Goal: Task Accomplishment & Management: Manage account settings

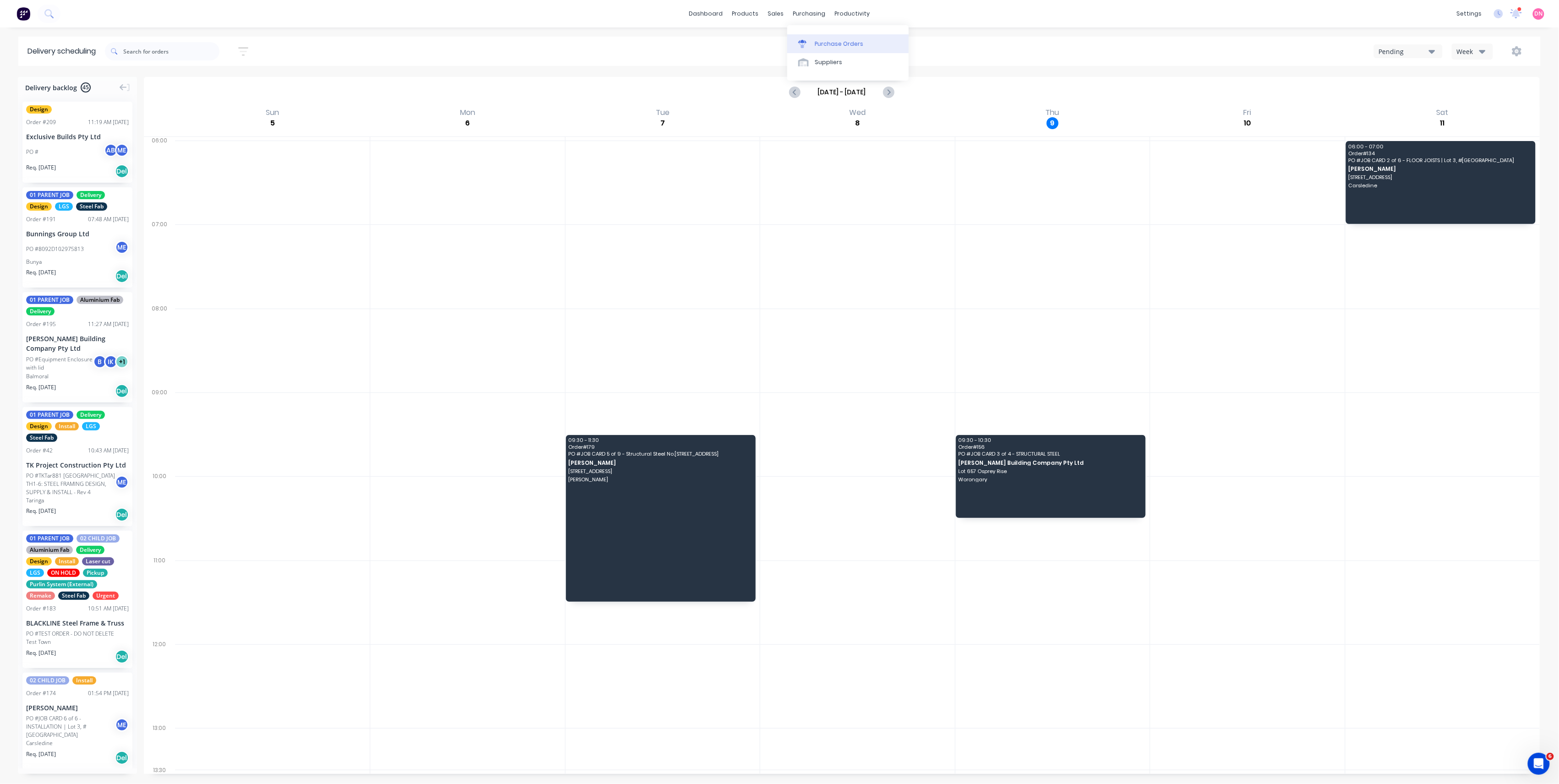
click at [813, 47] on link "Purchase Orders" at bounding box center [848, 44] width 122 height 18
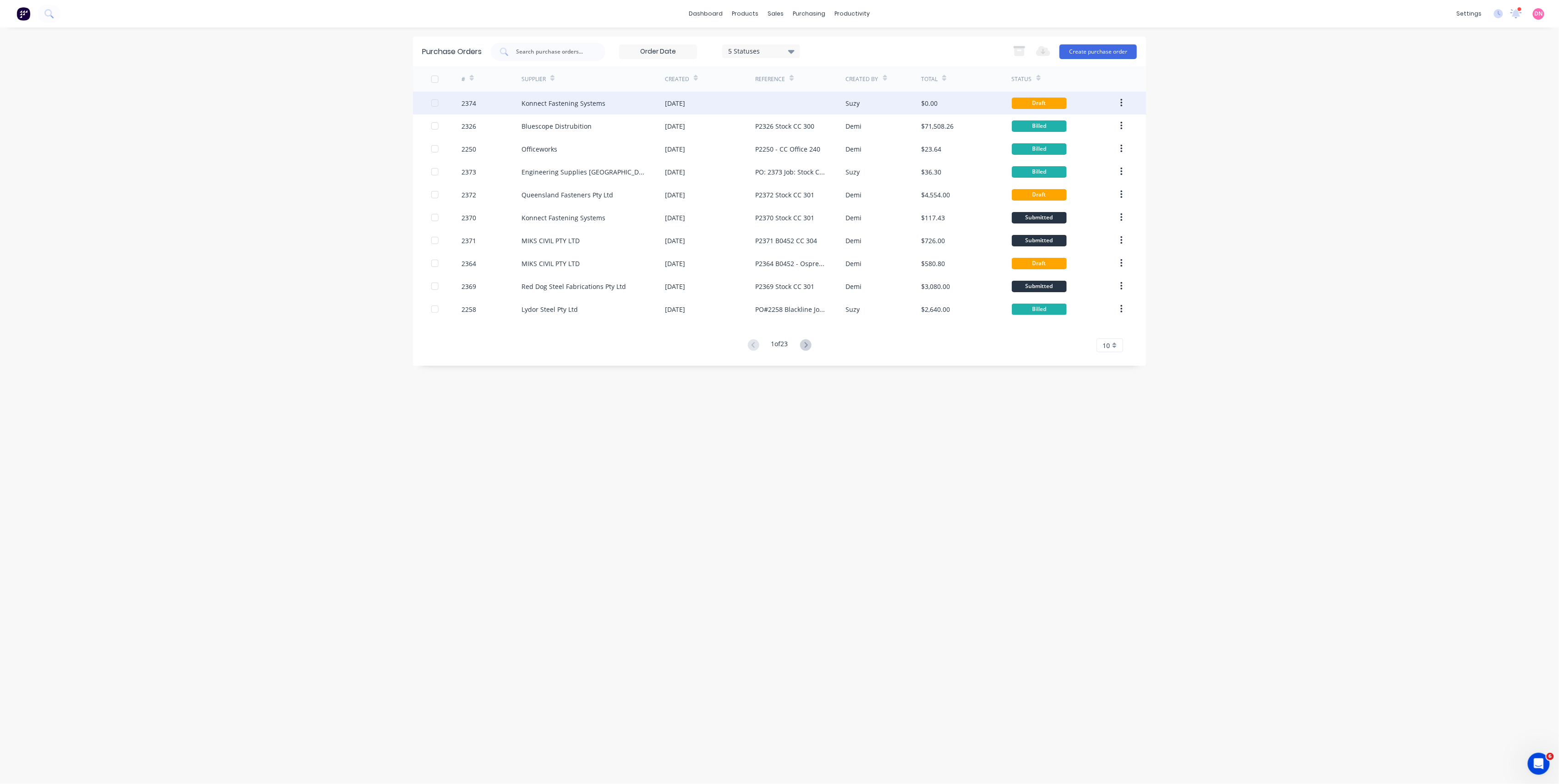
click at [744, 98] on div "[DATE]" at bounding box center [710, 103] width 90 height 23
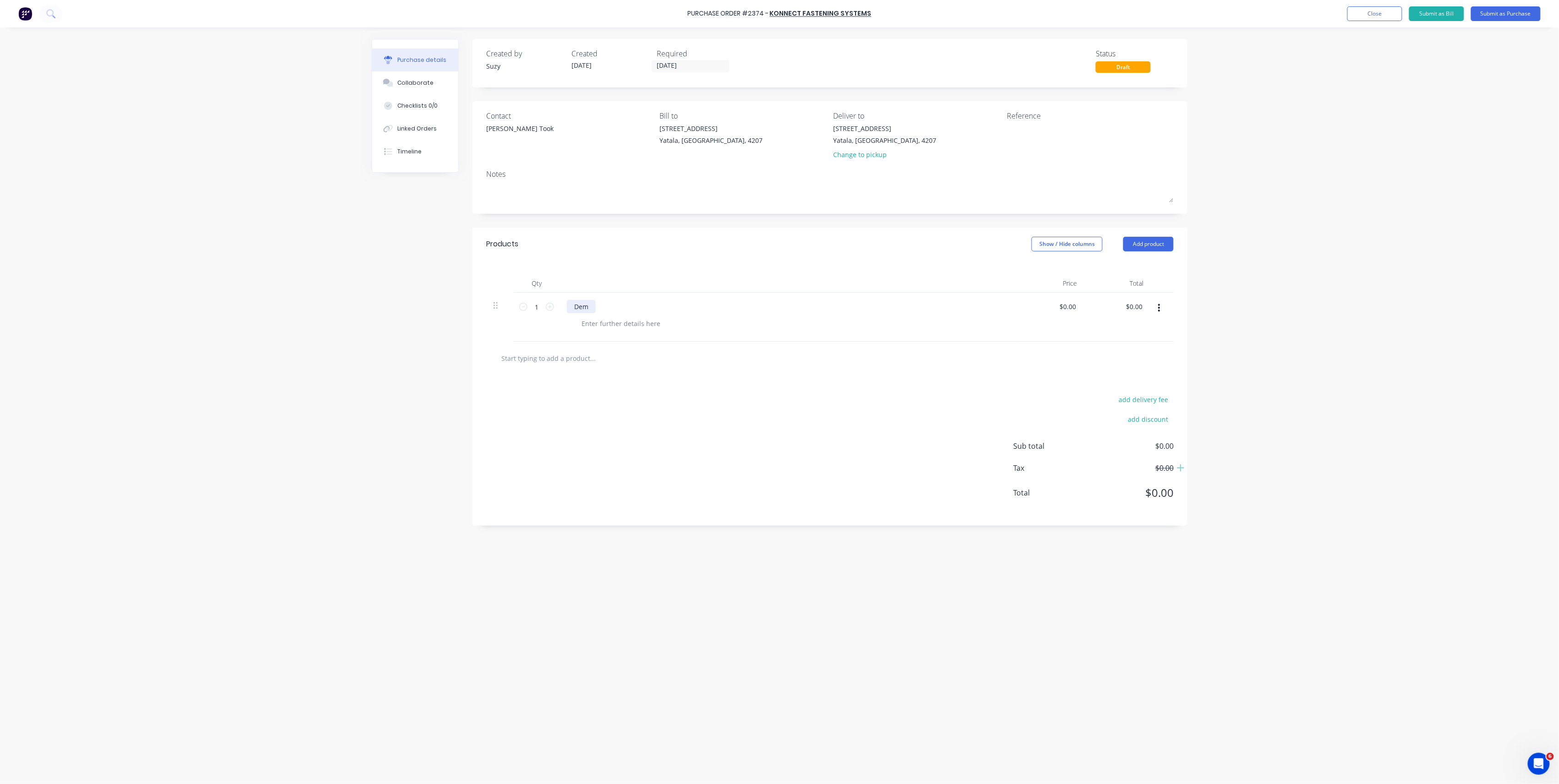
click at [586, 307] on div "Dem" at bounding box center [582, 307] width 29 height 13
drag, startPoint x: 594, startPoint y: 307, endPoint x: 552, endPoint y: 307, distance: 42.0
click at [552, 307] on div "1 1 Dem $0.00 $0.00 $0.00 $0.00" at bounding box center [830, 317] width 688 height 49
paste div
click at [855, 339] on div at bounding box center [792, 333] width 436 height 13
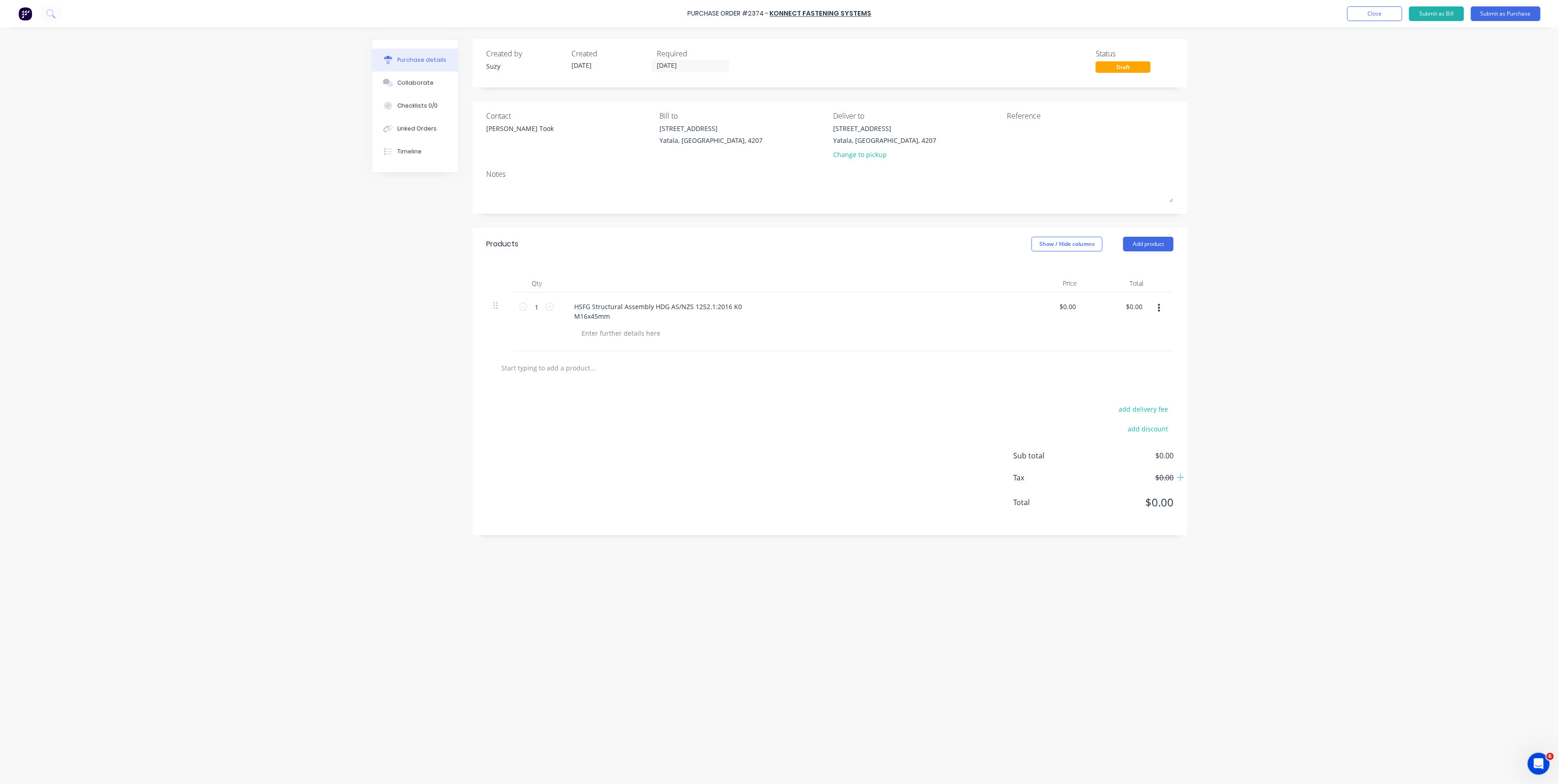
click at [652, 327] on div "HSFG Structural Assembly HDG AS/NZS 1252.1:2016 K0 M16x45mm" at bounding box center [789, 322] width 458 height 59
click at [651, 333] on div at bounding box center [621, 333] width 93 height 13
click at [657, 337] on div at bounding box center [621, 333] width 93 height 13
paste div
click at [1078, 310] on input "0.00" at bounding box center [1069, 307] width 18 height 13
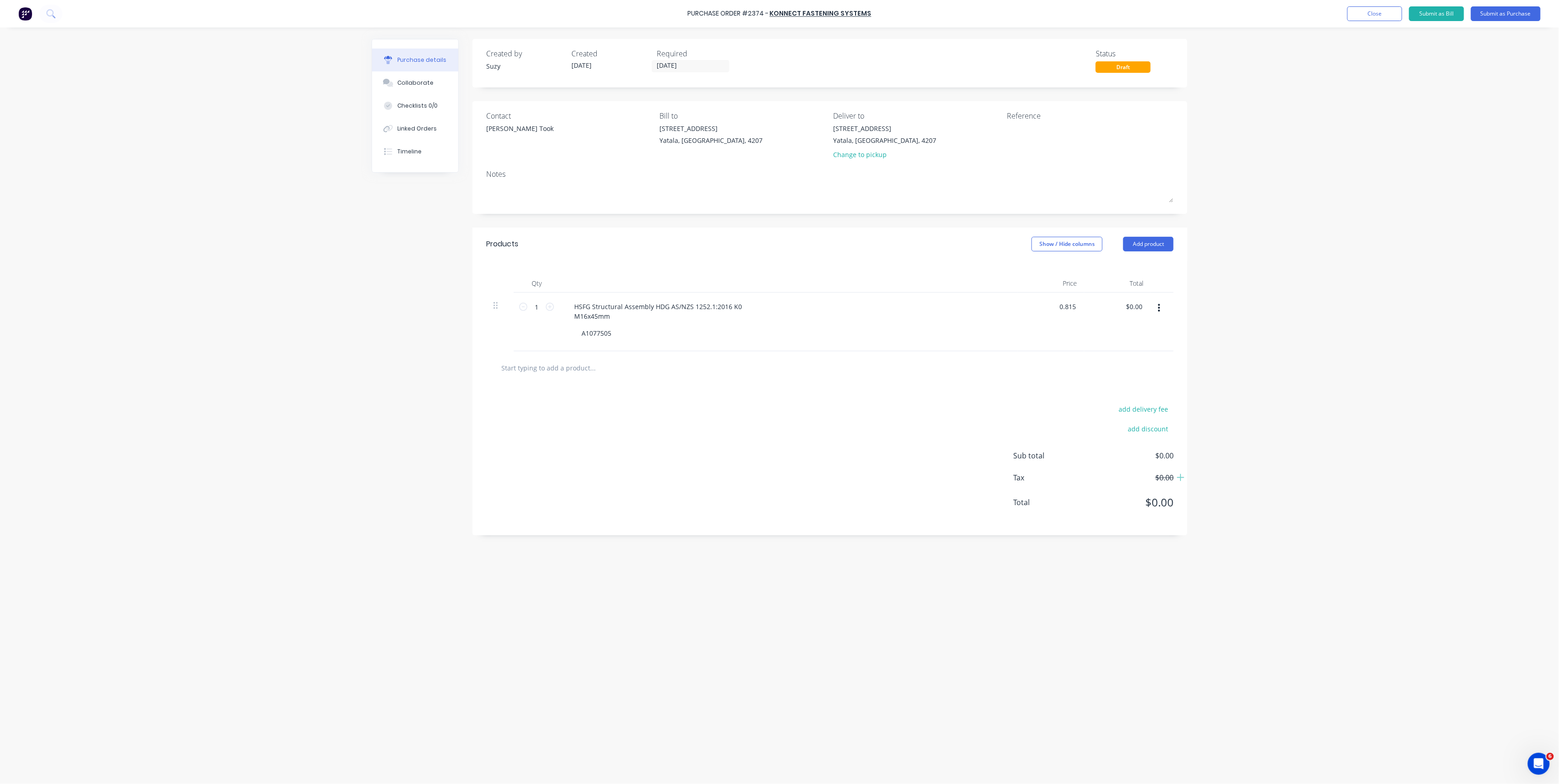
type input "$0.82"
click at [1379, 293] on div "Purchase Order #2374 - Konnect Fastening Systems Add product Close Submit as Bi…" at bounding box center [780, 392] width 1559 height 784
drag, startPoint x: 539, startPoint y: 310, endPoint x: 517, endPoint y: 310, distance: 22.0
click at [517, 310] on div "1 1" at bounding box center [537, 322] width 46 height 59
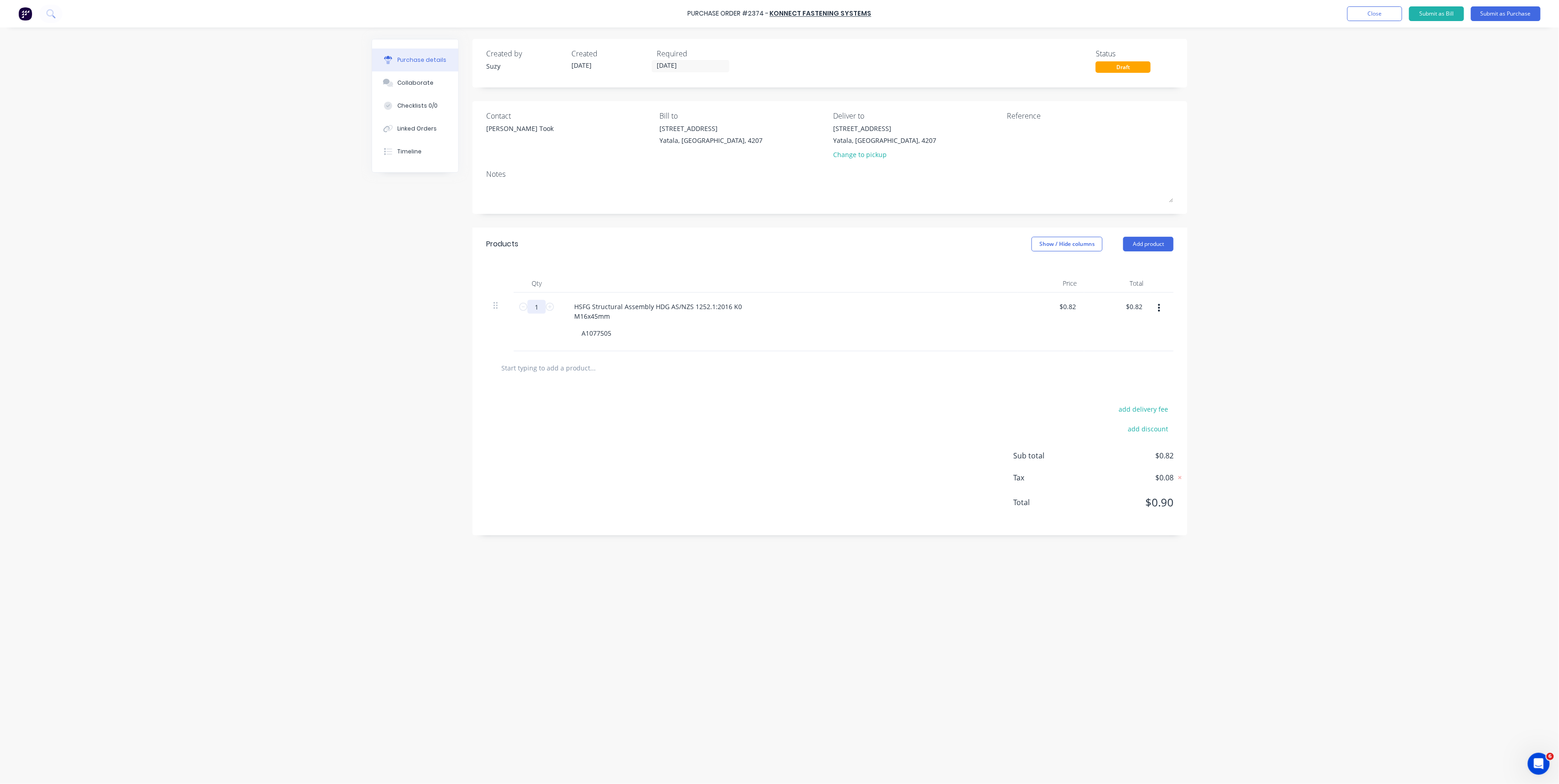
type input "4"
type input "$3.28"
type input "4"
click at [603, 345] on div "HSFG Structural Assembly HDG AS/NZS 1252.1:2016 K0 M16x45mm A1077505" at bounding box center [789, 322] width 458 height 59
click at [1076, 308] on input "0.82" at bounding box center [1067, 307] width 21 height 13
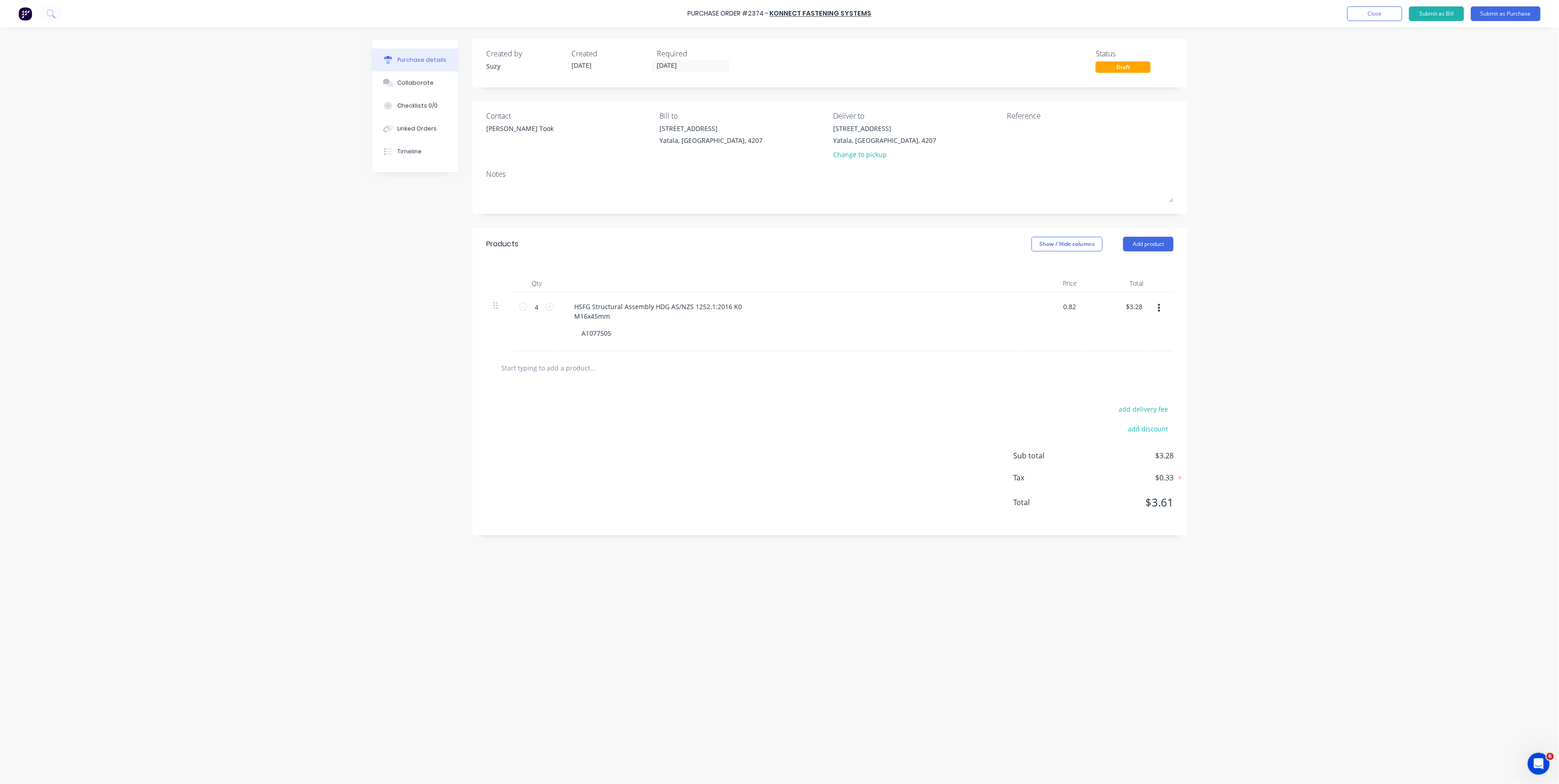
type input "$0.82"
click at [1155, 314] on button "button" at bounding box center [1160, 308] width 22 height 16
click at [1147, 330] on button "Save to catalogue" at bounding box center [1131, 333] width 78 height 18
click at [1147, 244] on button "Add product" at bounding box center [1148, 244] width 50 height 15
click at [1132, 281] on div "Basic product" at bounding box center [1130, 286] width 71 height 13
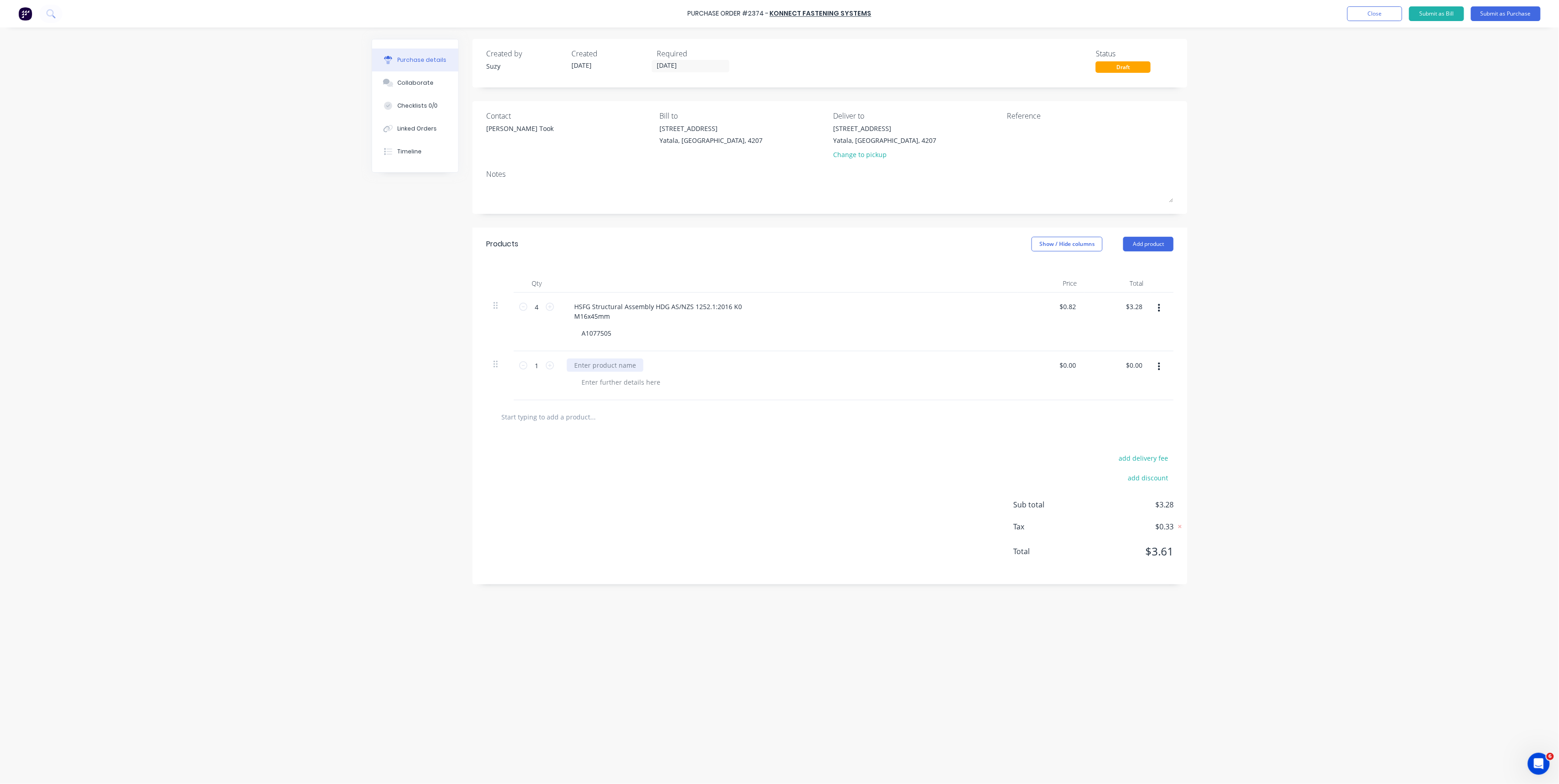
click at [588, 362] on div at bounding box center [605, 365] width 76 height 13
paste div
click at [1058, 367] on div "0.00 0.00" at bounding box center [1051, 376] width 67 height 49
type input "$8.07"
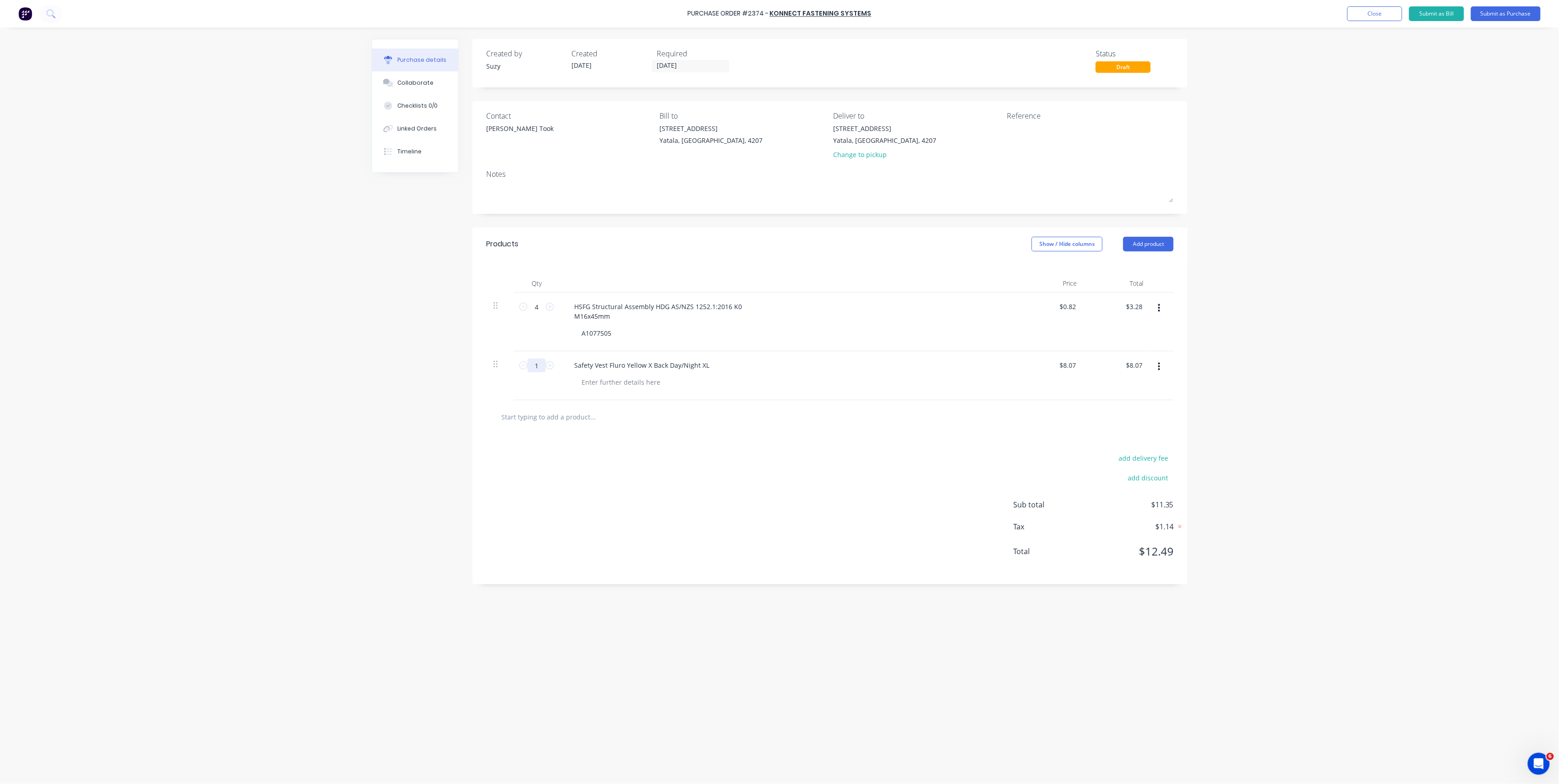
type input "$8.07"
drag, startPoint x: 530, startPoint y: 361, endPoint x: 510, endPoint y: 358, distance: 20.2
click at [510, 358] on div "1 1 Safety Vest Fluro Yellow X Back Day/Night XL $8.07 $8.07 $8.07 $8.07" at bounding box center [830, 376] width 688 height 49
type input "5"
type input "$40.35"
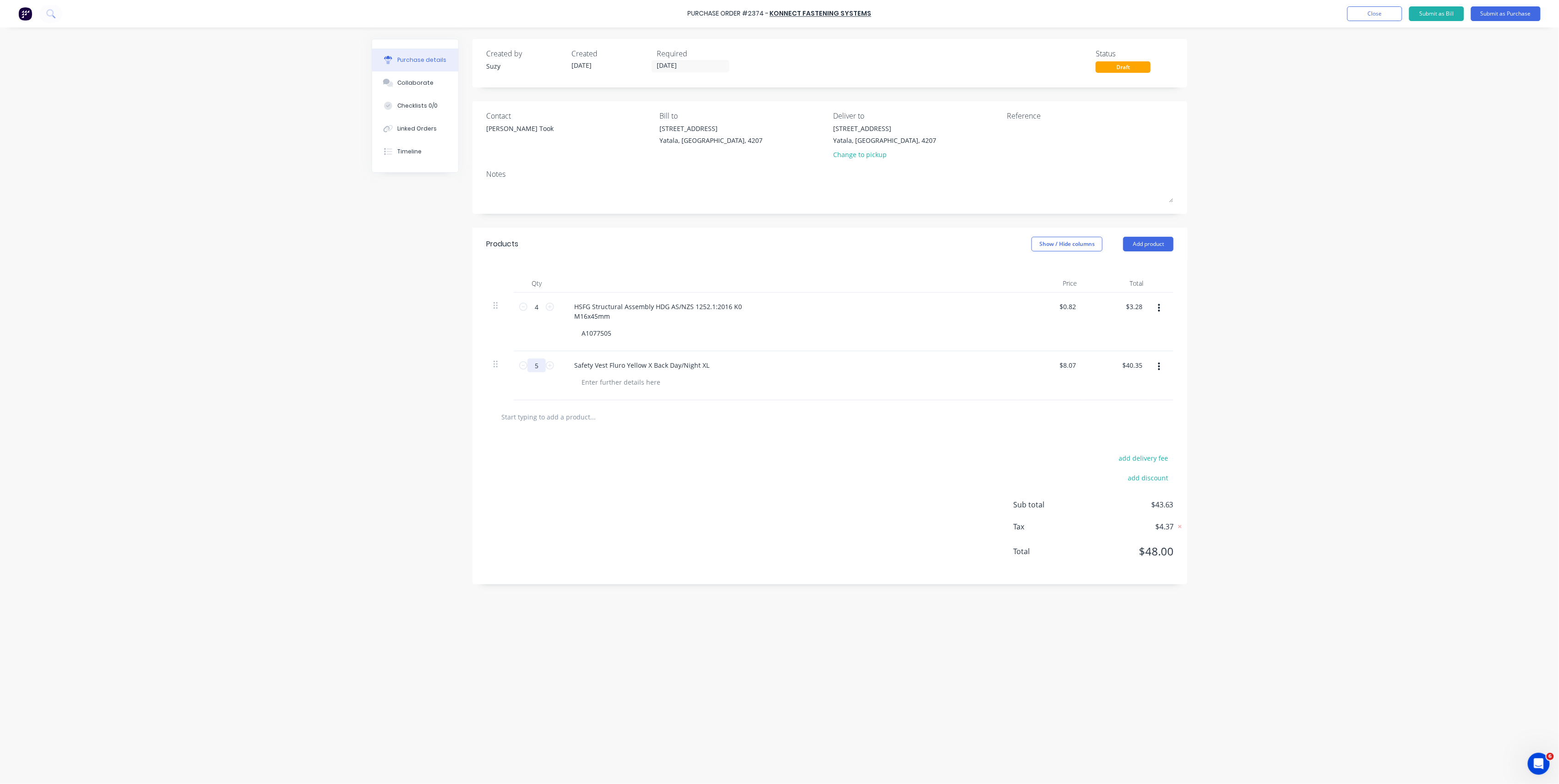
type input "5"
click at [1249, 439] on div "Purchase Order #2374 - Konnect Fastening Systems Add product Close Submit as Bi…" at bounding box center [780, 392] width 1559 height 784
click at [993, 422] on div at bounding box center [830, 417] width 673 height 18
click at [1155, 250] on button "Add product" at bounding box center [1148, 244] width 50 height 15
click at [1149, 292] on div "Basic product" at bounding box center [1130, 286] width 71 height 13
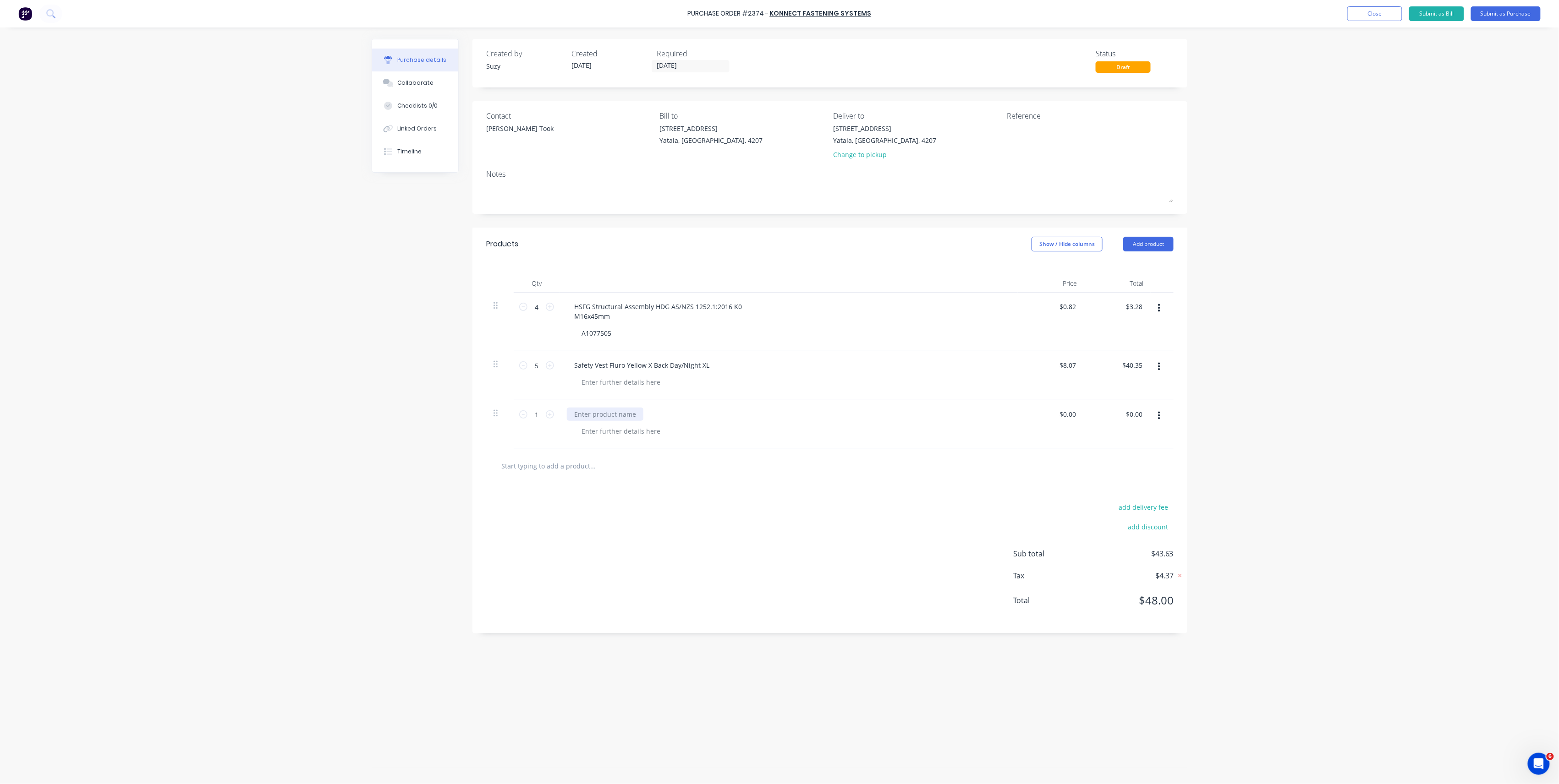
click at [625, 417] on div at bounding box center [605, 414] width 76 height 13
paste div
click at [1067, 420] on input "0.00" at bounding box center [1067, 414] width 21 height 13
type input "$18.90"
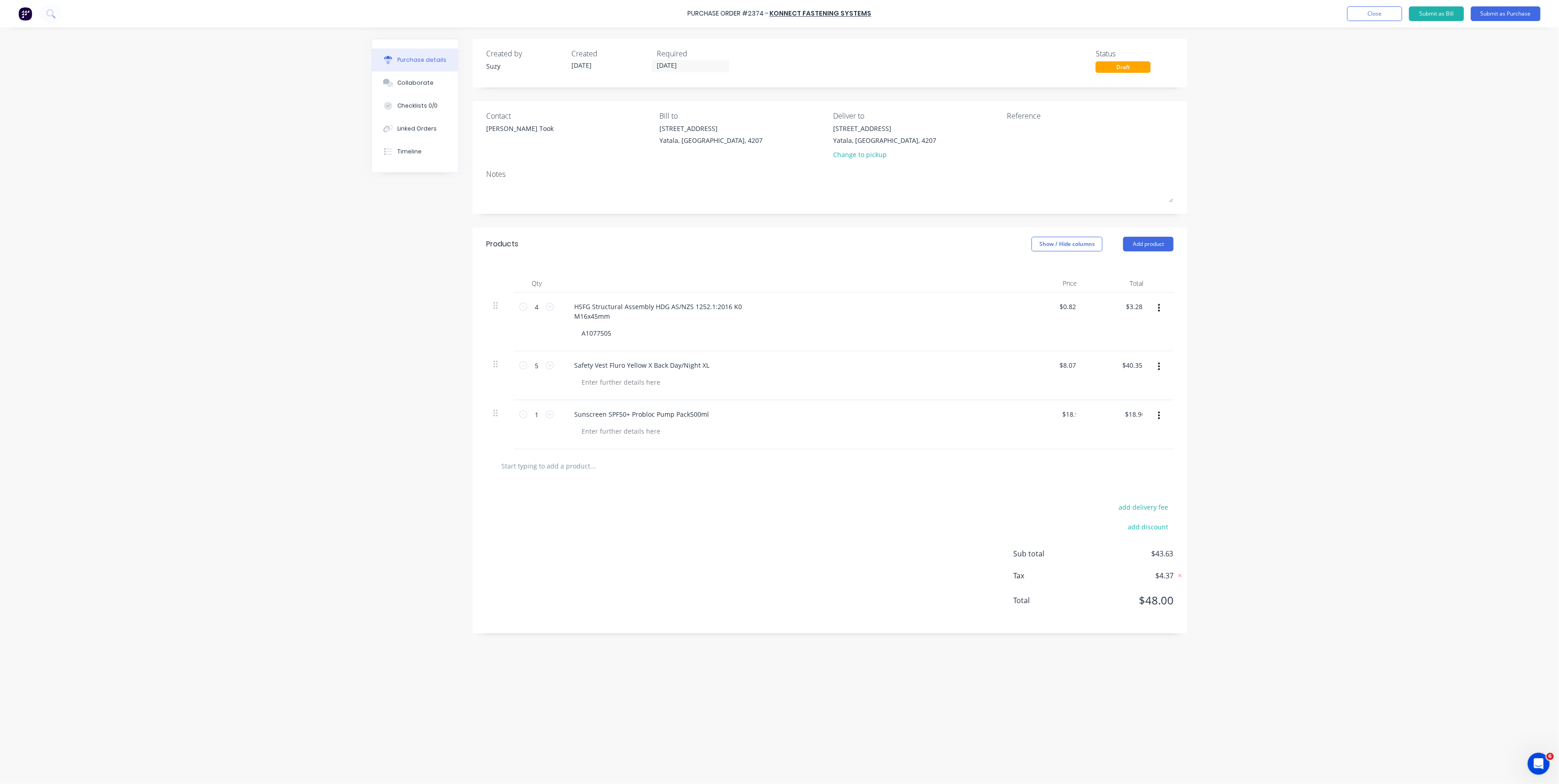
click at [1430, 459] on div "Purchase Order #2374 - Konnect Fastening Systems Add product Close Submit as Bi…" at bounding box center [780, 392] width 1559 height 784
click at [1158, 241] on button "Add product" at bounding box center [1148, 244] width 50 height 15
click at [1128, 282] on div "Basic product" at bounding box center [1130, 286] width 71 height 13
click at [588, 465] on div at bounding box center [605, 463] width 76 height 13
paste div
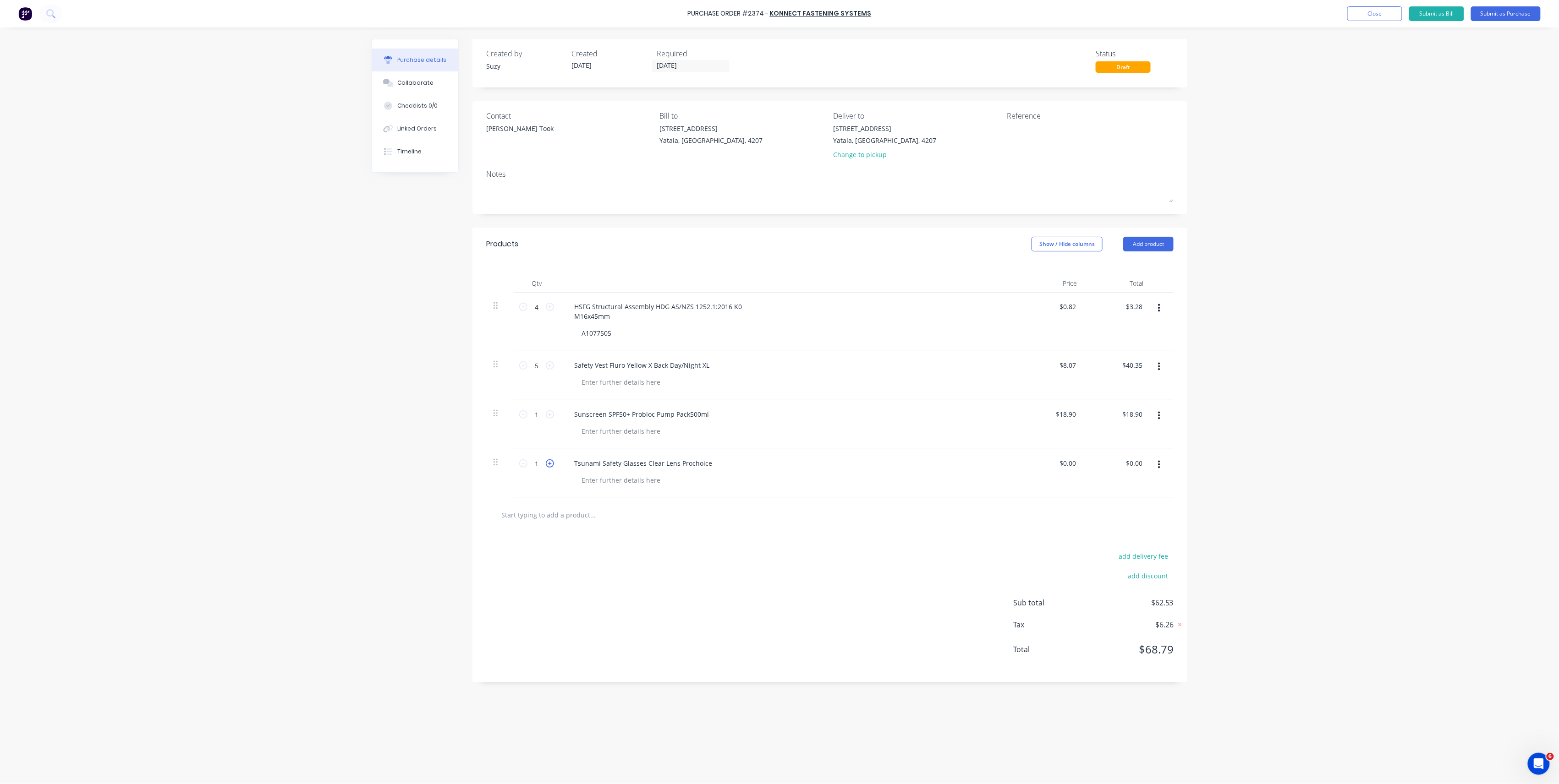
click at [552, 465] on icon at bounding box center [550, 463] width 8 height 8
type input "2"
click at [1069, 461] on input "0.00" at bounding box center [1067, 463] width 21 height 13
type input "$1.75"
type input "$3.50"
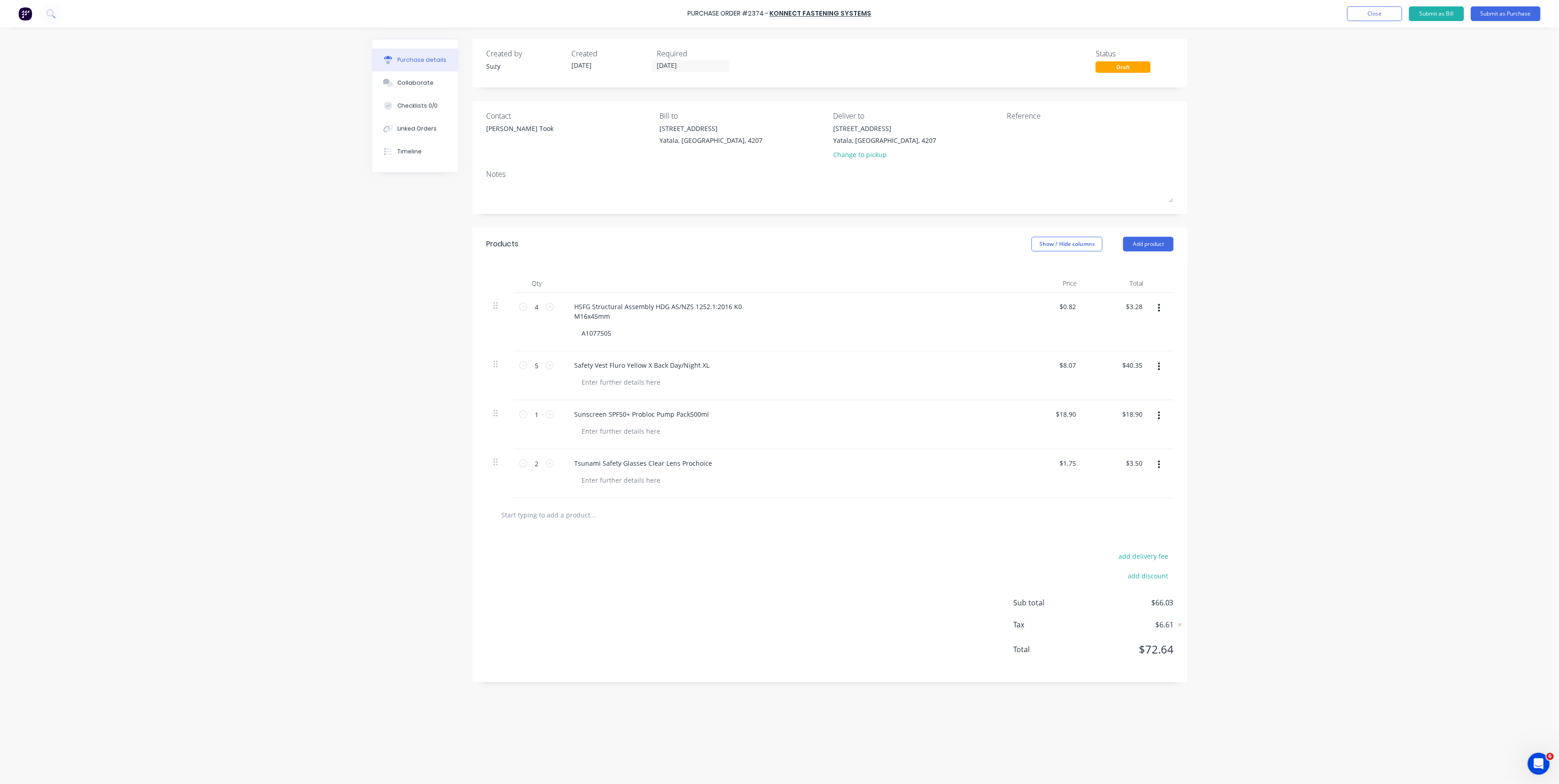
type input "$1.75"
click at [1163, 464] on button "button" at bounding box center [1160, 465] width 22 height 16
click at [1150, 489] on button "Save to catalogue" at bounding box center [1131, 489] width 78 height 18
click at [601, 484] on div at bounding box center [621, 480] width 93 height 13
paste div
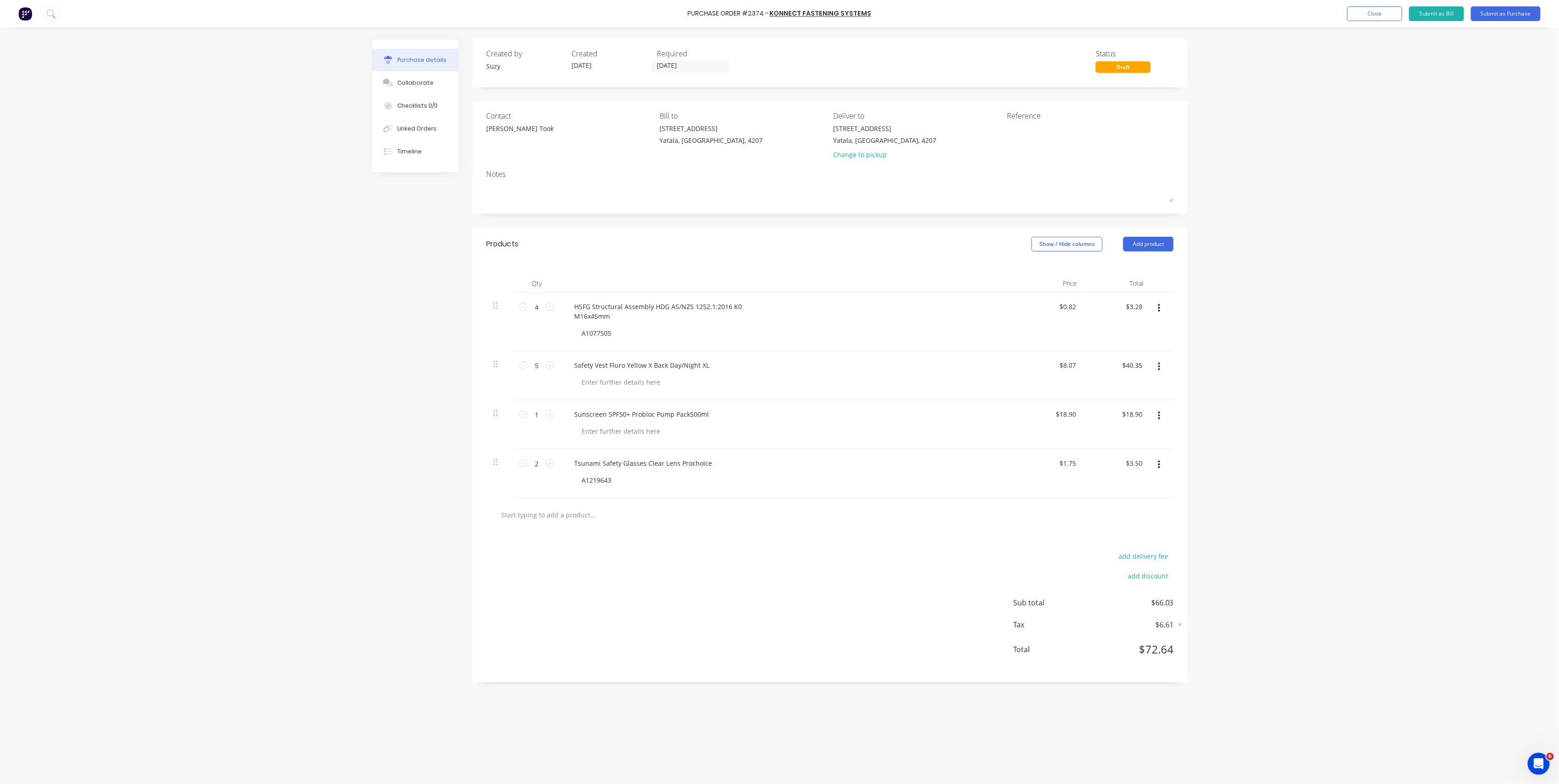
click at [959, 461] on div "Tsunami Safety Glasses Clear Lens Prochoice" at bounding box center [789, 463] width 444 height 13
drag, startPoint x: 1062, startPoint y: 310, endPoint x: 1081, endPoint y: 310, distance: 19.0
click at [1081, 310] on div "0.82 0.82" at bounding box center [1071, 307] width 21 height 13
type input "$0.81"
type input "$3.24"
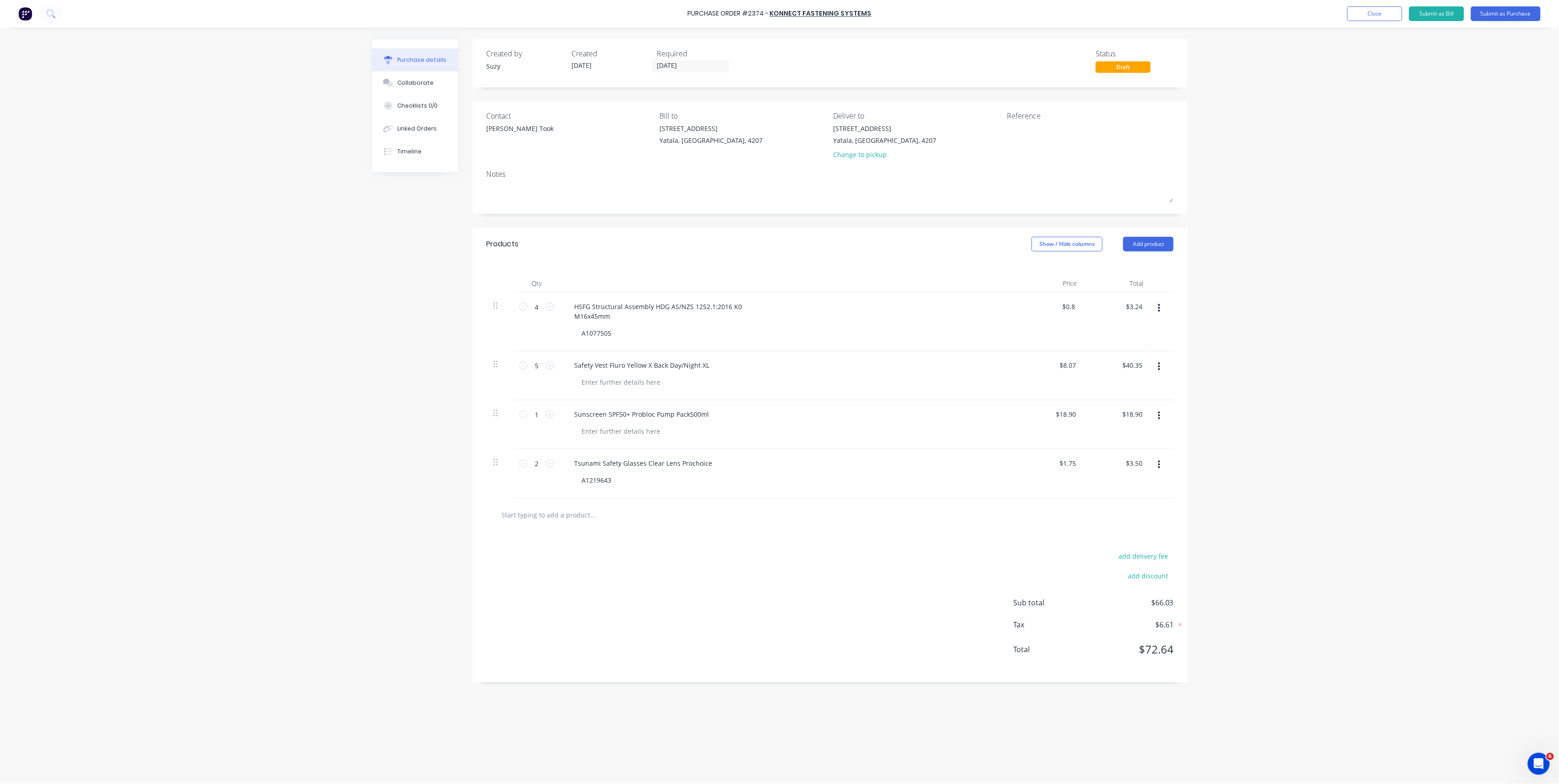
click at [1102, 305] on div "$3.24 $3.28" at bounding box center [1118, 322] width 67 height 59
click at [1077, 309] on input "0.81" at bounding box center [1067, 307] width 21 height 13
type input "$0.82"
type input "$3.28"
click at [1233, 325] on div "Purchase Order #2374 - Konnect Fastening Systems Add product Close Submit as Bi…" at bounding box center [780, 392] width 1559 height 784
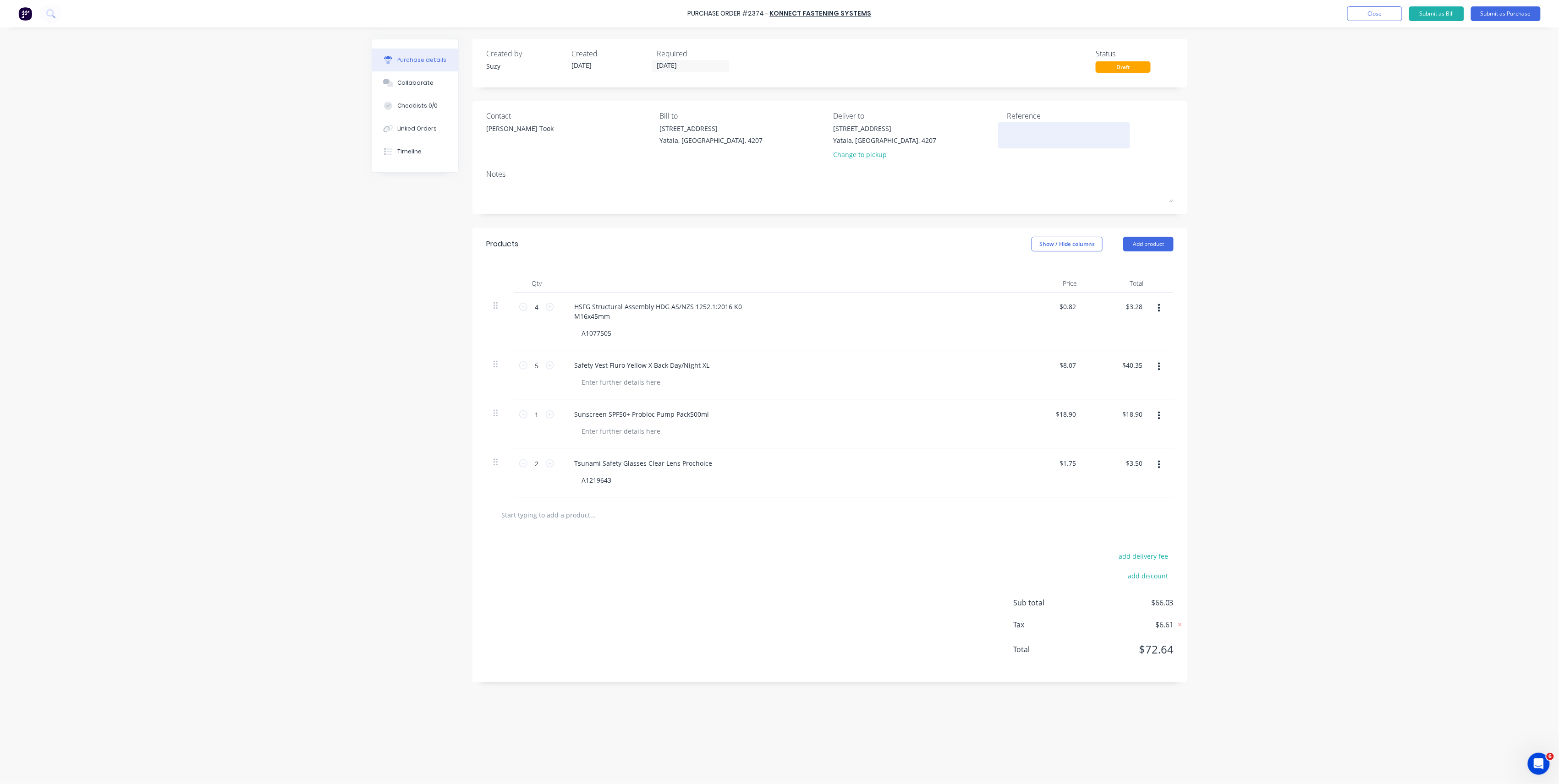
click at [1056, 143] on textarea at bounding box center [1064, 134] width 114 height 21
type textarea "P"
type textarea "S"
click at [1159, 312] on icon "button" at bounding box center [1159, 309] width 2 height 8
click at [1160, 248] on button "Add product" at bounding box center [1148, 244] width 50 height 15
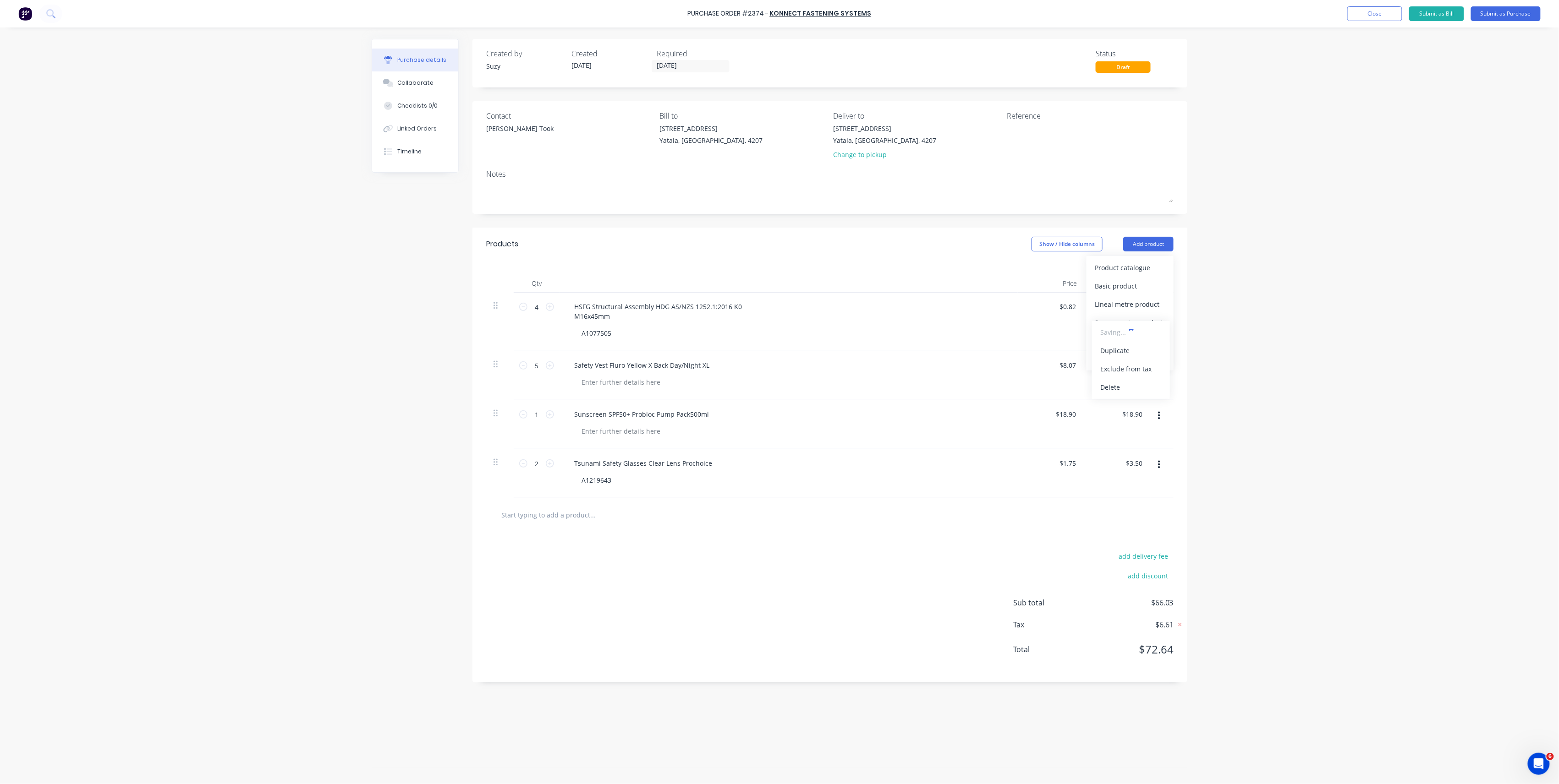
click at [1223, 322] on div "Purchase Order #2374 - Konnect Fastening Systems Add product Close Submit as Bi…" at bounding box center [780, 392] width 1559 height 784
click at [1146, 339] on div "Notes (Internal)" at bounding box center [1130, 341] width 71 height 13
drag, startPoint x: 499, startPoint y: 514, endPoint x: 494, endPoint y: 350, distance: 164.1
click at [494, 350] on div "4 4 HSFG Structural Assembly HDG AS/NZS 1252.1:2016 K0 M16x45mm A1077505 $0.82 …" at bounding box center [830, 396] width 688 height 206
type input "5"
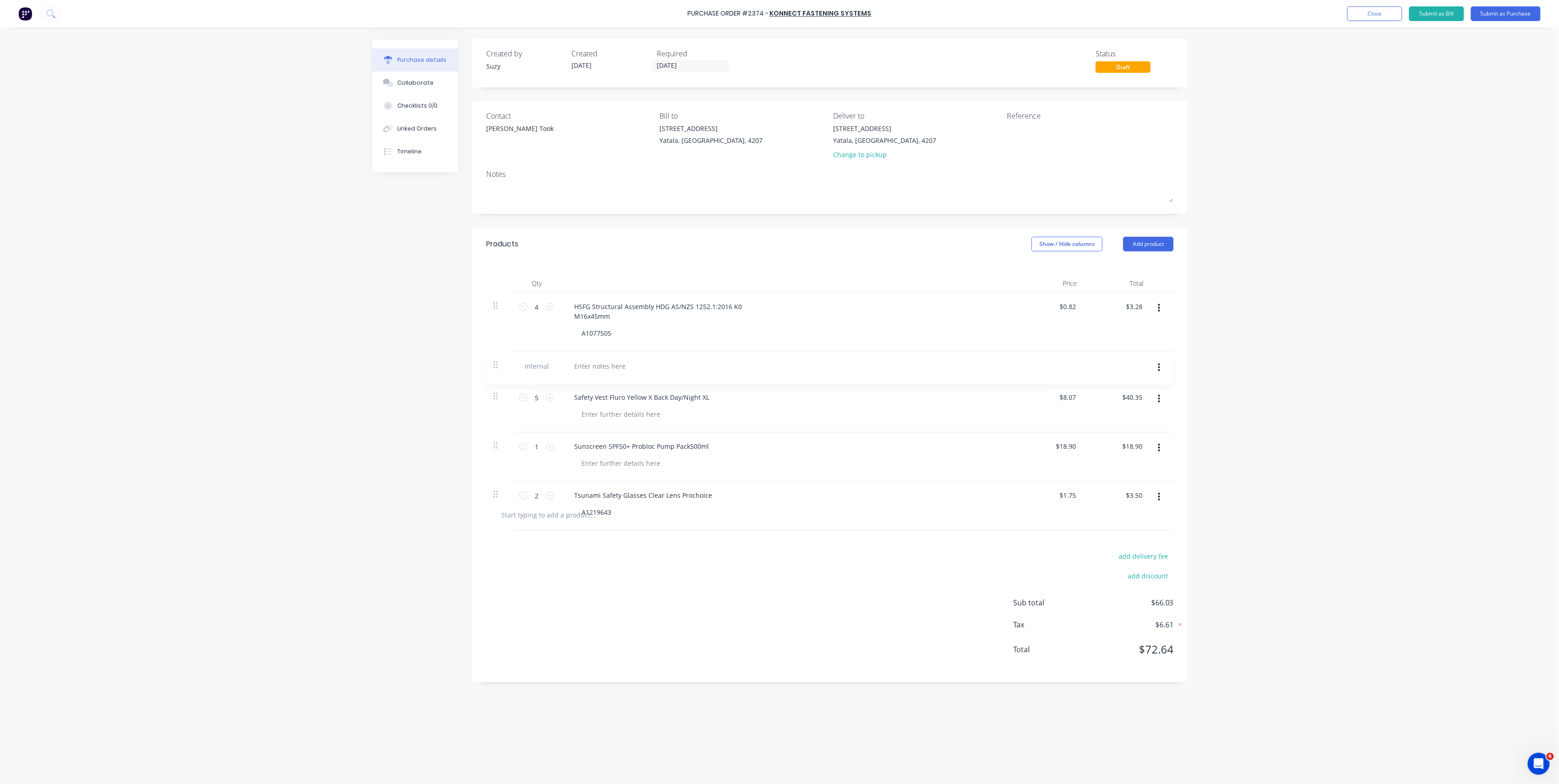
type input "$8.07"
type input "$40.35"
type input "1"
type input "$18.90"
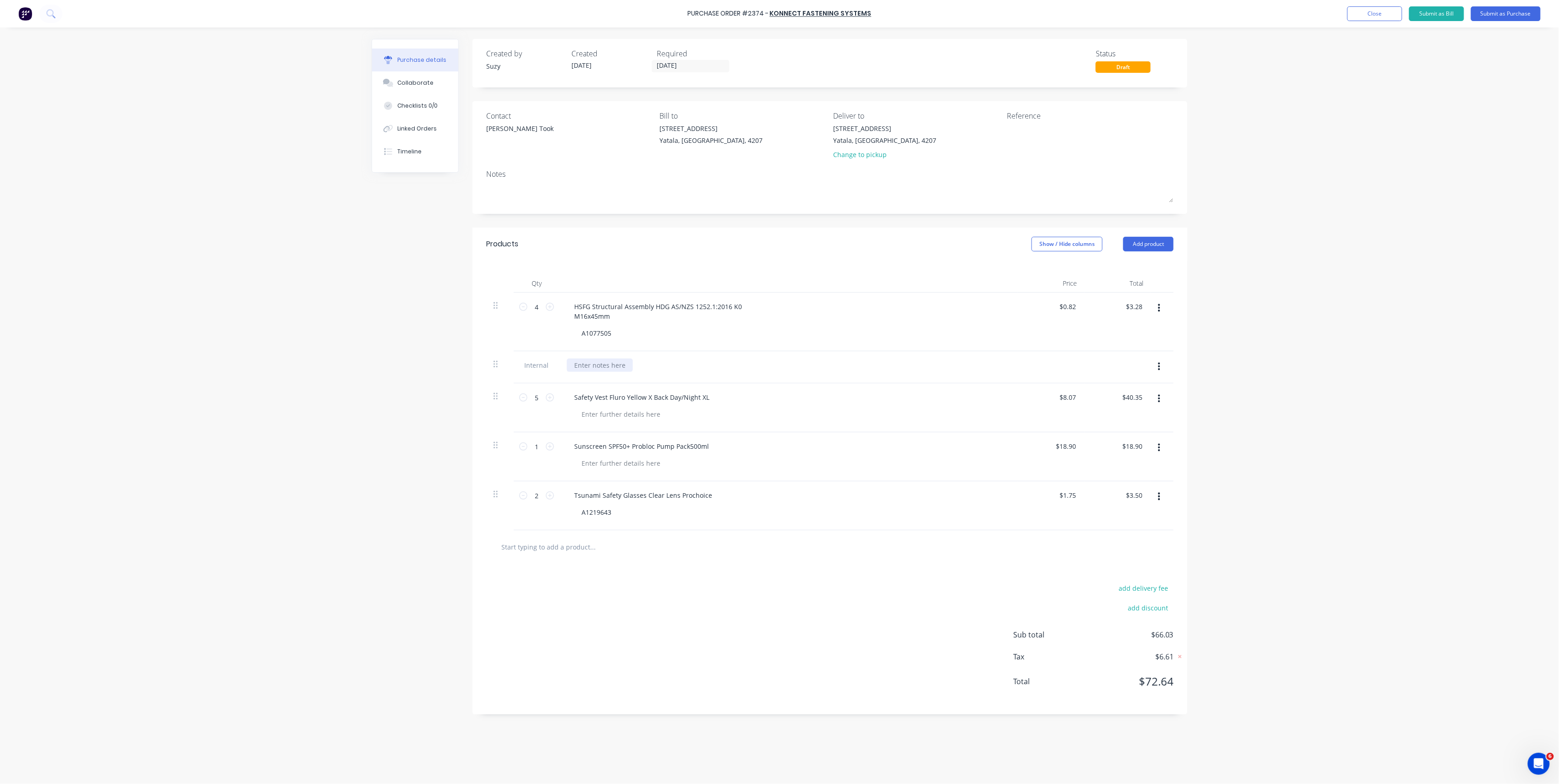
click at [591, 365] on div at bounding box center [600, 365] width 66 height 13
click at [875, 328] on div "A1077505" at bounding box center [792, 333] width 436 height 13
click at [1068, 130] on textarea at bounding box center [1064, 134] width 114 height 21
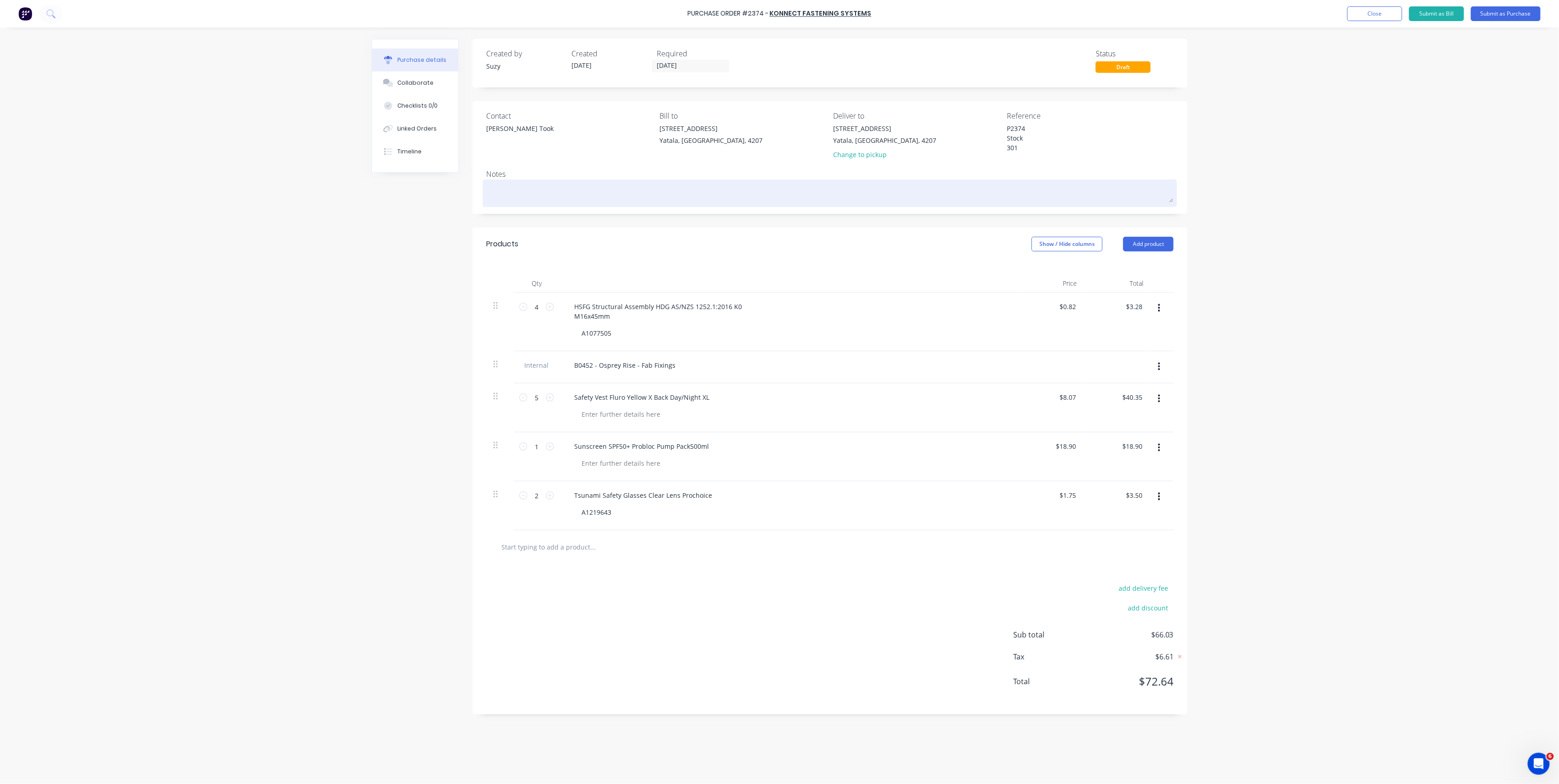
type textarea "P2374 Stock 301"
type textarea "x"
type textarea "P2374 Stock 301"
click at [507, 193] on textarea at bounding box center [830, 192] width 688 height 21
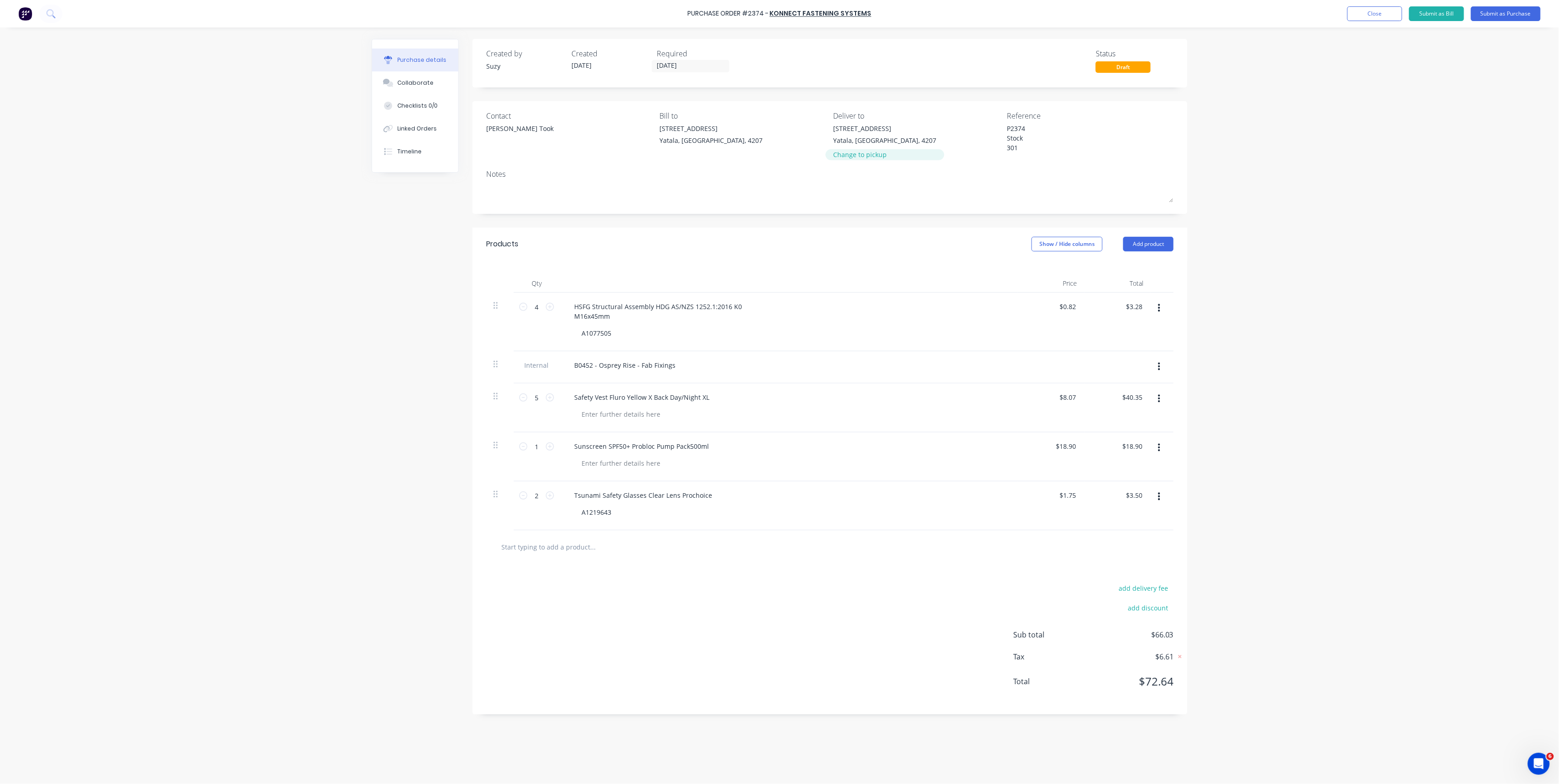
click at [870, 152] on div "Change to pickup" at bounding box center [885, 155] width 103 height 10
click at [1485, 14] on button "Submit as Purchase" at bounding box center [1506, 14] width 70 height 15
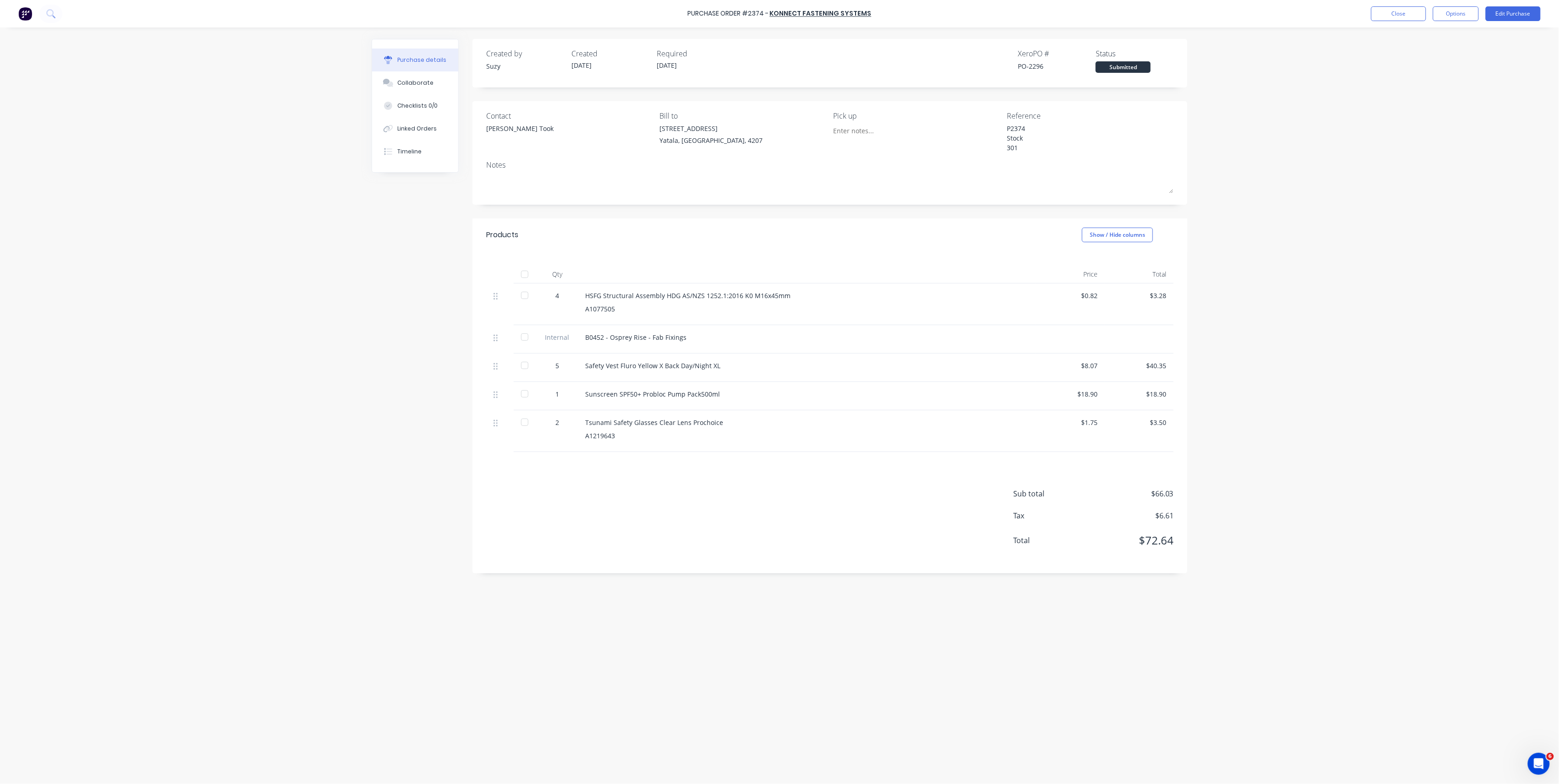
click at [527, 275] on div at bounding box center [525, 274] width 18 height 18
click at [1165, 544] on span "$72.64" at bounding box center [1127, 540] width 91 height 16
drag, startPoint x: 1165, startPoint y: 544, endPoint x: 1222, endPoint y: 519, distance: 62.2
click at [1222, 519] on div "Purchase Order #2374 - Konnect Fastening Systems Close Options Edit Purchase Pu…" at bounding box center [780, 392] width 1559 height 784
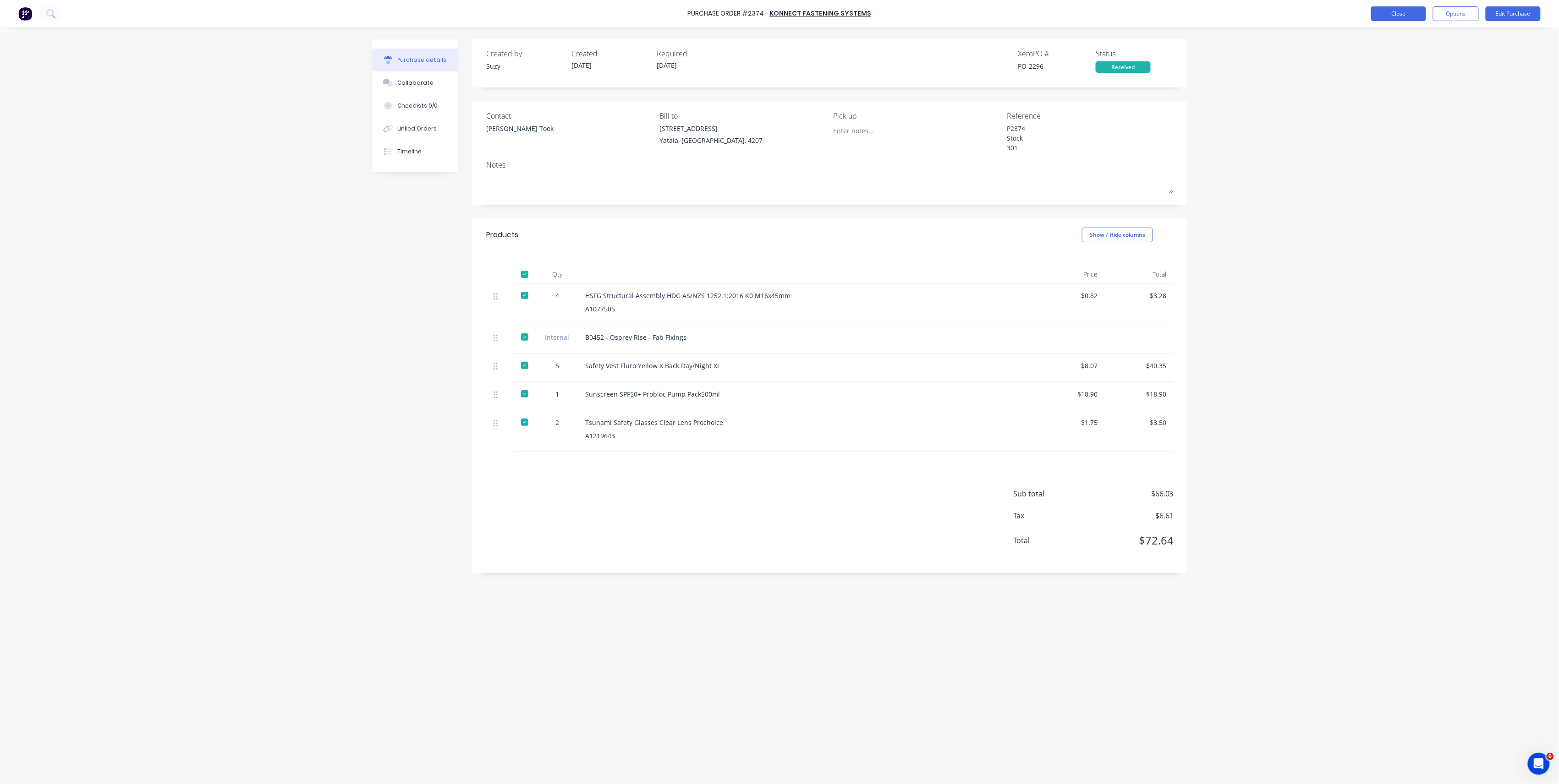
click at [1412, 13] on button "Close" at bounding box center [1399, 14] width 55 height 15
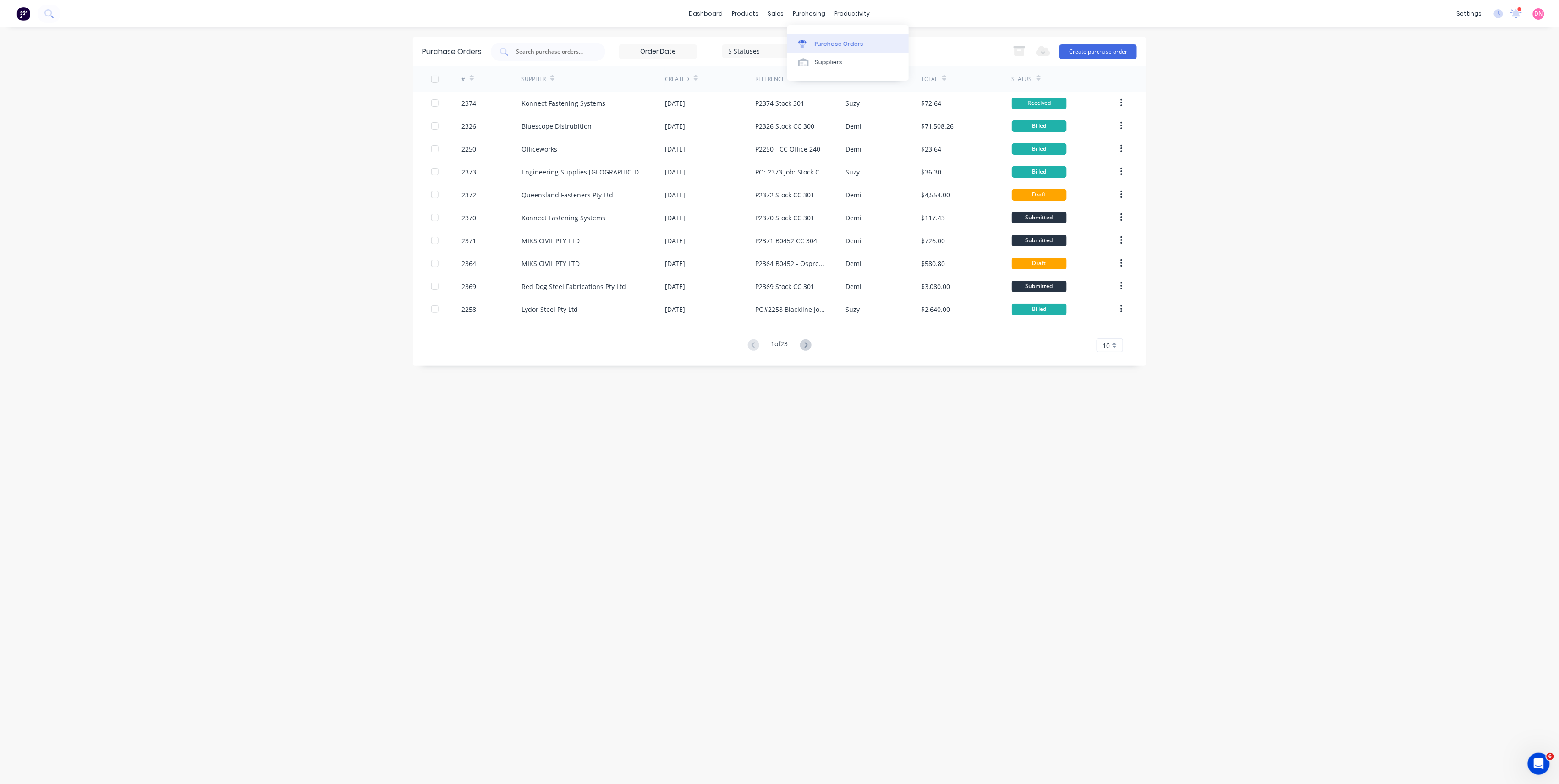
click at [807, 37] on link "Purchase Orders" at bounding box center [848, 44] width 122 height 18
click at [860, 40] on div "Purchase Orders" at bounding box center [839, 44] width 48 height 8
drag, startPoint x: 937, startPoint y: 50, endPoint x: 921, endPoint y: 57, distance: 17.5
click at [937, 50] on div "5 Statuses 5 Statuses Export to Excel (XLSX) Create purchase order" at bounding box center [814, 51] width 646 height 18
click at [864, 77] on div "Created By" at bounding box center [862, 79] width 33 height 8
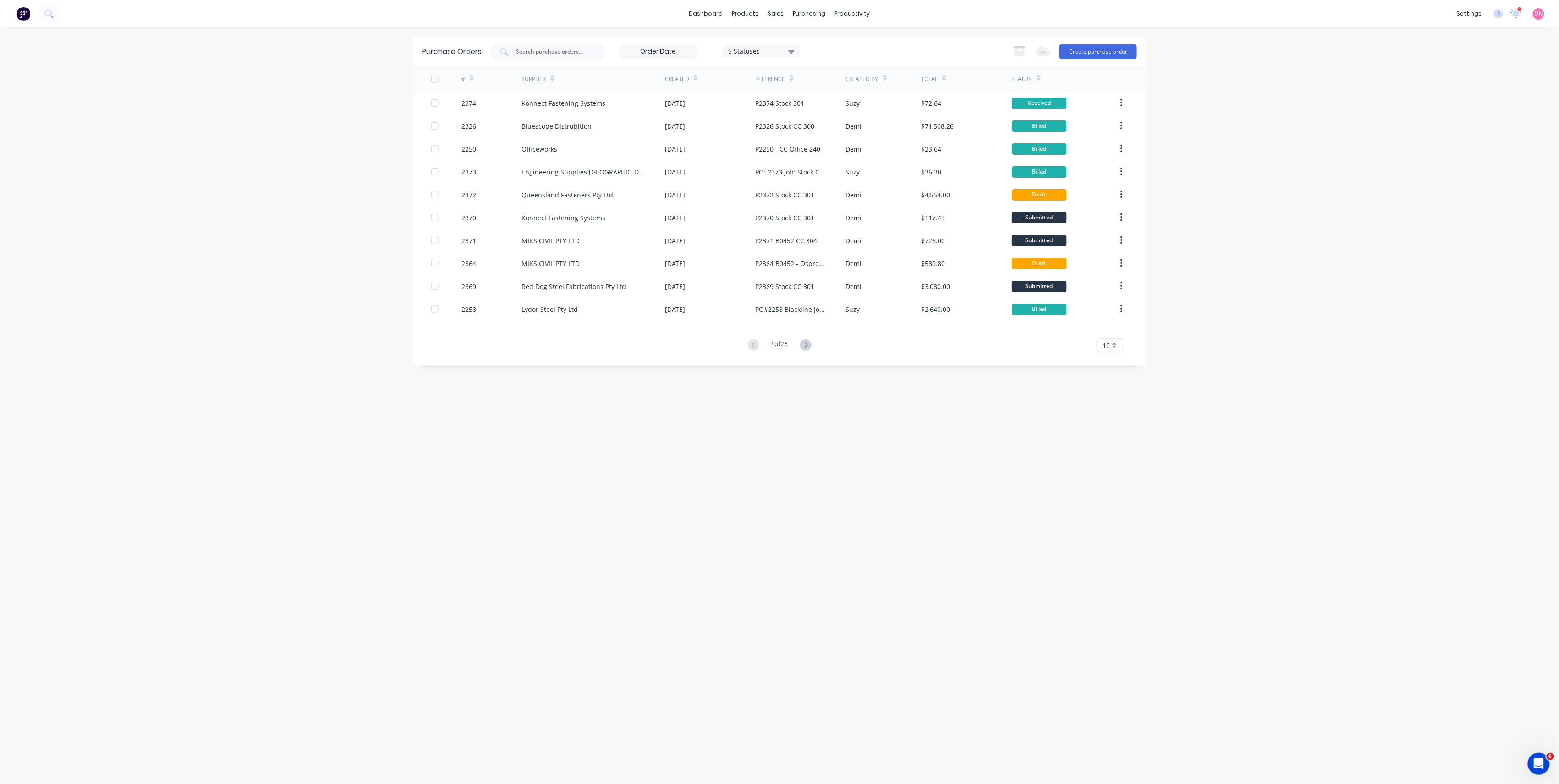
click at [883, 79] on icon at bounding box center [885, 79] width 4 height 3
click at [883, 74] on icon at bounding box center [885, 77] width 4 height 7
click at [770, 52] on div "5 Statuses" at bounding box center [761, 51] width 65 height 10
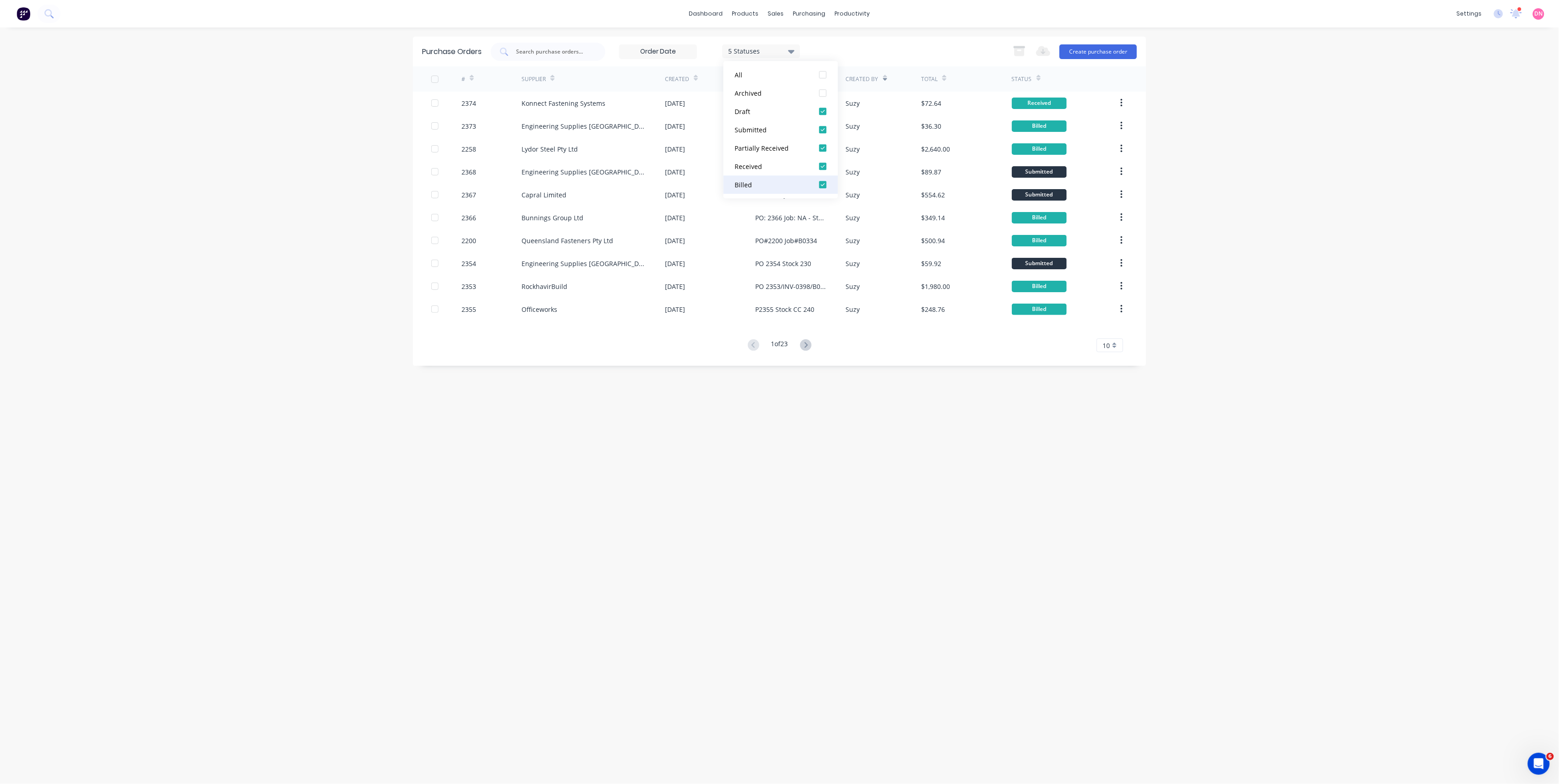
click at [821, 187] on div at bounding box center [823, 185] width 18 height 18
click at [823, 165] on div at bounding box center [823, 166] width 18 height 18
click at [890, 48] on div "3 Statuses 3 Statuses Export to Excel (XLSX) Create purchase order" at bounding box center [814, 51] width 646 height 18
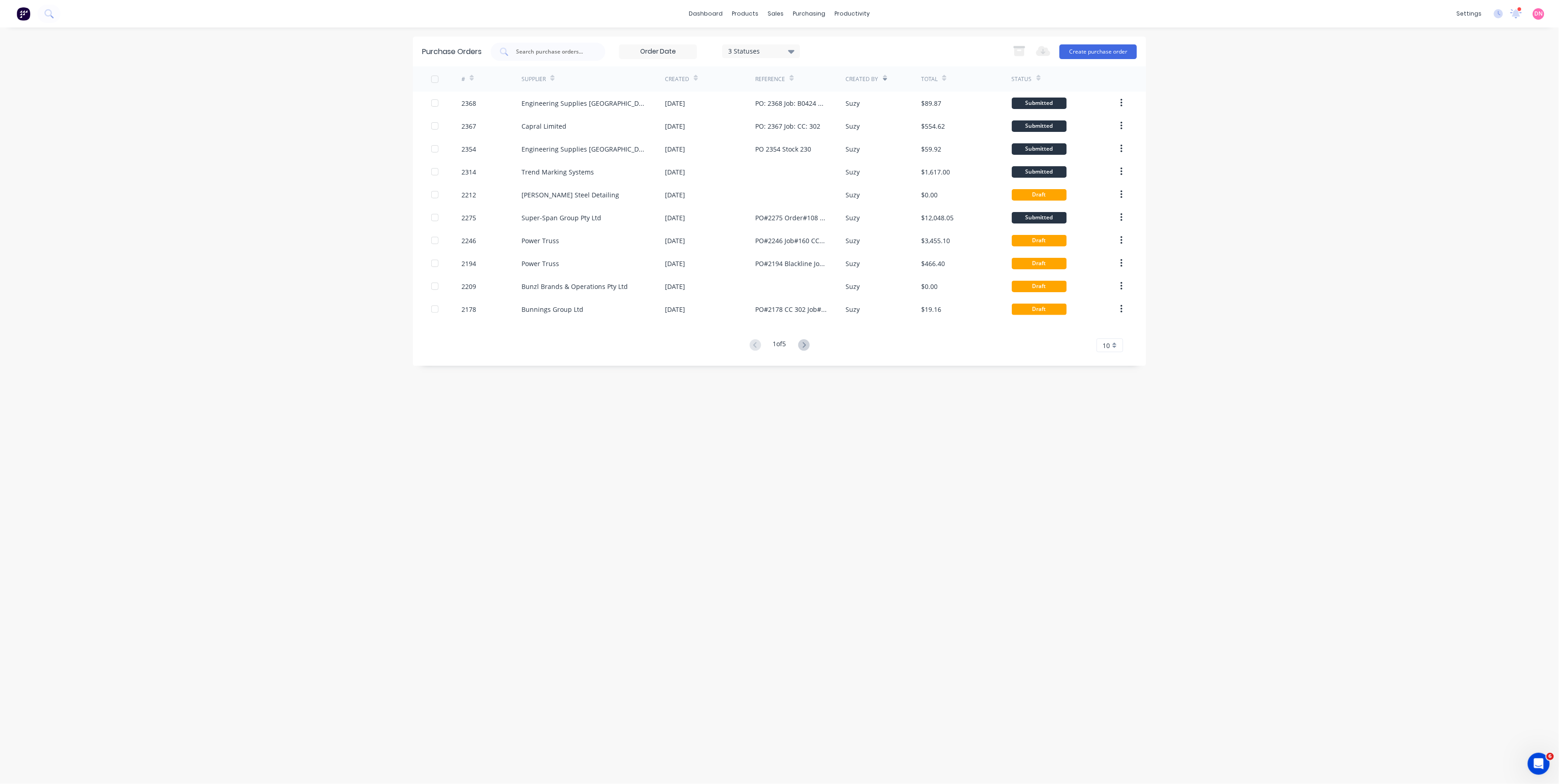
click at [700, 77] on div "Created" at bounding box center [710, 79] width 90 height 25
click at [695, 77] on icon at bounding box center [695, 77] width 4 height 7
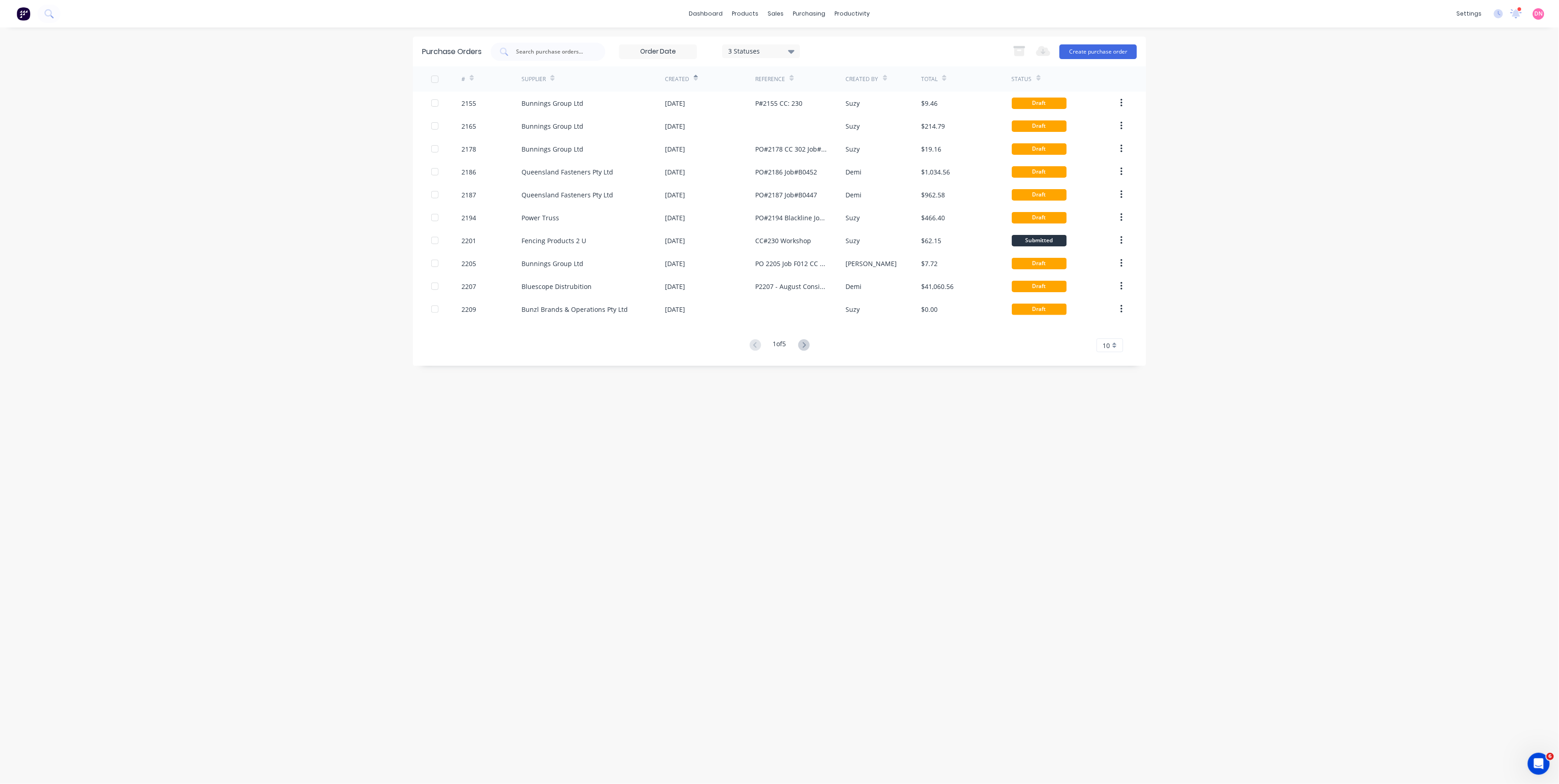
click at [695, 77] on icon at bounding box center [695, 77] width 4 height 7
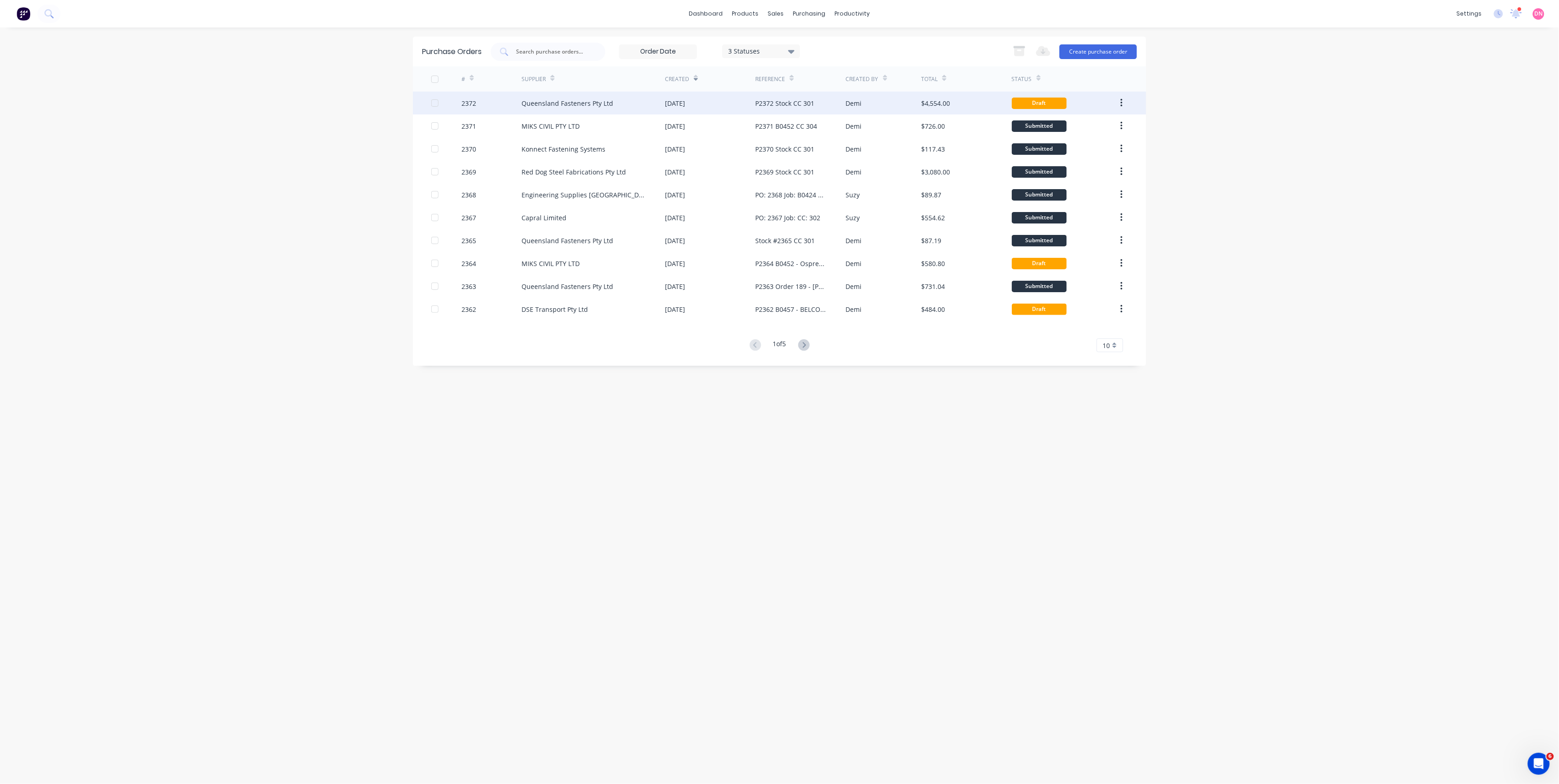
click at [685, 99] on div "[DATE]" at bounding box center [675, 103] width 20 height 10
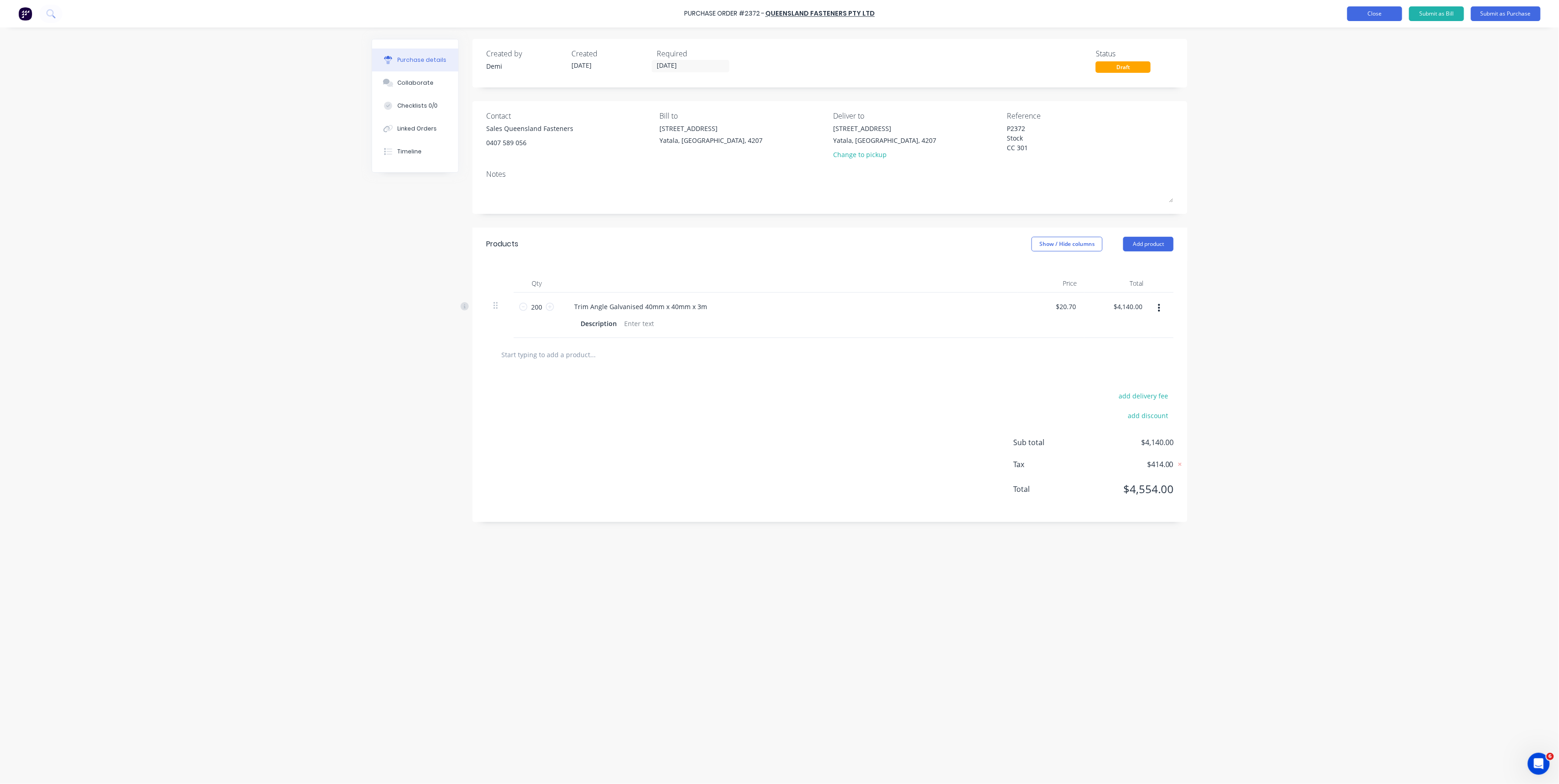
click at [1394, 8] on button "Close" at bounding box center [1374, 14] width 55 height 15
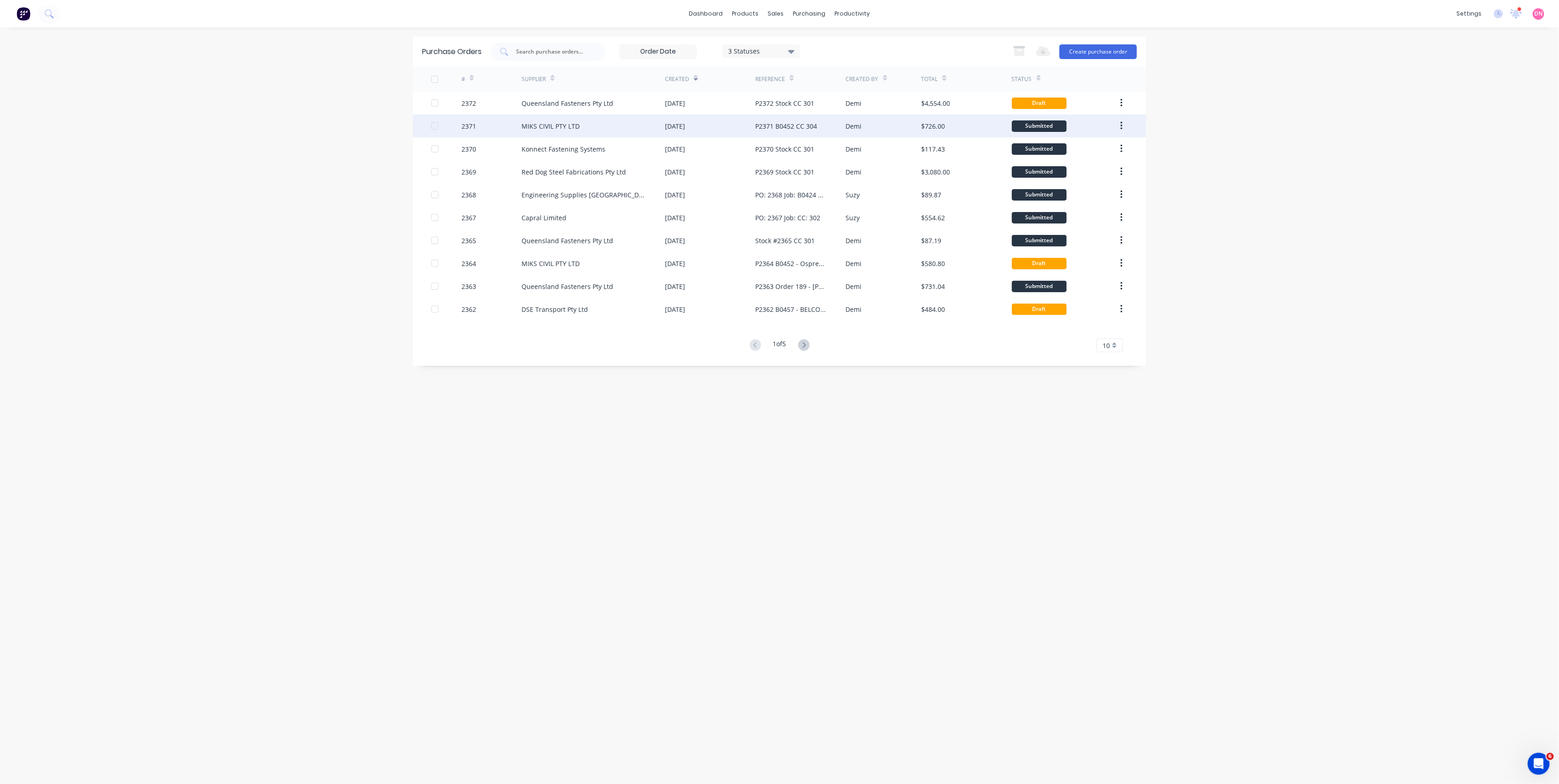
click at [878, 125] on div "Demi" at bounding box center [884, 126] width 76 height 23
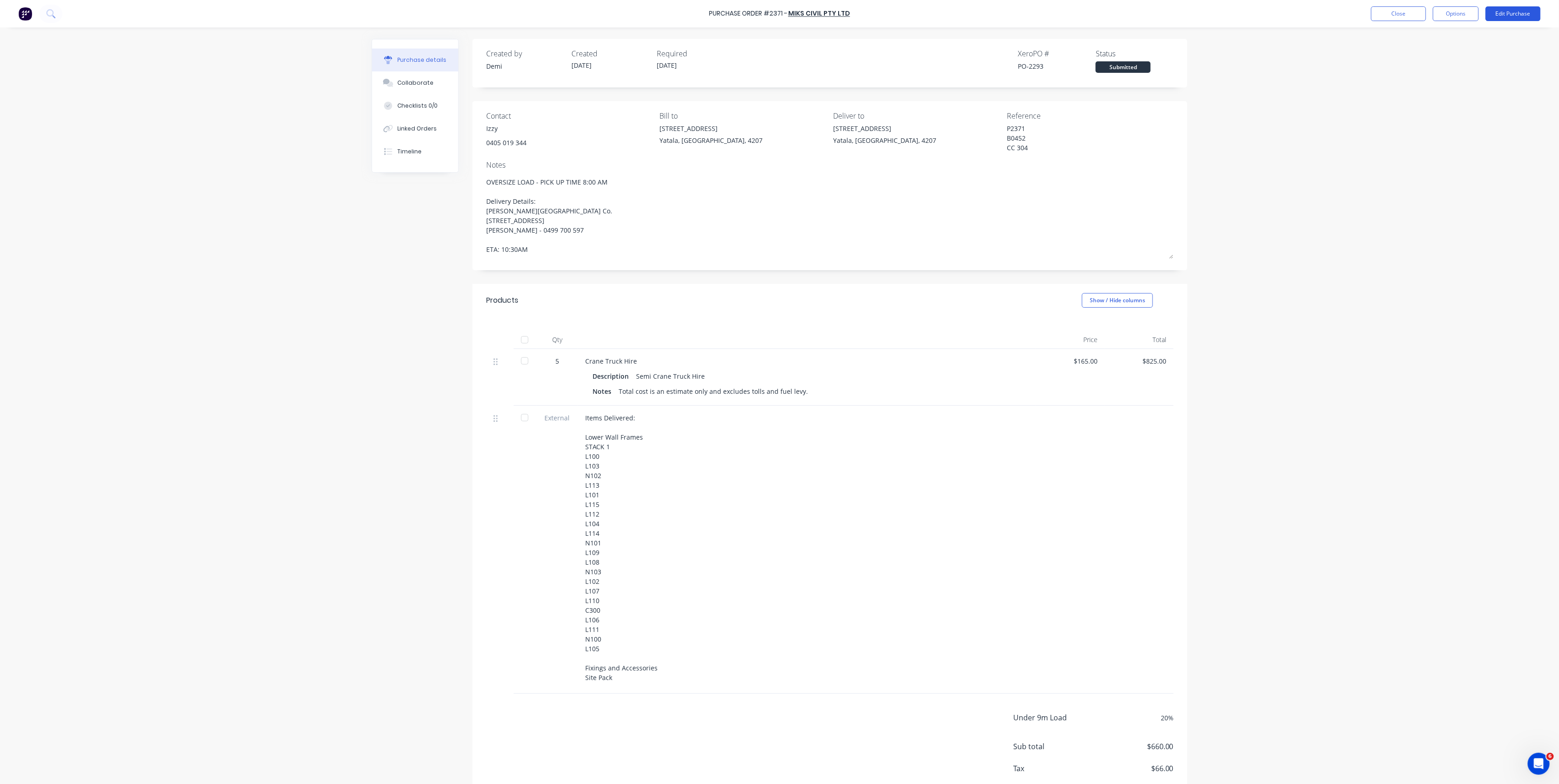
click at [1496, 15] on button "Edit Purchase" at bounding box center [1513, 14] width 55 height 15
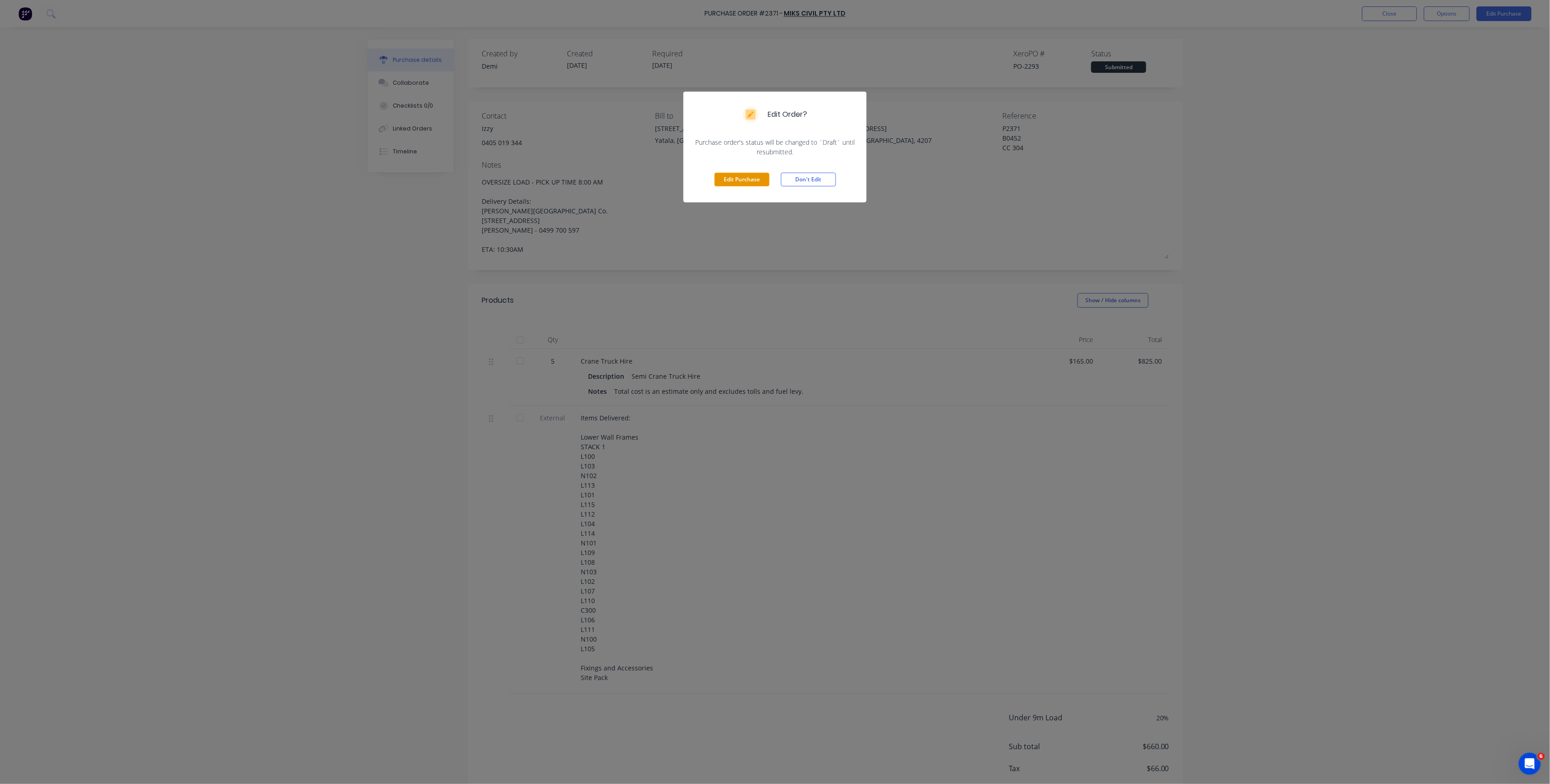
click at [735, 172] on button "Edit Purchase" at bounding box center [741, 179] width 55 height 14
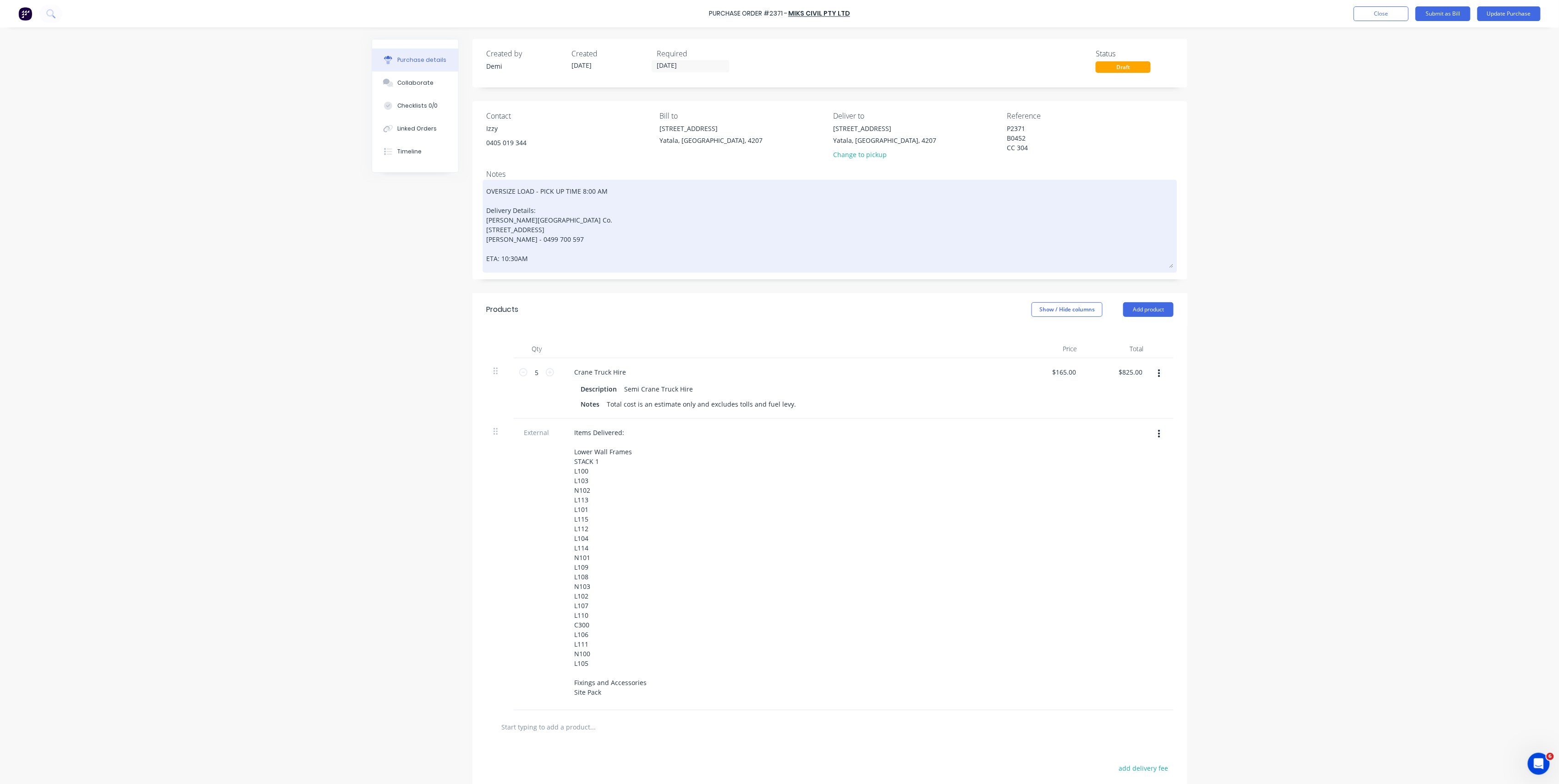
click at [550, 212] on textarea "OVERSIZE LOAD - PICK UP TIME 8:00 AM Delivery Details: Blackwood Building Co. L…" at bounding box center [830, 225] width 688 height 86
type textarea "x"
type textarea "OVERSIZE LOAD - PICK UP TIME 8:00 AM Delivery Details: Blackwood Building Co. L…"
type textarea "x"
type textarea "OVERSIZE LOAD - PICK UP TIME 8:00 AM Delivery Details: B Blackwood Building Co.…"
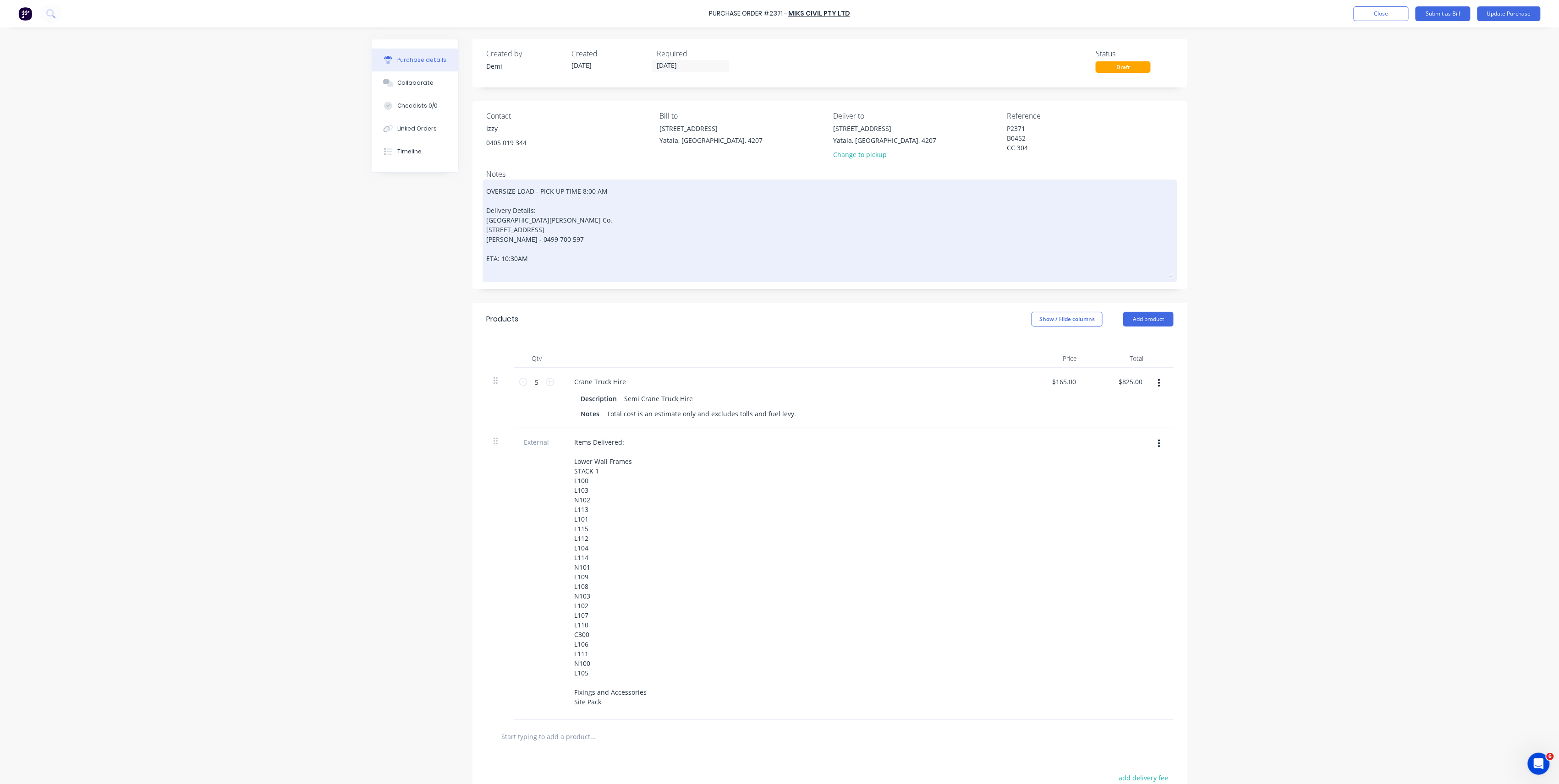
type textarea "x"
type textarea "OVERSIZE LOAD - PICK UP TIME 8:00 AM Delivery Details: Bl Blackwood Building Co…"
type textarea "x"
type textarea "OVERSIZE LOAD - PICK UP TIME 8:00 AM Delivery Details: Bla Blackwood Building C…"
type textarea "x"
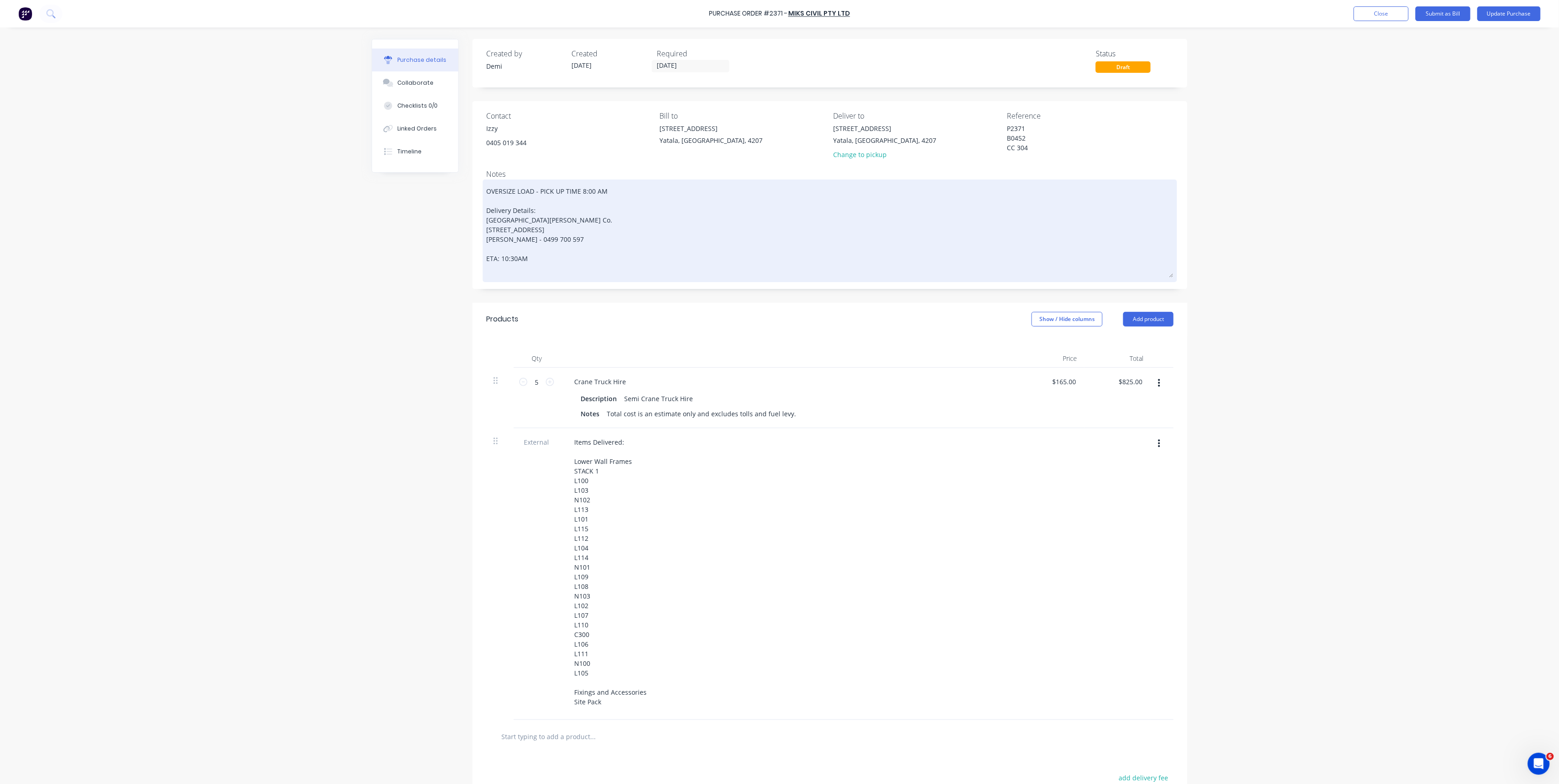
type textarea "OVERSIZE LOAD - PICK UP TIME 8:00 AM Delivery Details: Blac Blackwood Building …"
type textarea "x"
type textarea "OVERSIZE LOAD - PICK UP TIME 8:00 AM Delivery Details: Black Blackwood Building…"
type textarea "x"
type textarea "OVERSIZE LOAD - PICK UP TIME 8:00 AM Delivery Details: Blacki Blackwood Buildin…"
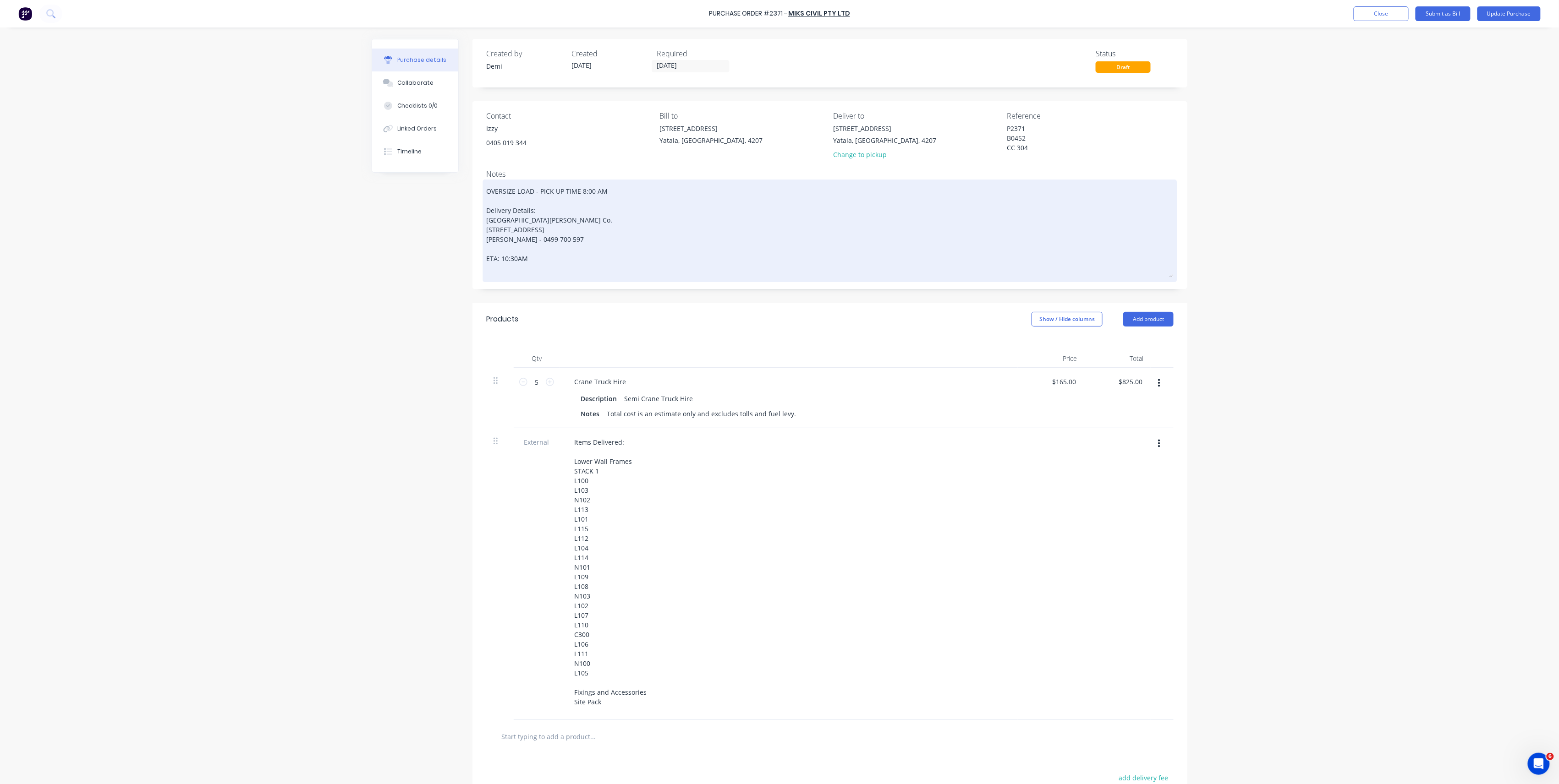
type textarea "x"
type textarea "OVERSIZE LOAD - PICK UP TIME 8:00 AM Delivery Details: Blackin Blackwood Buildi…"
type textarea "x"
type textarea "OVERSIZE LOAD - PICK UP TIME 8:00 AM Delivery Details: Blackine Blackwood Build…"
type textarea "x"
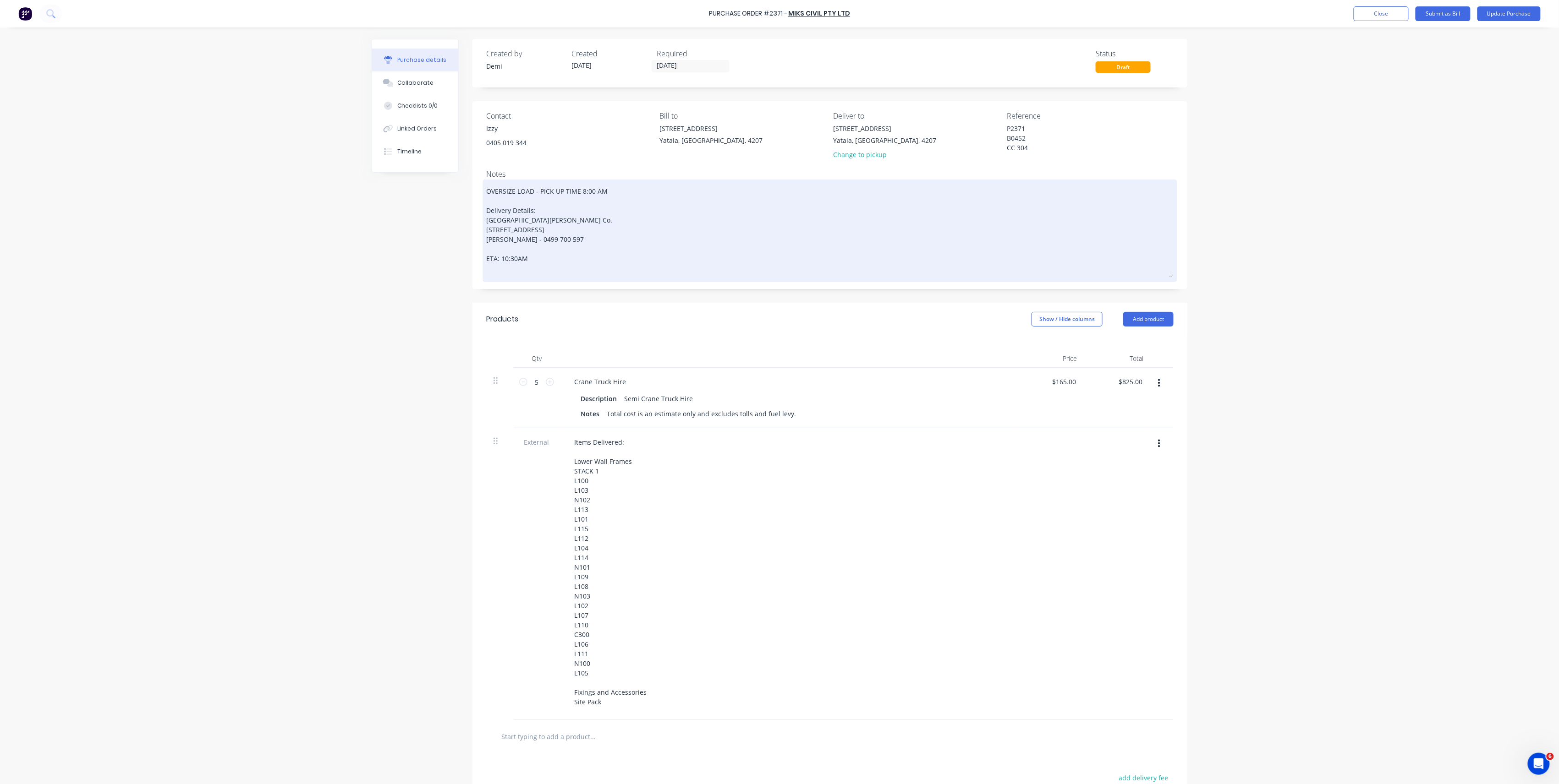
type textarea "OVERSIZE LOAD - PICK UP TIME 8:00 AM Delivery Details: Blackine Blackwood Build…"
type textarea "x"
type textarea "OVERSIZE LOAD - PICK UP TIME 8:00 AM Delivery Details: Blackine Blackwood Build…"
type textarea "x"
type textarea "OVERSIZE LOAD - PICK UP TIME 8:00 AM Delivery Details: Blackin Blackwood Buildi…"
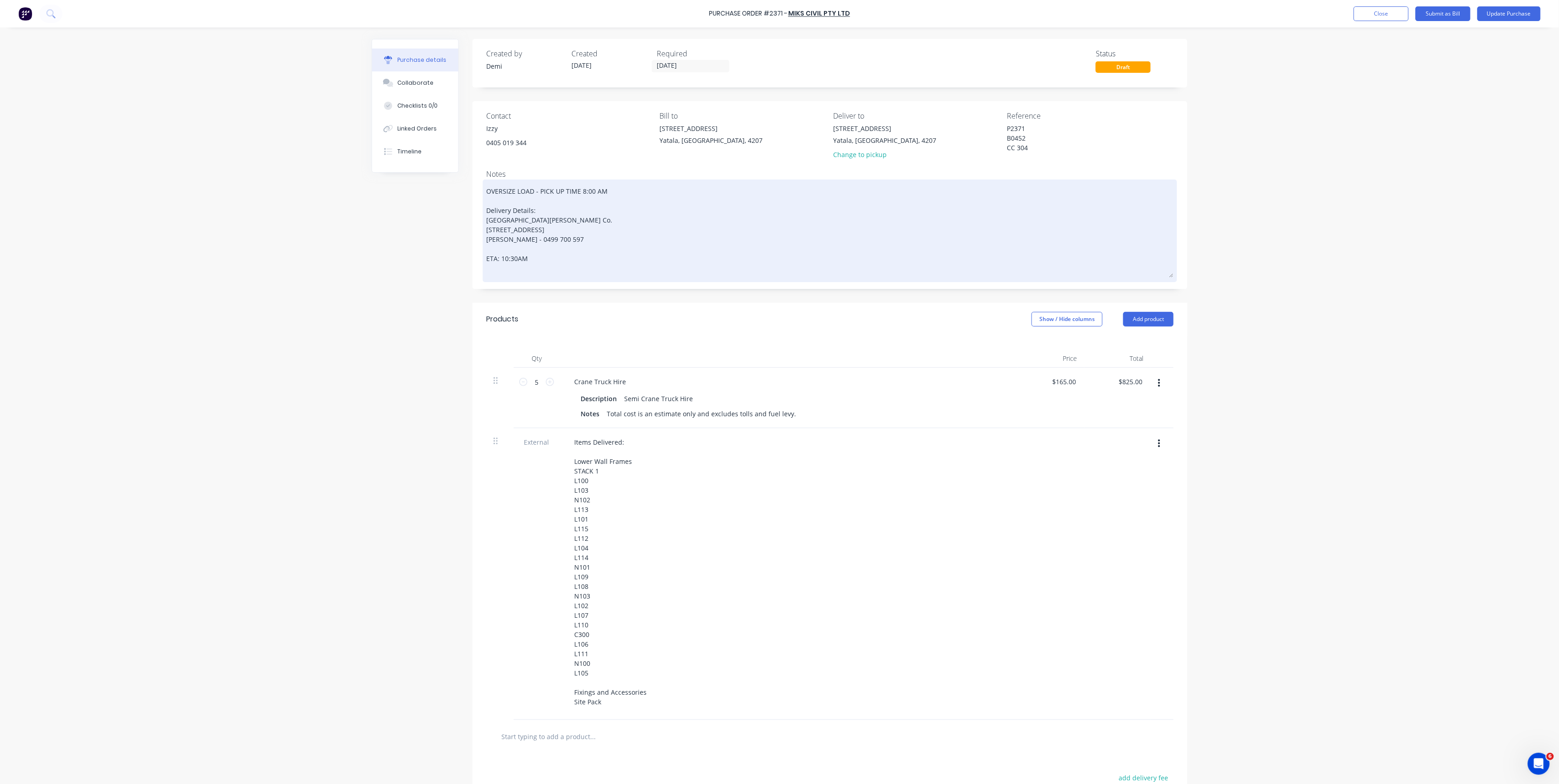
type textarea "x"
type textarea "OVERSIZE LOAD - PICK UP TIME 8:00 AM Delivery Details: Blacki Blackwood Buildin…"
type textarea "x"
type textarea "OVERSIZE LOAD - PICK UP TIME 8:00 AM Delivery Details: Black Blackwood Building…"
type textarea "x"
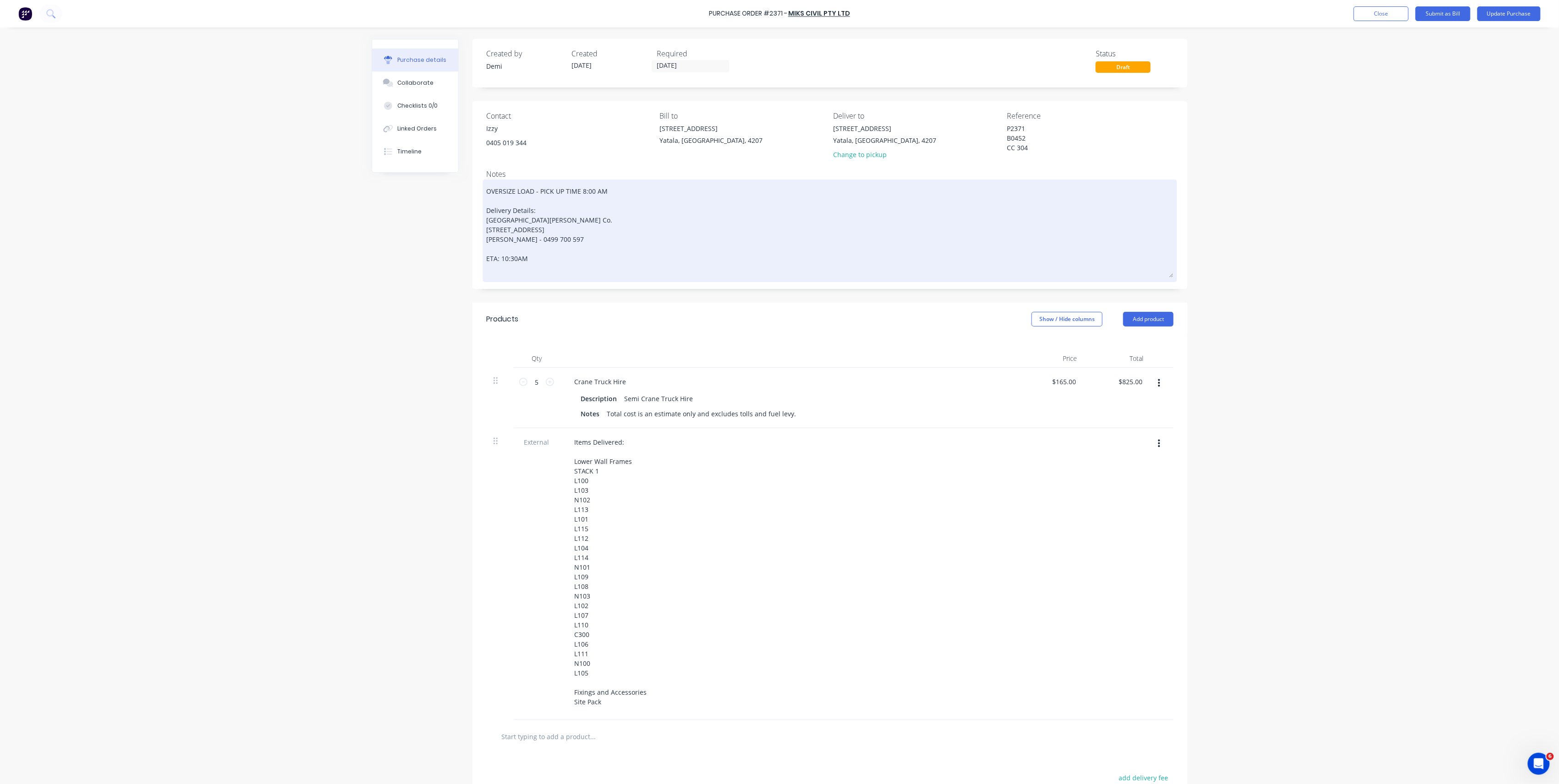
type textarea "OVERSIZE LOAD - PICK UP TIME 8:00 AM Delivery Details: Blackl Blackwood Buildin…"
type textarea "x"
type textarea "OVERSIZE LOAD - PICK UP TIME 8:00 AM Delivery Details: Blackli Blackwood Buildi…"
type textarea "x"
type textarea "OVERSIZE LOAD - PICK UP TIME 8:00 AM Delivery Details: Blacklin Blackwood Build…"
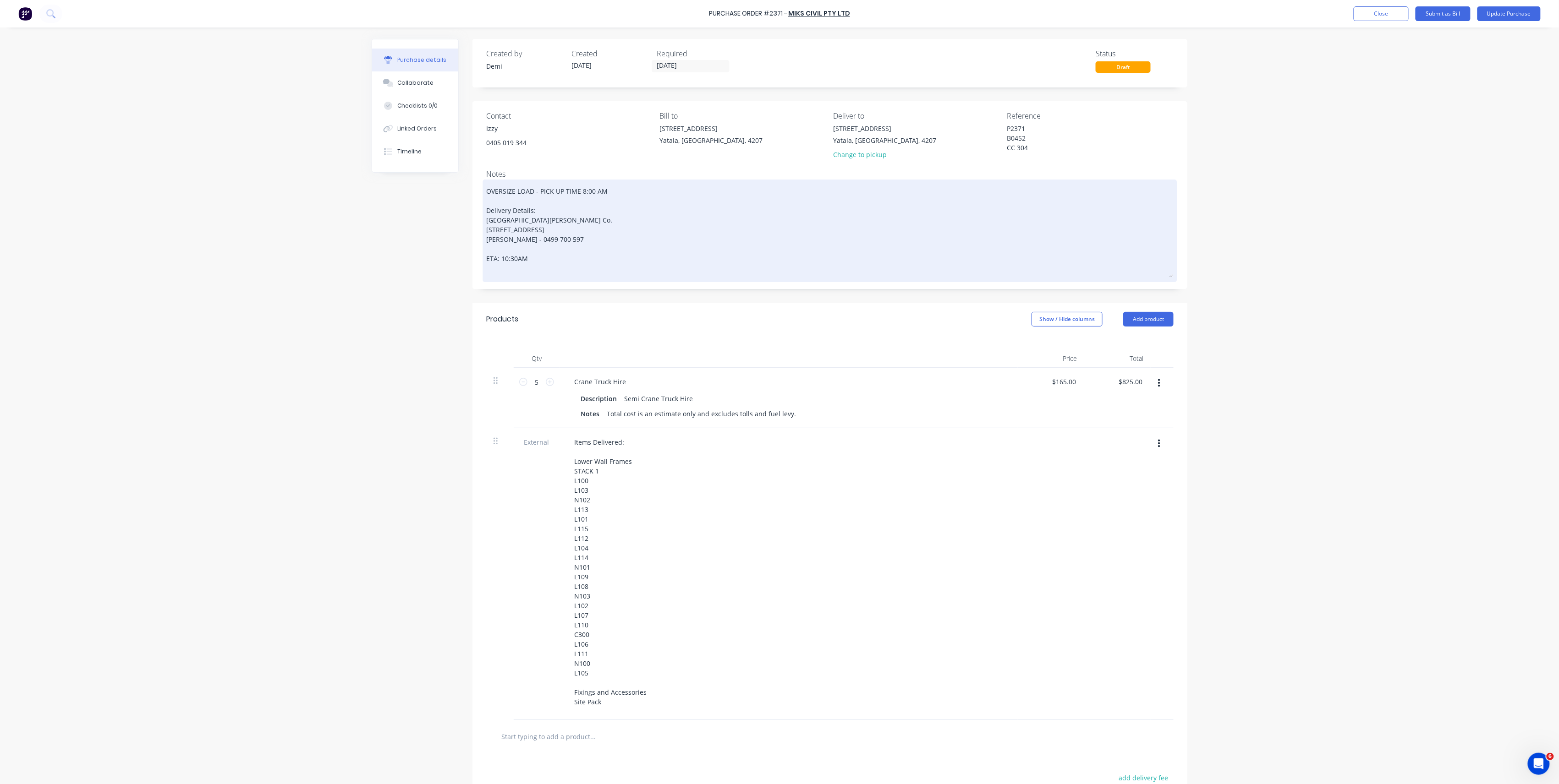
type textarea "x"
type textarea "OVERSIZE LOAD - PICK UP TIME 8:00 AM Delivery Details: Blackline Blackwood Buil…"
type textarea "x"
type textarea "OVERSIZE LOAD - PICK UP TIME 8:00 AM Delivery Details: Blackline Blackwood Buil…"
type textarea "x"
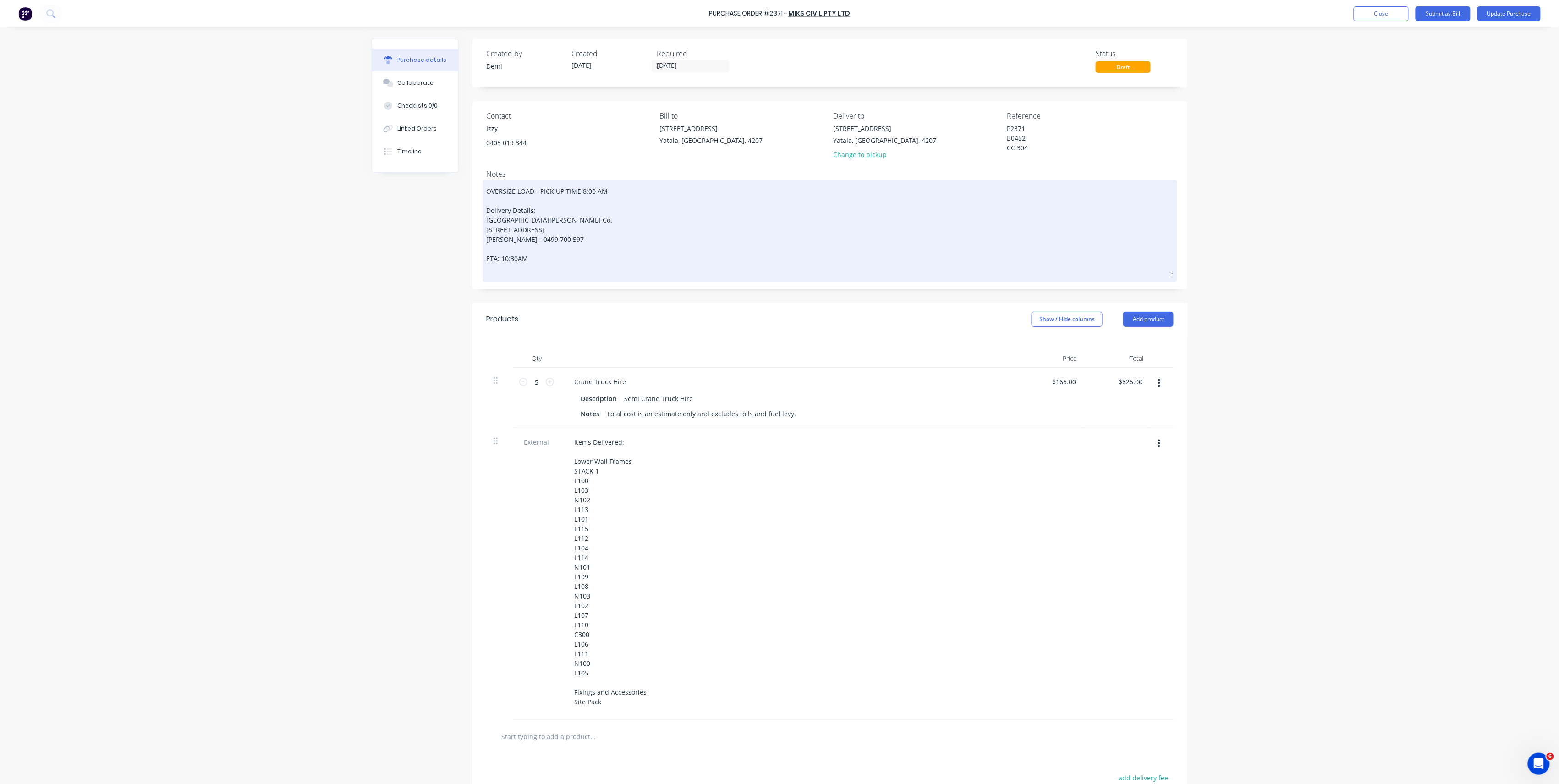
type textarea "OVERSIZE LOAD - PICK UP TIME 8:00 AM Delivery Details: Blackline t Blackwood Bu…"
type textarea "x"
type textarea "OVERSIZE LOAD - PICK UP TIME 8:00 AM Delivery Details: Blackline to Blackwood B…"
type textarea "x"
type textarea "OVERSIZE LOAD - PICK UP TIME 8:00 AM Delivery Details: Blackline to: Blackwood …"
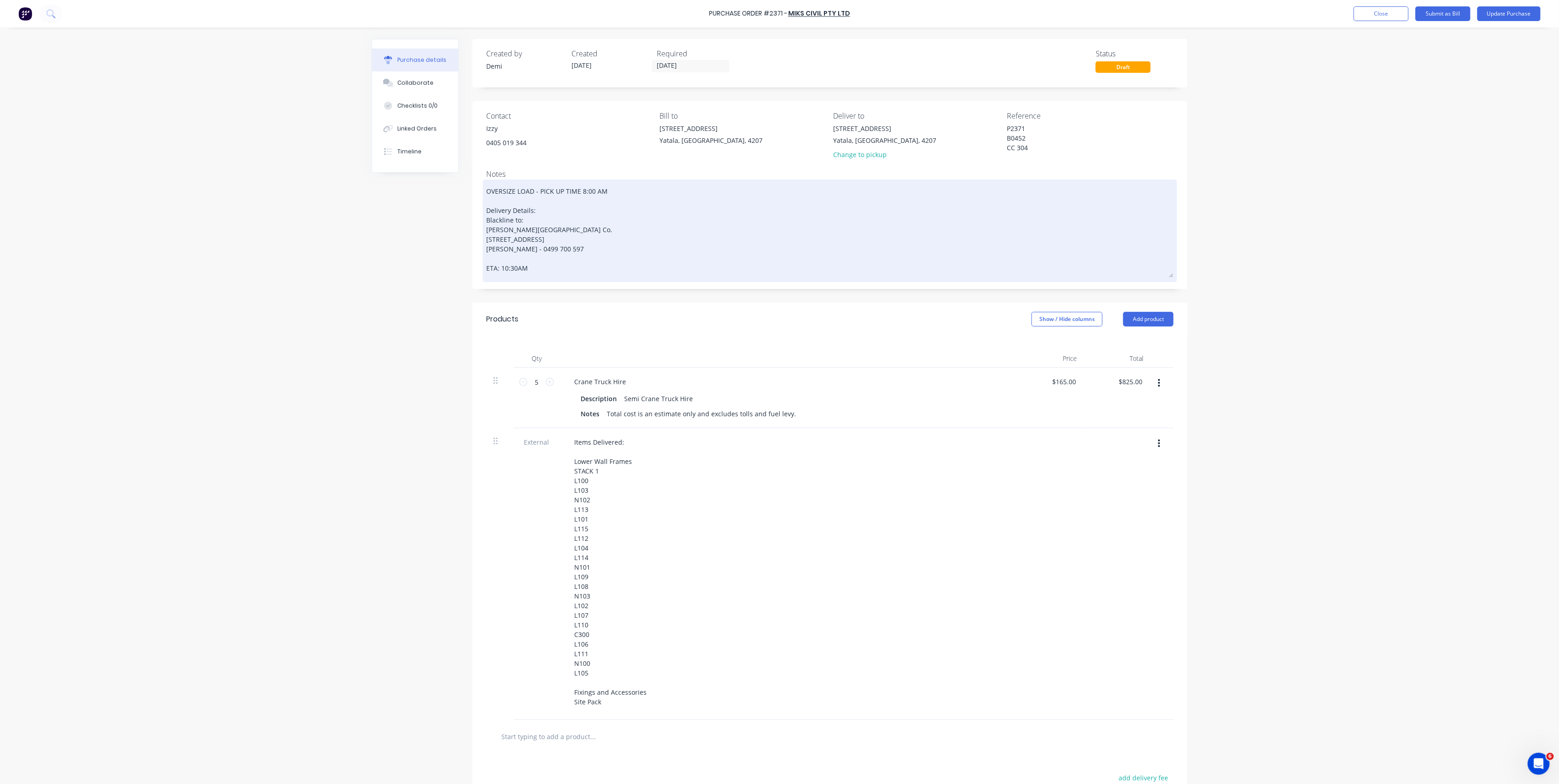
type textarea "x"
type textarea "OVERSIZE LOAD - PICK UP TIME 8:00 AM Delivery Details: Blackline to Blackwood B…"
type textarea "x"
type textarea "OVERSIZE LOAD - PICK UP TIME 8:00 AM Delivery Details: Blackline t Blackwood Bu…"
type textarea "x"
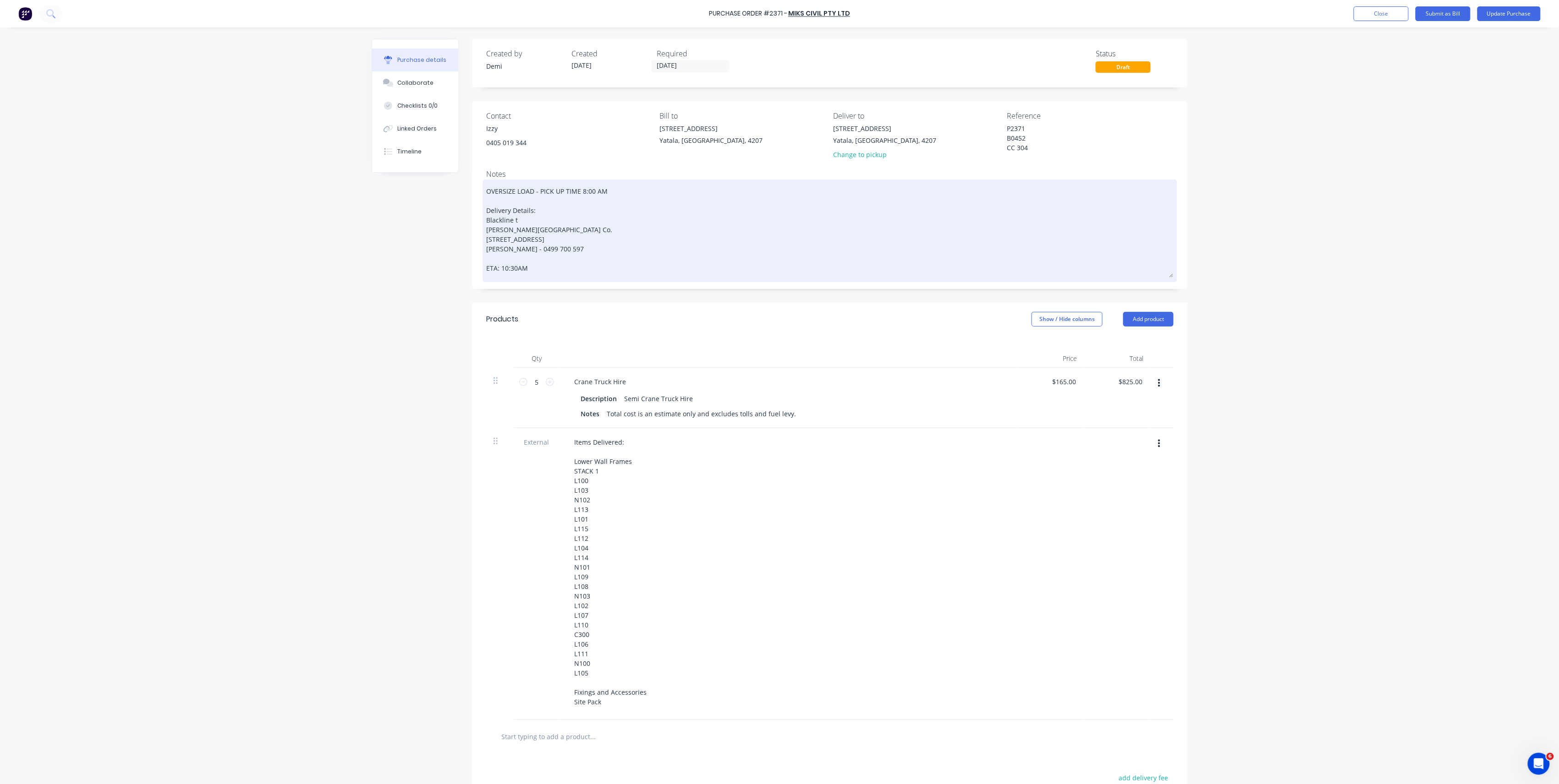
type textarea "OVERSIZE LOAD - PICK UP TIME 8:00 AM Delivery Details: Blackline Blackwood Buil…"
type textarea "x"
type textarea "OVERSIZE LOAD - PICK UP TIME 8:00 AM Delivery Details: Blackline Blackwood Buil…"
type textarea "x"
type textarea "OVERSIZE LOAD - PICK UP TIME 8:00 AM Delivery Details: Blacklin Blackwood Build…"
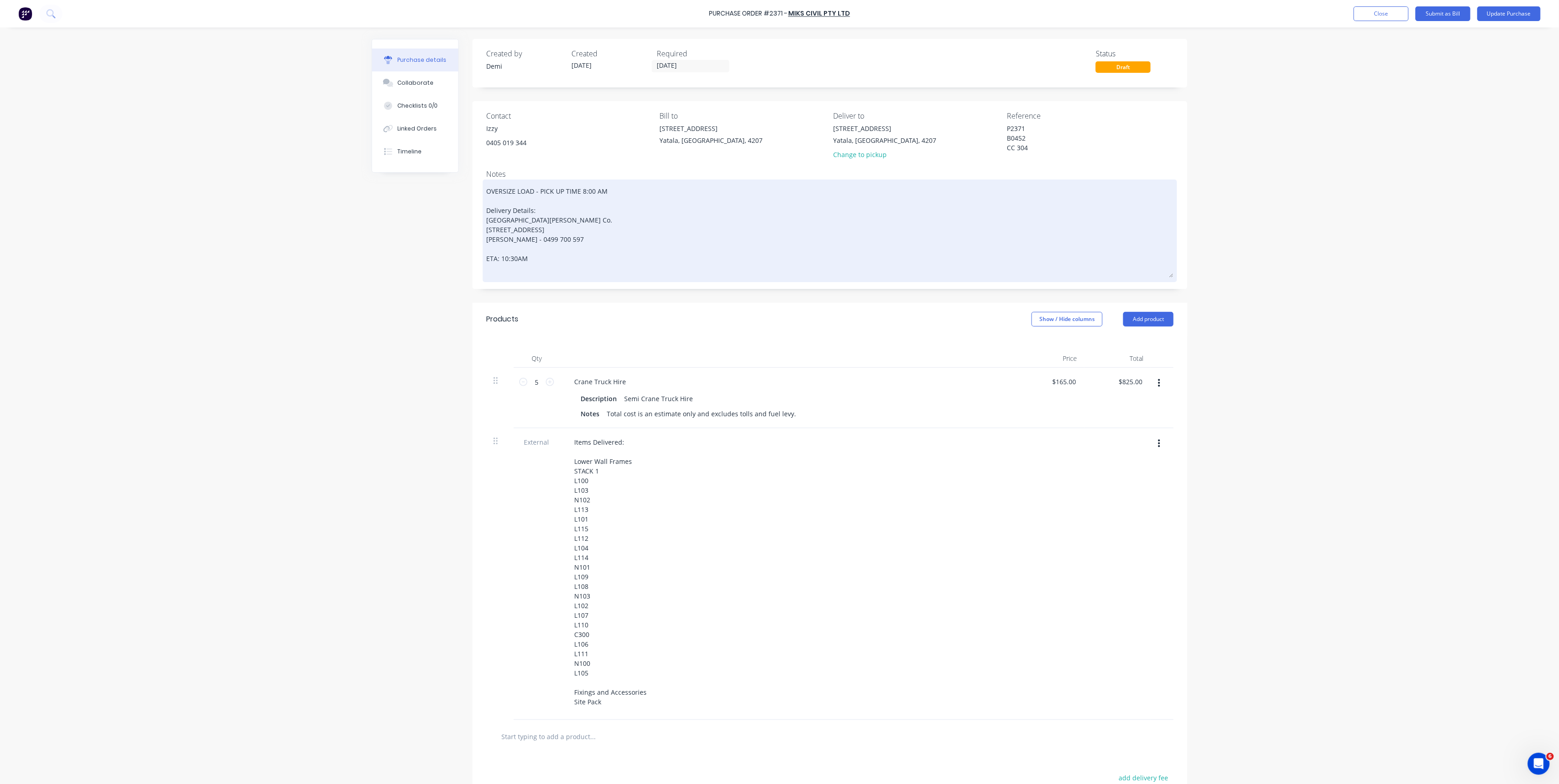
type textarea "x"
type textarea "OVERSIZE LOAD - PICK UP TIME 8:00 AM Delivery Details: Blackli Blackwood Buildi…"
type textarea "x"
type textarea "OVERSIZE LOAD - PICK UP TIME 8:00 AM Delivery Details: Blackl Blackwood Buildin…"
type textarea "x"
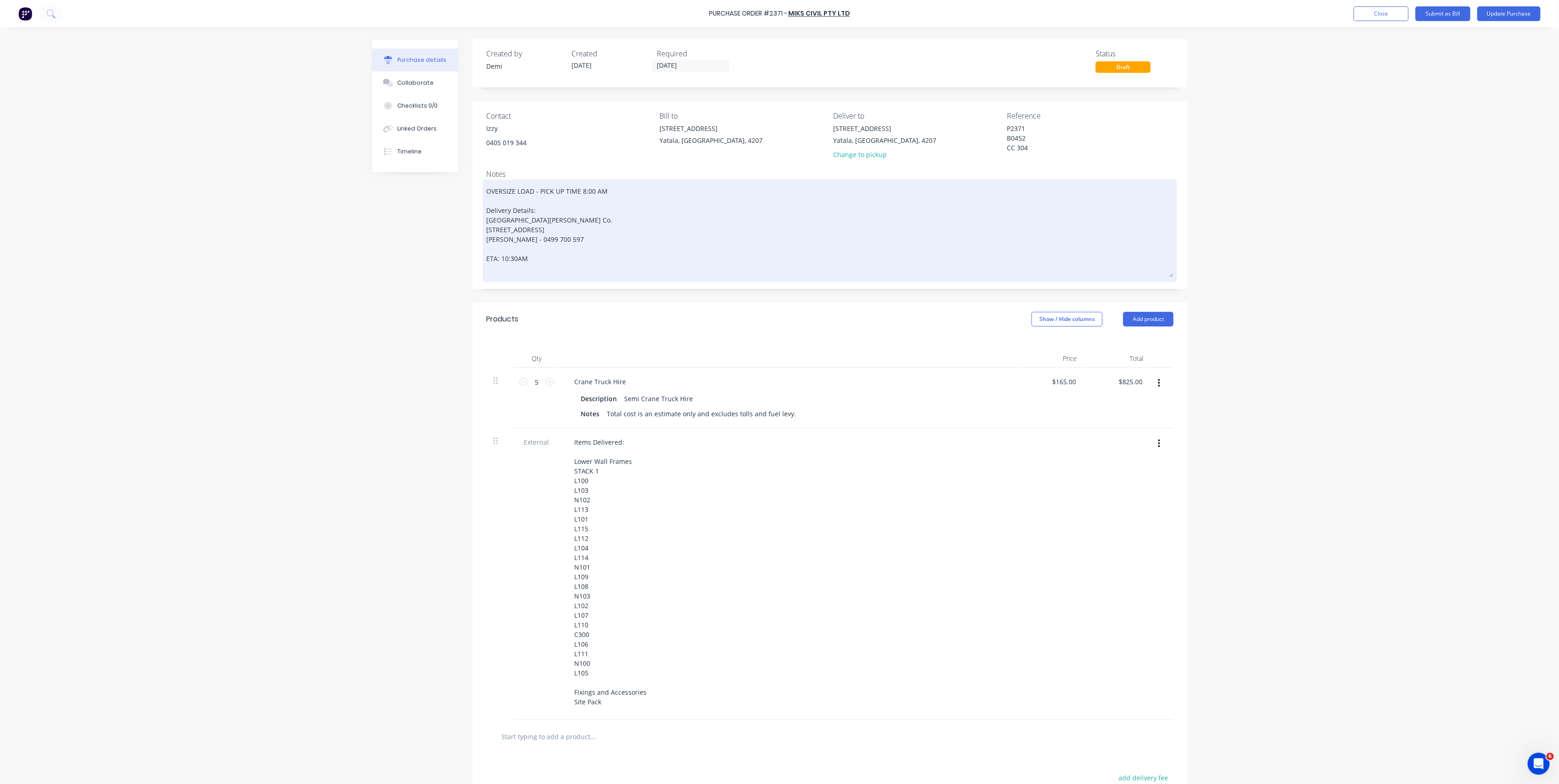
type textarea "OVERSIZE LOAD - PICK UP TIME 8:00 AM Delivery Details: Black Blackwood Building…"
type textarea "x"
type textarea "OVERSIZE LOAD - PICK UP TIME 8:00 AM Delivery Details: Blac Blackwood Building …"
type textarea "x"
type textarea "OVERSIZE LOAD - PICK UP TIME 8:00 AM Delivery Details: Bla Blackwood Building C…"
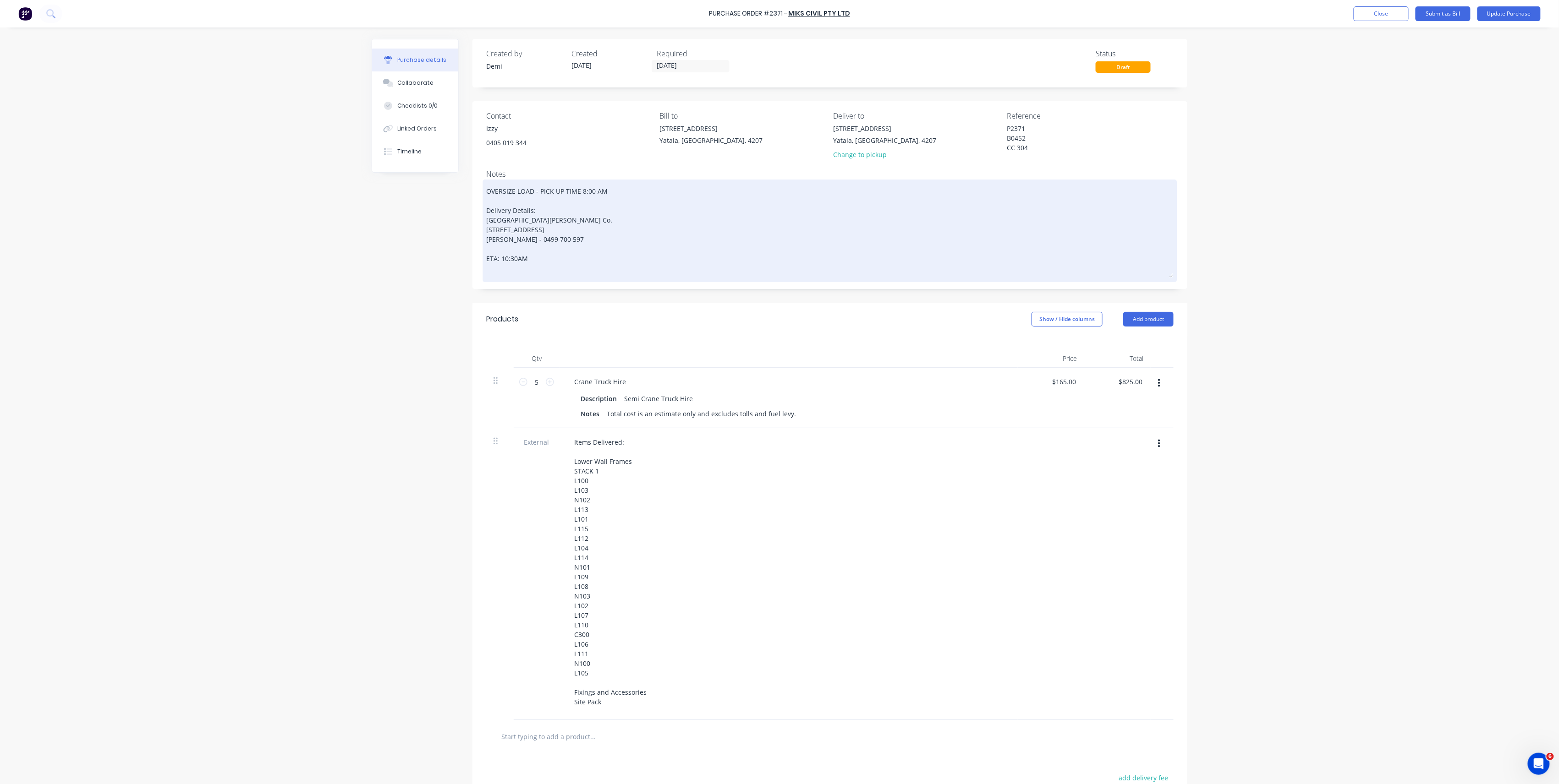
type textarea "x"
type textarea "OVERSIZE LOAD - PICK UP TIME 8:00 AM Delivery Details: Bl Blackwood Building Co…"
type textarea "x"
type textarea "OVERSIZE LOAD - PICK UP TIME 8:00 AM Delivery Details: B Blackwood Building Co.…"
type textarea "x"
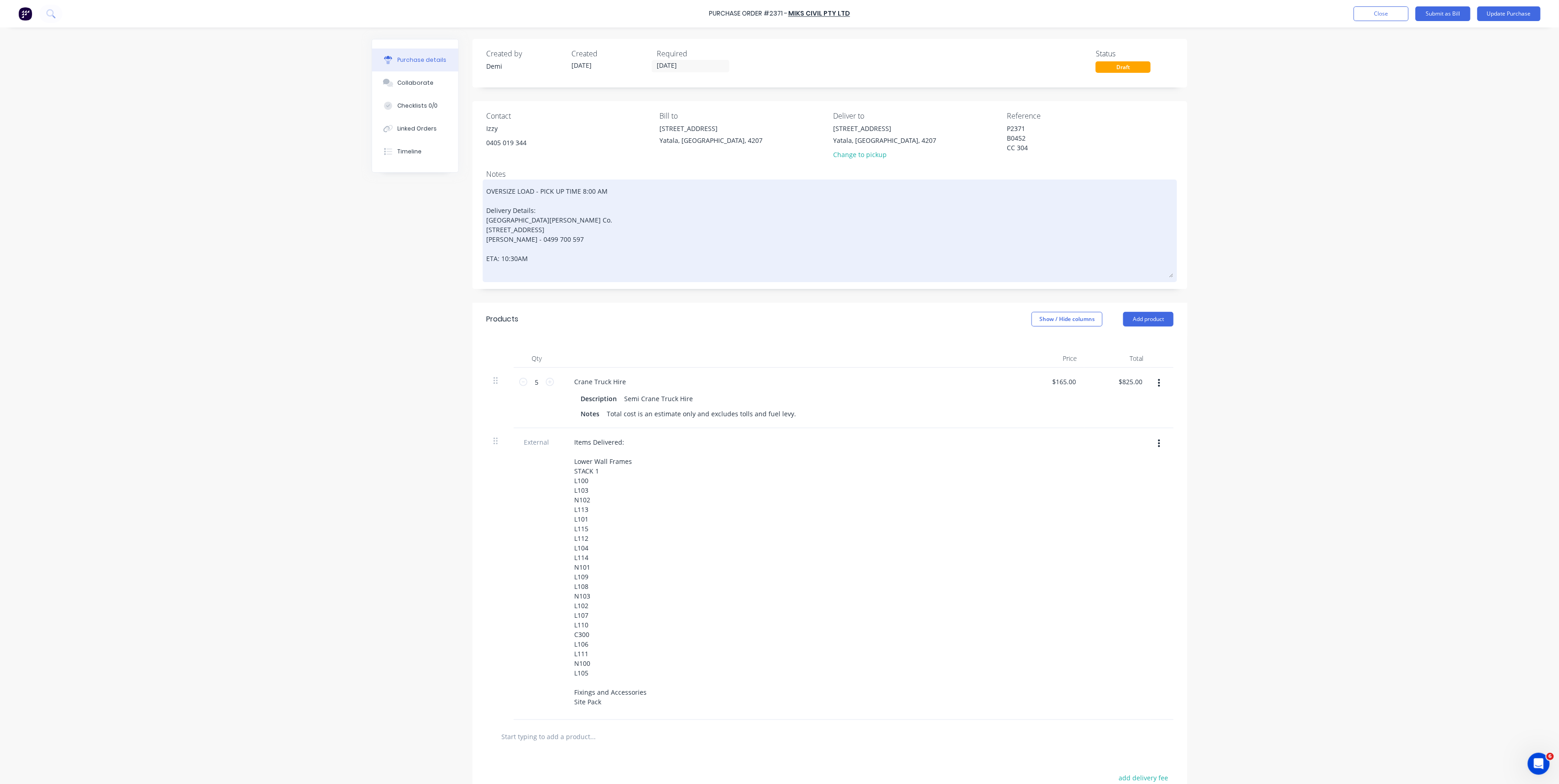
type textarea "OVERSIZE LOAD - PICK UP TIME 8:00 AM Delivery Details: Blackwood Building Co. L…"
type textarea "x"
type textarea "OVERSIZE LOAD - PICK UP TIME 8:00 AM Delivery Details: Blackwood Building Co. L…"
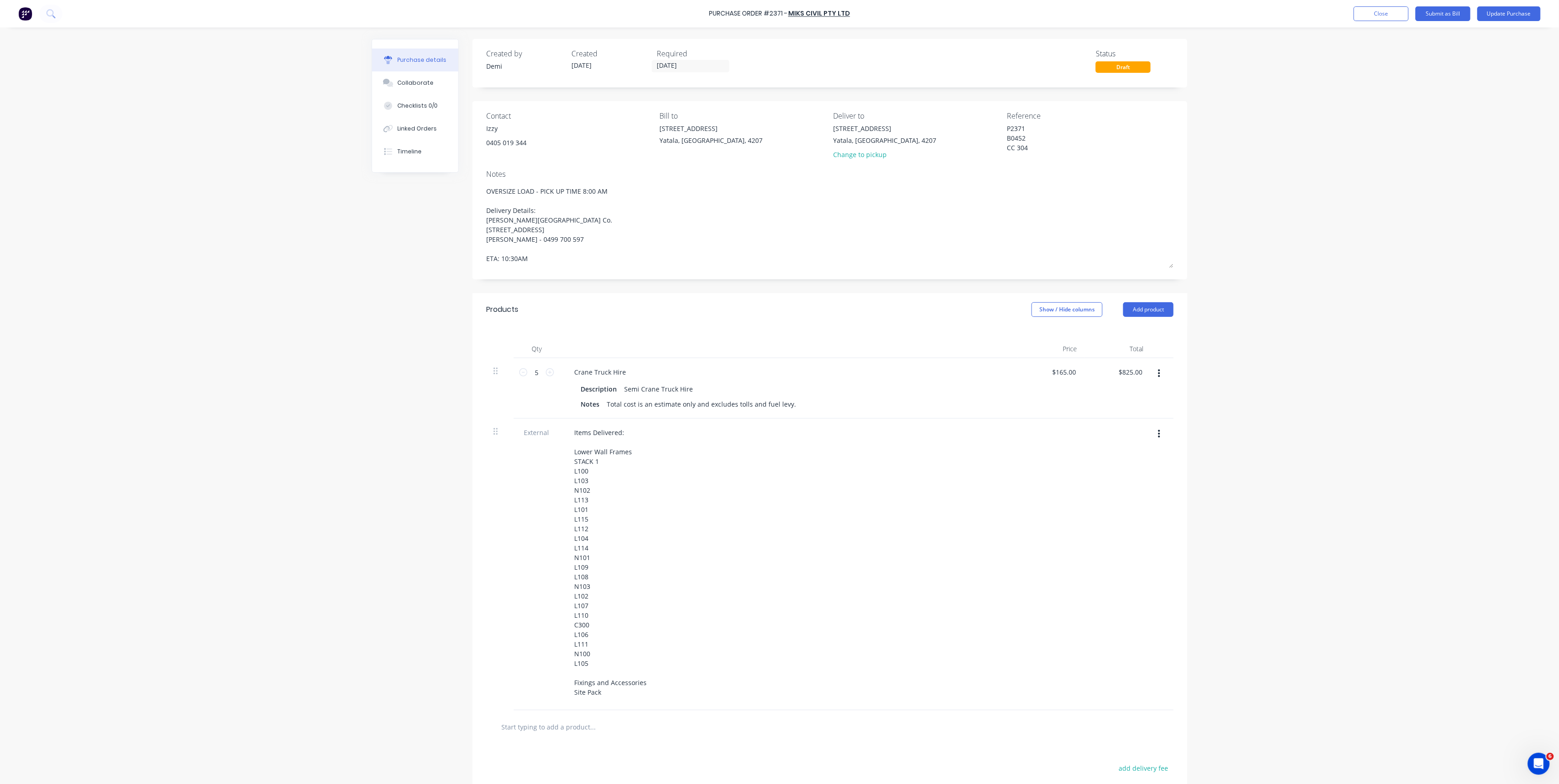
click at [1157, 376] on button "button" at bounding box center [1160, 373] width 22 height 16
click at [1160, 312] on button "Add product" at bounding box center [1148, 310] width 50 height 15
click at [1203, 362] on div "Purchase Order #2371 - MIKS CIVIL PTY LTD Add product Close Submit as Bill Upda…" at bounding box center [780, 392] width 1559 height 784
click at [1128, 412] on div "Notes (Internal)" at bounding box center [1130, 407] width 71 height 13
type textarea "x"
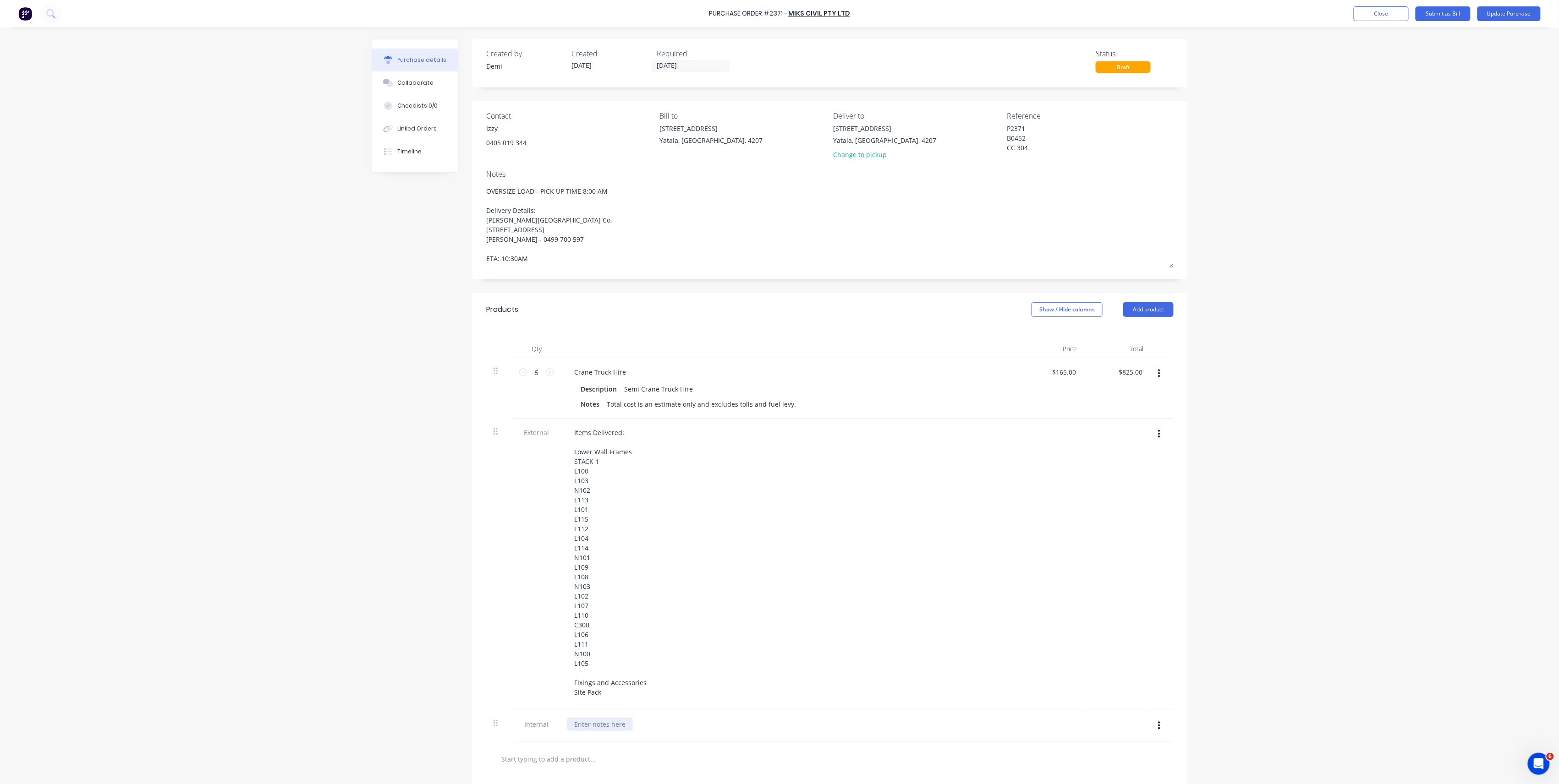
click at [614, 720] on div at bounding box center [600, 725] width 66 height 13
click at [569, 728] on div "Depot - Blackline Blackline to Worongary" at bounding box center [609, 730] width 85 height 23
click at [645, 740] on div "P2371 Depot - Blackline Blackline to Worongary" at bounding box center [609, 730] width 85 height 23
click at [678, 736] on div "P2371 Depot - Blackline Blackline to Worongary" at bounding box center [789, 730] width 444 height 23
click at [521, 373] on icon at bounding box center [523, 373] width 8 height 8
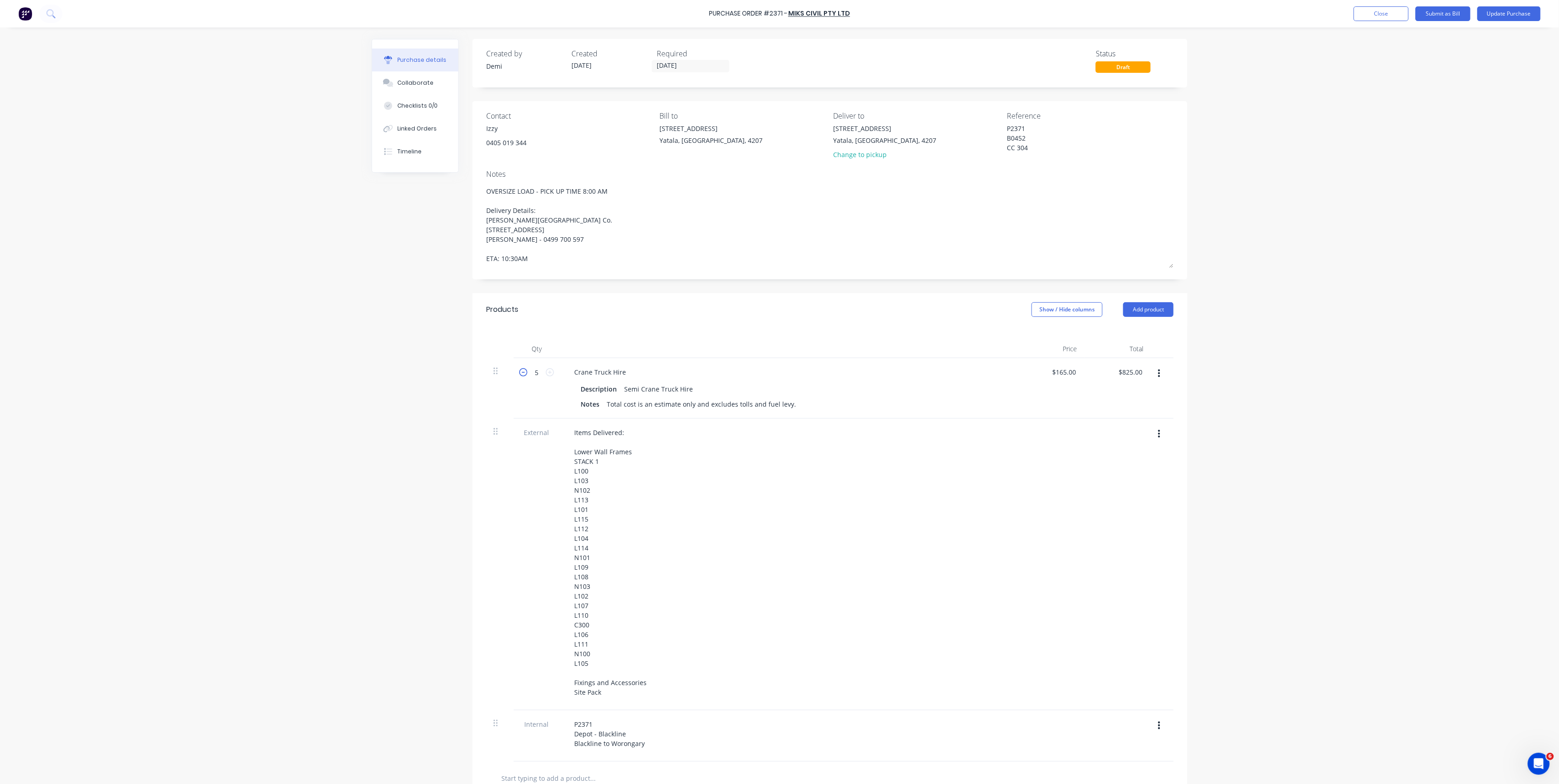
type textarea "x"
type input "4"
type input "$660.00"
click at [567, 732] on div "P2371 Depot - Blackline Blackline to Worongary" at bounding box center [609, 734] width 85 height 33
click at [570, 722] on div "P2371 Depot - Blackline Blackline to Worongary" at bounding box center [609, 734] width 85 height 33
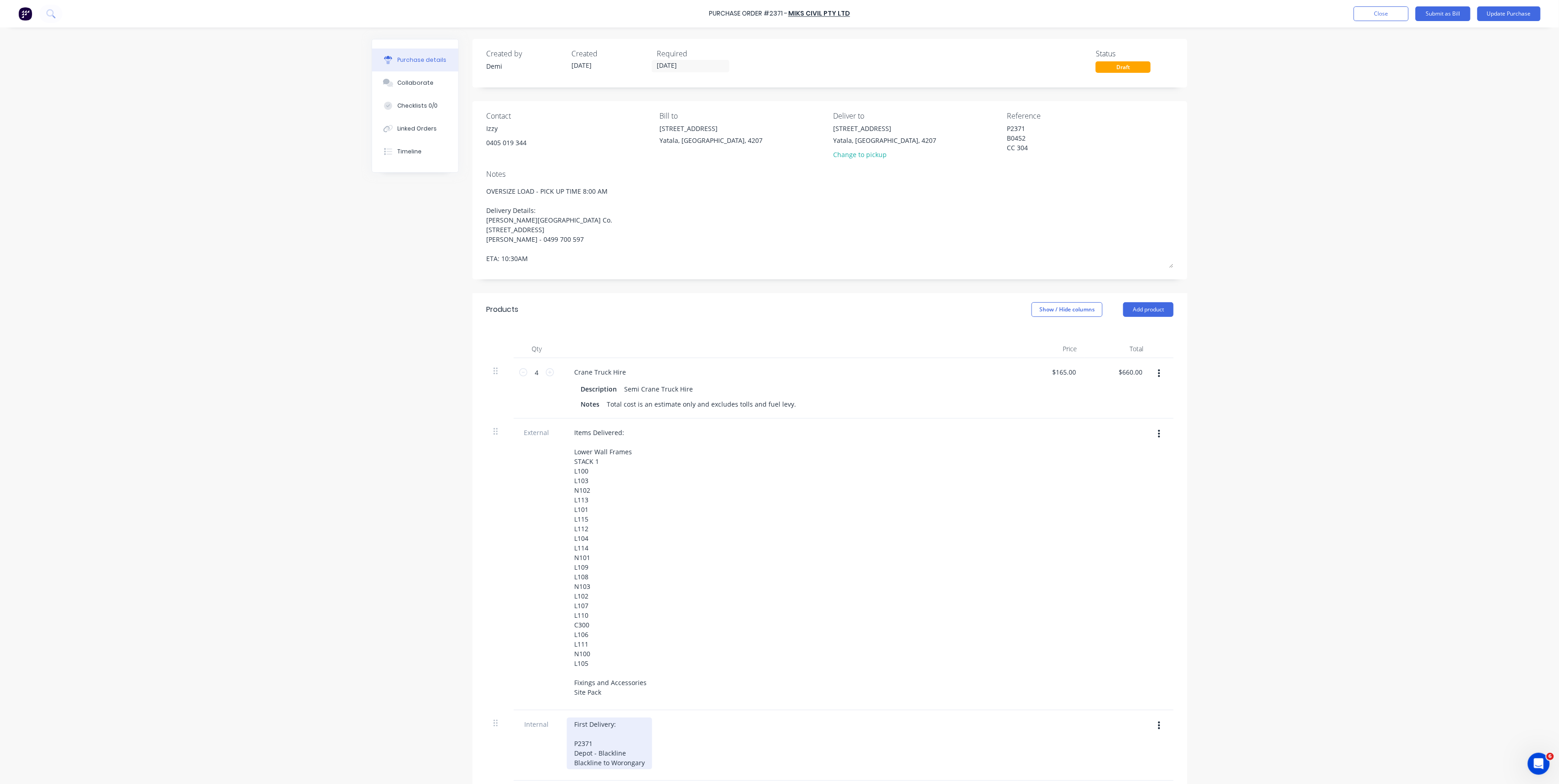
click at [629, 732] on div "First Delivery: P2371 Depot - Blackline Blackline to Worongary" at bounding box center [609, 744] width 85 height 52
drag, startPoint x: 616, startPoint y: 722, endPoint x: 553, endPoint y: 723, distance: 63.0
click at [553, 723] on div "Internal First Delivery: P2371 Depot - Blackline Blackline to Worongary" at bounding box center [830, 745] width 688 height 71
click at [1524, 19] on button "Update Purchase" at bounding box center [1509, 14] width 63 height 15
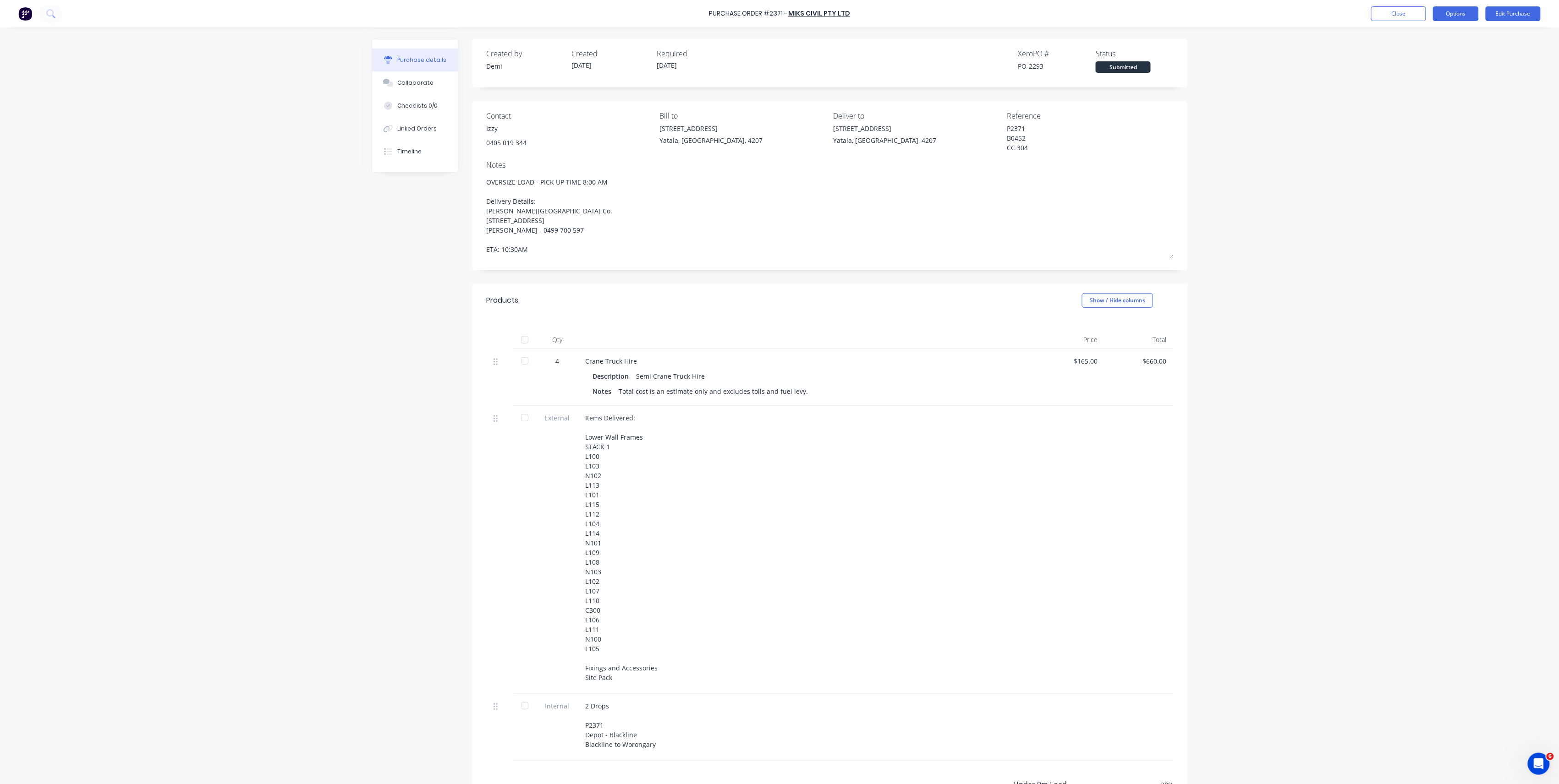
click at [1443, 14] on button "Options" at bounding box center [1456, 14] width 46 height 15
click at [1429, 50] on div "Convert to Bill" at bounding box center [1435, 56] width 71 height 13
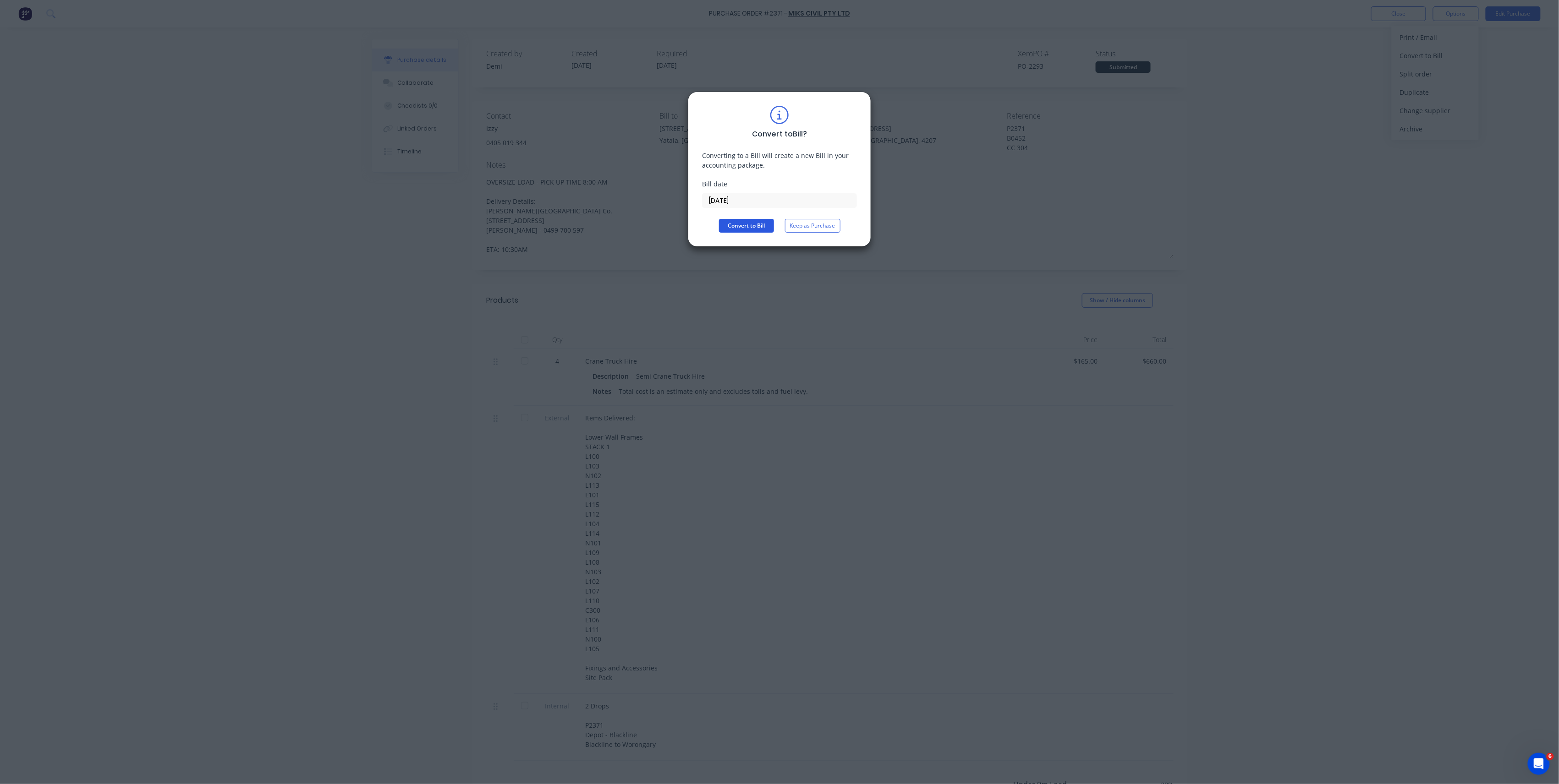
click at [764, 227] on button "Convert to Bill" at bounding box center [746, 226] width 55 height 14
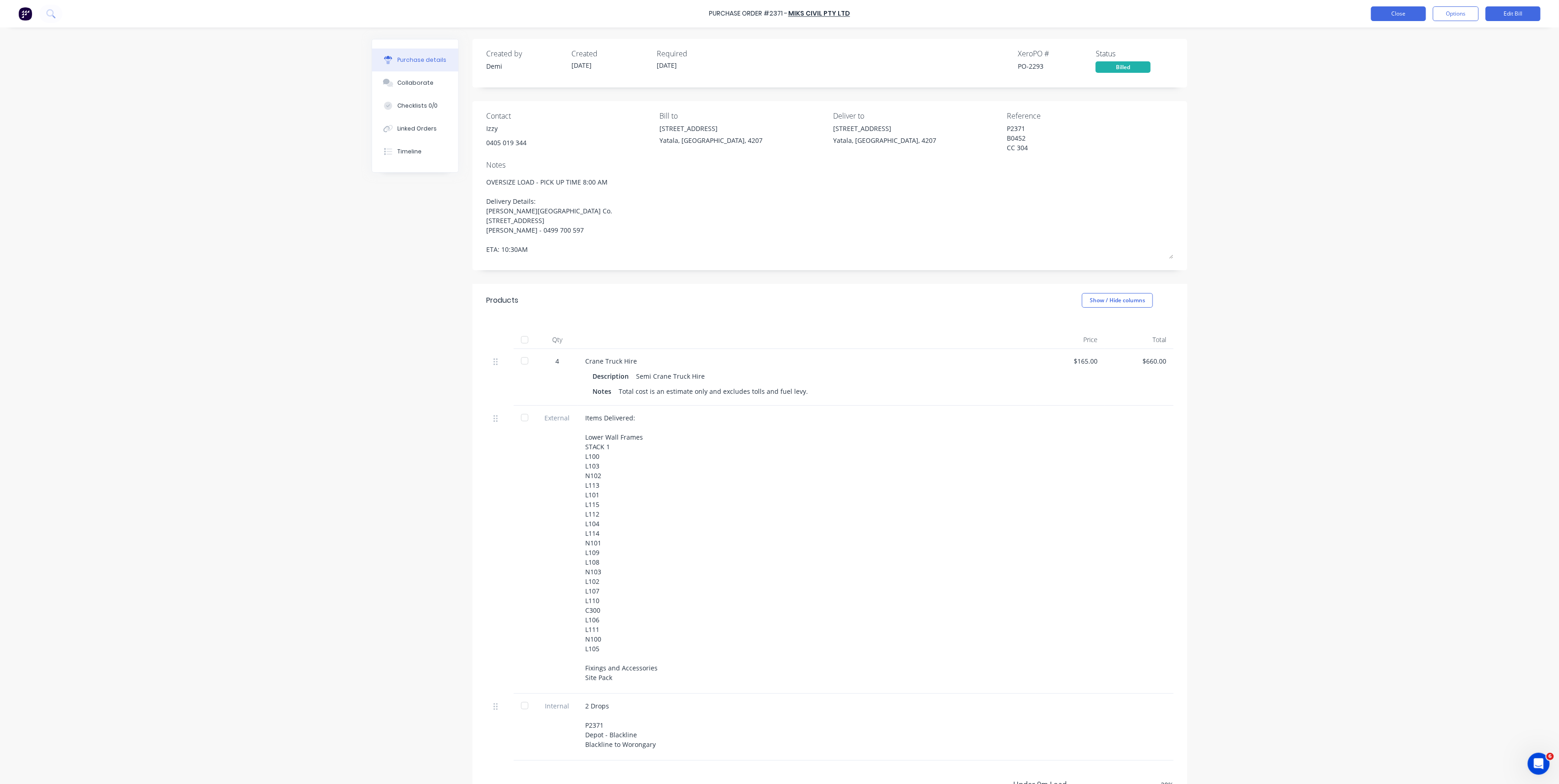
click at [1394, 12] on button "Close" at bounding box center [1399, 14] width 55 height 15
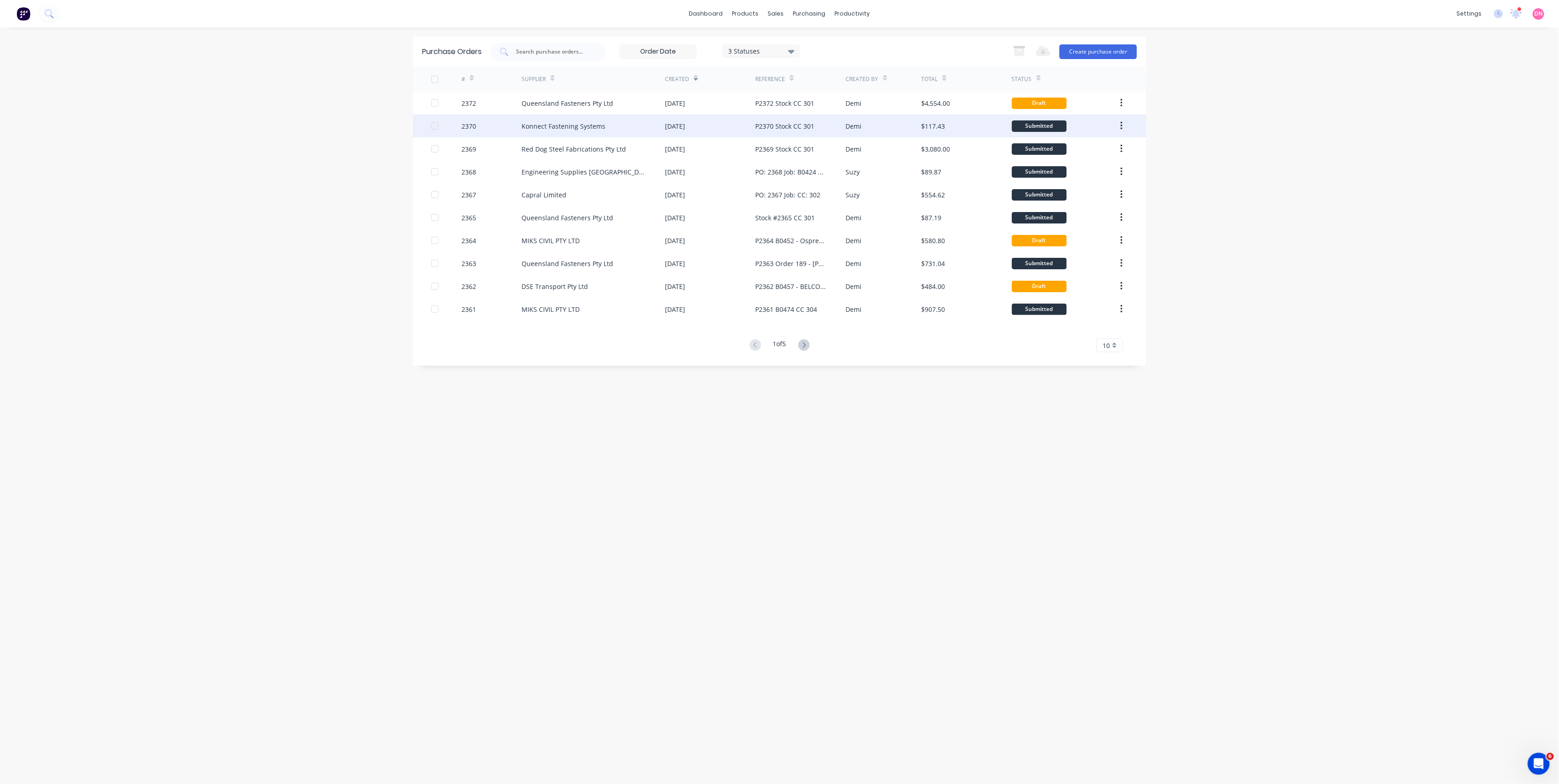
click at [970, 128] on div "$117.43" at bounding box center [966, 126] width 90 height 23
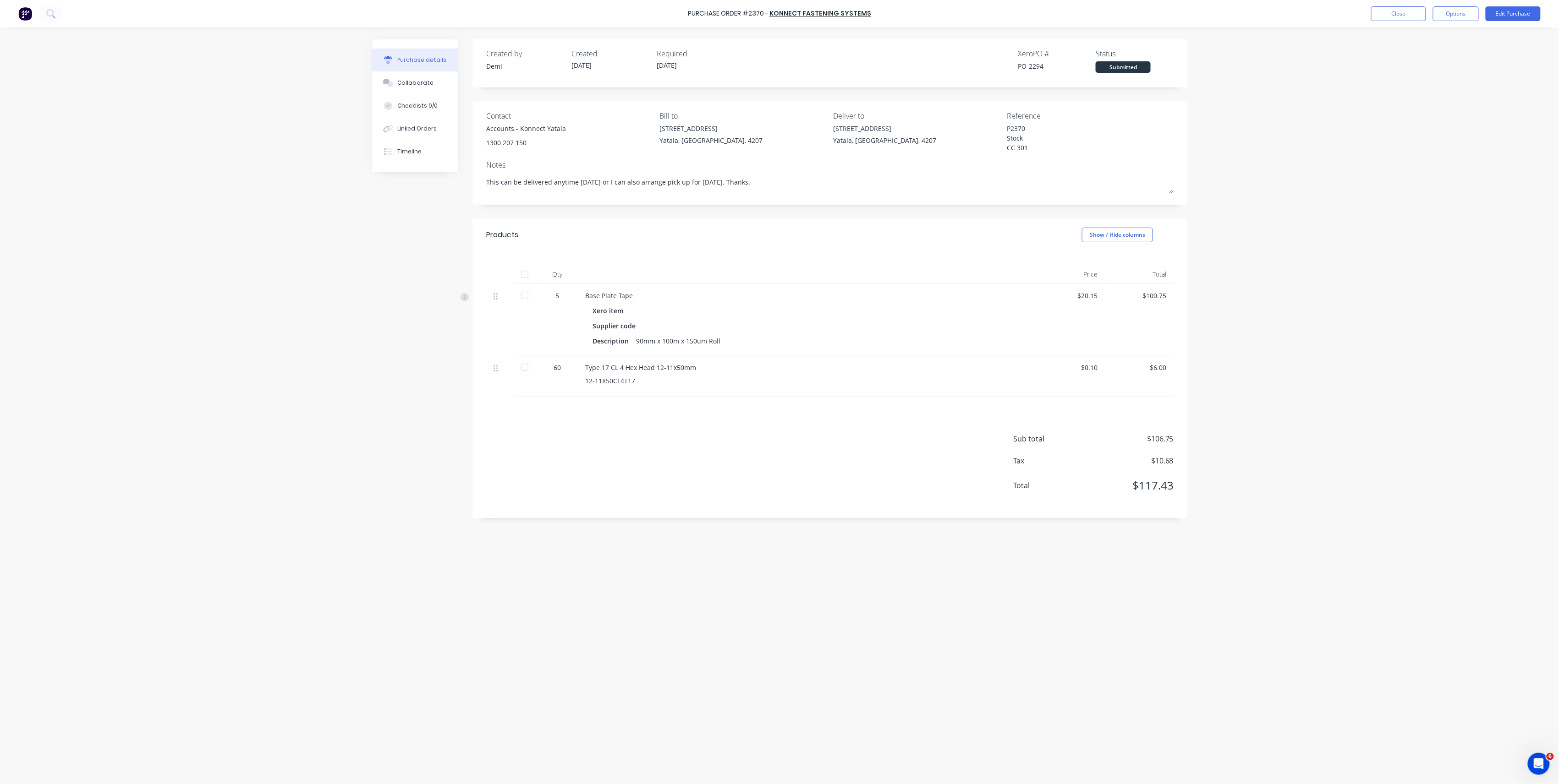
click at [522, 295] on div at bounding box center [525, 295] width 18 height 18
click at [517, 364] on div at bounding box center [525, 367] width 18 height 18
click at [1466, 13] on button "Options" at bounding box center [1456, 14] width 46 height 15
click at [1441, 57] on div "Convert to Bill" at bounding box center [1435, 56] width 71 height 13
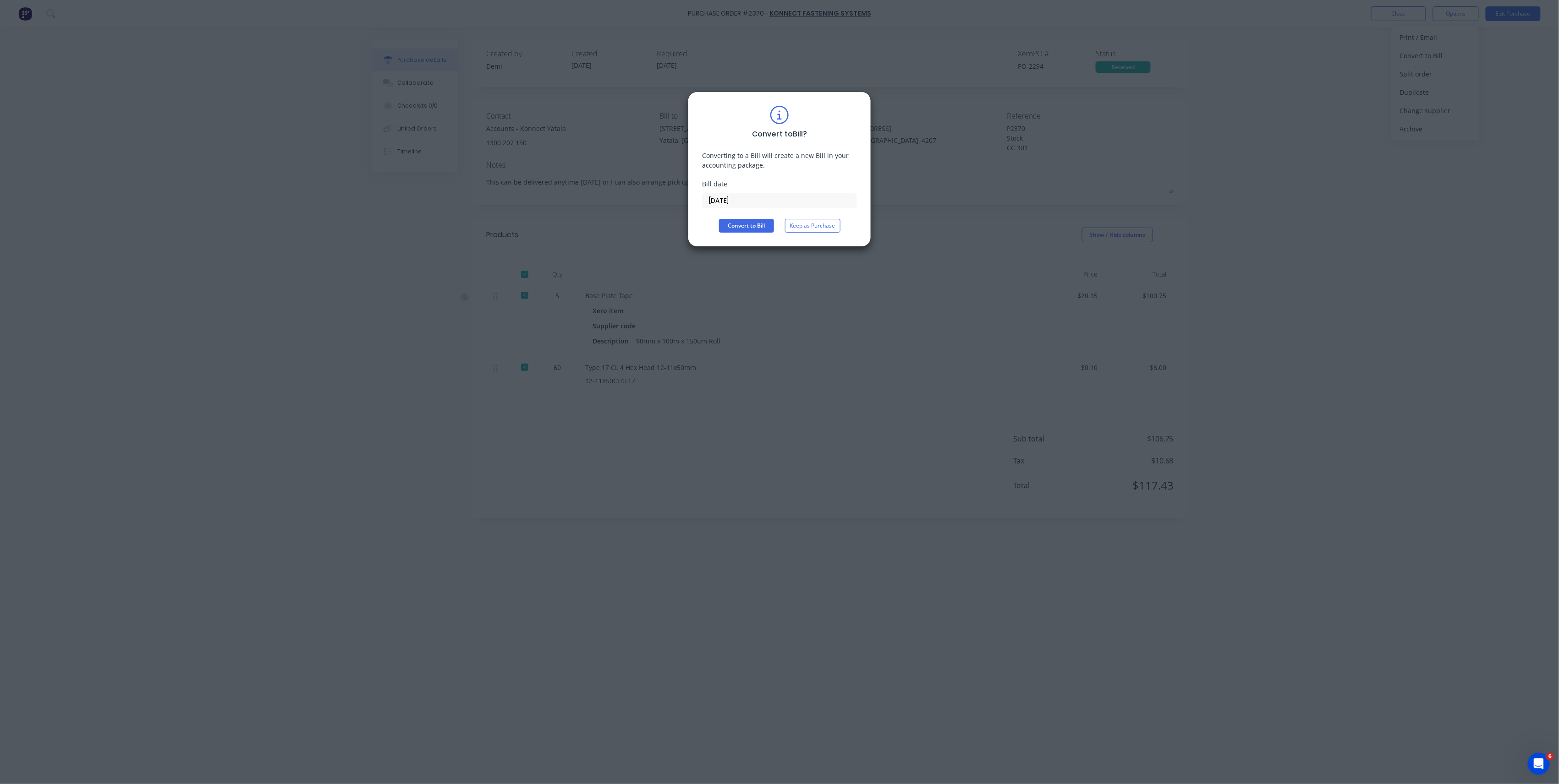
click at [745, 235] on div "Convert to Bill ? Converting to a Bill will create a new Bill in your accountin…" at bounding box center [780, 169] width 183 height 155
click at [745, 235] on div "Convert to Bill ? Converting to a Bill will create a new Bill in your accountin…" at bounding box center [780, 169] width 183 height 155
drag, startPoint x: 745, startPoint y: 235, endPoint x: 752, endPoint y: 224, distance: 13.0
click at [752, 224] on button "Convert to Bill" at bounding box center [746, 226] width 55 height 14
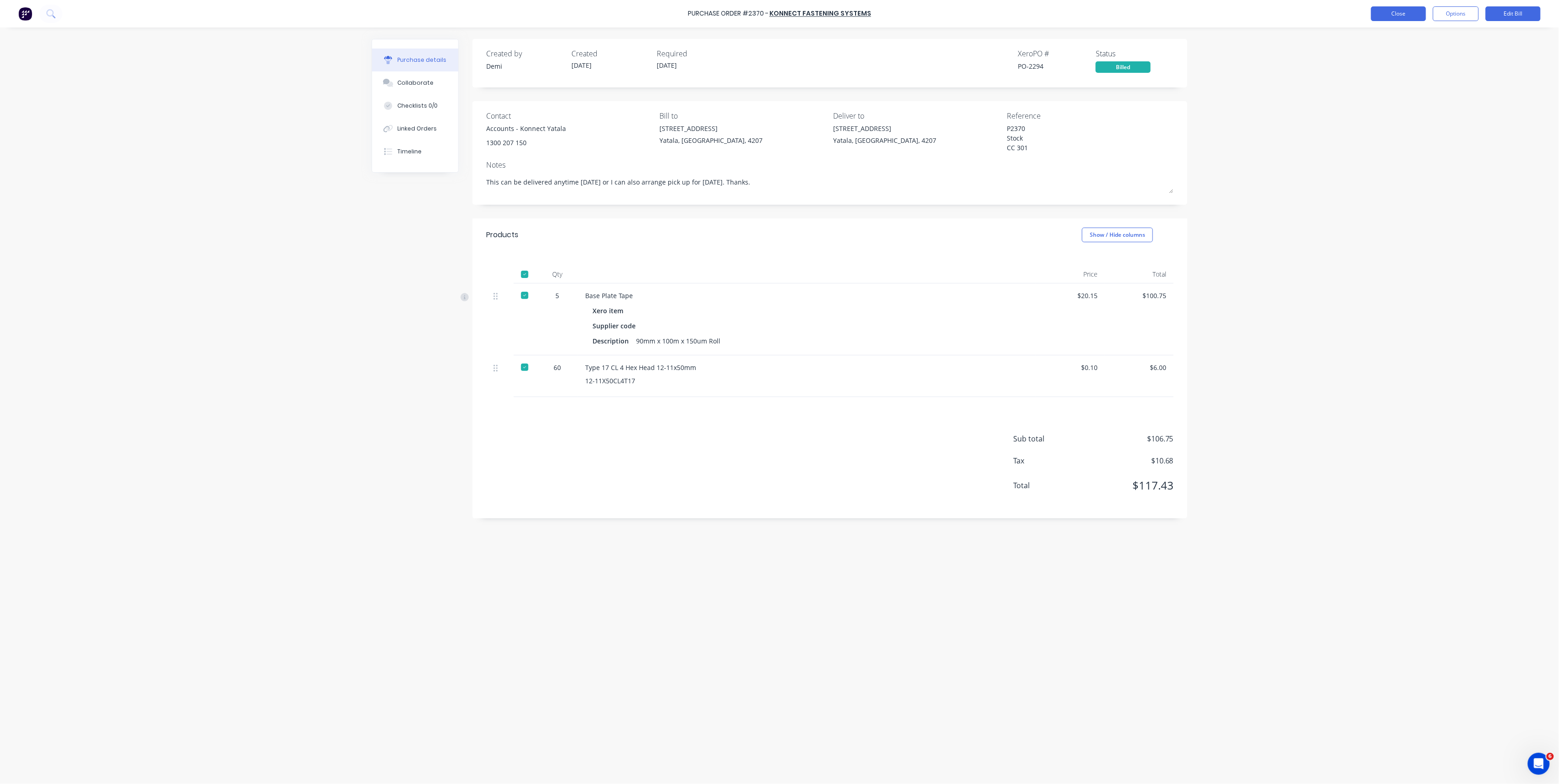
click at [1399, 11] on button "Close" at bounding box center [1399, 14] width 55 height 15
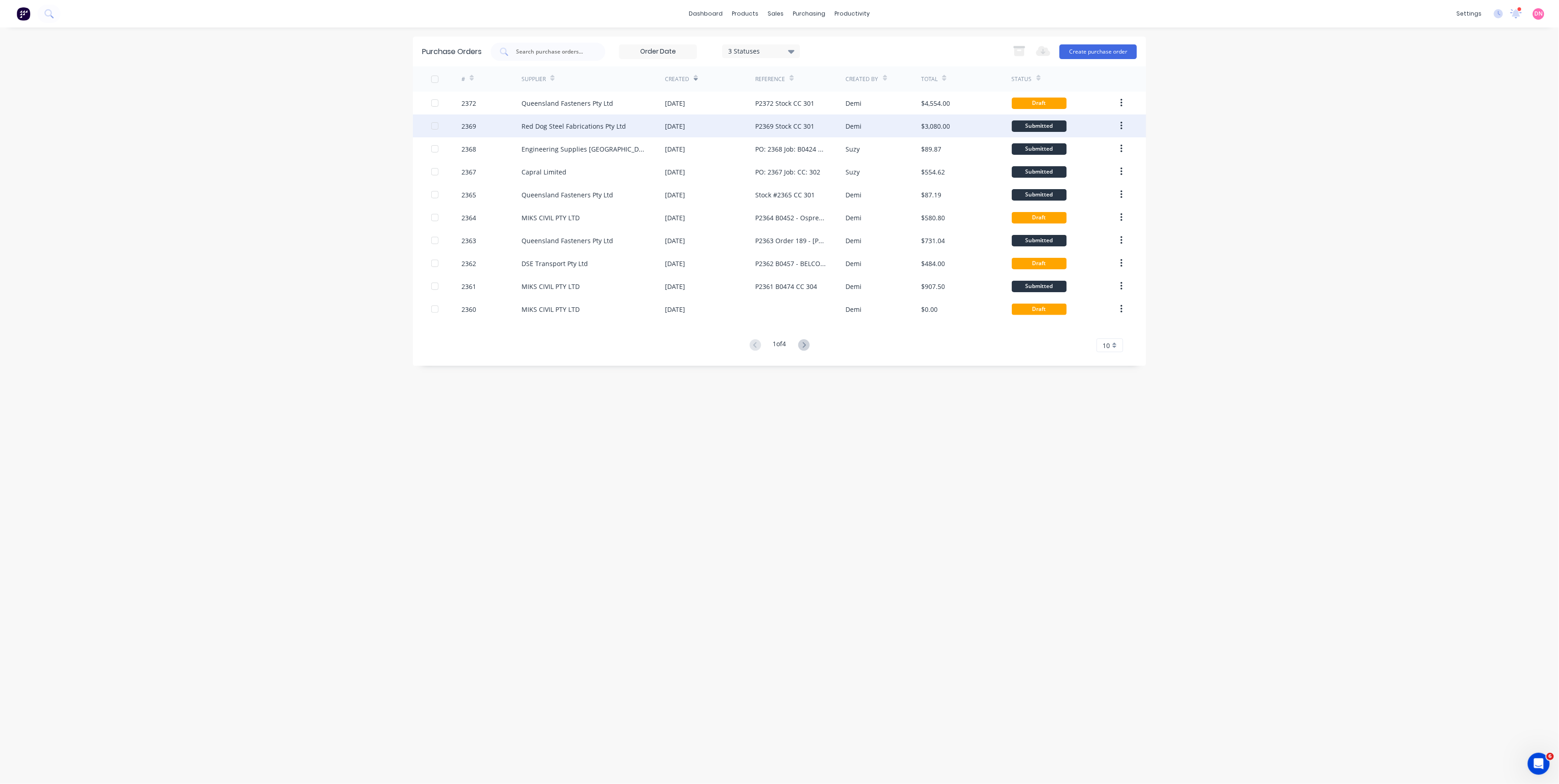
click at [992, 127] on div "$3,080.00" at bounding box center [966, 126] width 90 height 23
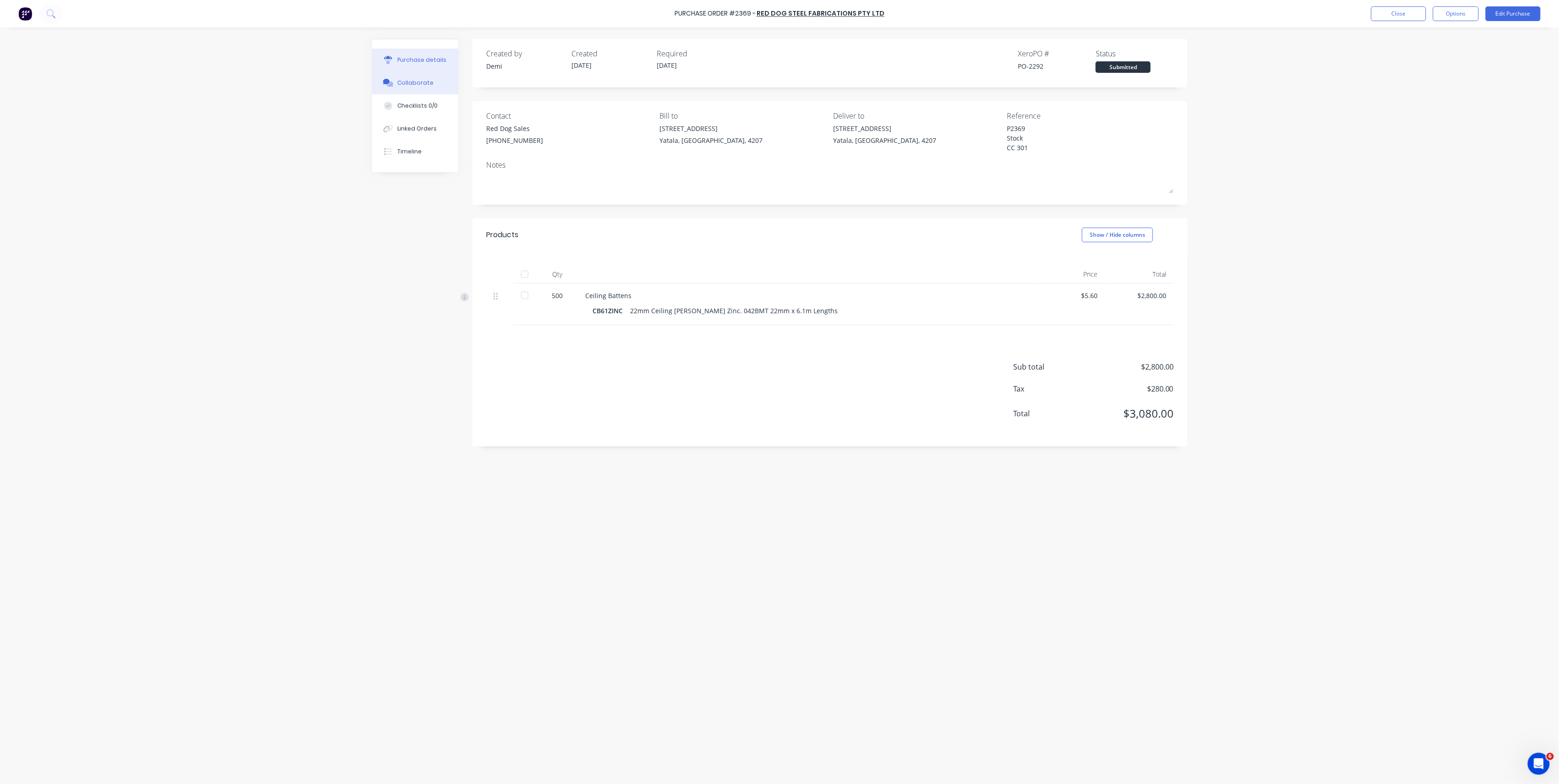
click at [429, 88] on button "Collaborate" at bounding box center [415, 83] width 86 height 23
click at [422, 149] on button "Timeline" at bounding box center [415, 152] width 86 height 23
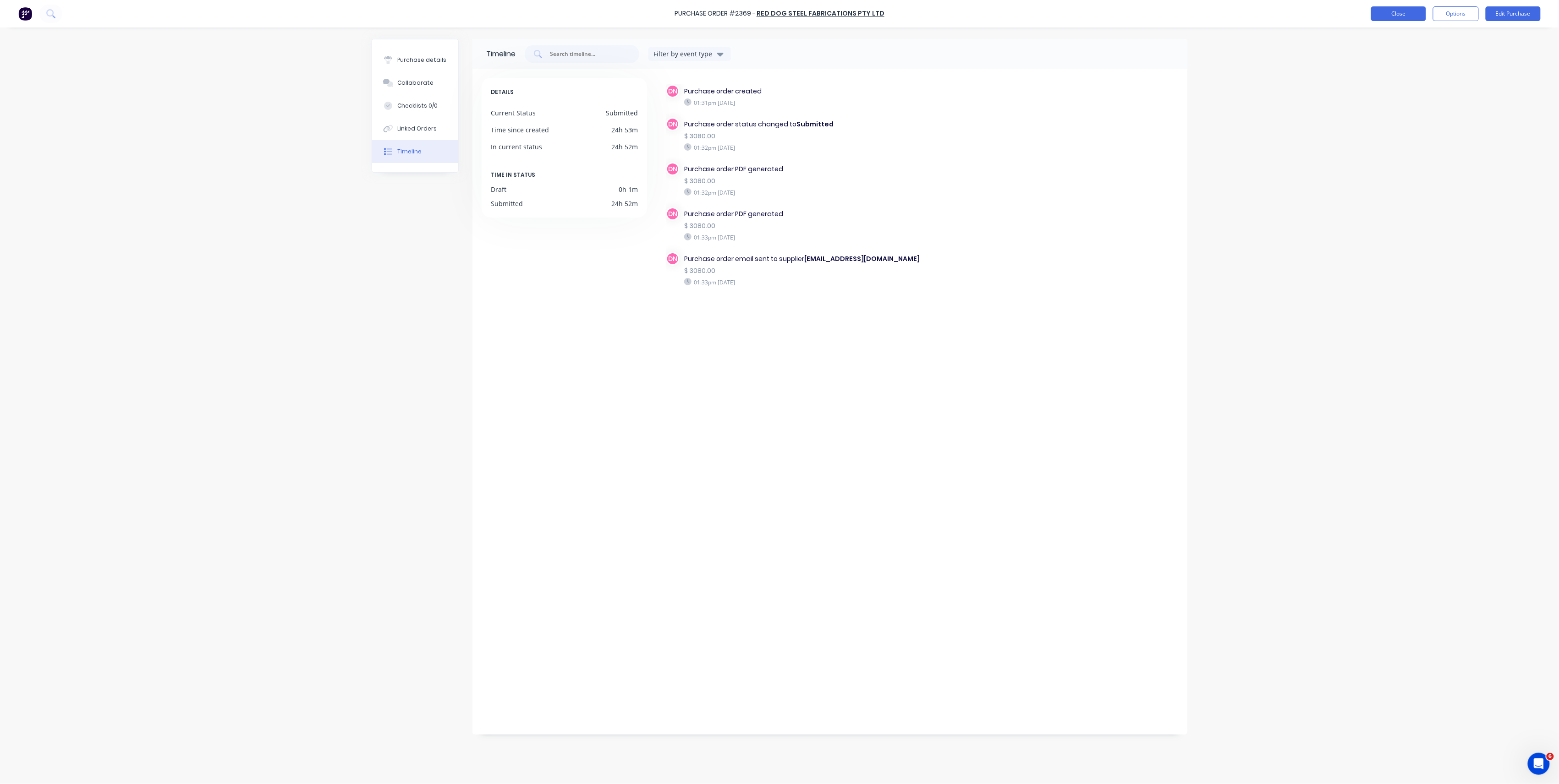
click at [1401, 14] on button "Close" at bounding box center [1399, 14] width 55 height 15
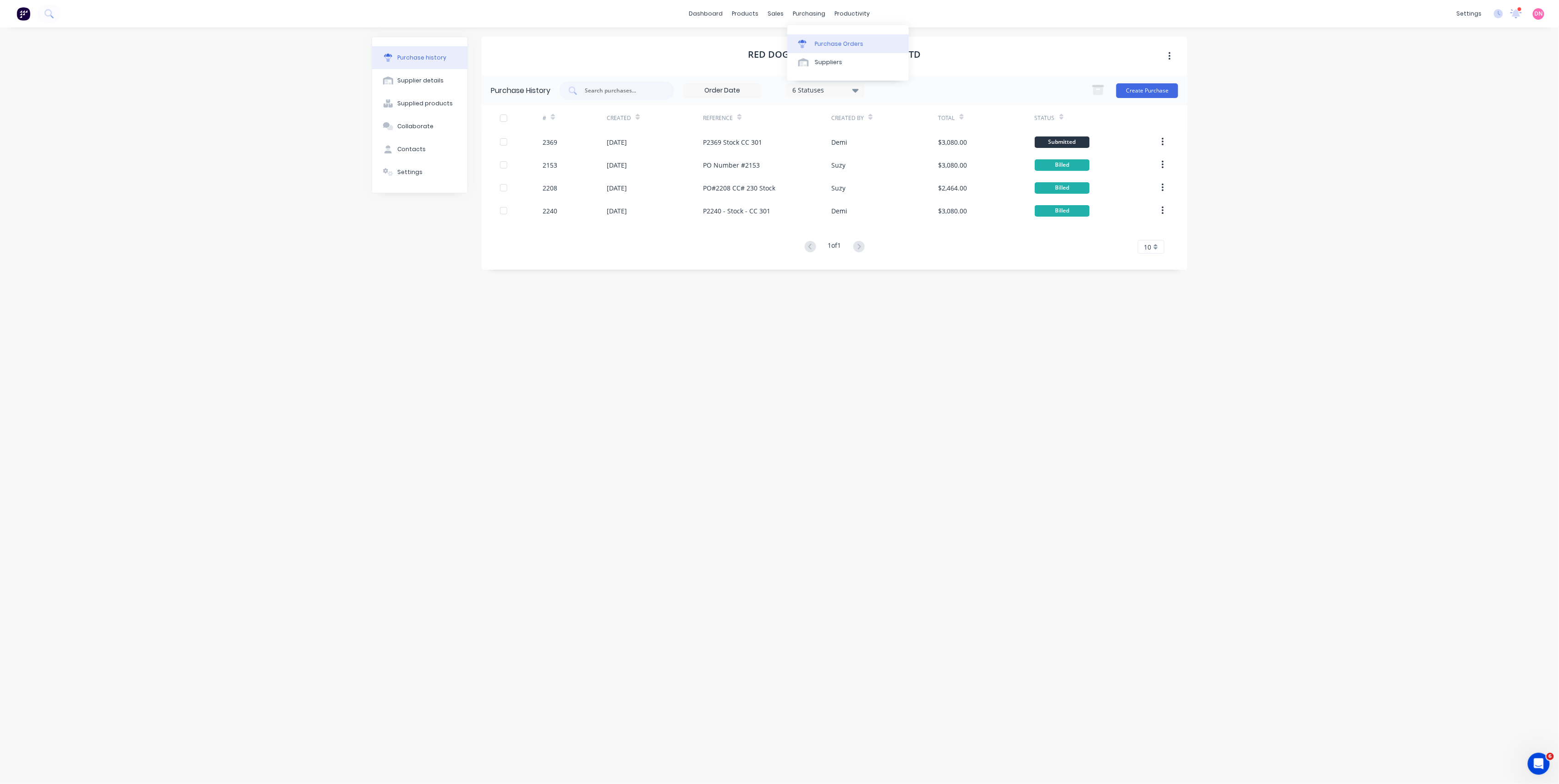
click at [802, 44] on icon at bounding box center [802, 45] width 7 height 5
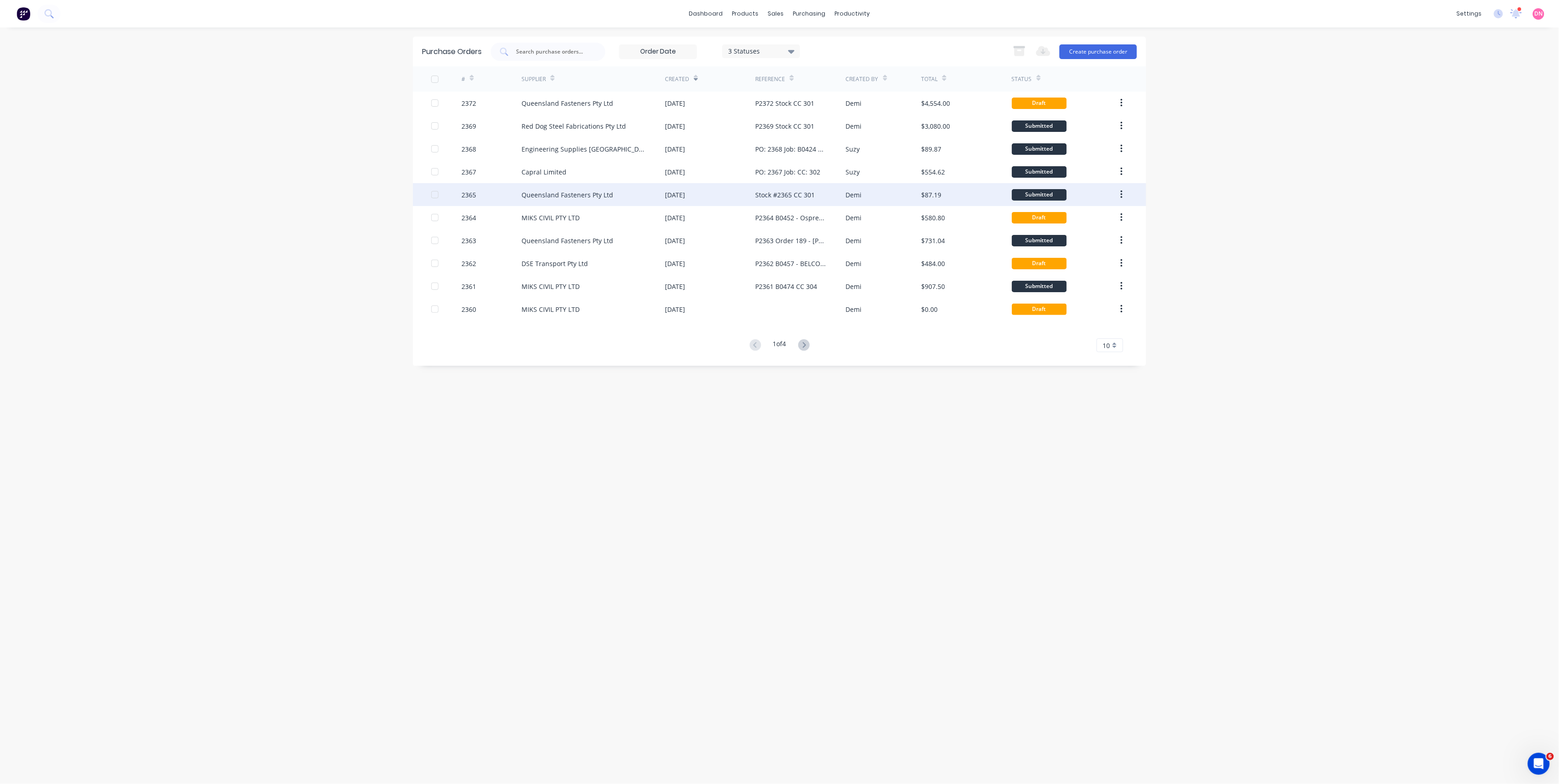
click at [790, 190] on div "Stock #2365 CC 301" at bounding box center [785, 195] width 59 height 10
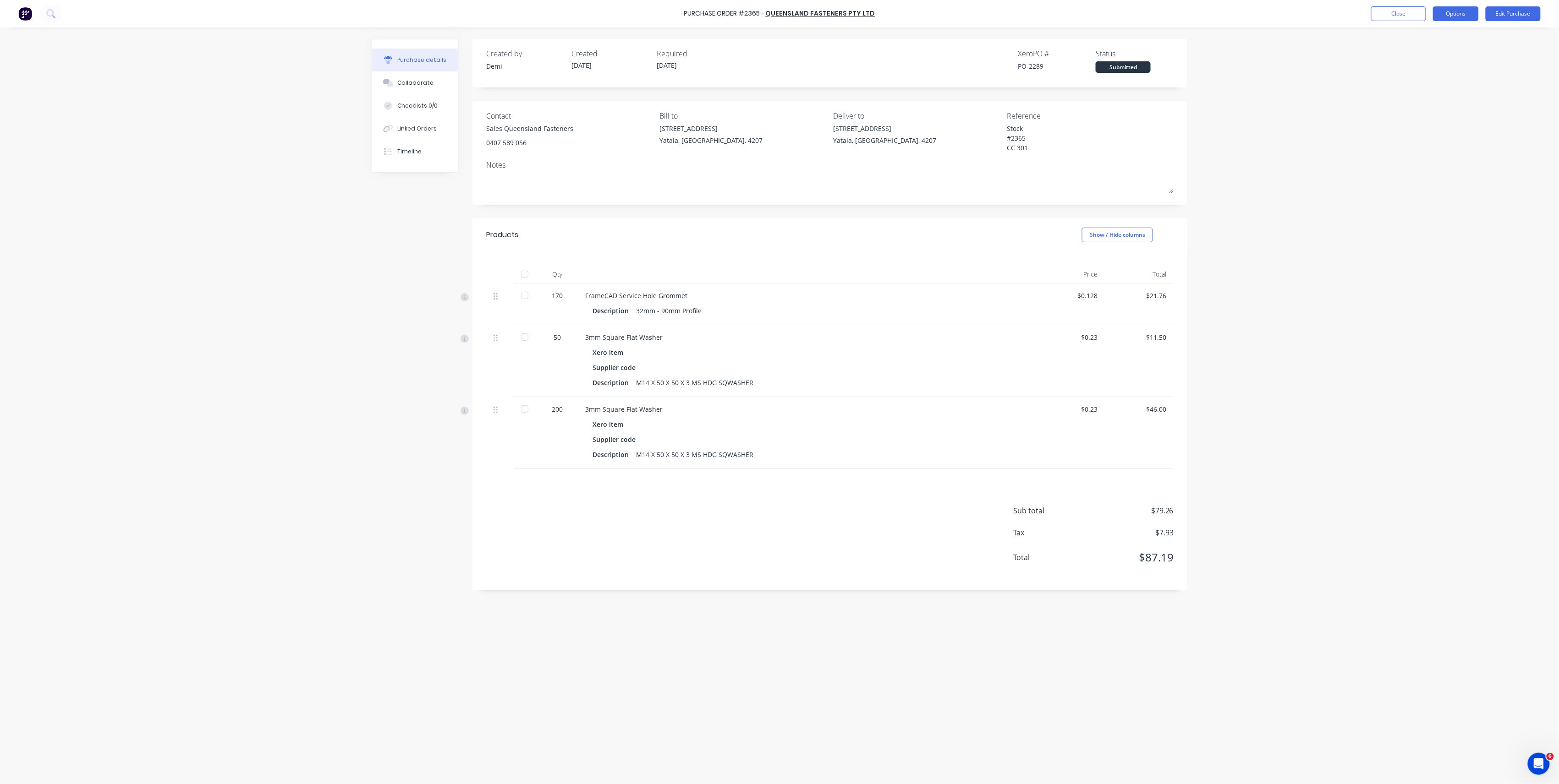
click at [1461, 15] on button "Options" at bounding box center [1456, 14] width 46 height 15
click at [1451, 50] on div "Convert to Bill" at bounding box center [1435, 56] width 71 height 13
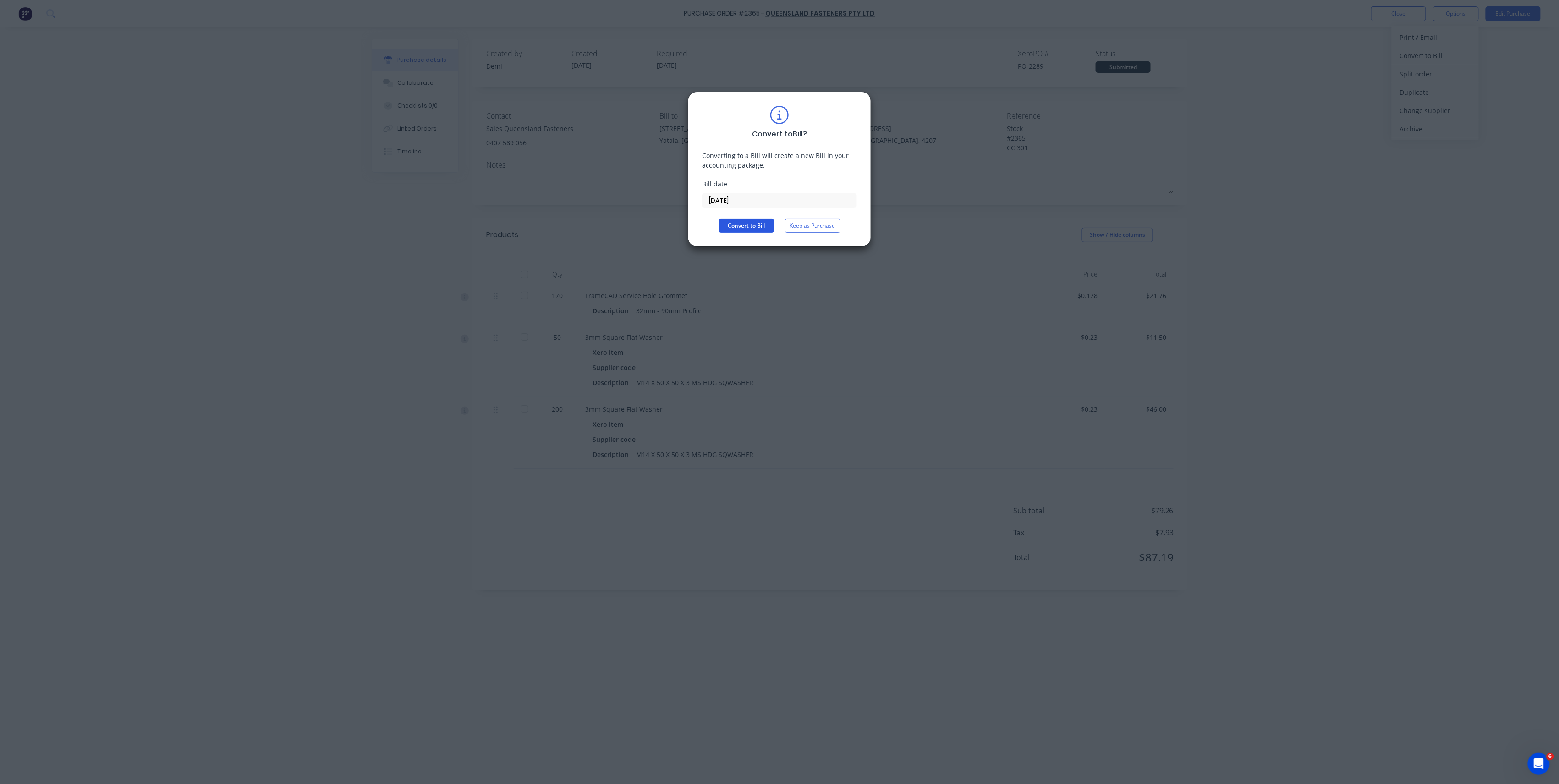
click at [766, 226] on button "Convert to Bill" at bounding box center [746, 226] width 55 height 14
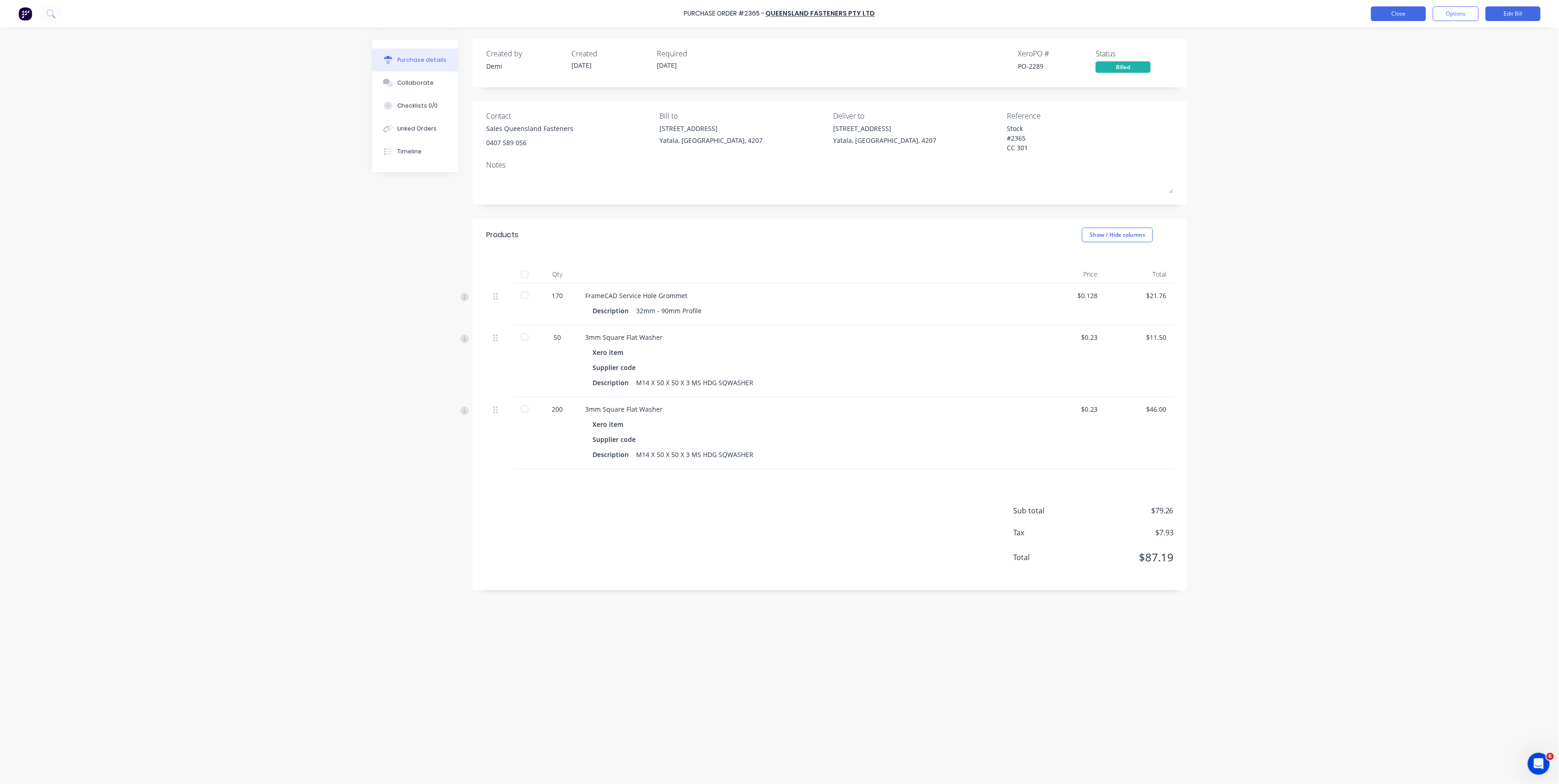
click at [1407, 10] on button "Close" at bounding box center [1399, 14] width 55 height 15
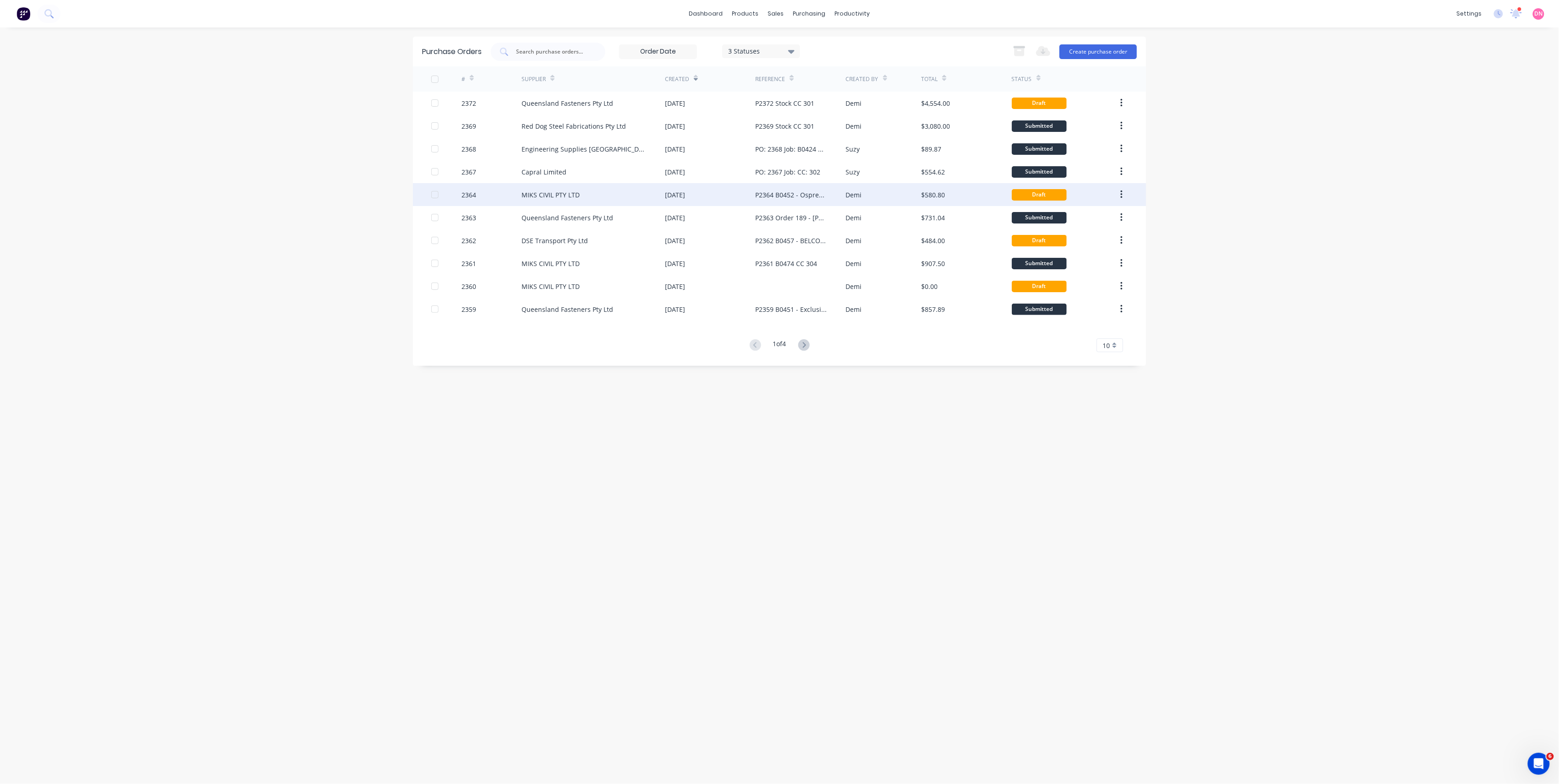
click at [927, 200] on div "$580.80" at bounding box center [966, 195] width 90 height 23
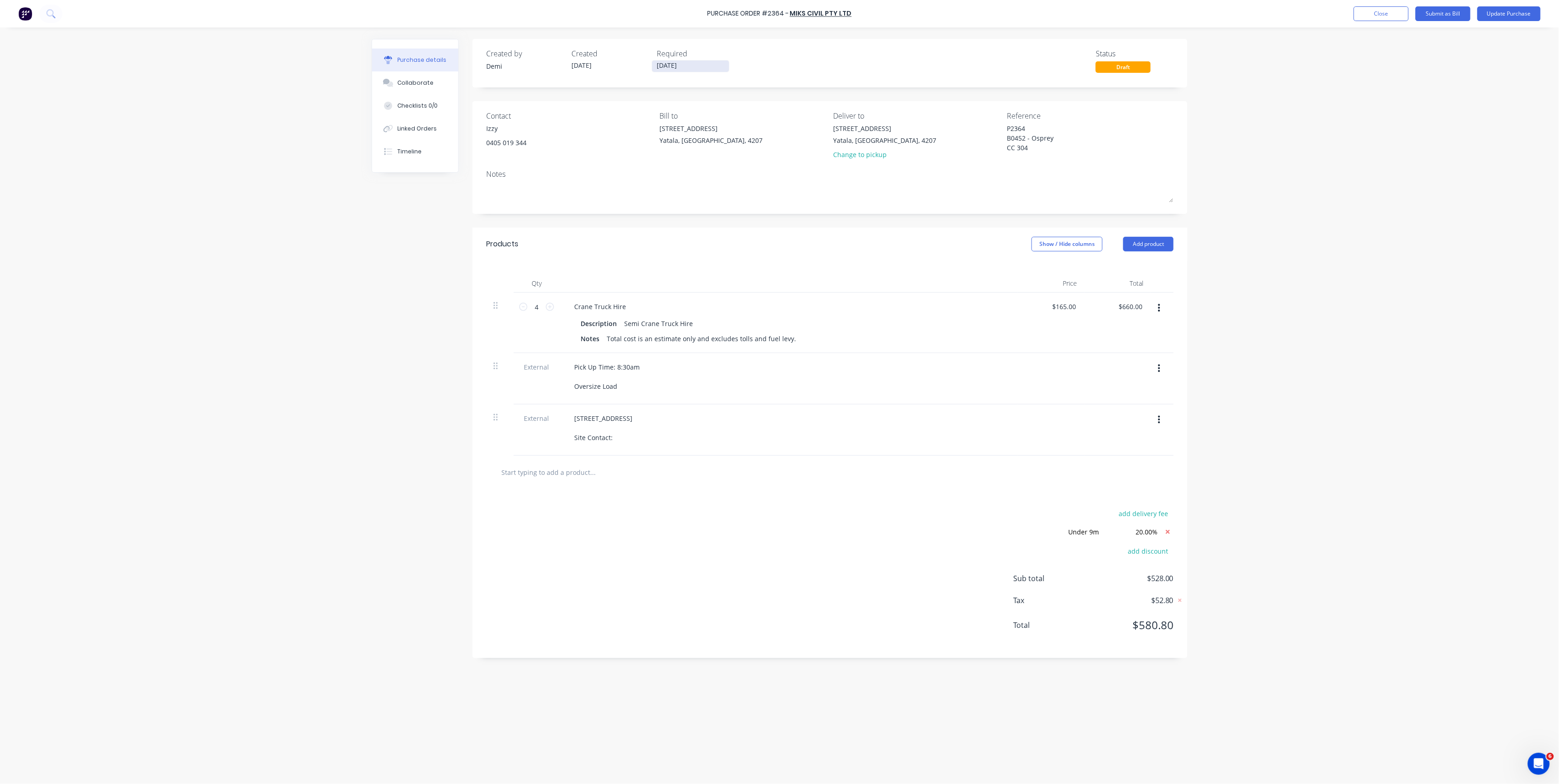
click at [706, 70] on input "13/10/25" at bounding box center [690, 66] width 77 height 11
click at [754, 140] on div "17" at bounding box center [757, 146] width 14 height 14
type textarea "x"
type input "17/10/25"
click at [1400, 12] on button "Close" at bounding box center [1381, 14] width 55 height 15
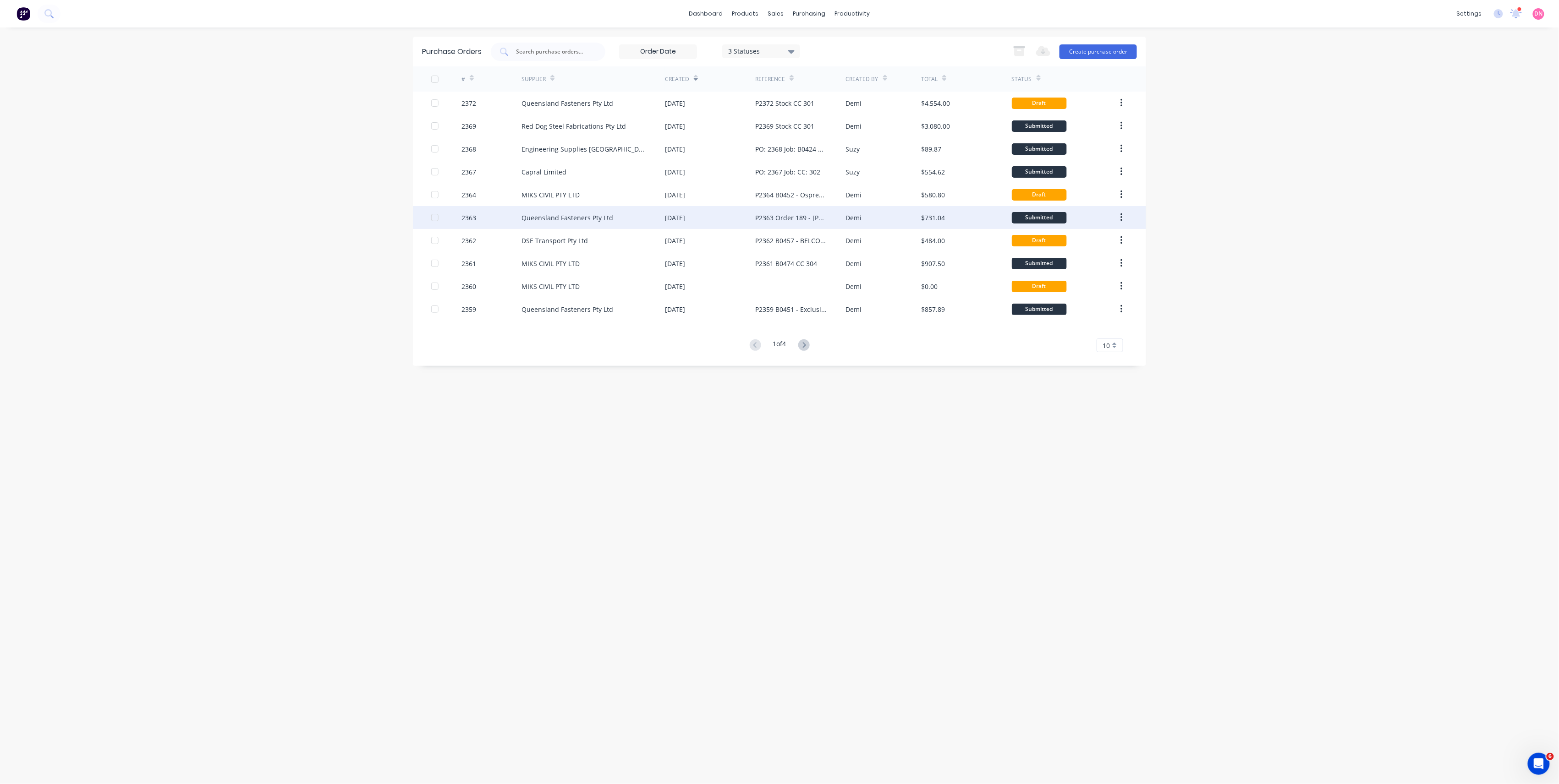
click at [810, 209] on div "P2363 Order 189 - Leo Builders CC 301" at bounding box center [800, 218] width 90 height 23
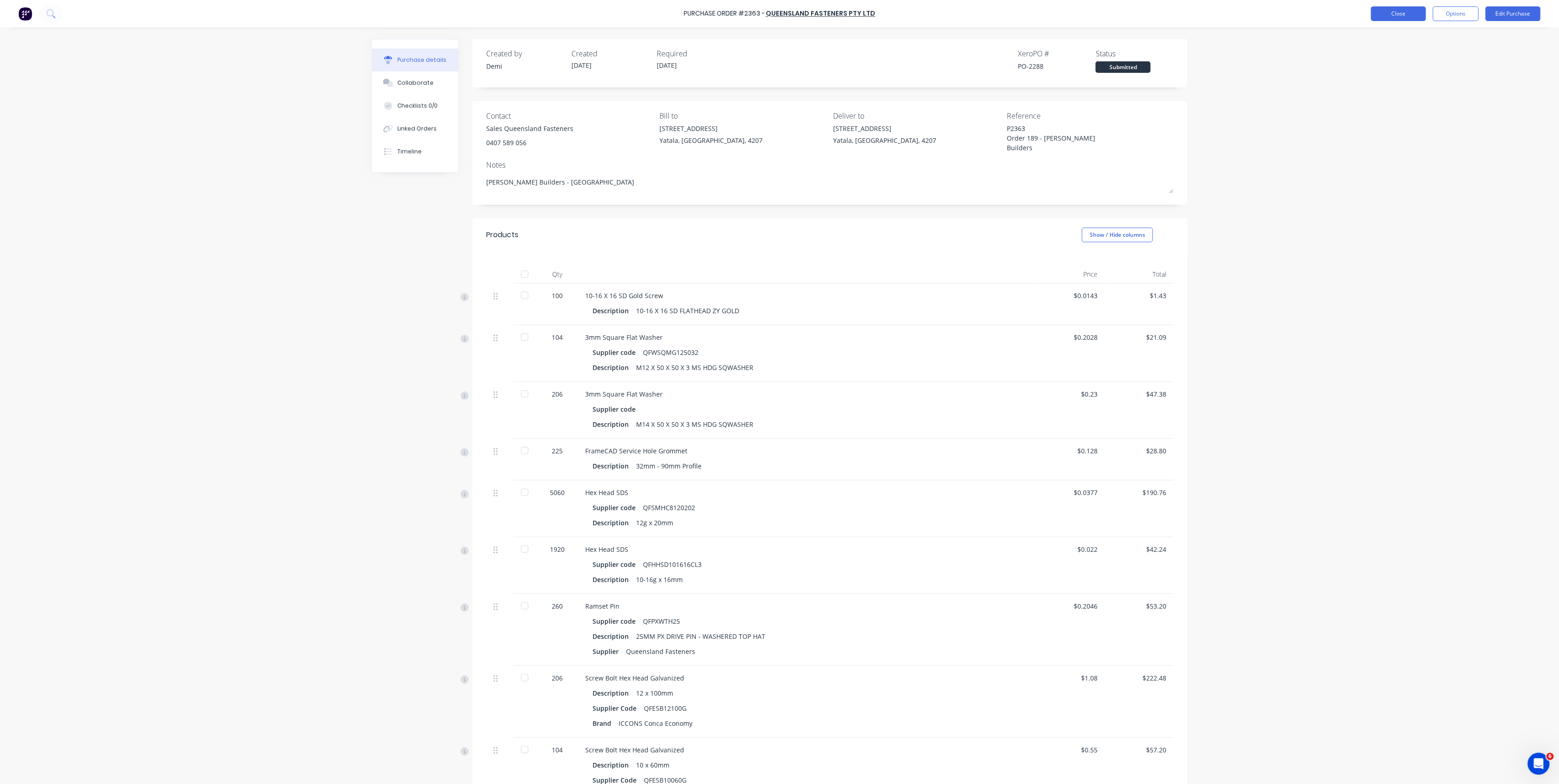
click at [1397, 20] on button "Close" at bounding box center [1399, 14] width 55 height 15
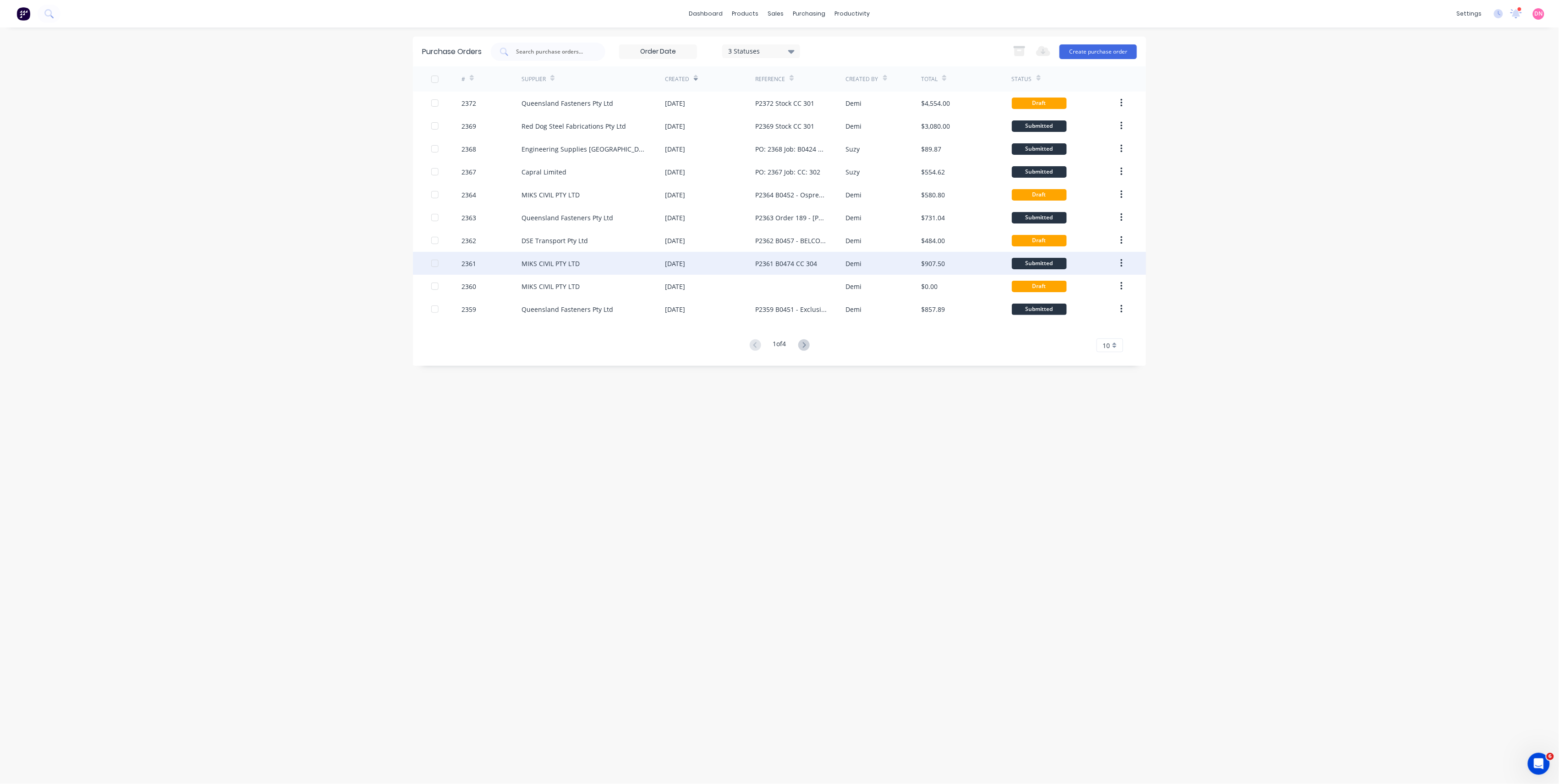
click at [855, 253] on div "Demi" at bounding box center [884, 263] width 76 height 23
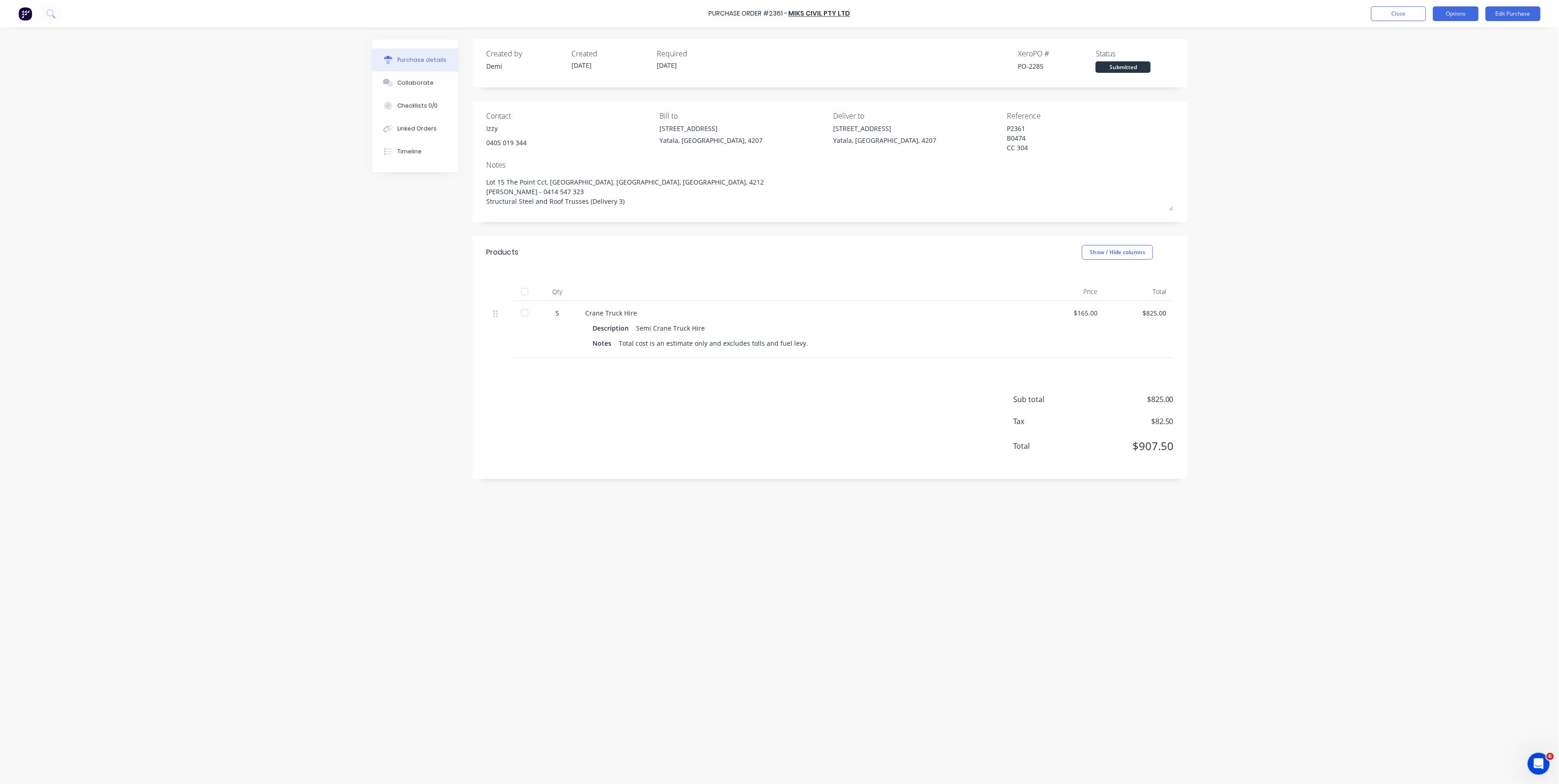
click at [1447, 14] on button "Options" at bounding box center [1456, 14] width 46 height 15
click at [1437, 54] on div "Convert to Bill" at bounding box center [1435, 56] width 71 height 13
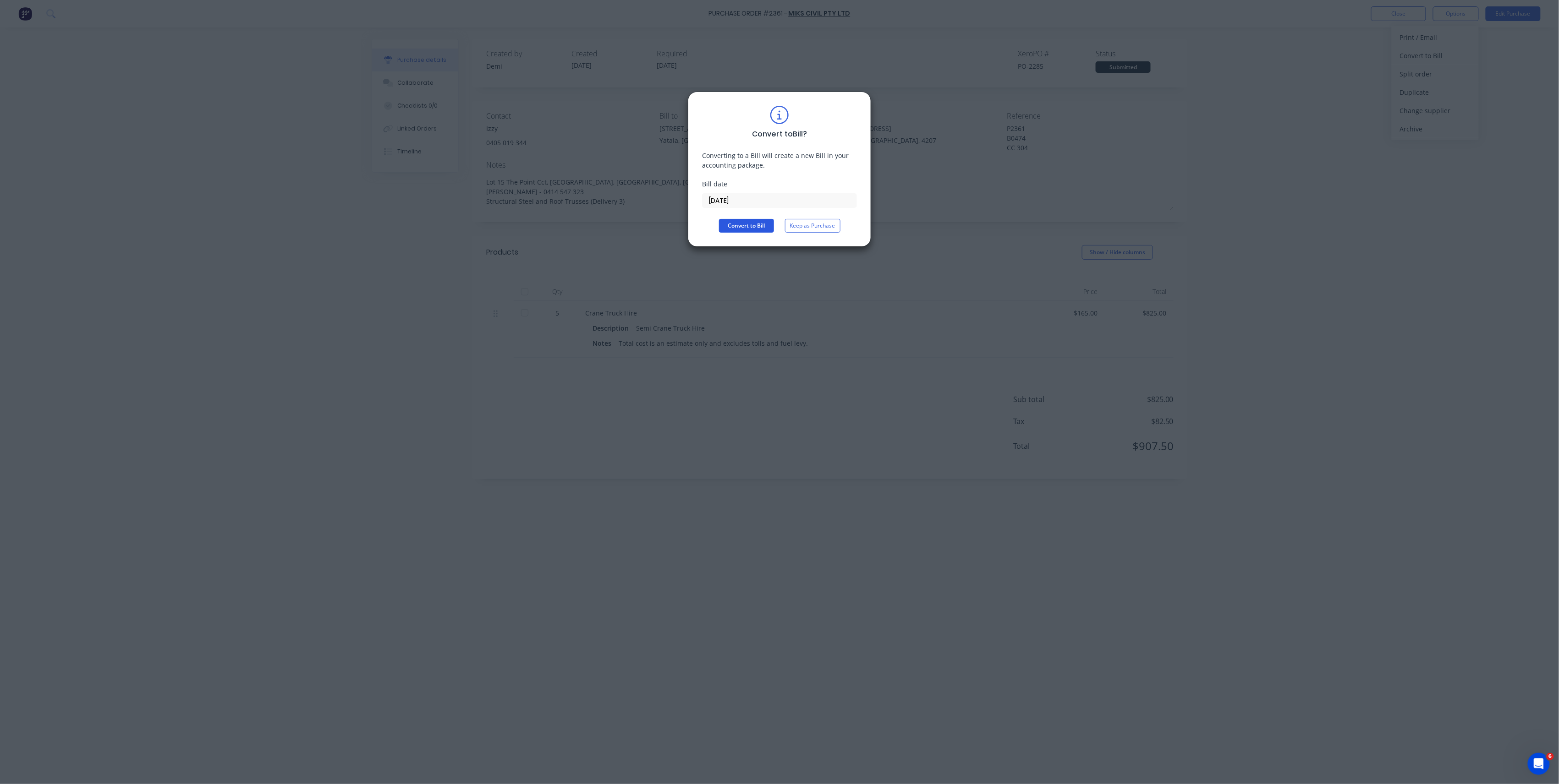
click at [732, 226] on button "Convert to Bill" at bounding box center [746, 226] width 55 height 14
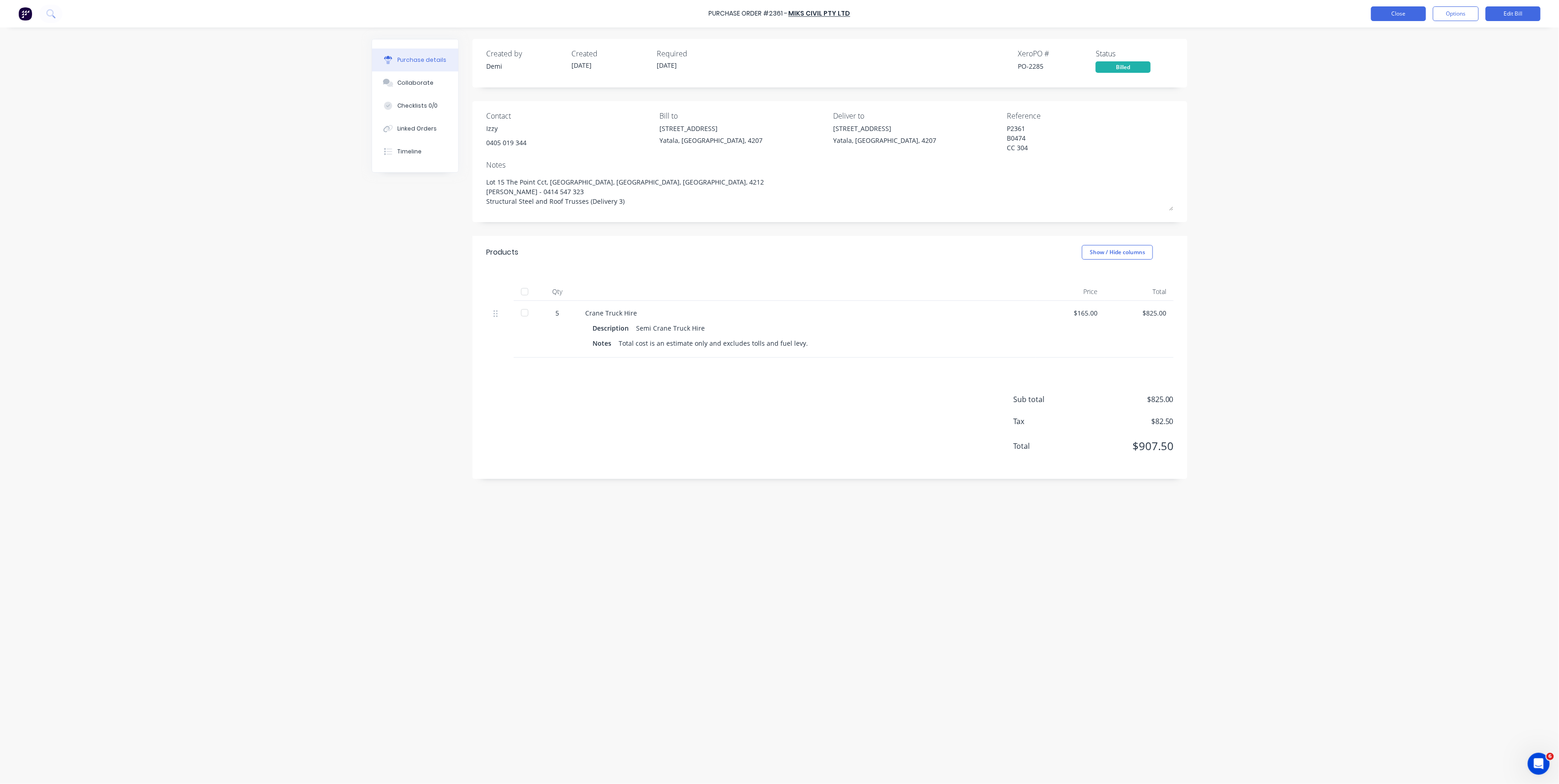
click at [1405, 10] on button "Close" at bounding box center [1399, 14] width 55 height 15
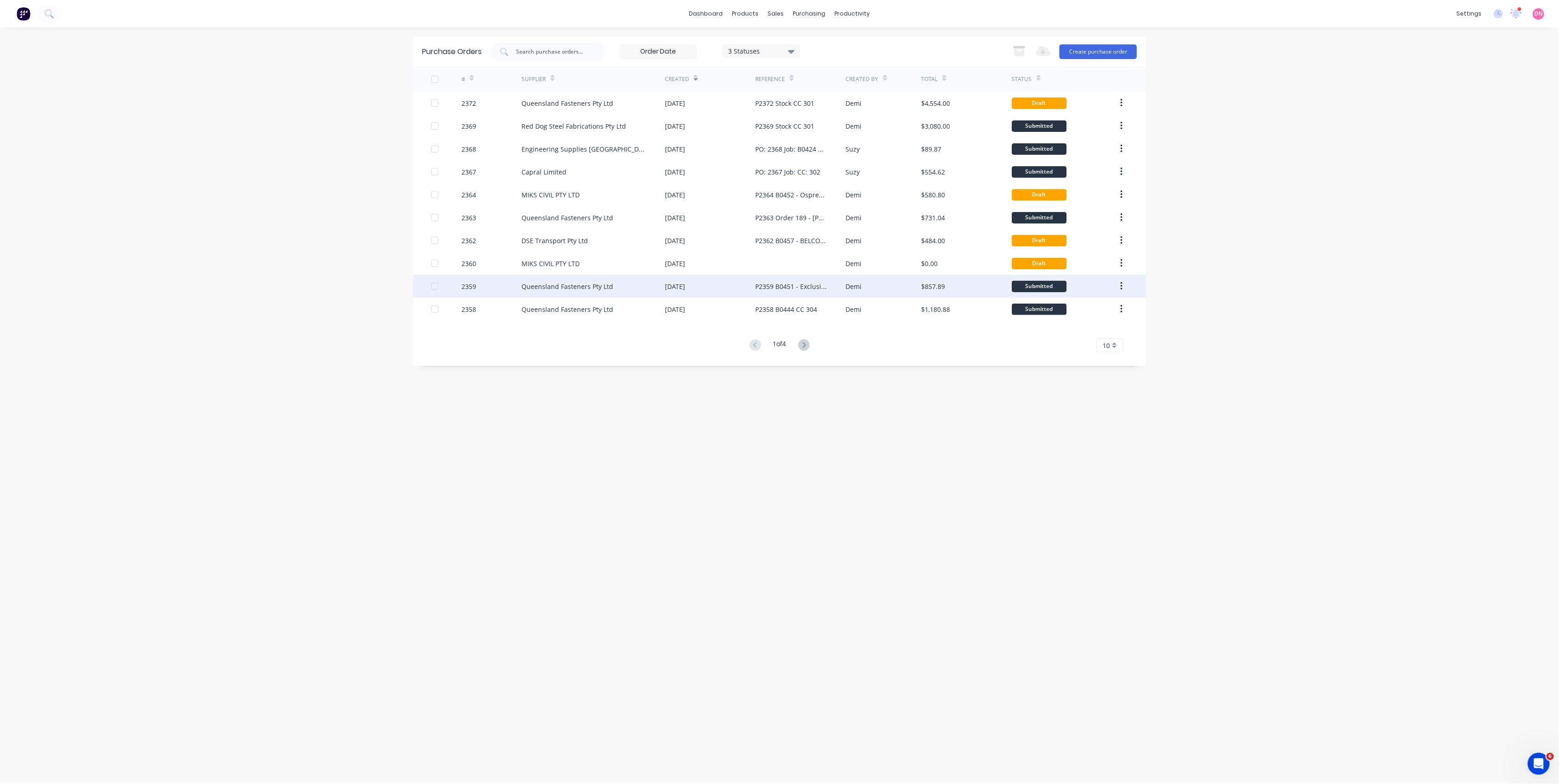
click at [898, 276] on div "Demi" at bounding box center [884, 286] width 76 height 23
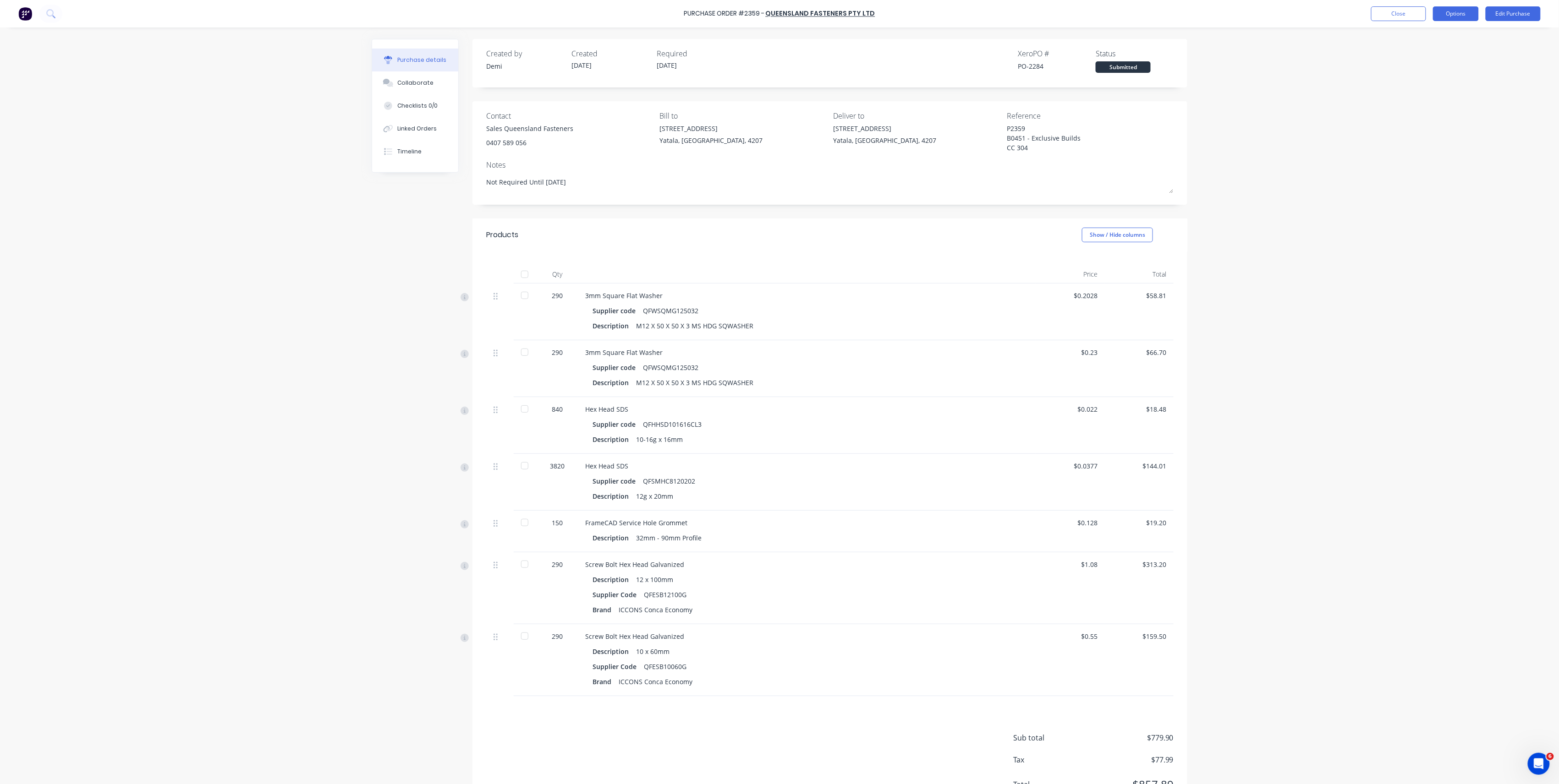
click at [1465, 8] on button "Options" at bounding box center [1456, 14] width 46 height 15
click at [1416, 10] on button "Close" at bounding box center [1399, 14] width 55 height 15
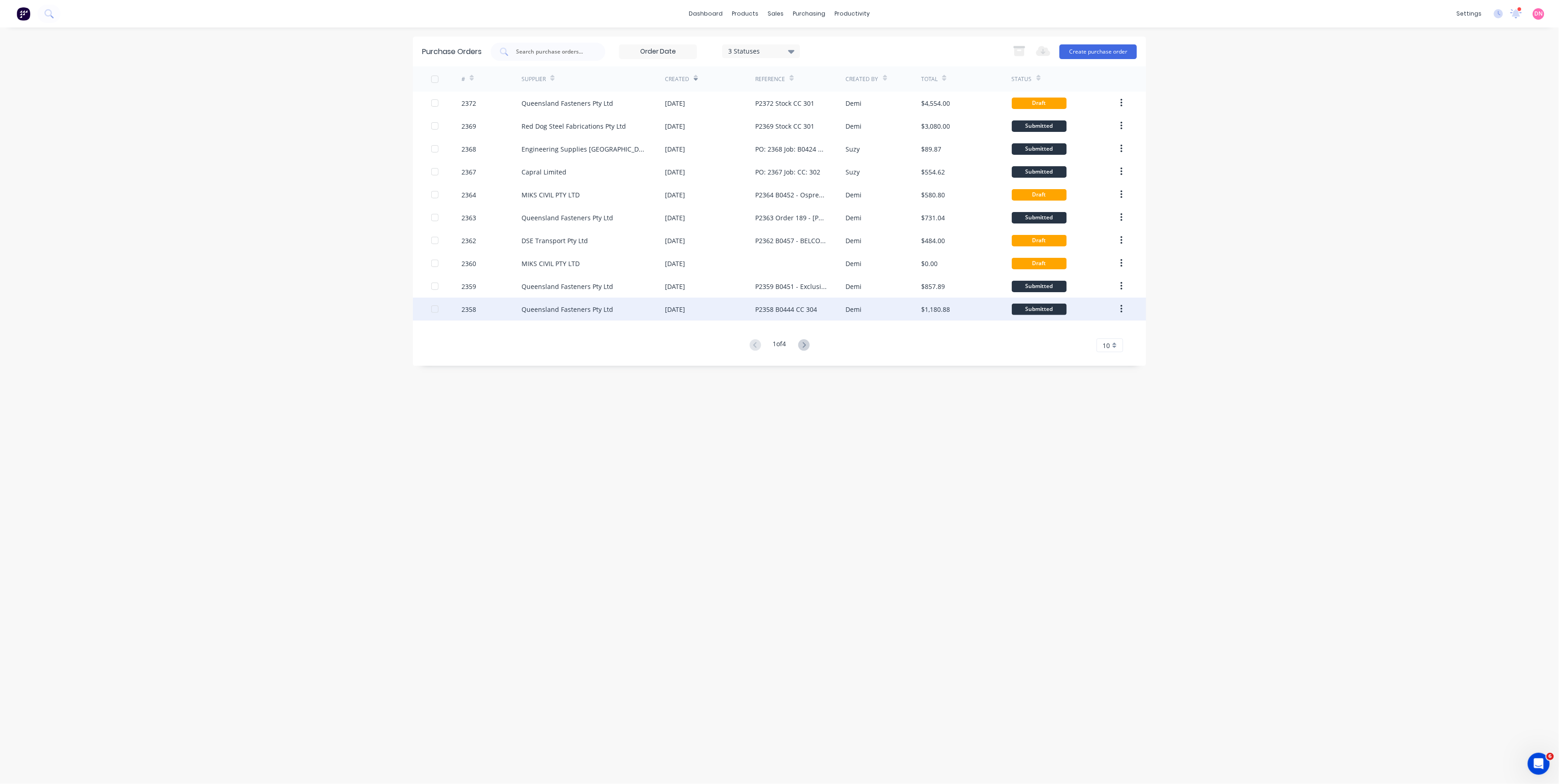
click at [930, 301] on div "$1,180.88" at bounding box center [966, 309] width 90 height 23
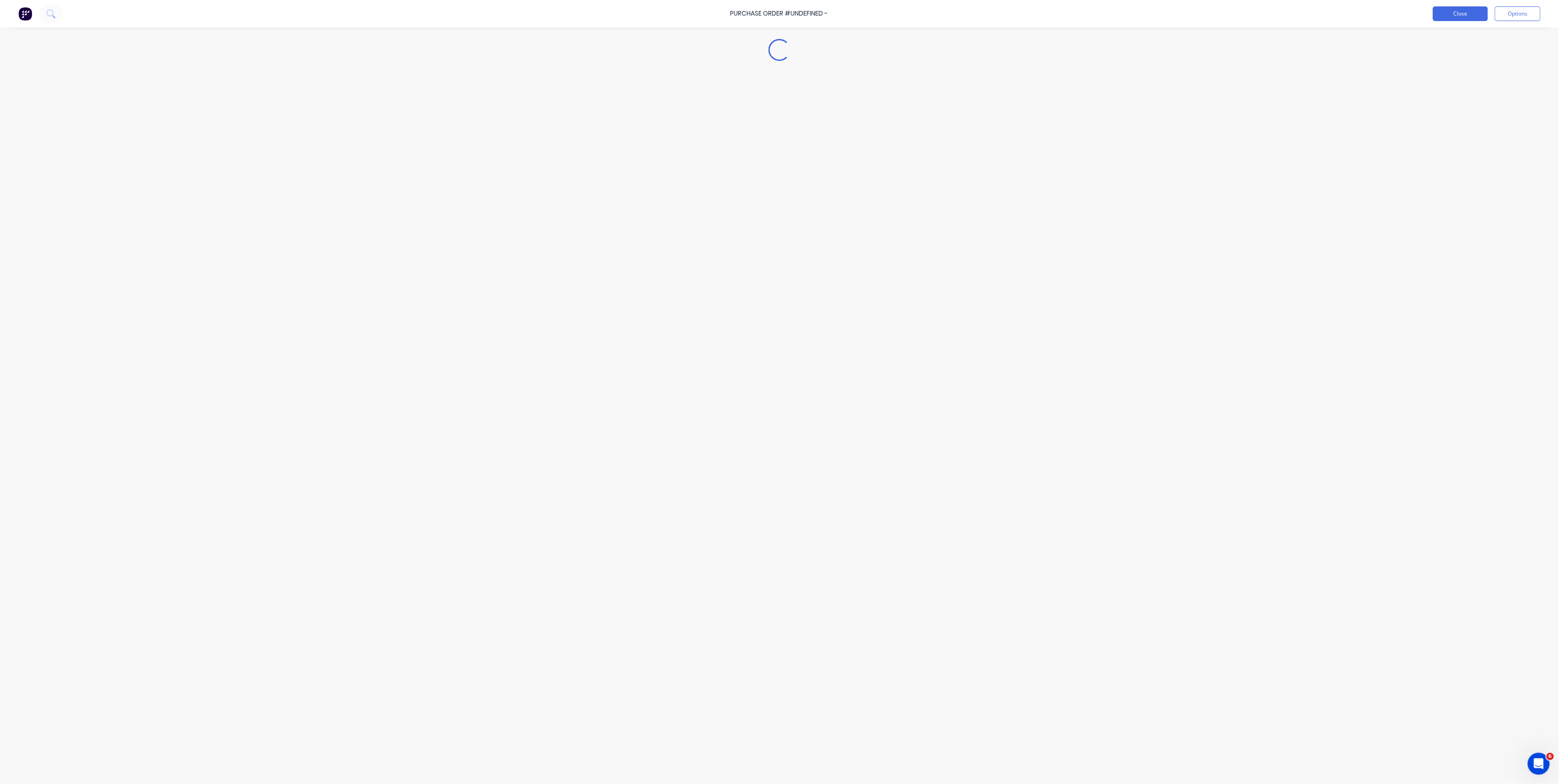
click at [1442, 11] on button "Close" at bounding box center [1460, 14] width 55 height 15
click at [1452, 11] on button "Close" at bounding box center [1460, 14] width 55 height 15
type textarea "x"
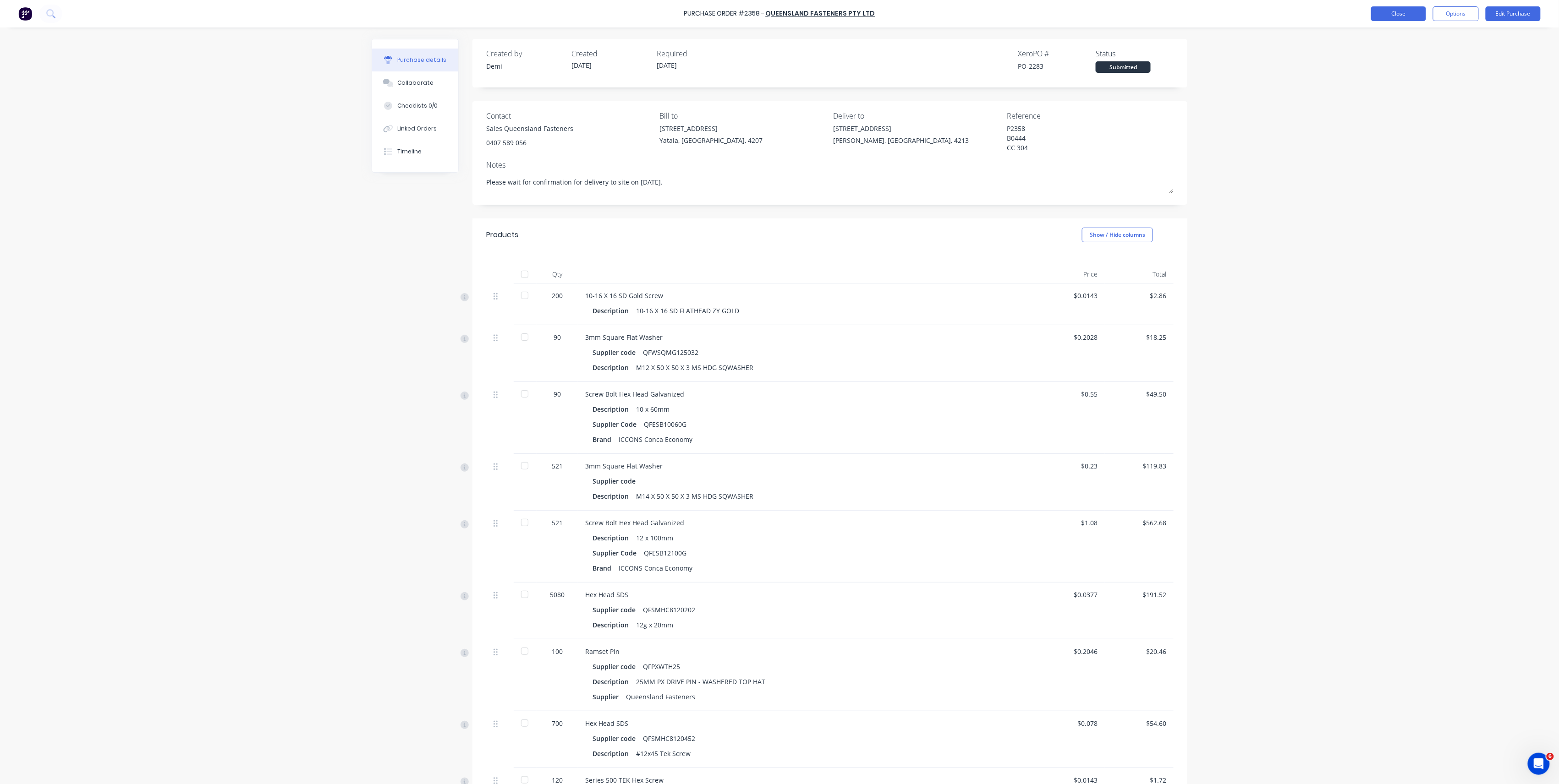
click at [1388, 14] on button "Close" at bounding box center [1399, 14] width 55 height 15
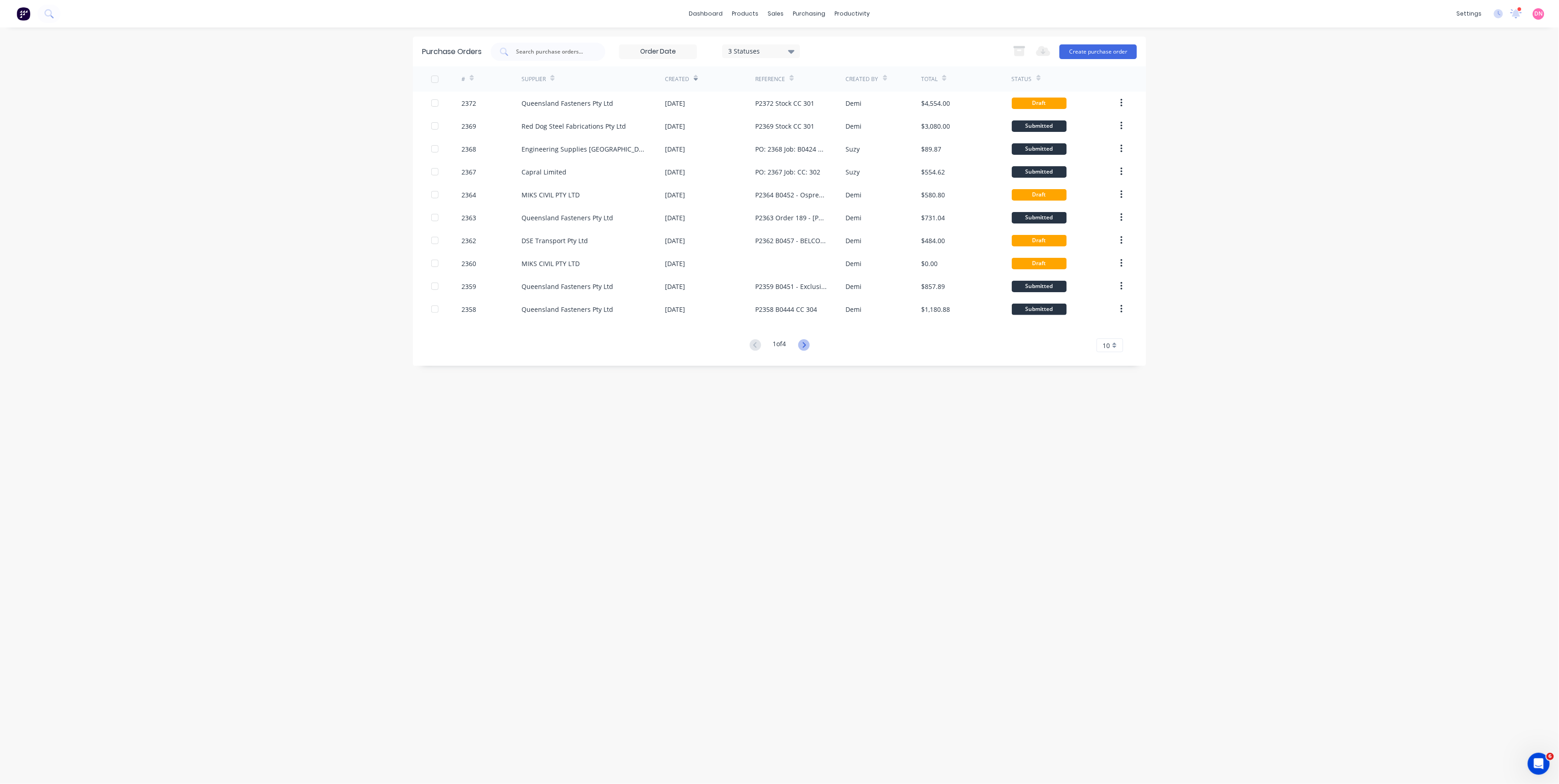
click at [807, 348] on icon at bounding box center [804, 345] width 11 height 11
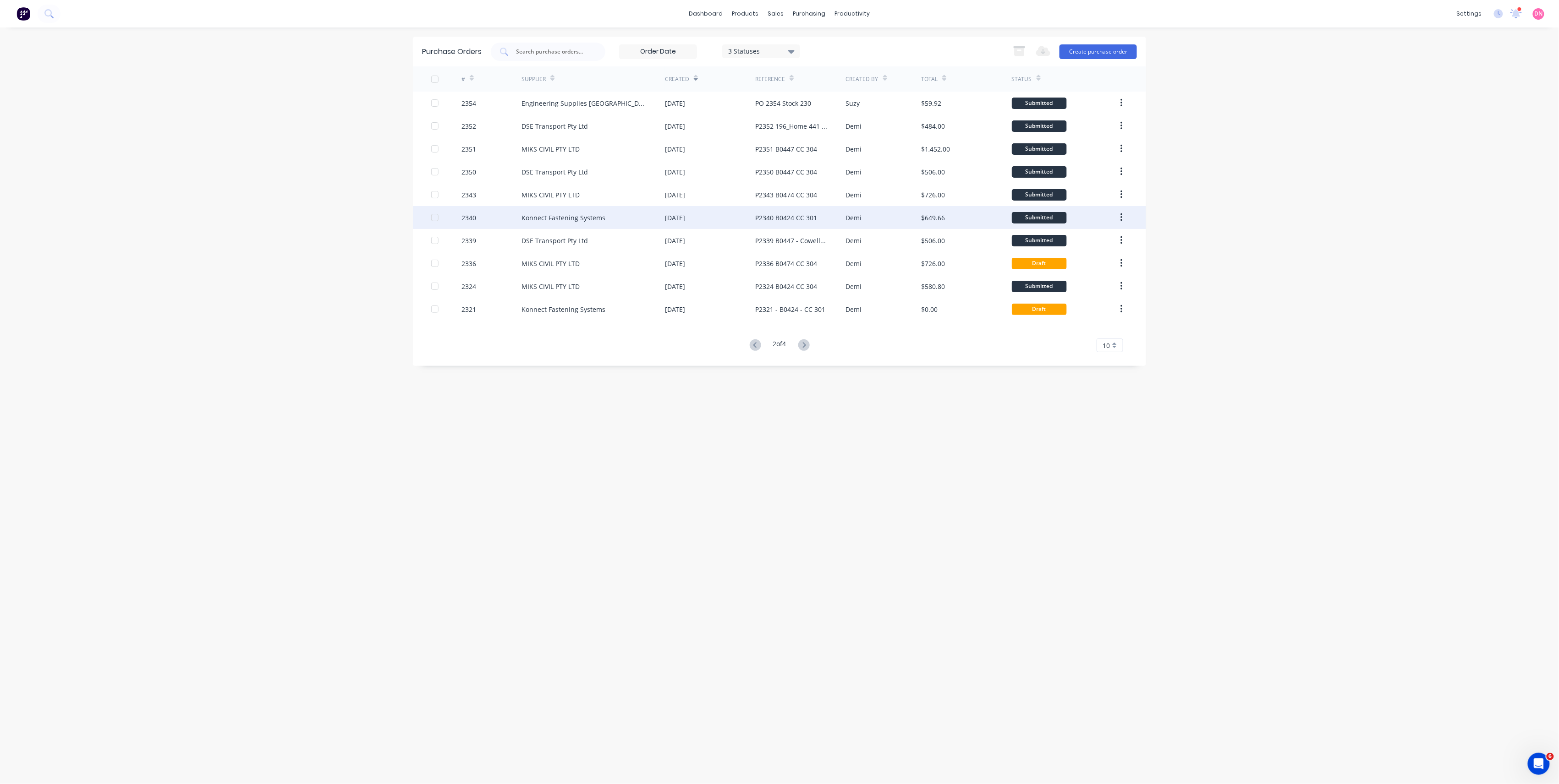
click at [843, 211] on div "P2340 B0424 CC 301" at bounding box center [800, 218] width 90 height 23
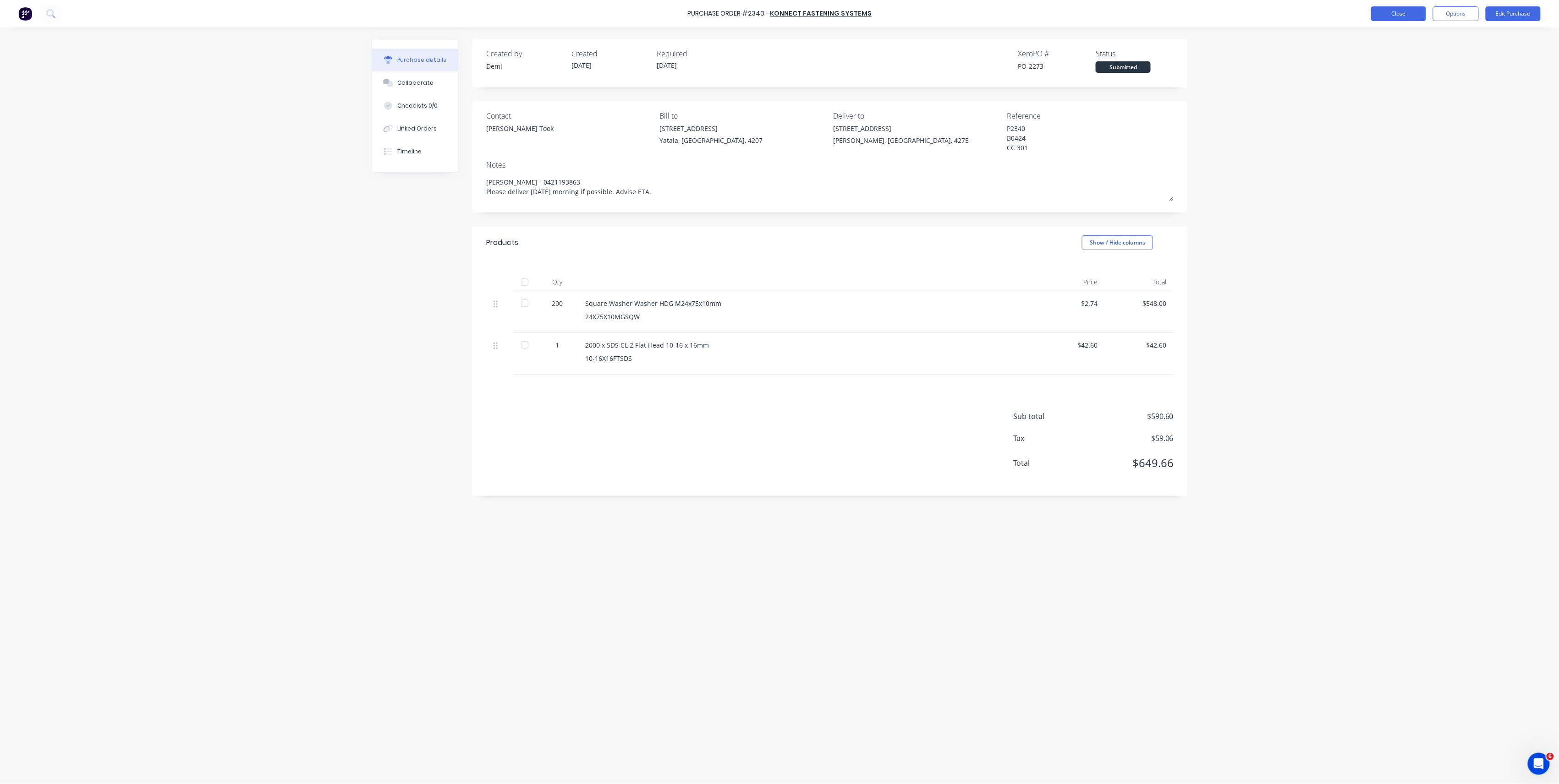
click at [1379, 13] on button "Close" at bounding box center [1399, 14] width 55 height 15
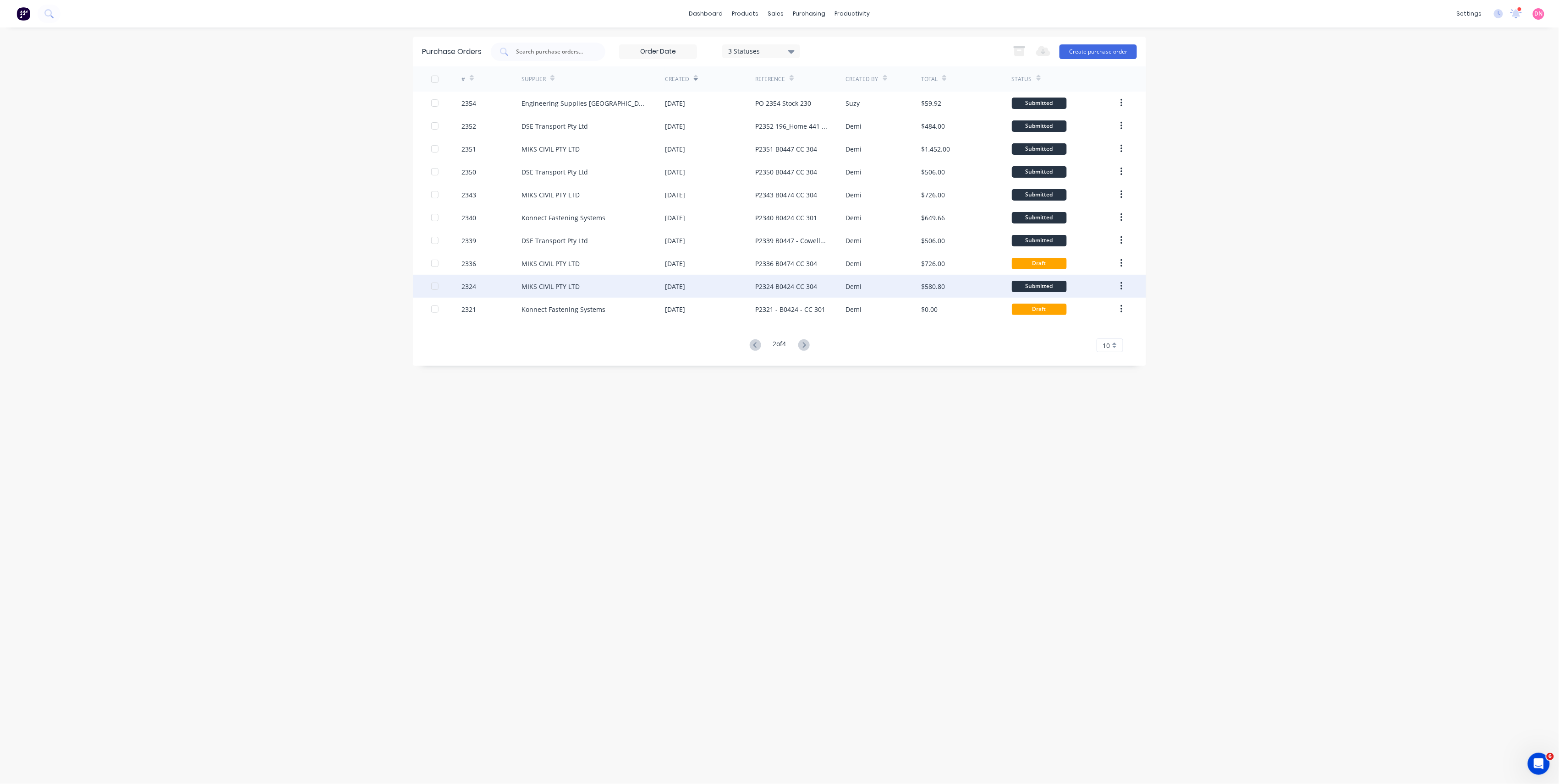
click at [908, 283] on div "Demi" at bounding box center [884, 286] width 76 height 23
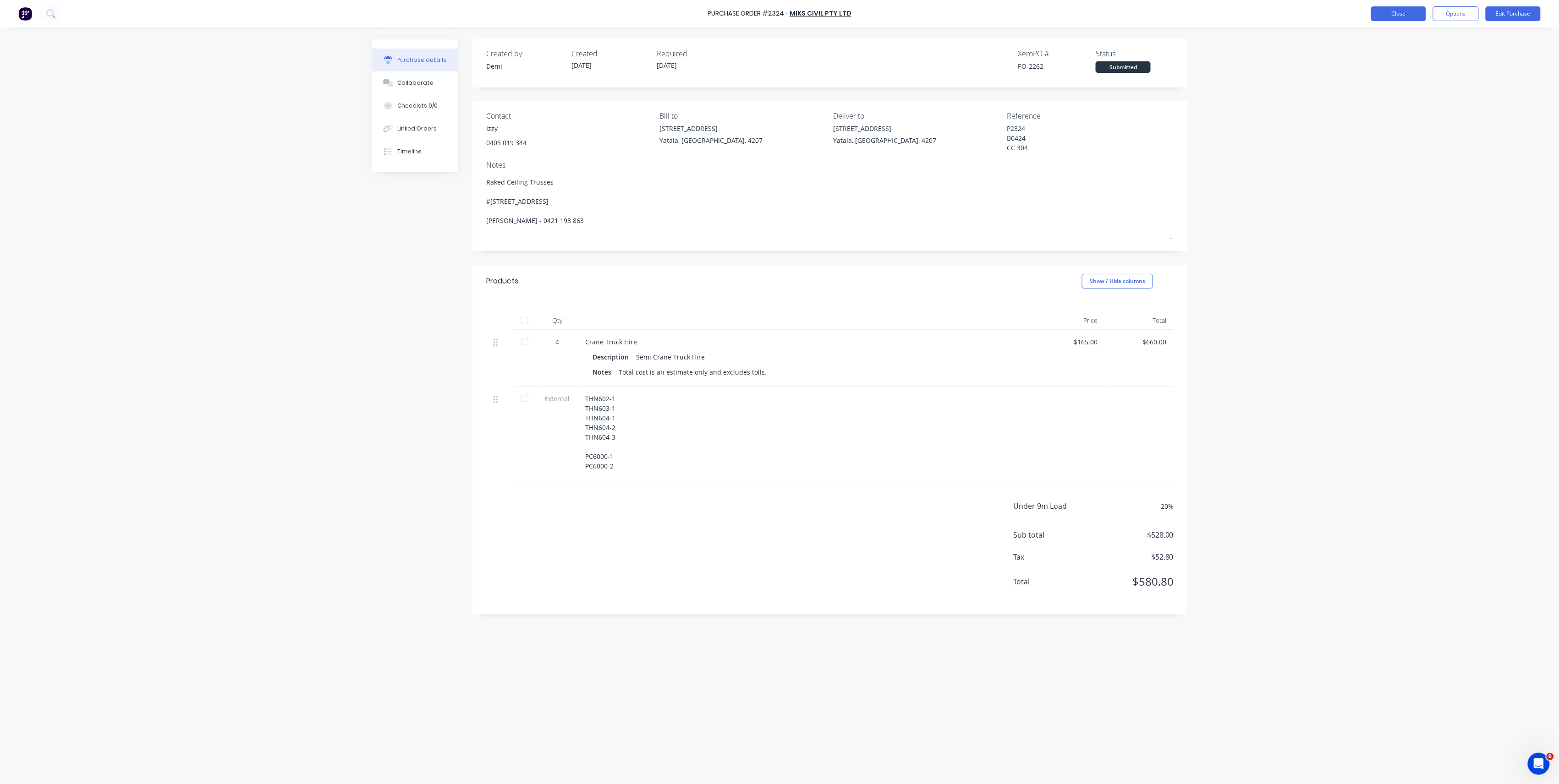
click at [1399, 14] on button "Close" at bounding box center [1399, 14] width 55 height 15
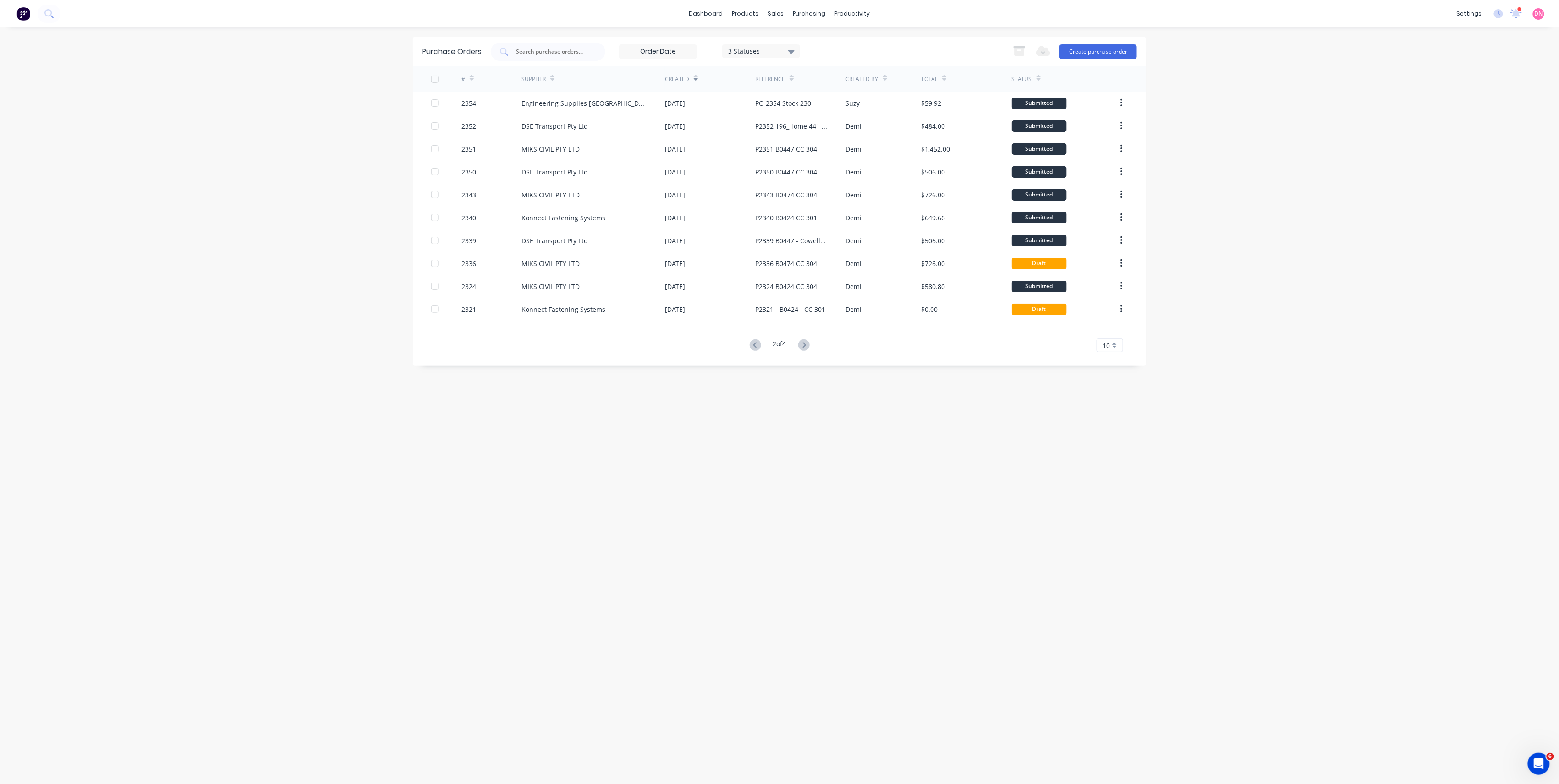
drag, startPoint x: 889, startPoint y: 299, endPoint x: 861, endPoint y: 353, distance: 60.8
click at [861, 353] on div "Purchase Orders 3 Statuses 3 Statuses Export to Excel (XLSX) Create purchase or…" at bounding box center [780, 201] width 734 height 329
click at [809, 347] on icon at bounding box center [804, 345] width 11 height 11
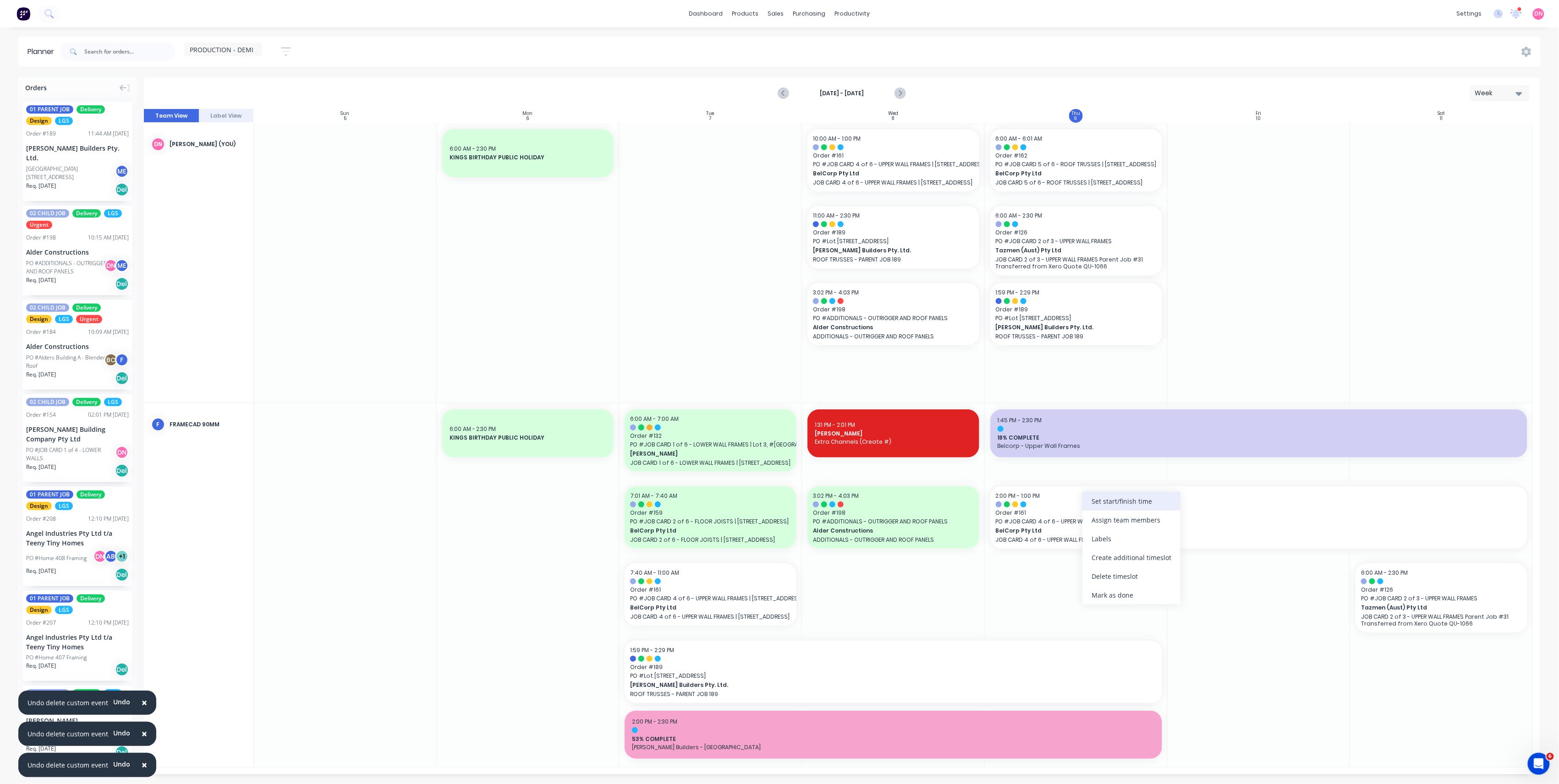
click at [1106, 500] on div "Set start/finish time" at bounding box center [1132, 501] width 98 height 19
click at [1175, 606] on div "3" at bounding box center [1164, 603] width 23 height 15
click at [1196, 528] on div "End" at bounding box center [1208, 525] width 67 height 11
click at [1172, 528] on input "End 10/11/2025 1:00 PM" at bounding box center [1172, 531] width 1 height 22
radio input "true"
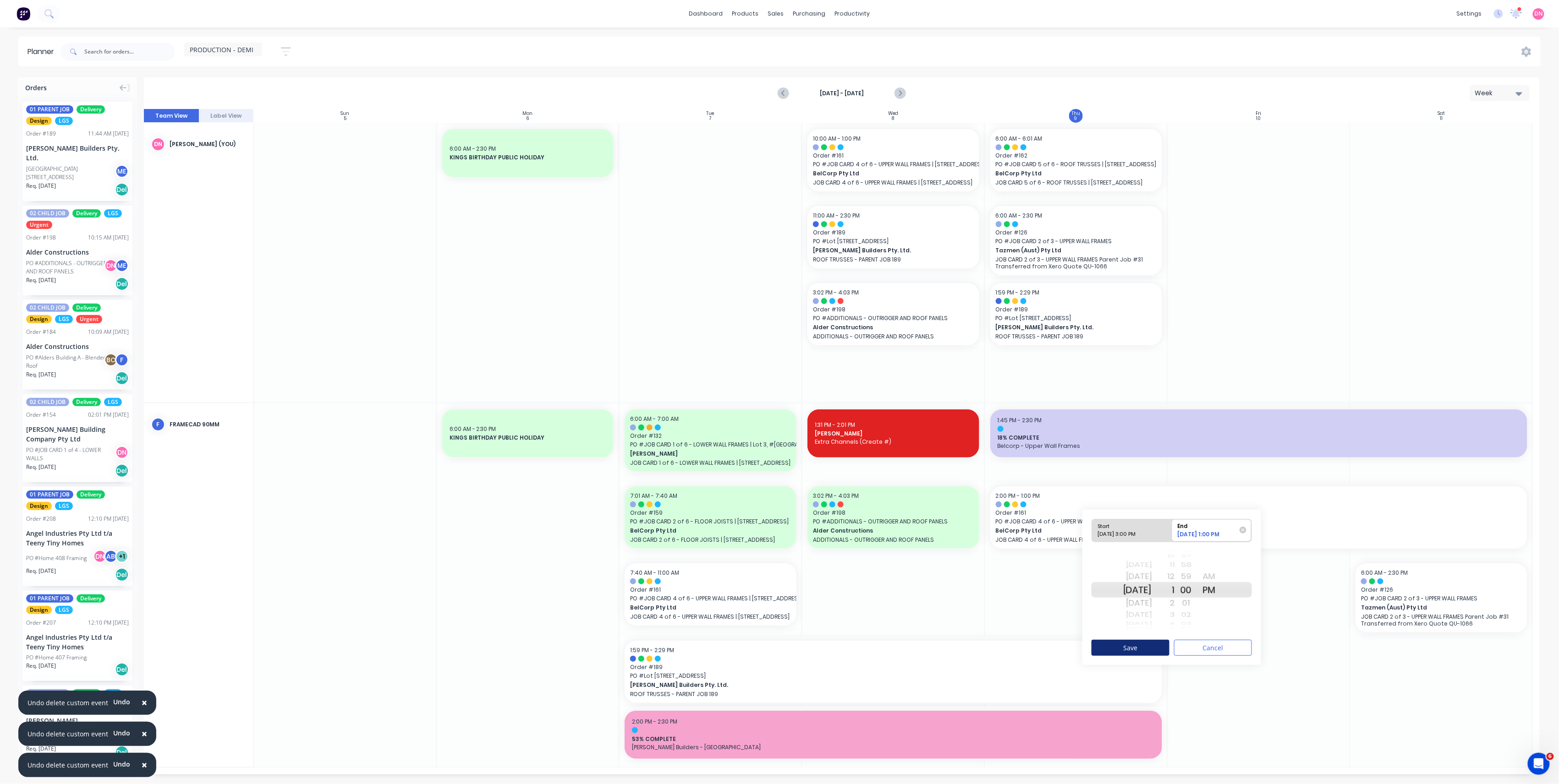
click at [1154, 654] on button "Save" at bounding box center [1131, 648] width 78 height 16
click at [1100, 433] on div "Set start/finish time" at bounding box center [1147, 426] width 98 height 19
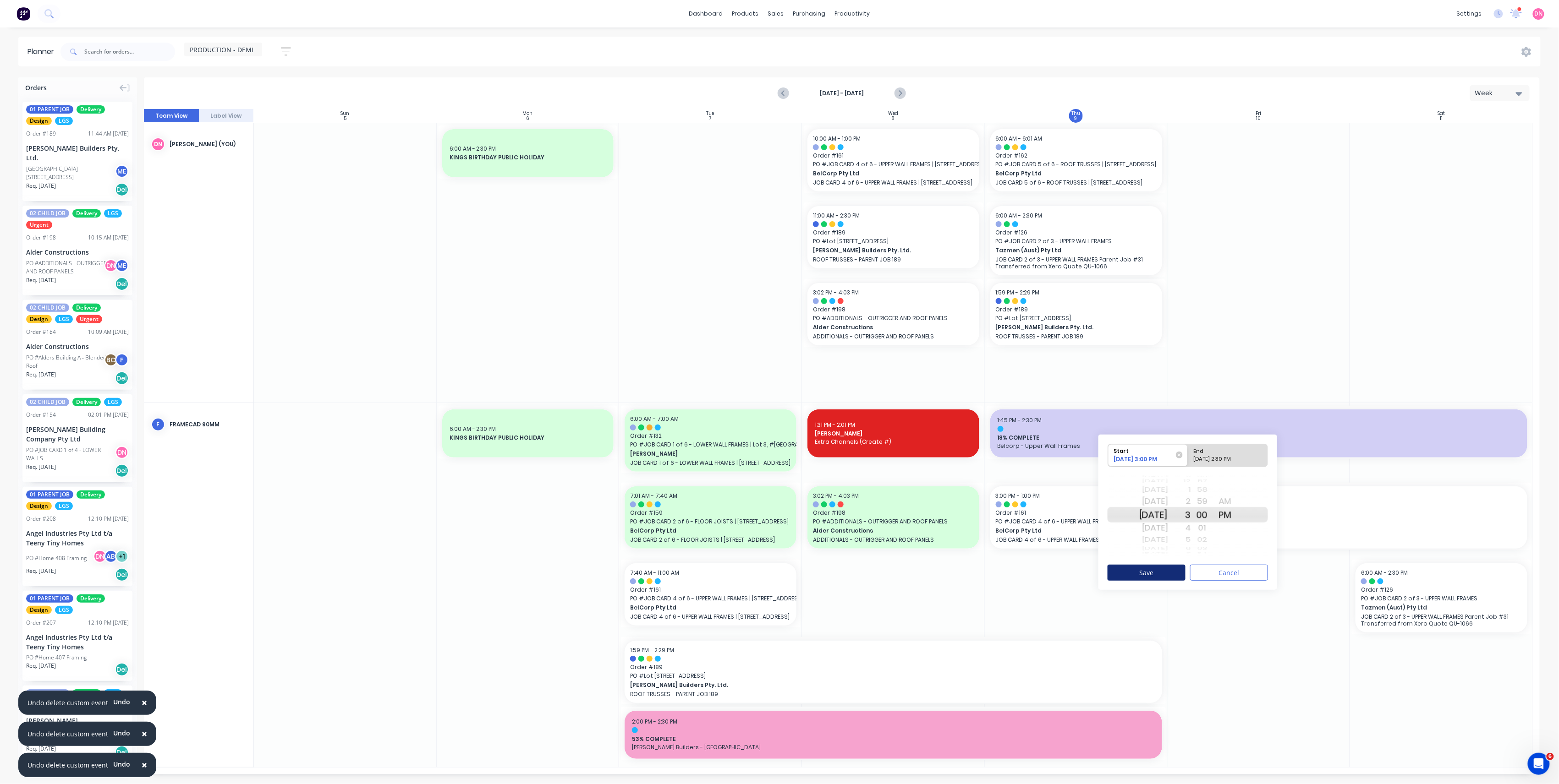
click at [1158, 572] on button "Save" at bounding box center [1146, 573] width 78 height 16
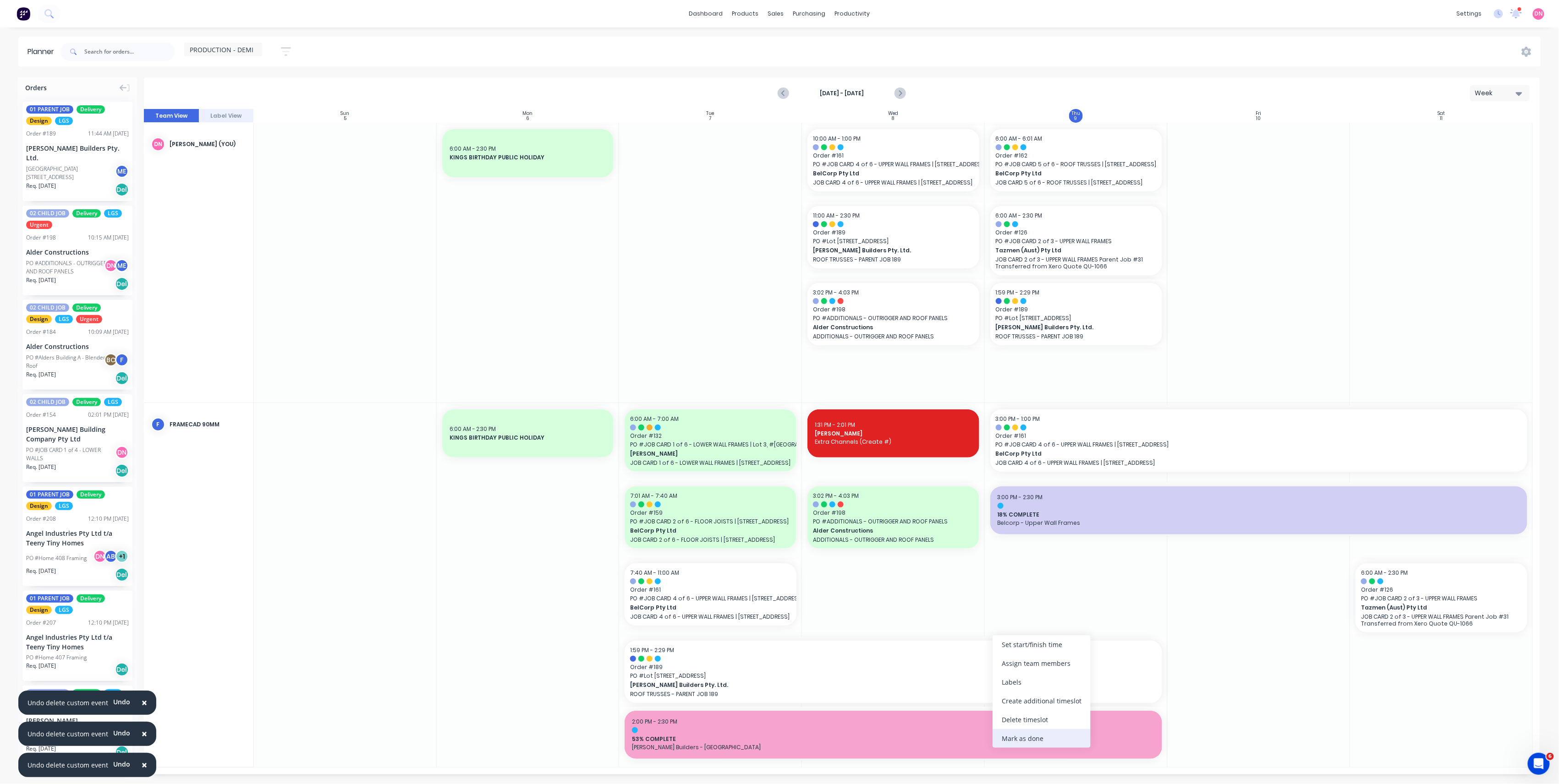
click at [1022, 744] on div "Mark as done" at bounding box center [1042, 738] width 98 height 19
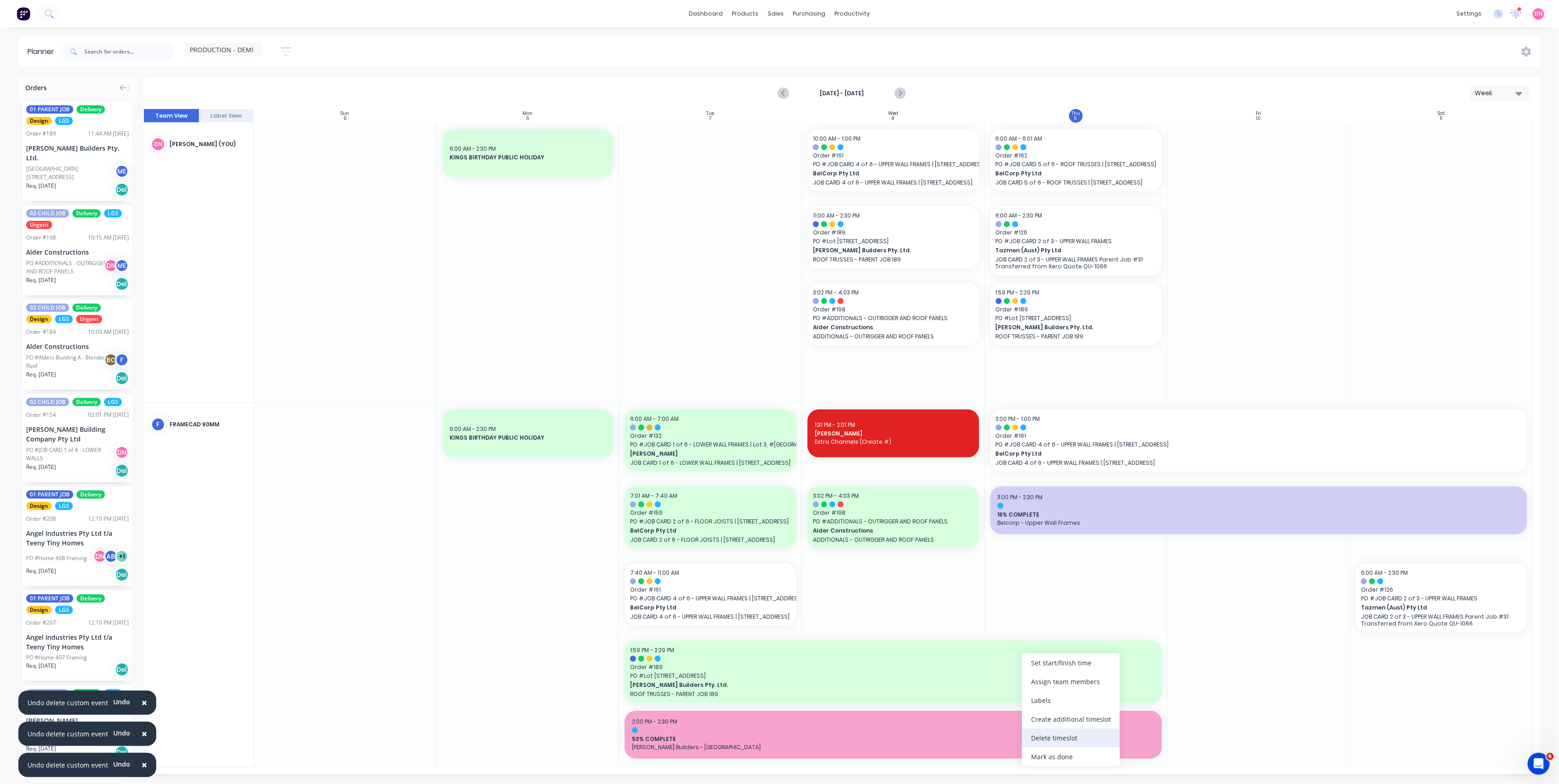
click at [1040, 739] on div "Delete timeslot" at bounding box center [1071, 738] width 98 height 19
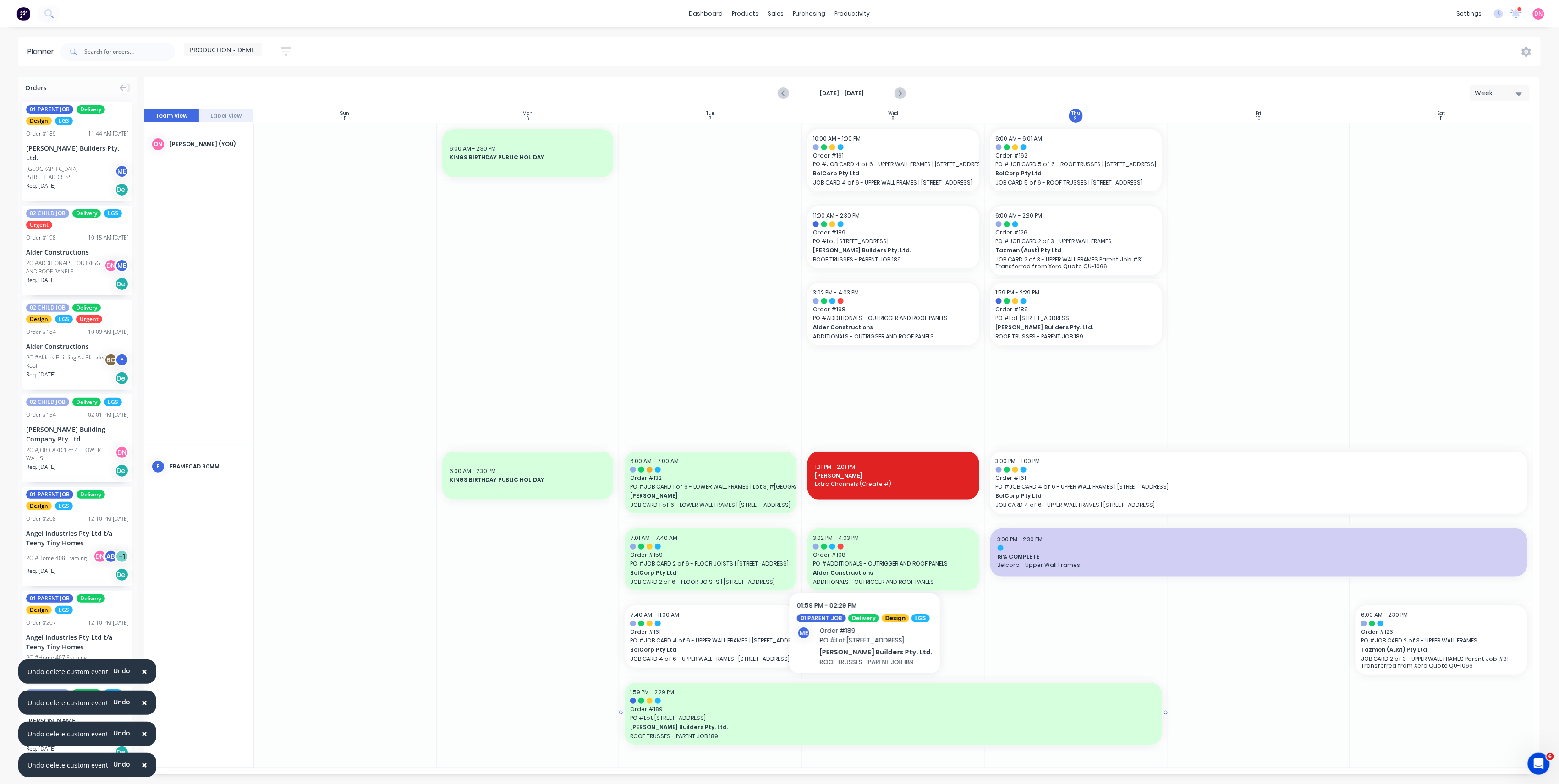
click at [860, 693] on div "1:59 PM - 2:29 PM" at bounding box center [893, 693] width 526 height 8
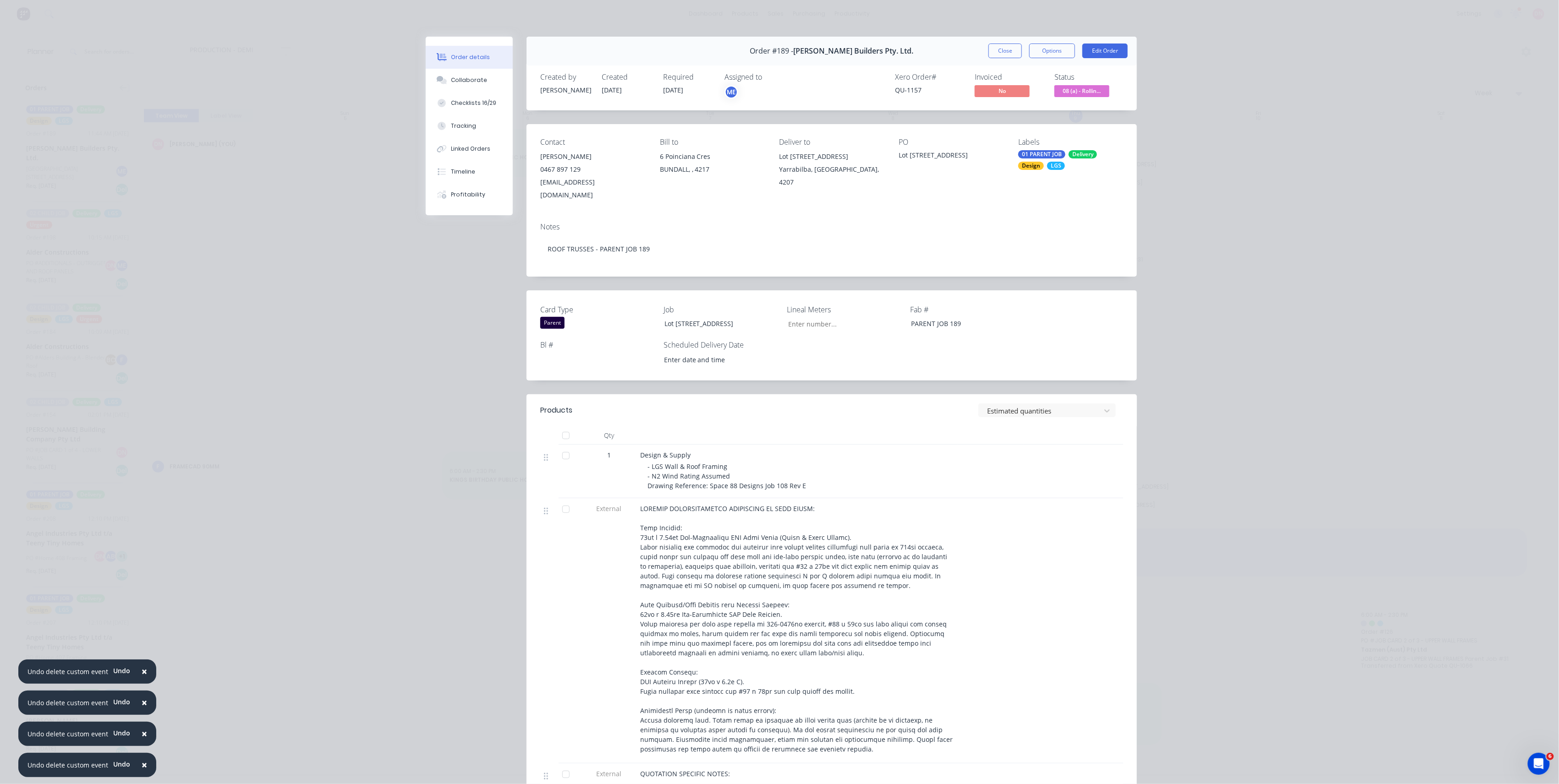
type input "4,803"
click at [1099, 84] on div "Status 08 (a) - Rollin..." at bounding box center [1089, 86] width 69 height 27
click at [1095, 88] on span "08 (a) - Rollin..." at bounding box center [1081, 91] width 55 height 11
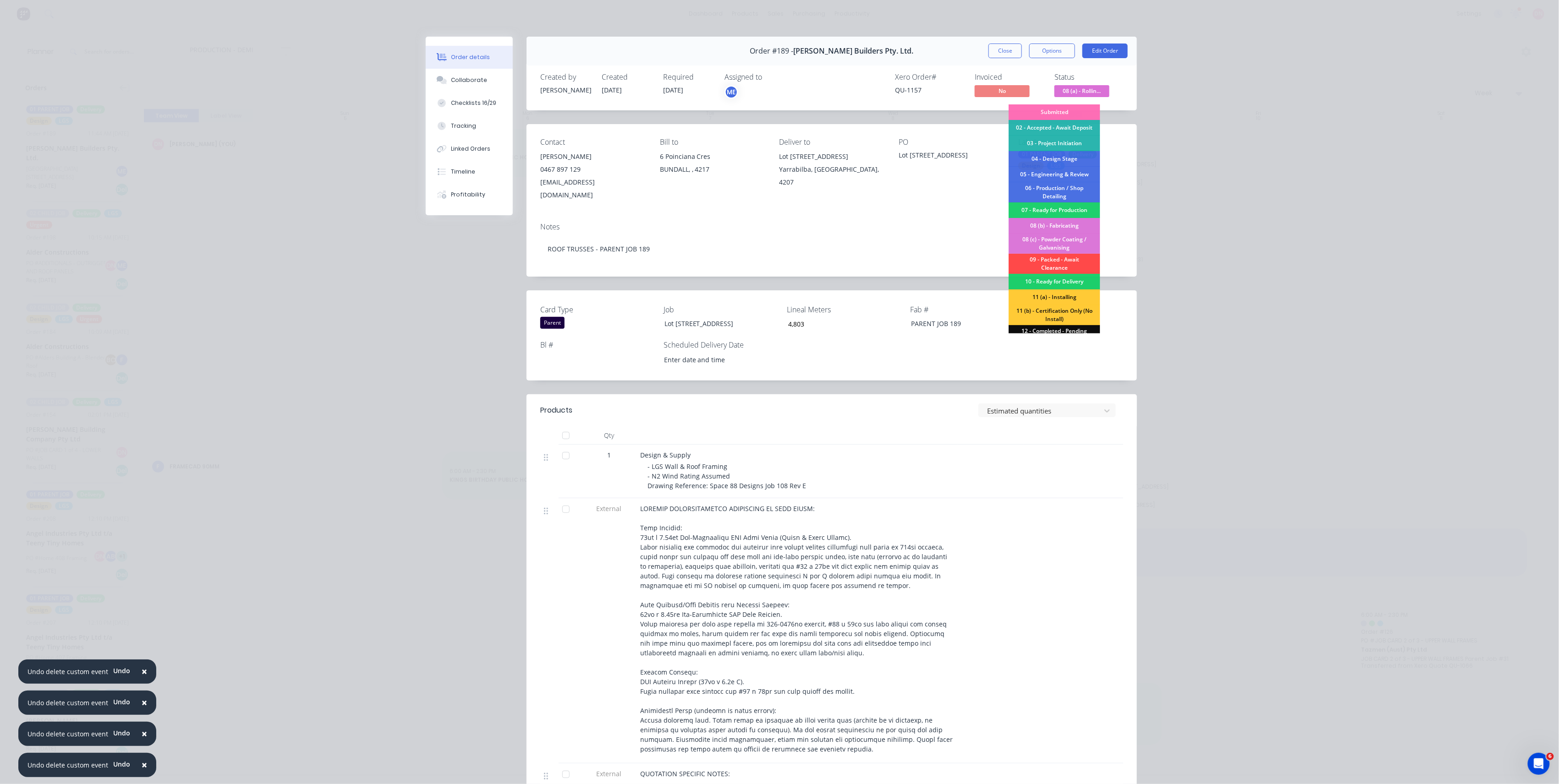
click at [1057, 258] on div "09 - Packed - Await Clearance" at bounding box center [1054, 263] width 91 height 20
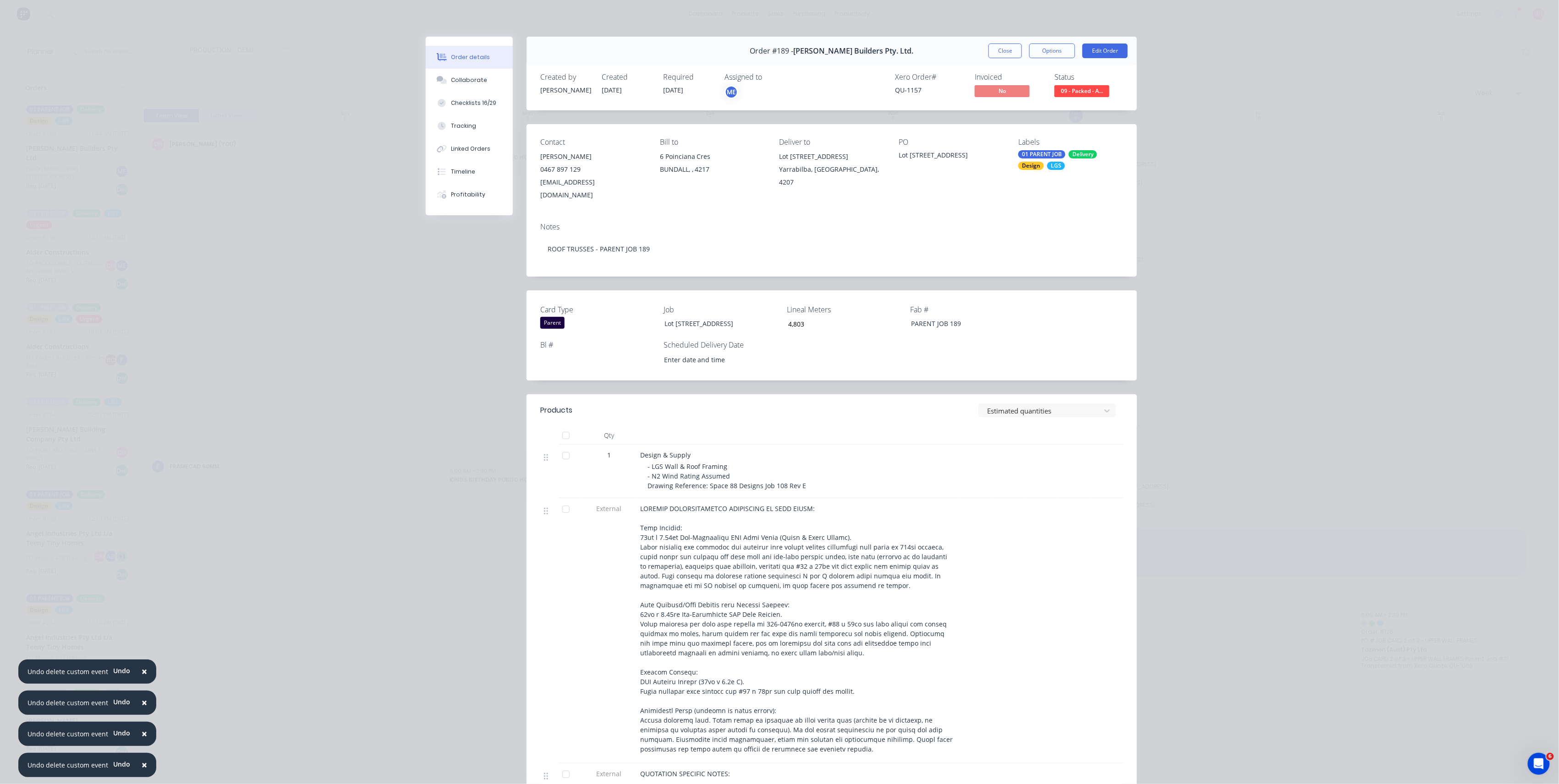
click at [1097, 91] on span "09 - Packed - A..." at bounding box center [1081, 91] width 55 height 11
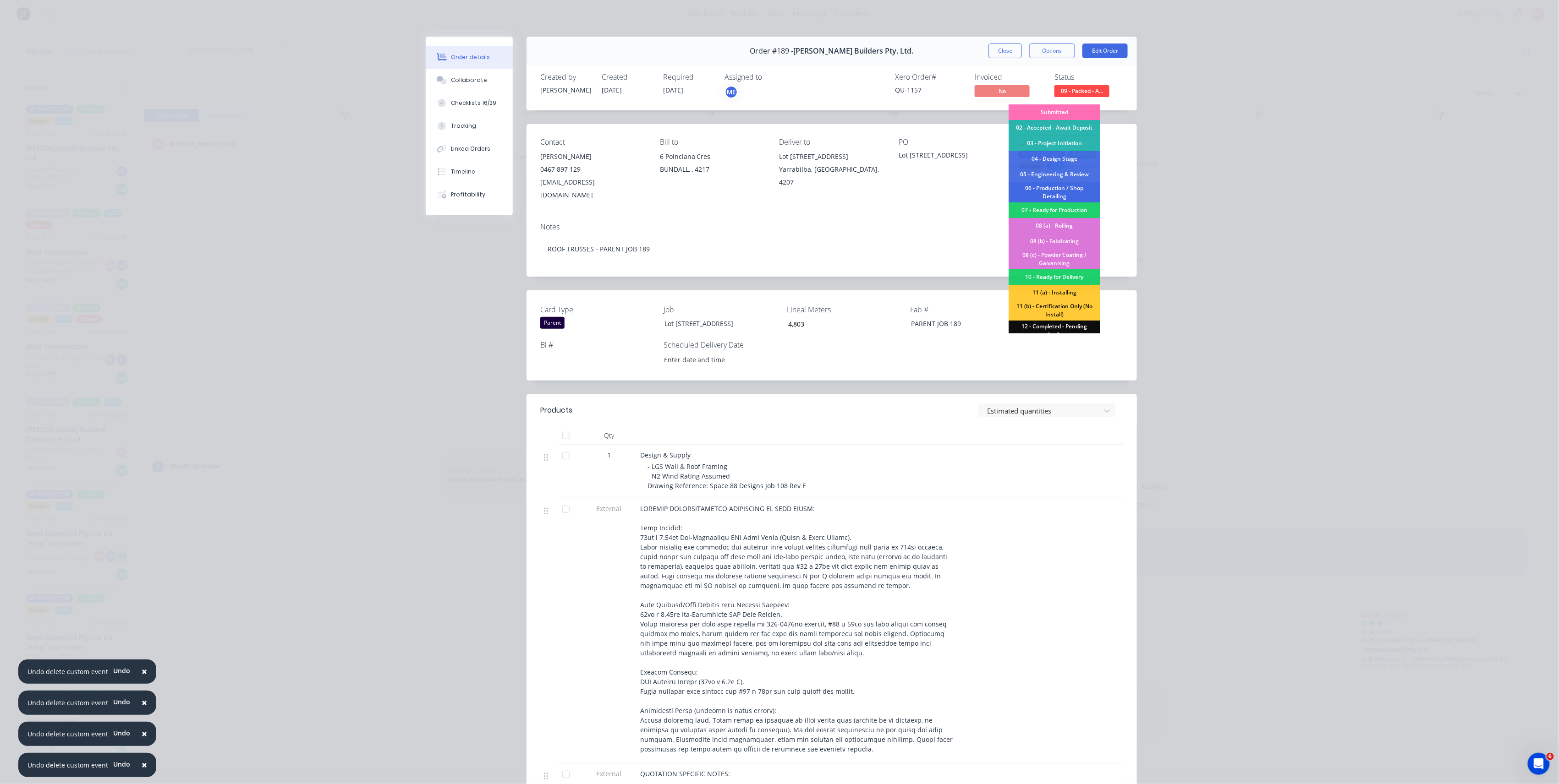
click at [1077, 193] on div "06 - Production / Shop Detailing" at bounding box center [1054, 192] width 91 height 20
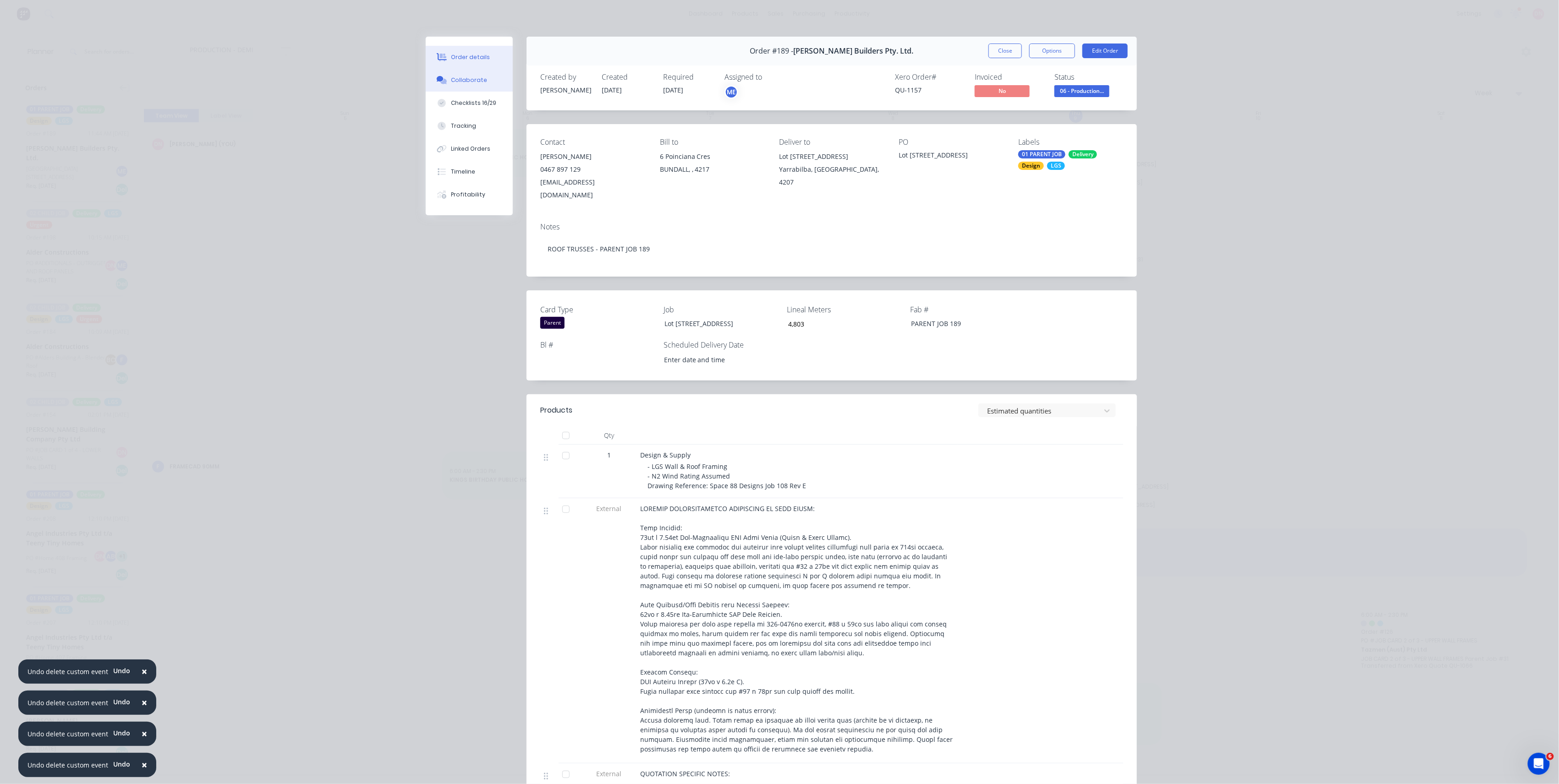
click at [488, 81] on button "Collaborate" at bounding box center [469, 80] width 87 height 23
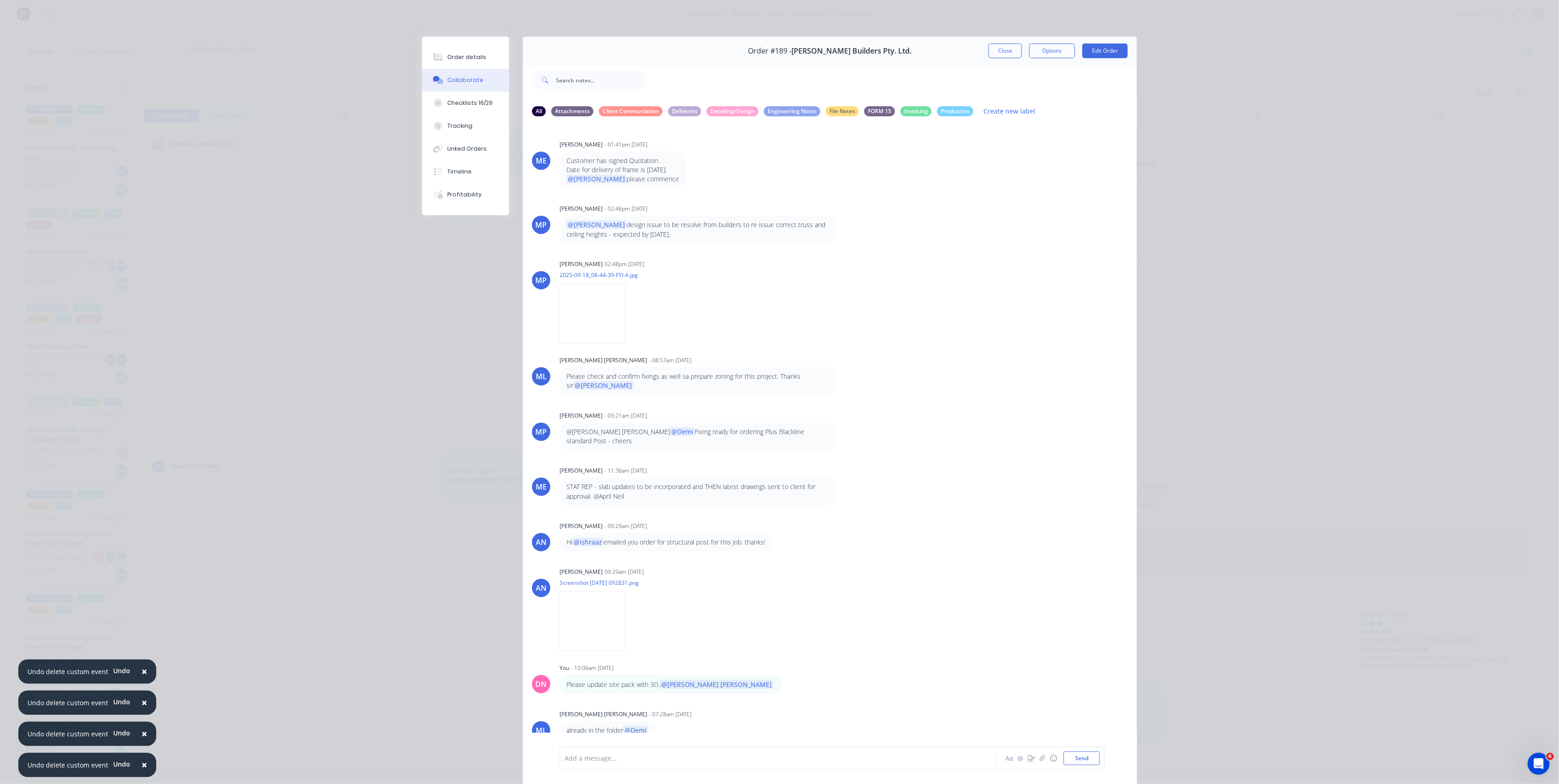
click at [803, 752] on div "Add a message..." at bounding box center [765, 759] width 401 height 14
click at [1089, 761] on button "Send" at bounding box center [1081, 759] width 36 height 14
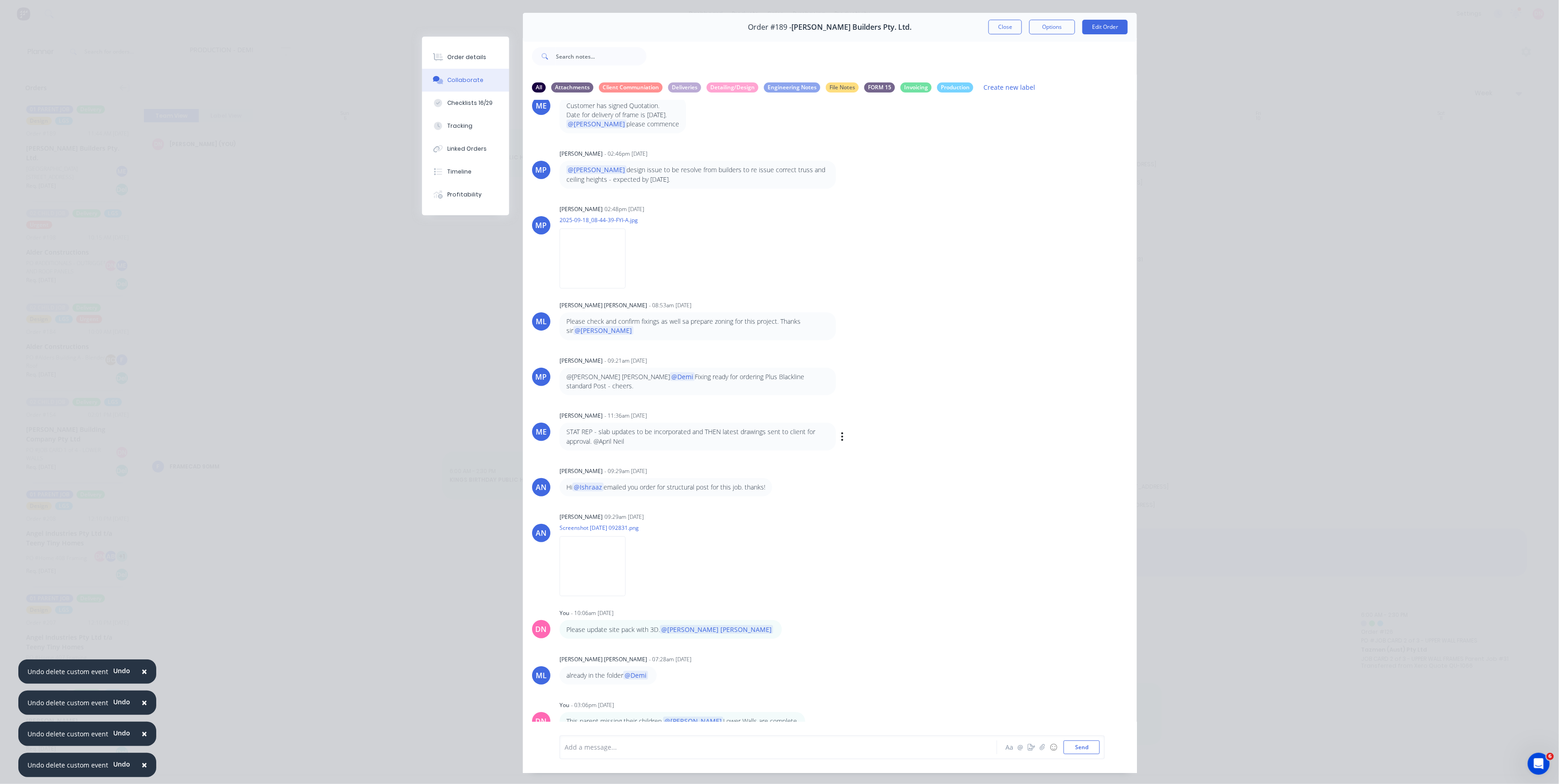
scroll to position [42, 0]
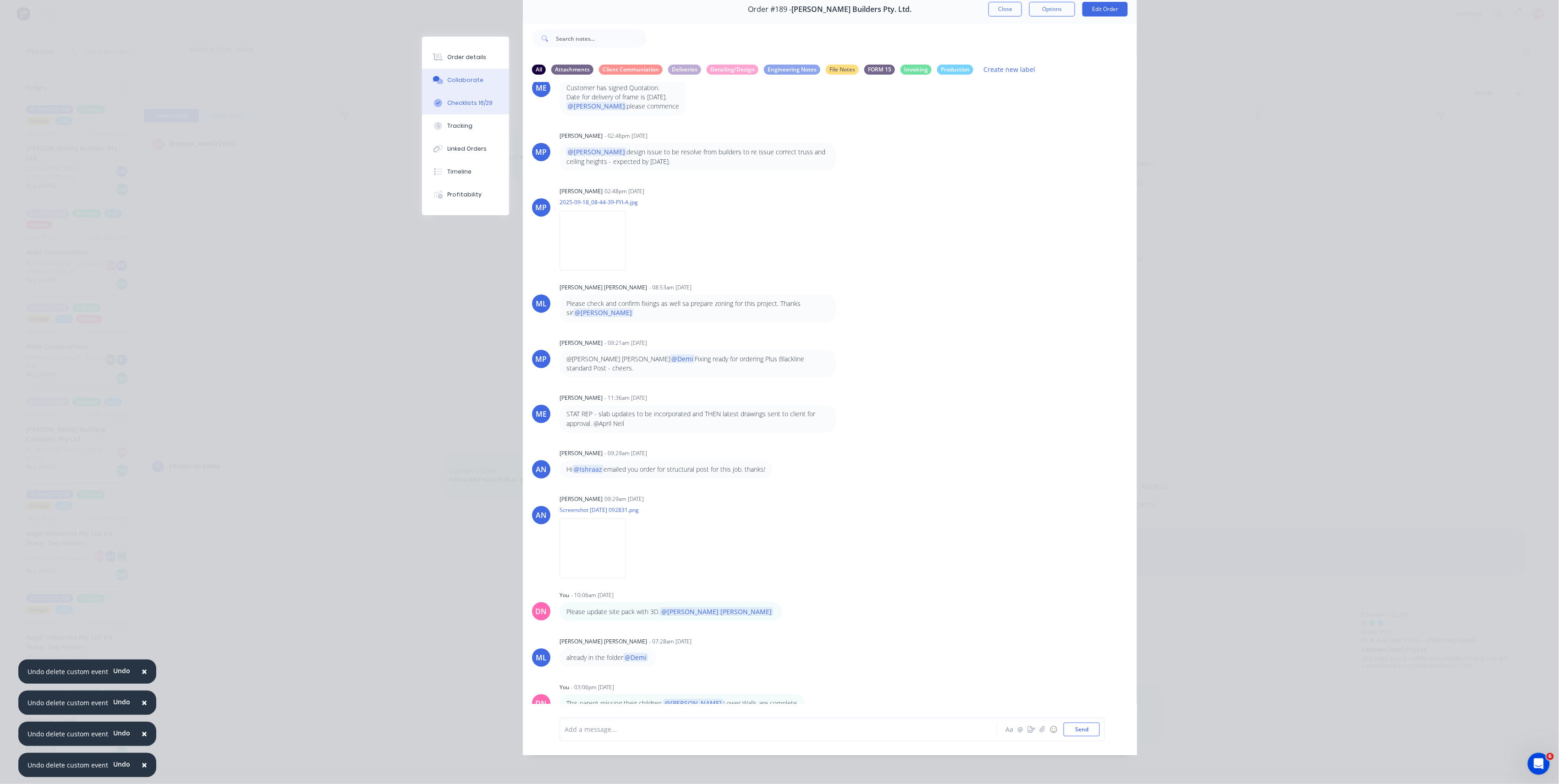
click at [464, 101] on div "Checklists 16/29" at bounding box center [470, 103] width 45 height 8
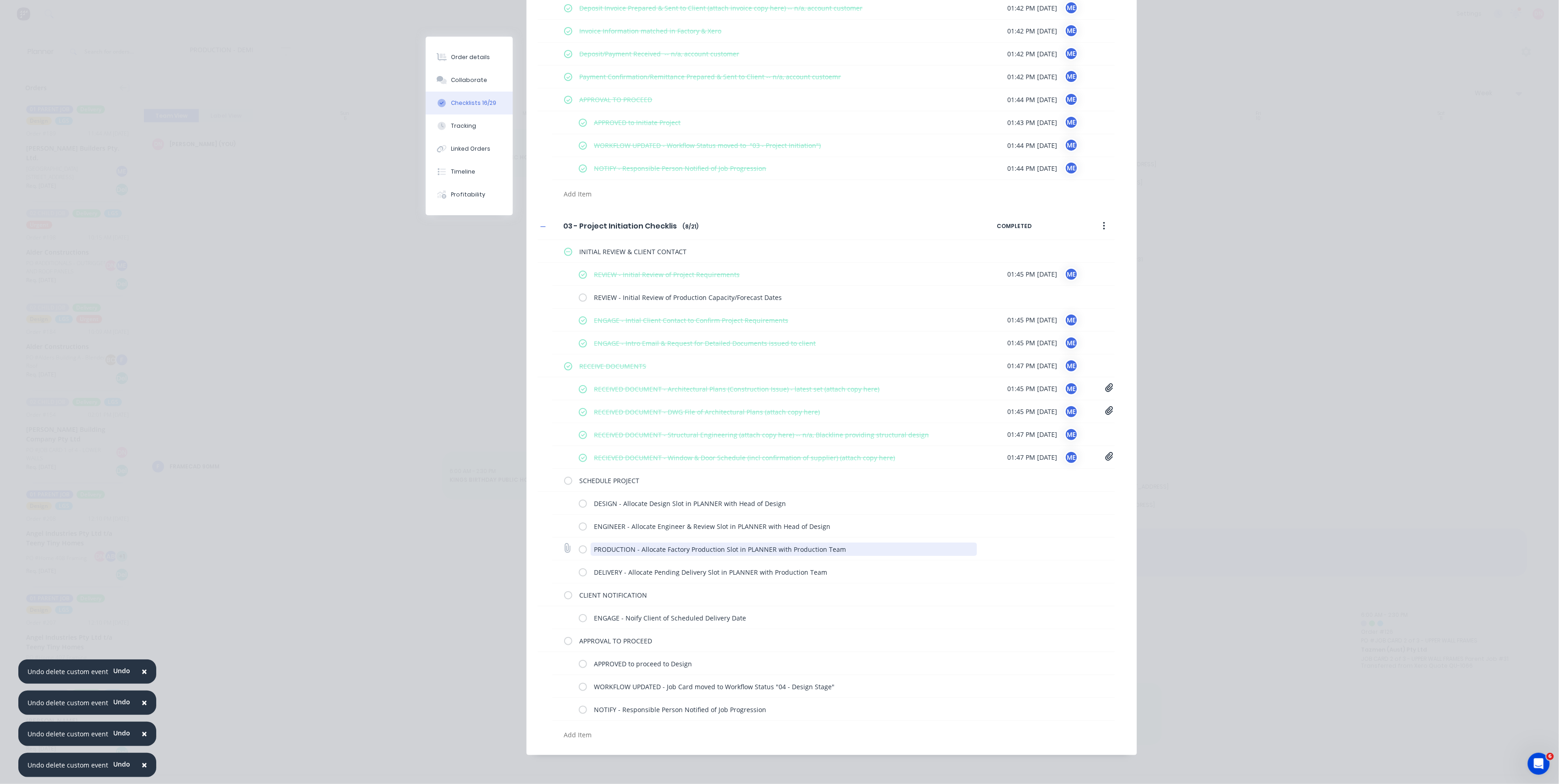
scroll to position [0, 0]
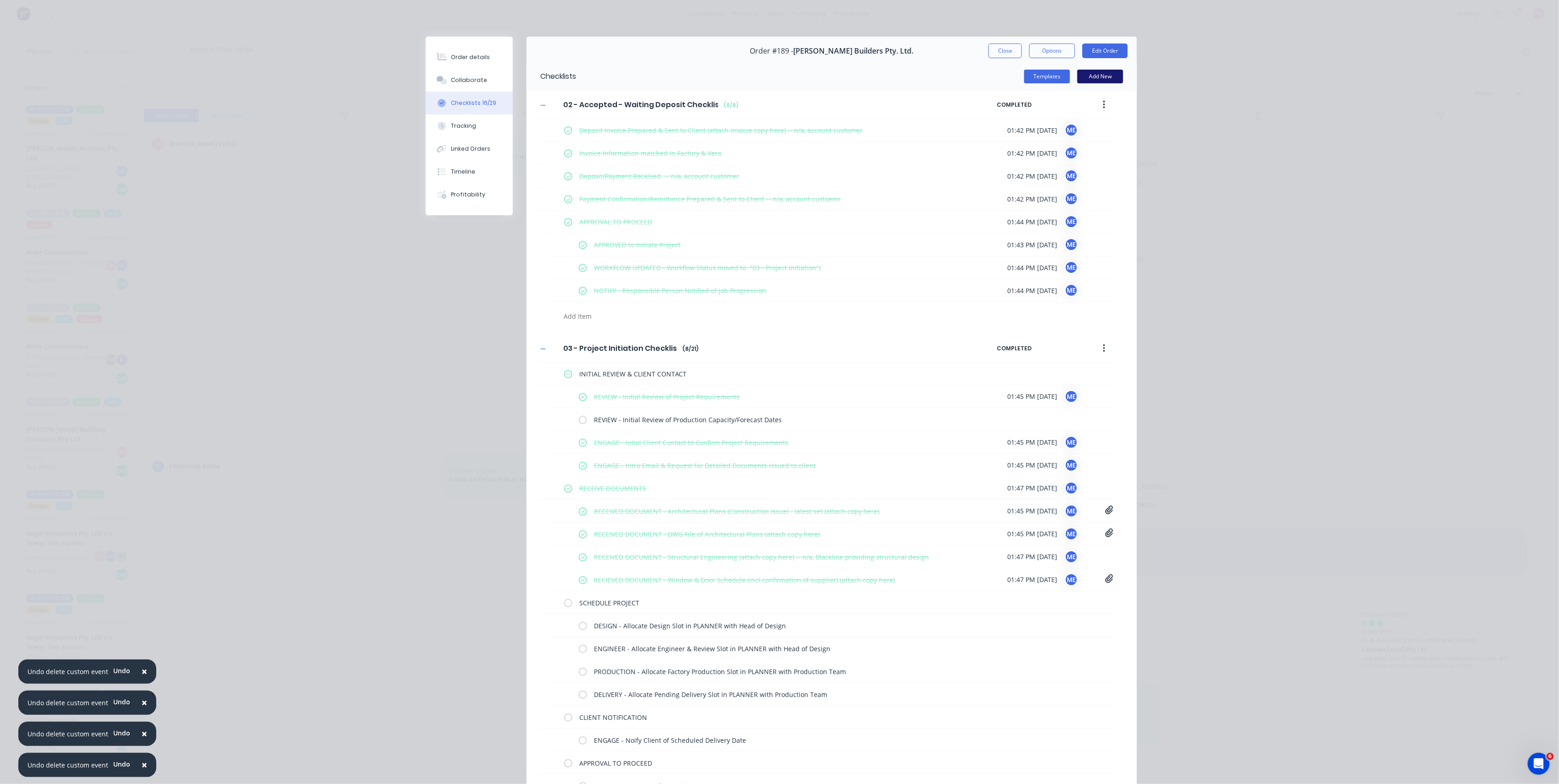
click at [1082, 77] on button "Add New" at bounding box center [1100, 76] width 46 height 14
click at [1054, 80] on button "Templates" at bounding box center [1047, 76] width 46 height 14
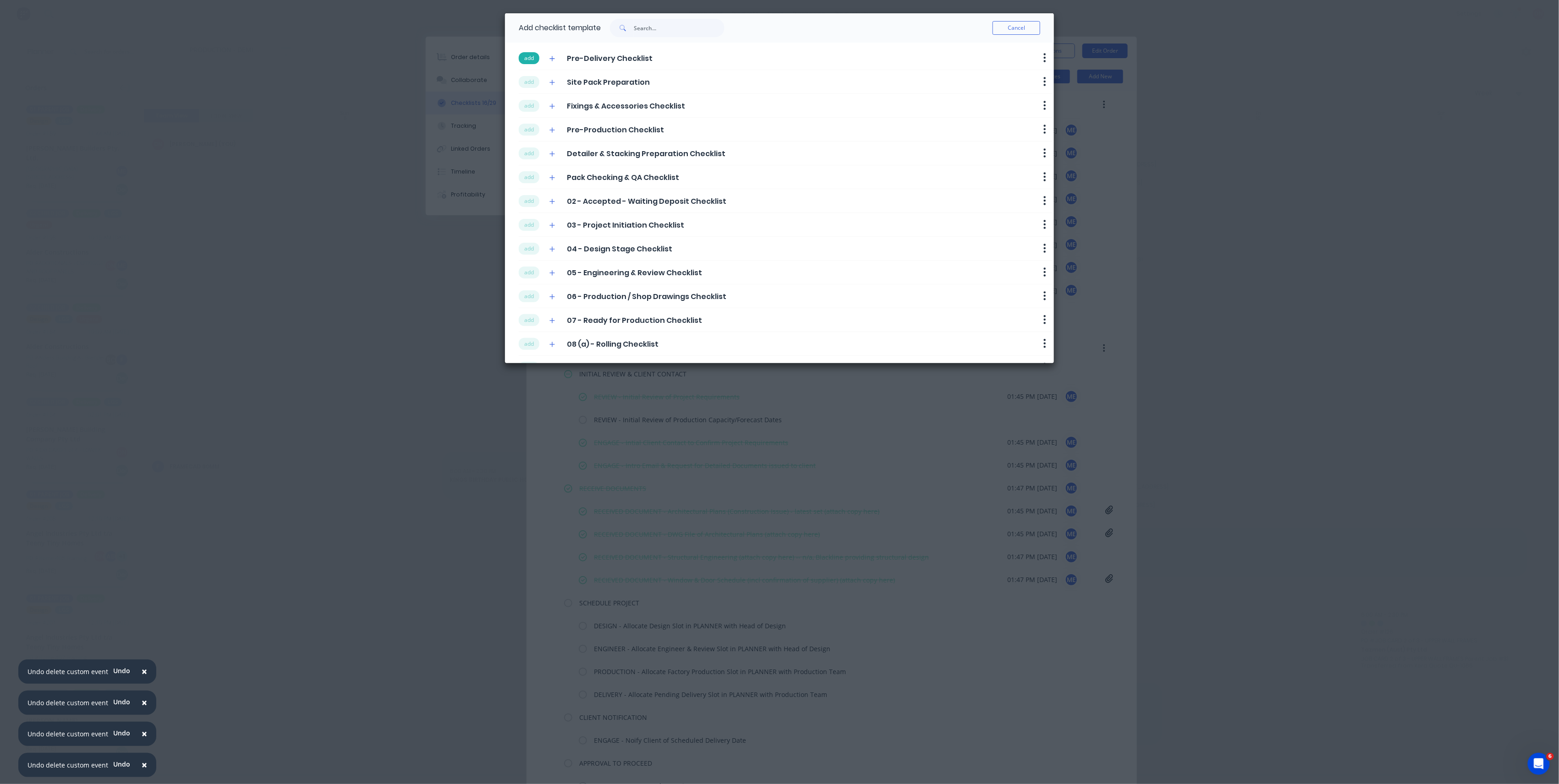
click at [532, 56] on button "add" at bounding box center [529, 58] width 21 height 12
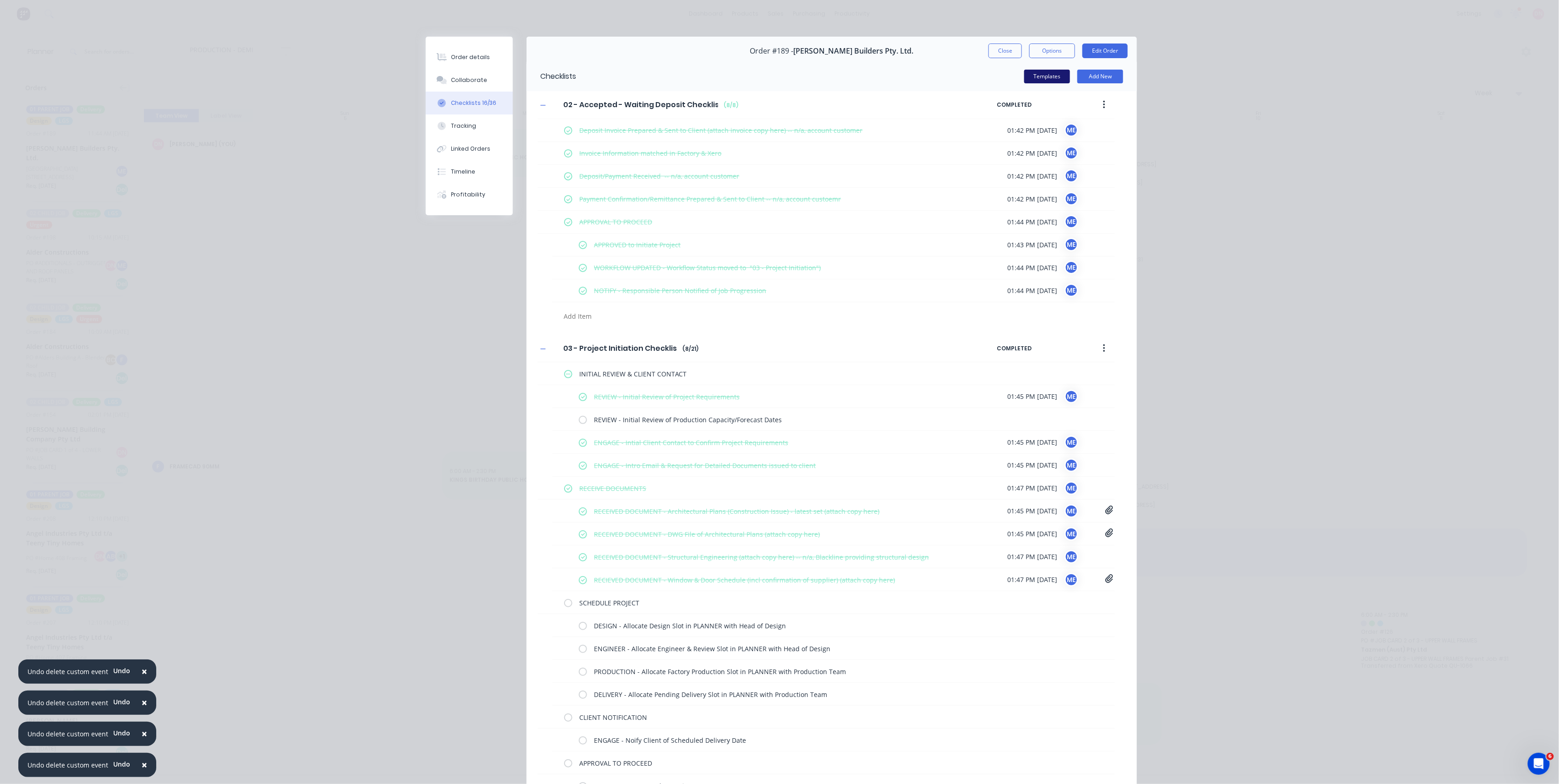
click at [1054, 76] on button "Templates" at bounding box center [1047, 76] width 46 height 14
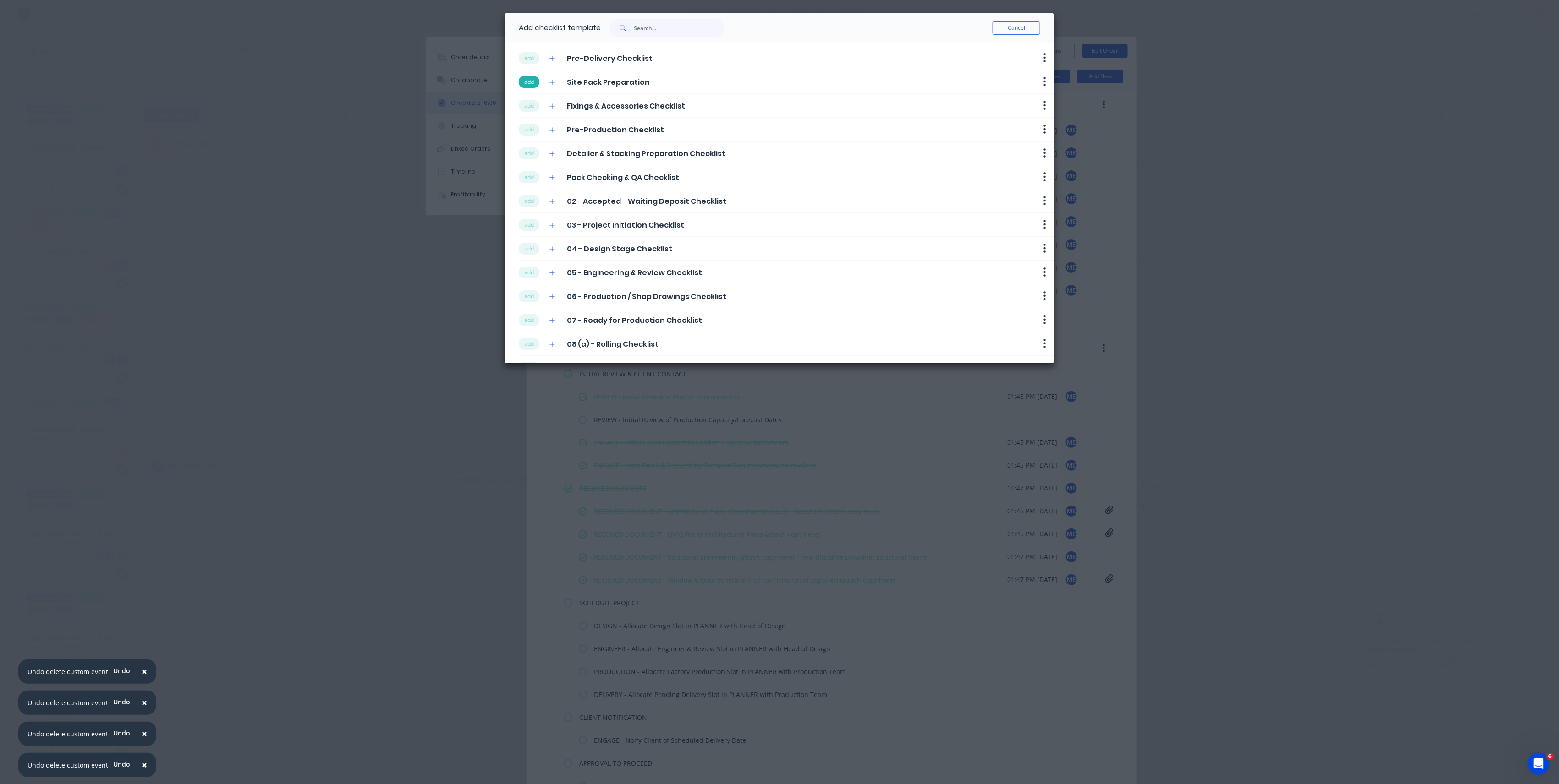
click at [530, 82] on button "add" at bounding box center [529, 82] width 21 height 12
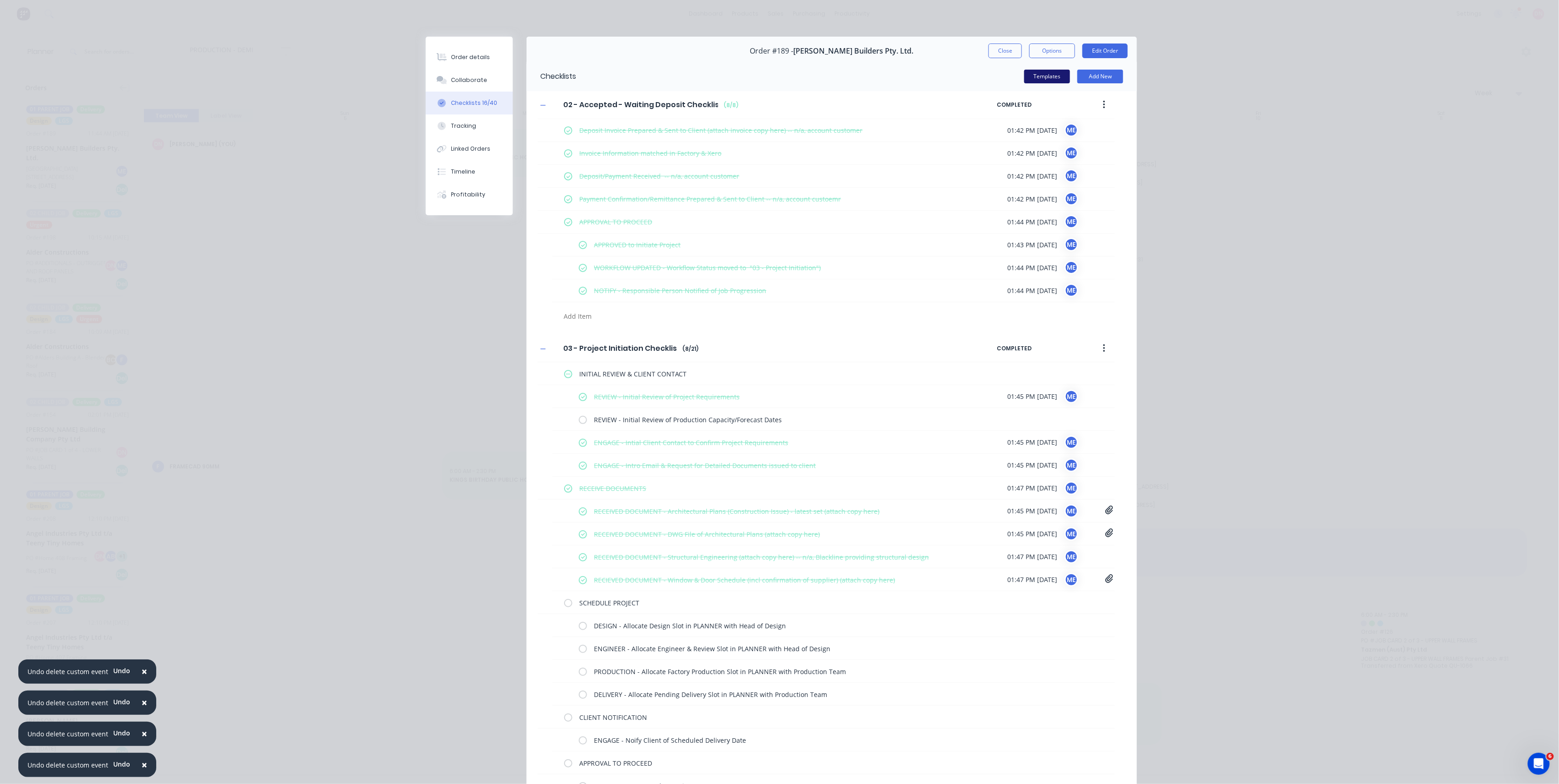
click at [1037, 79] on button "Templates" at bounding box center [1047, 76] width 46 height 14
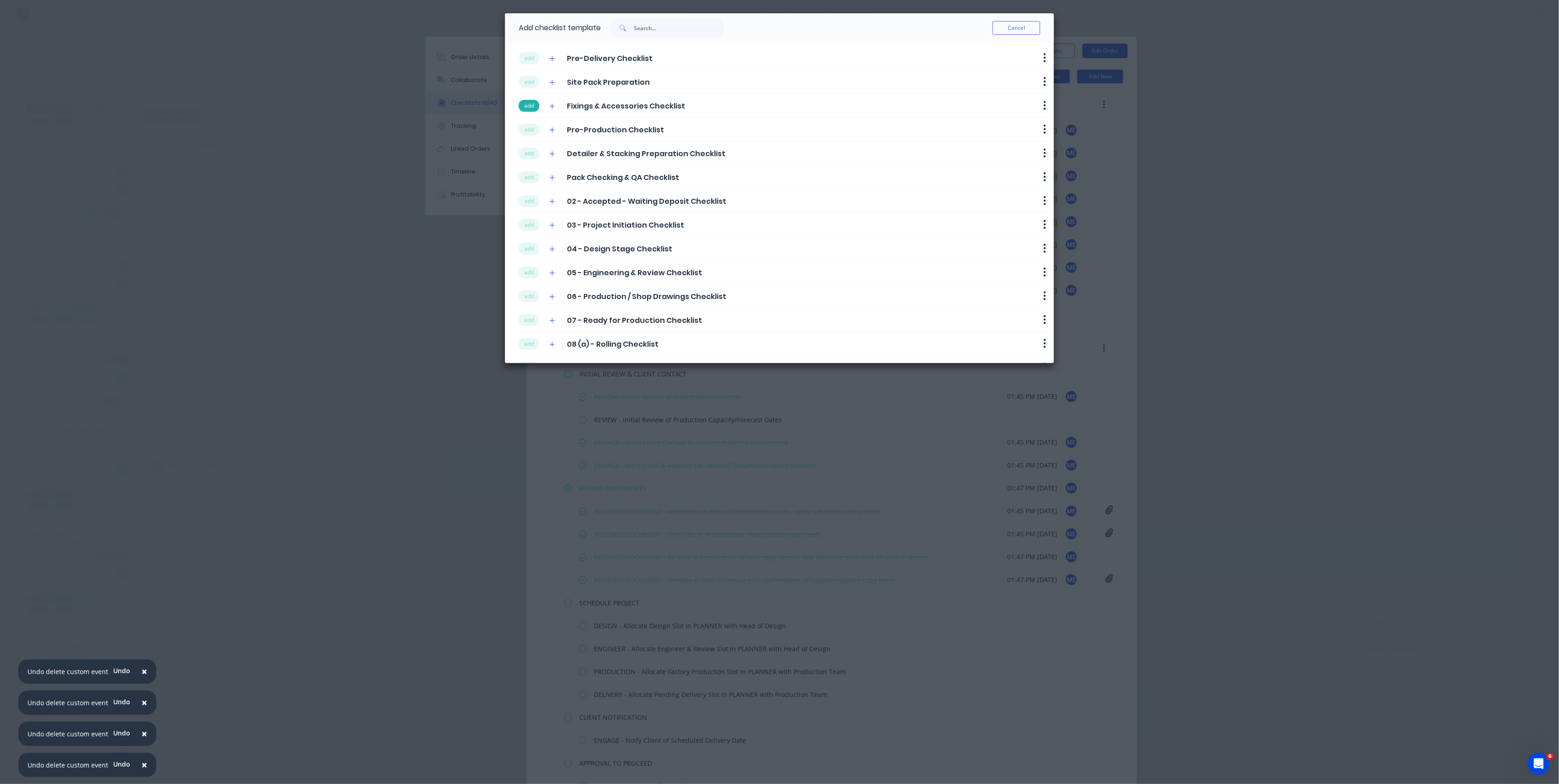
click at [537, 105] on button "add" at bounding box center [529, 106] width 21 height 12
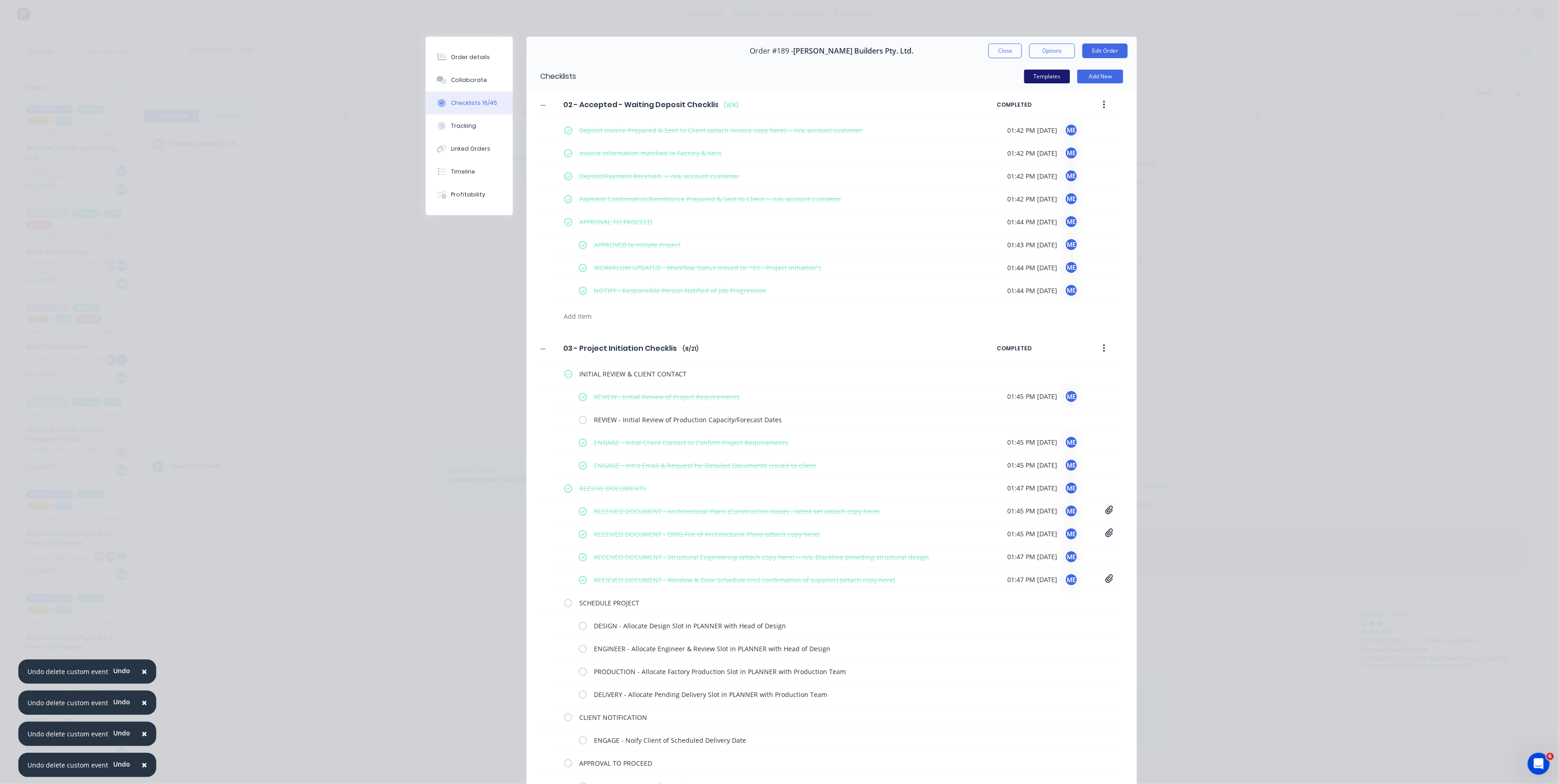
click at [1026, 70] on button "Templates" at bounding box center [1047, 76] width 46 height 14
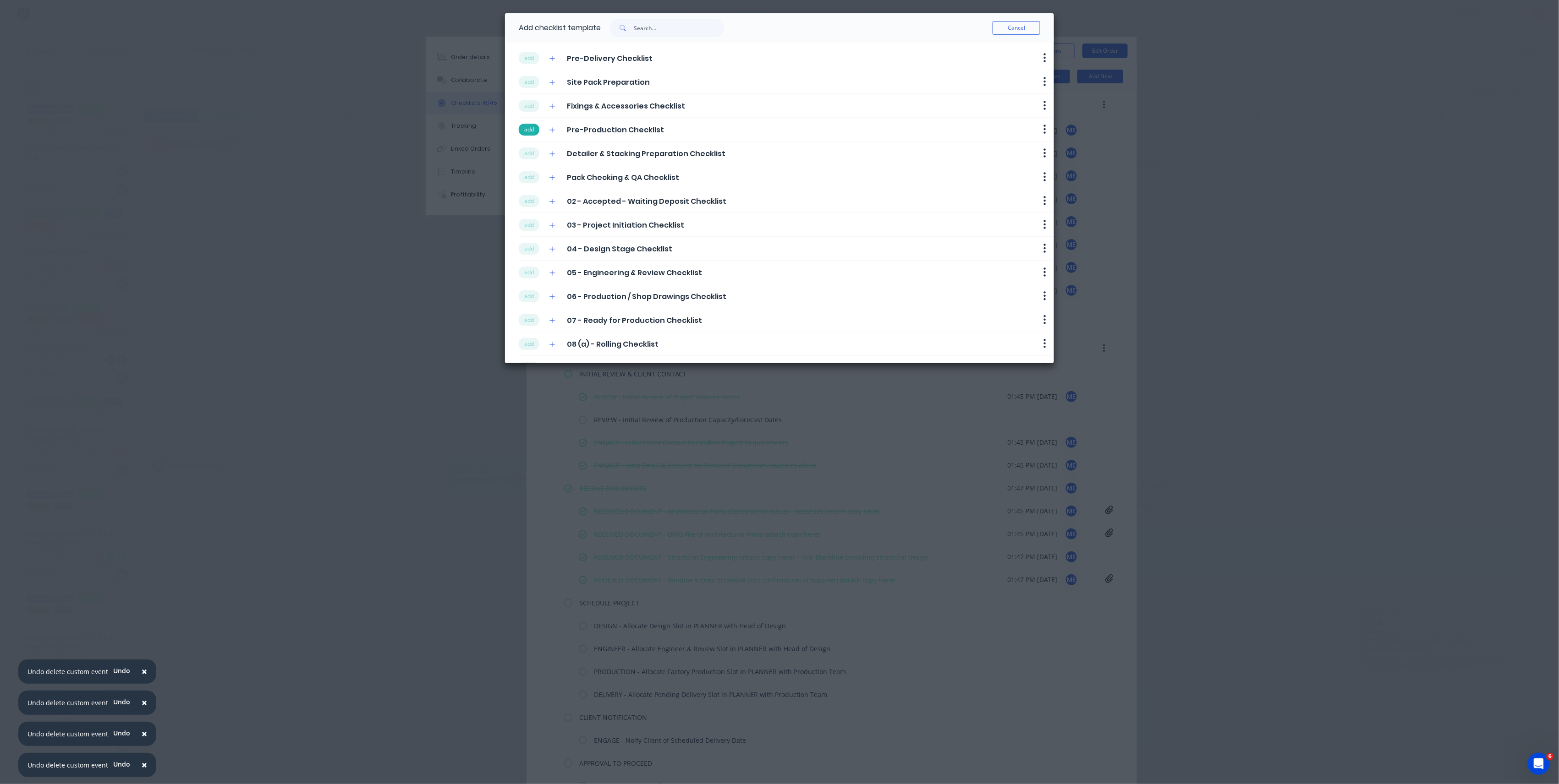
click at [533, 128] on button "add" at bounding box center [529, 129] width 21 height 12
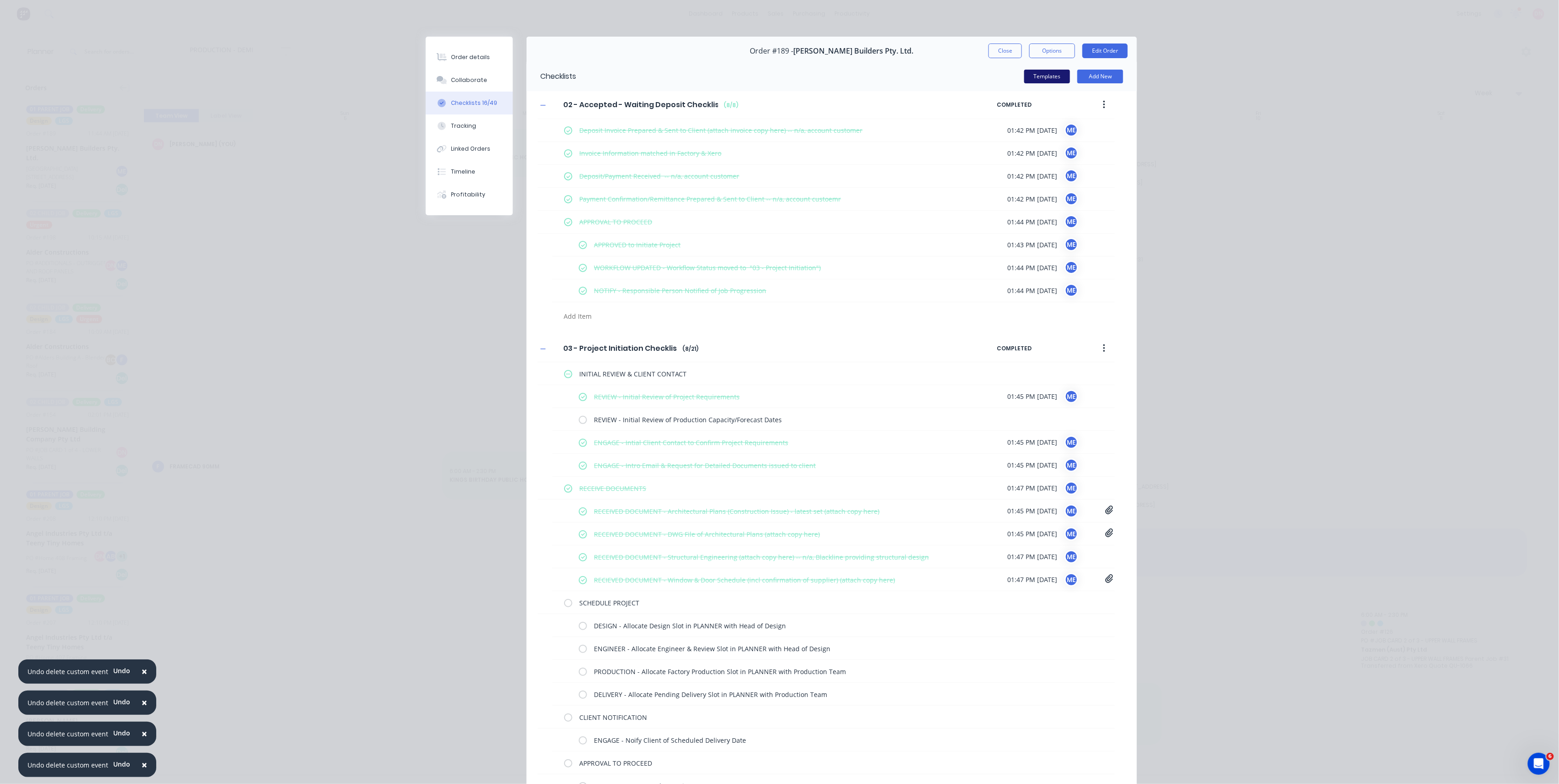
click at [1038, 82] on button "Templates" at bounding box center [1047, 76] width 46 height 14
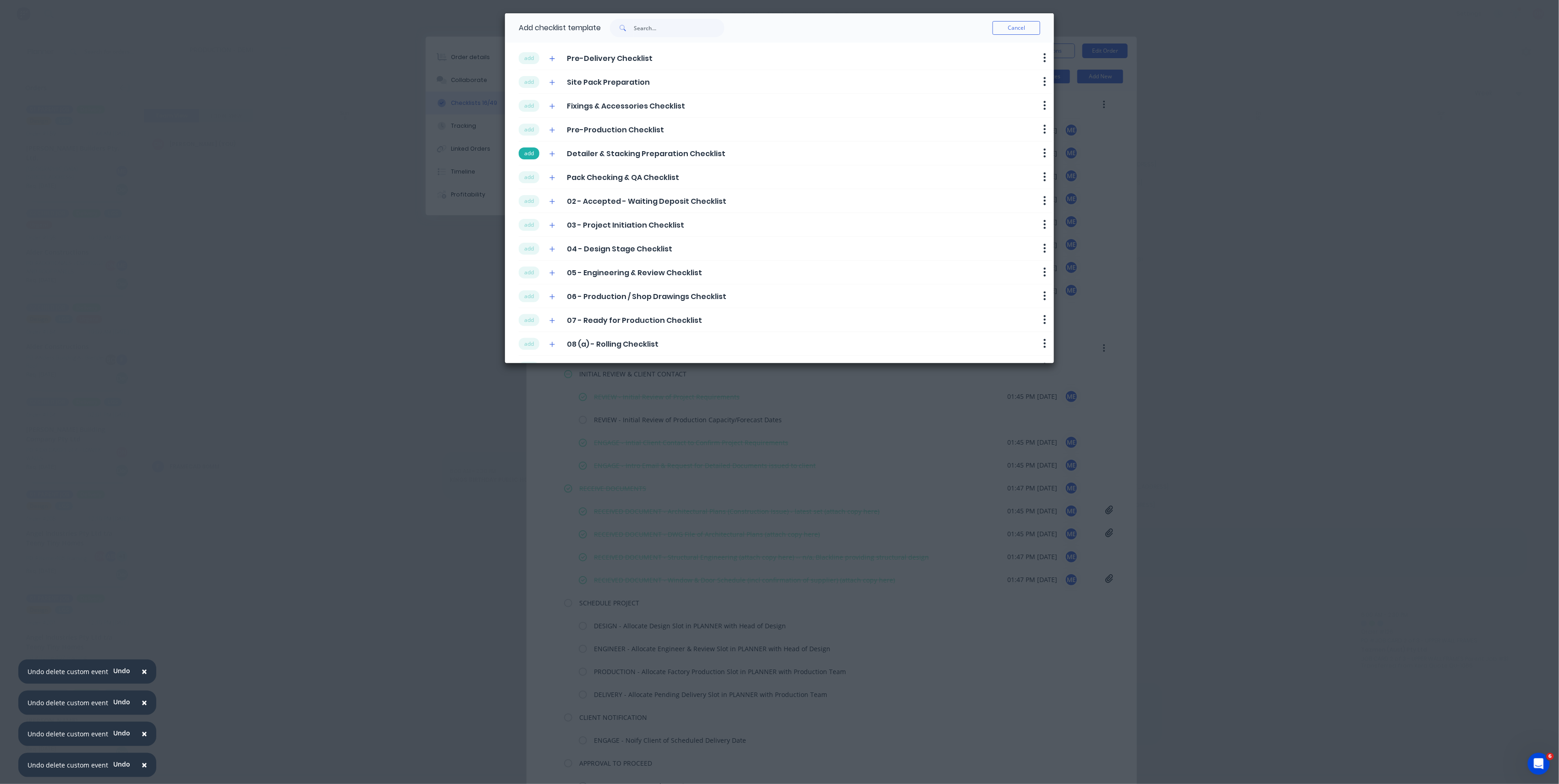
click at [536, 152] on button "add" at bounding box center [529, 154] width 21 height 12
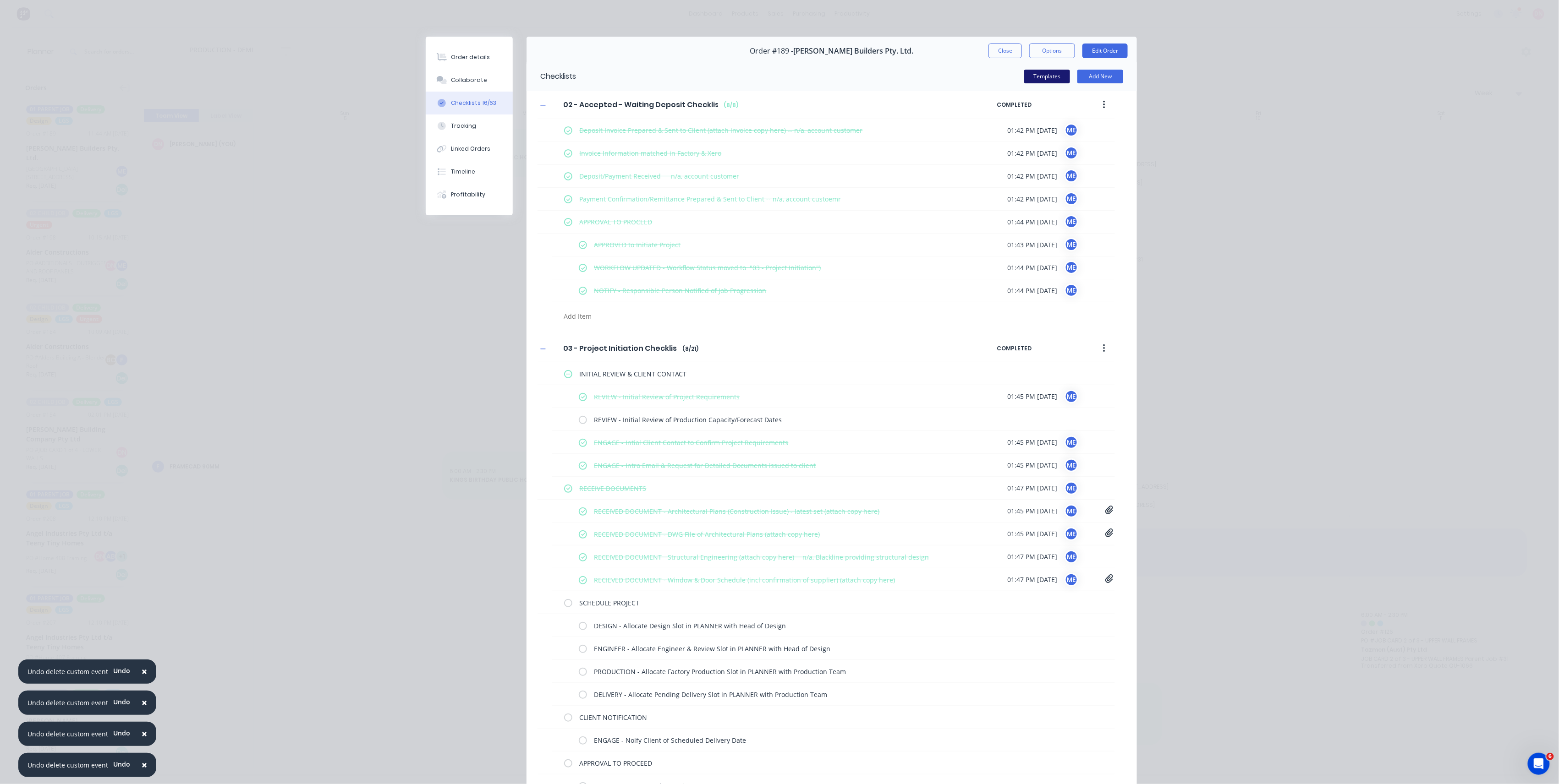
click at [1054, 80] on button "Templates" at bounding box center [1047, 76] width 46 height 14
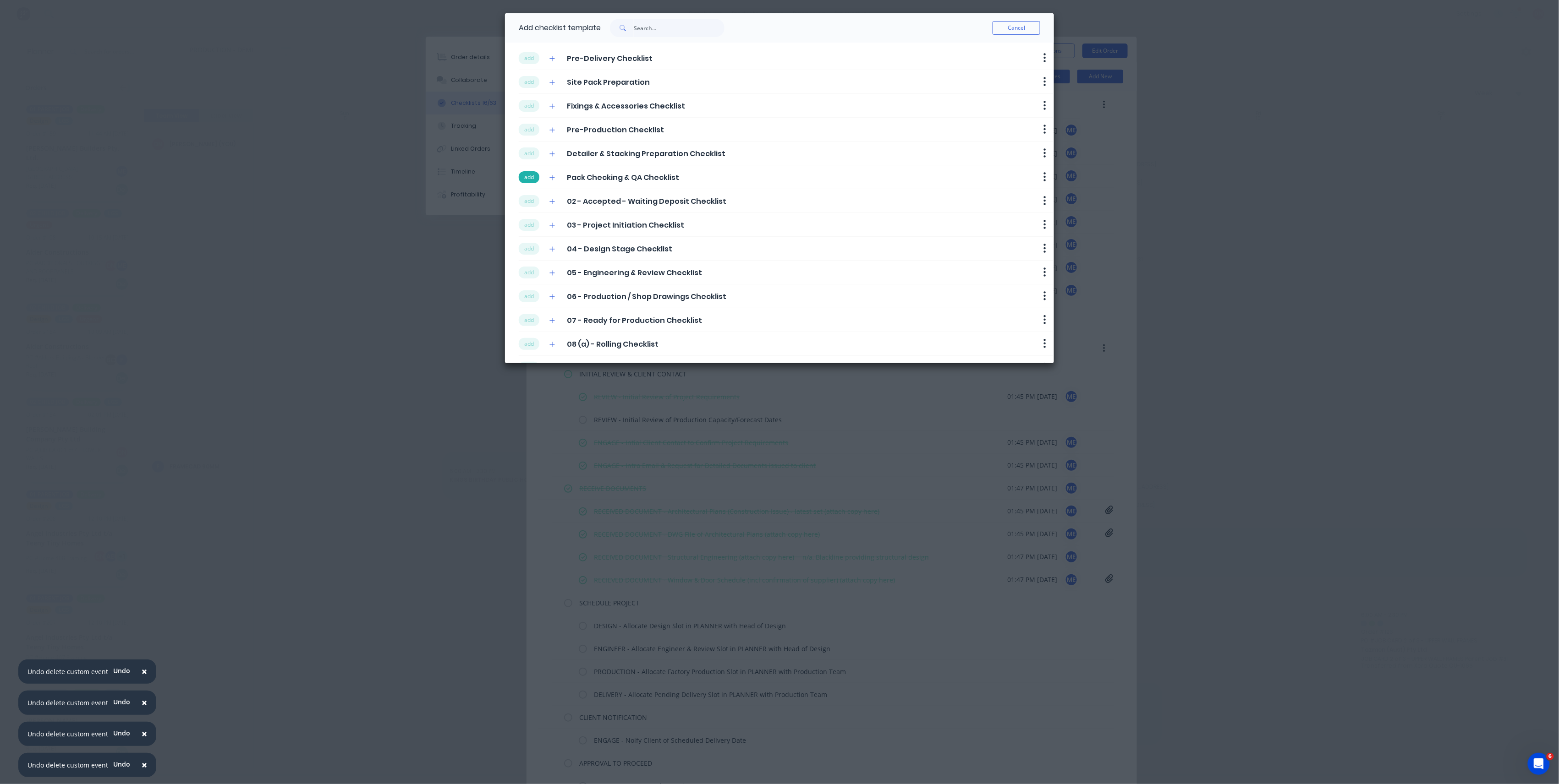
click at [534, 178] on button "add" at bounding box center [529, 177] width 21 height 12
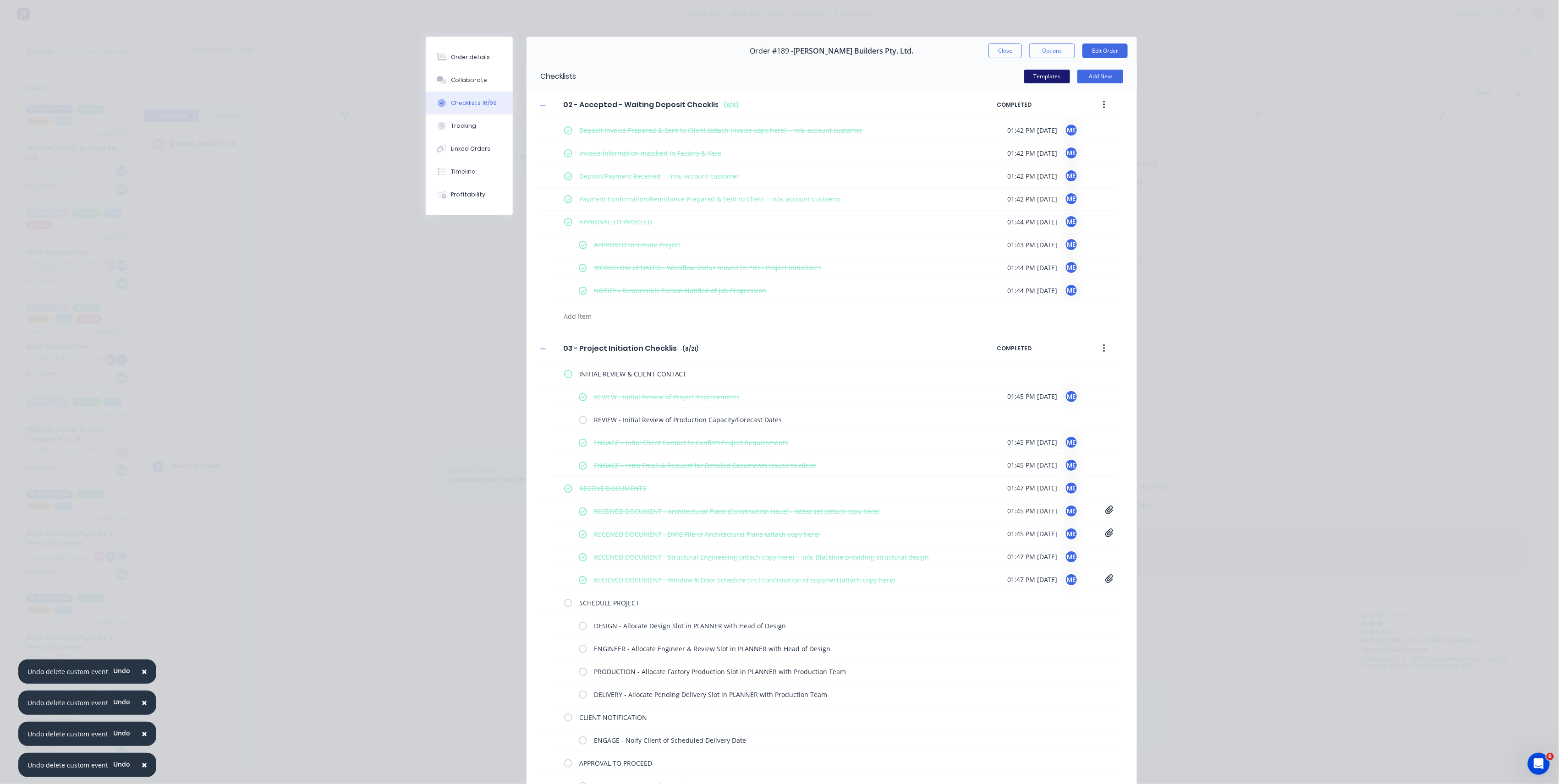
click at [1060, 70] on button "Templates" at bounding box center [1047, 76] width 46 height 14
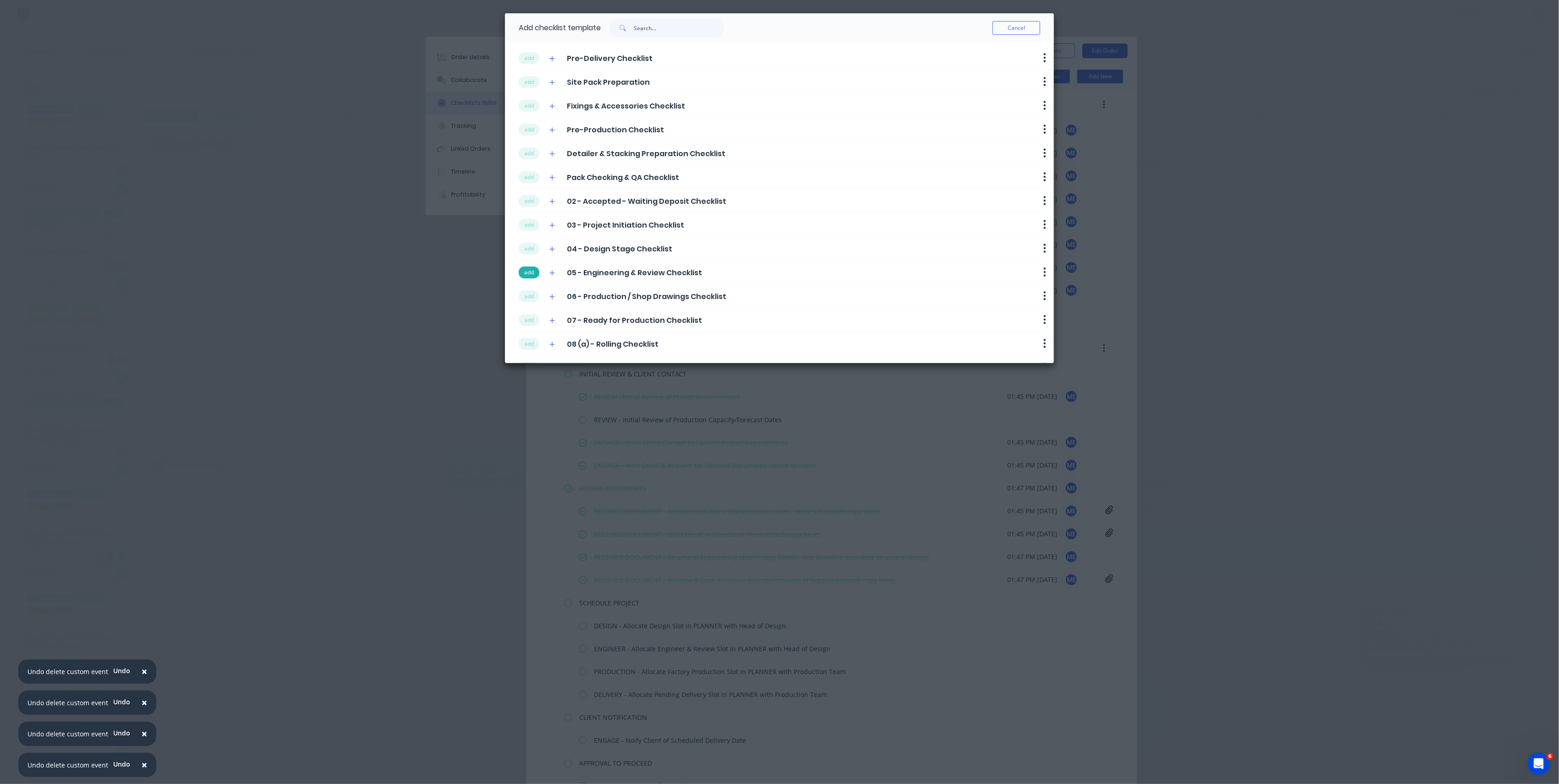
click at [531, 274] on button "add" at bounding box center [529, 273] width 21 height 12
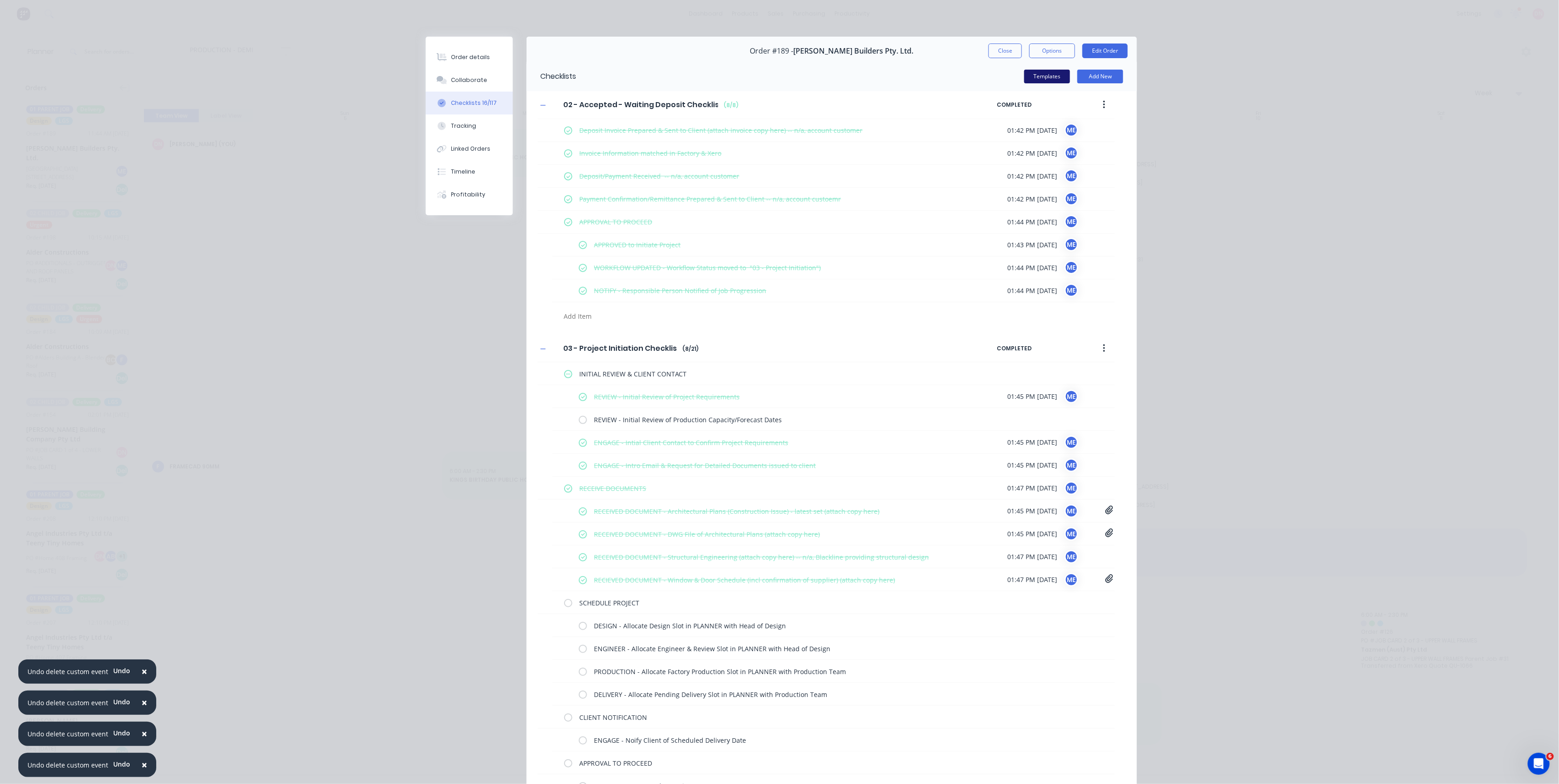
click at [1034, 78] on button "Templates" at bounding box center [1047, 76] width 46 height 14
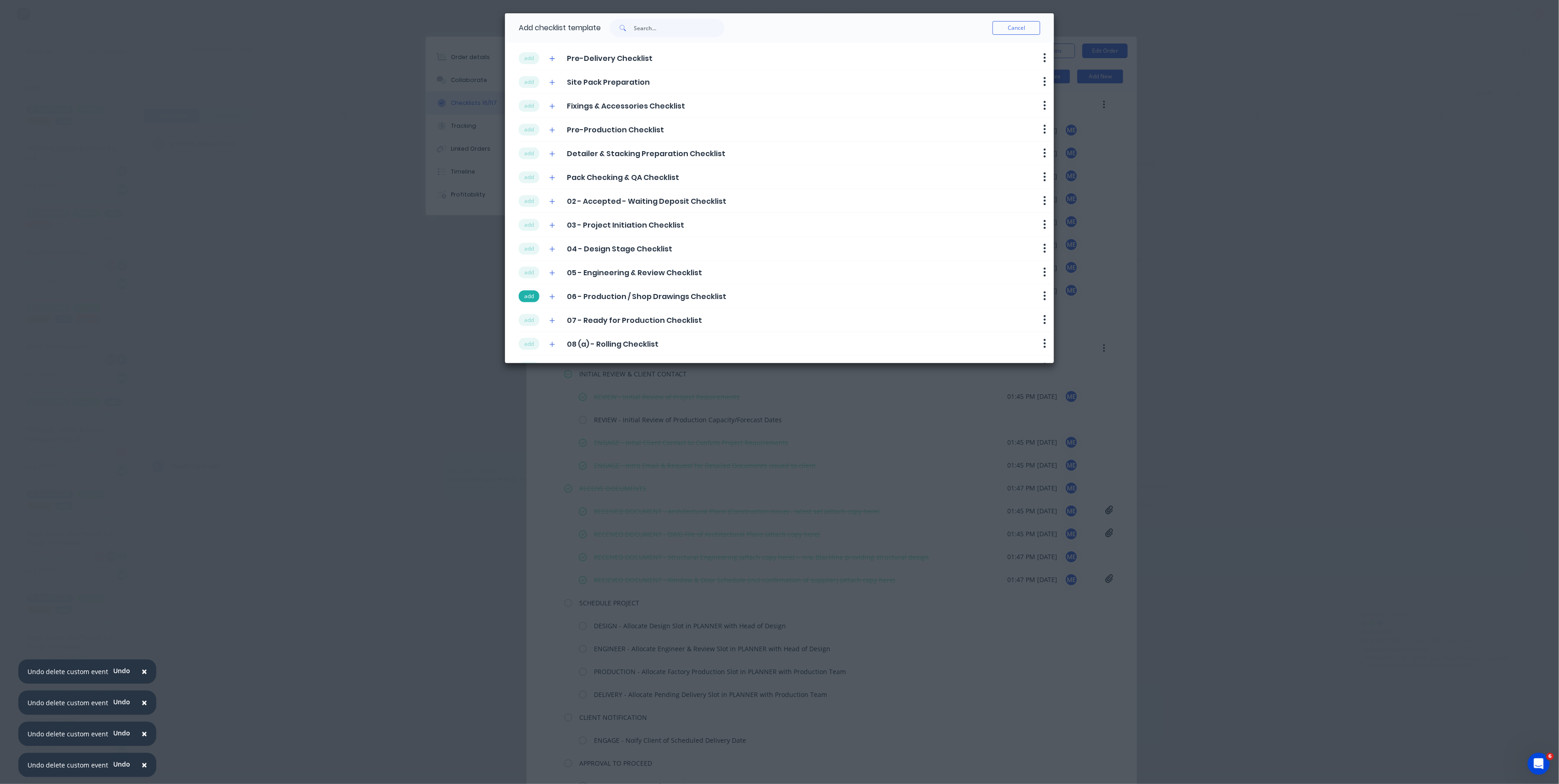
click at [528, 297] on button "add" at bounding box center [529, 296] width 21 height 12
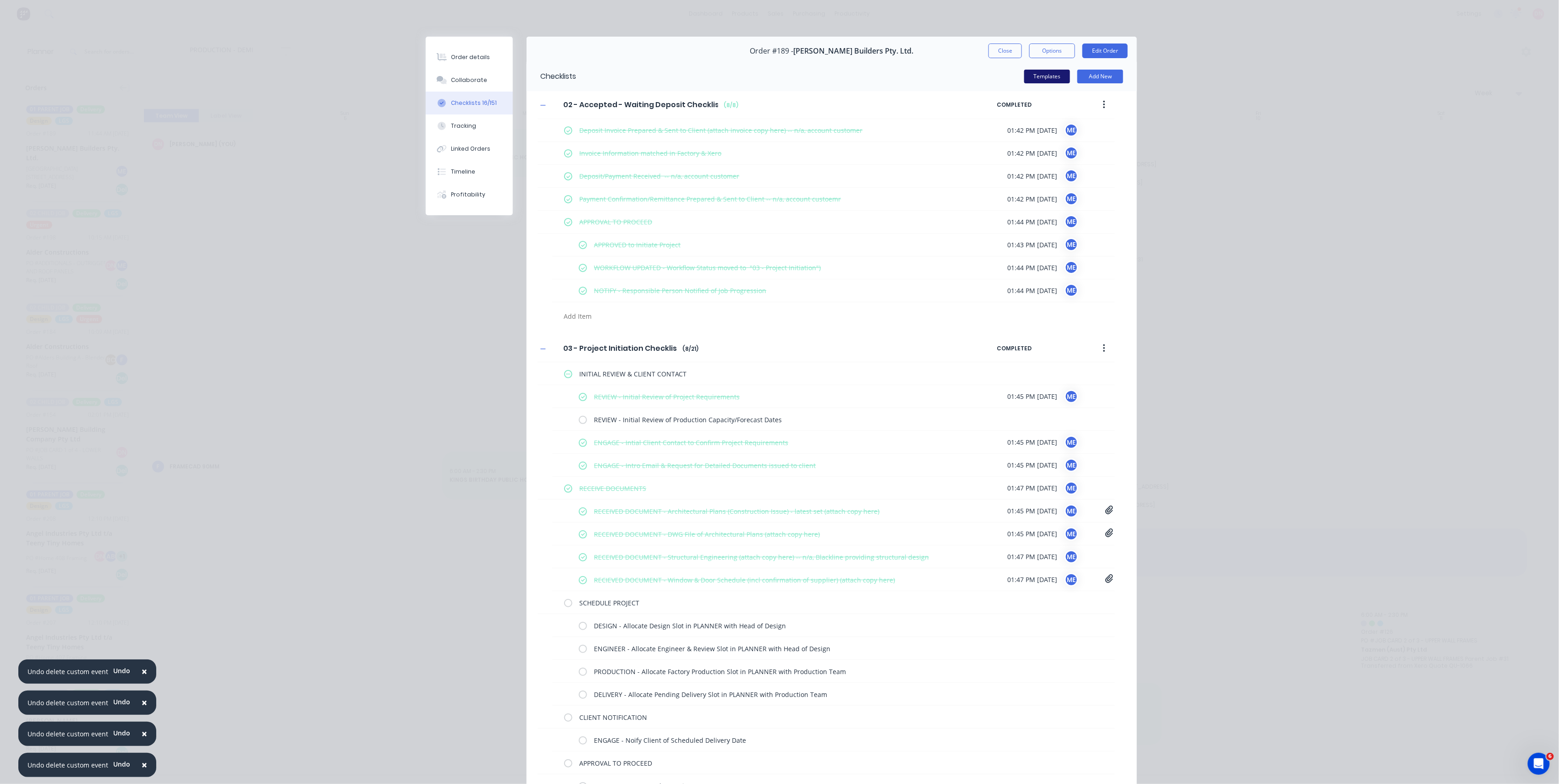
click at [1037, 83] on button "Templates" at bounding box center [1047, 76] width 46 height 14
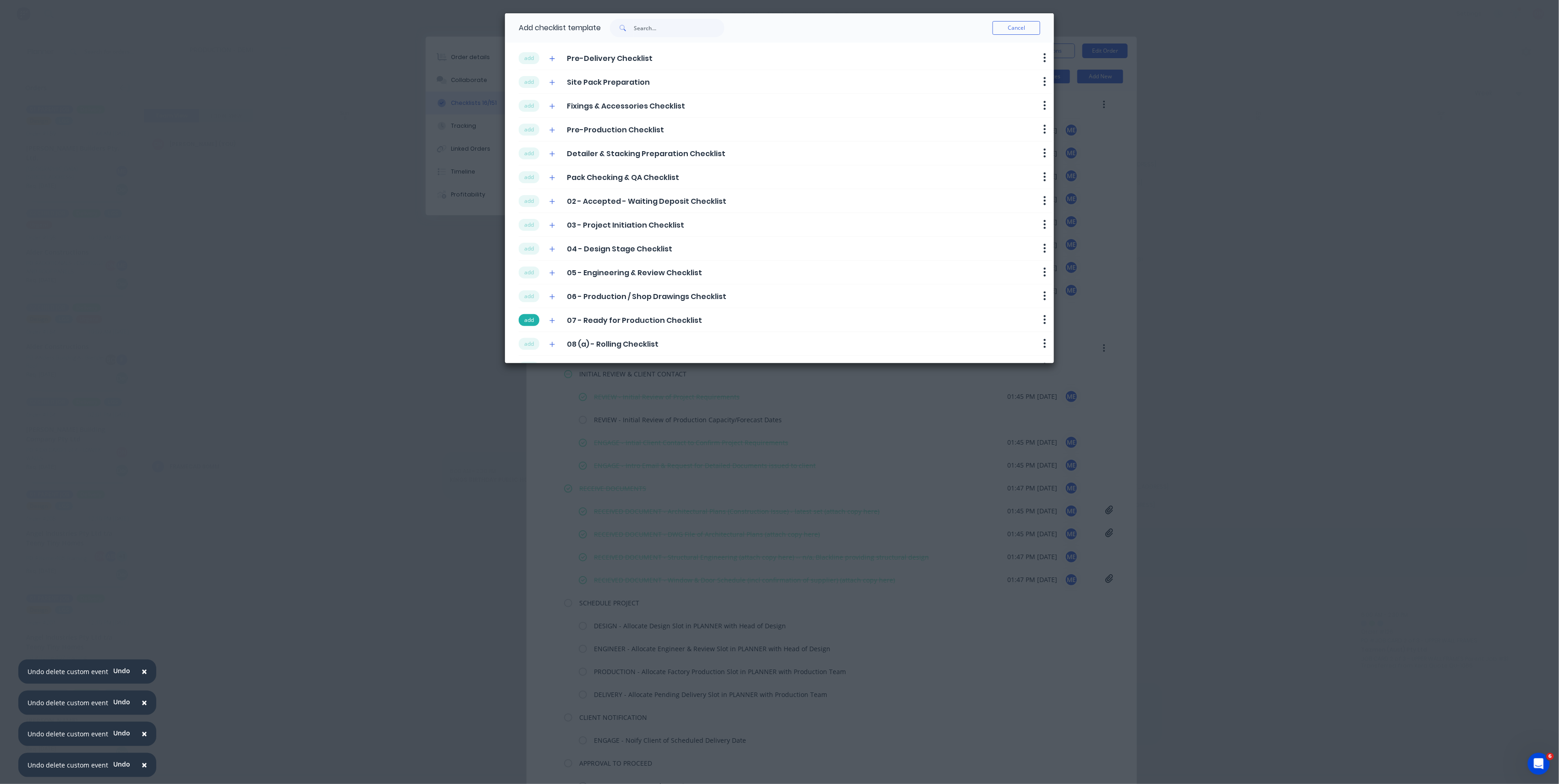
click at [526, 324] on button "add" at bounding box center [529, 320] width 21 height 12
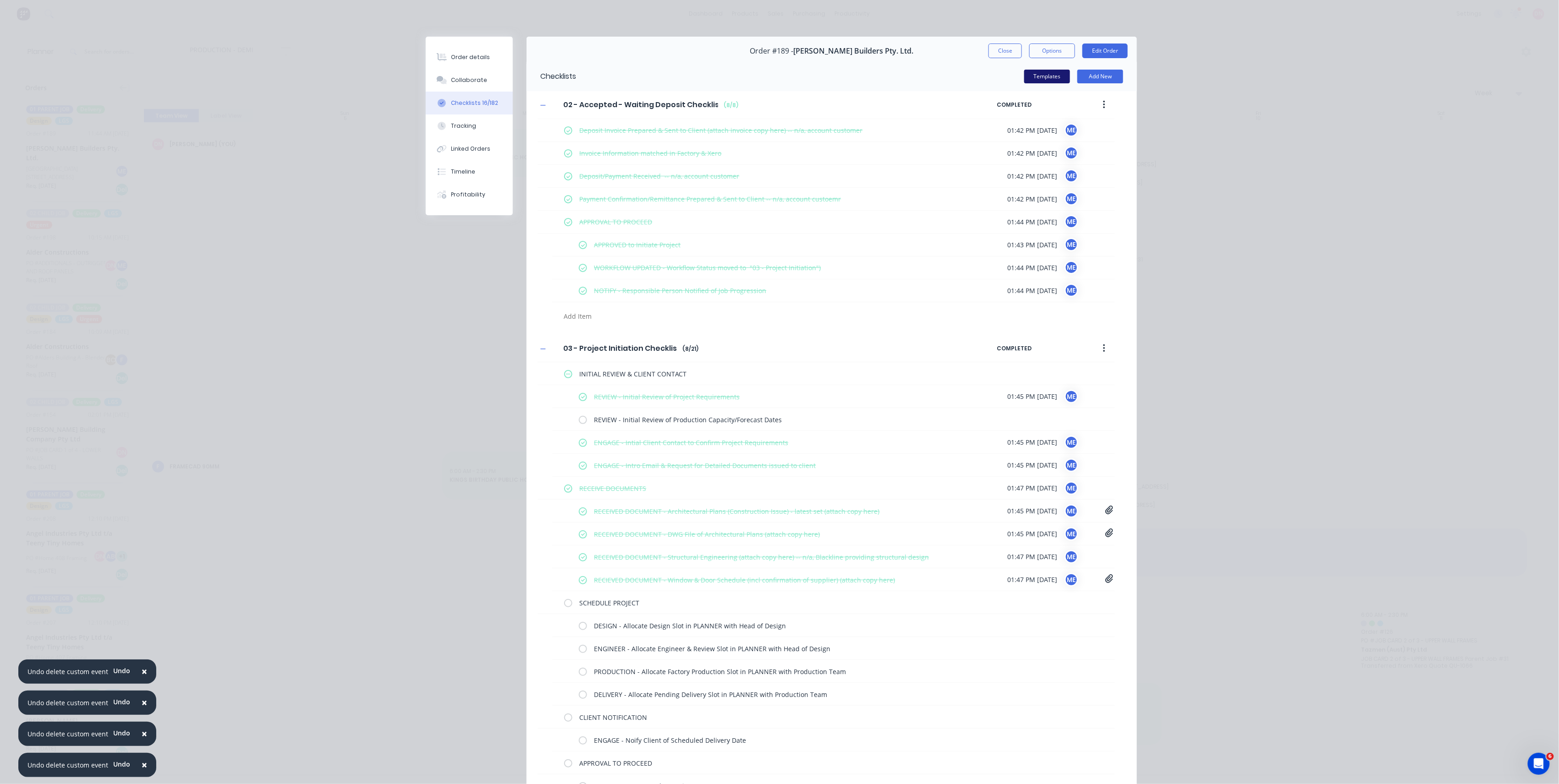
click at [1055, 71] on button "Templates" at bounding box center [1047, 76] width 46 height 14
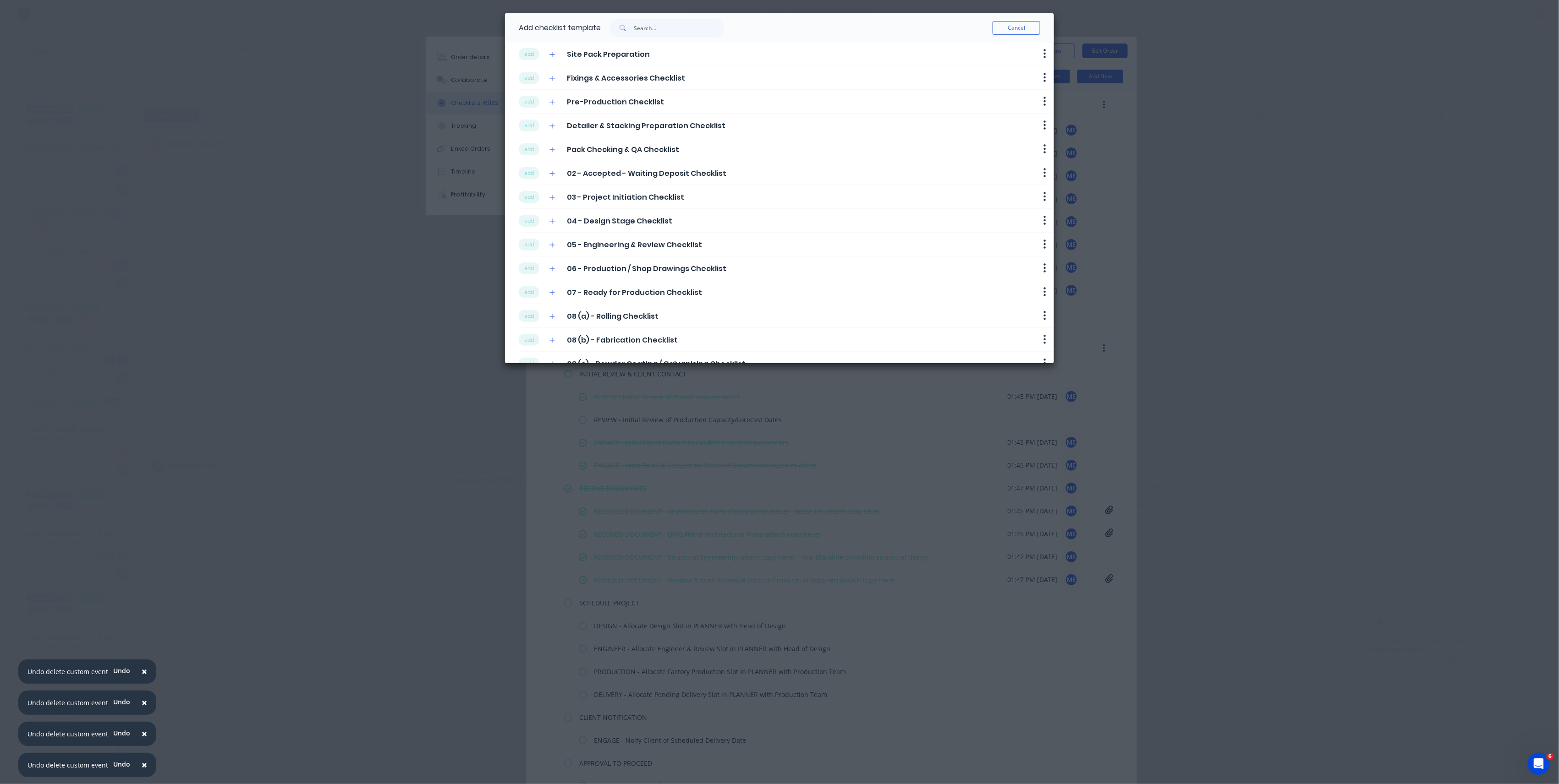
scroll to position [61, 0]
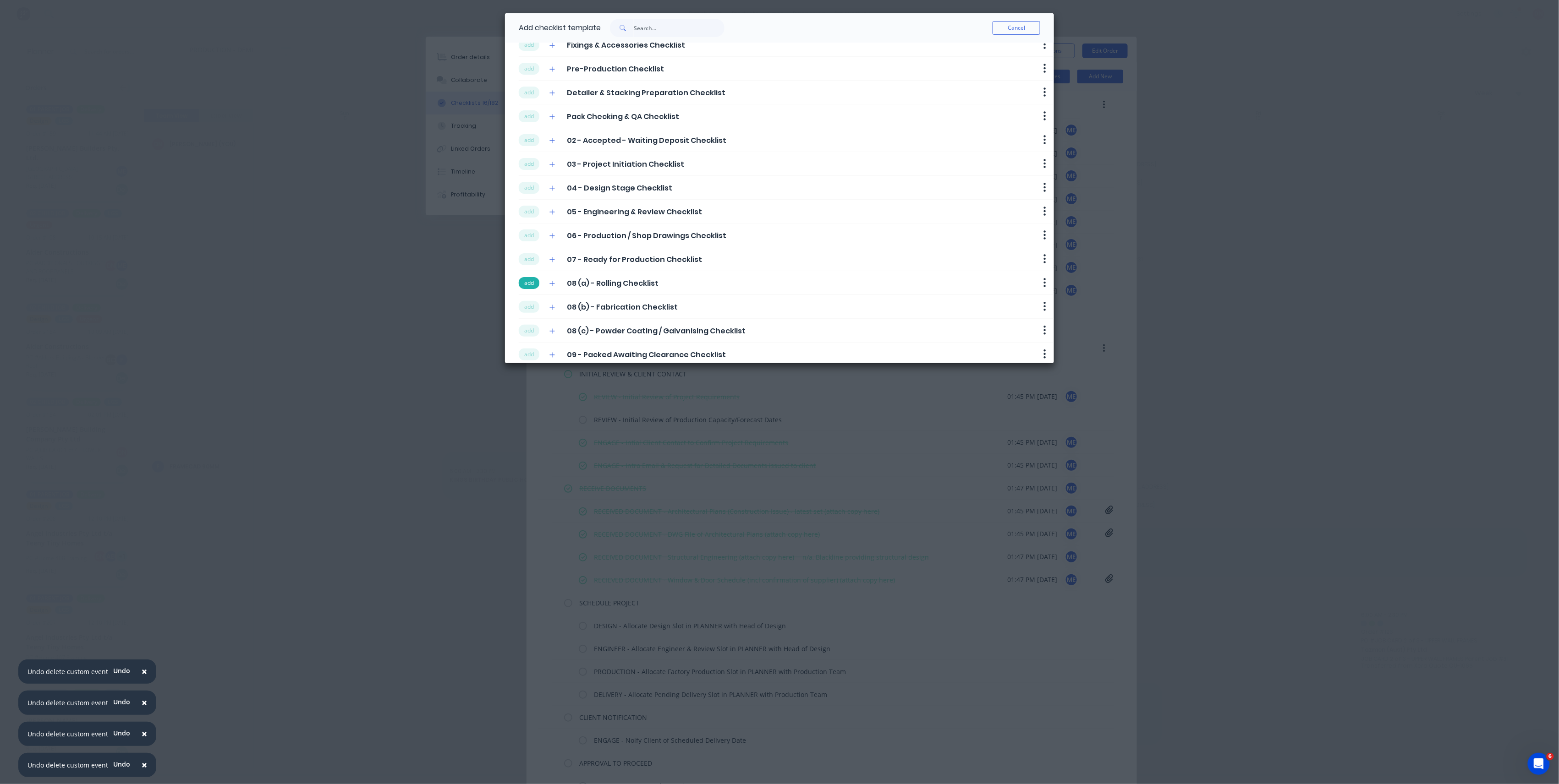
click at [533, 286] on button "add" at bounding box center [529, 283] width 21 height 12
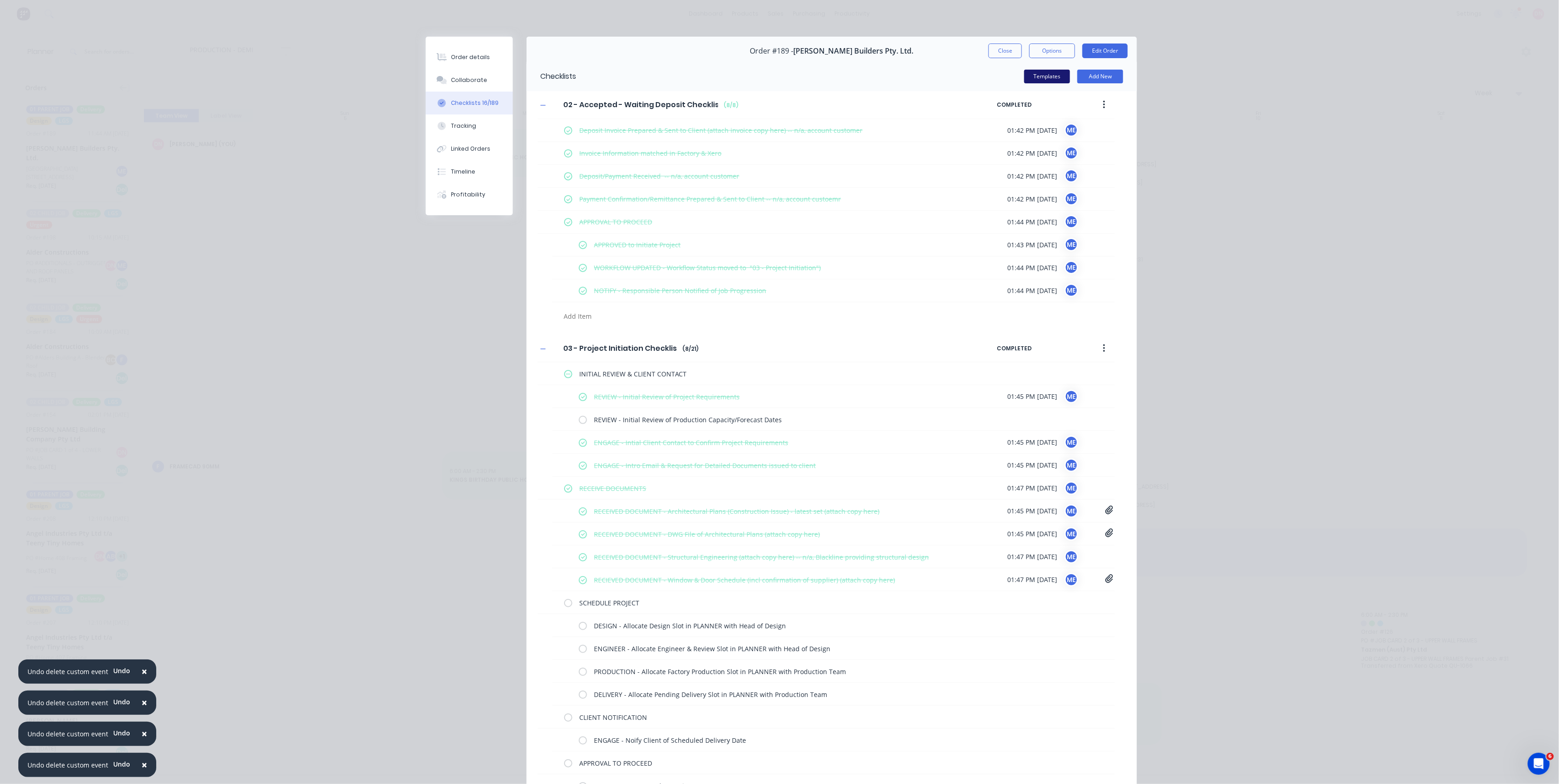
click at [1037, 70] on button "Templates" at bounding box center [1047, 76] width 46 height 14
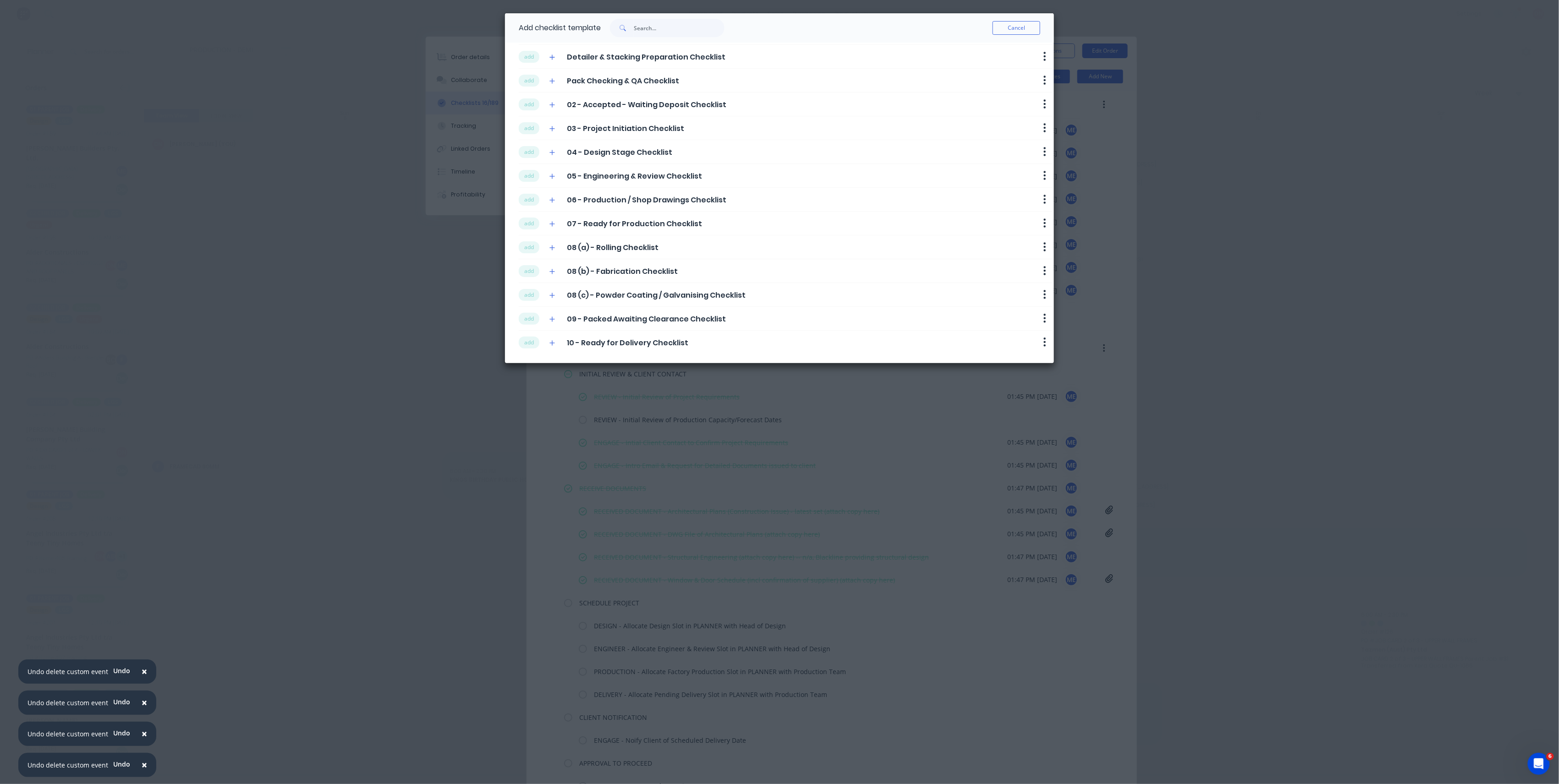
scroll to position [99, 0]
click at [531, 273] on button "add" at bounding box center [529, 271] width 21 height 12
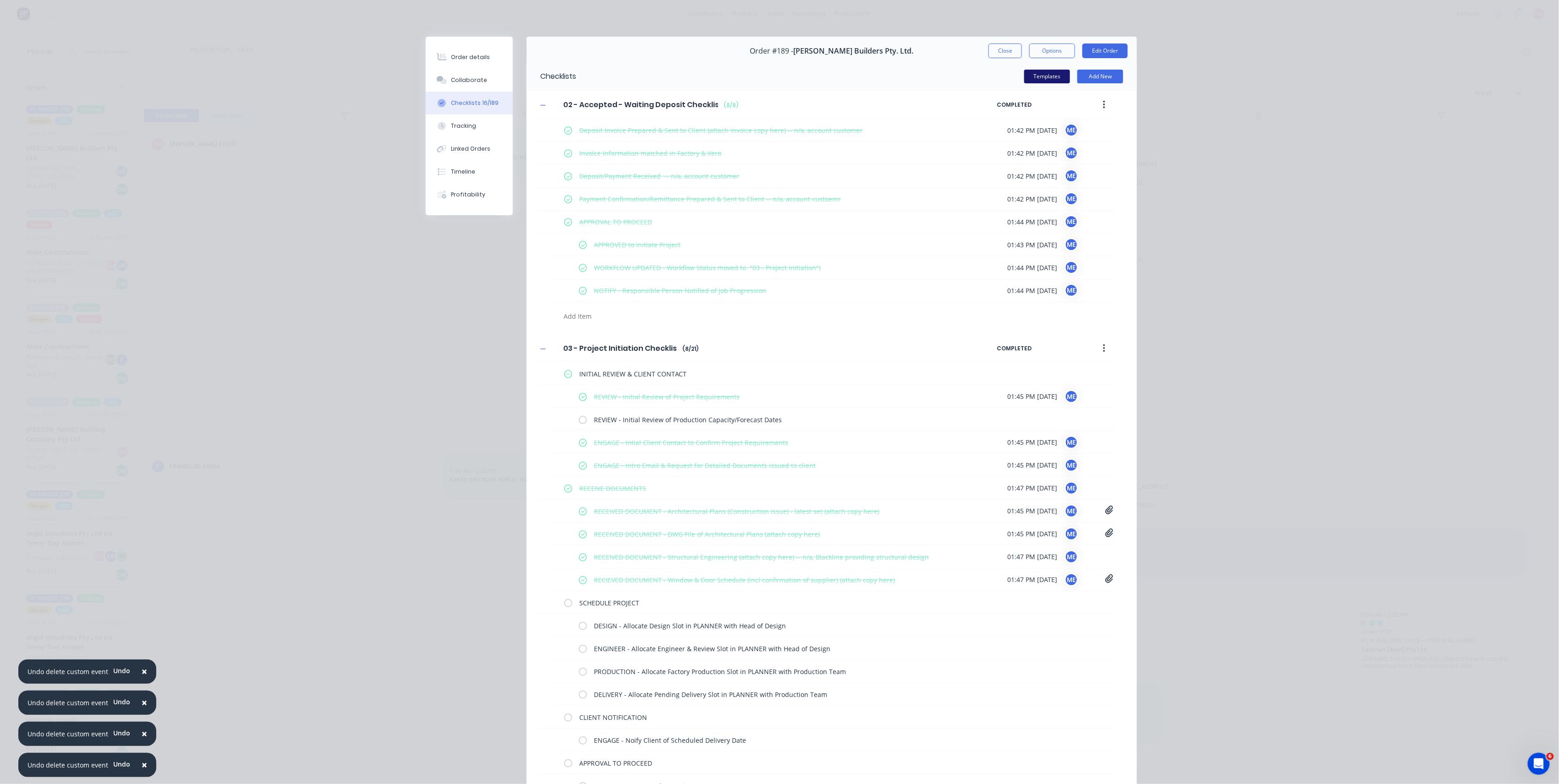
click at [1041, 80] on button "Templates" at bounding box center [1047, 76] width 46 height 14
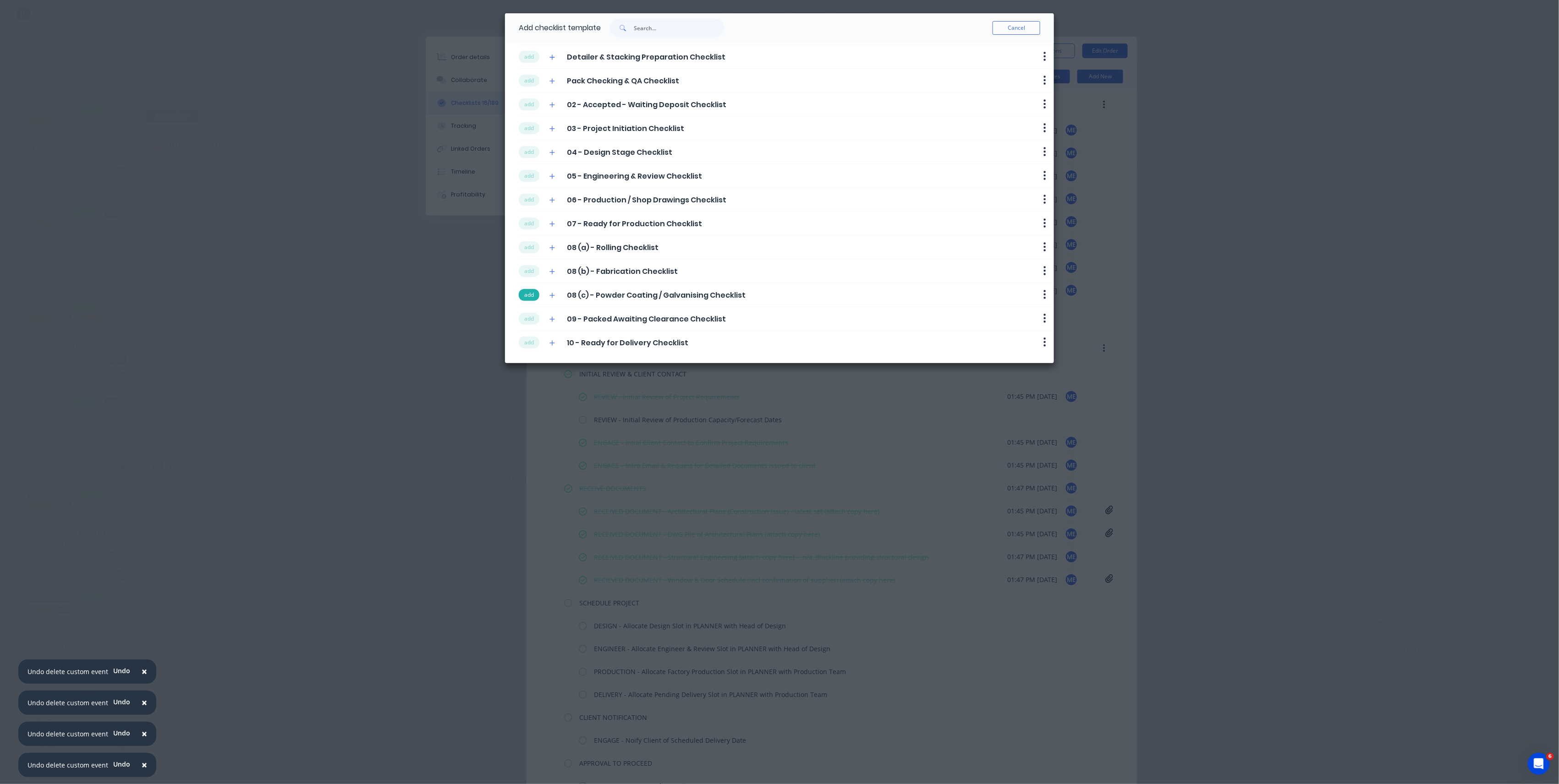
click at [533, 297] on button "add" at bounding box center [529, 295] width 21 height 12
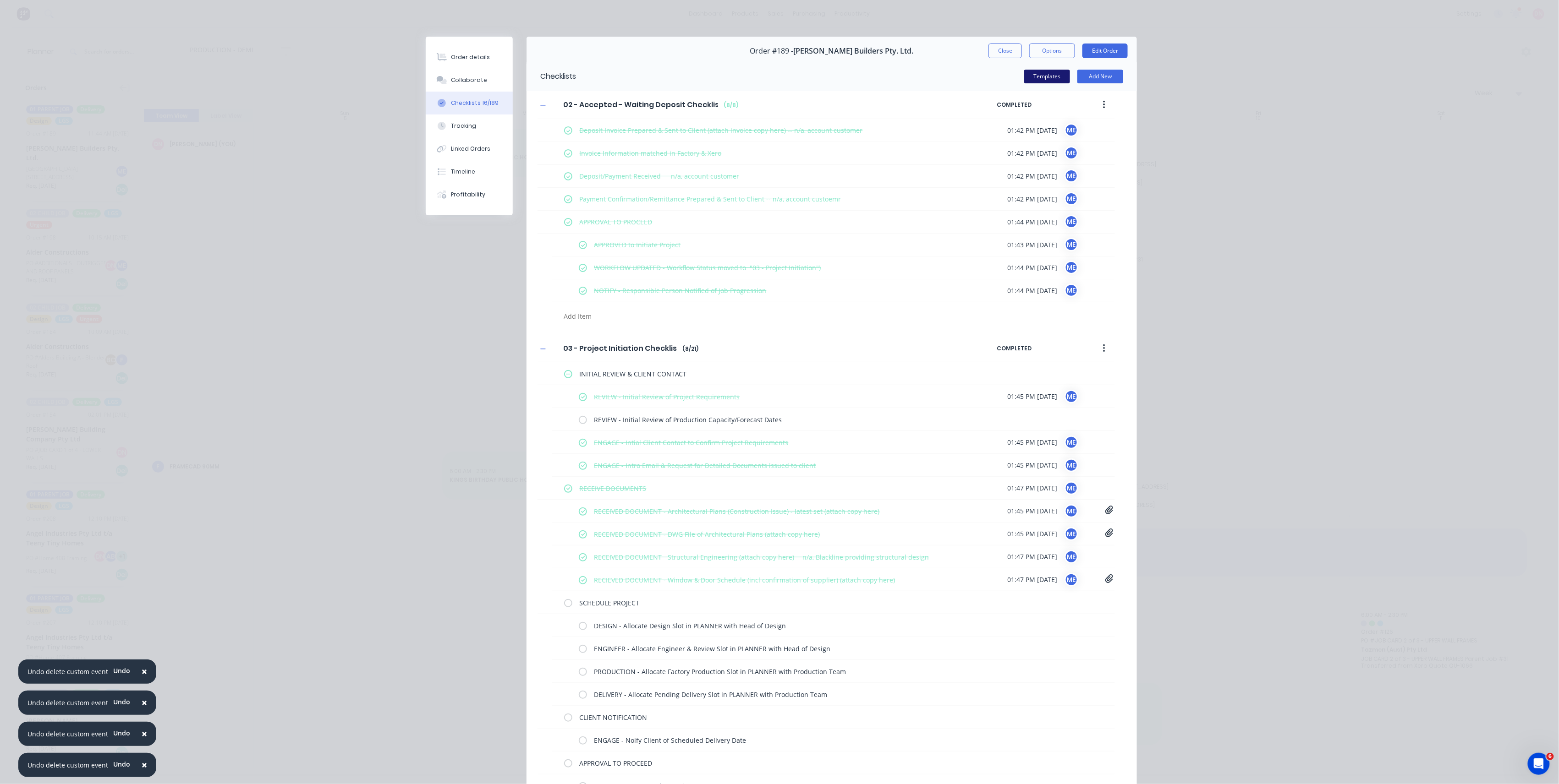
click at [1046, 82] on button "Templates" at bounding box center [1047, 76] width 46 height 14
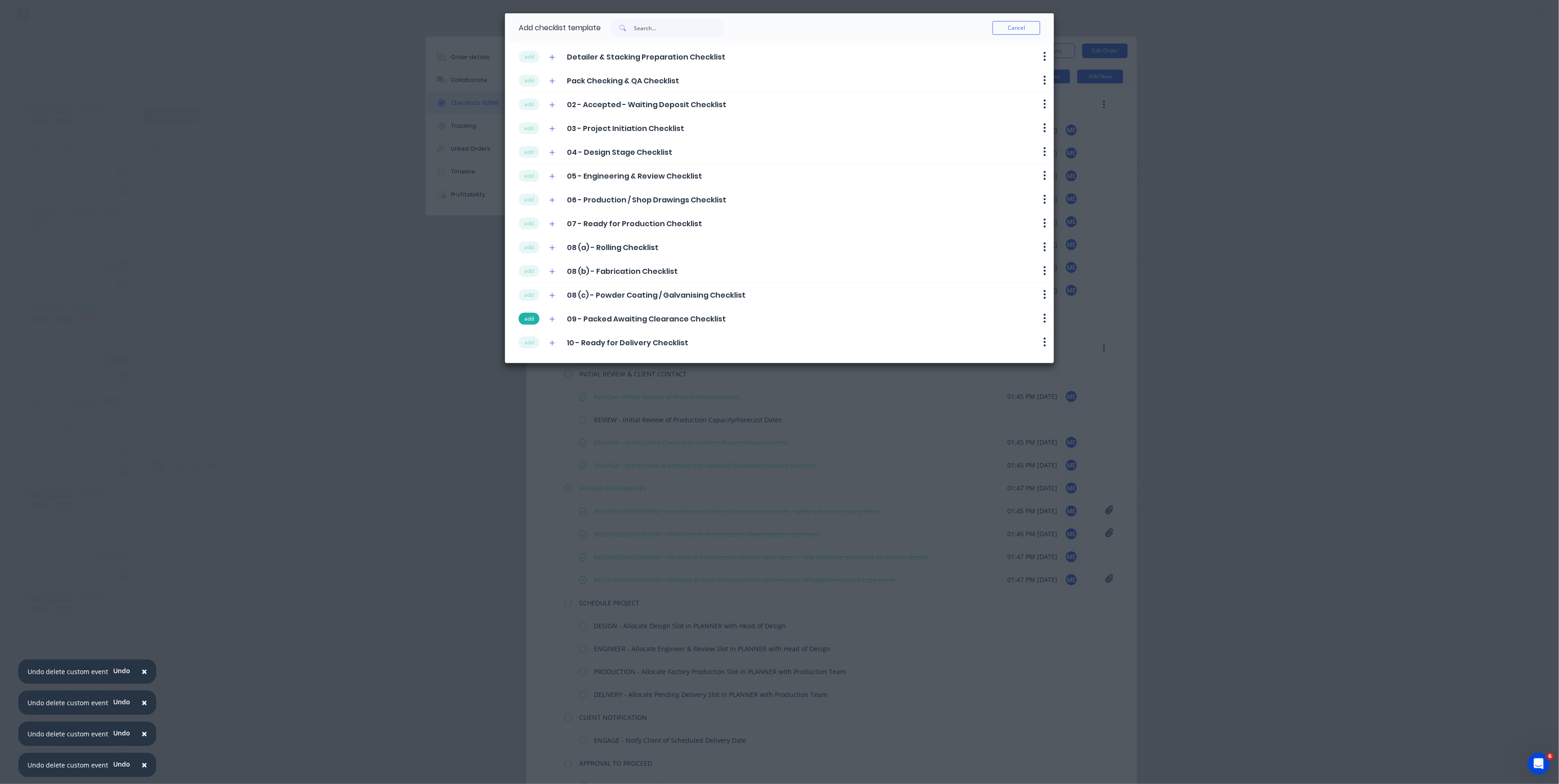
click at [533, 321] on button "add" at bounding box center [529, 319] width 21 height 12
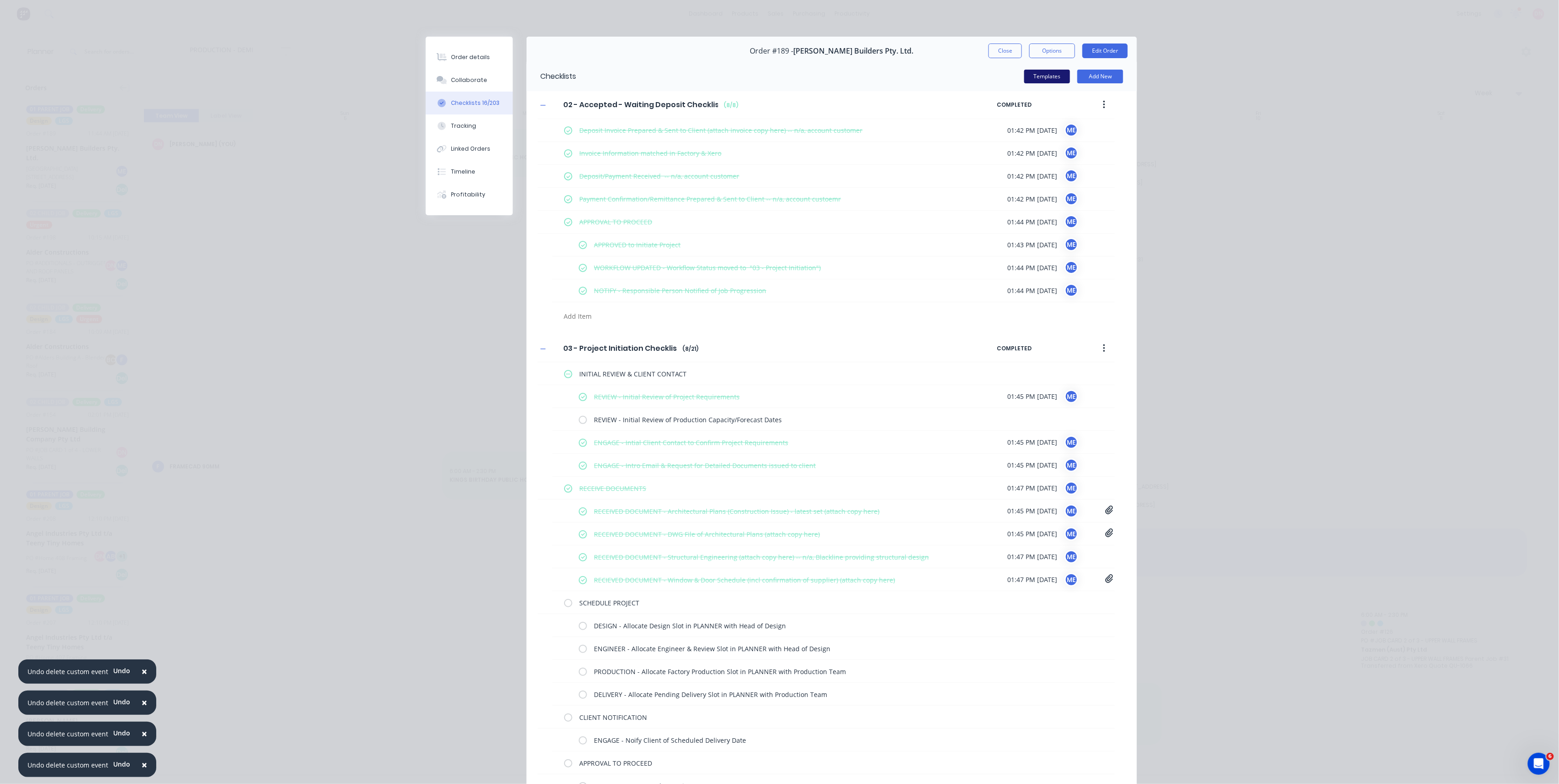
click at [1063, 75] on button "Templates" at bounding box center [1047, 76] width 46 height 14
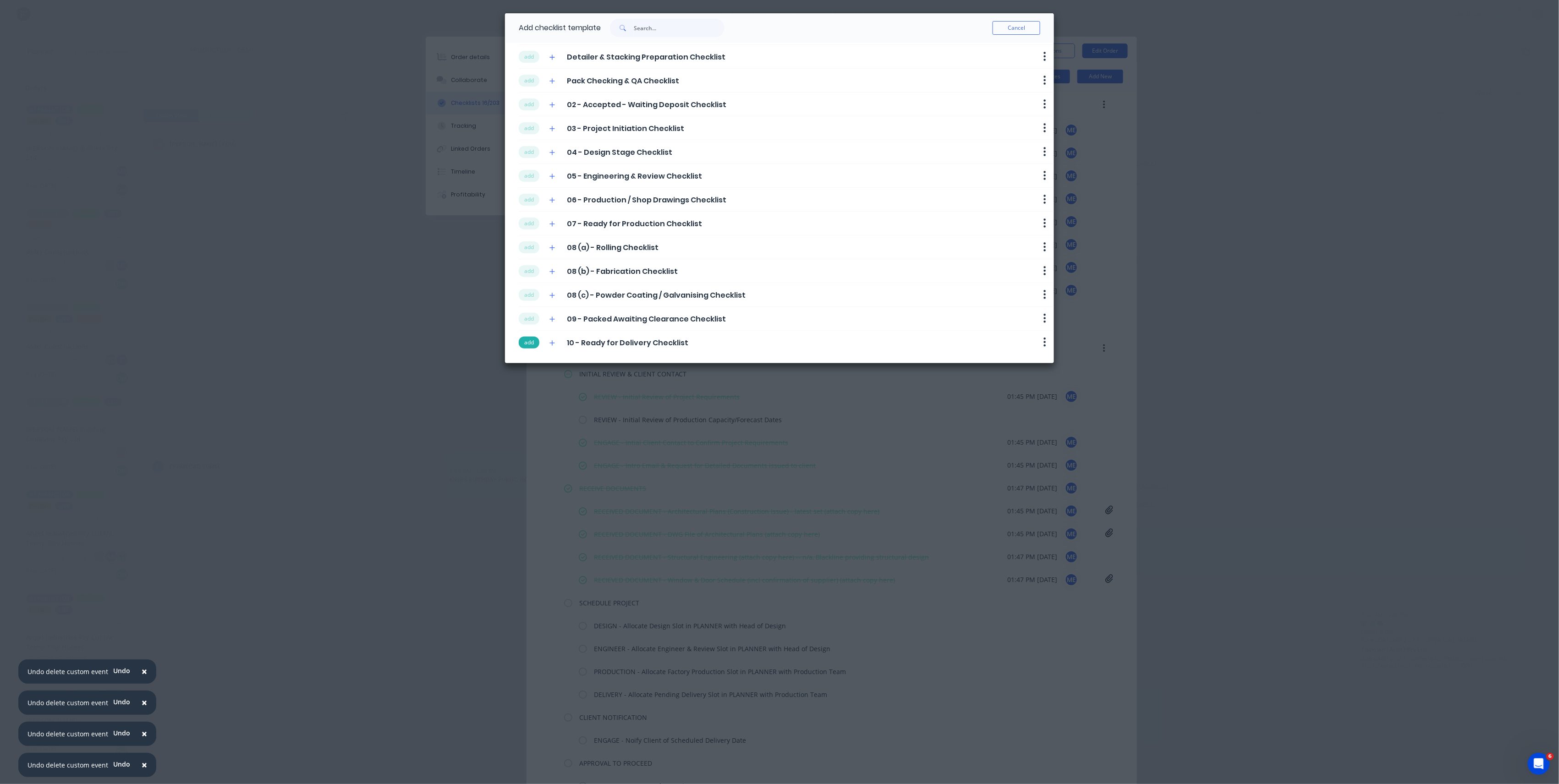
click at [525, 343] on button "add" at bounding box center [529, 343] width 21 height 12
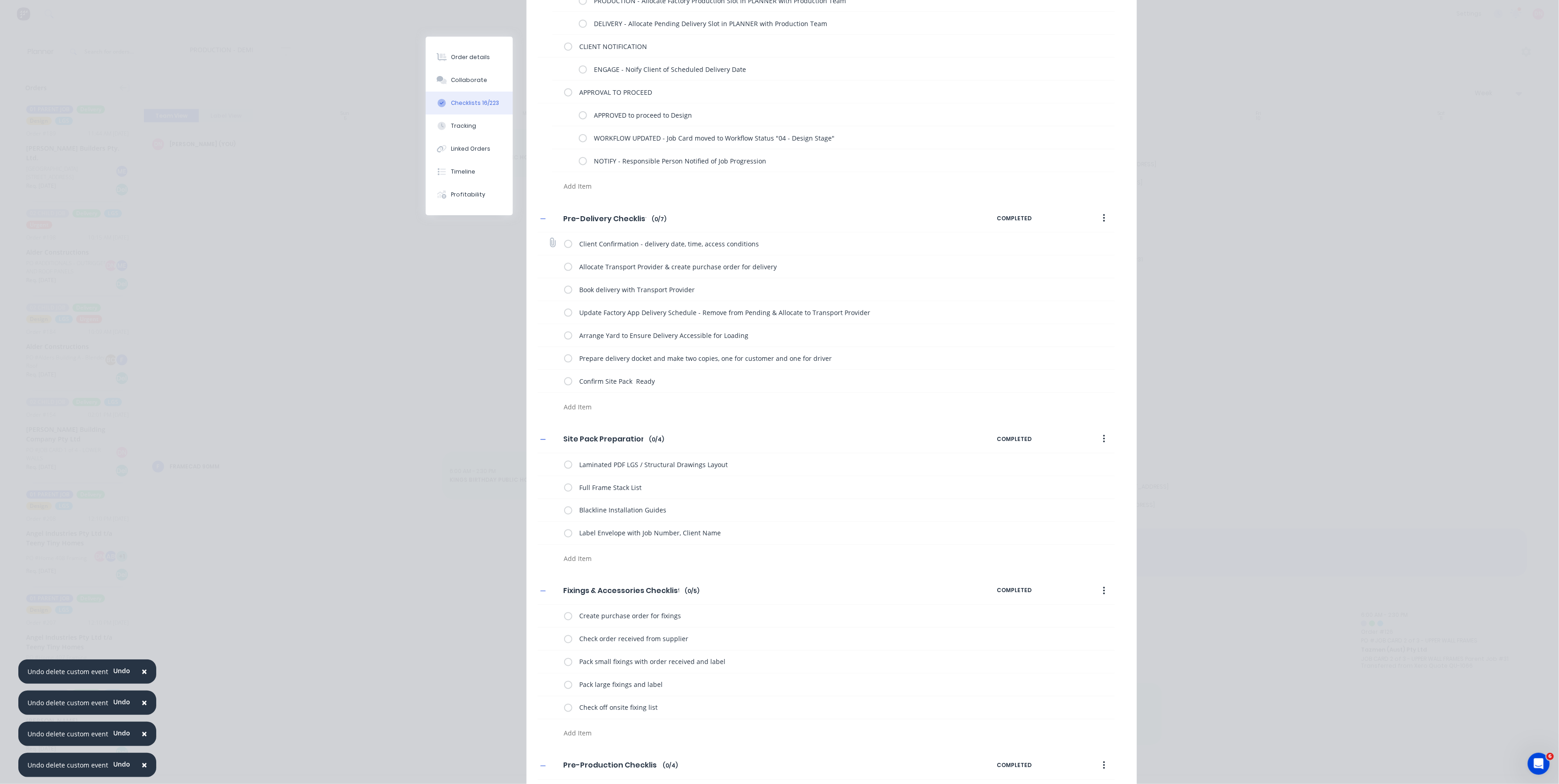
scroll to position [671, 0]
click at [1101, 217] on button "button" at bounding box center [1104, 218] width 22 height 16
click at [1078, 260] on div "Delete" at bounding box center [1071, 260] width 71 height 13
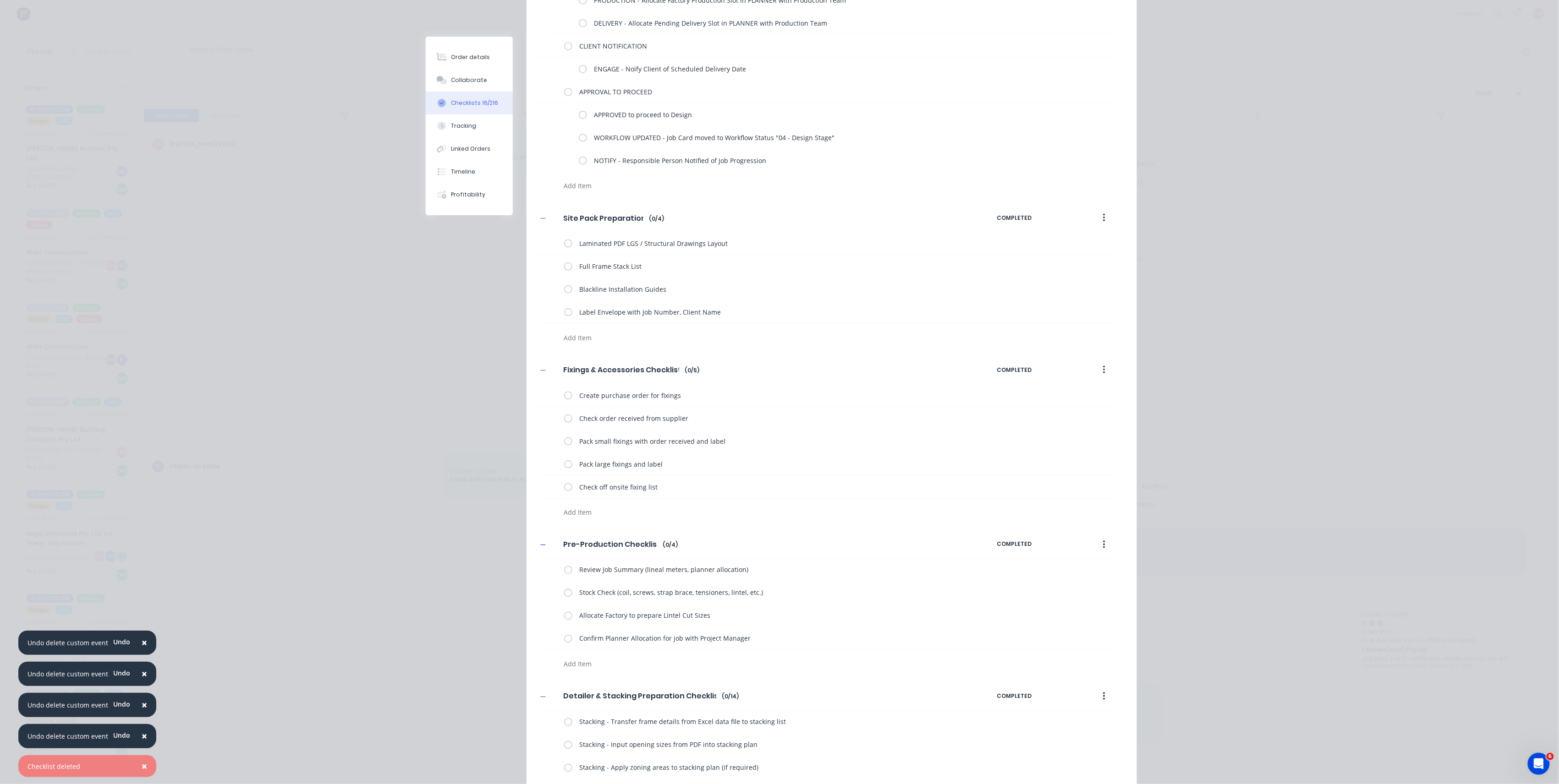
click at [1103, 218] on icon "button" at bounding box center [1104, 218] width 2 height 10
click at [1092, 255] on div "Delete" at bounding box center [1071, 260] width 71 height 13
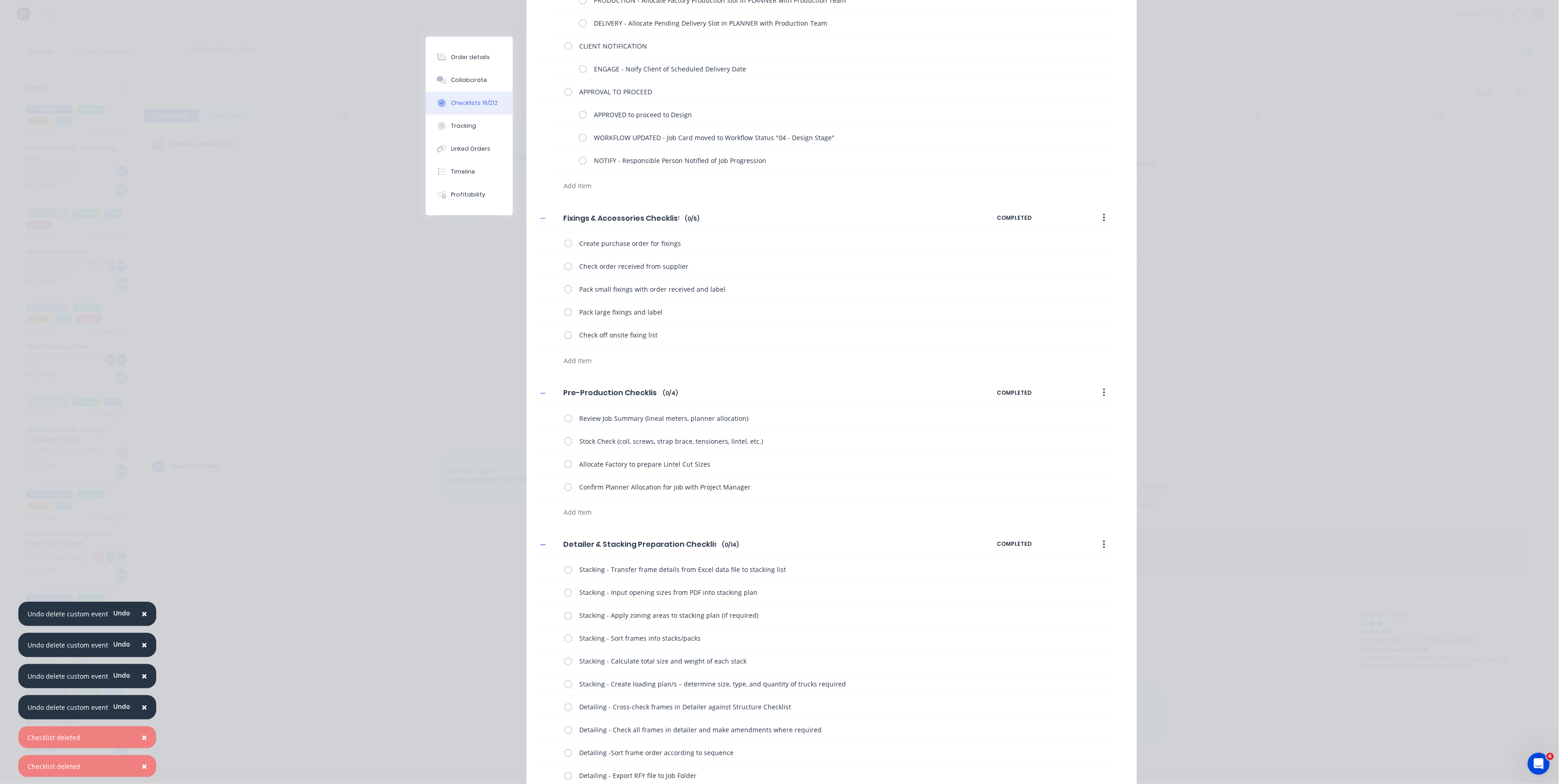
click at [1096, 215] on button "button" at bounding box center [1104, 218] width 22 height 16
click at [1092, 259] on div "Delete" at bounding box center [1071, 260] width 71 height 13
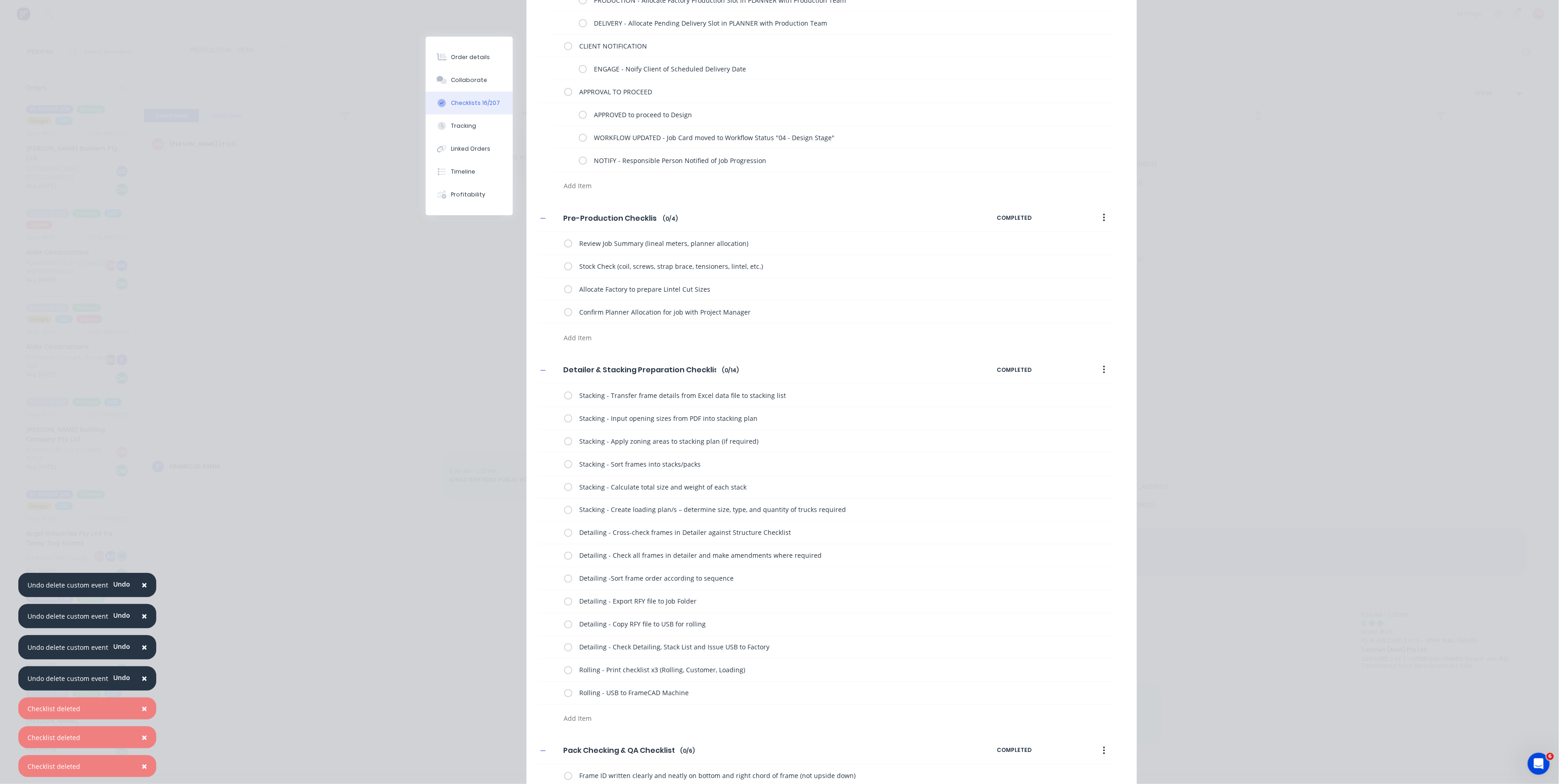
click at [1095, 221] on button "button" at bounding box center [1104, 218] width 22 height 16
click at [1080, 259] on div "Delete" at bounding box center [1071, 260] width 71 height 13
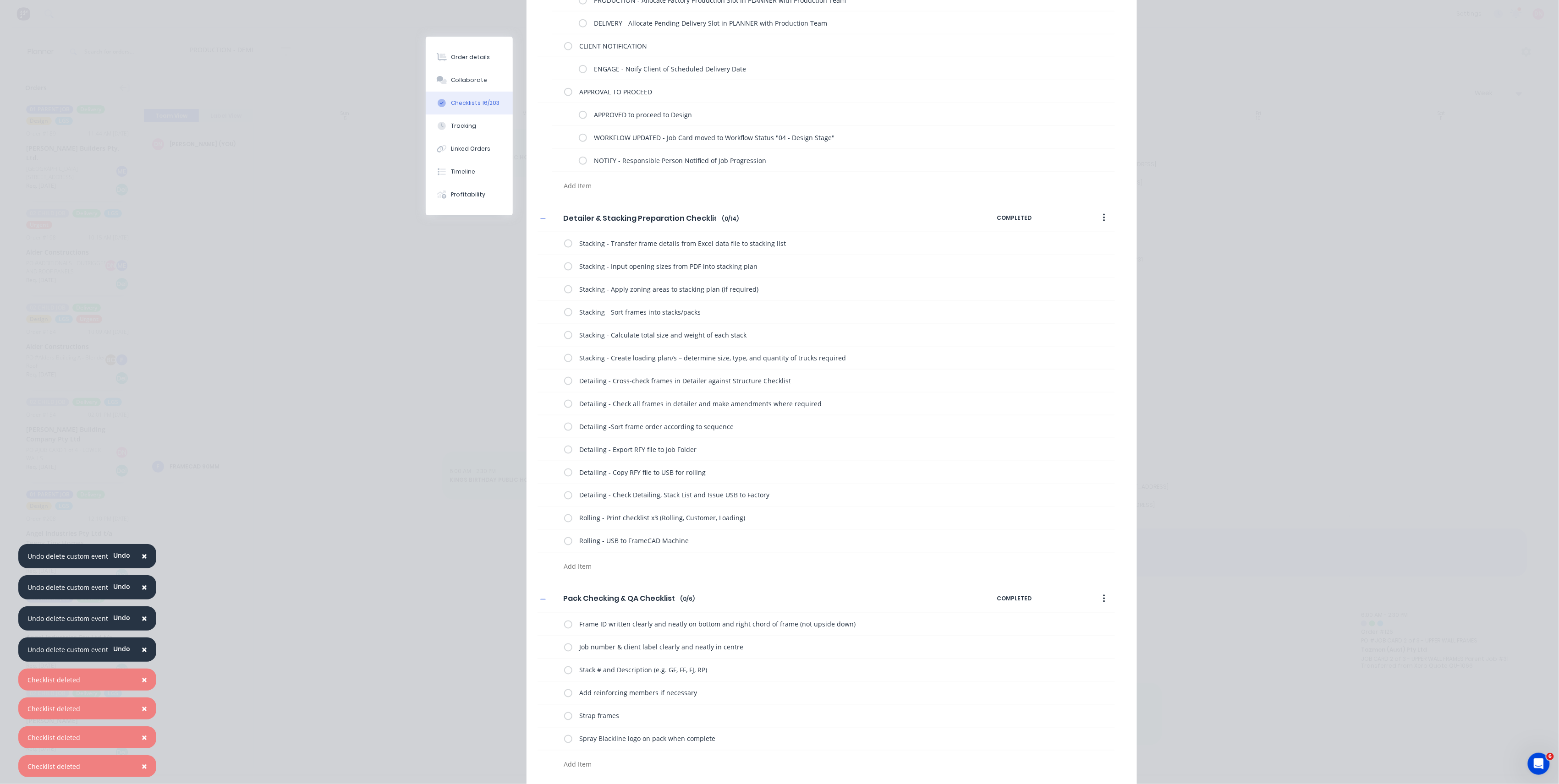
click at [1096, 223] on button "button" at bounding box center [1104, 218] width 22 height 16
click at [1086, 259] on div "Delete" at bounding box center [1071, 260] width 71 height 13
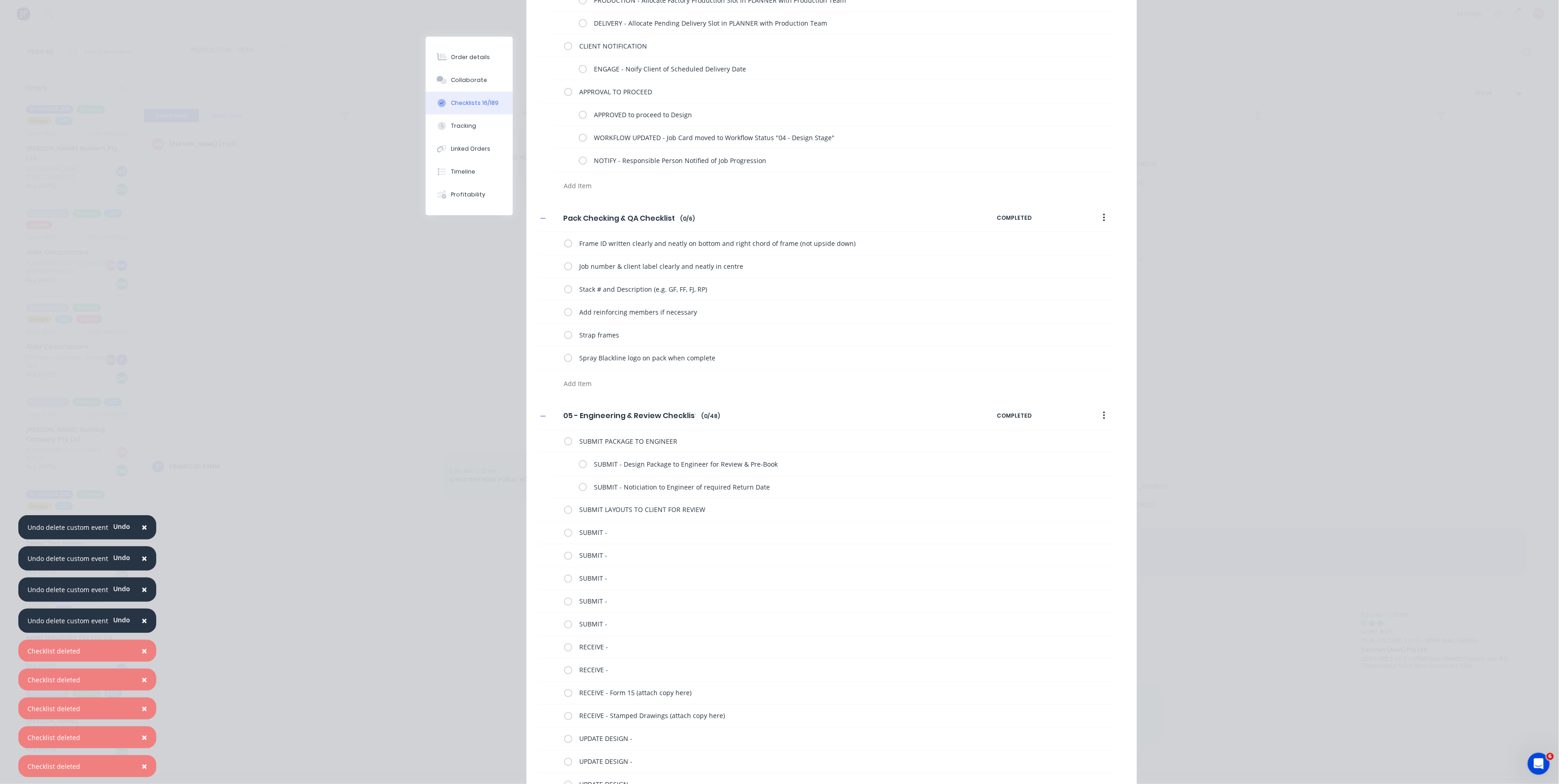
click at [1095, 216] on button "button" at bounding box center [1104, 218] width 22 height 16
click at [1086, 255] on div "Delete" at bounding box center [1071, 260] width 71 height 13
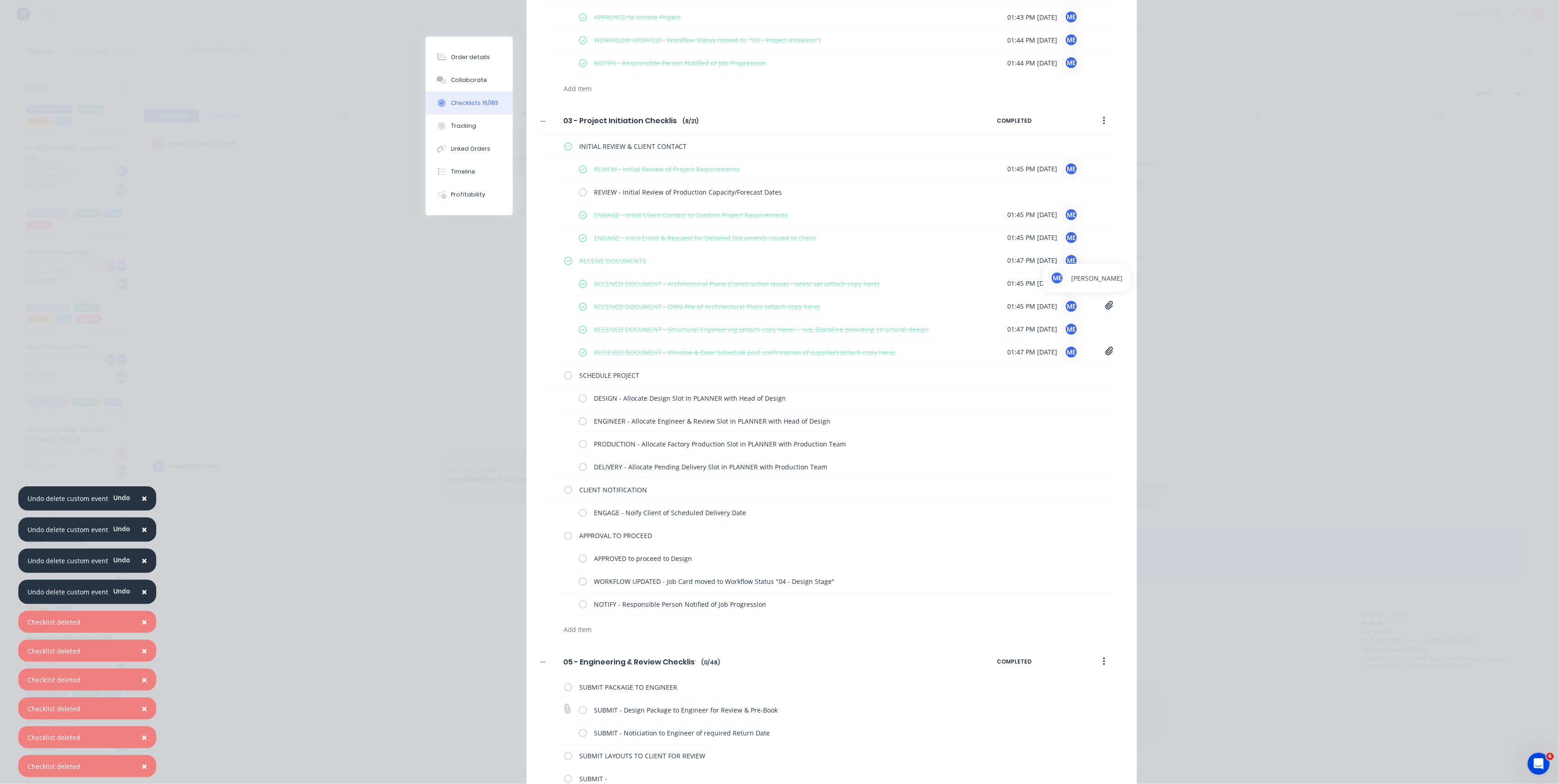
scroll to position [0, 0]
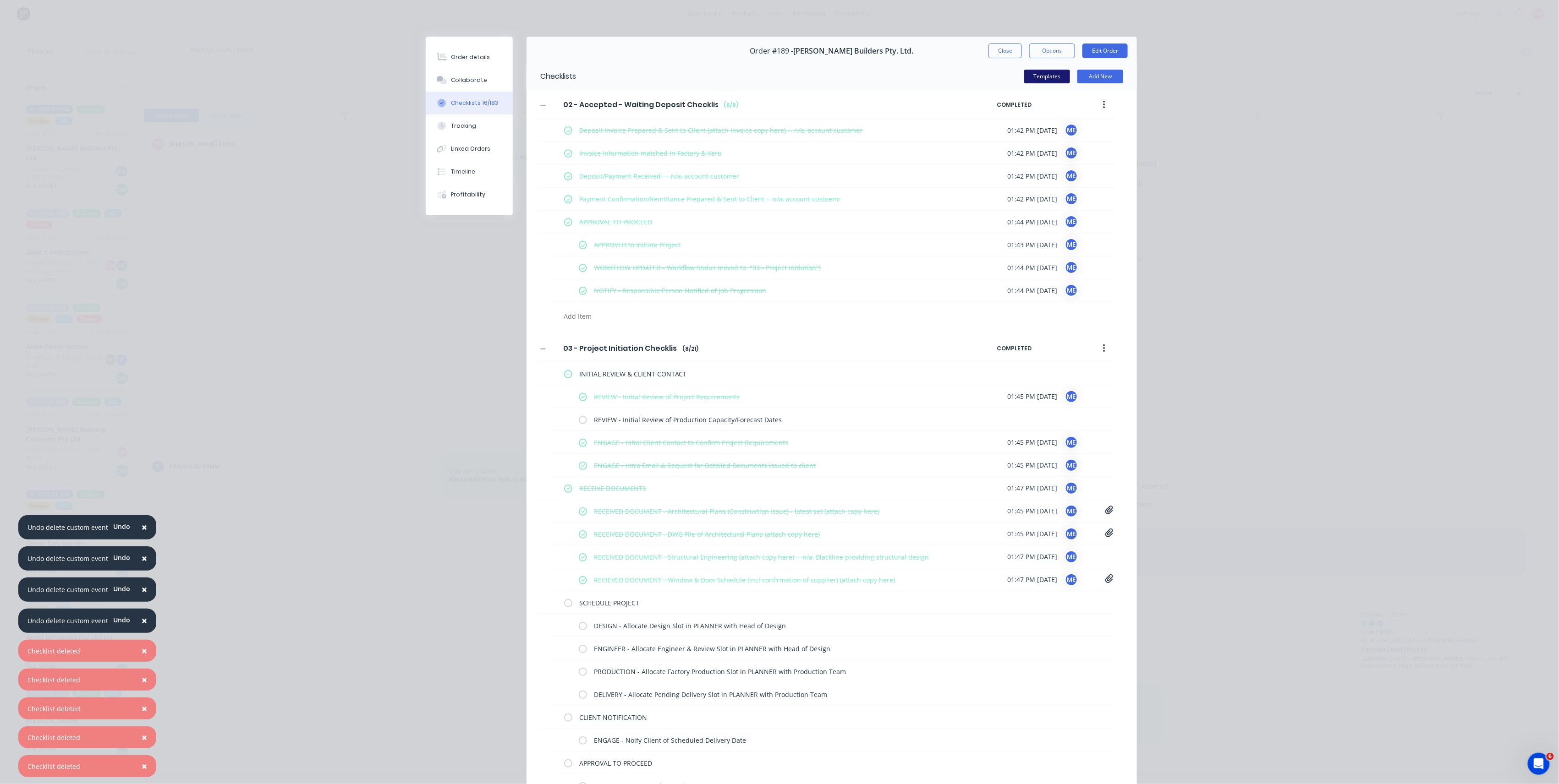
click at [1047, 75] on button "Templates" at bounding box center [1047, 76] width 46 height 14
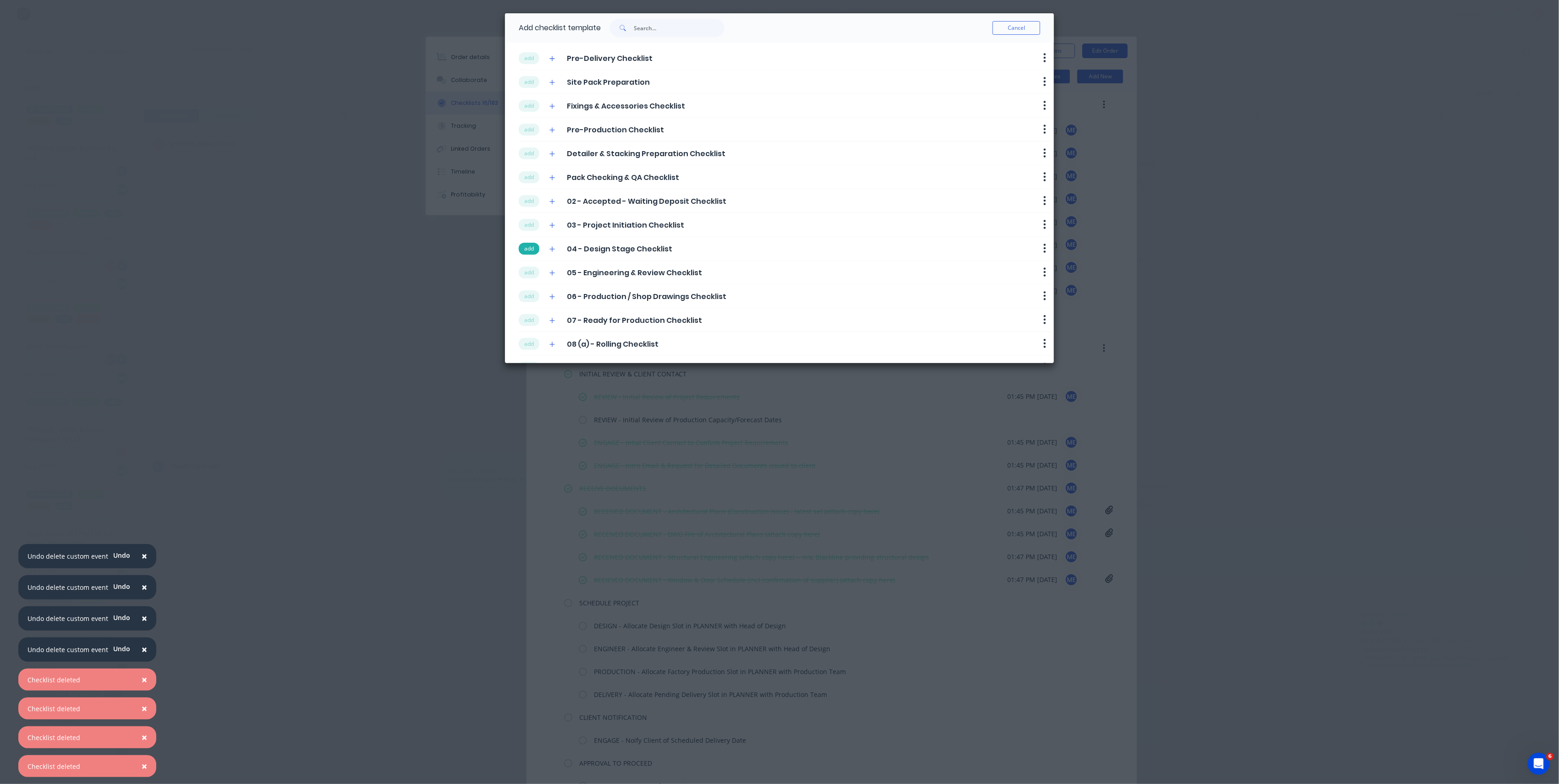
click at [532, 246] on button "add" at bounding box center [529, 249] width 21 height 12
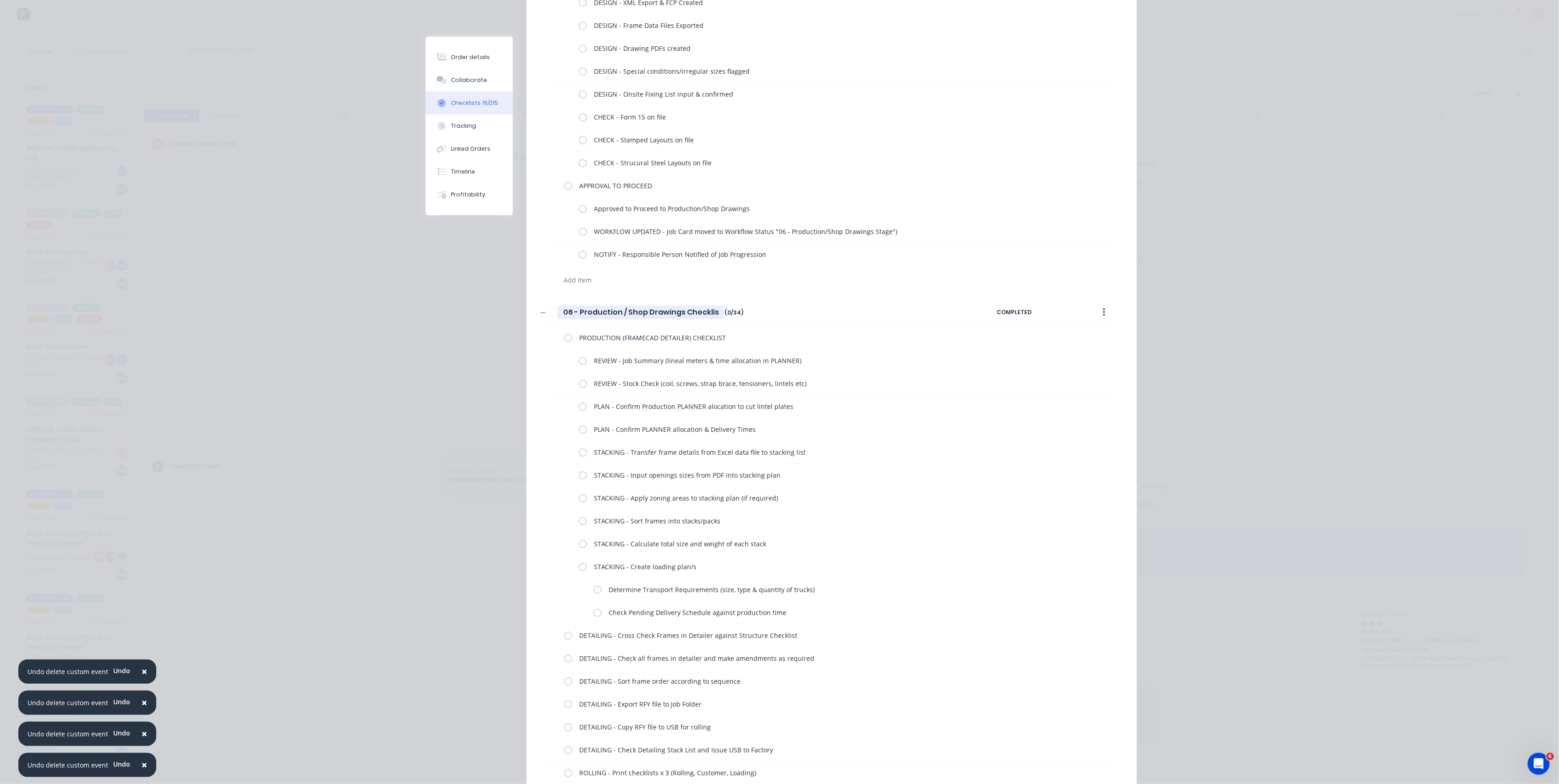
scroll to position [1710, 0]
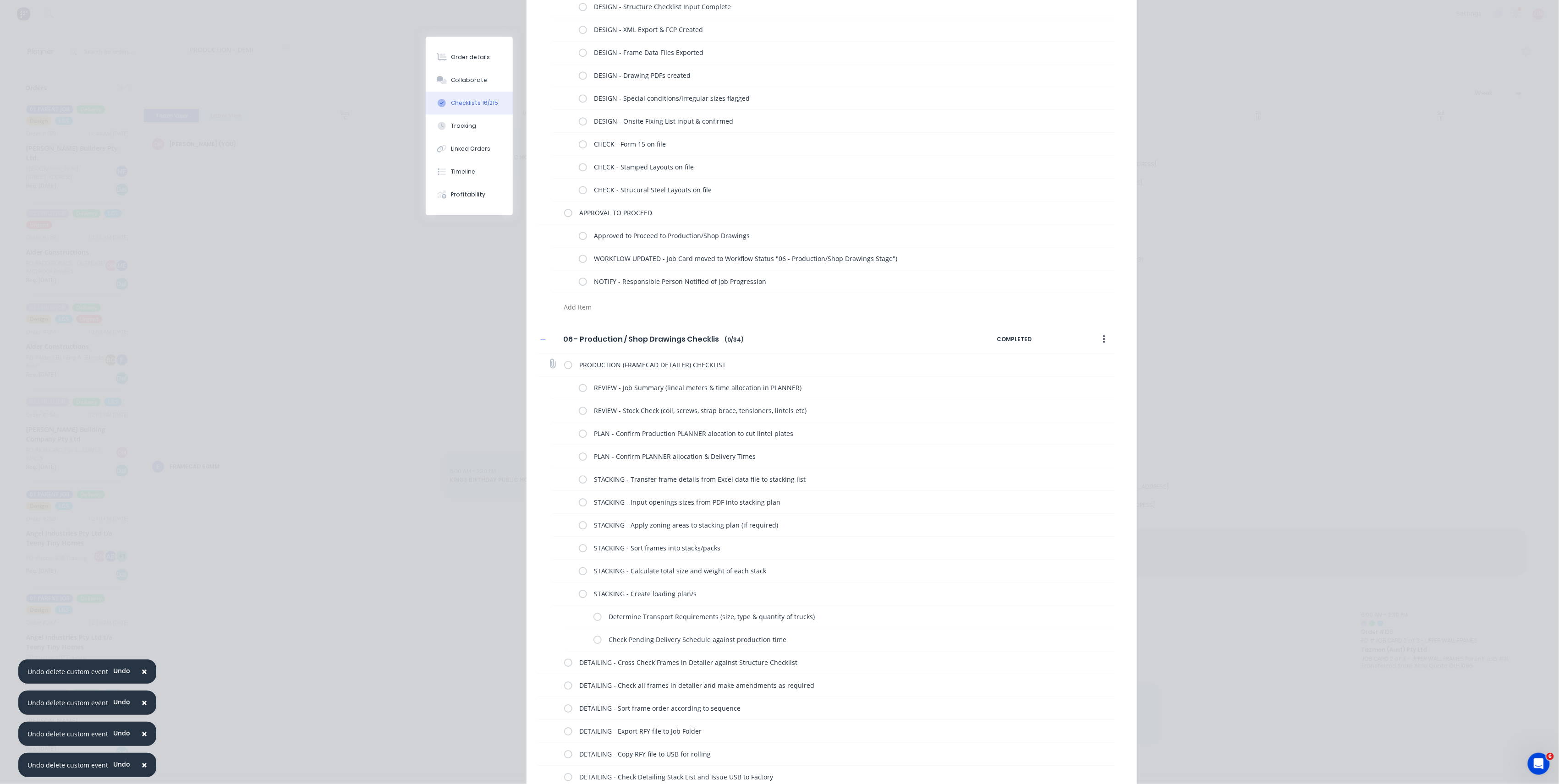
click at [565, 364] on label at bounding box center [568, 365] width 8 height 10
click at [0, 0] on input "checkbox" at bounding box center [0, 0] width 0 height 0
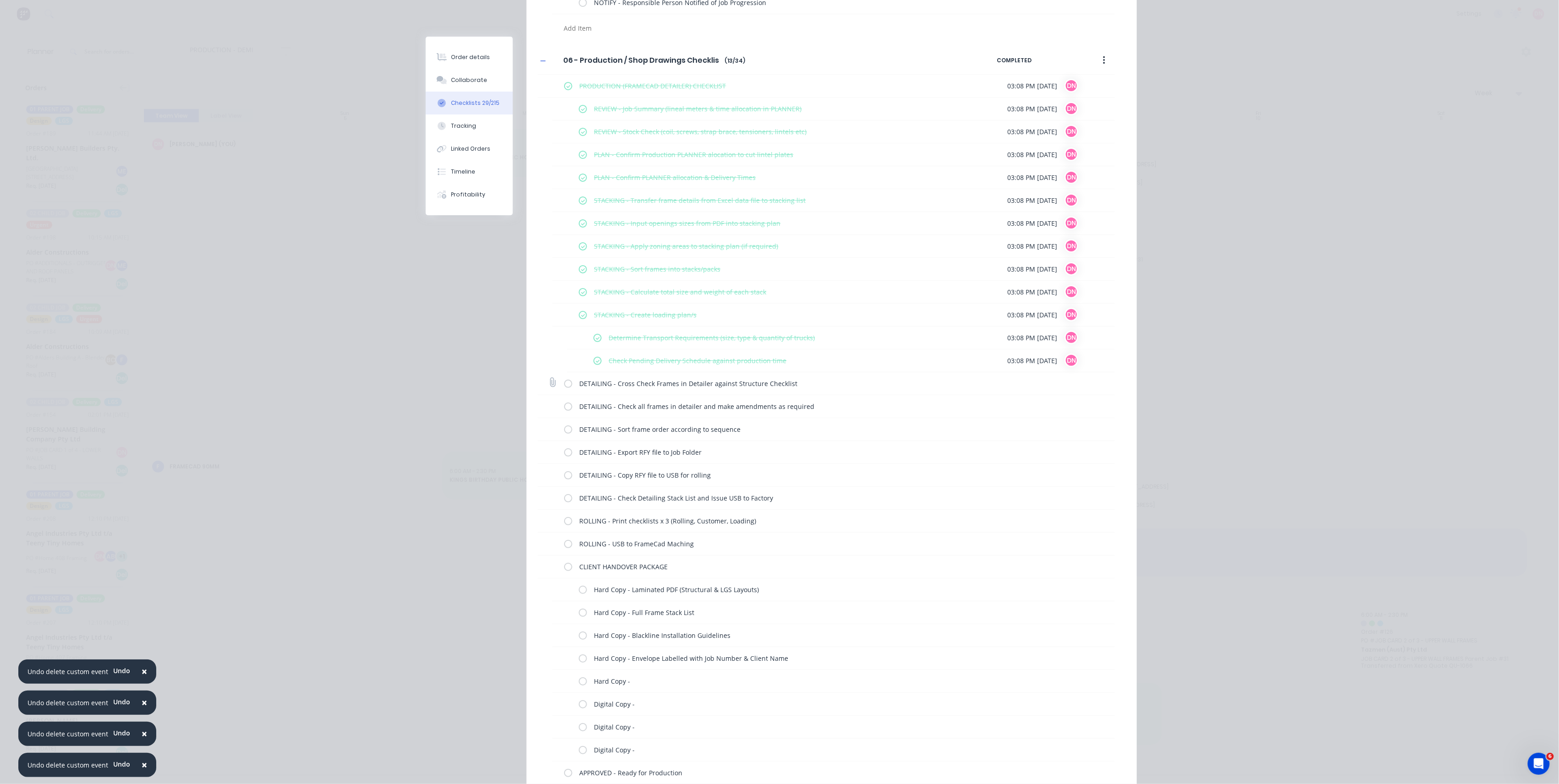
scroll to position [2016, 0]
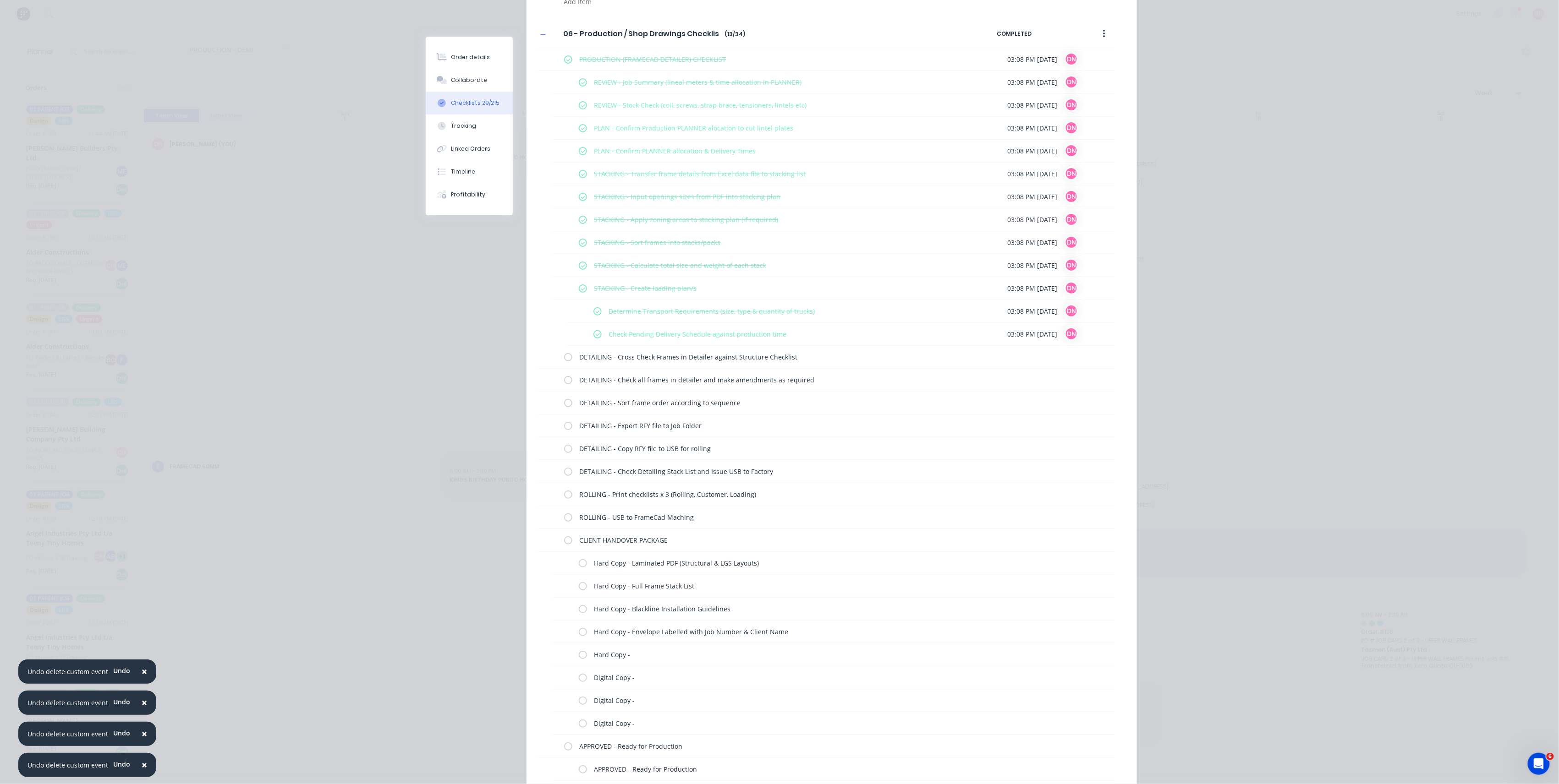
drag, startPoint x: 561, startPoint y: 358, endPoint x: 535, endPoint y: 341, distance: 31.1
click at [537, 341] on div "STACKING - Create loading plan/s 03:08 PM 09/10/2025 DN Determine Transport Req…" at bounding box center [826, 312] width 577 height 69
click at [565, 361] on label at bounding box center [568, 357] width 8 height 10
click at [0, 0] on input "checkbox" at bounding box center [0, 0] width 0 height 0
click at [564, 385] on label at bounding box center [568, 380] width 8 height 10
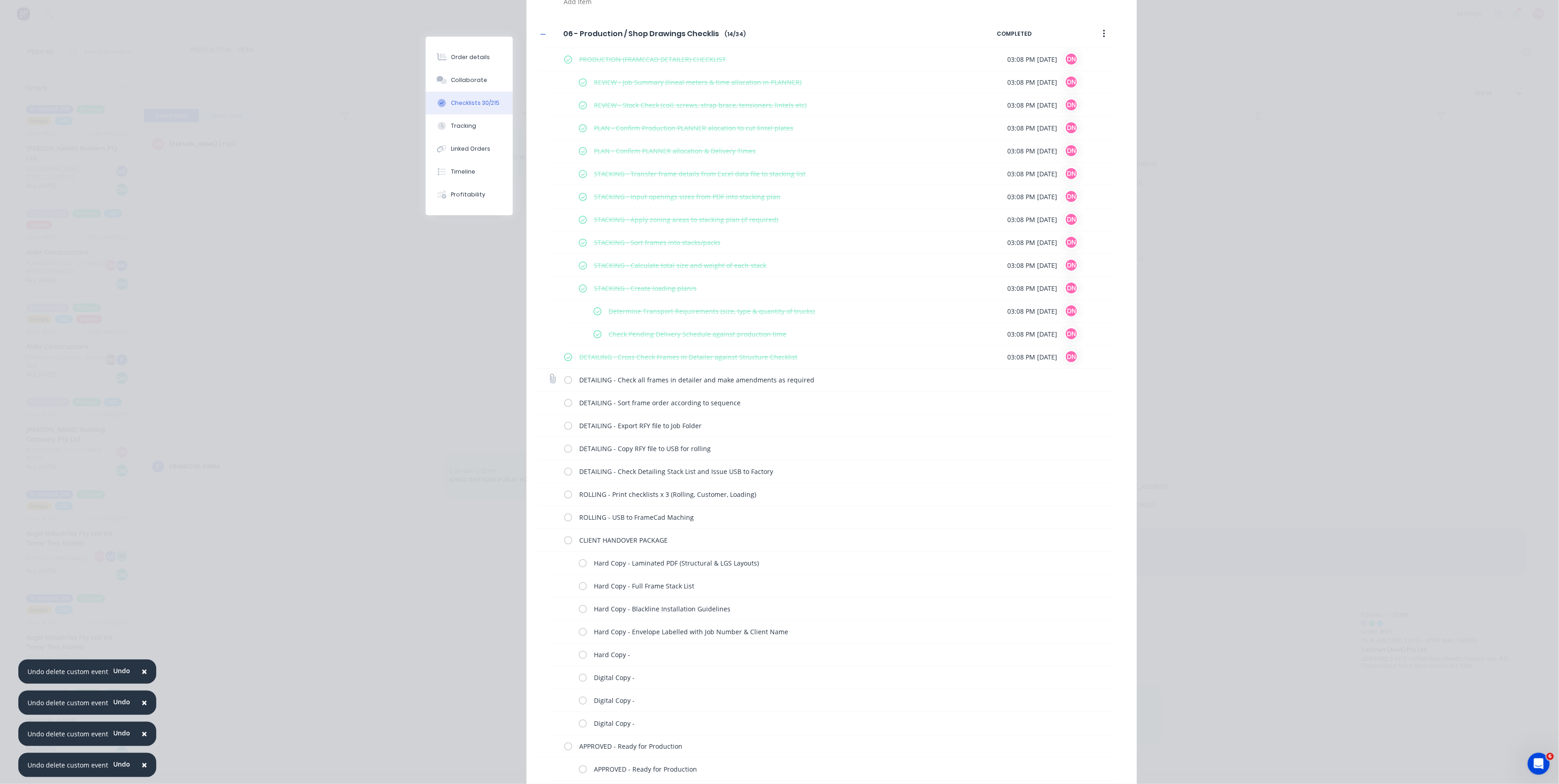
click at [0, 0] on input "checkbox" at bounding box center [0, 0] width 0 height 0
click at [564, 410] on div "DETAILING - Sort frame order according to sequence" at bounding box center [770, 402] width 413 height 18
click at [564, 408] on label at bounding box center [568, 403] width 8 height 10
click at [0, 0] on input "checkbox" at bounding box center [0, 0] width 0 height 0
click at [565, 430] on label at bounding box center [568, 426] width 8 height 10
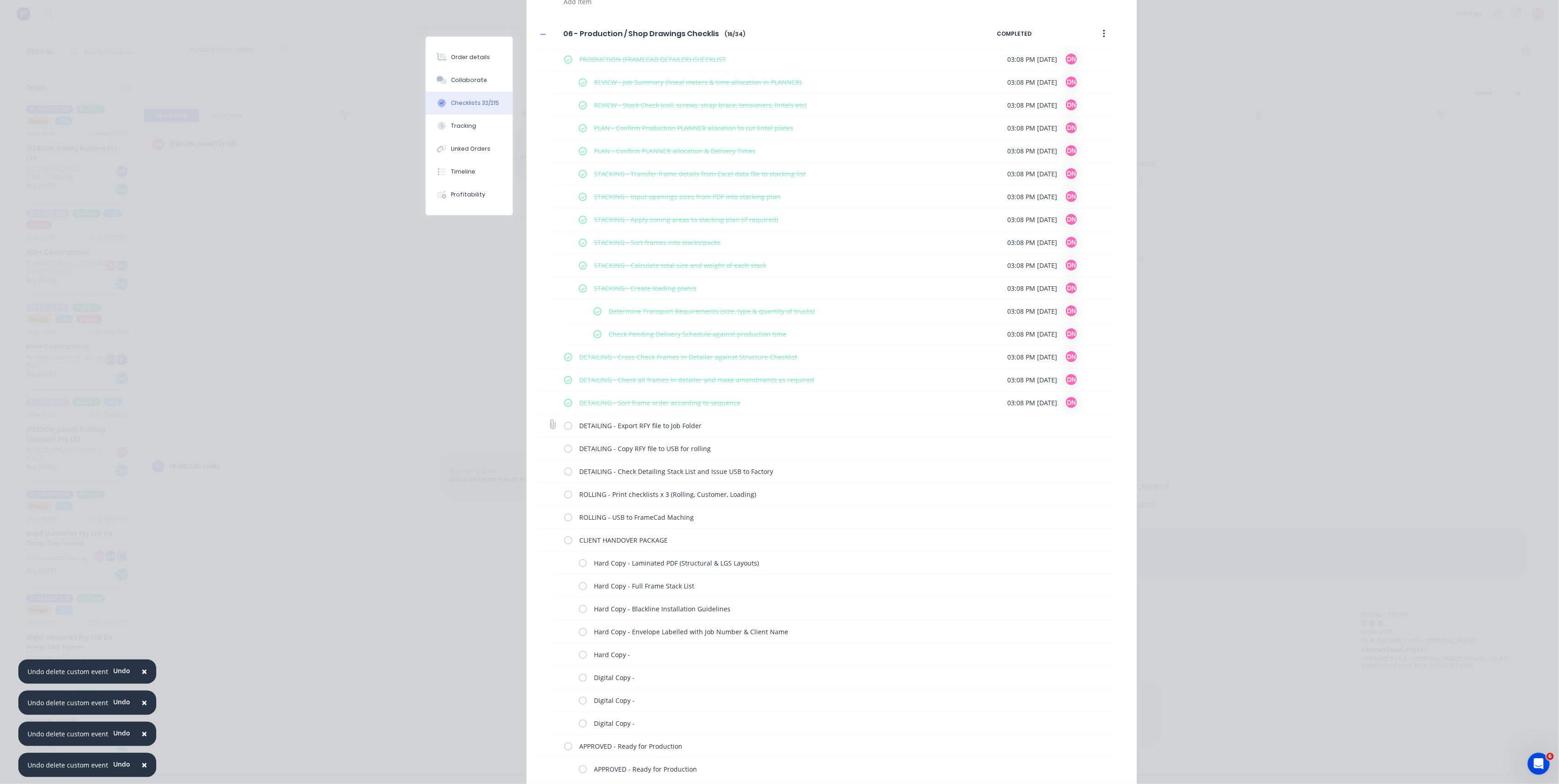
click at [0, 0] on input "checkbox" at bounding box center [0, 0] width 0 height 0
click at [564, 450] on label at bounding box center [568, 449] width 8 height 10
click at [0, 0] on input "checkbox" at bounding box center [0, 0] width 0 height 0
click at [564, 475] on label at bounding box center [568, 472] width 8 height 10
click at [0, 0] on input "checkbox" at bounding box center [0, 0] width 0 height 0
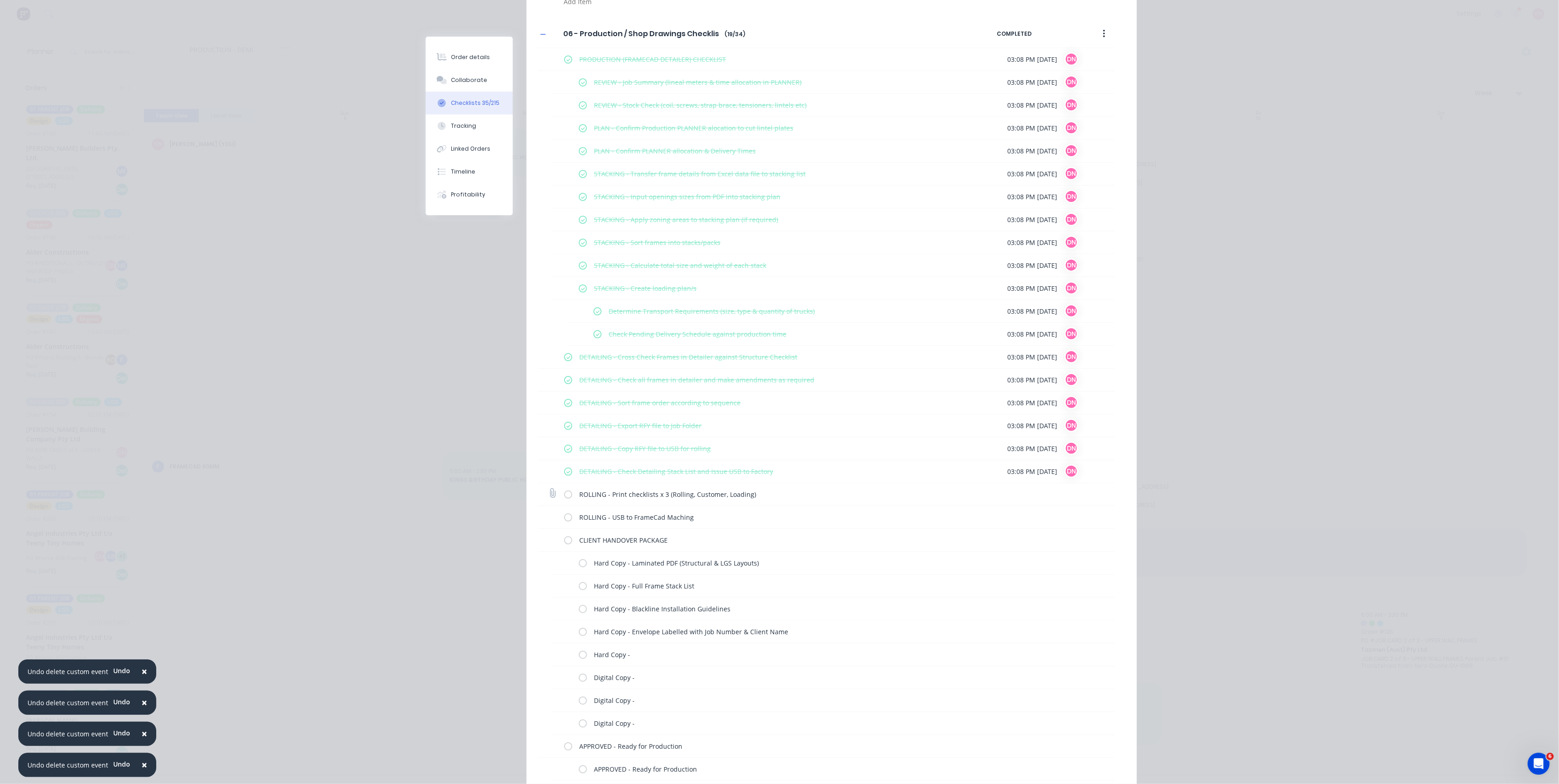
click at [564, 495] on label at bounding box center [568, 494] width 8 height 10
click at [0, 0] on input "checkbox" at bounding box center [0, 0] width 0 height 0
click at [564, 515] on label at bounding box center [568, 517] width 8 height 10
click at [0, 0] on input "checkbox" at bounding box center [0, 0] width 0 height 0
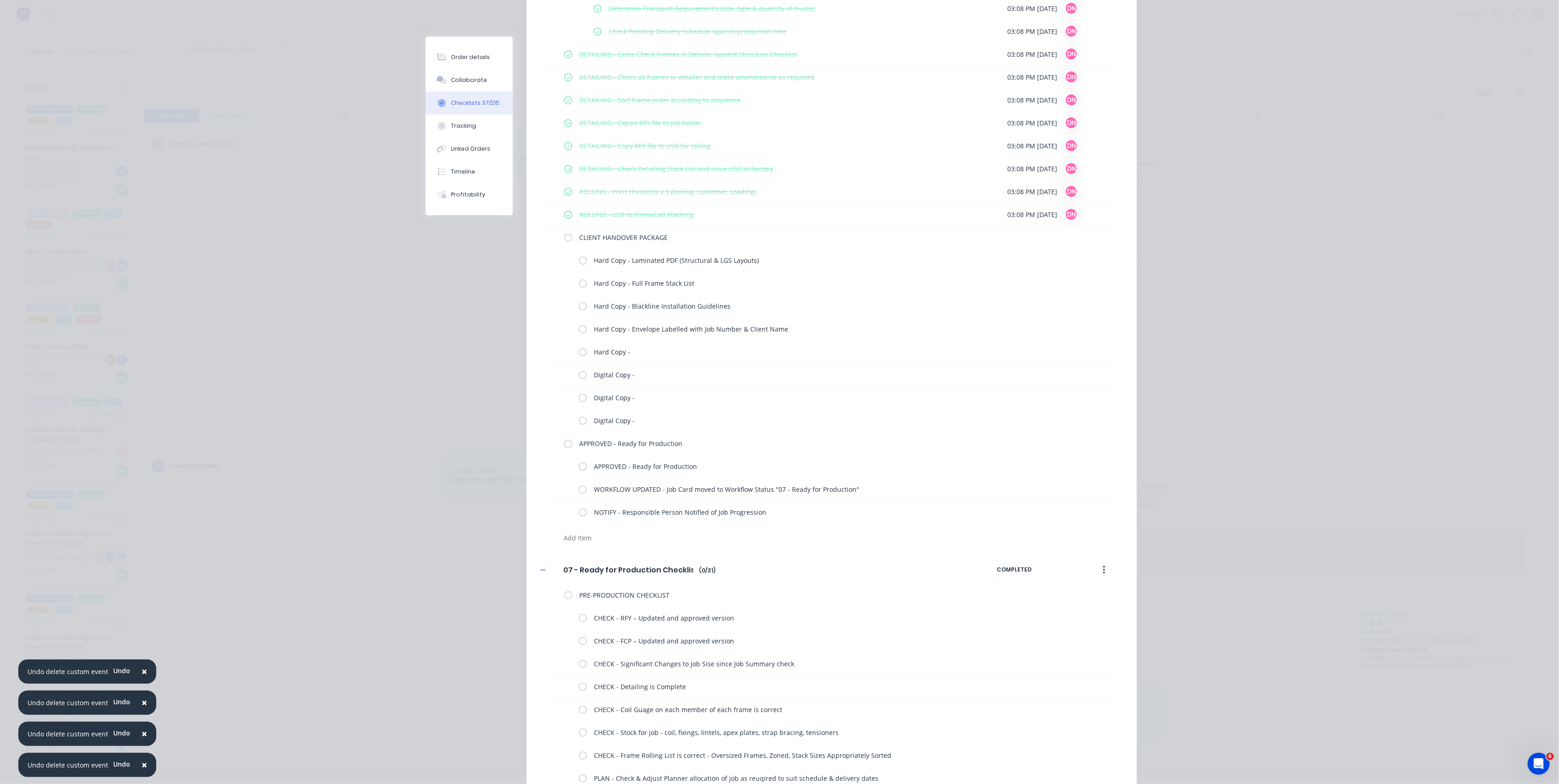
scroll to position [2321, 0]
click at [566, 444] on label at bounding box center [568, 442] width 8 height 10
click at [0, 0] on input "checkbox" at bounding box center [0, 0] width 0 height 0
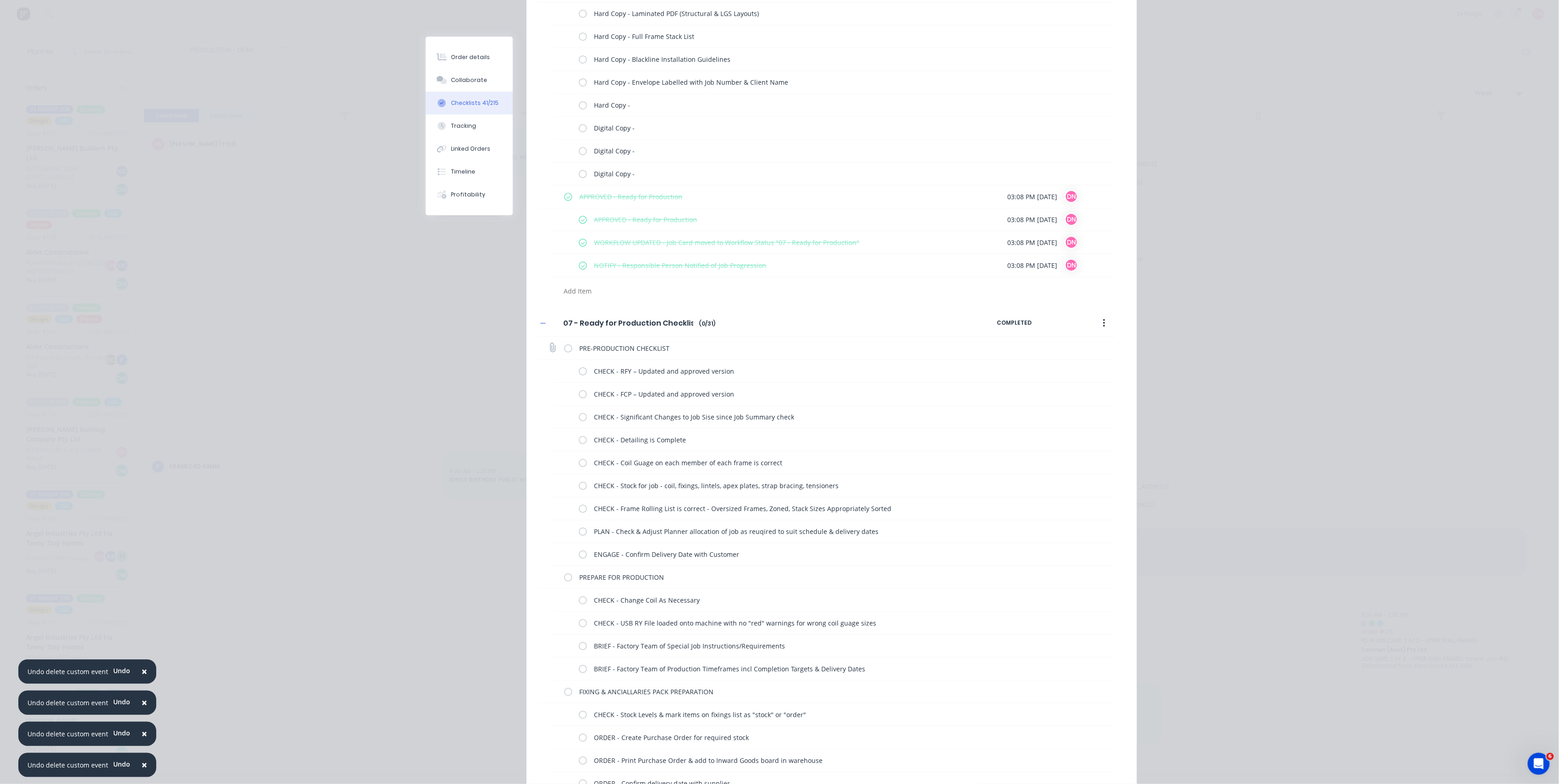
click at [565, 349] on label at bounding box center [568, 348] width 8 height 10
click at [0, 0] on input "checkbox" at bounding box center [0, 0] width 0 height 0
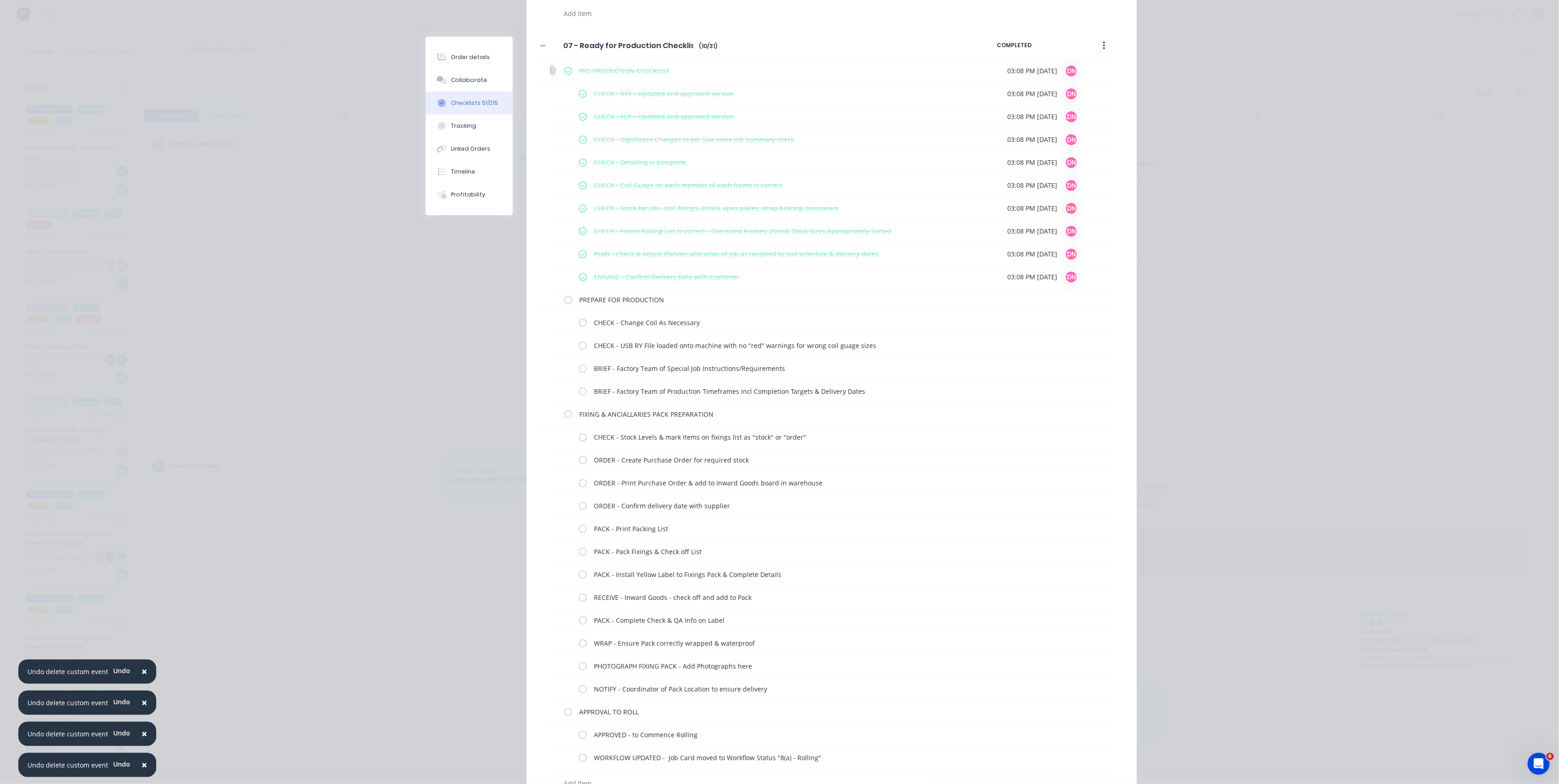
scroll to position [2870, 0]
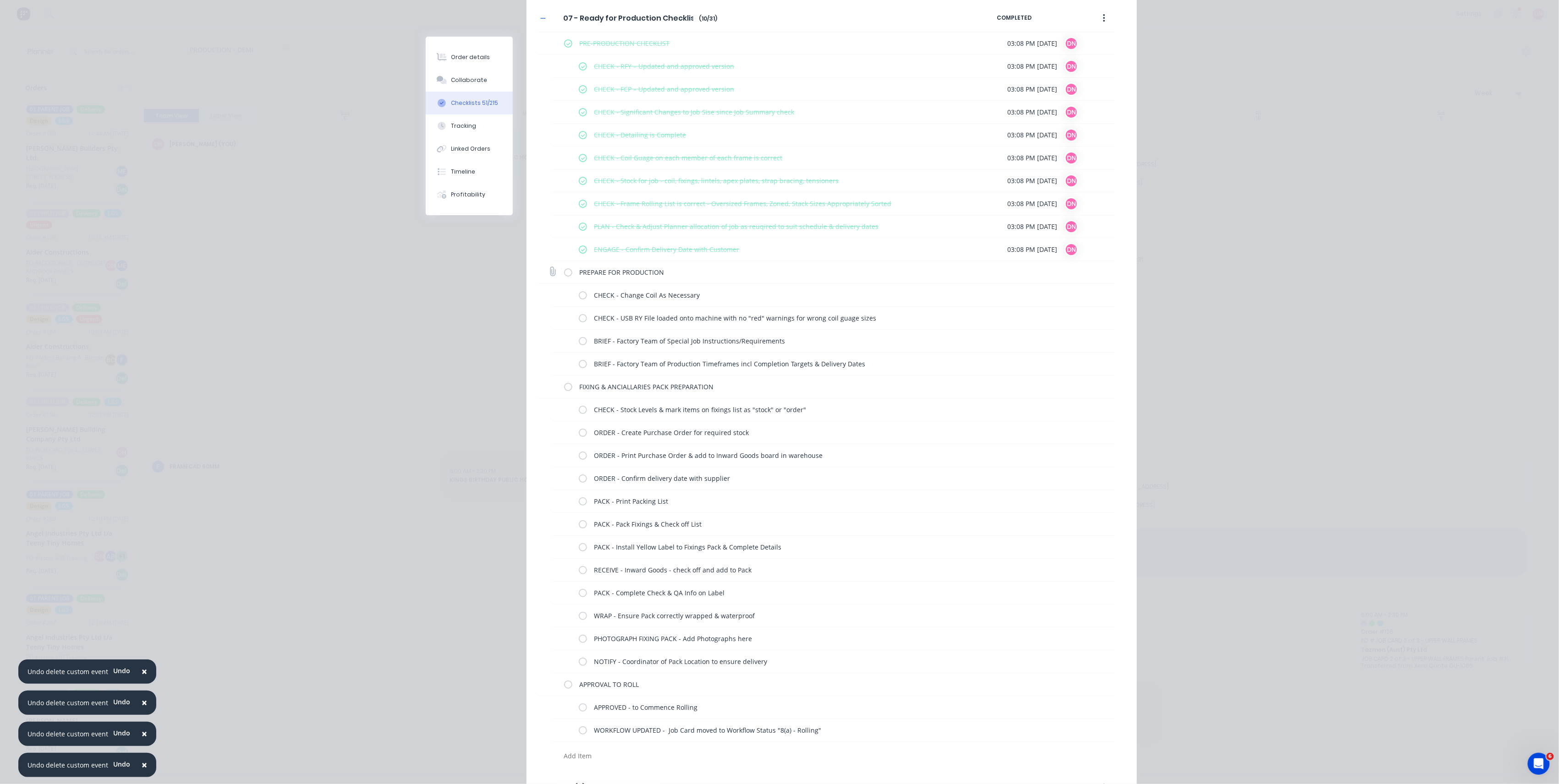
click at [564, 273] on label at bounding box center [568, 272] width 8 height 10
click at [0, 0] on input "checkbox" at bounding box center [0, 0] width 0 height 0
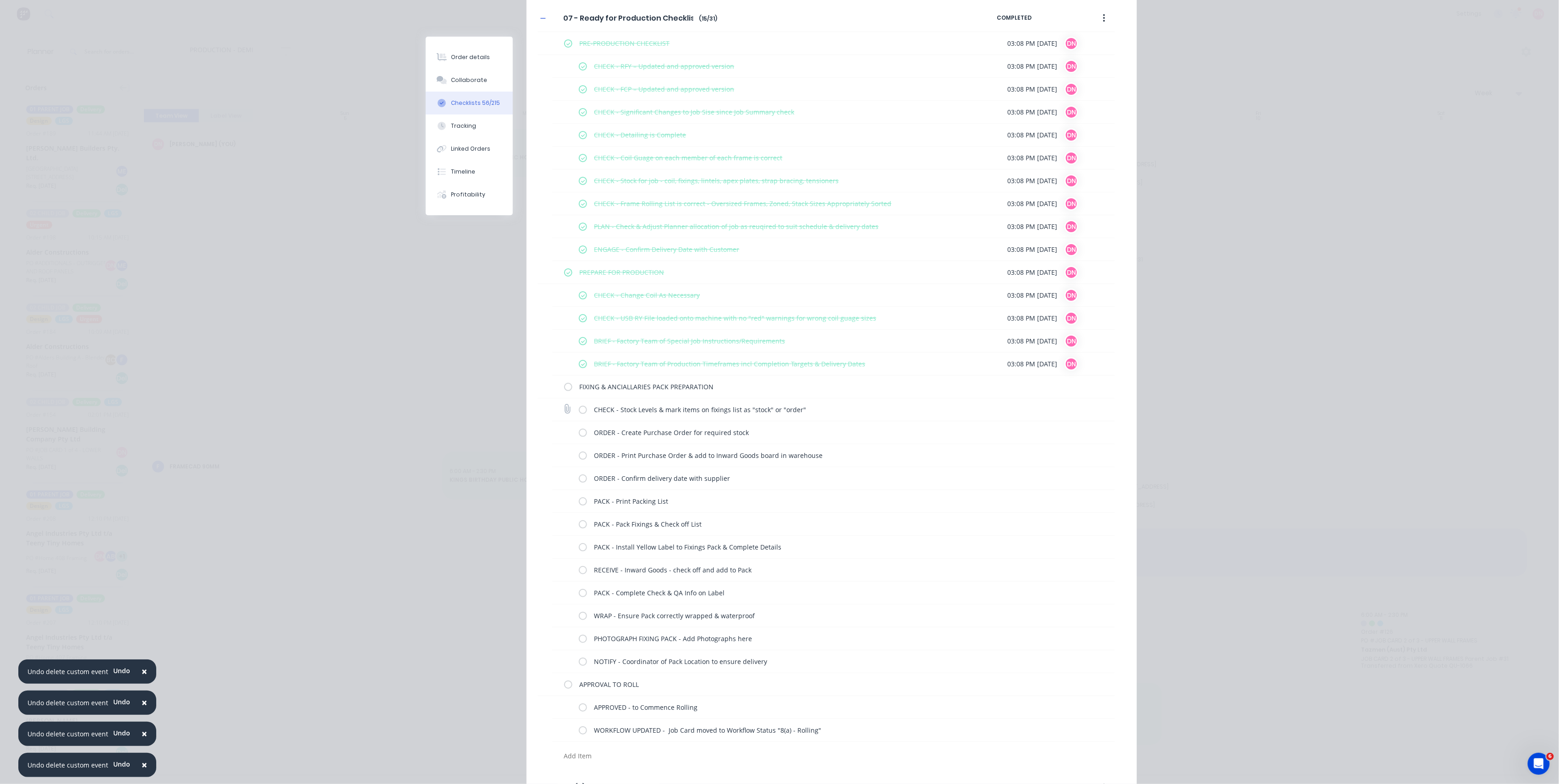
click at [579, 410] on label at bounding box center [583, 410] width 8 height 10
click at [0, 0] on input "checkbox" at bounding box center [0, 0] width 0 height 0
click at [579, 433] on label at bounding box center [583, 433] width 8 height 10
click at [0, 0] on input "checkbox" at bounding box center [0, 0] width 0 height 0
click at [579, 454] on label at bounding box center [583, 456] width 8 height 10
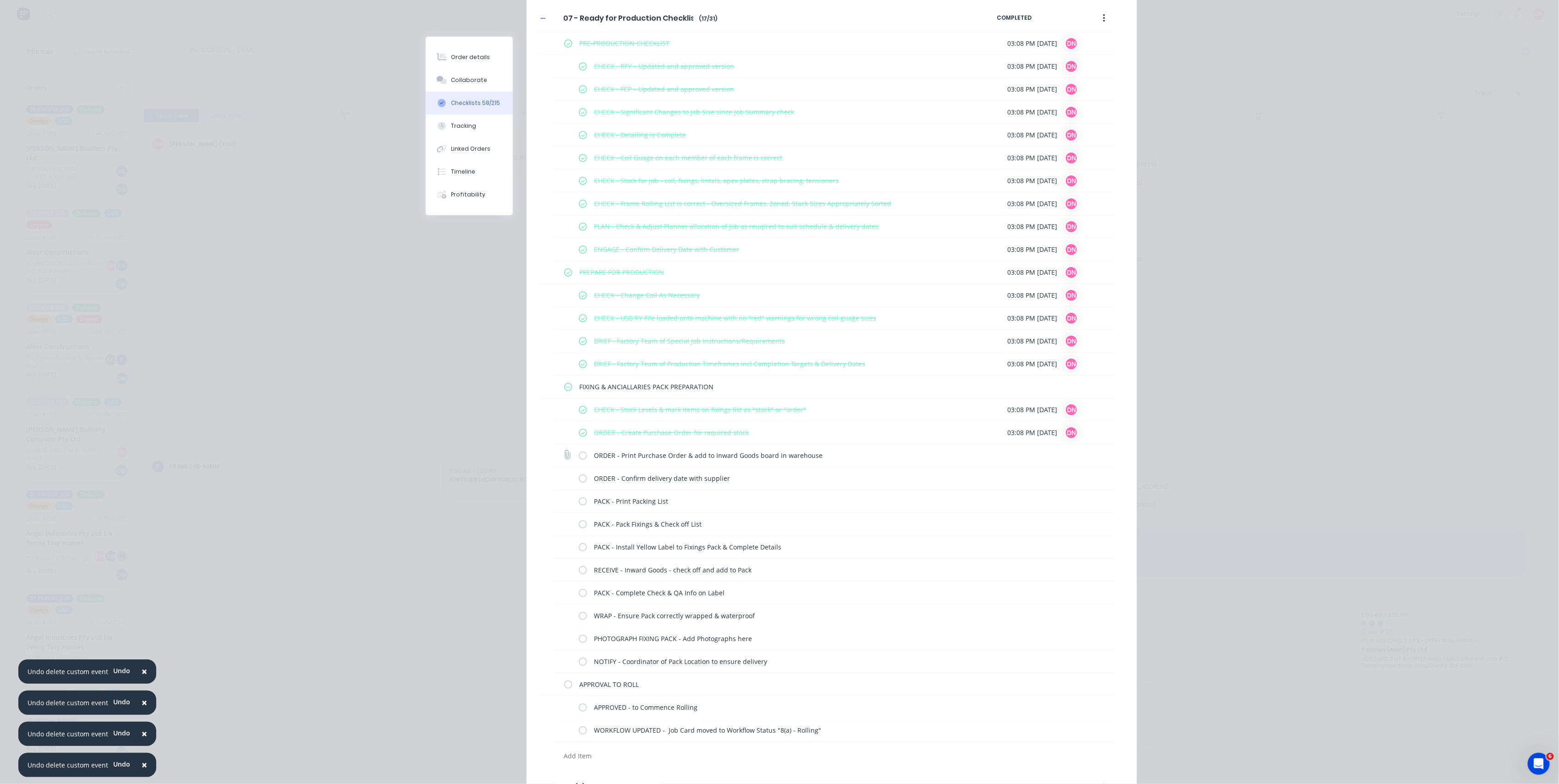
click at [0, 0] on input "checkbox" at bounding box center [0, 0] width 0 height 0
click at [579, 479] on label at bounding box center [583, 479] width 8 height 10
click at [0, 0] on input "checkbox" at bounding box center [0, 0] width 0 height 0
click at [580, 505] on label at bounding box center [583, 501] width 8 height 10
click at [0, 0] on input "checkbox" at bounding box center [0, 0] width 0 height 0
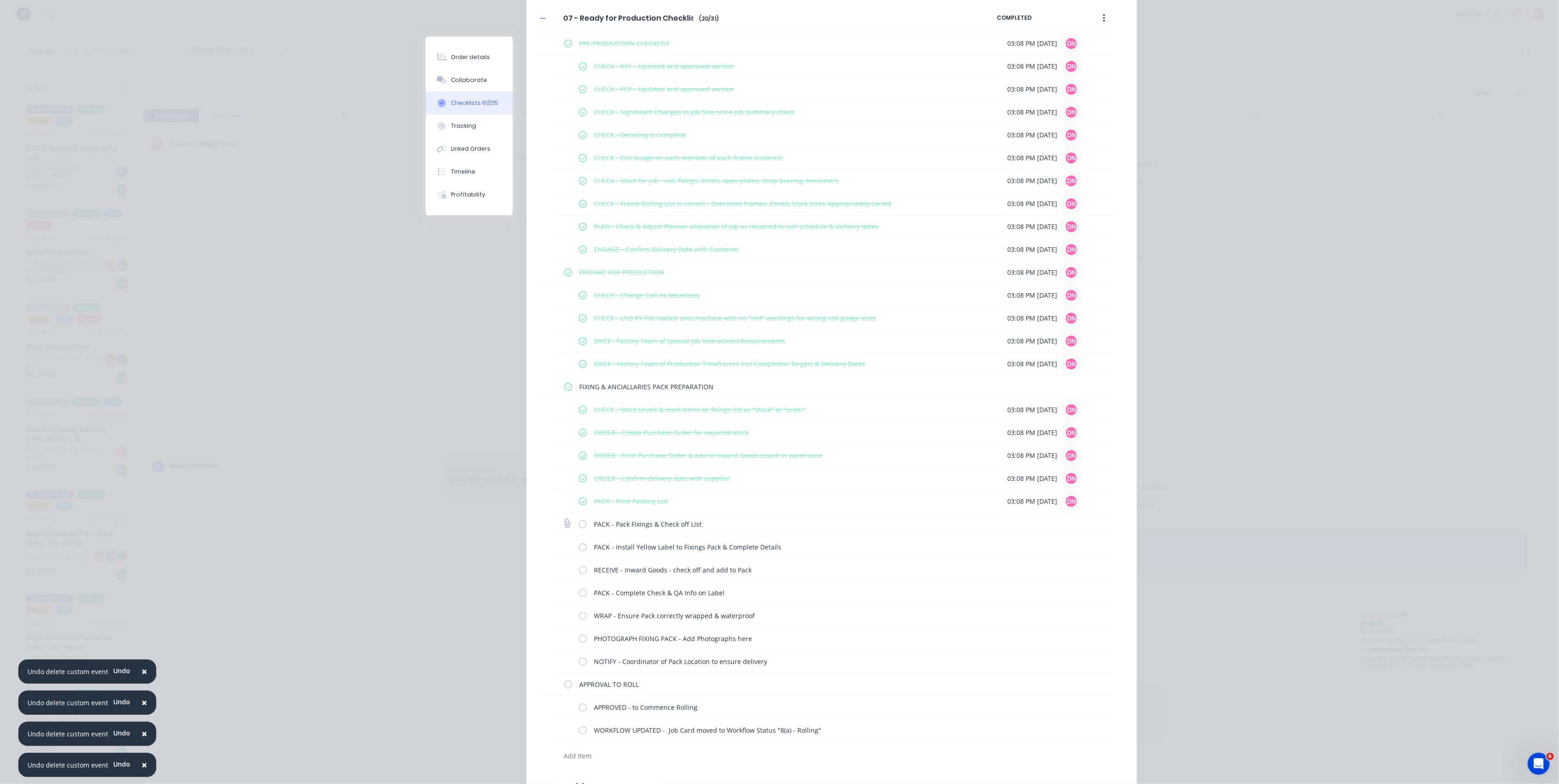
click at [580, 524] on label at bounding box center [583, 524] width 8 height 10
click at [0, 0] on input "checkbox" at bounding box center [0, 0] width 0 height 0
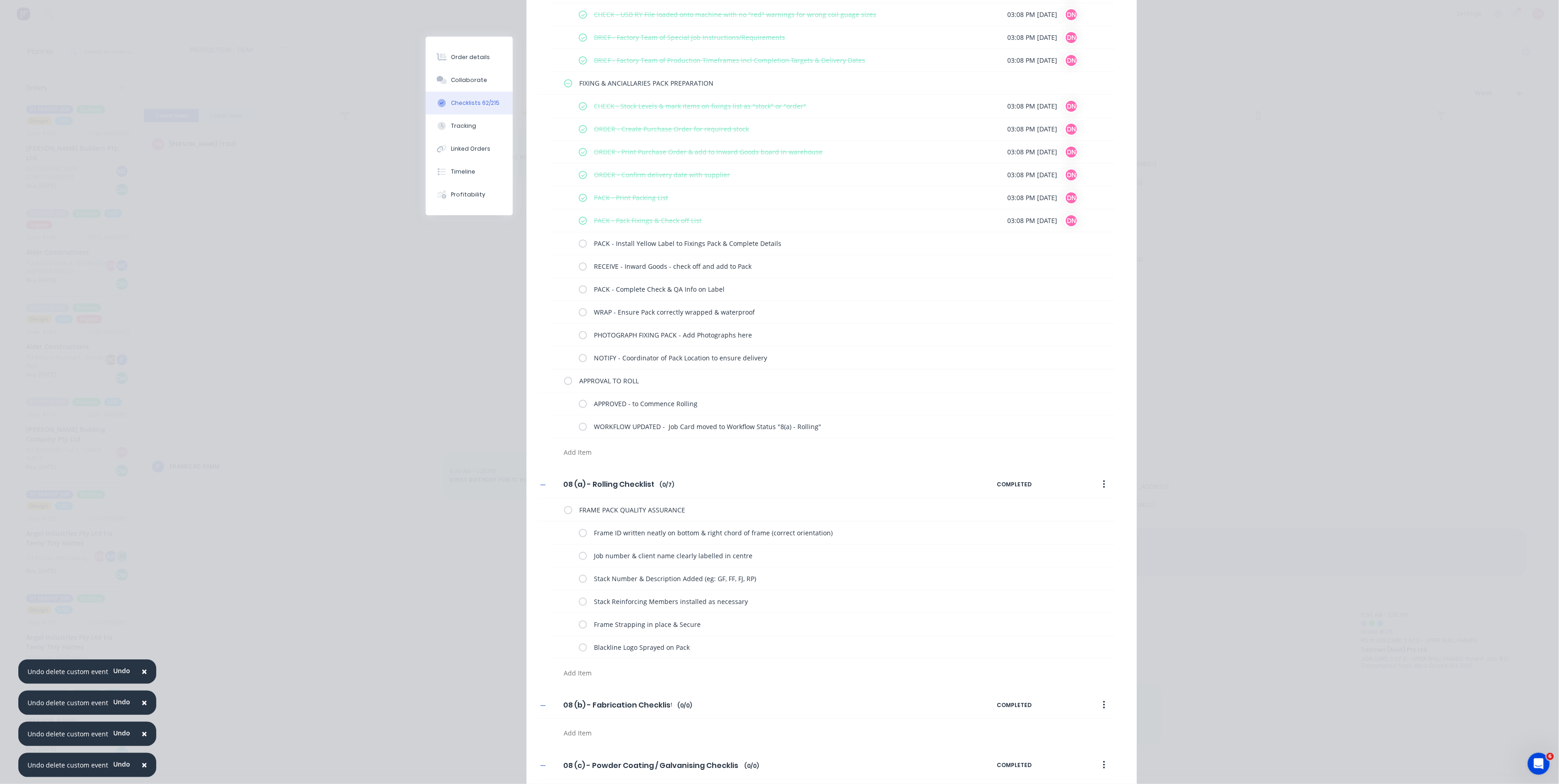
scroll to position [3176, 0]
click at [564, 382] on label at bounding box center [568, 379] width 8 height 10
click at [0, 0] on input "checkbox" at bounding box center [0, 0] width 0 height 0
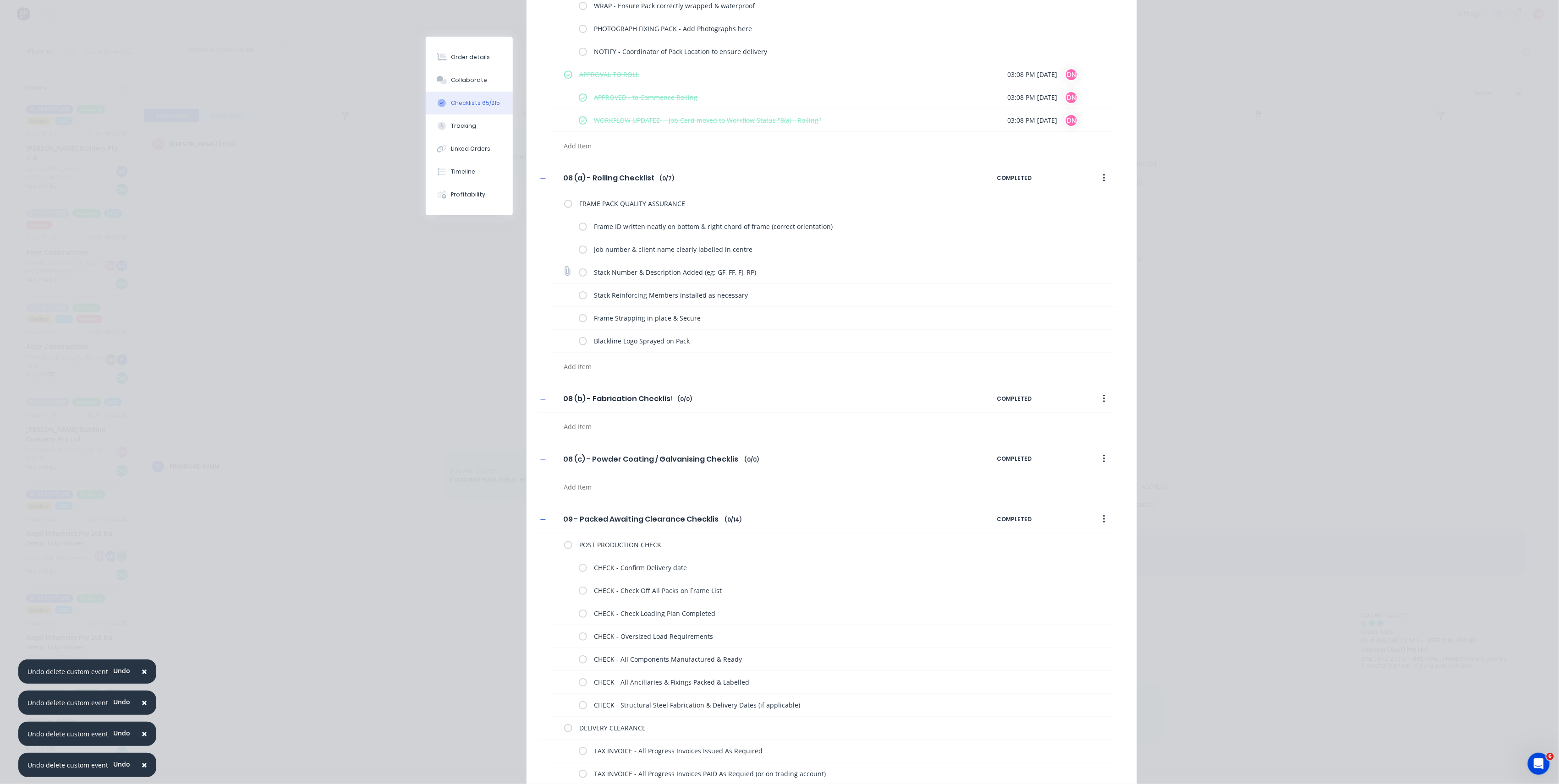
scroll to position [3481, 0]
click at [1097, 465] on button "button" at bounding box center [1104, 458] width 22 height 16
click at [1083, 503] on div "Delete" at bounding box center [1071, 500] width 71 height 13
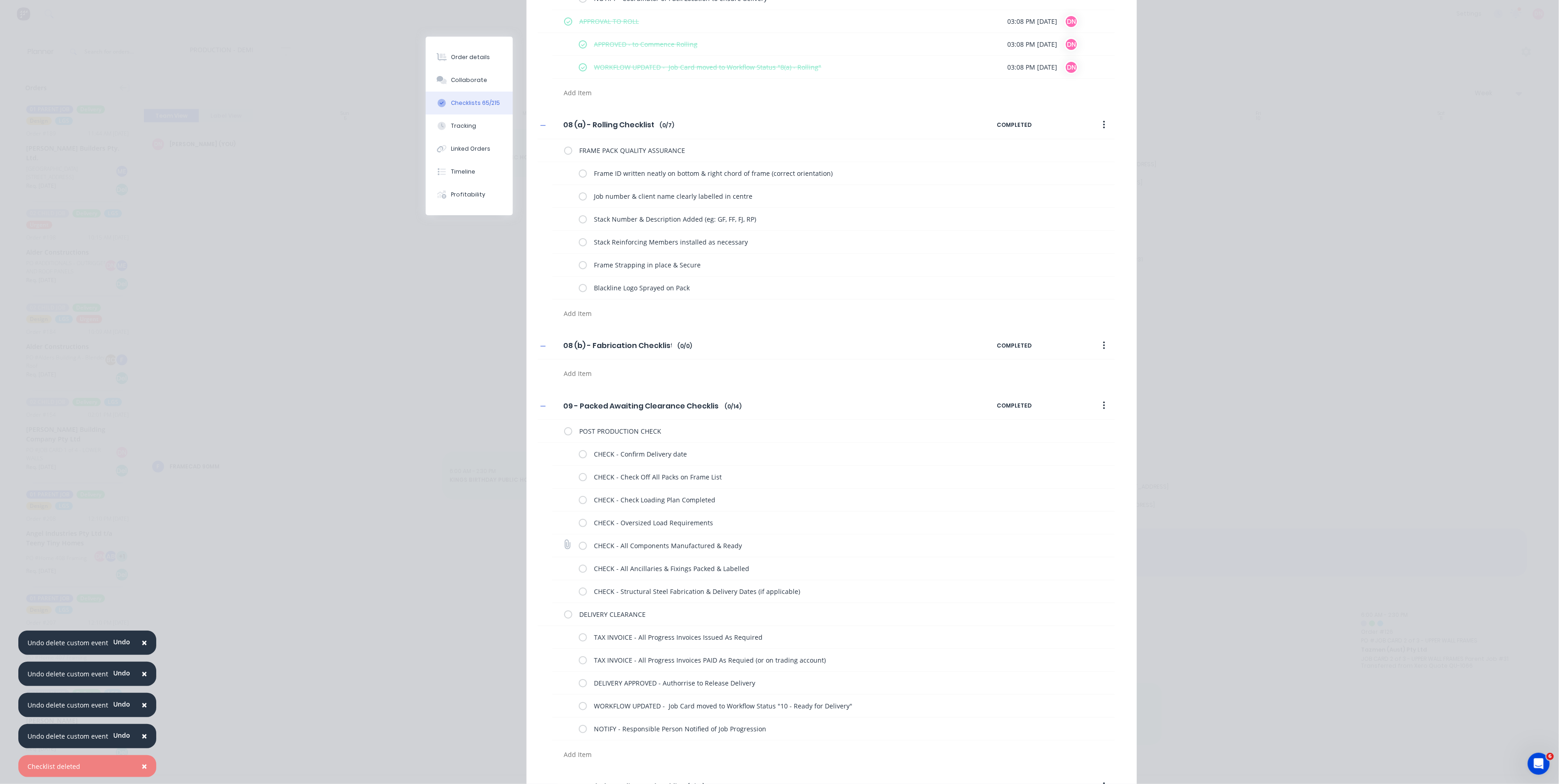
scroll to position [3603, 0]
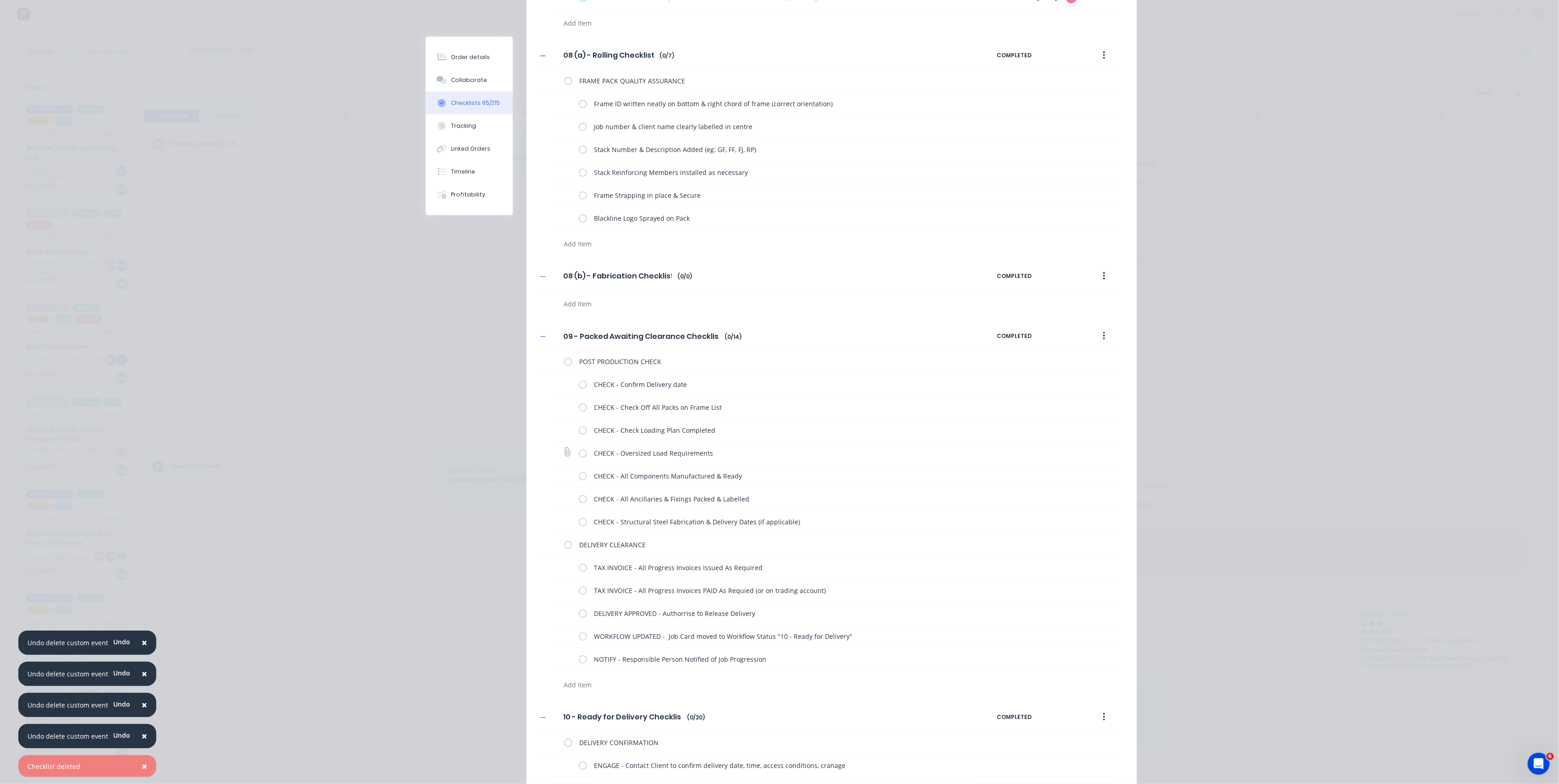
click at [579, 456] on label at bounding box center [583, 453] width 8 height 10
click at [0, 0] on input "checkbox" at bounding box center [0, 0] width 0 height 0
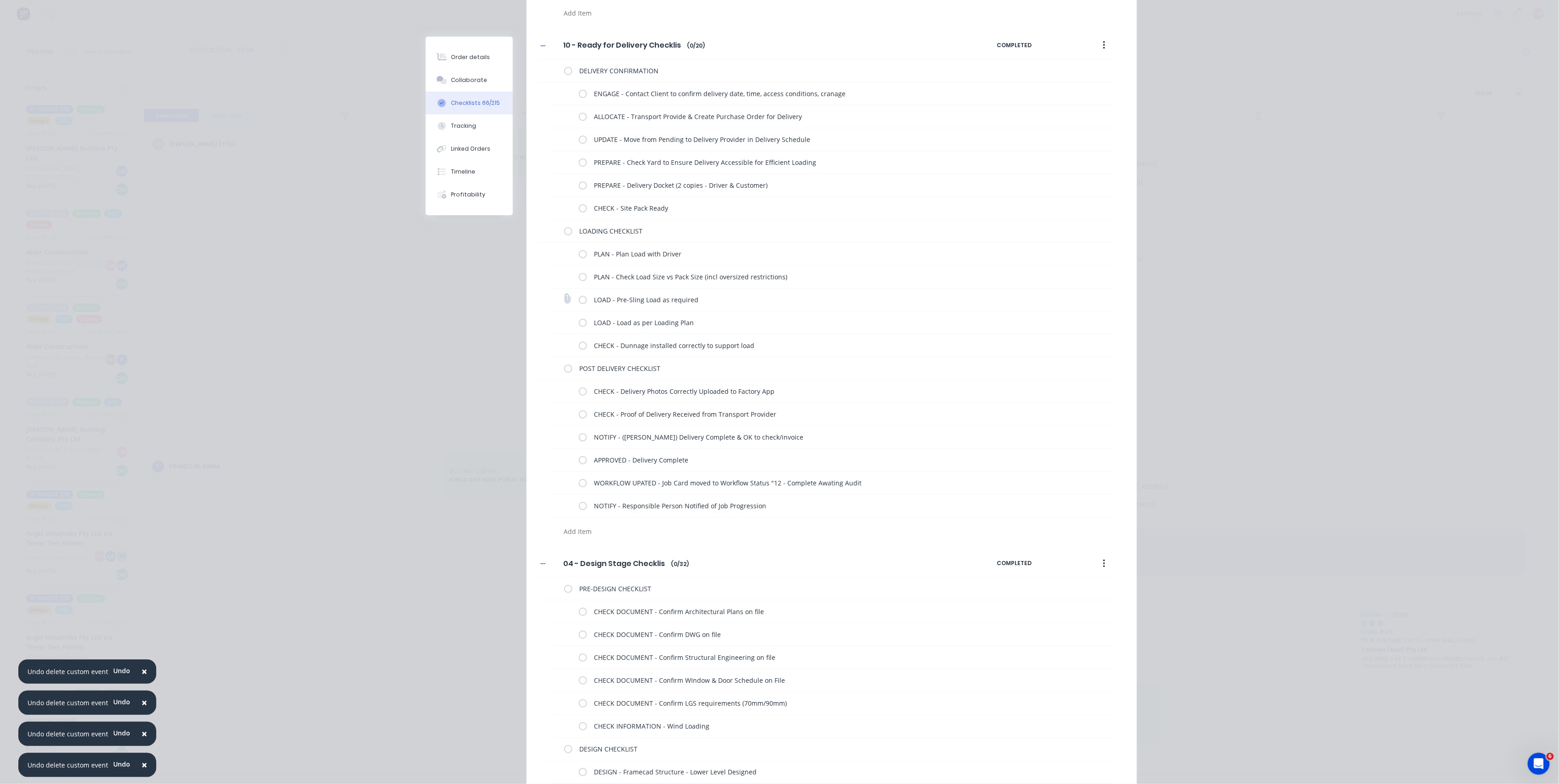
scroll to position [4458, 0]
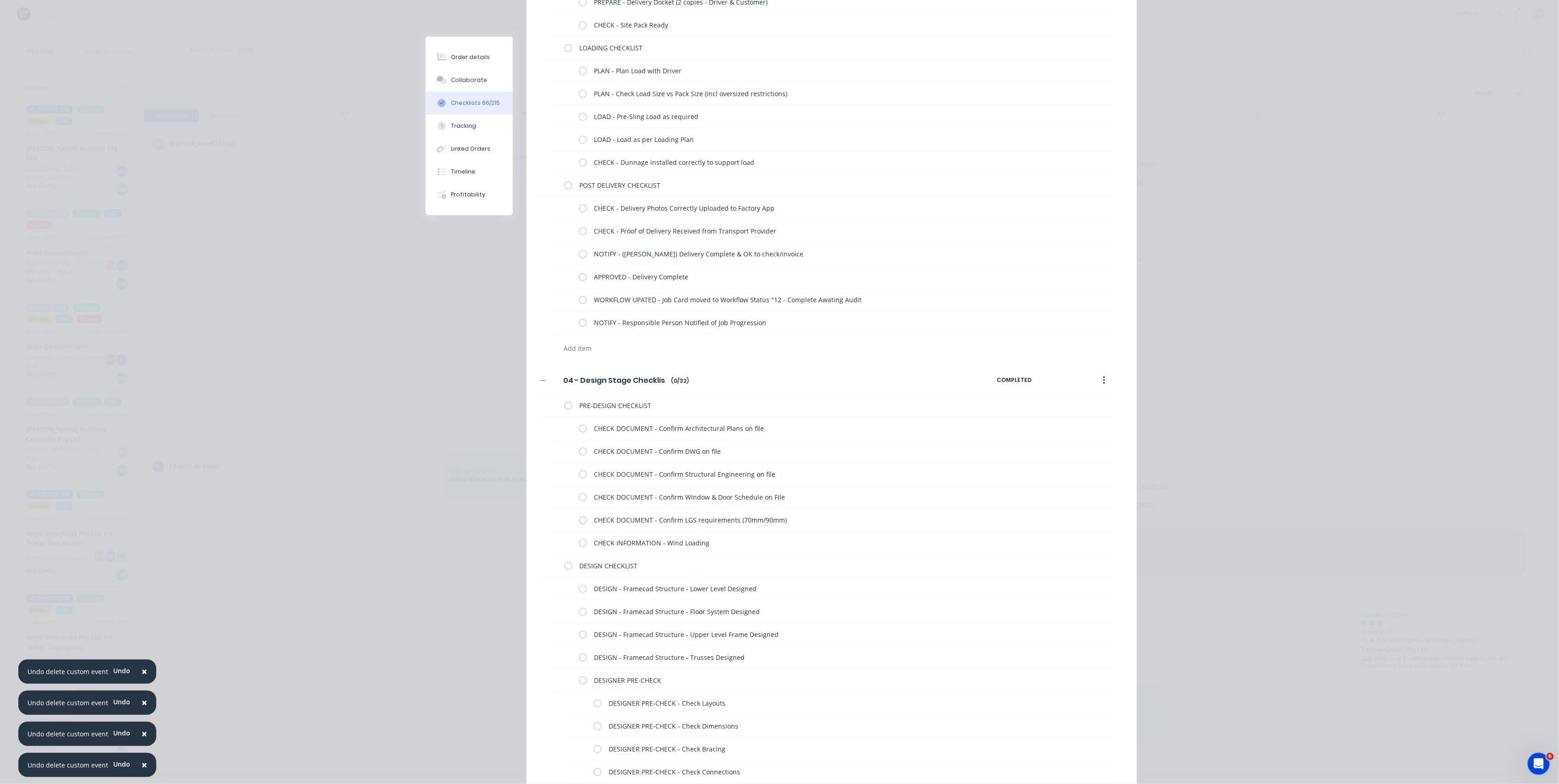
drag, startPoint x: 540, startPoint y: 384, endPoint x: 932, endPoint y: 380, distance: 392.0
click at [932, 380] on div "04 - Design Stage Checklist 04 - Design Stage Checklist Enter Checklist name ( …" at bounding box center [767, 381] width 459 height 16
drag, startPoint x: 1104, startPoint y: 388, endPoint x: 1118, endPoint y: 338, distance: 51.9
drag, startPoint x: 1097, startPoint y: 383, endPoint x: 1109, endPoint y: 305, distance: 78.9
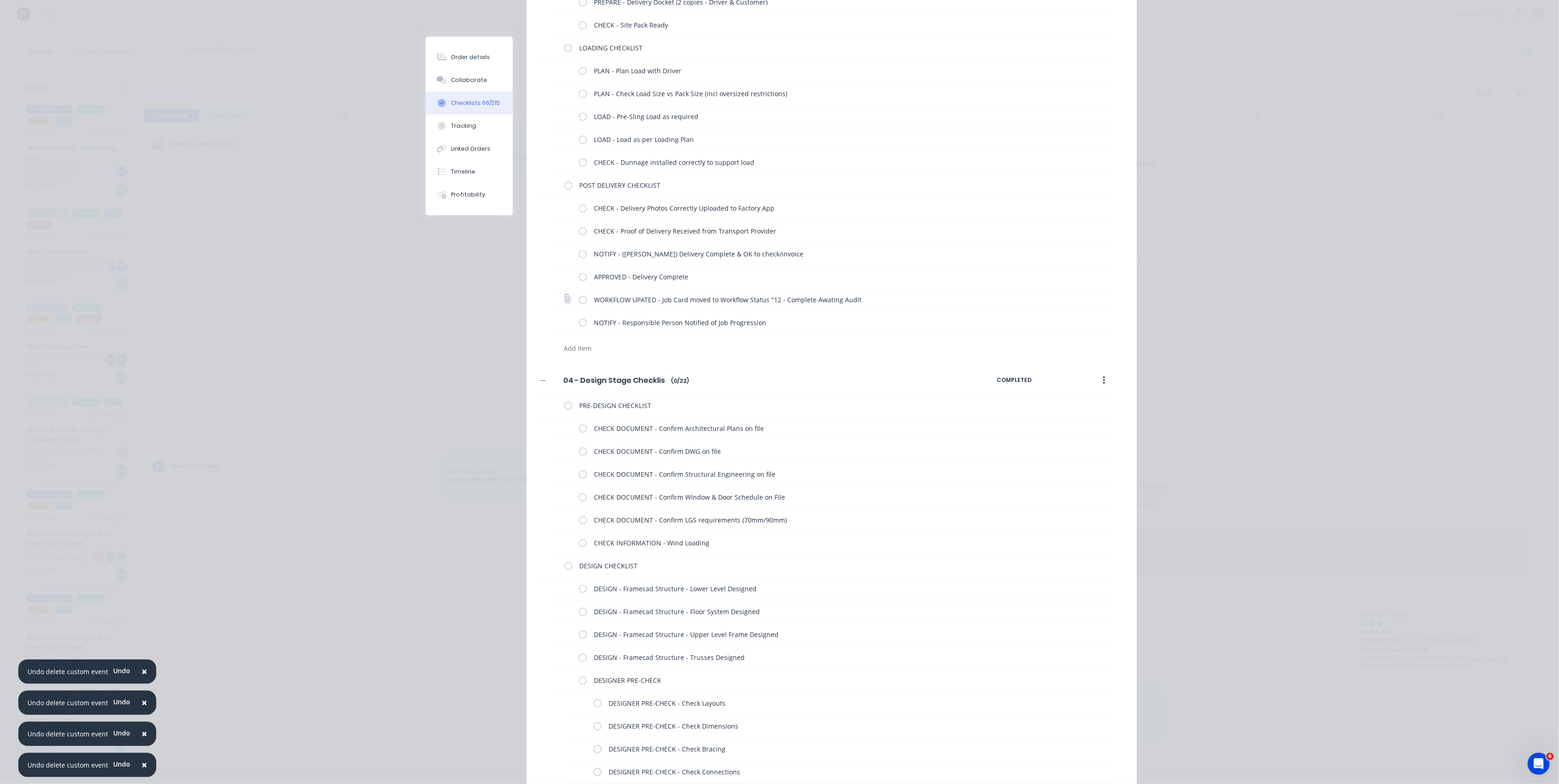
click at [1247, 194] on div "Order details Collaborate Checklists 66/215 Tracking Linked Orders Timeline Pro…" at bounding box center [780, 392] width 1559 height 784
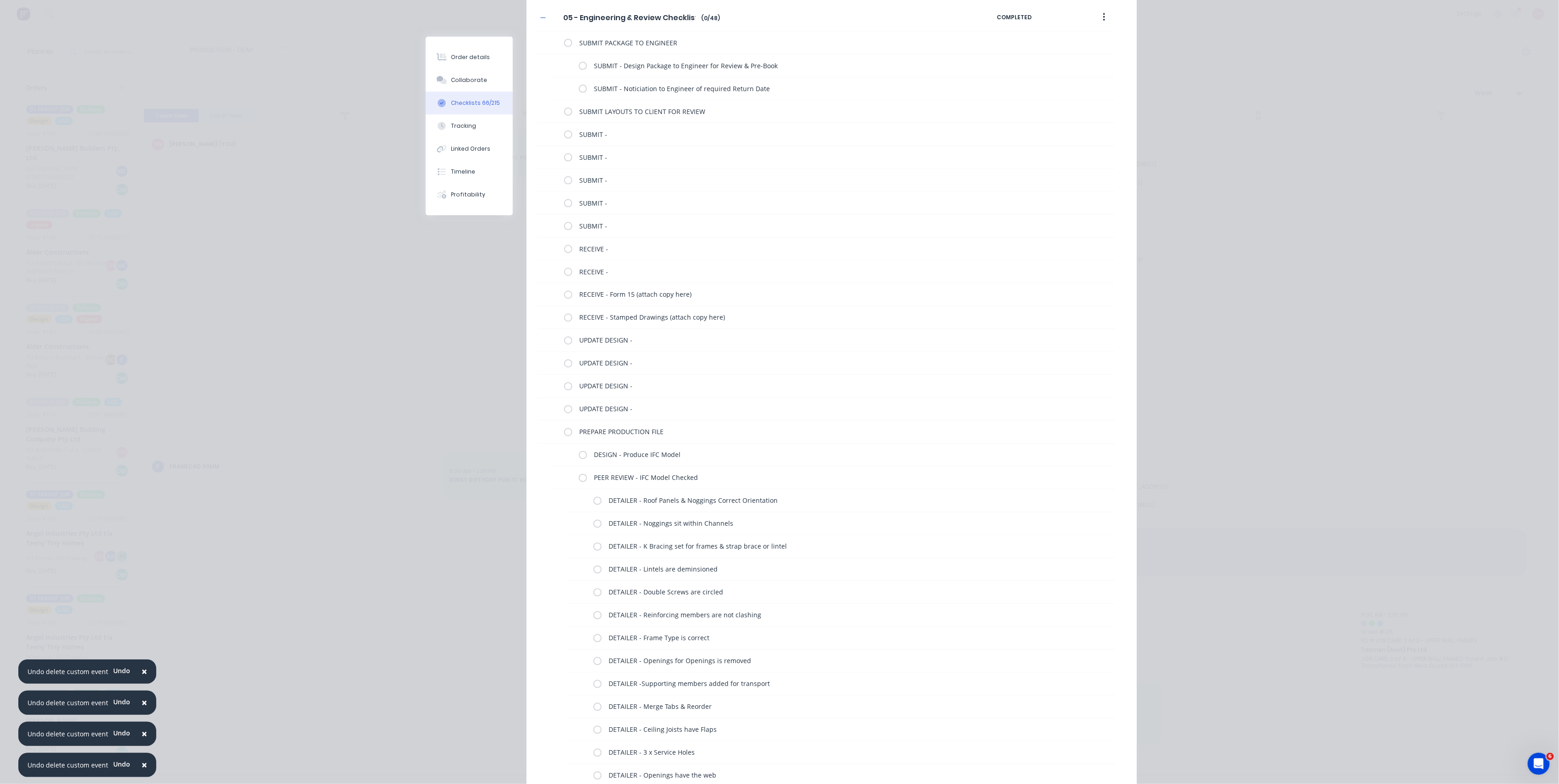
scroll to position [855, 0]
click at [558, 63] on div "SUBMIT PACKAGE TO ENGINEER" at bounding box center [826, 60] width 577 height 23
click at [564, 60] on label at bounding box center [568, 60] width 8 height 10
click at [0, 0] on input "checkbox" at bounding box center [0, 0] width 0 height 0
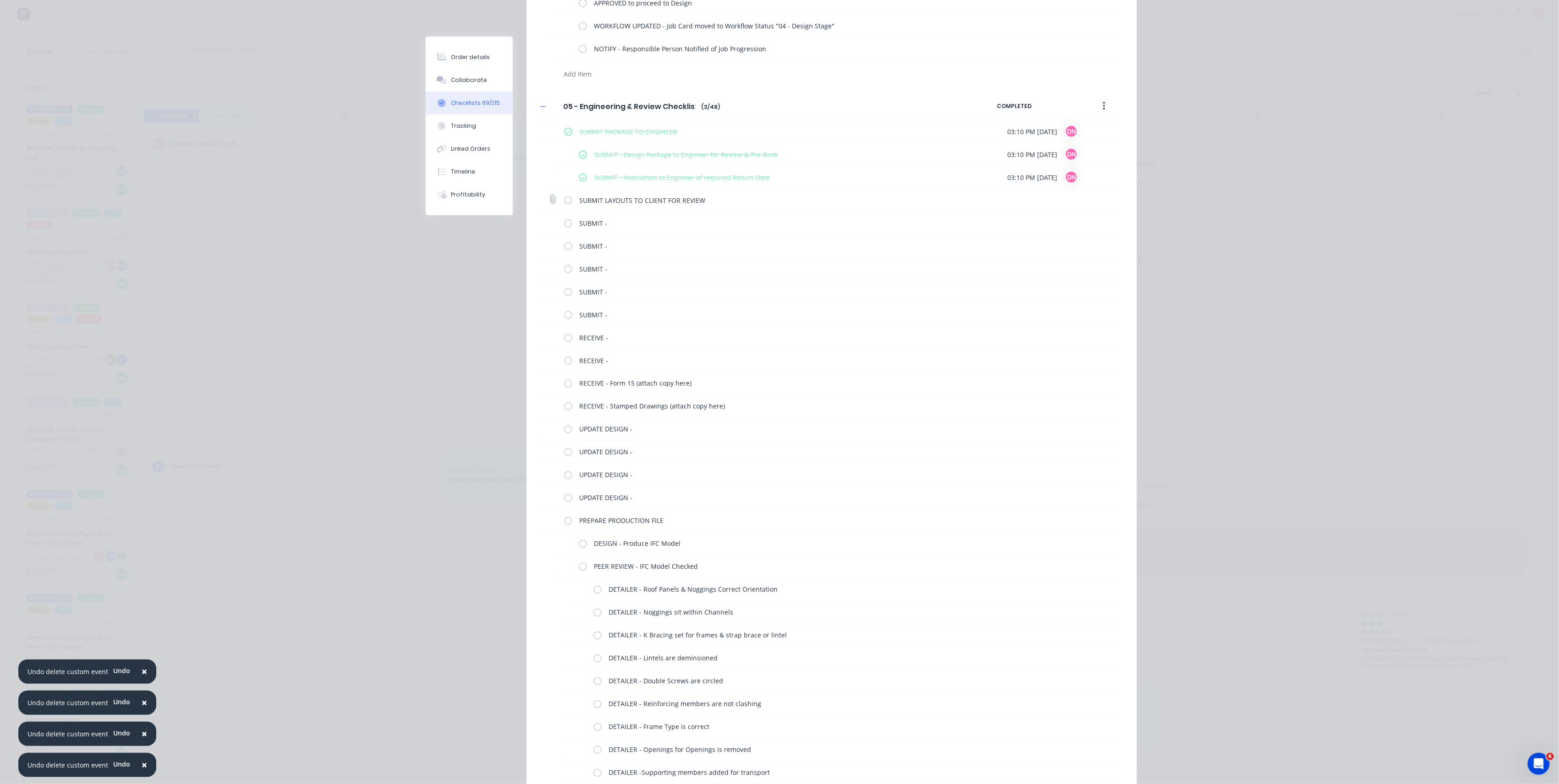
scroll to position [671, 0]
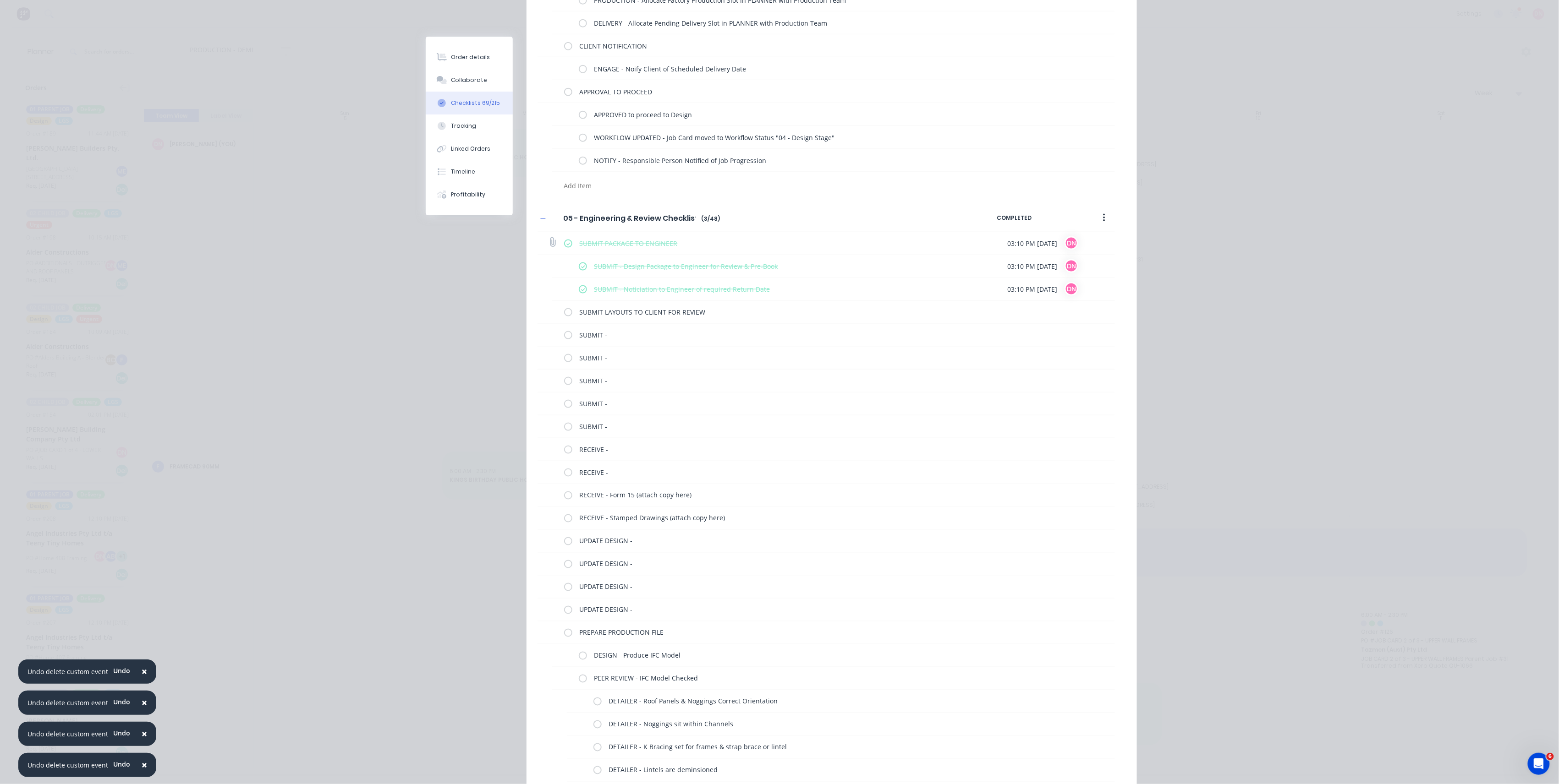
click at [564, 243] on label at bounding box center [568, 244] width 8 height 10
click at [0, 0] on input "checkbox" at bounding box center [0, 0] width 0 height 0
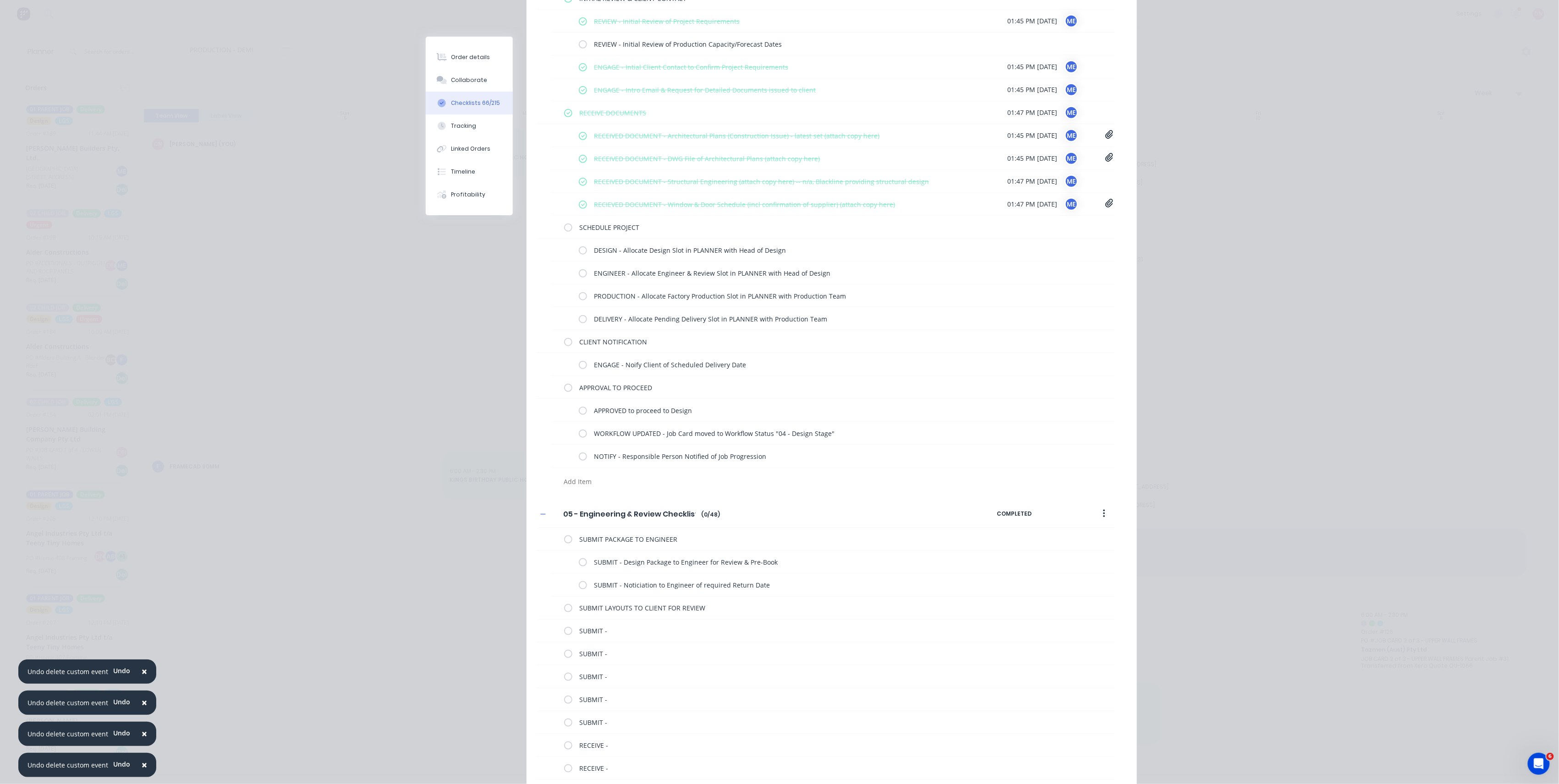
scroll to position [367, 0]
click at [564, 240] on label at bounding box center [568, 236] width 8 height 10
click at [0, 0] on input "checkbox" at bounding box center [0, 0] width 0 height 0
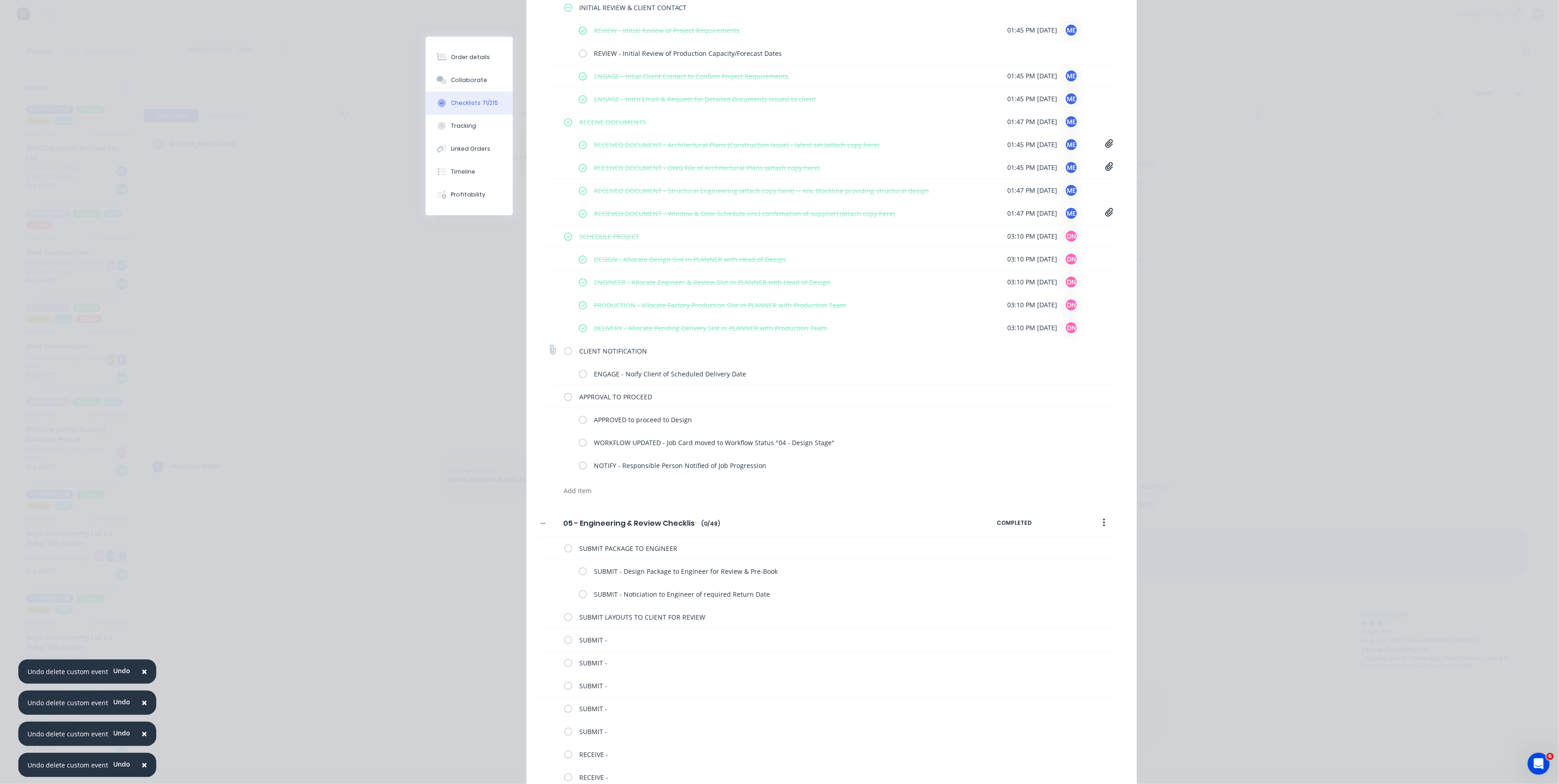
click at [564, 350] on label at bounding box center [568, 351] width 8 height 10
click at [0, 0] on input "checkbox" at bounding box center [0, 0] width 0 height 0
click at [564, 396] on label at bounding box center [568, 396] width 8 height 10
click at [0, 0] on input "checkbox" at bounding box center [0, 0] width 0 height 0
type textarea "x"
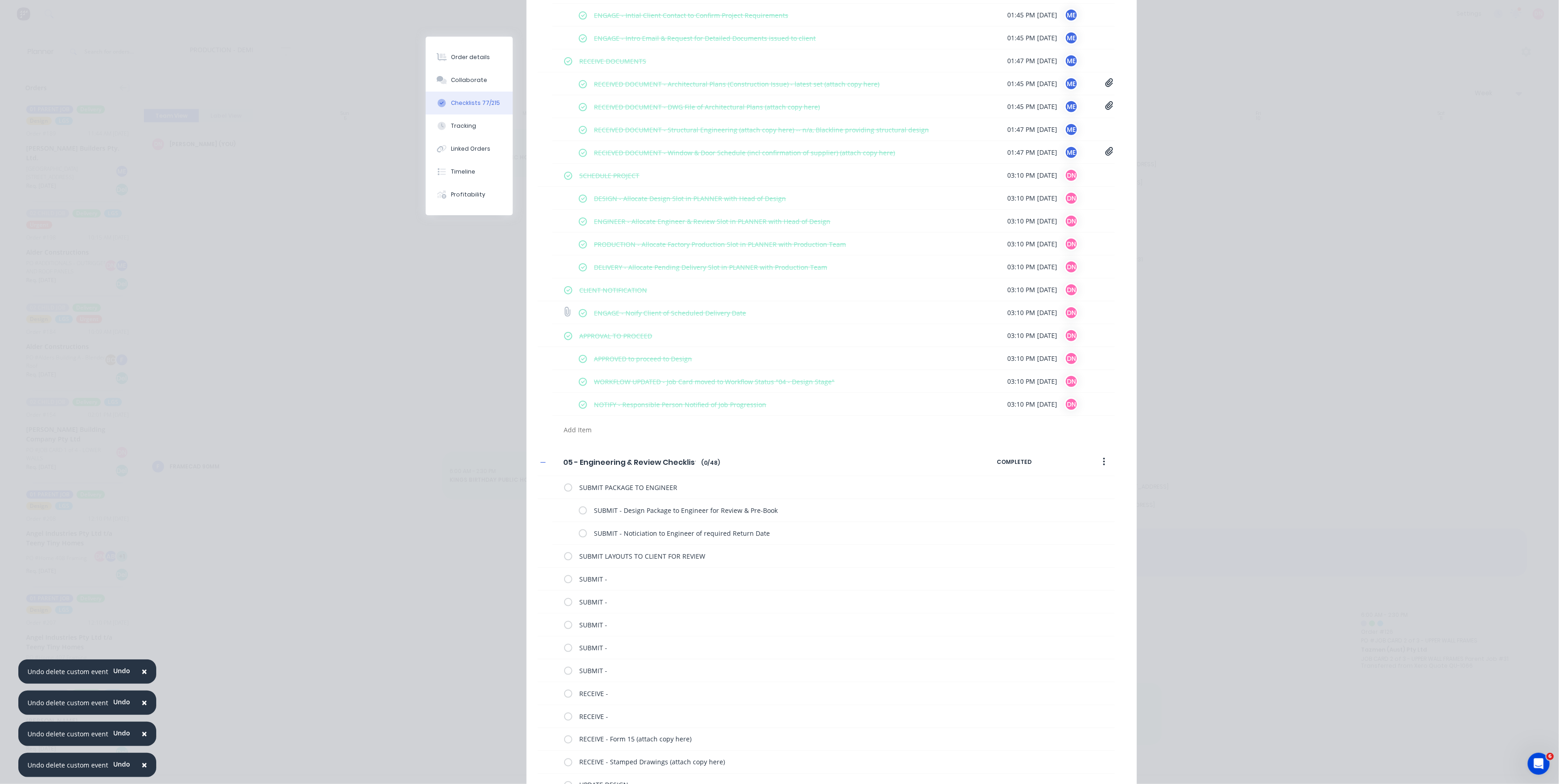
scroll to position [122, 0]
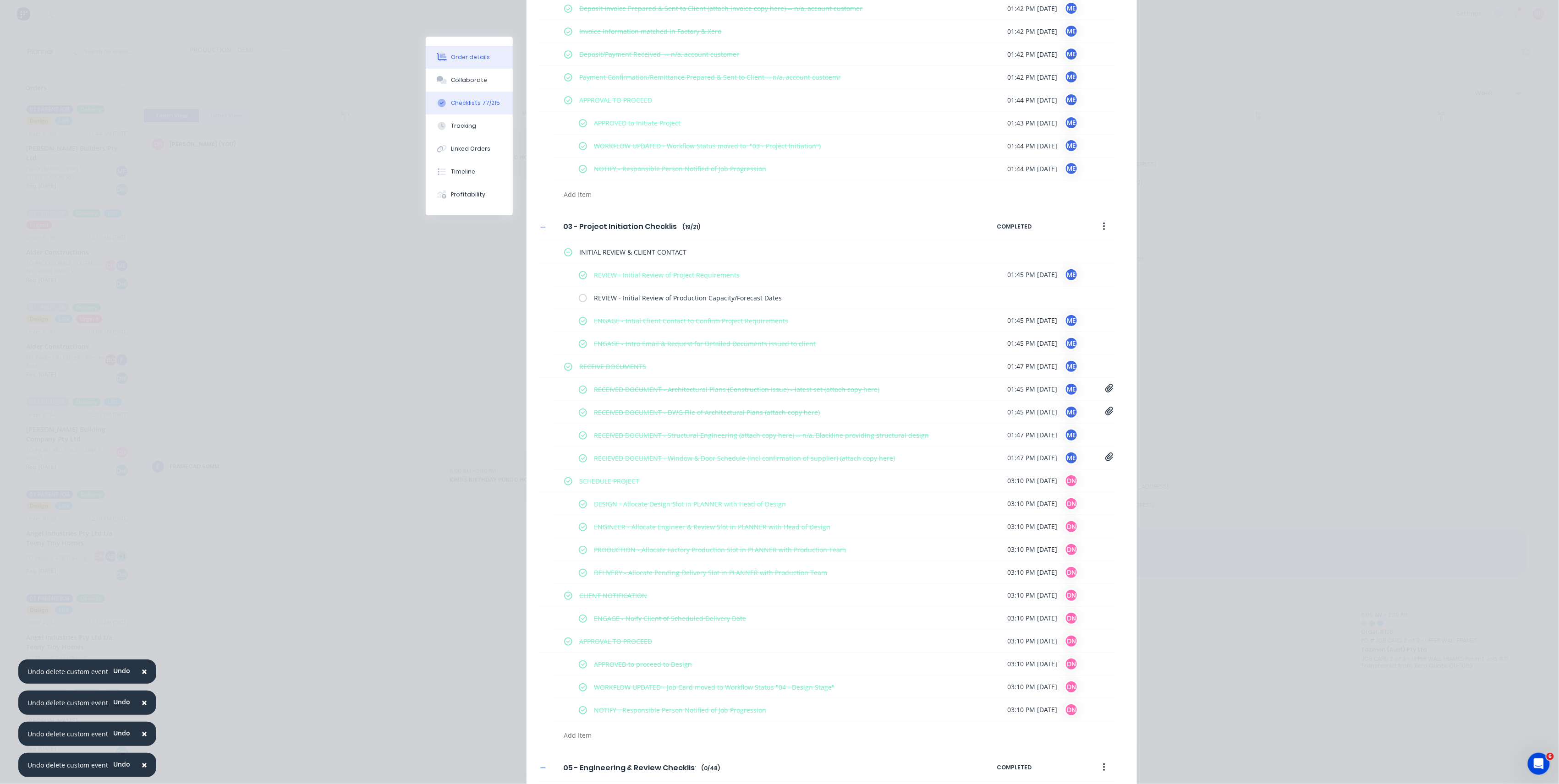
click at [485, 63] on button "Order details" at bounding box center [469, 57] width 87 height 23
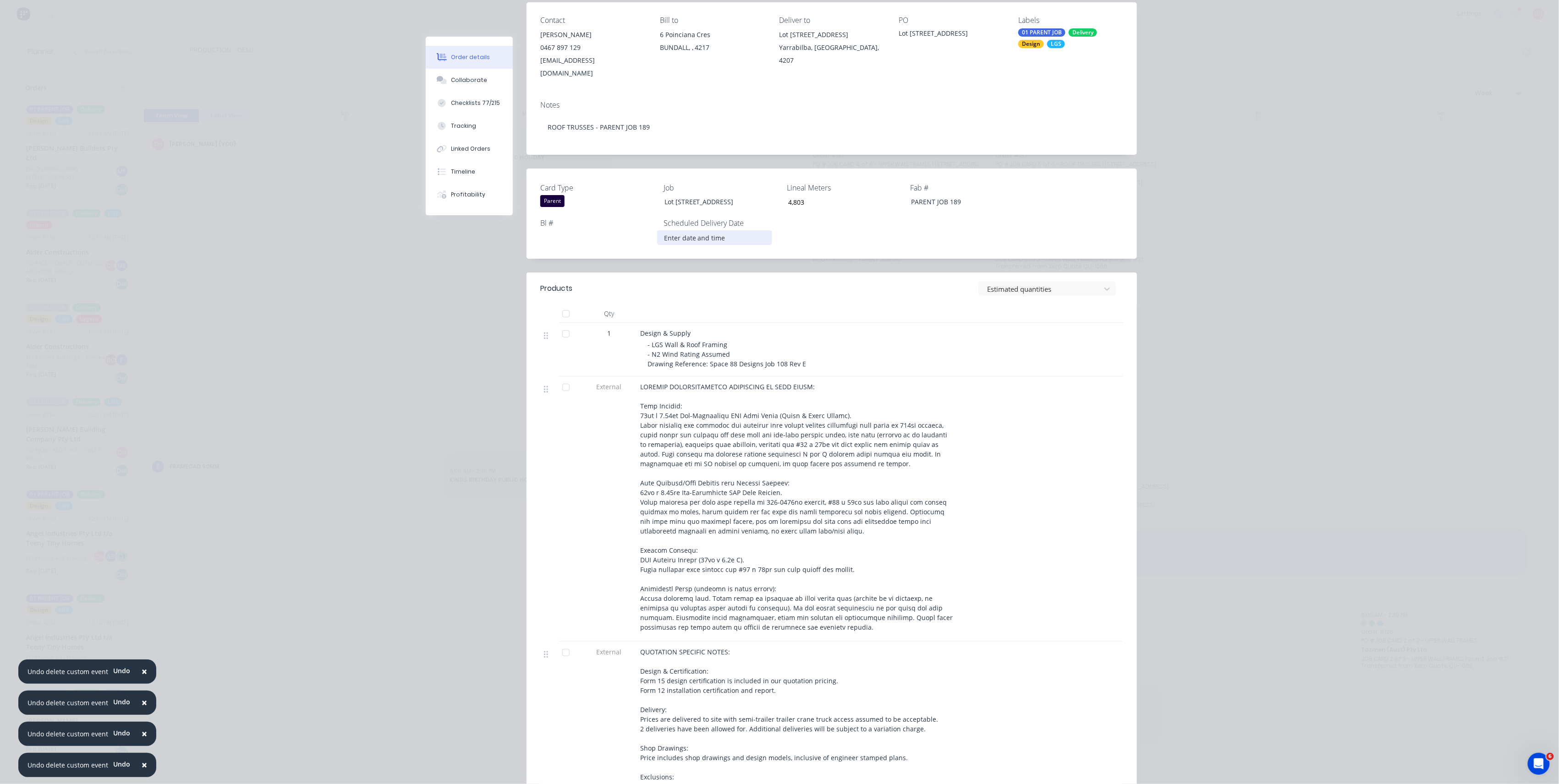
click at [719, 231] on input at bounding box center [715, 238] width 114 height 14
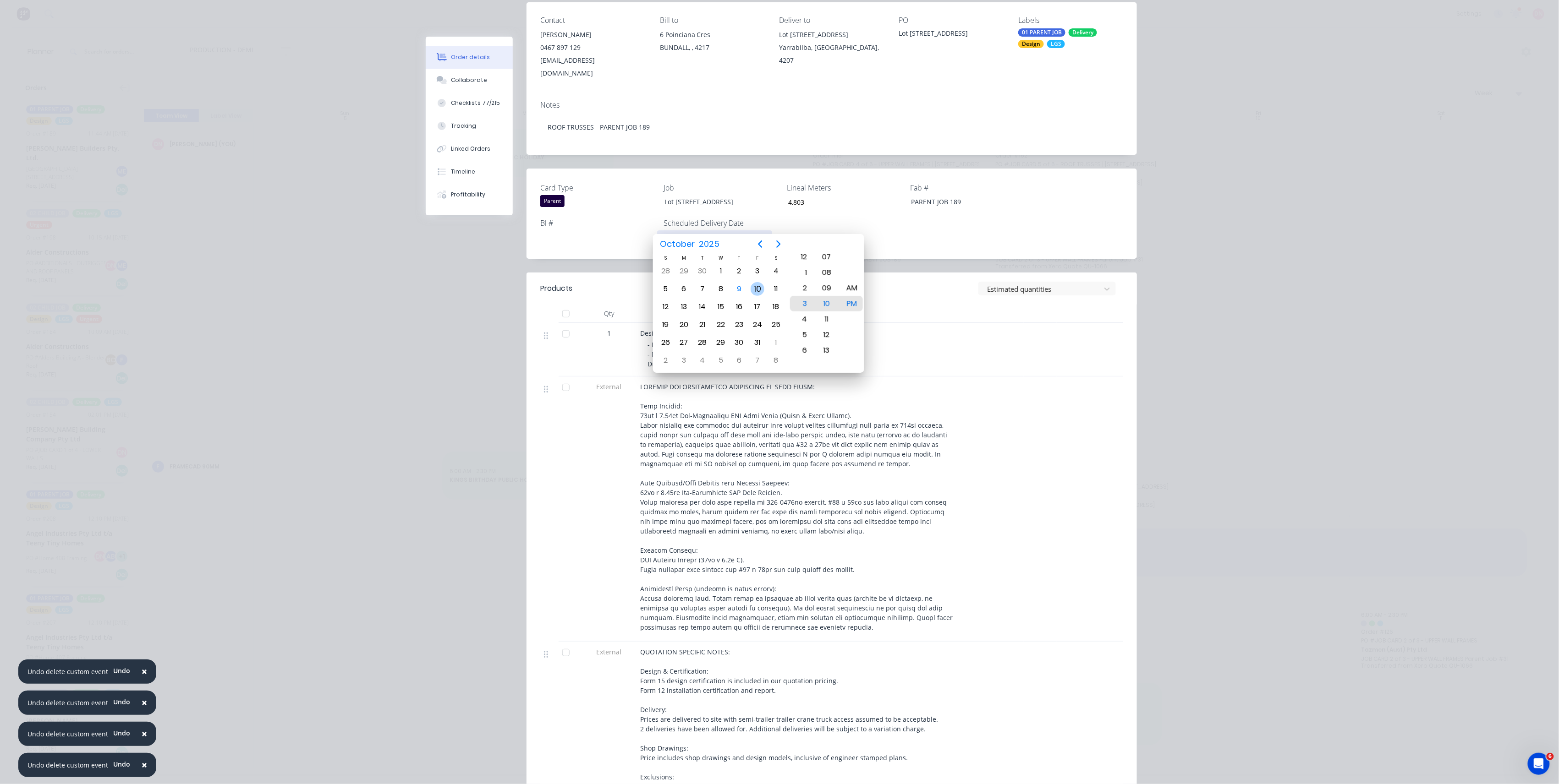
click at [758, 293] on div "10" at bounding box center [757, 289] width 14 height 14
click at [809, 332] on div "8" at bounding box center [801, 335] width 22 height 16
click at [858, 289] on div "AM" at bounding box center [852, 288] width 22 height 16
type input "[DATE] 8:00 AM"
click at [934, 288] on header "Products Estimated quantities" at bounding box center [832, 289] width 611 height 32
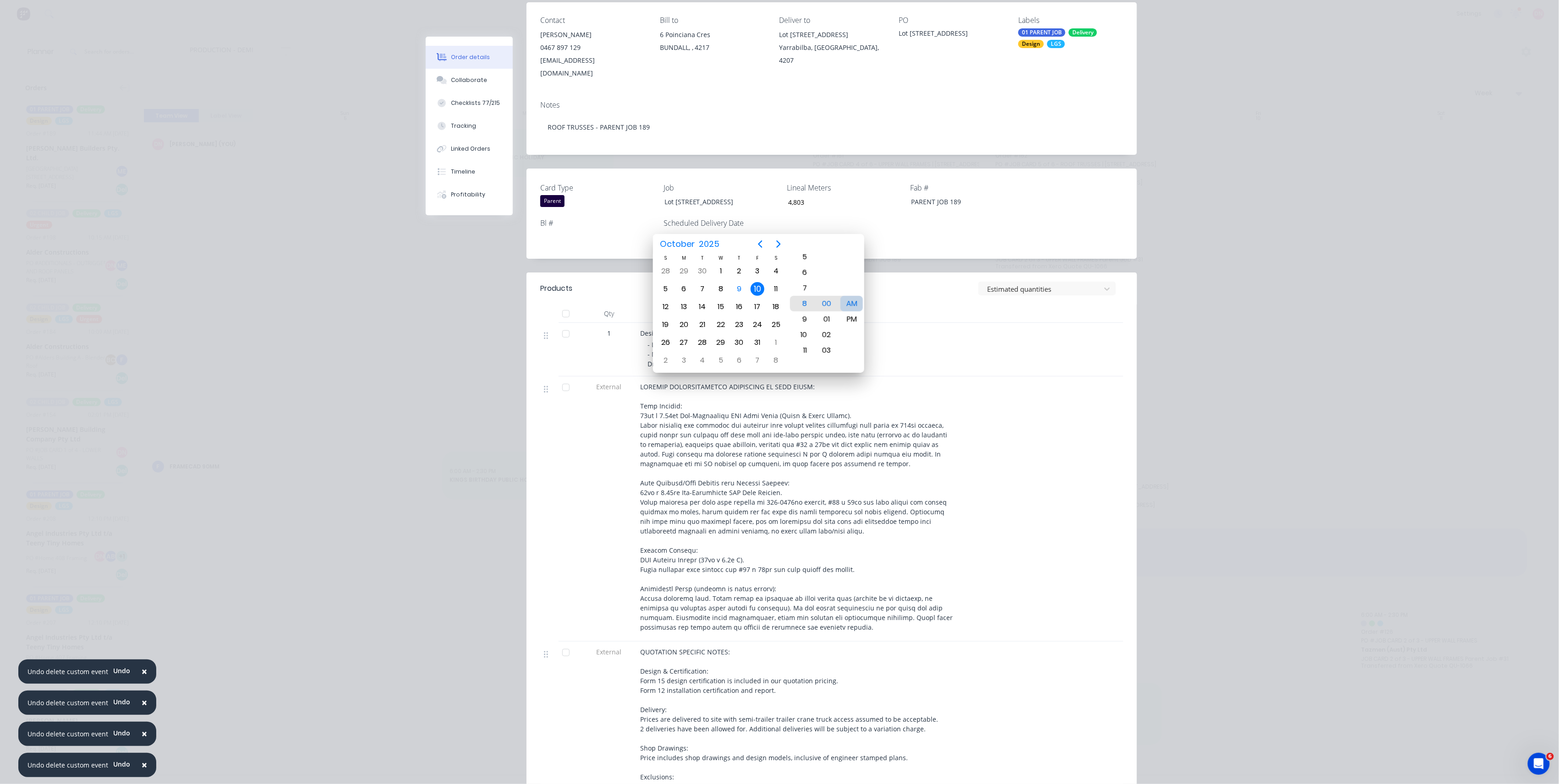
click at [859, 307] on div "AM" at bounding box center [852, 304] width 22 height 16
click at [913, 305] on div at bounding box center [797, 314] width 321 height 18
click at [1167, 397] on div "Order details Collaborate Checklists 77/215 Tracking Linked Orders Timeline Pro…" at bounding box center [780, 392] width 1559 height 784
click at [933, 273] on header "Products Estimated quantities" at bounding box center [832, 289] width 611 height 32
click at [900, 202] on div "Card Type Parent Job Lot 581 Stirling Street Lineal Meters 4,803 Fab # PARENT J…" at bounding box center [832, 214] width 611 height 90
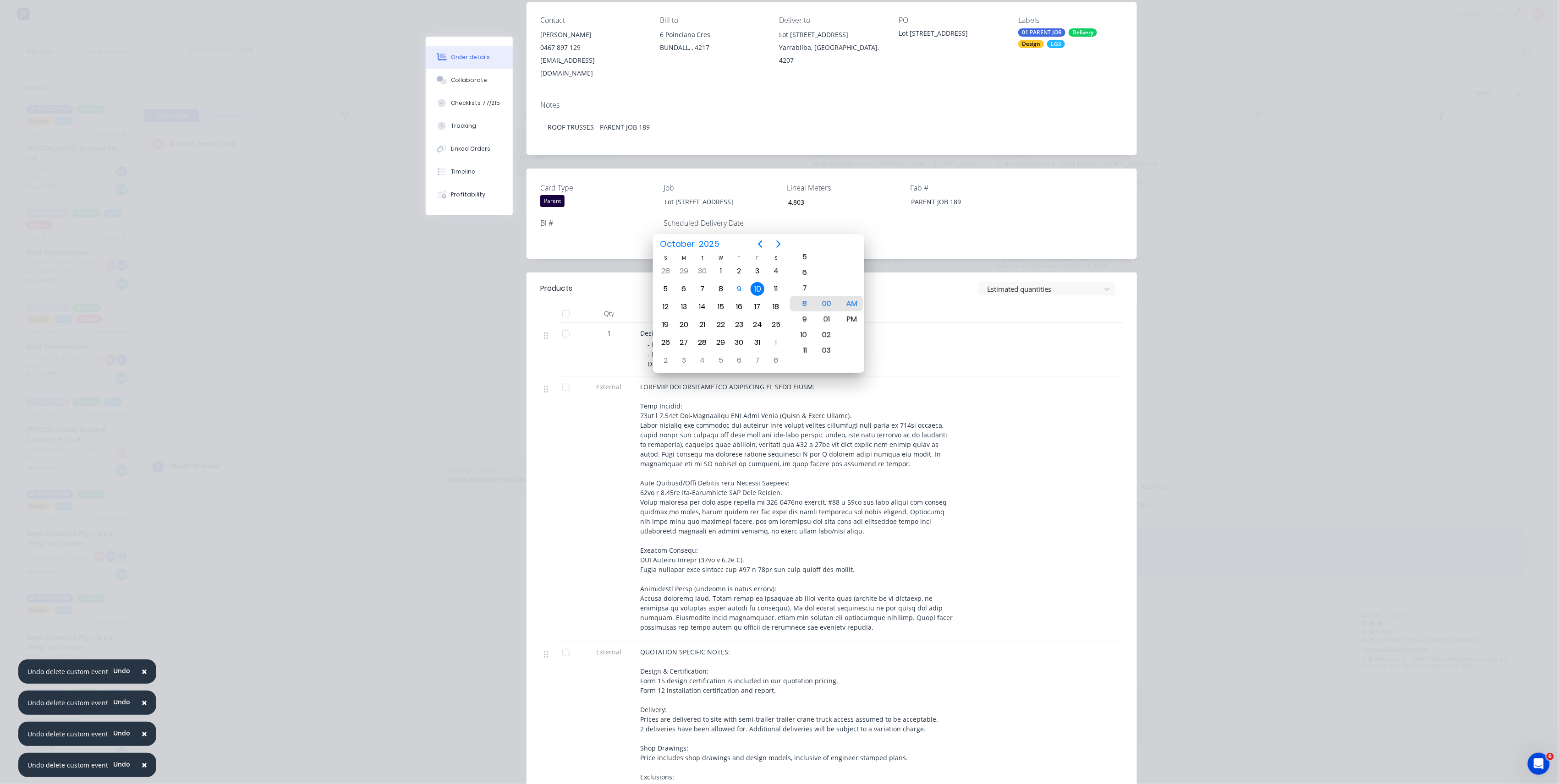
drag, startPoint x: 900, startPoint y: 202, endPoint x: 847, endPoint y: 209, distance: 53.5
click at [847, 209] on div "Card Type Parent Job Lot 581 Stirling Street Lineal Meters 4,803 Fab # PARENT J…" at bounding box center [832, 214] width 611 height 90
click at [848, 217] on div "Card Type Parent Job Lot 581 Stirling Street Lineal Meters 4,803 Fab # PARENT J…" at bounding box center [832, 214] width 611 height 90
click at [936, 237] on div "Card Type Parent Job Lot 581 Stirling Street Lineal Meters 4,803 Fab # PARENT J…" at bounding box center [832, 214] width 611 height 90
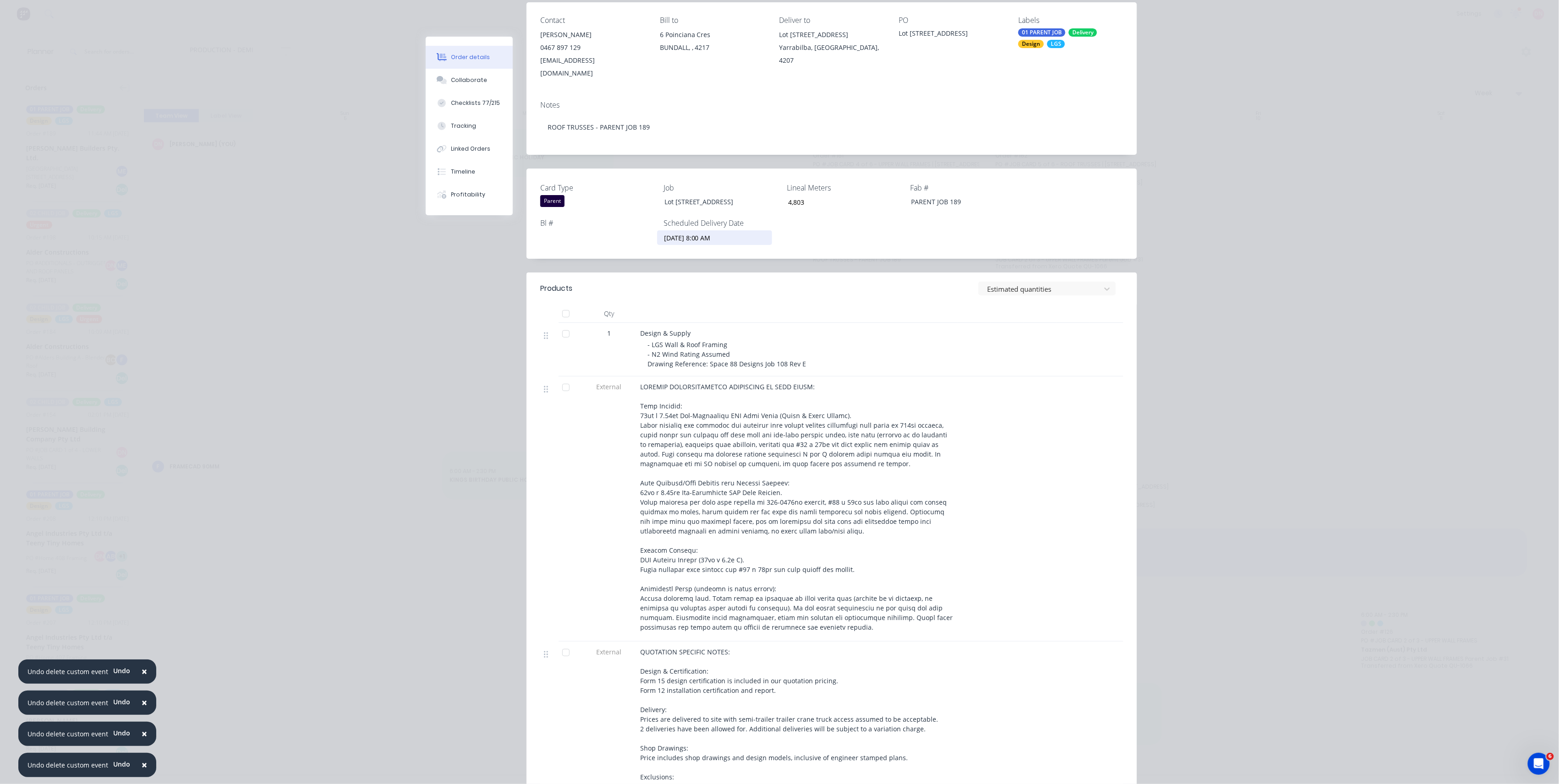
scroll to position [0, 0]
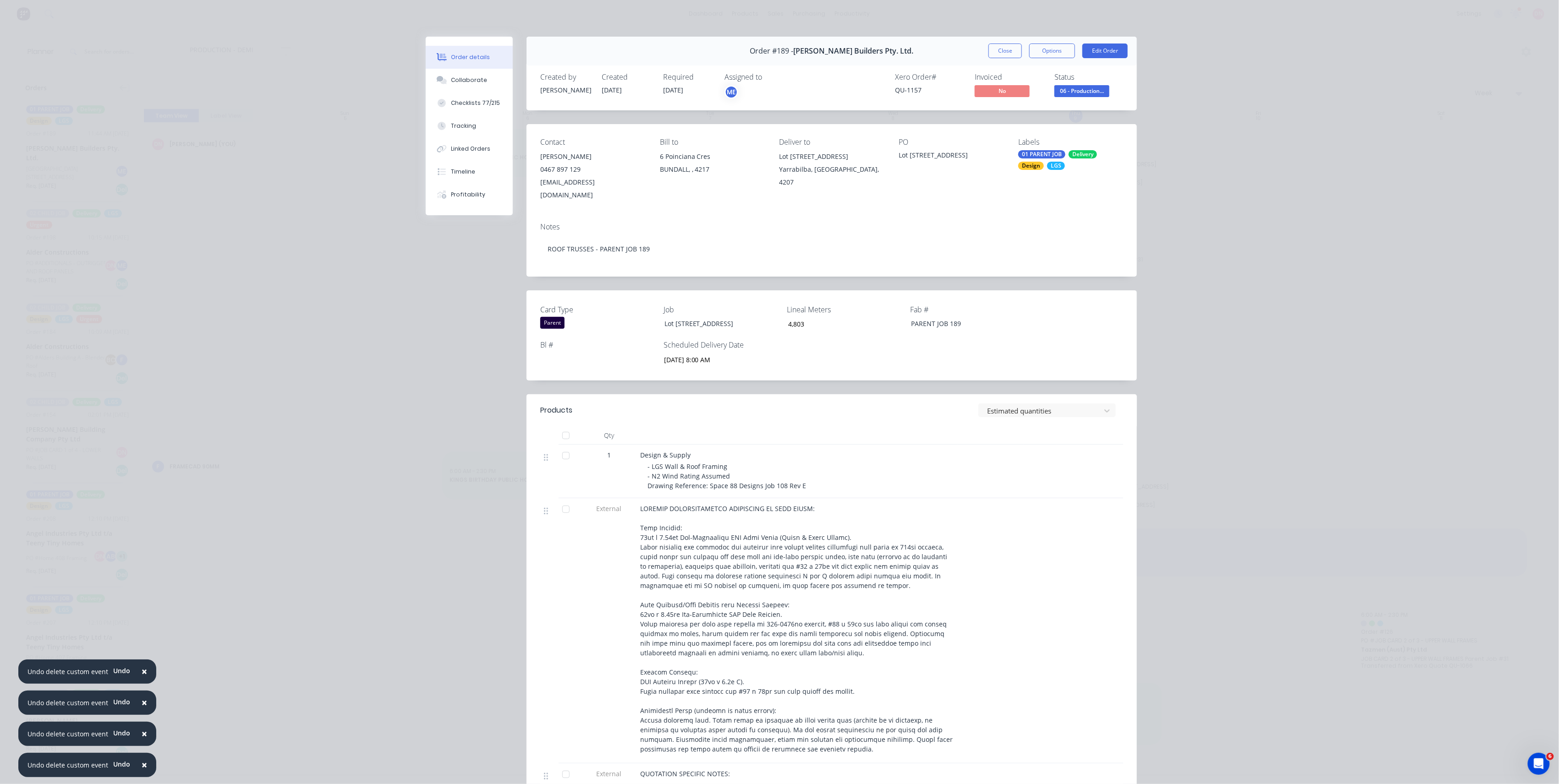
drag, startPoint x: 1005, startPoint y: 48, endPoint x: 999, endPoint y: 48, distance: 6.0
click at [1005, 48] on button "Close" at bounding box center [1005, 51] width 33 height 15
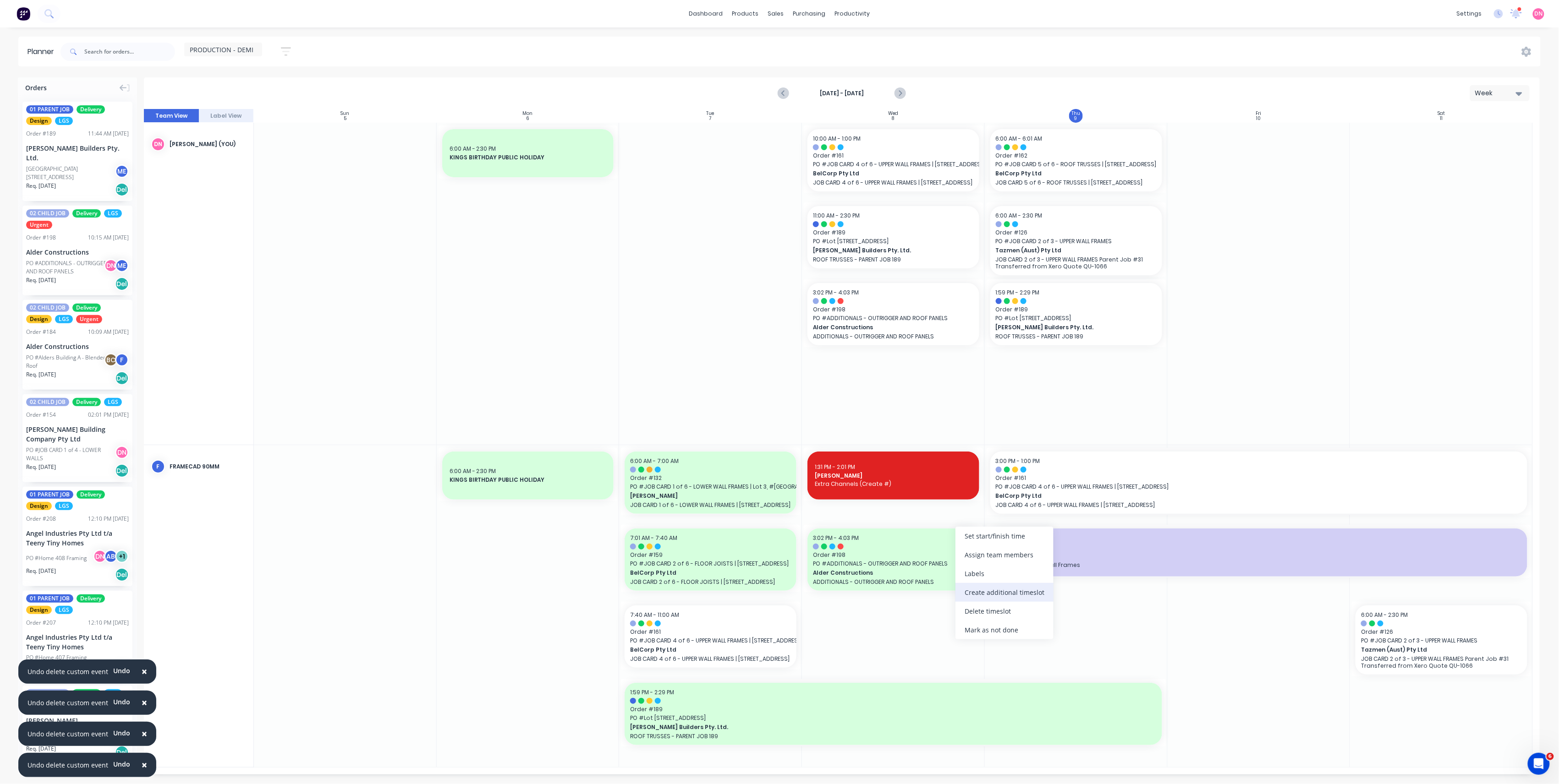
click at [999, 597] on div "Create additional timeslot" at bounding box center [1005, 592] width 98 height 19
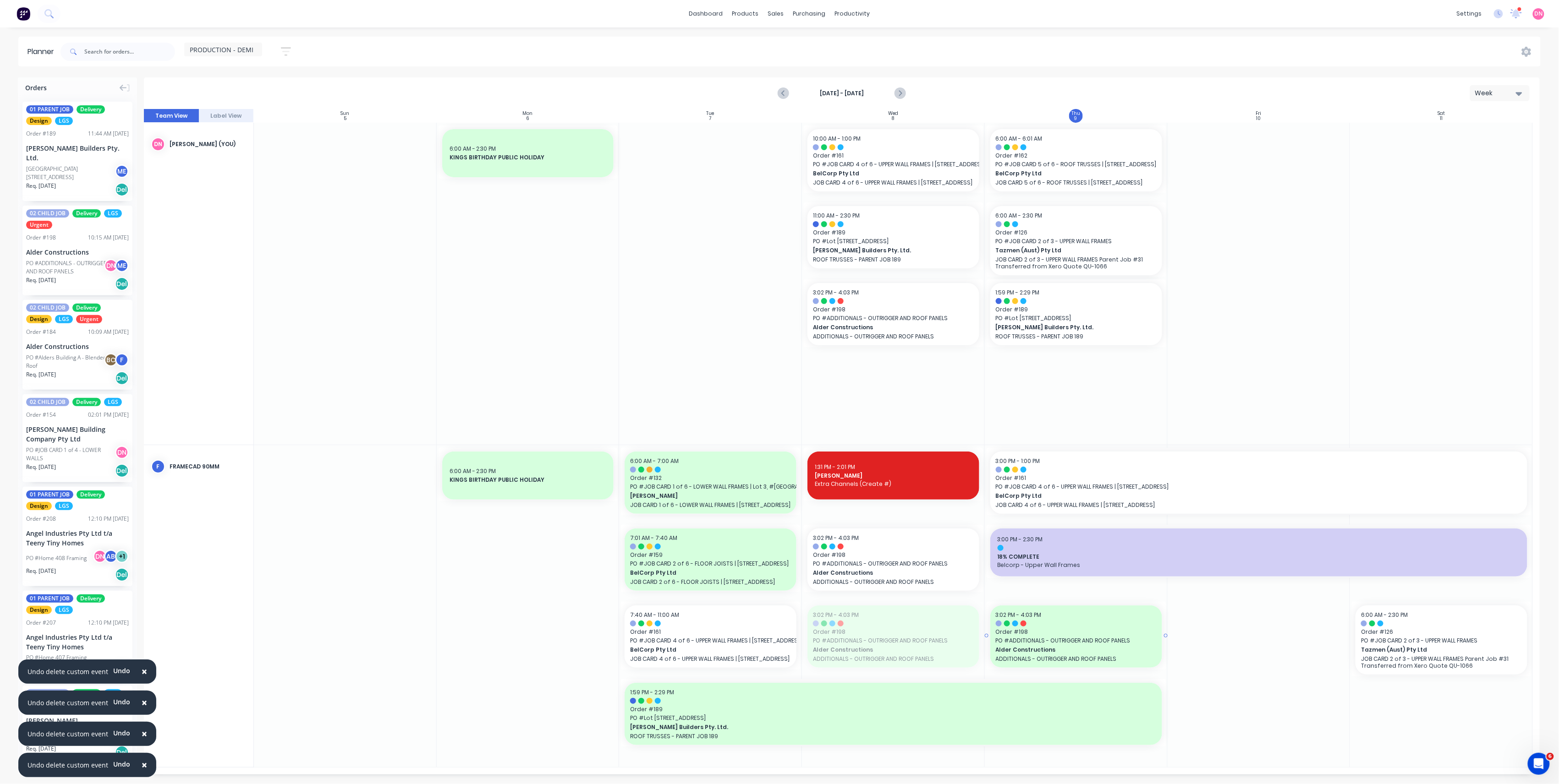
drag, startPoint x: 892, startPoint y: 655, endPoint x: 1031, endPoint y: 641, distance: 139.7
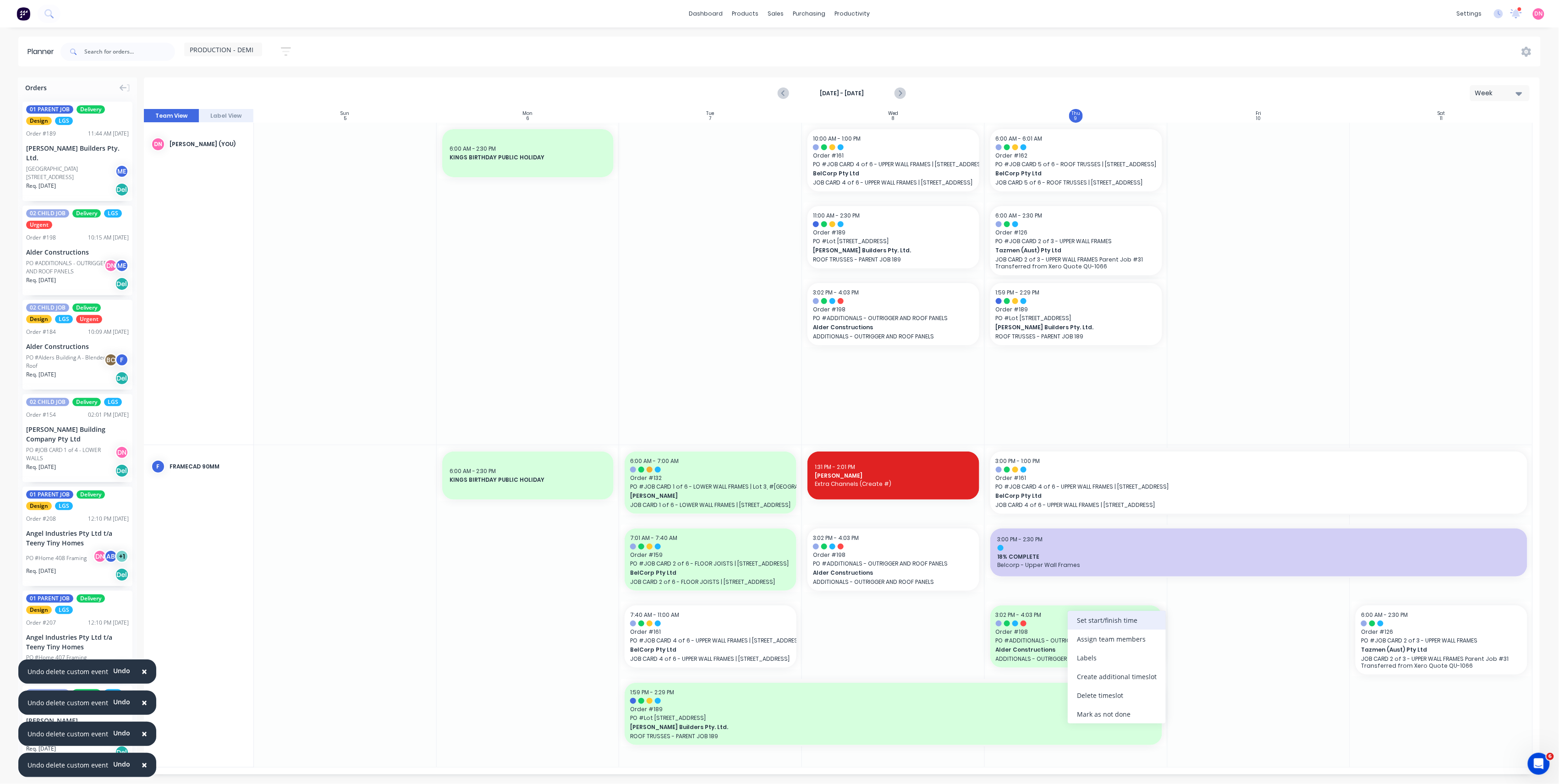
click at [1082, 625] on div "Set start/finish time" at bounding box center [1117, 620] width 98 height 19
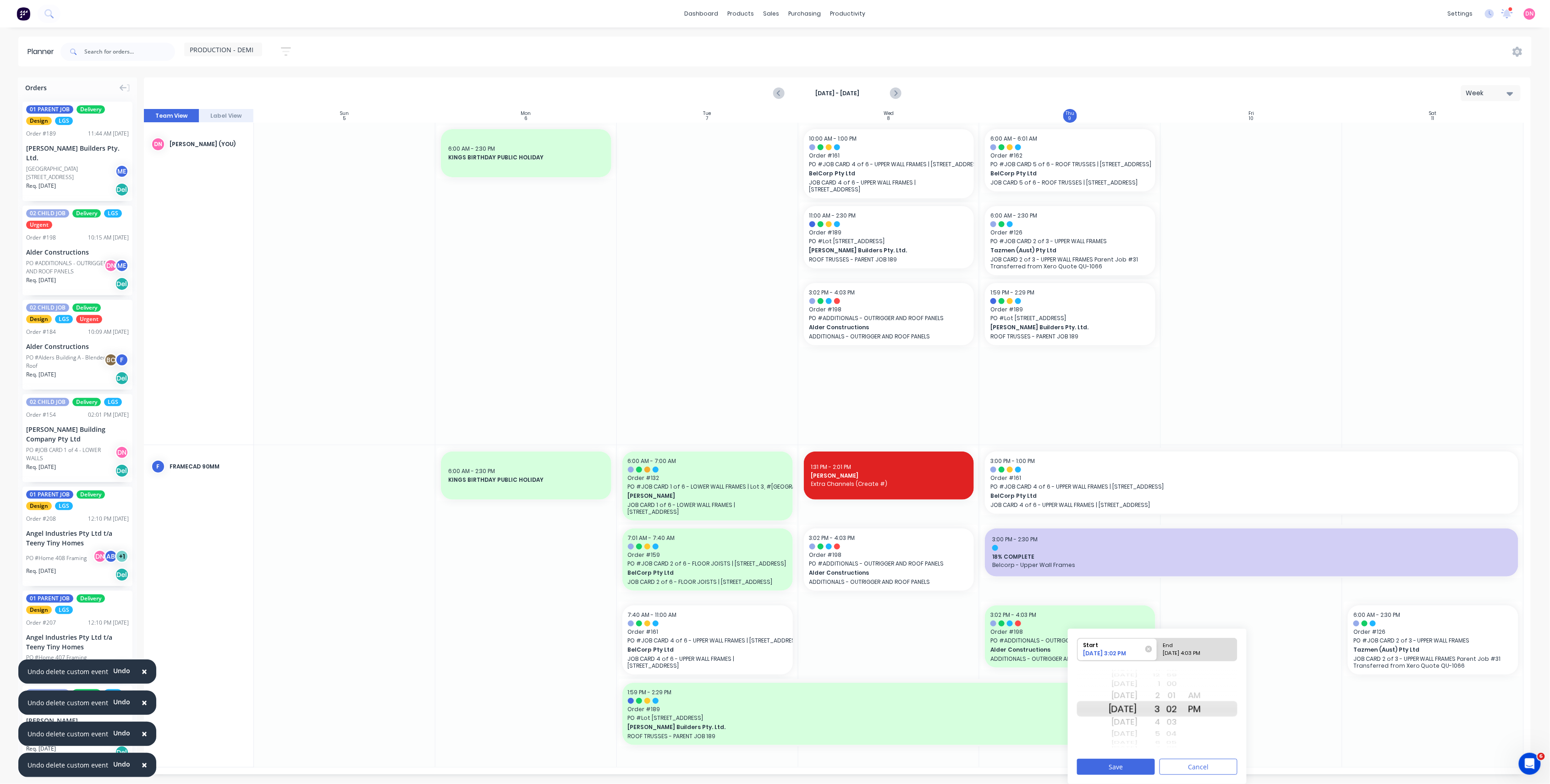
click at [1206, 694] on div "AM" at bounding box center [1195, 696] width 23 height 15
click at [1210, 650] on div "10/09/2025 4:03 PM" at bounding box center [1193, 655] width 67 height 11
click at [1158, 650] on input "End 10/09/2025 4:03 PM" at bounding box center [1157, 650] width 1 height 22
radio input "true"
click at [1206, 699] on div "AM" at bounding box center [1195, 696] width 23 height 15
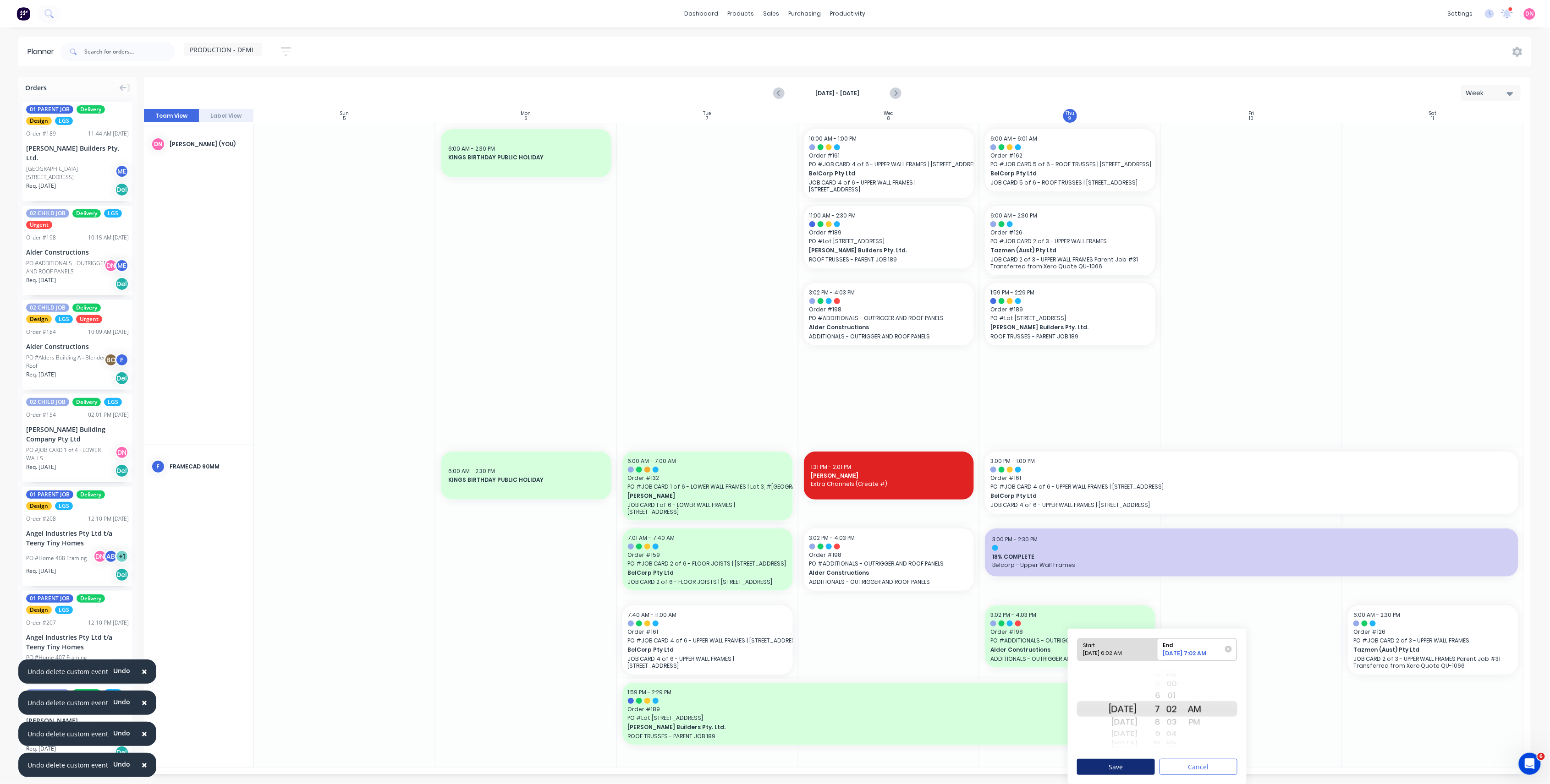
click at [1149, 773] on button "Save" at bounding box center [1115, 767] width 78 height 16
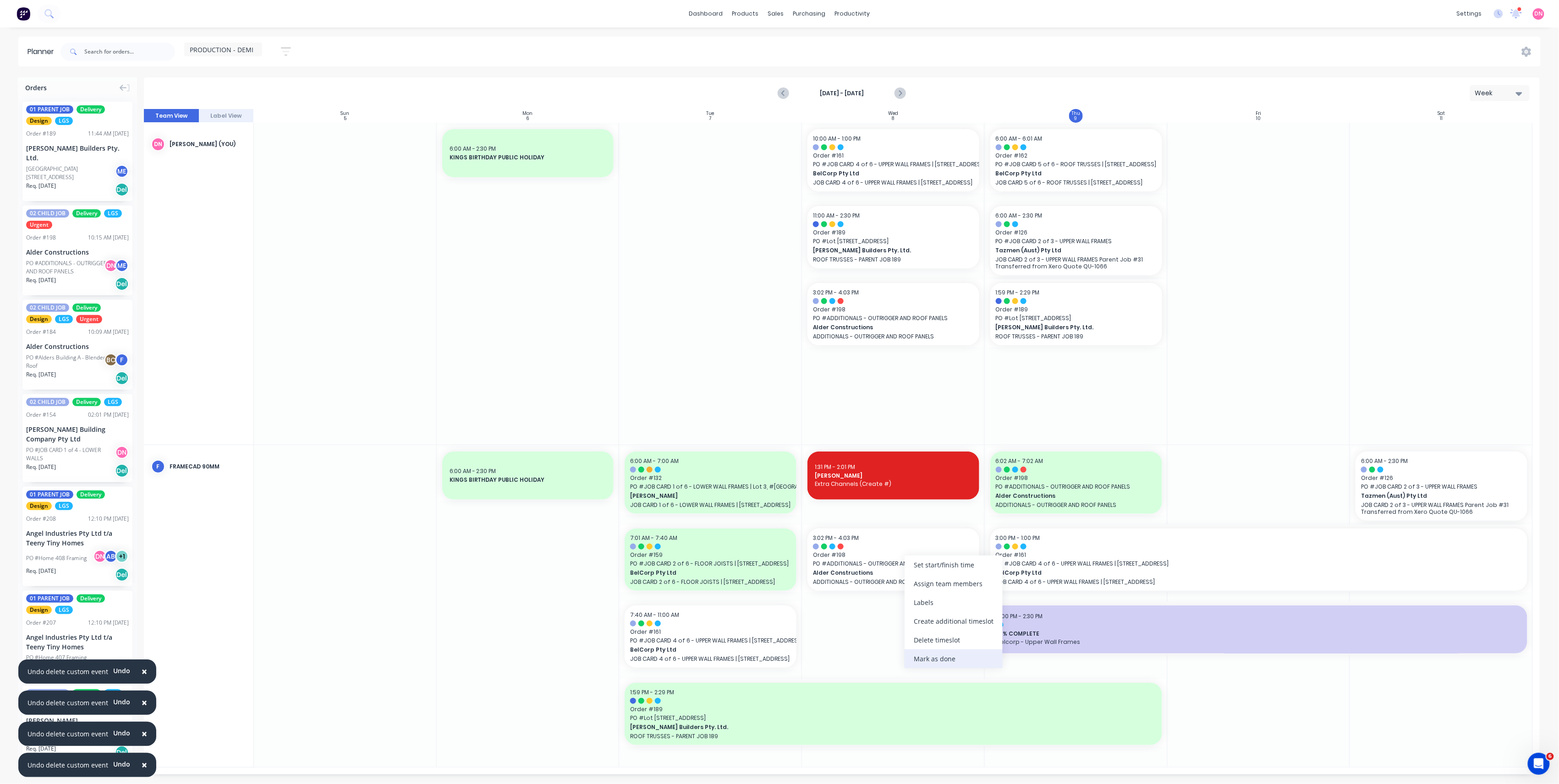
click at [944, 656] on div "Mark as done" at bounding box center [954, 659] width 98 height 19
click at [904, 91] on icon "Next page" at bounding box center [899, 93] width 11 height 11
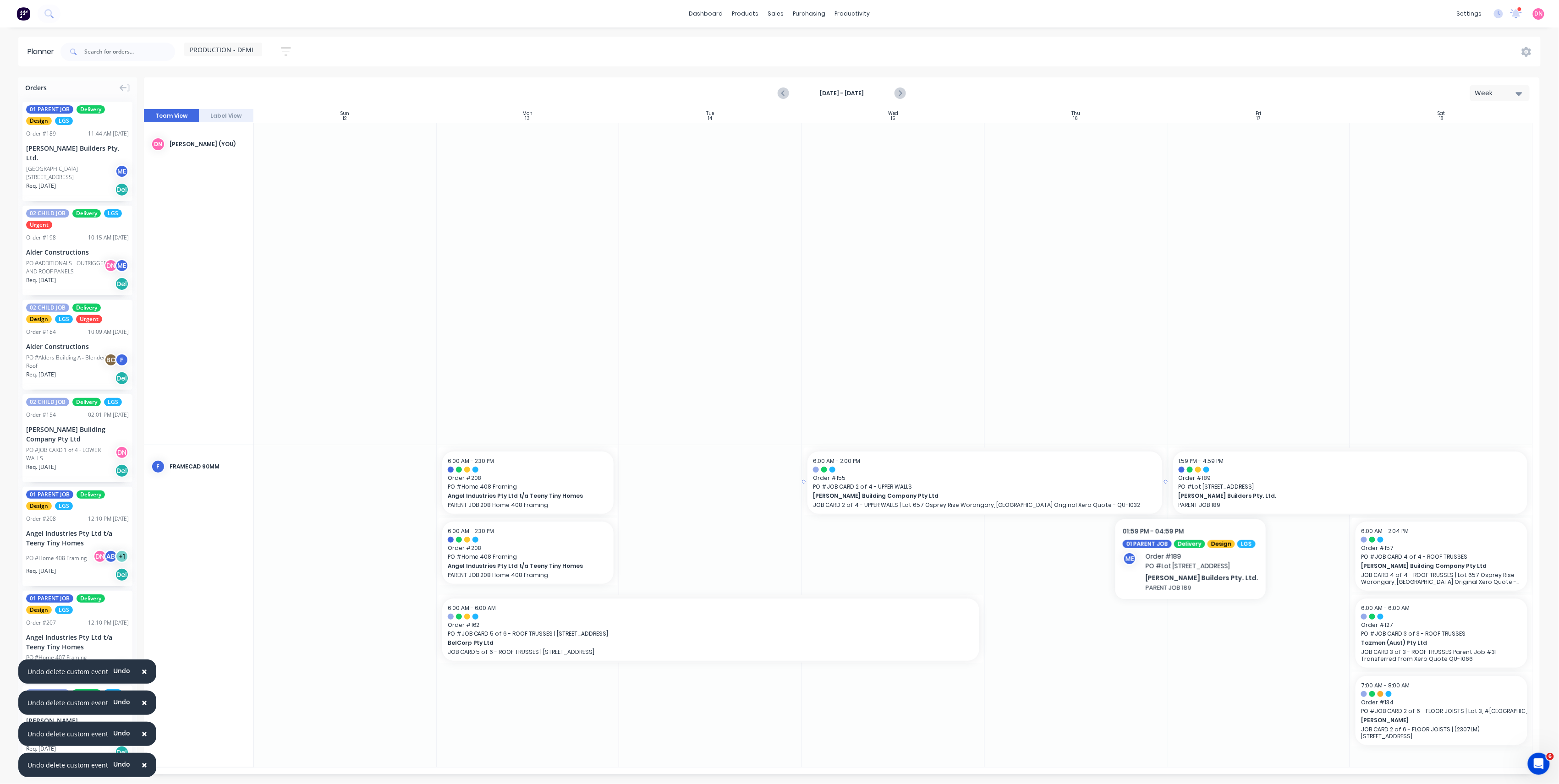
click at [1081, 465] on div "6:00 AM - 2:00 PM Order # 155 PO # JOB CARD 2 of 4 - UPPER WALLS Blackwood Buil…" at bounding box center [984, 483] width 354 height 62
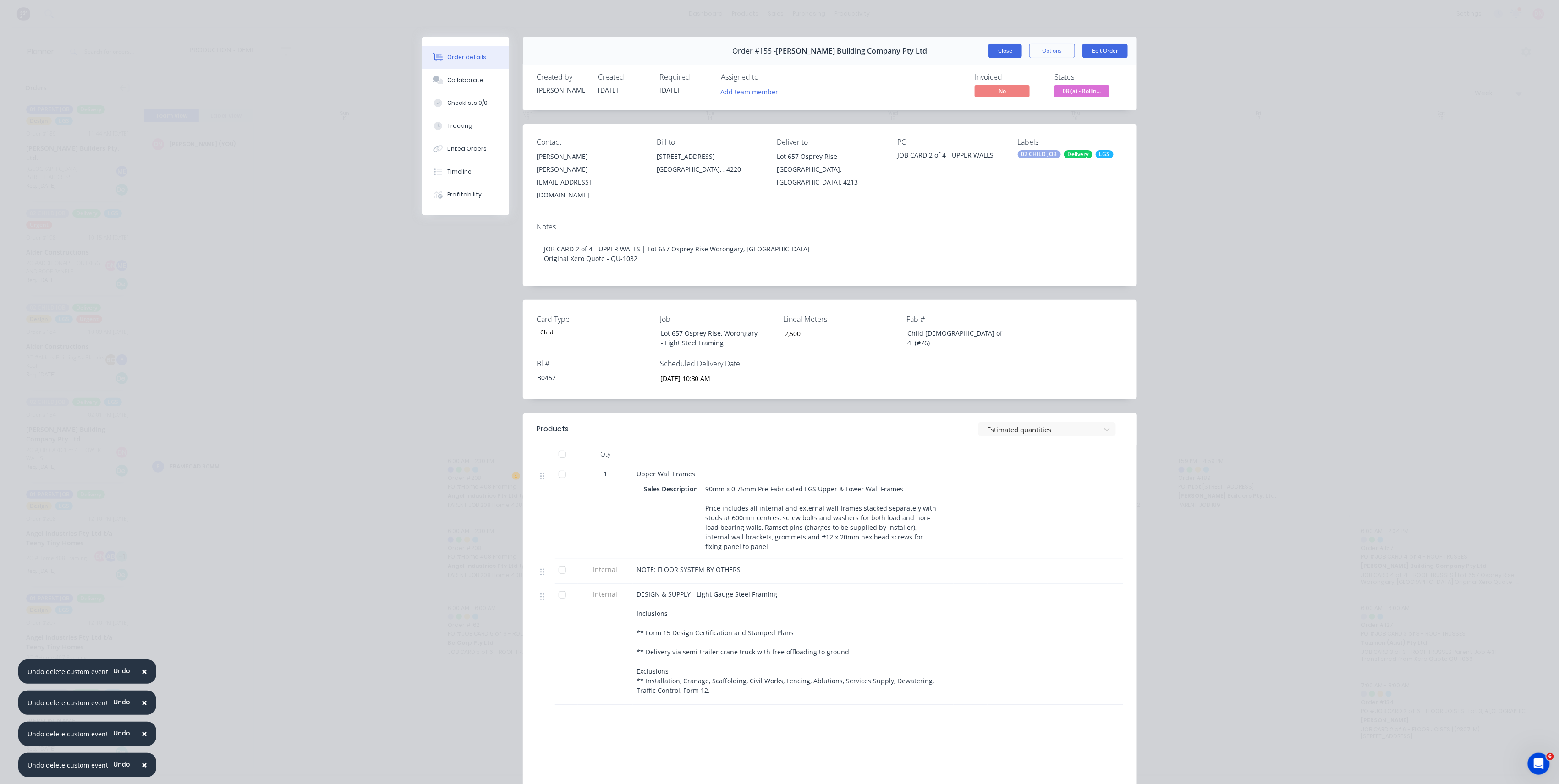
click at [1006, 50] on button "Close" at bounding box center [1005, 51] width 33 height 15
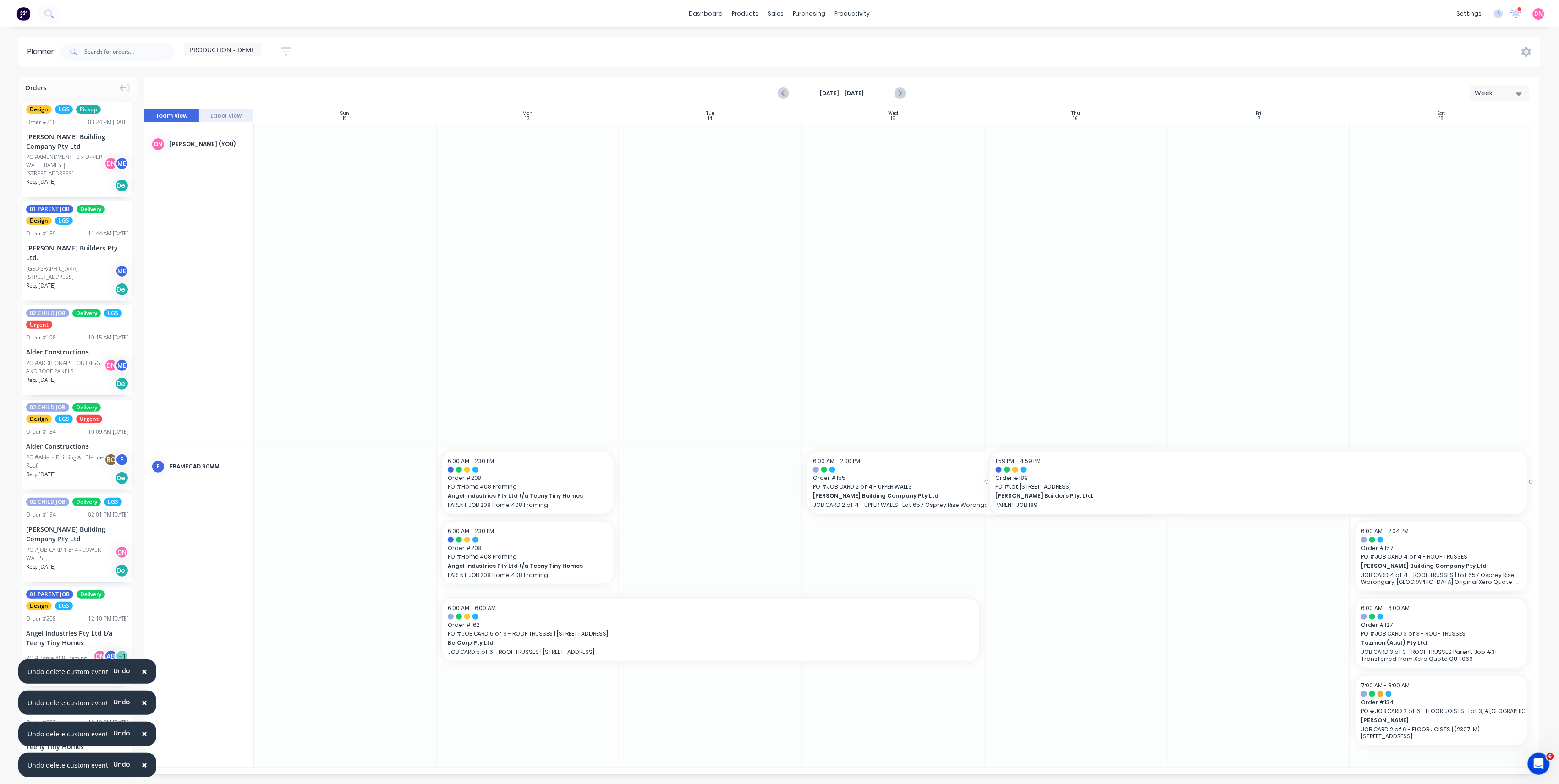
drag, startPoint x: 1304, startPoint y: 495, endPoint x: 1094, endPoint y: 479, distance: 210.6
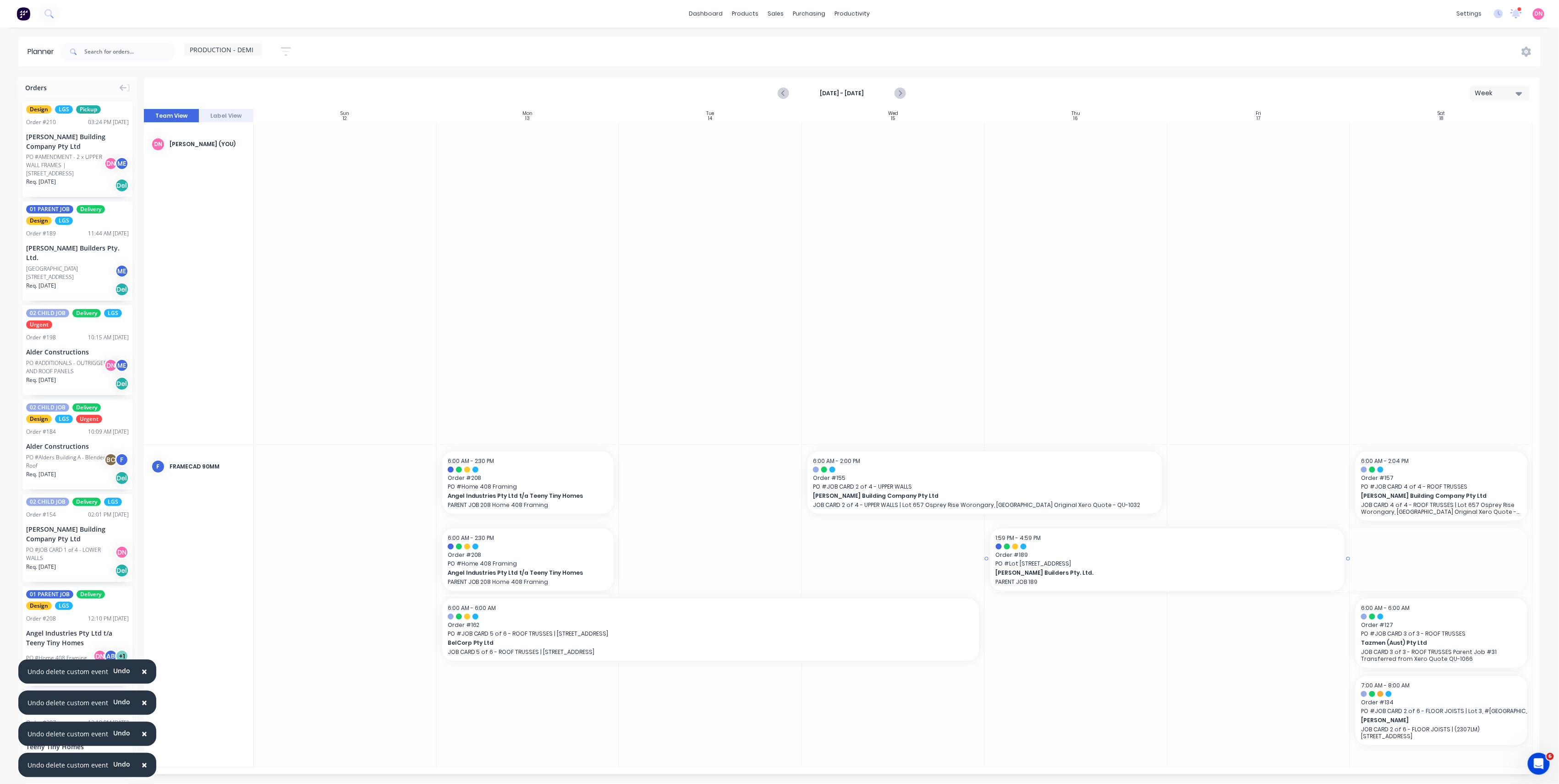
drag, startPoint x: 1532, startPoint y: 558, endPoint x: 1309, endPoint y: 532, distance: 224.5
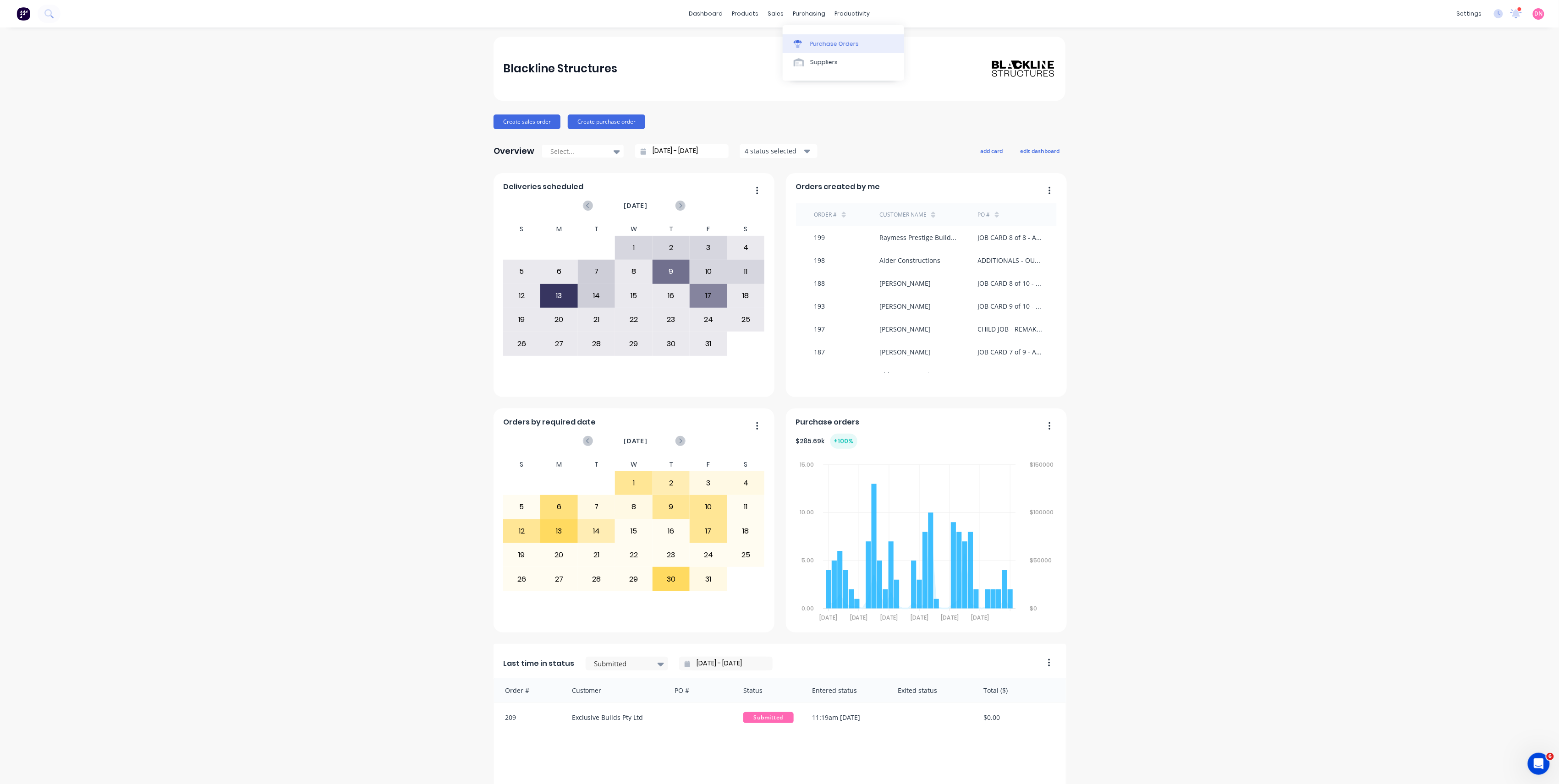
click at [803, 43] on div at bounding box center [800, 44] width 14 height 8
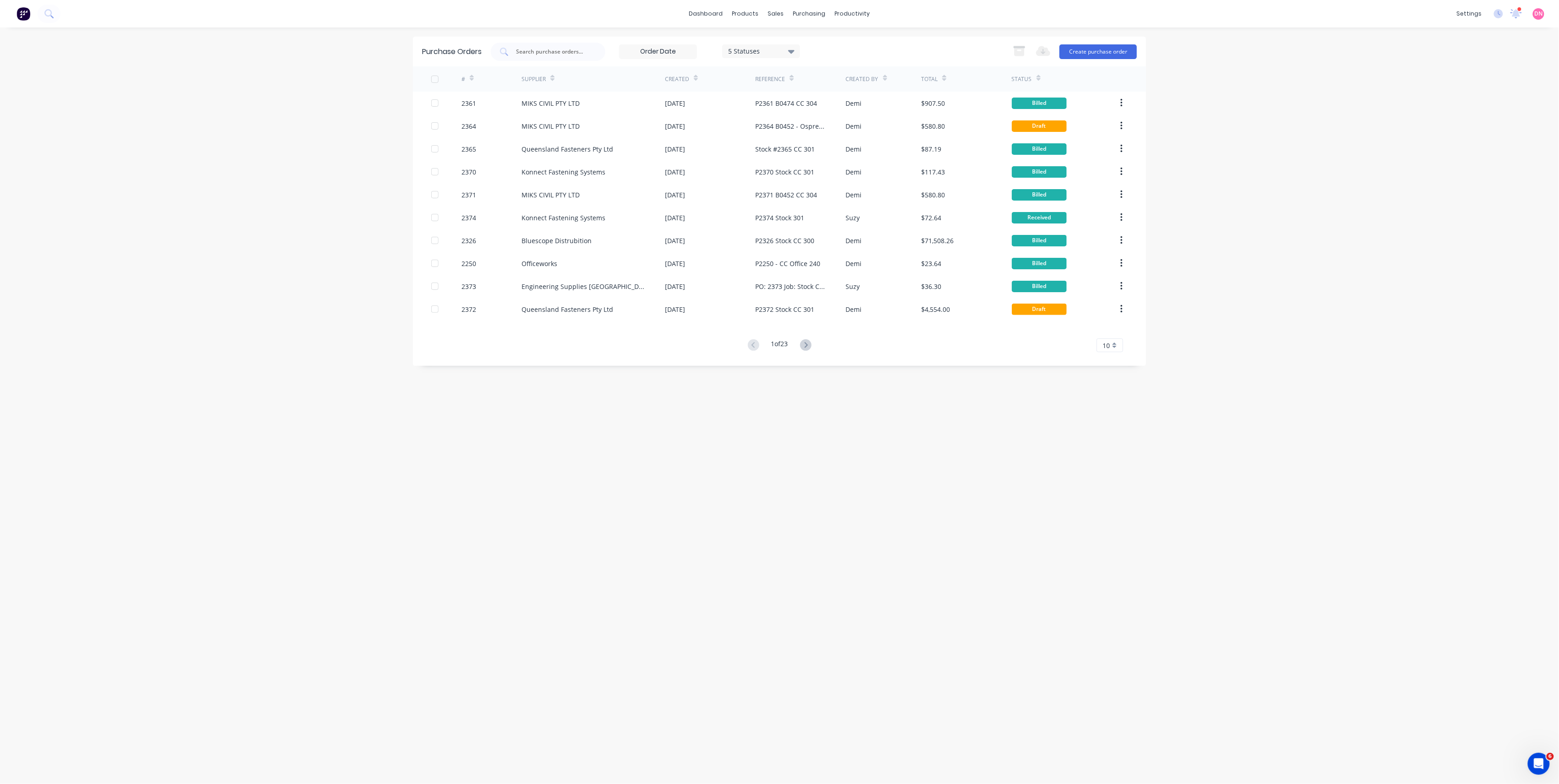
click at [694, 73] on div at bounding box center [695, 77] width 4 height 14
click at [693, 91] on div "Created" at bounding box center [710, 79] width 90 height 25
click at [698, 79] on div "Created" at bounding box center [710, 79] width 90 height 25
click at [695, 76] on icon at bounding box center [695, 77] width 4 height 7
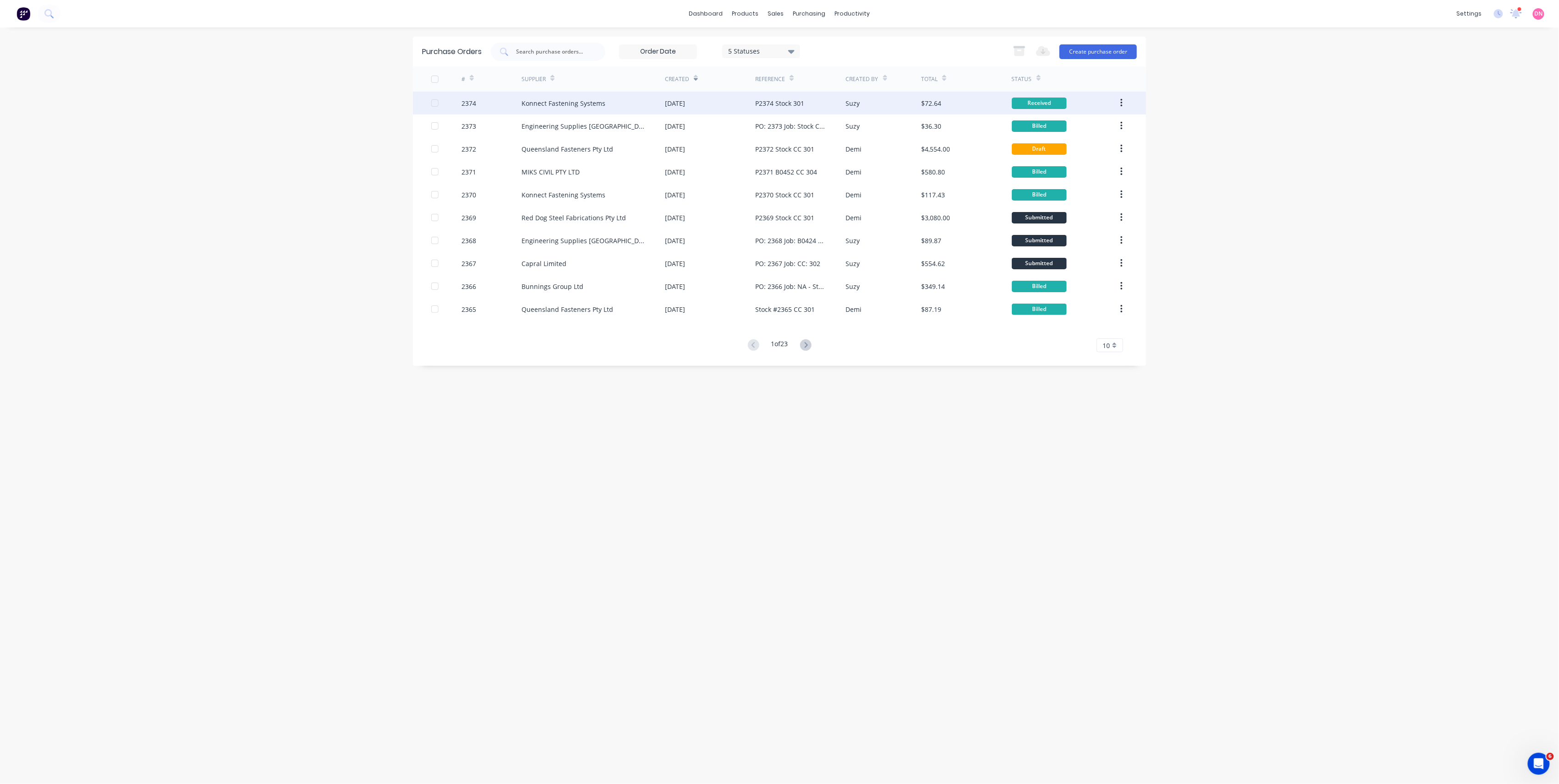
click at [685, 103] on div "[DATE]" at bounding box center [675, 103] width 20 height 10
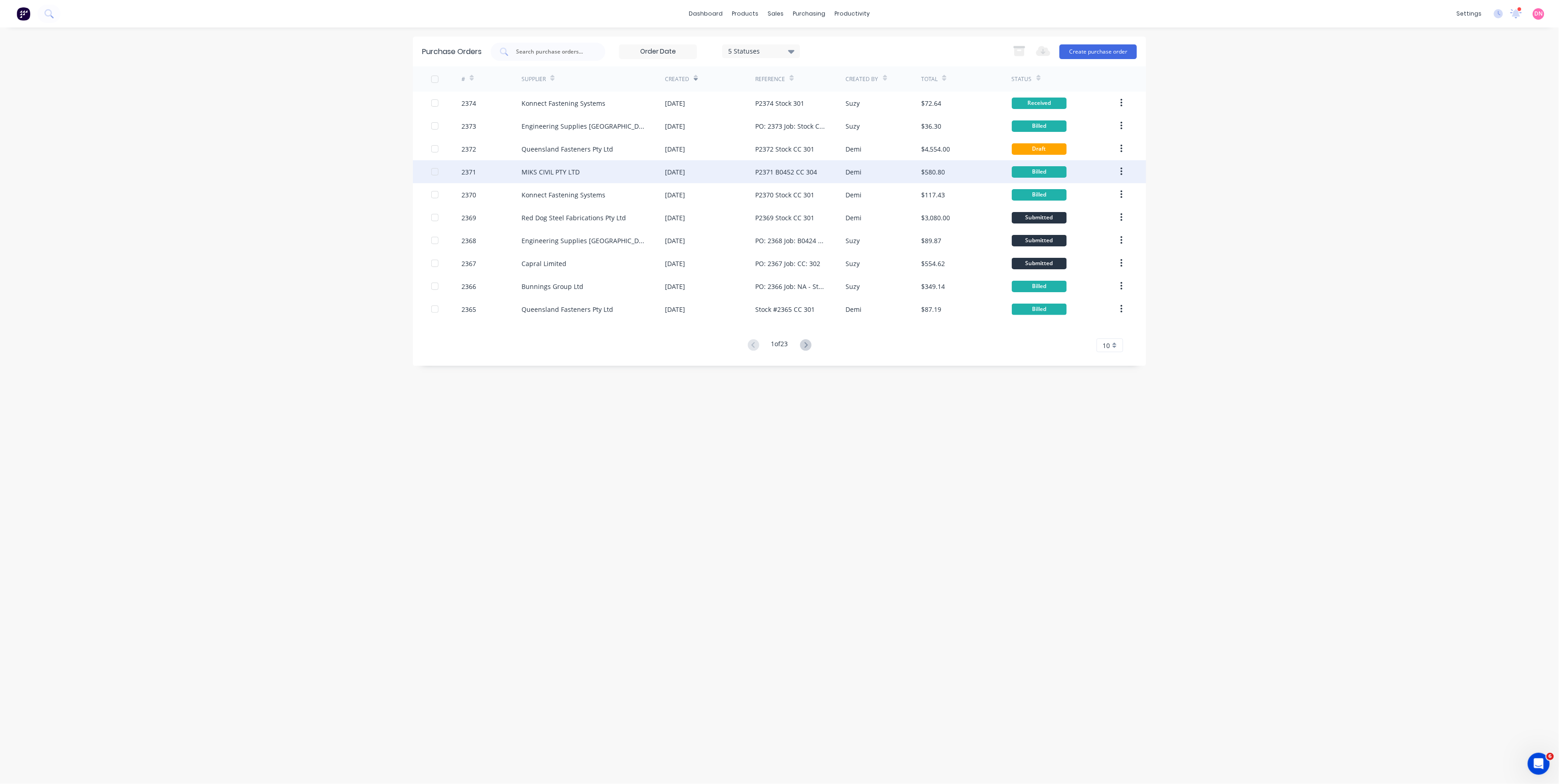
click at [671, 167] on div "08 Oct 2025" at bounding box center [675, 172] width 20 height 10
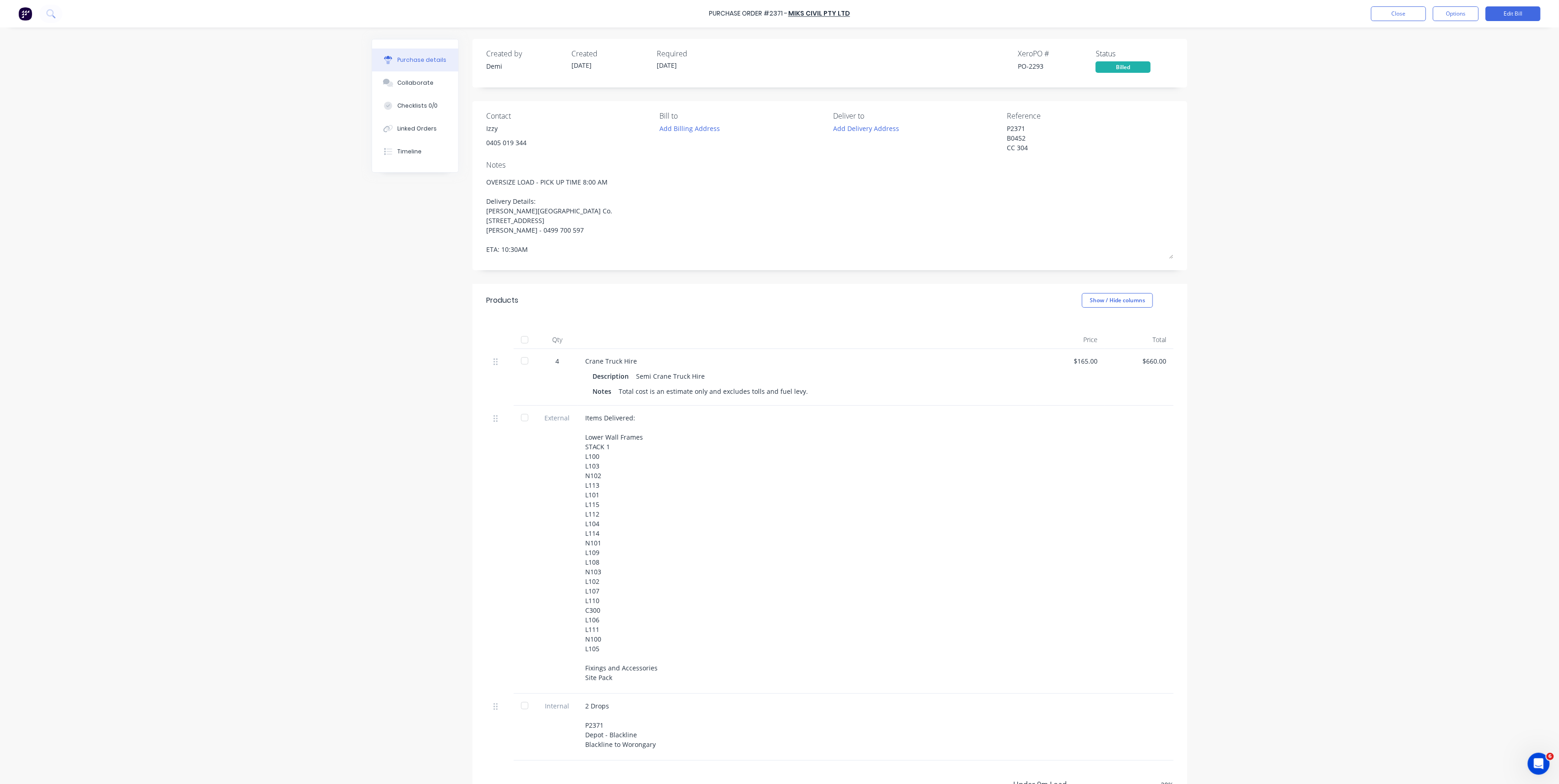
type textarea "x"
click at [1408, 13] on button "Close" at bounding box center [1399, 14] width 55 height 15
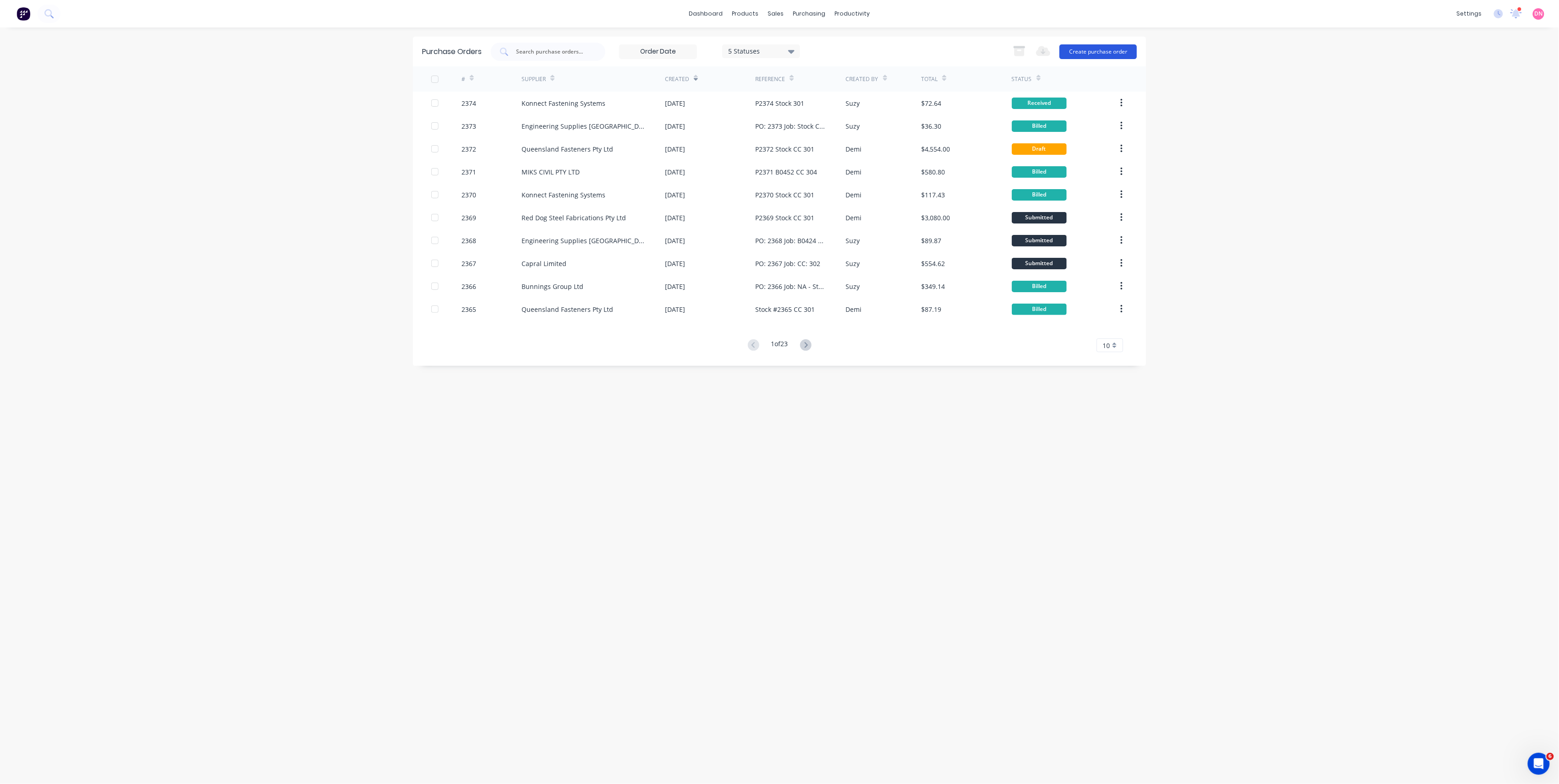
click at [1086, 51] on button "Create purchase order" at bounding box center [1098, 51] width 77 height 15
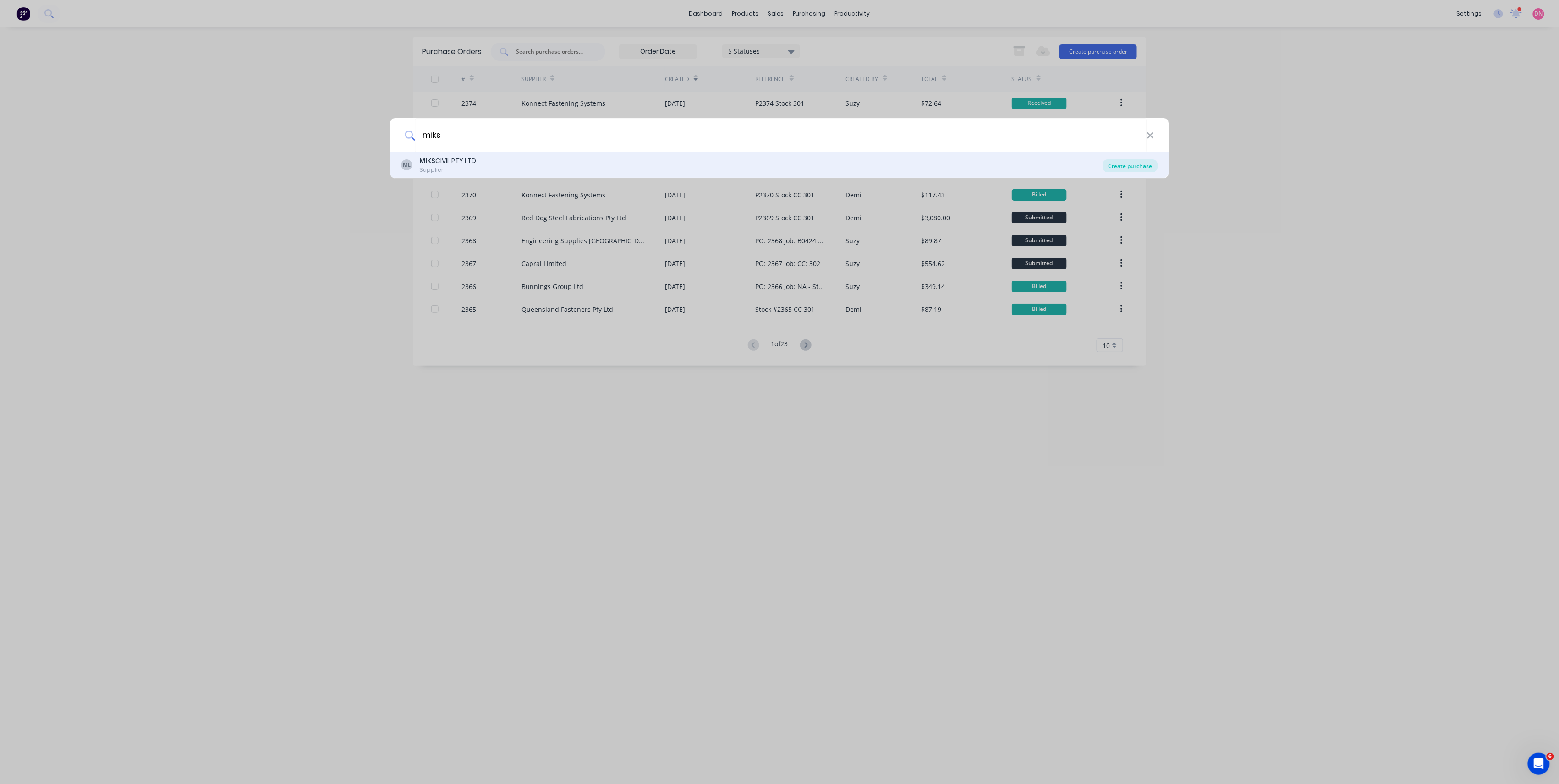
type input "miks"
click at [1141, 169] on div "Create purchase" at bounding box center [1131, 166] width 55 height 13
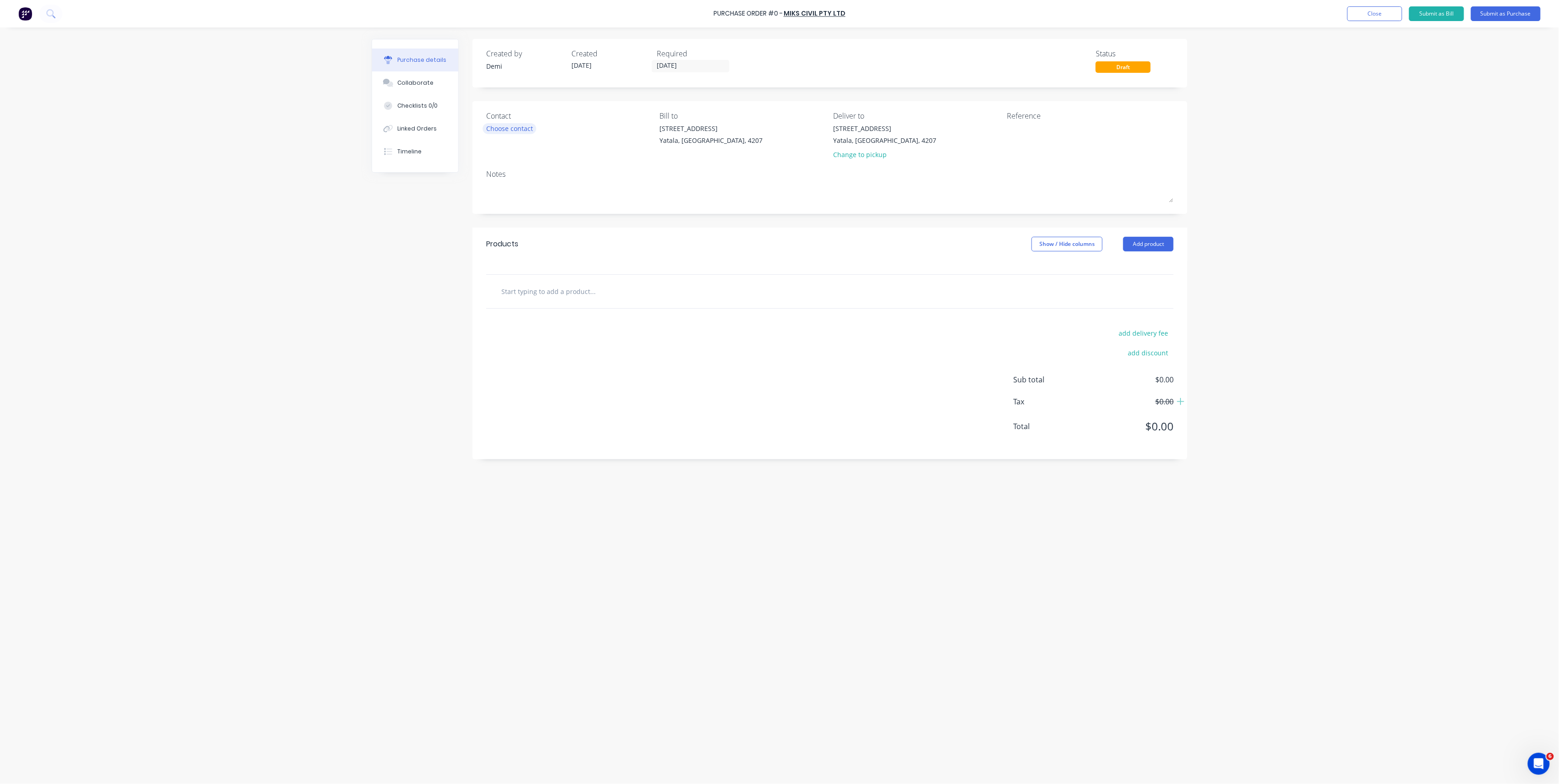
click at [522, 130] on div "Choose contact" at bounding box center [509, 128] width 47 height 10
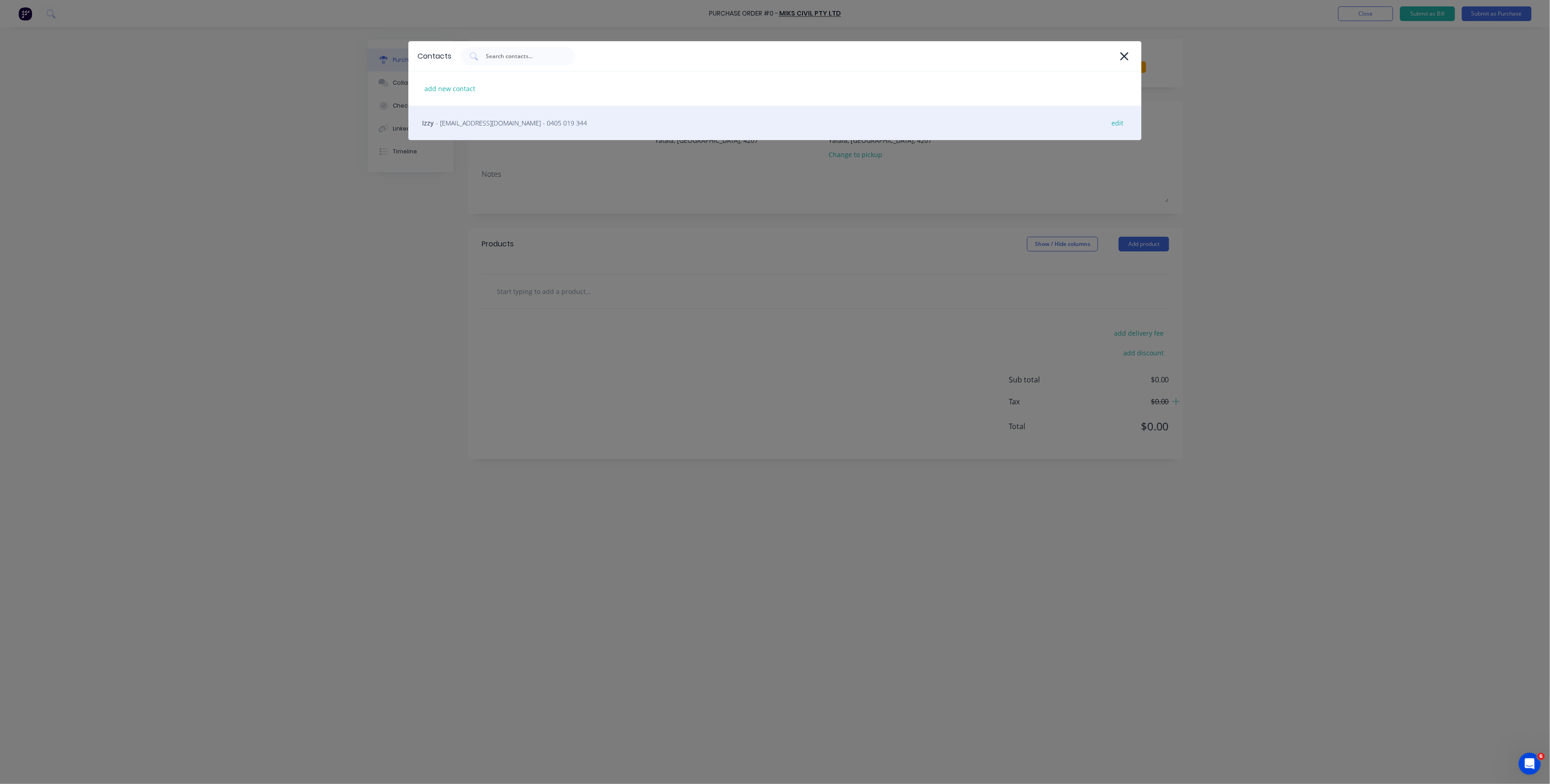
click at [523, 127] on span "- ishraaz_khan@yahoo.com - 0405 019 344" at bounding box center [511, 123] width 151 height 10
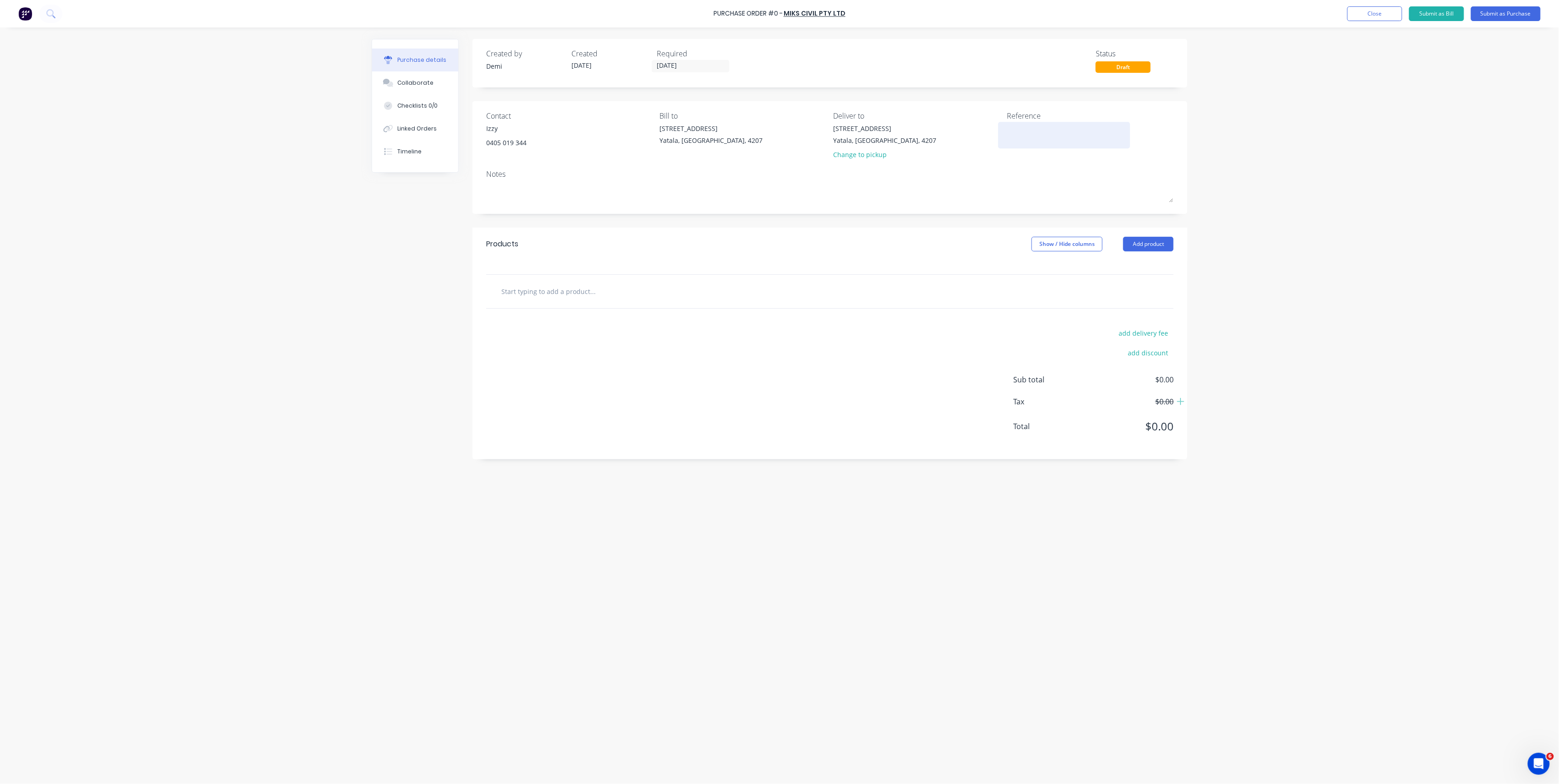
click at [1014, 128] on textarea at bounding box center [1064, 134] width 114 height 21
click at [1131, 237] on div "Products Show / Hide columns Add product" at bounding box center [830, 244] width 715 height 33
click at [1132, 244] on button "Add product" at bounding box center [1148, 244] width 50 height 15
drag, startPoint x: 735, startPoint y: 302, endPoint x: 727, endPoint y: 302, distance: 8.0
click at [734, 302] on div at bounding box center [830, 291] width 688 height 33
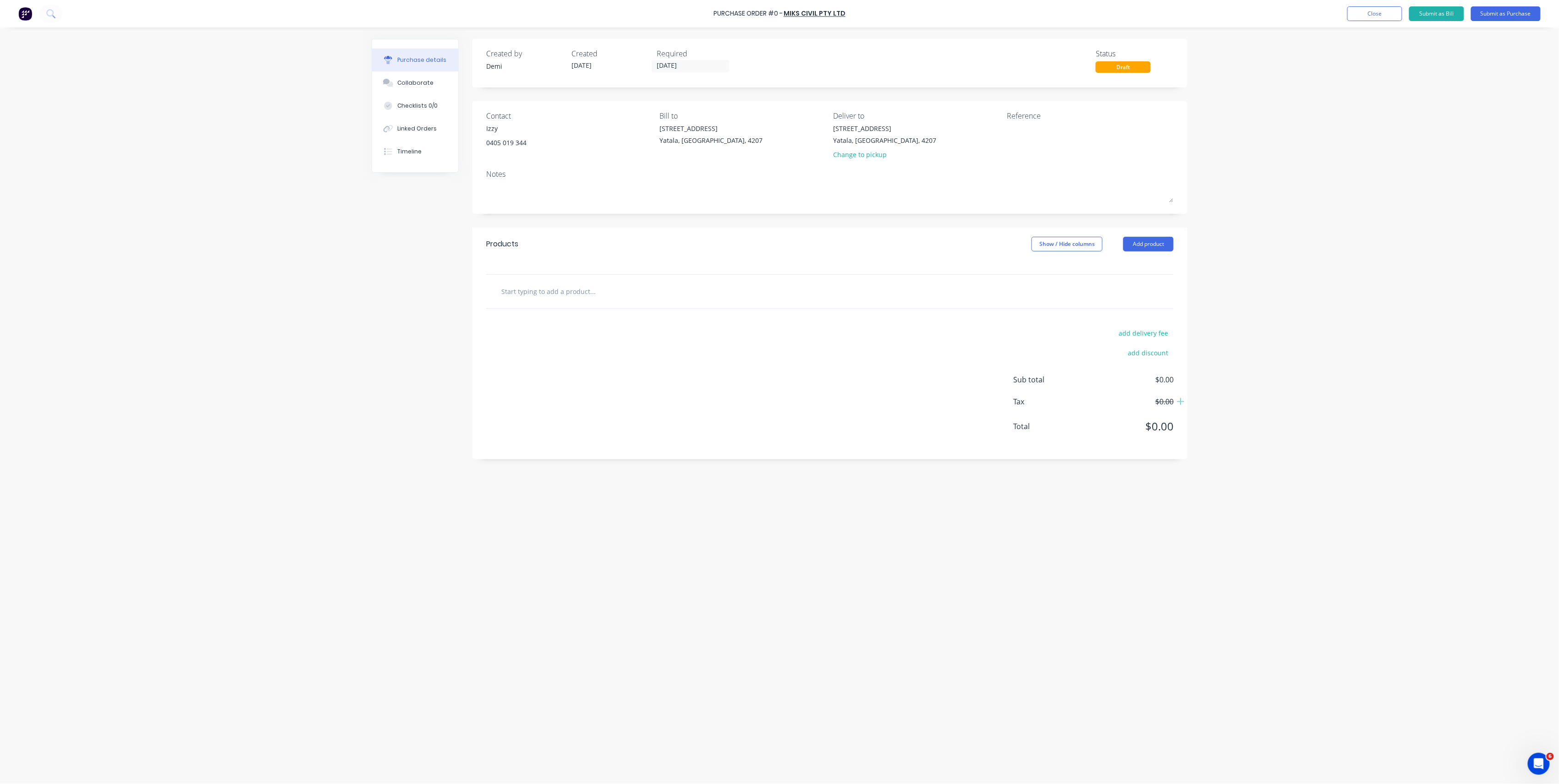
click at [566, 273] on div at bounding box center [830, 267] width 715 height 14
click at [562, 292] on input "text" at bounding box center [592, 291] width 183 height 18
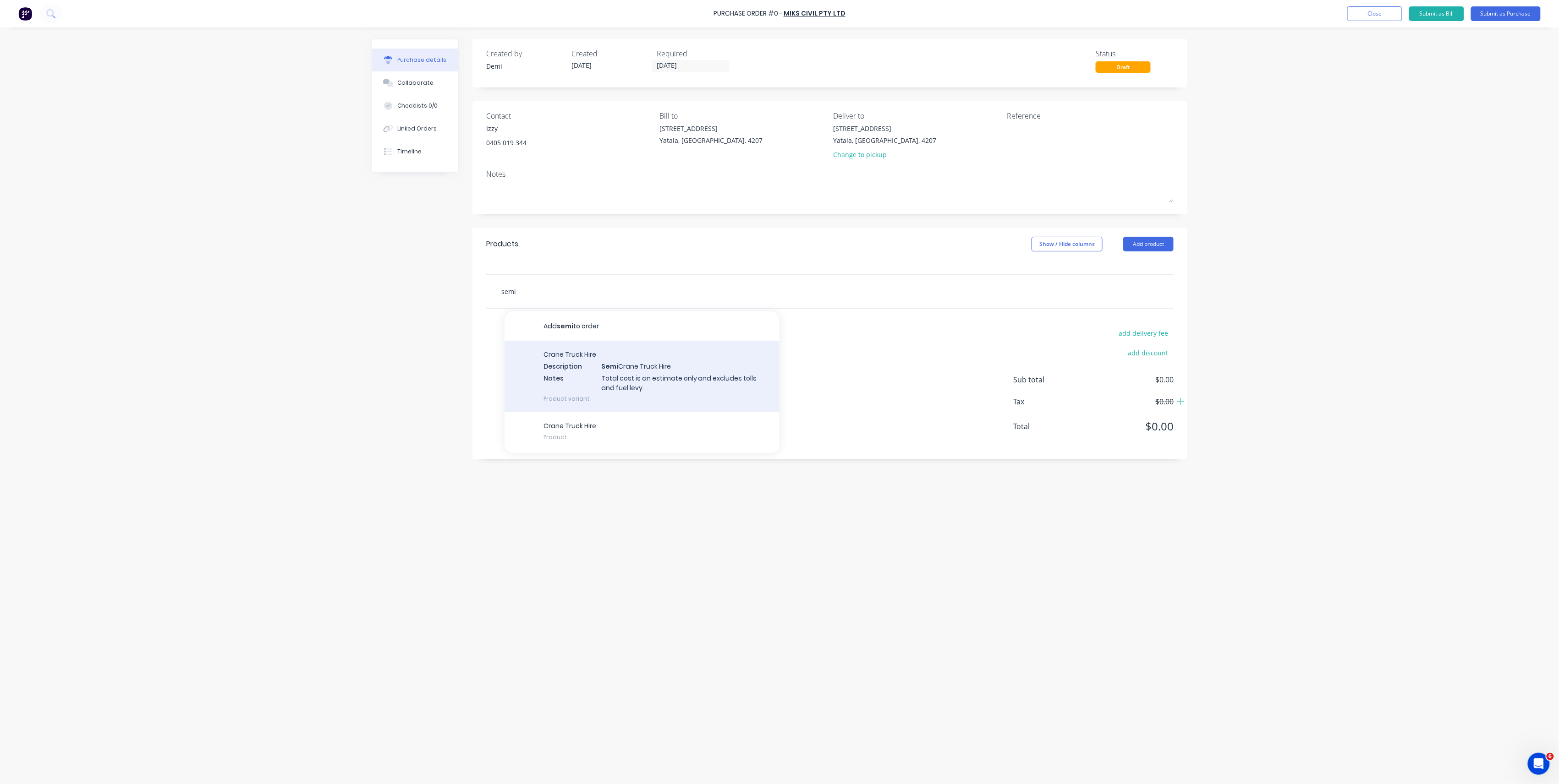
type input "semi"
click at [609, 361] on div "Crane Truck Hire Description Semi Crane Truck Hire Notes Total cost is an estim…" at bounding box center [642, 376] width 275 height 71
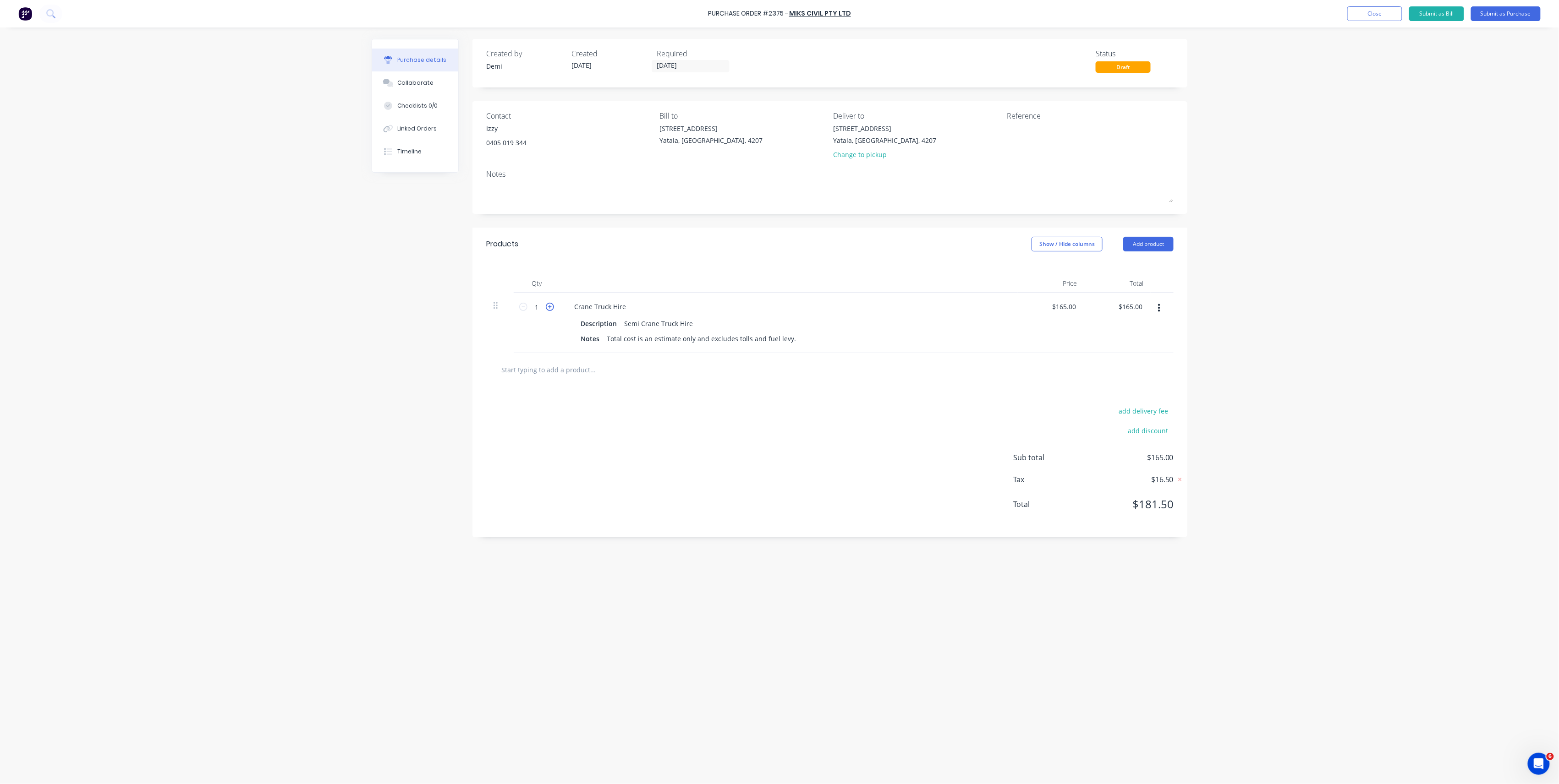
click at [550, 307] on icon at bounding box center [550, 307] width 8 height 8
type input "2"
type input "$330.00"
click at [550, 307] on icon at bounding box center [550, 307] width 8 height 8
type input "3"
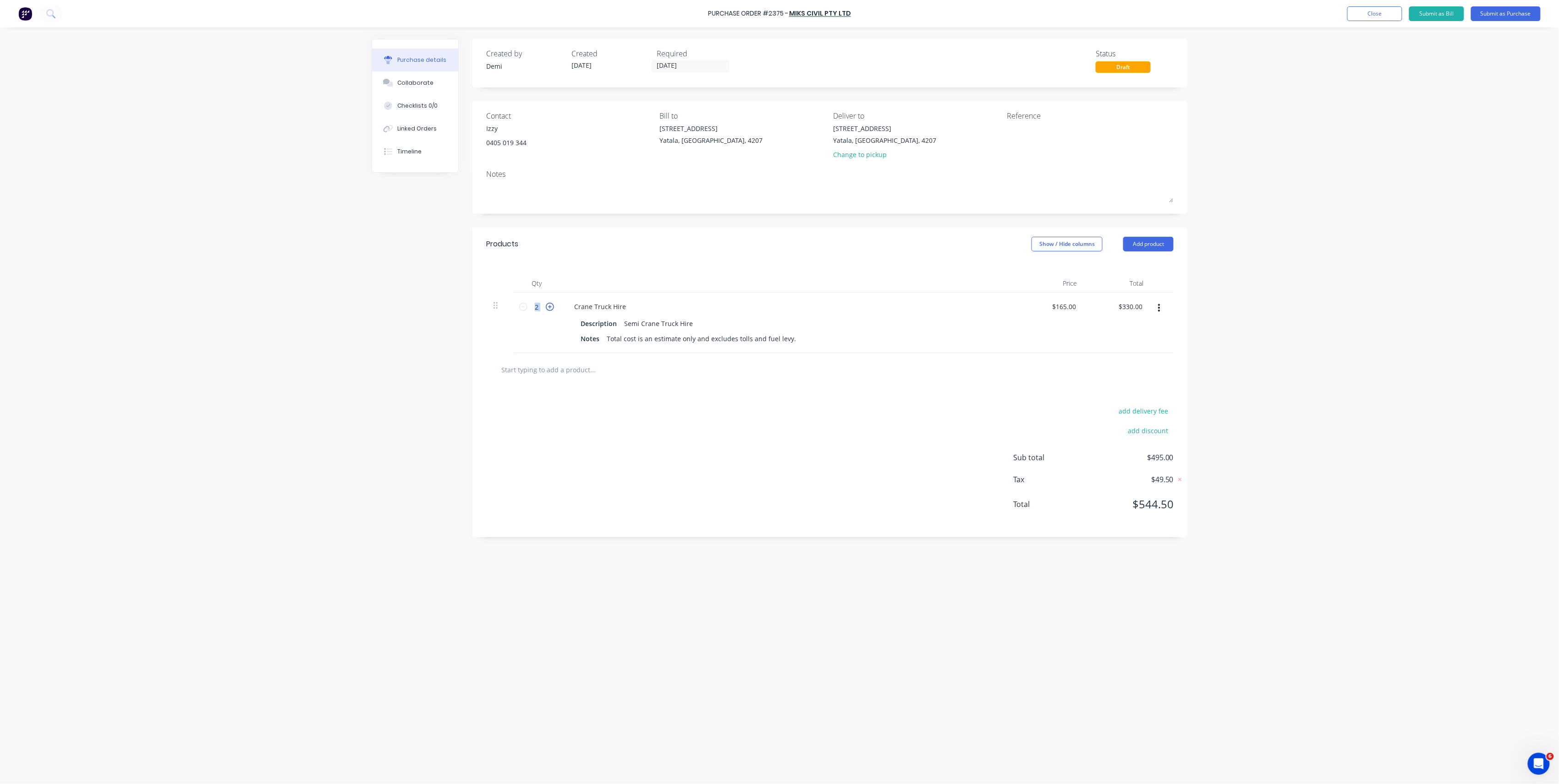
type input "$495.00"
click at [550, 307] on icon at bounding box center [550, 307] width 8 height 8
type input "4"
type input "$660.00"
click at [577, 374] on input "text" at bounding box center [592, 370] width 183 height 18
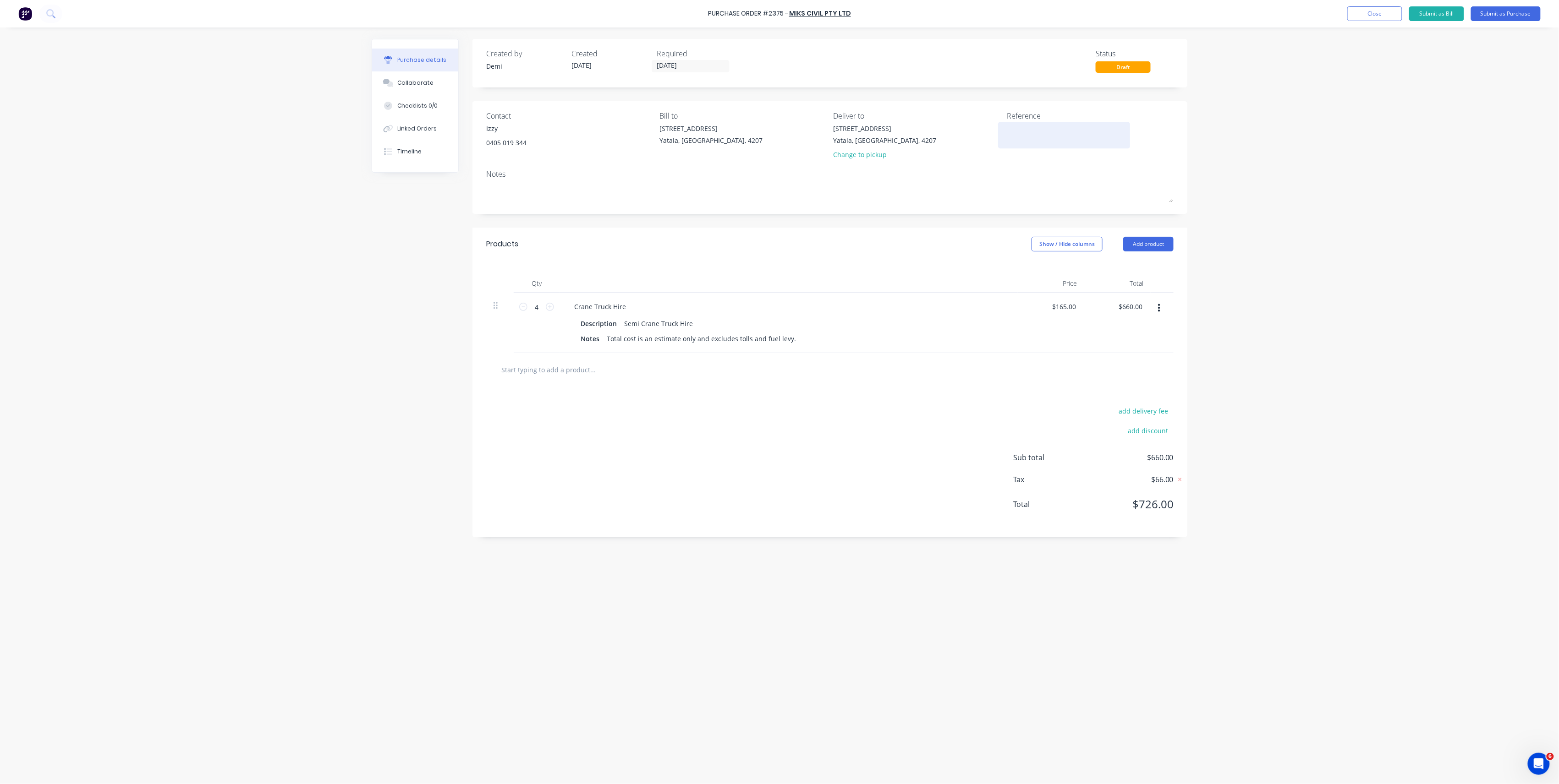
click at [1018, 142] on textarea at bounding box center [1064, 134] width 114 height 21
type textarea "{"
type textarea "B0445 - Ramil P2375"
type textarea "x"
type textarea "B0445 - Ramil P2375"
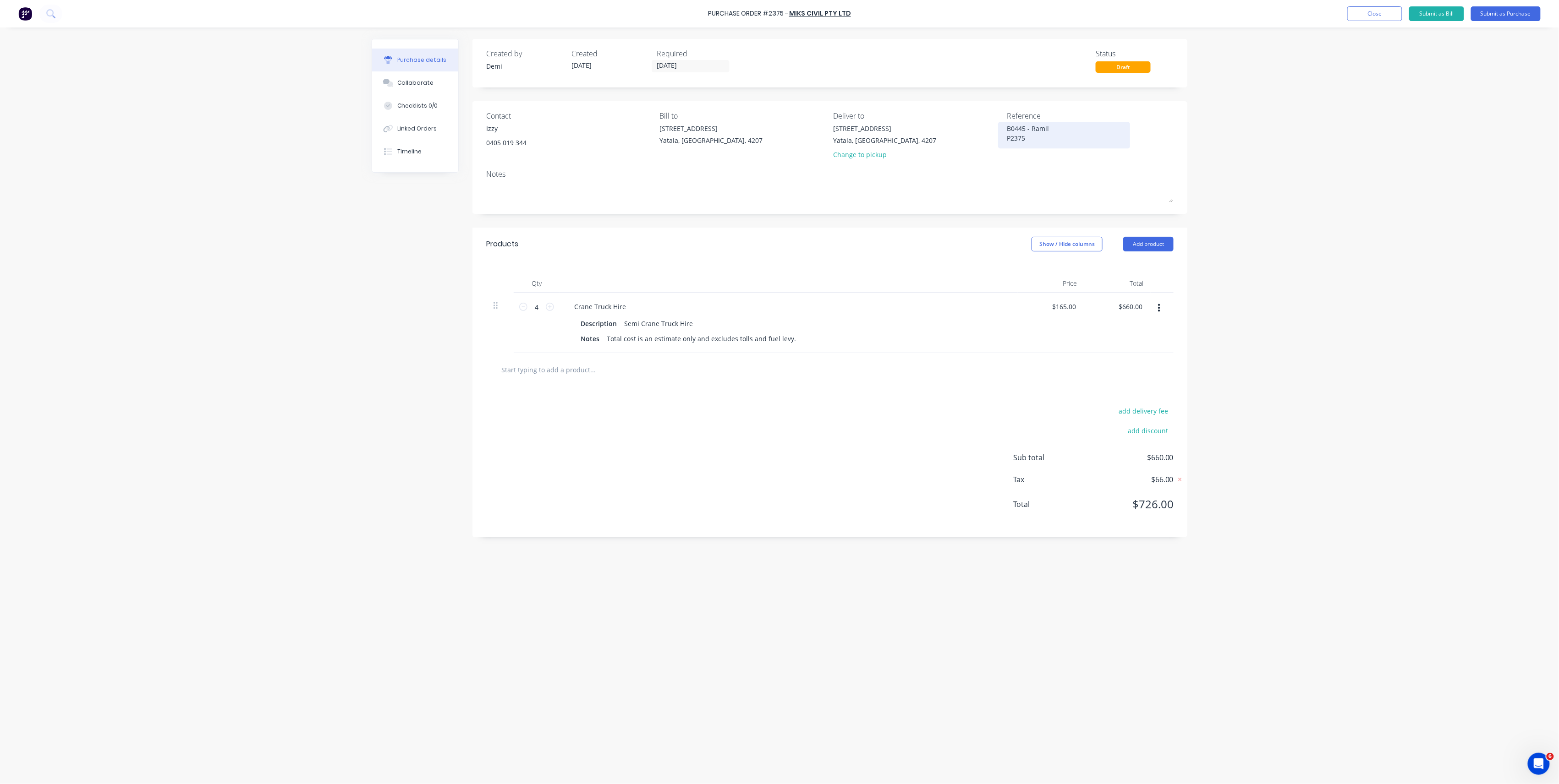
type textarea "x"
type textarea "C"
type textarea "x"
click at [1052, 145] on div "B0445 - Ramil P2375" at bounding box center [1064, 135] width 114 height 23
click at [1046, 139] on textarea "B0445 - Ramil P2375" at bounding box center [1064, 134] width 114 height 21
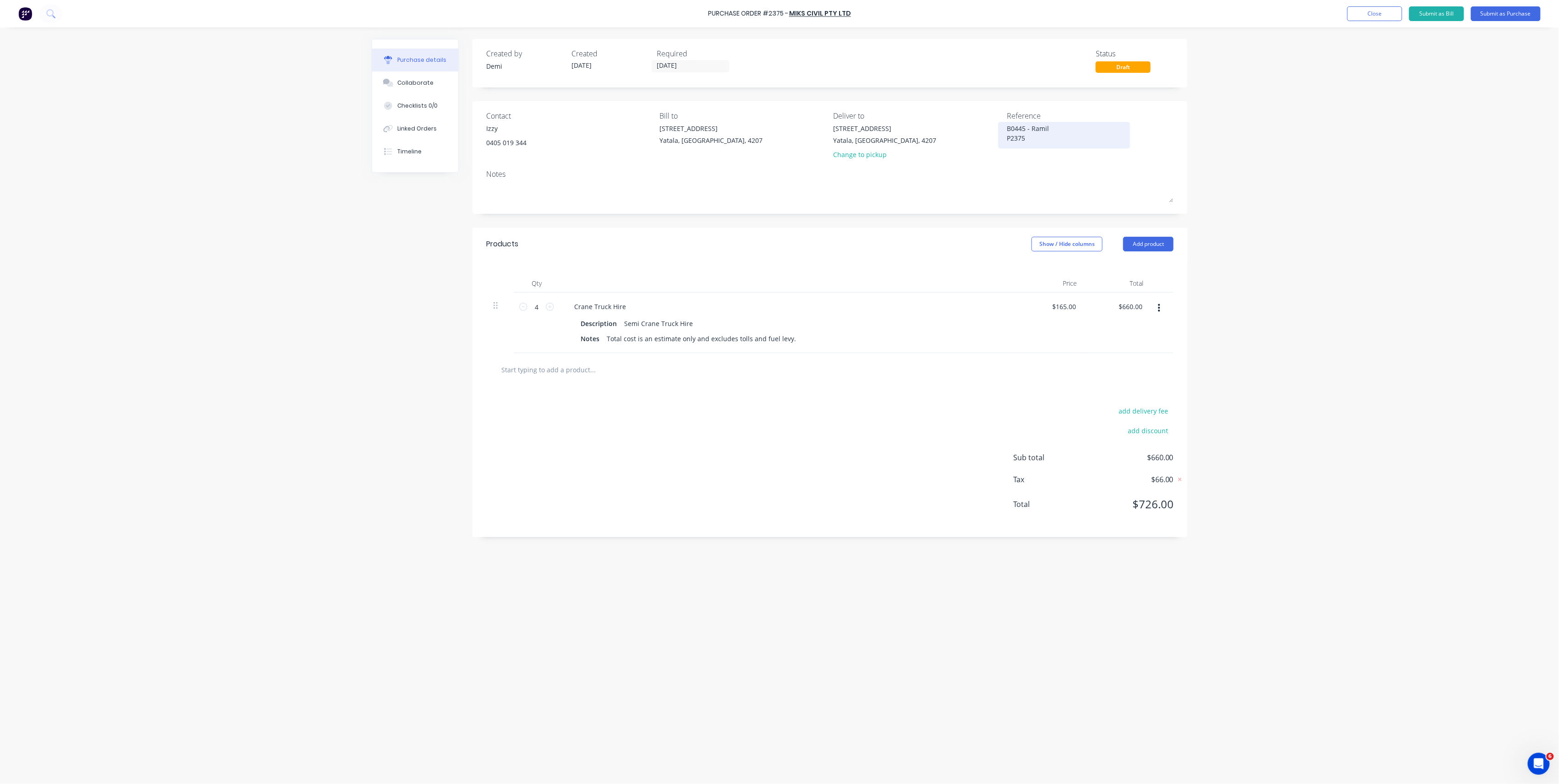
type textarea "B0445 - Ramil P2375"
type textarea "x"
type textarea "B0445 - Ramil P2375 C"
type textarea "x"
type textarea "B0445 - Ramil P2375 CC"
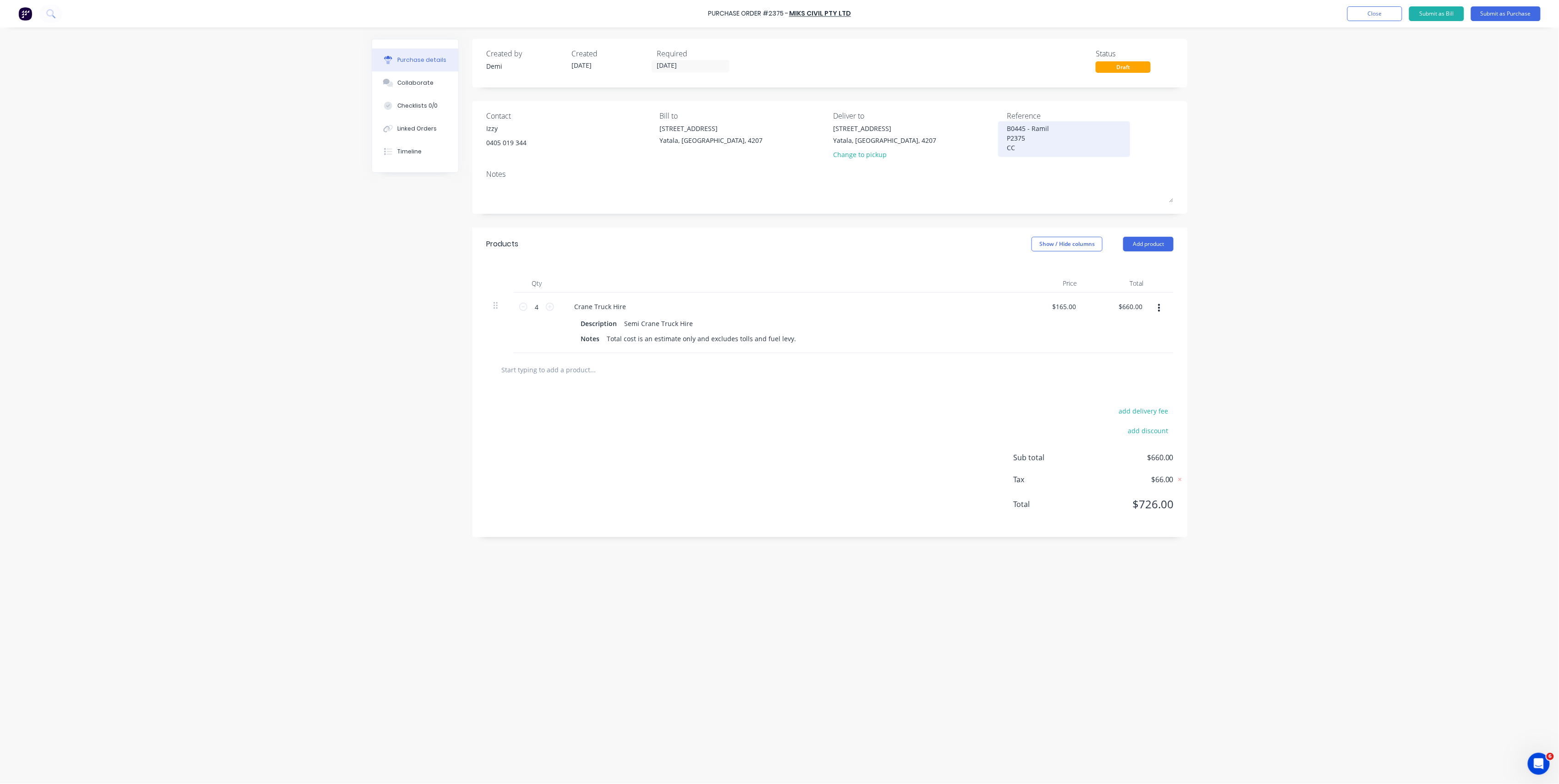
type textarea "x"
type textarea "B0445 - Ramil P2375 CC"
type textarea "x"
type textarea "B0445 - Ramil P2375 CC 3"
type textarea "x"
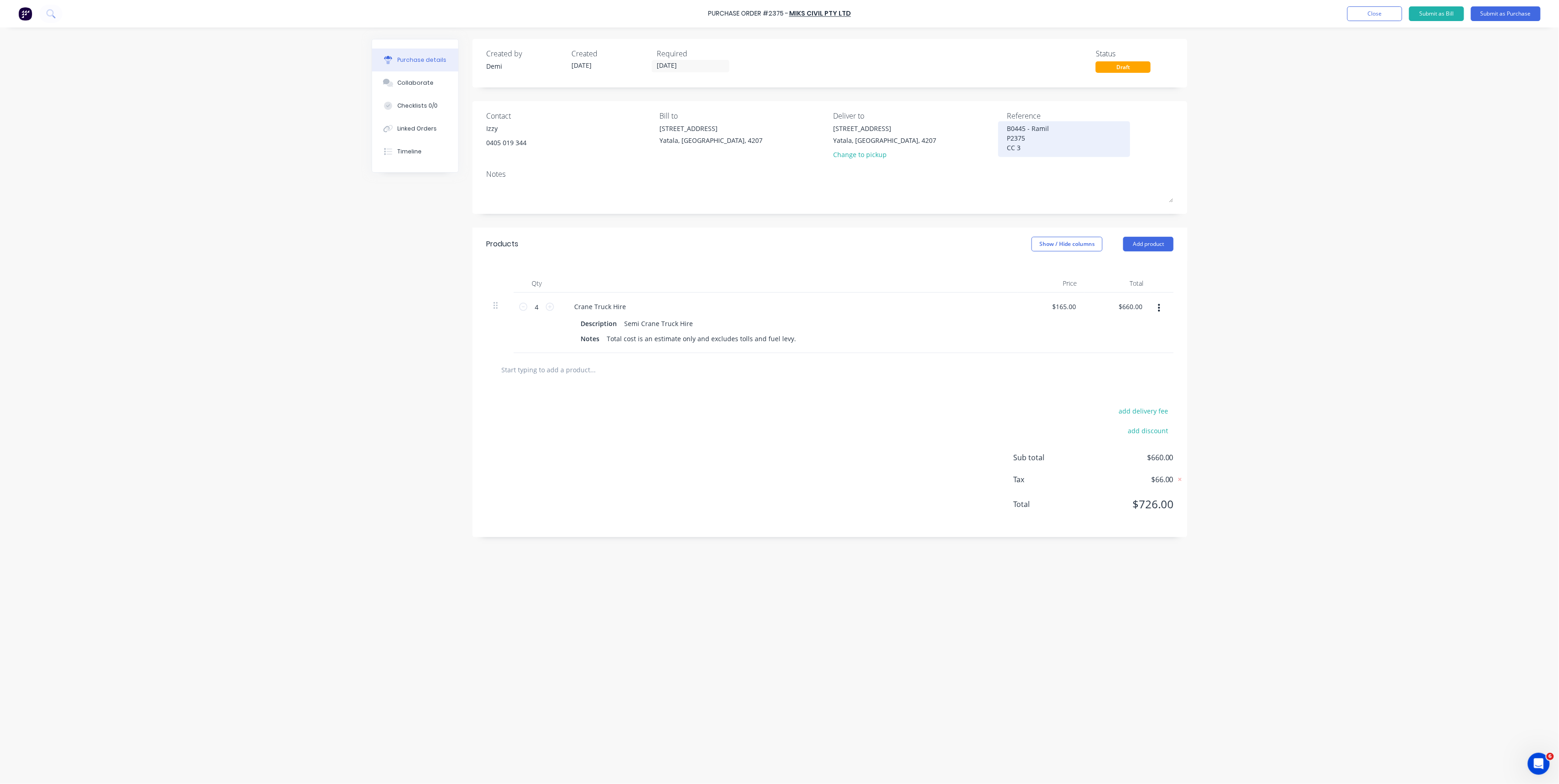
type textarea "B0445 - Ramil P2375 CC 30"
type textarea "x"
type textarea "B0445 - Ramil P2375 CC 304"
type textarea "x"
type textarea "B0445 - Ramil P2375 CC 304"
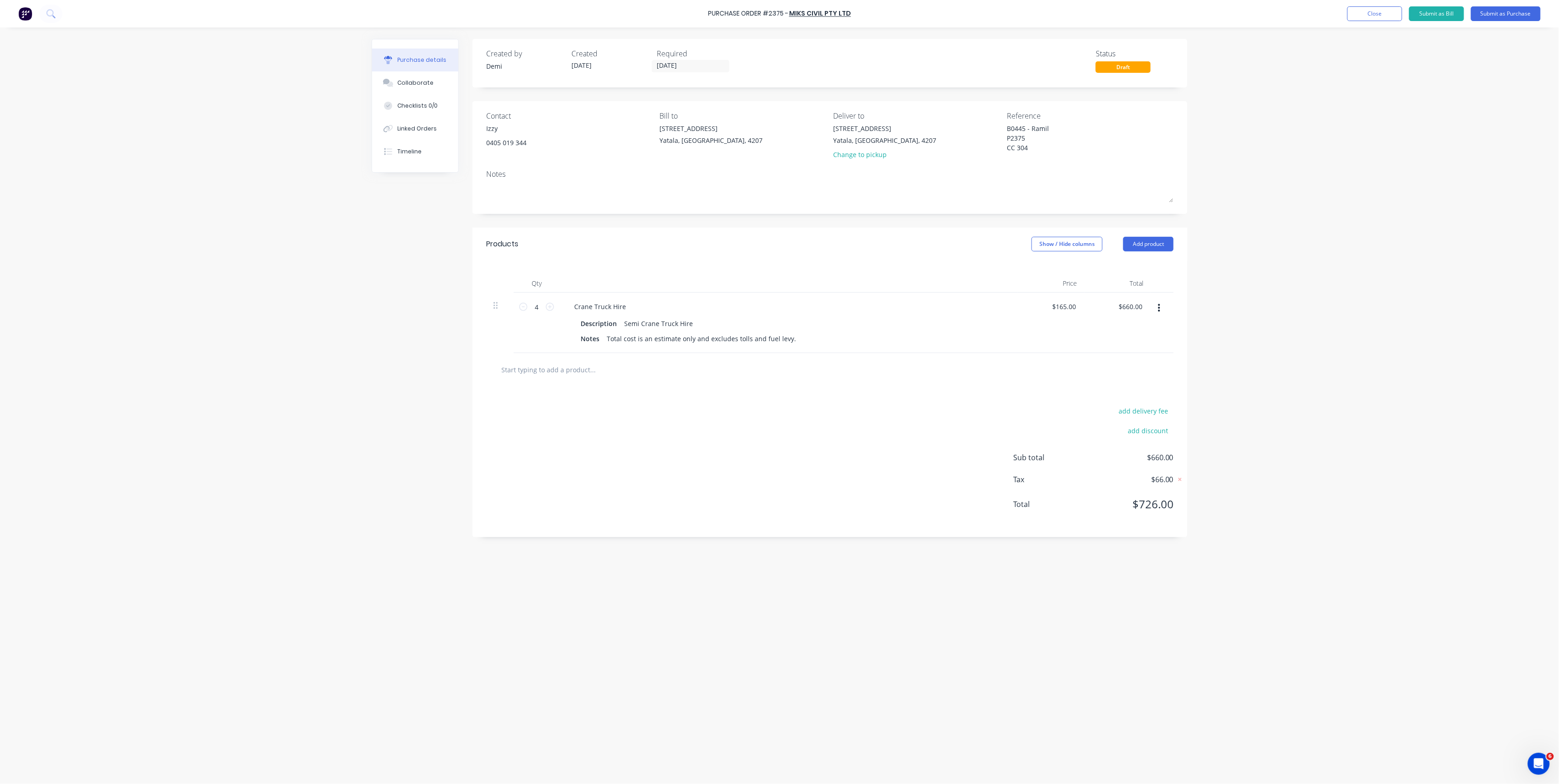
click at [530, 373] on input "text" at bounding box center [592, 370] width 183 height 18
type textarea "x"
type input "L"
type textarea "x"
type input "Lo"
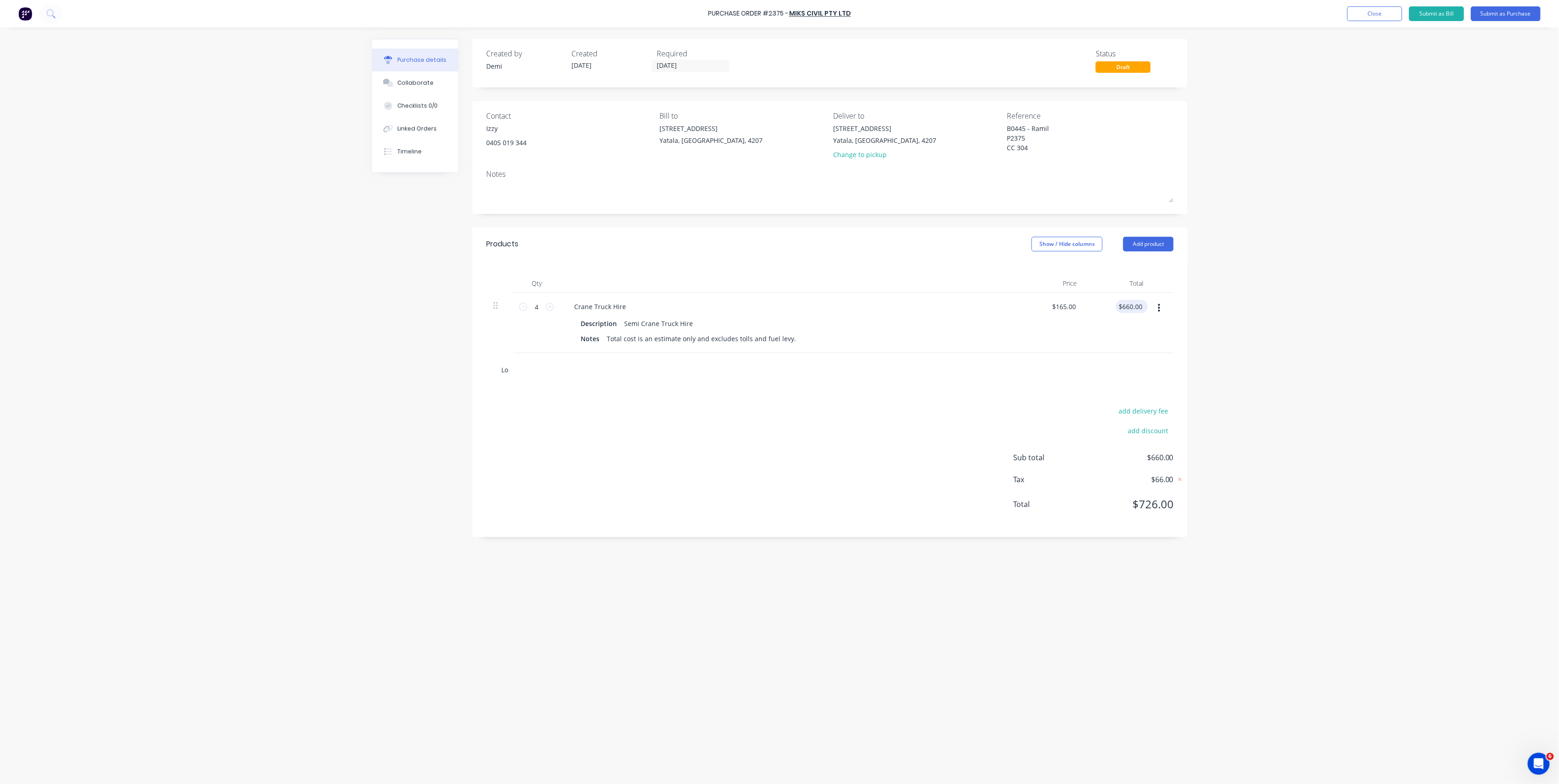
type textarea "x"
type input "Low"
type textarea "x"
type input "Lowe"
type textarea "x"
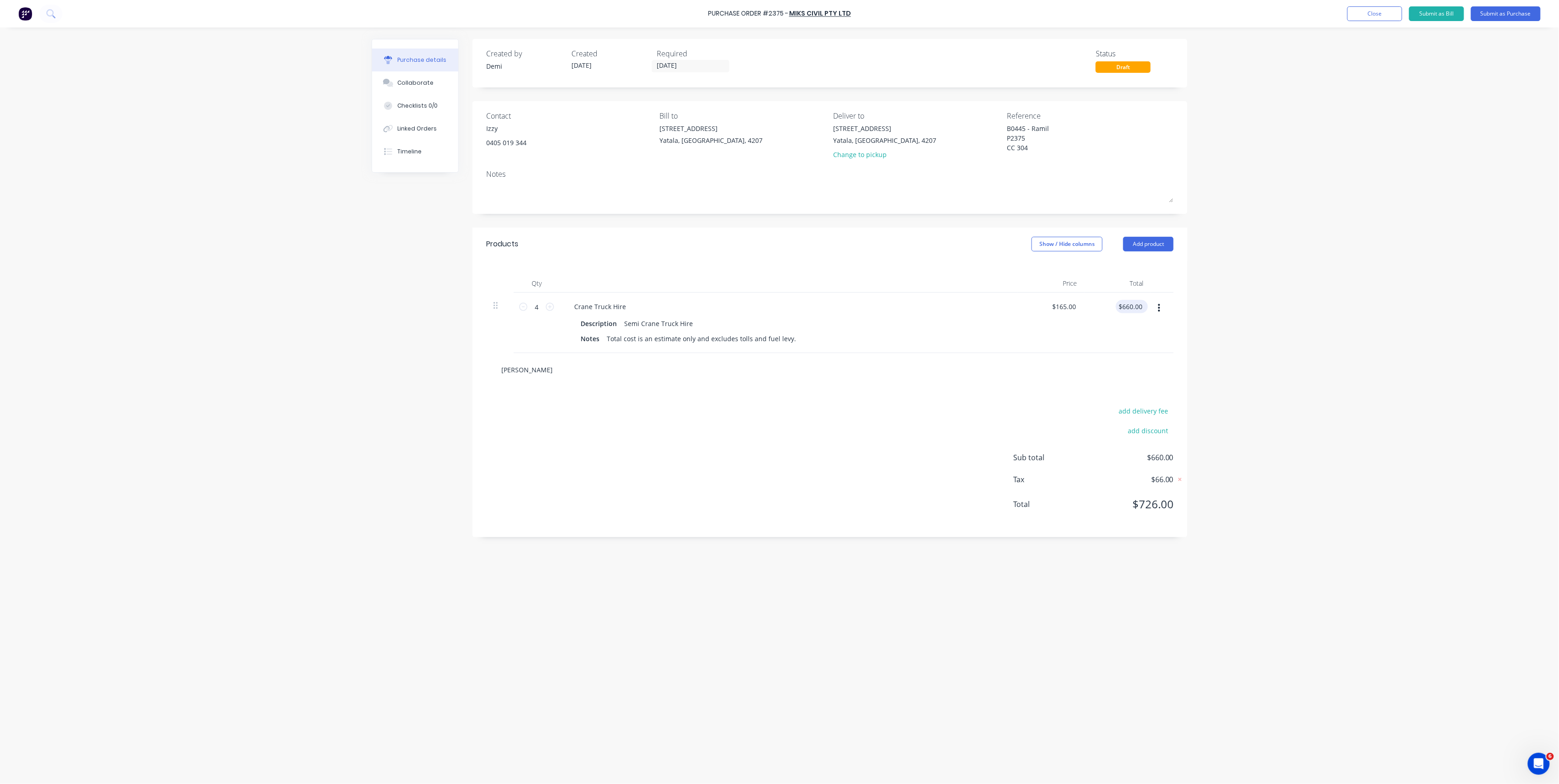
type input "Low"
type textarea "x"
type input "Lo"
type textarea "x"
type input "L"
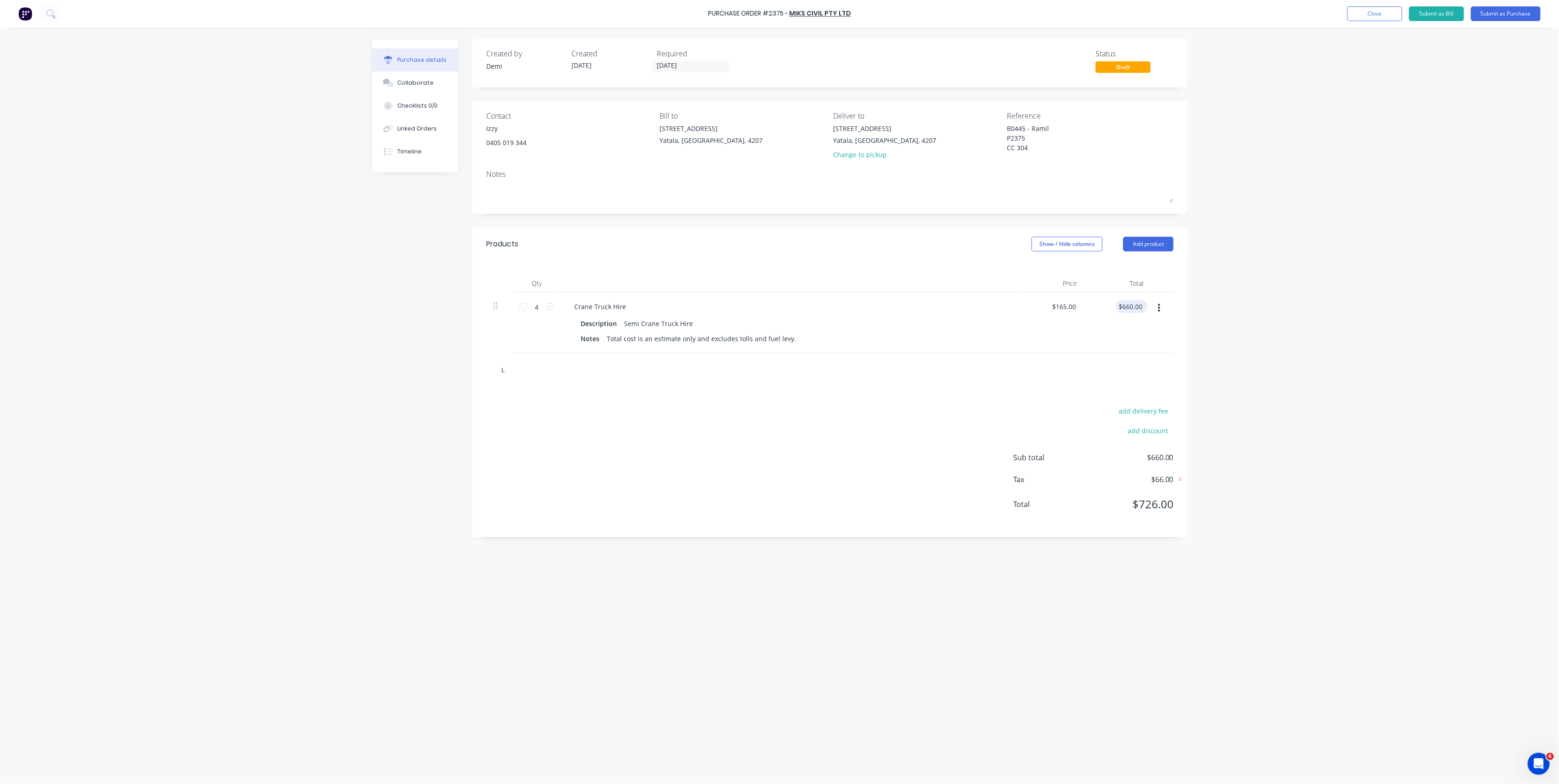
type textarea "x"
click at [1159, 244] on button "Add product" at bounding box center [1148, 244] width 50 height 15
click at [1132, 363] on div "Notes (External)" at bounding box center [1130, 359] width 71 height 13
type textarea "x"
click at [609, 365] on div at bounding box center [600, 367] width 66 height 13
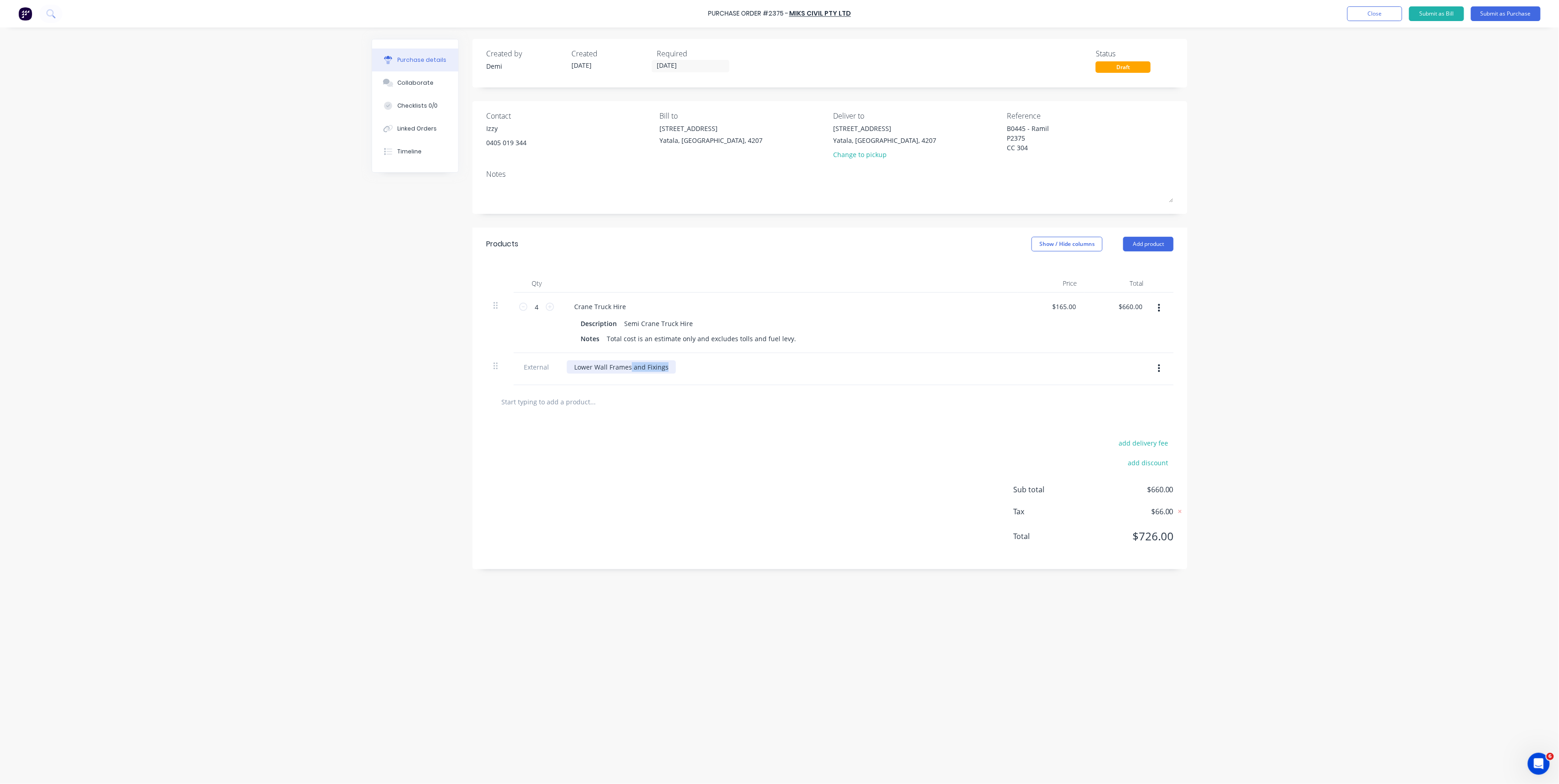
drag, startPoint x: 666, startPoint y: 372, endPoint x: 631, endPoint y: 371, distance: 35.0
click at [631, 371] on div "Lower Wall Frames and Fixings" at bounding box center [622, 367] width 109 height 13
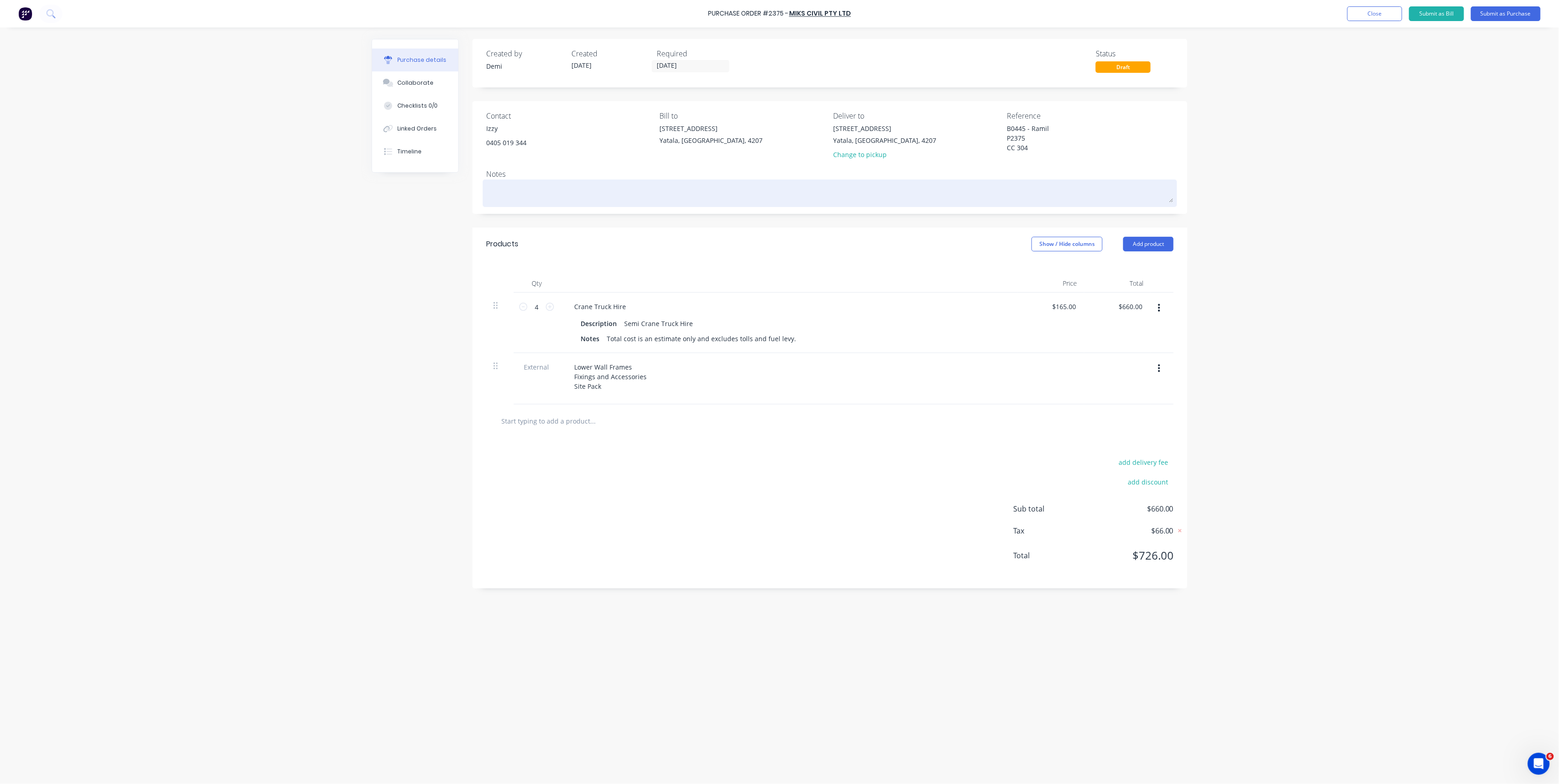
click at [563, 196] on textarea at bounding box center [830, 192] width 688 height 21
click at [653, 199] on textarea at bounding box center [830, 192] width 688 height 21
type textarea "x"
type textarea "D"
type textarea "x"
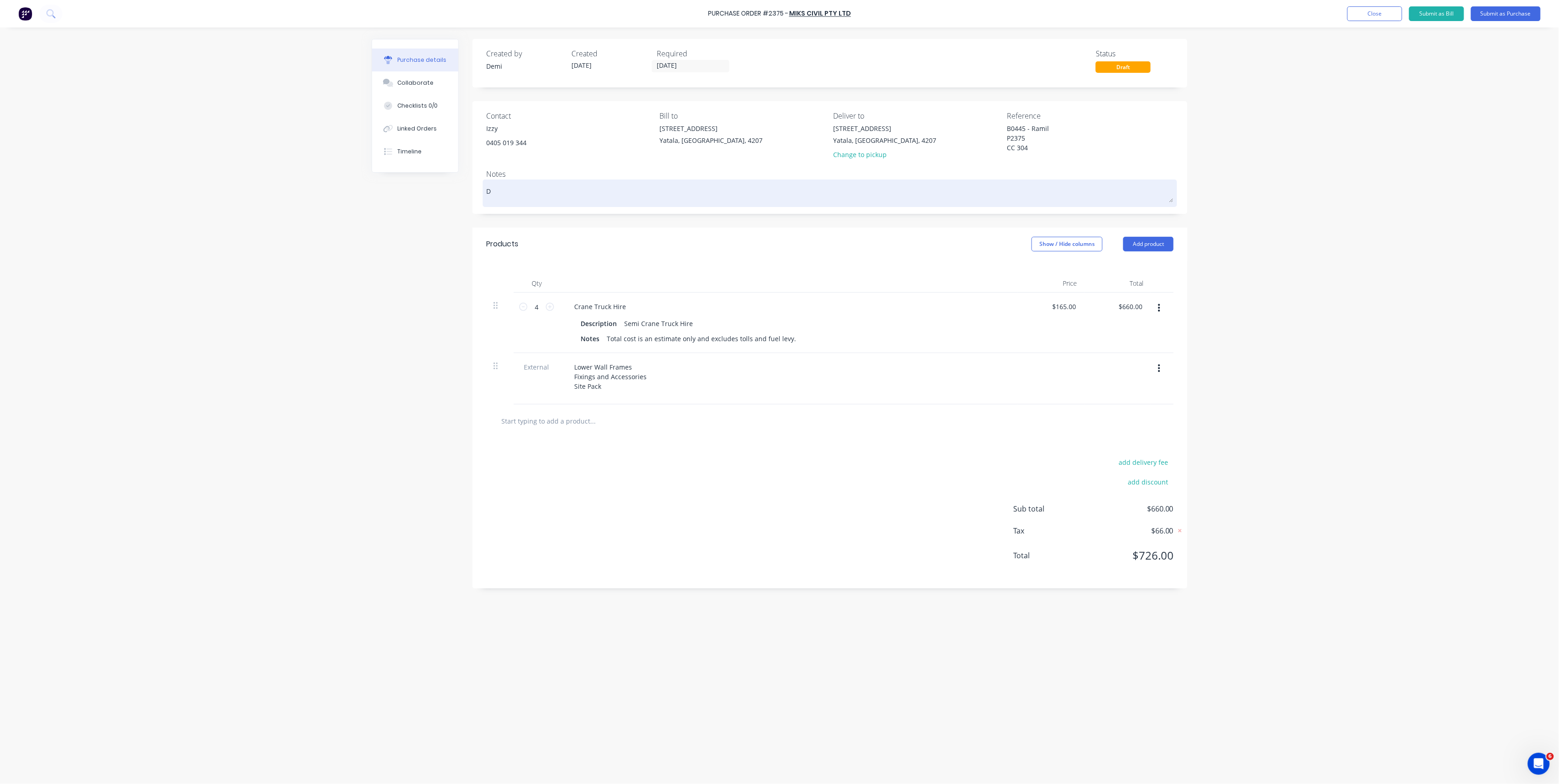
type textarea "De"
type textarea "x"
type textarea "Det"
type textarea "x"
type textarea "Deta"
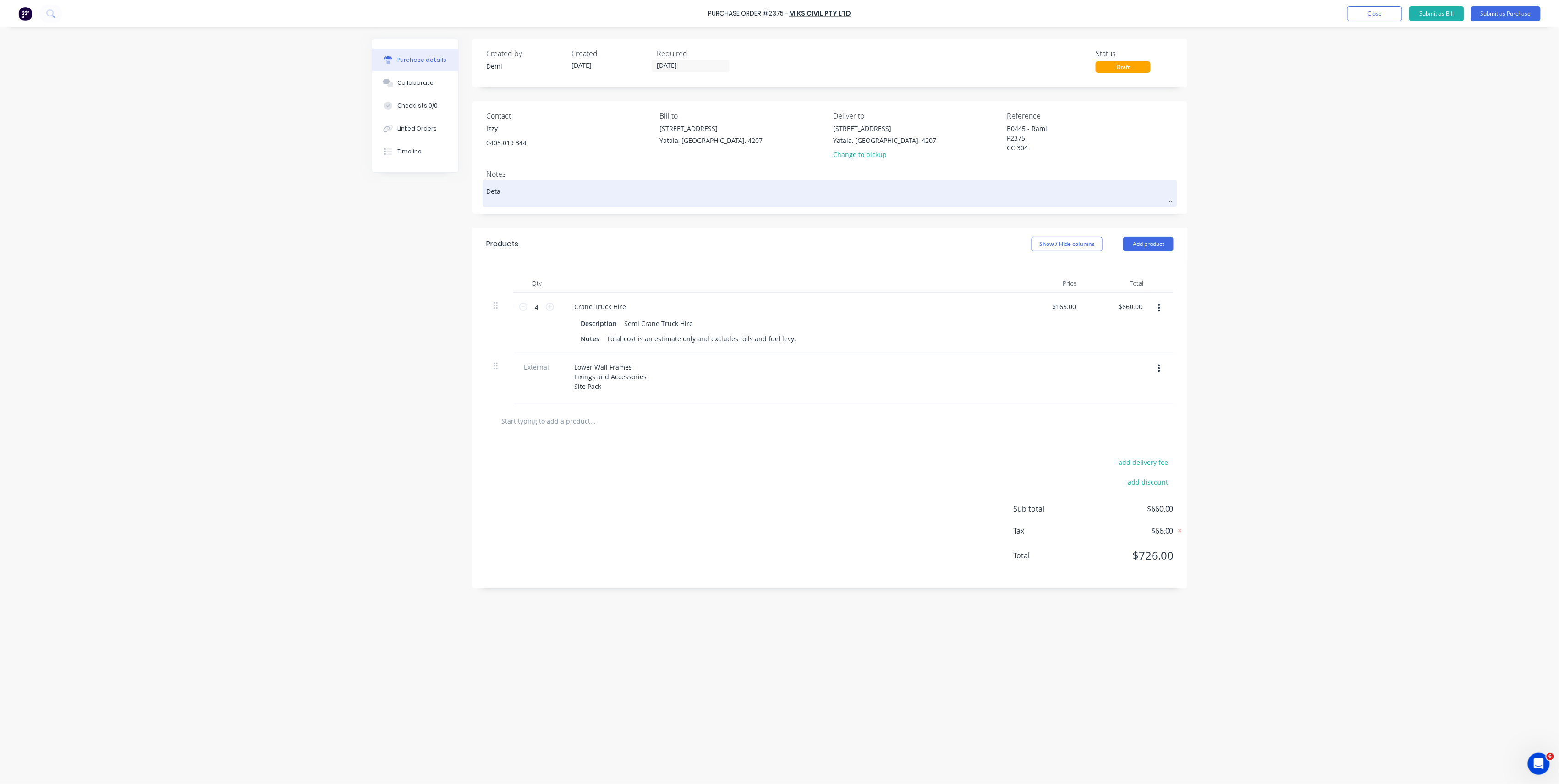
type textarea "x"
type textarea "Detai"
type textarea "x"
type textarea "Detail"
type textarea "x"
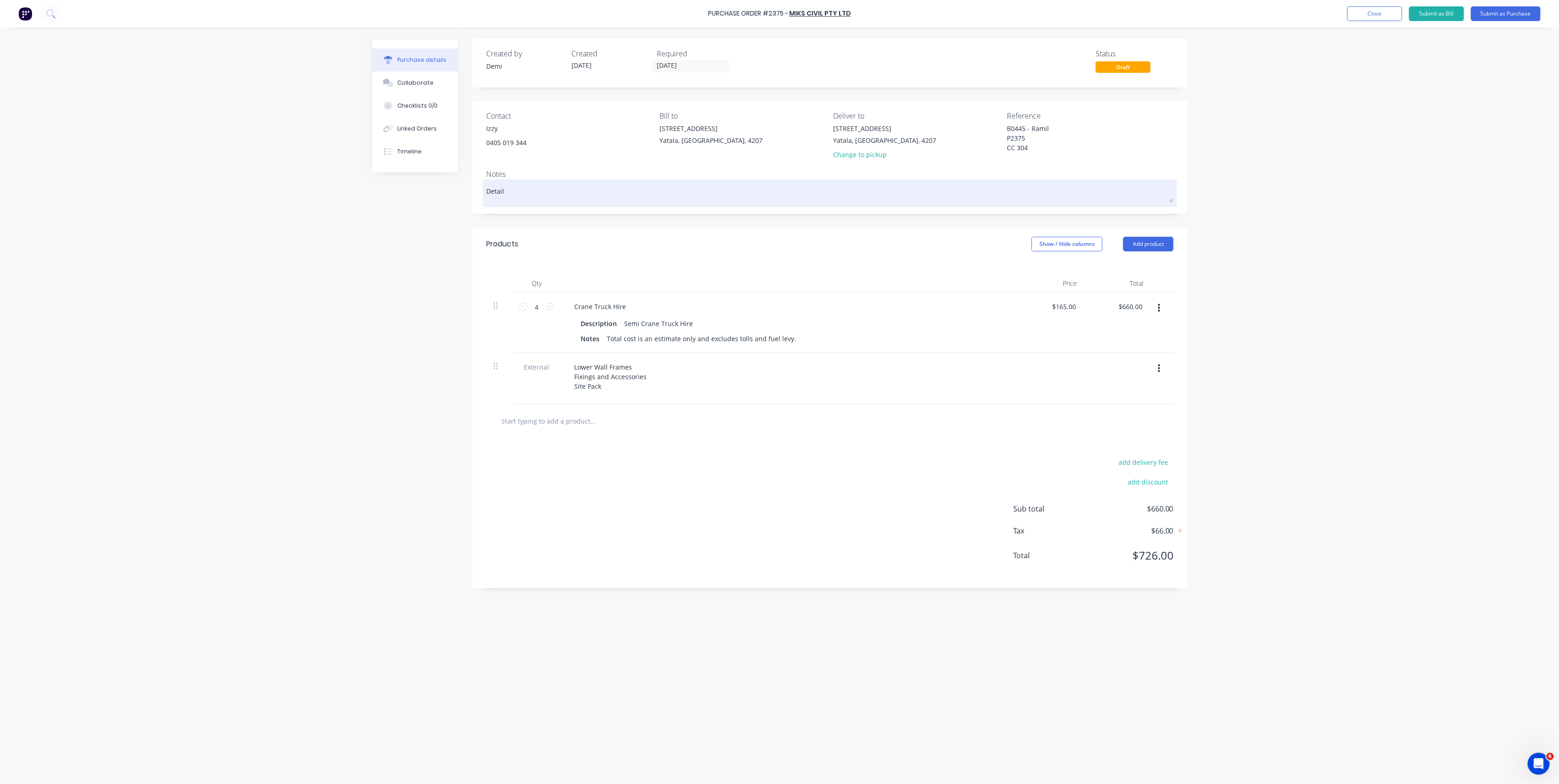
type textarea "Details"
type textarea "x"
type textarea "Details"
type textarea "x"
type textarea "Details g"
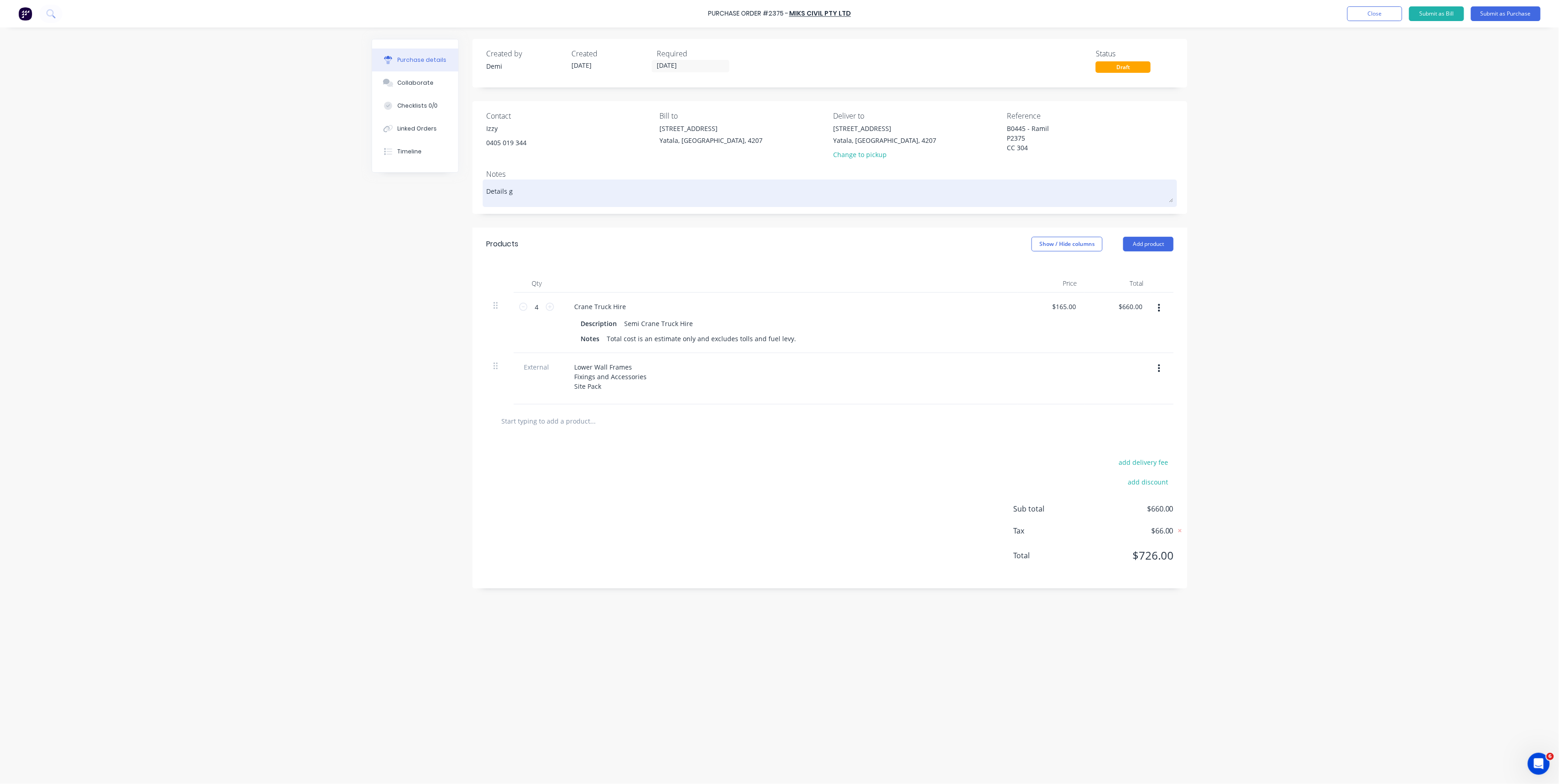
type textarea "x"
type textarea "Details gi"
type textarea "x"
type textarea "Details give"
type textarea "x"
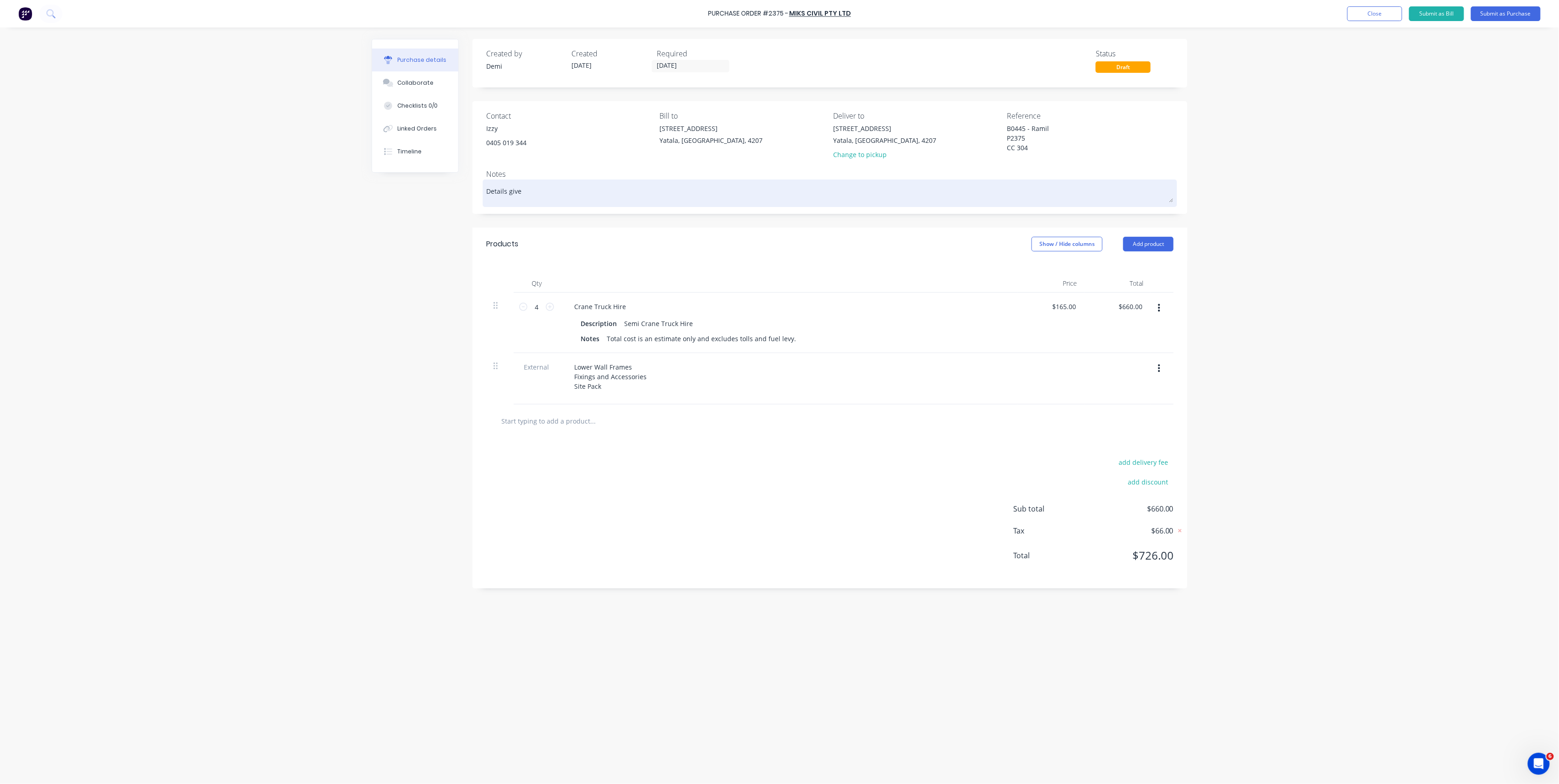
type textarea "Details given"
type textarea "x"
type textarea "Details given"
type textarea "x"
type textarea "Details given t"
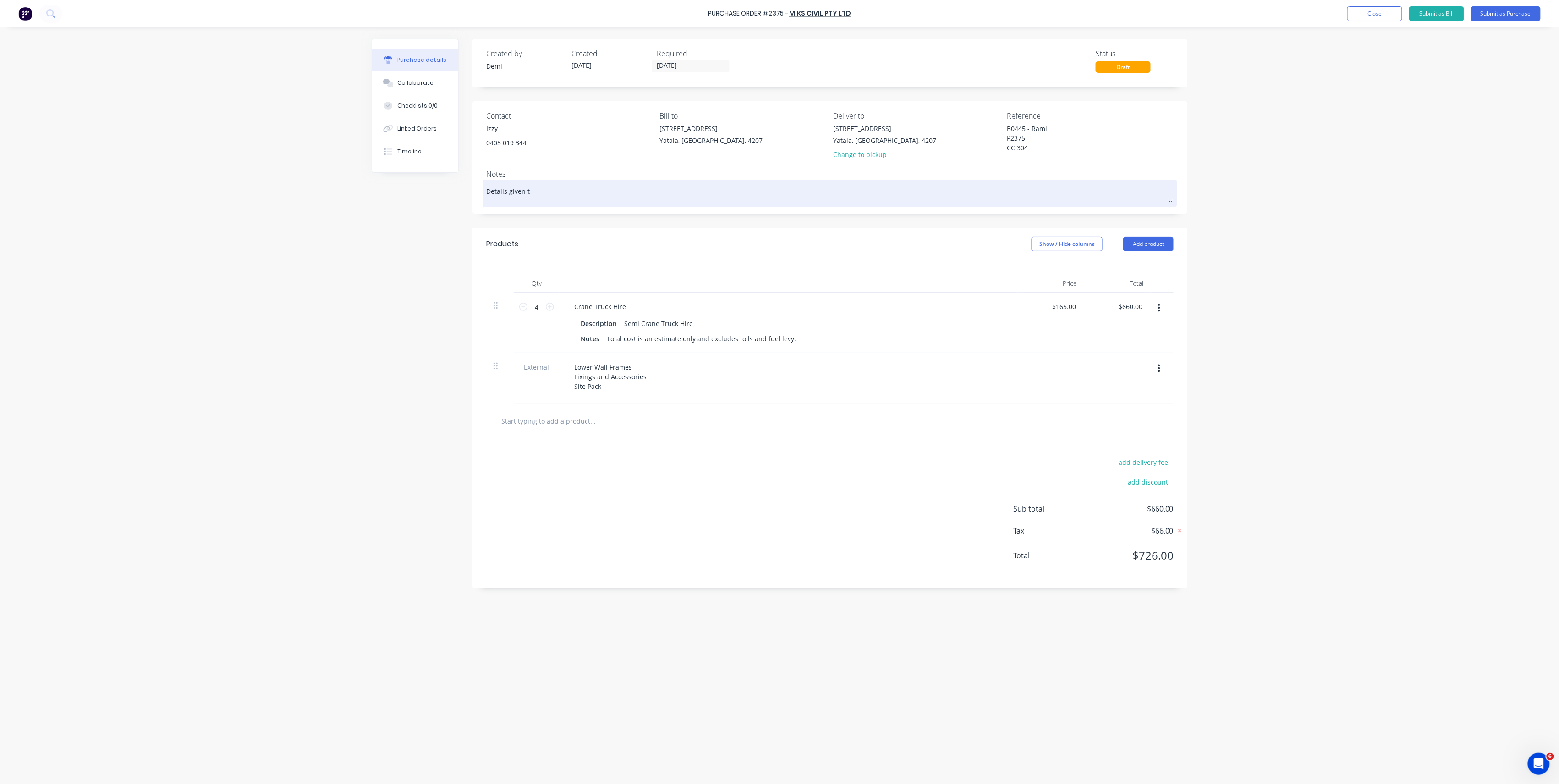
type textarea "x"
type textarea "Details given to"
type textarea "x"
type textarea "Details given to"
type textarea "x"
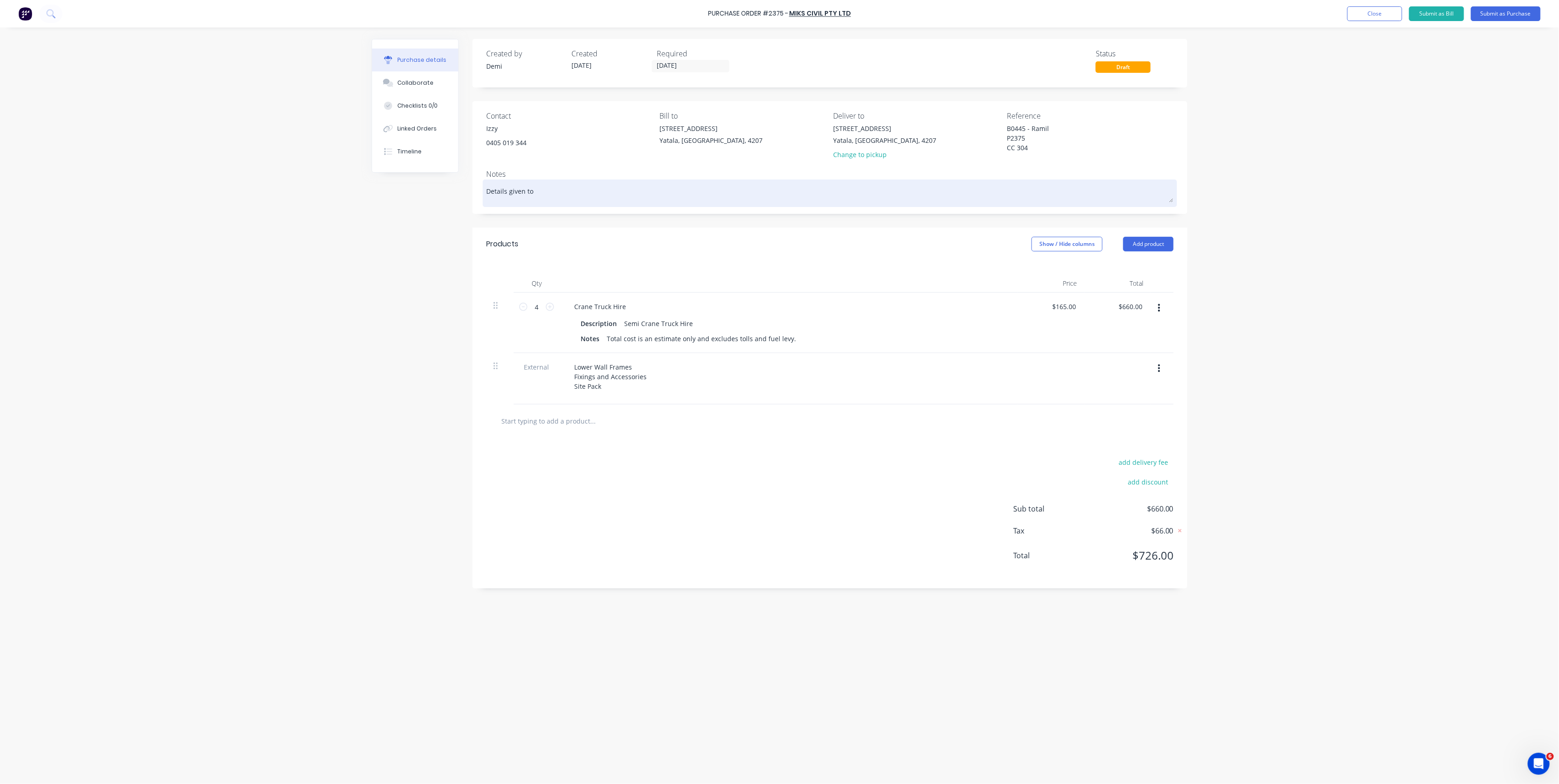
type textarea "Details given to d"
type textarea "x"
type textarea "Details given to dr"
type textarea "x"
type textarea "Details given to dri"
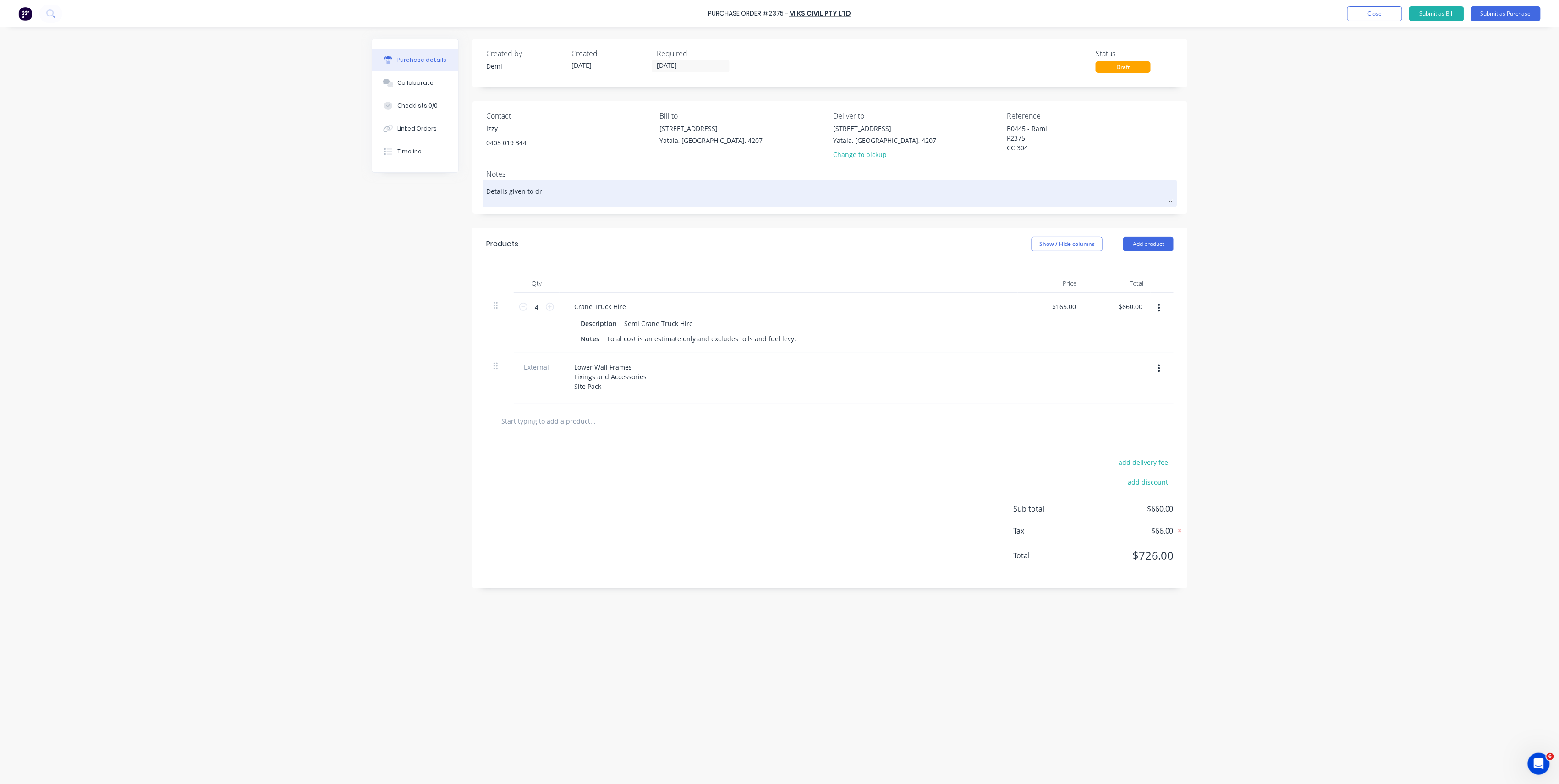
type textarea "x"
type textarea "Details given to driv"
type textarea "x"
type textarea "Details given to drive"
type textarea "x"
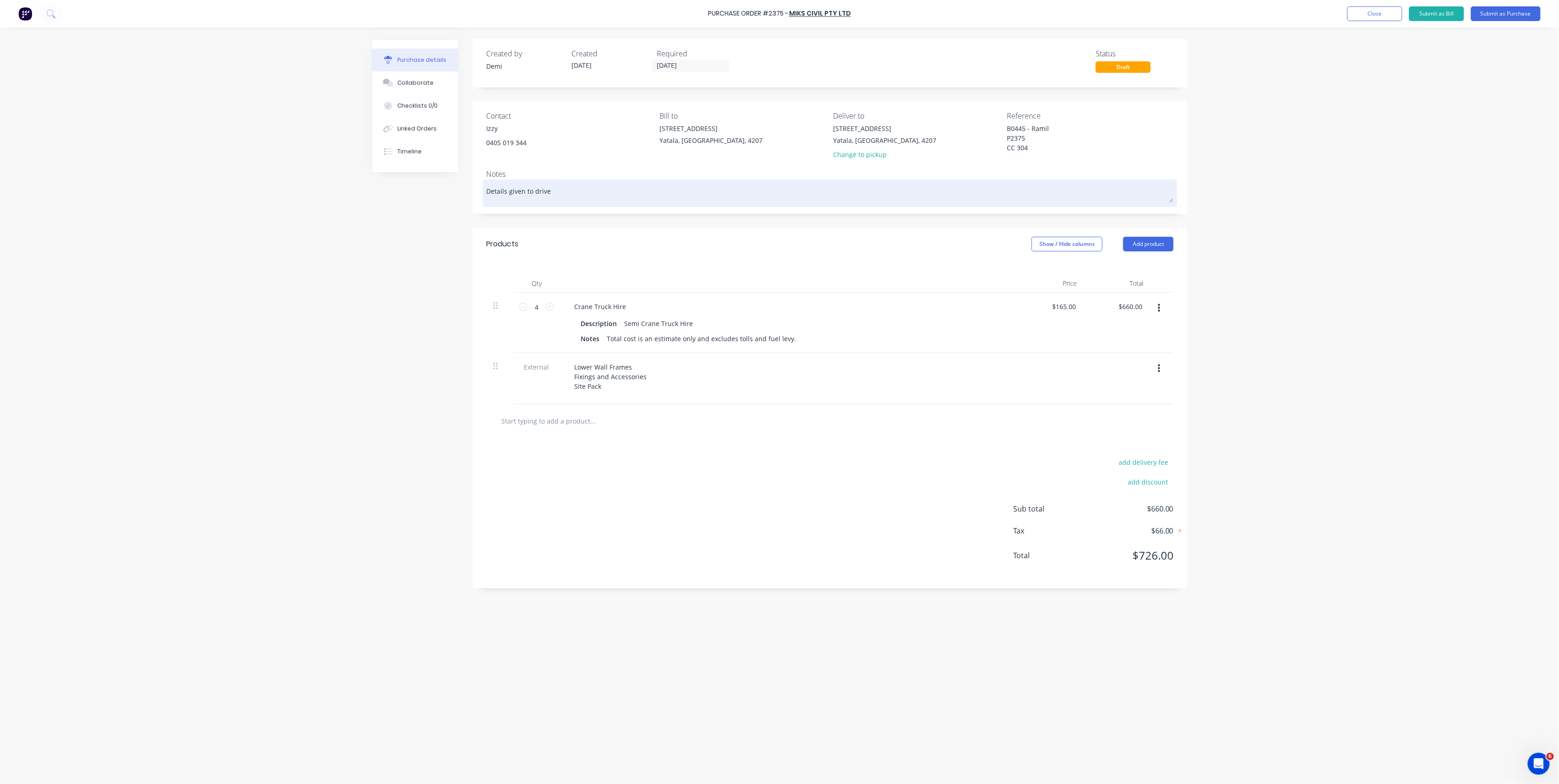
type textarea "Details given to driver"
type textarea "x"
type textarea "Details given to driver"
type textarea "x"
type textarea "Details given to driver"
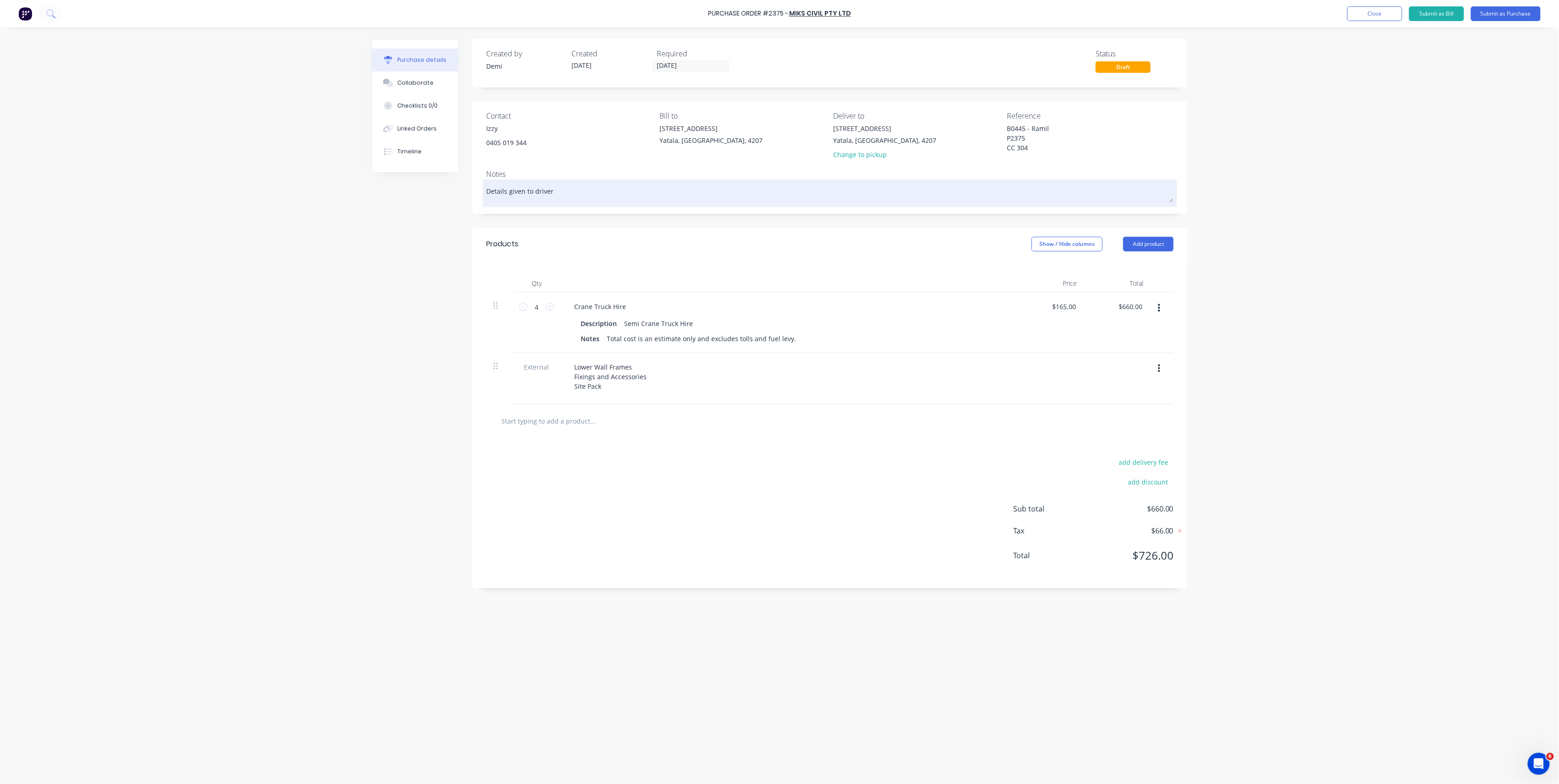
type textarea "x"
type textarea "Details given to driver."
type textarea "x"
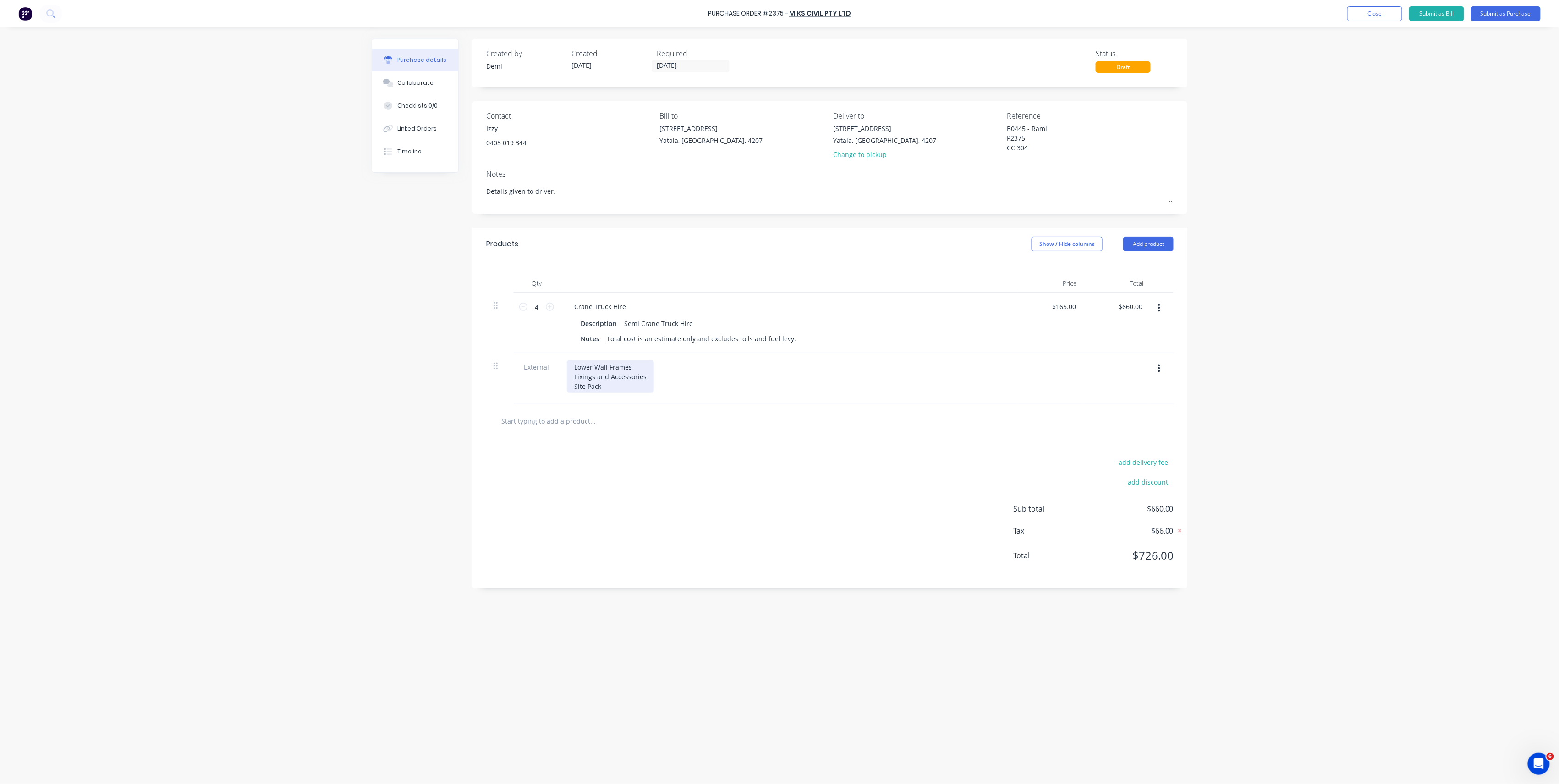
type textarea "Details given to driver."
type textarea "x"
type textarea "Details given to driver."
click at [608, 390] on div "Lower Wall Frames Fixings and Accessories Site Pack" at bounding box center [611, 377] width 87 height 33
click at [572, 363] on div "Lower Wall Frames Fixings and Accessories Site Pack" at bounding box center [611, 377] width 87 height 33
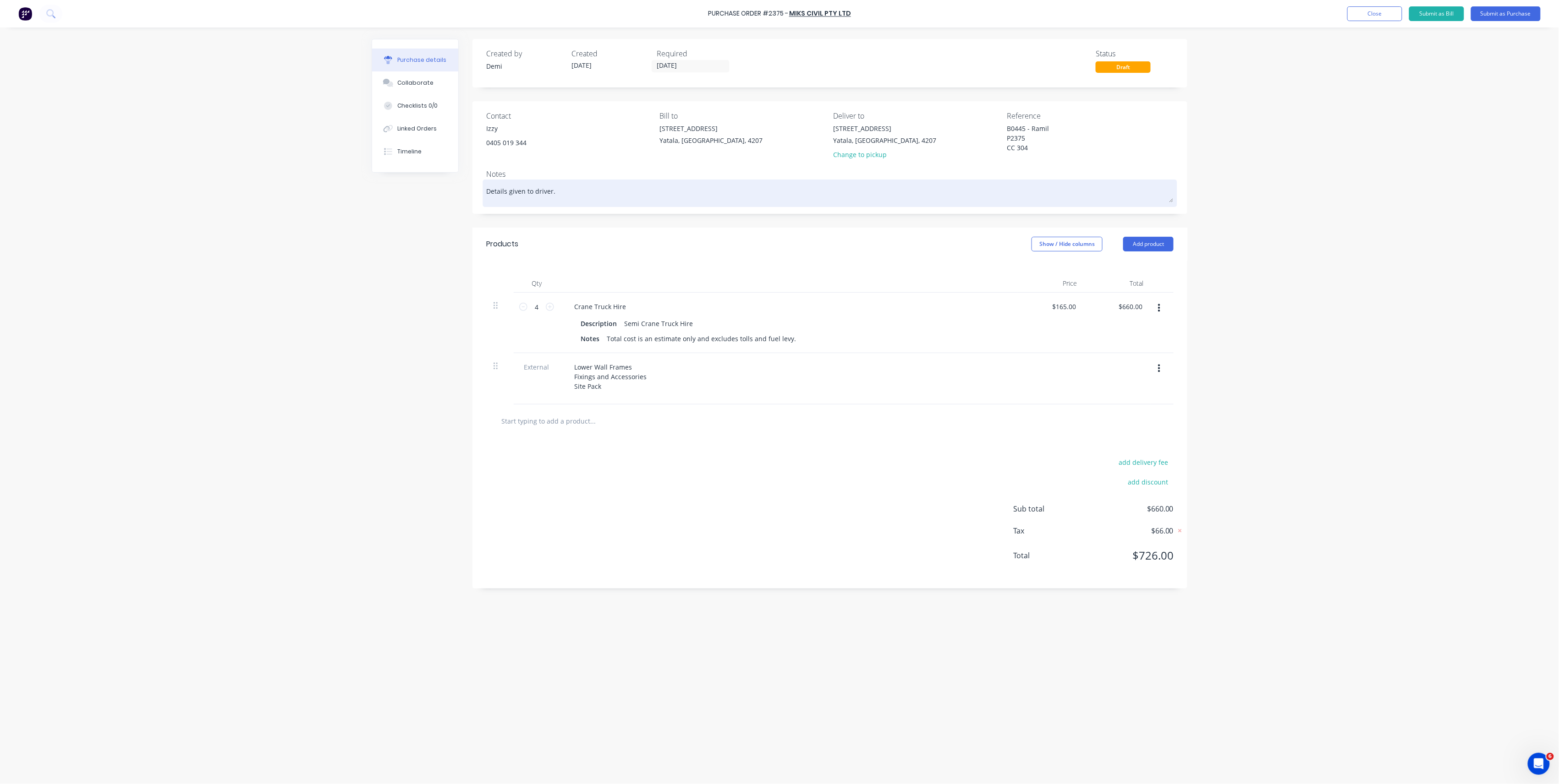
click at [569, 195] on textarea "Details given to driver." at bounding box center [830, 192] width 688 height 21
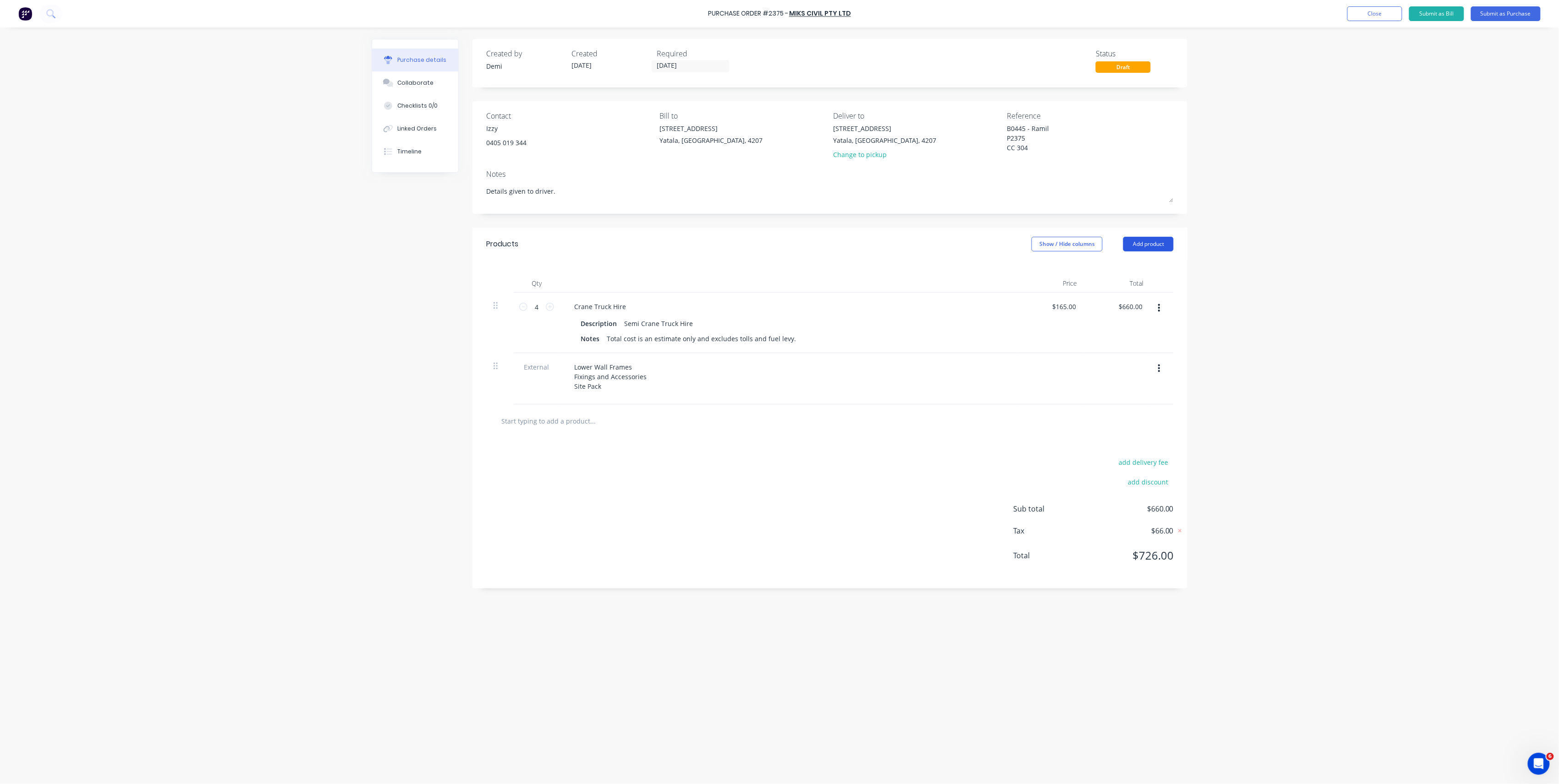
click at [1146, 248] on button "Add product" at bounding box center [1148, 244] width 50 height 15
click at [1143, 353] on div "Notes (External)" at bounding box center [1130, 359] width 71 height 13
type textarea "x"
click at [603, 417] on div at bounding box center [600, 419] width 66 height 13
click at [629, 416] on div "2nd Drop P2375 Worongary - Carseldine Carseldine - Depot" at bounding box center [620, 442] width 105 height 61
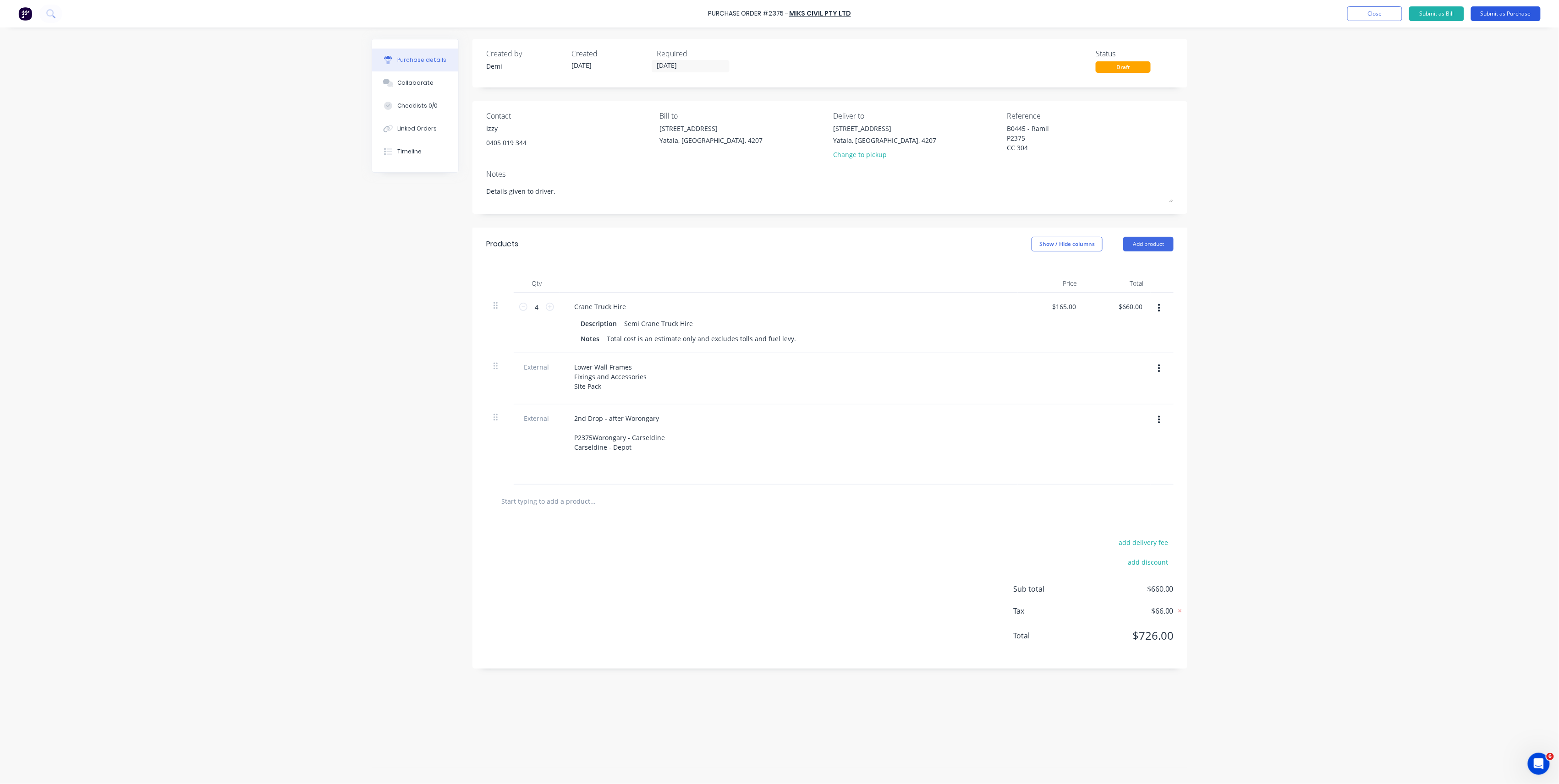
click at [1485, 15] on button "Submit as Purchase" at bounding box center [1506, 14] width 70 height 15
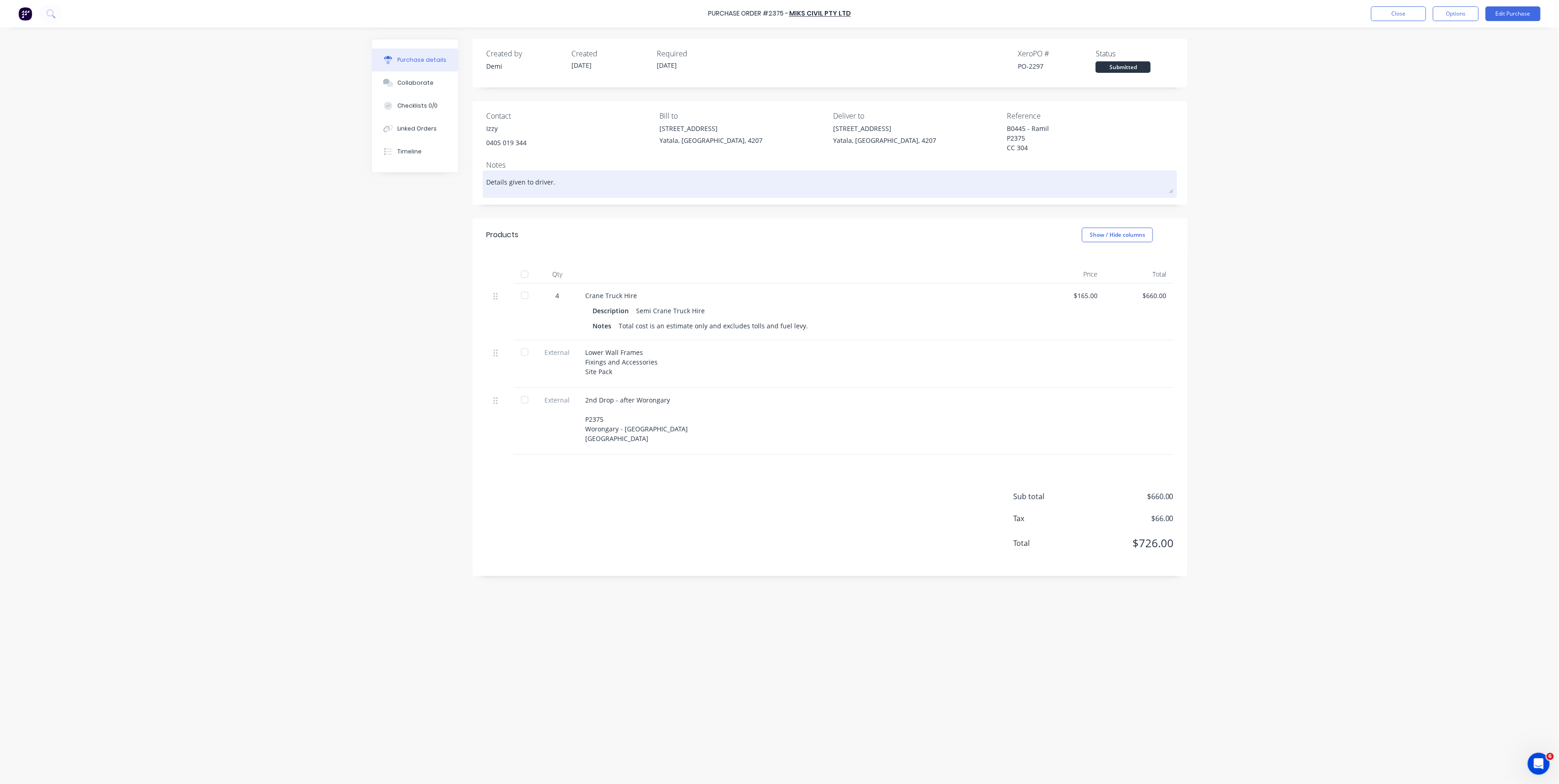
click at [639, 188] on textarea "Details given to driver." at bounding box center [830, 183] width 688 height 21
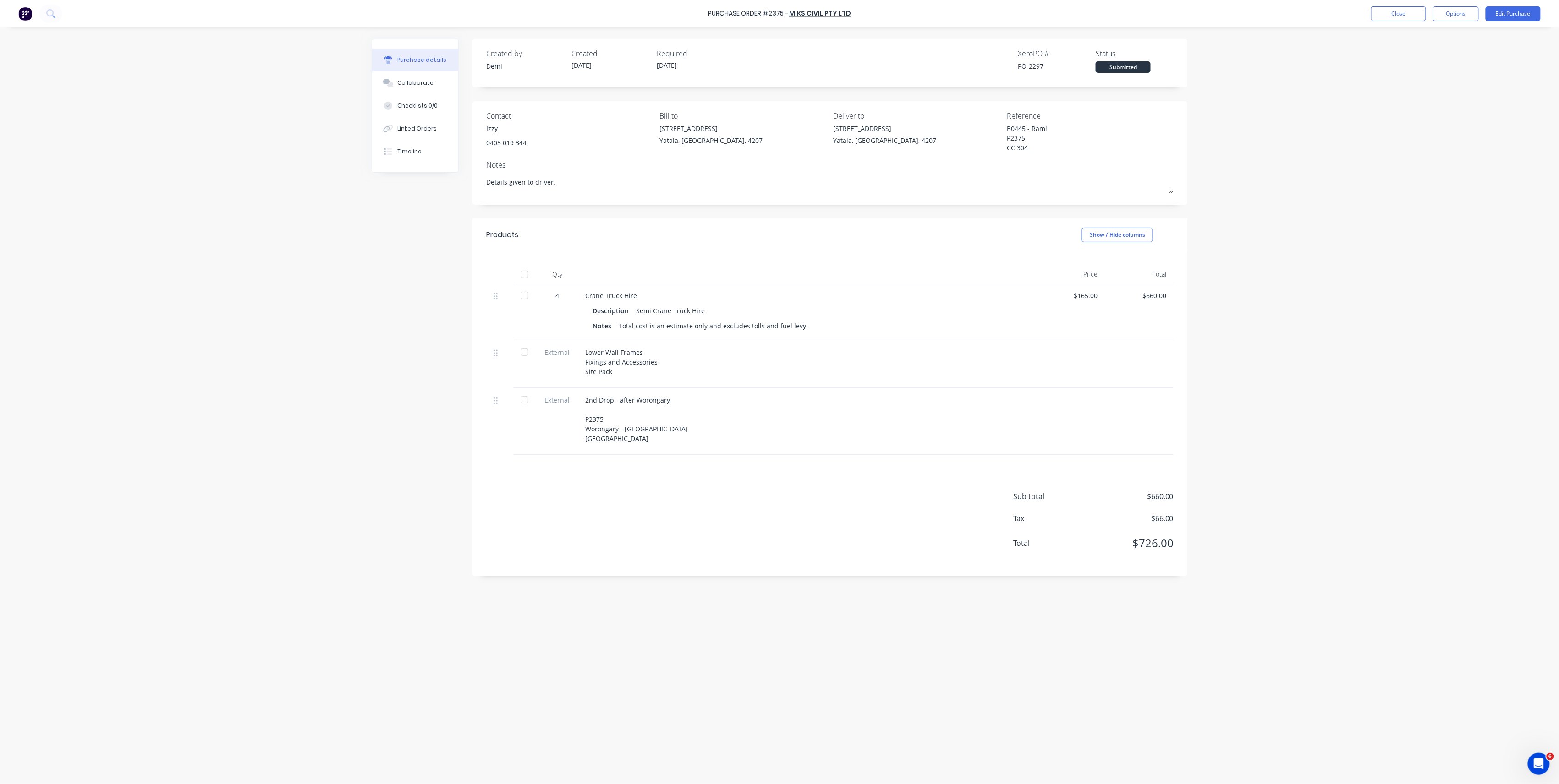
type textarea "x"
type textarea "Details given to driver."
type textarea "x"
type textarea "Details given to driver. W"
type textarea "x"
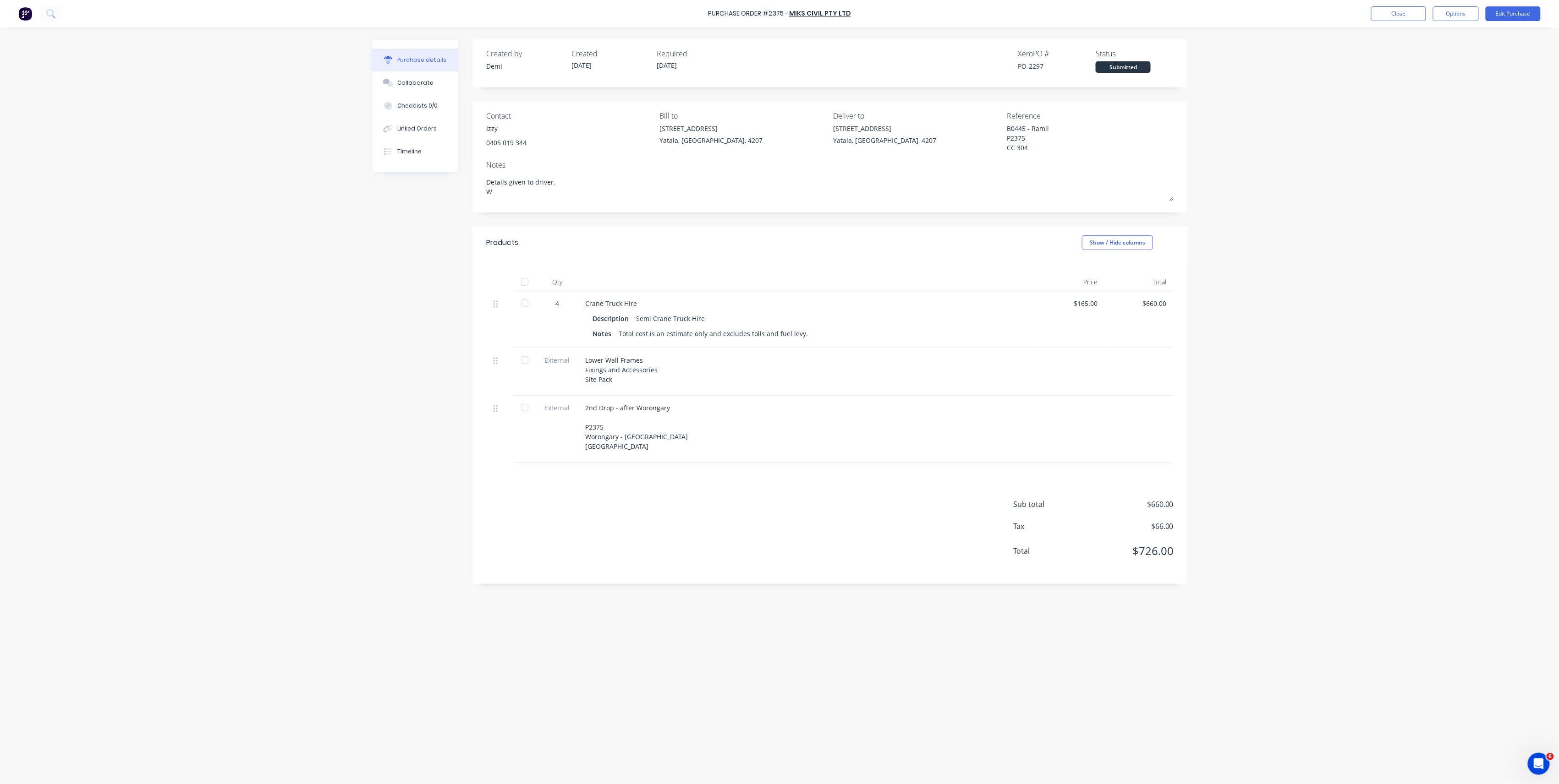
type textarea "Details given to driver. Wr"
type textarea "x"
type textarea "Details given to driver. Wro"
type textarea "x"
type textarea "Details given to driver. Wr"
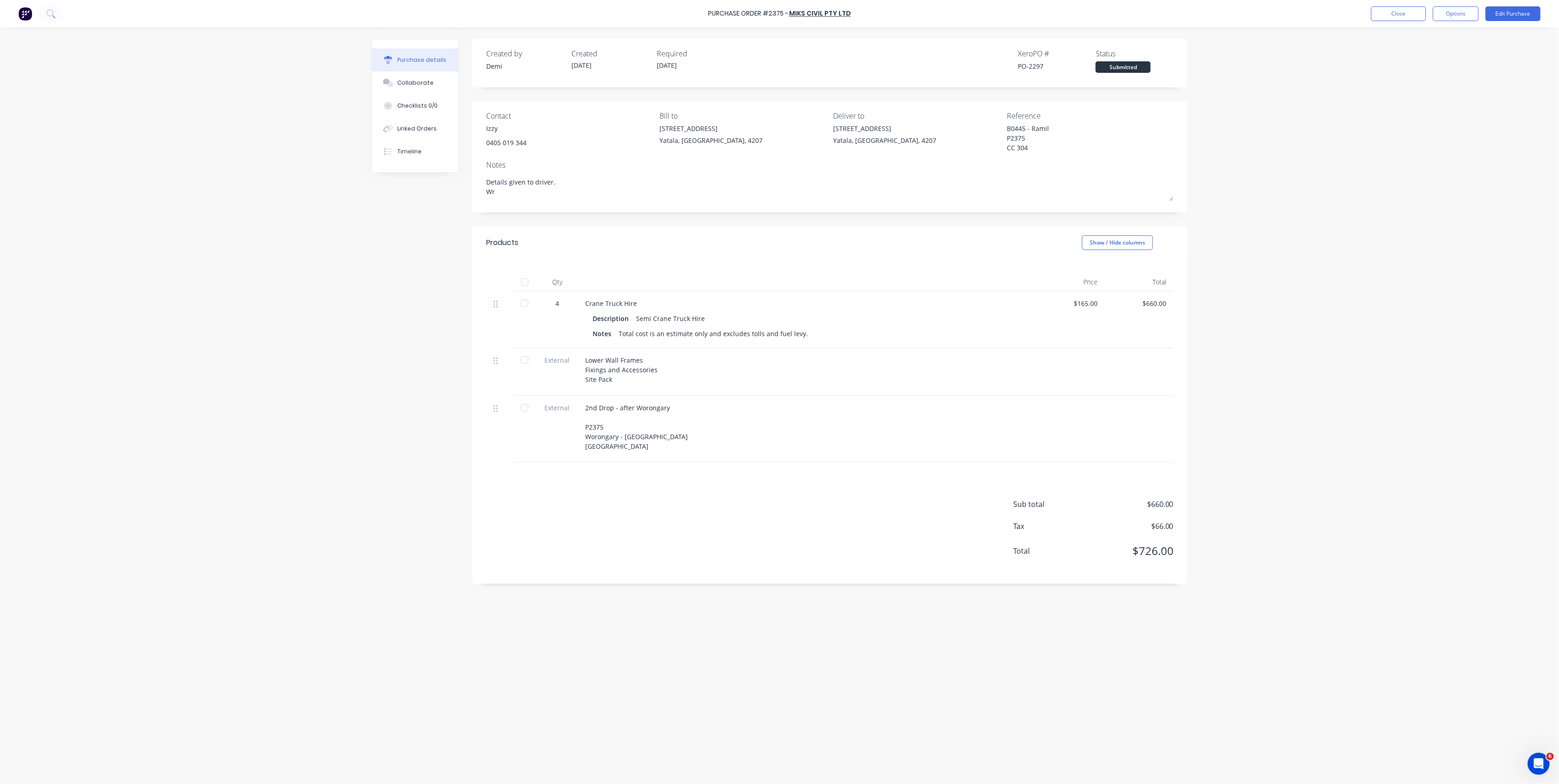
type textarea "x"
type textarea "Details given to driver. W"
type textarea "x"
type textarea "Details given to driver."
type textarea "x"
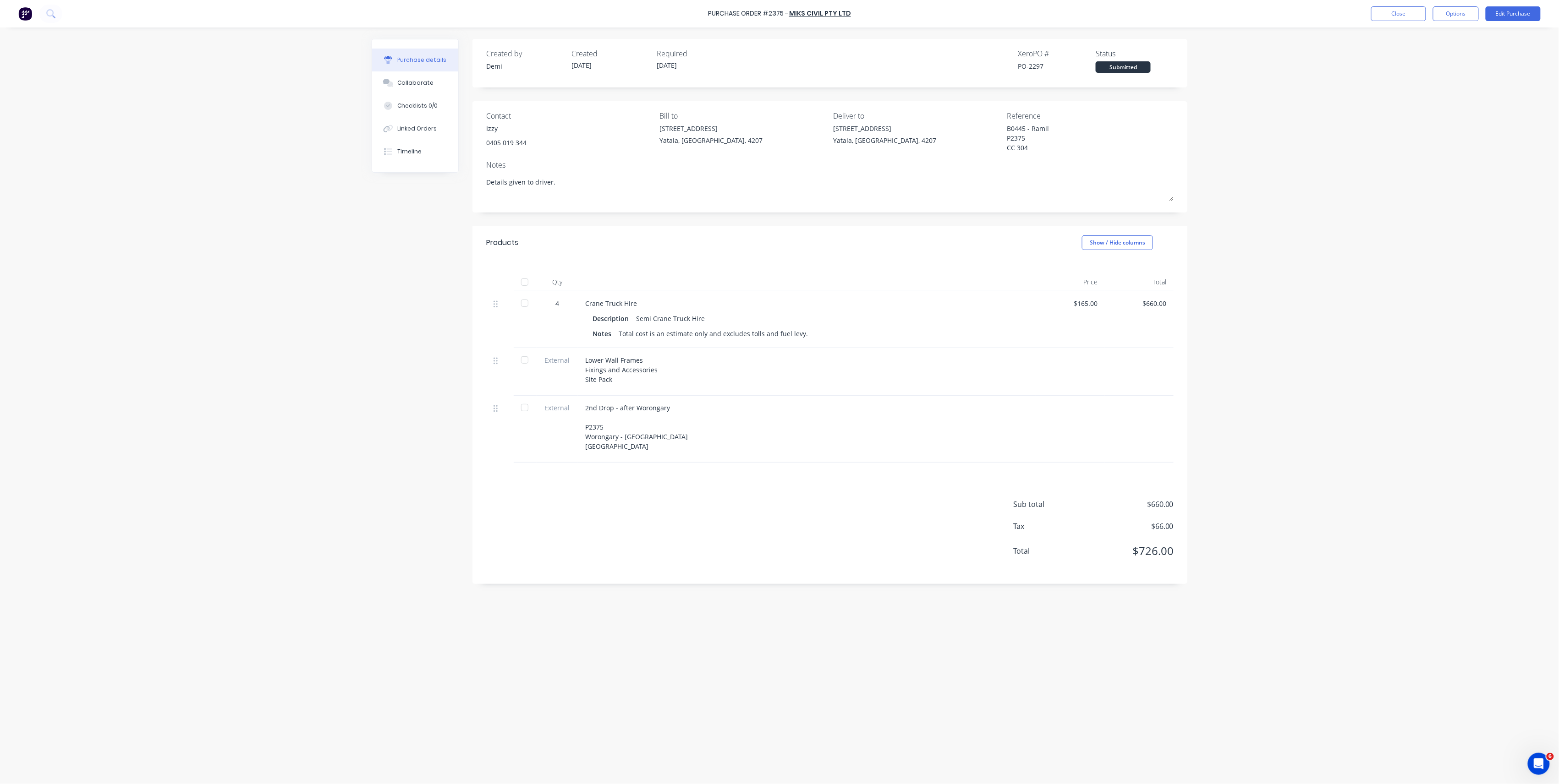
type textarea "Details given to driver."
type textarea "x"
type textarea "Details given to driver."
type textarea "x"
type textarea "Details given to driver. C"
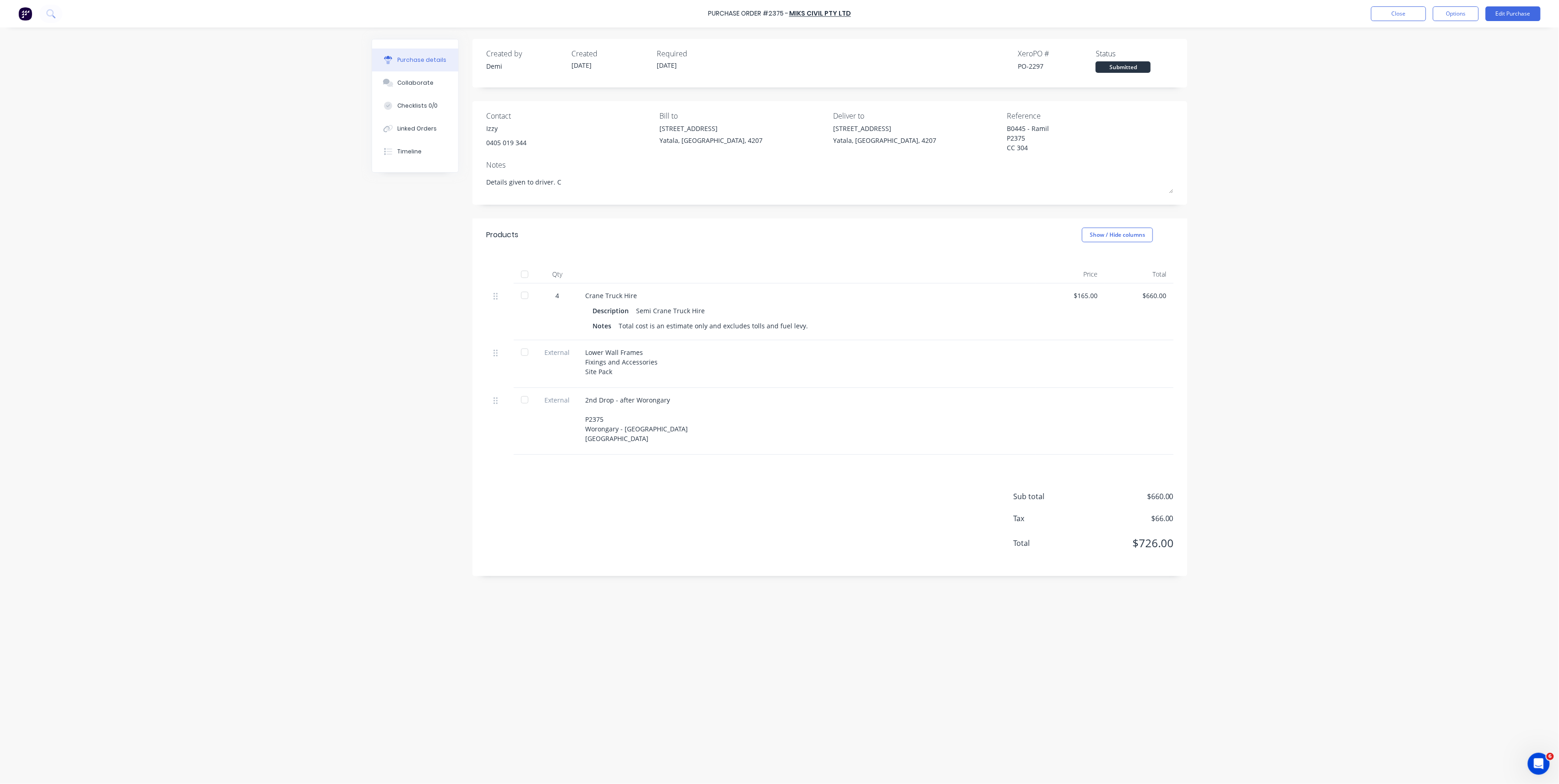
type textarea "x"
type textarea "Details given to driver. Ch"
type textarea "x"
type textarea "Details given to driver. Cha"
type textarea "x"
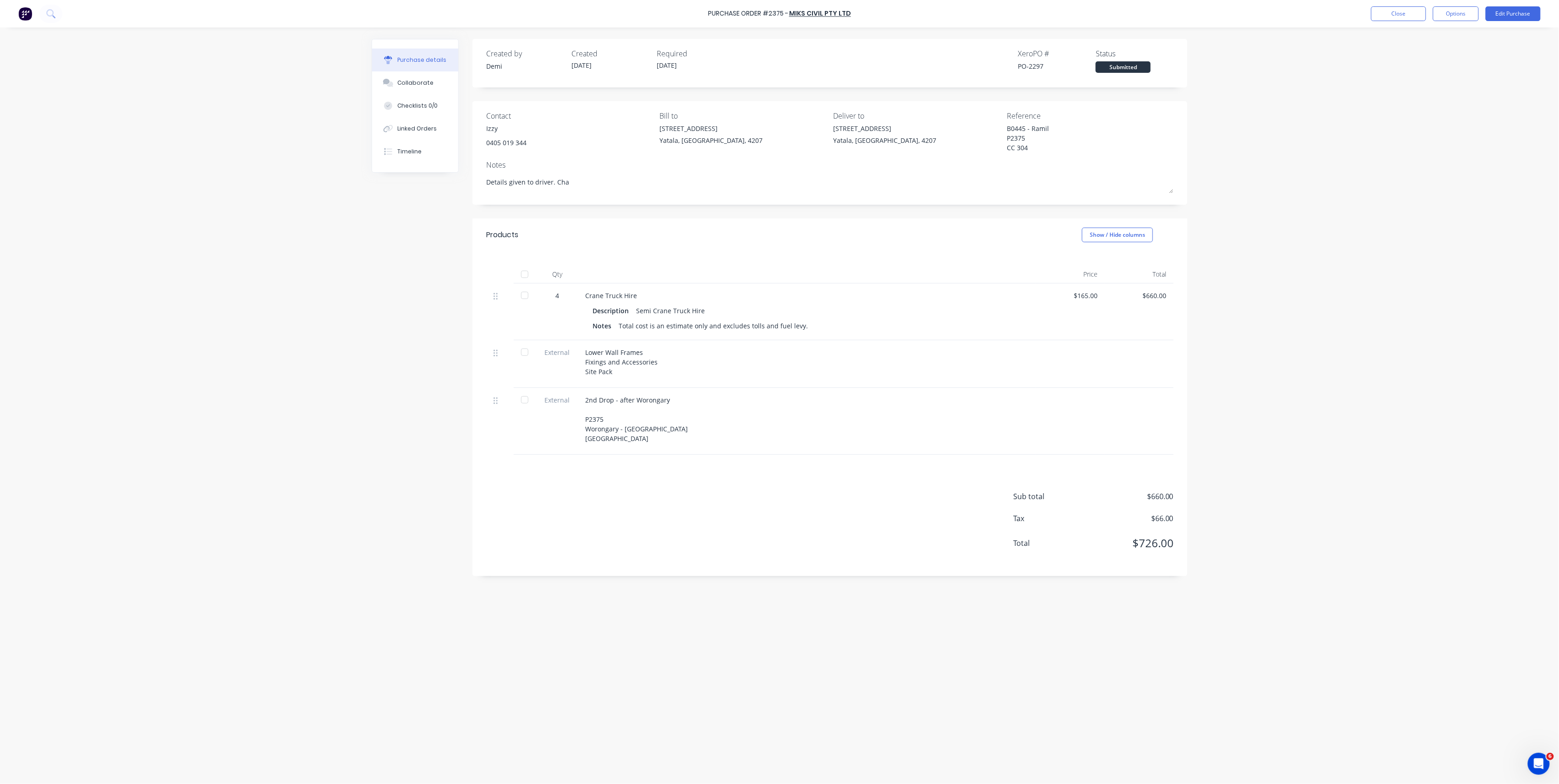
type textarea "Details given to driver. Char"
type textarea "x"
type textarea "Details given to driver. Charg"
type textarea "x"
type textarea "Details given to driver. Charge"
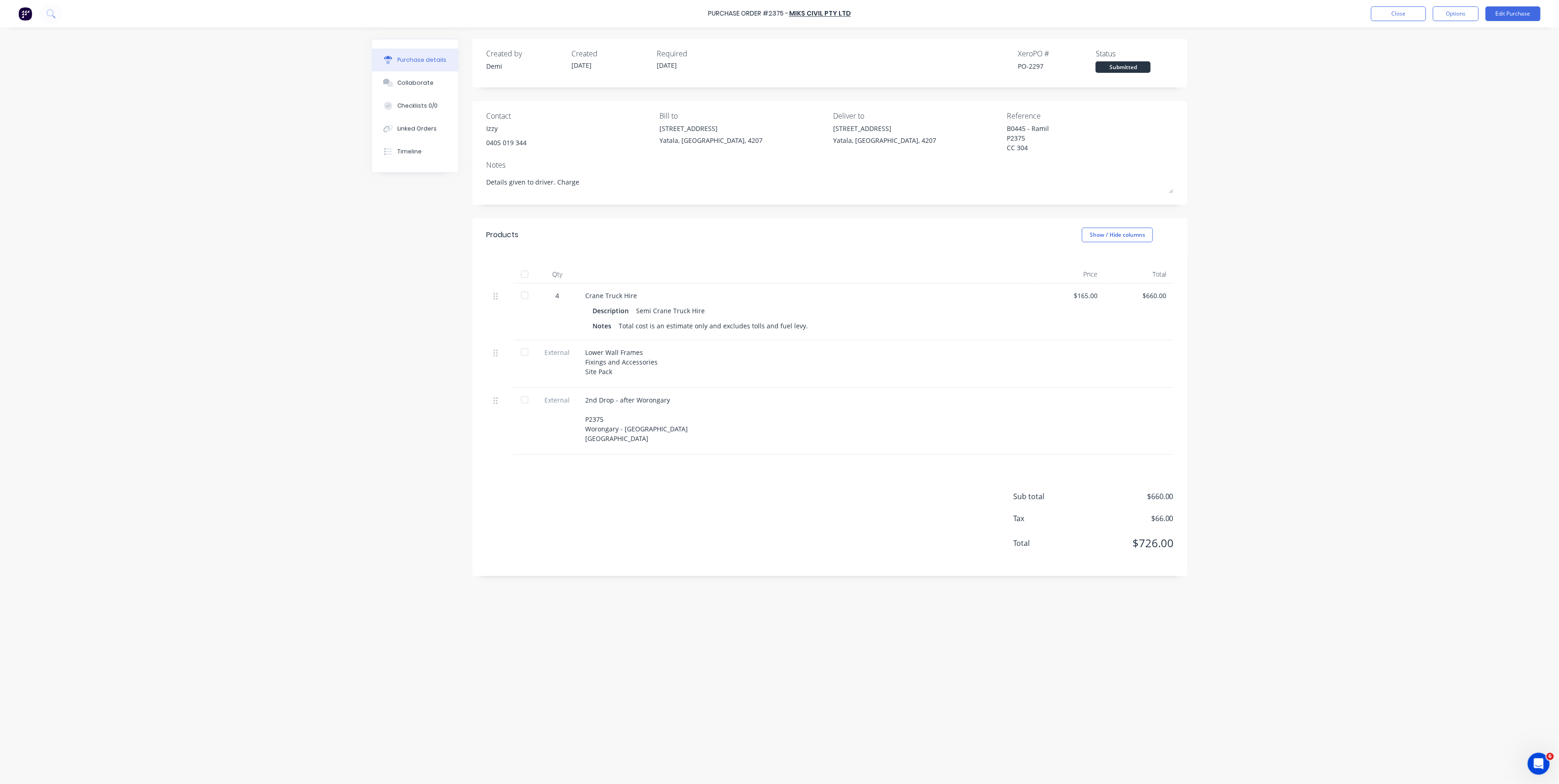
type textarea "x"
type textarea "Details given to driver. Charged"
type textarea "x"
type textarea "Details given to driver. Charged"
type textarea "x"
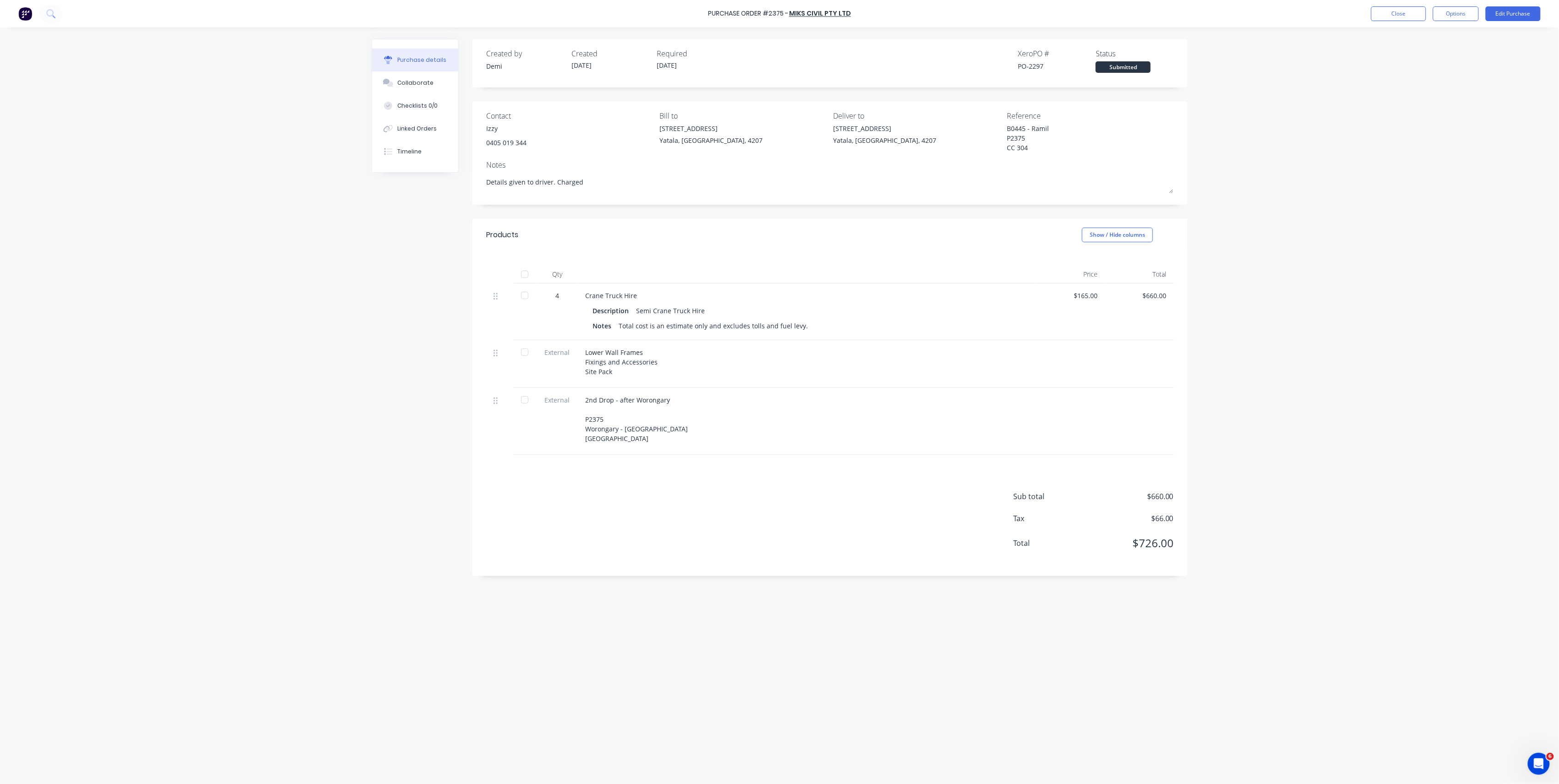
type textarea "Details given to driver. Charged f"
type textarea "x"
type textarea "Details given to driver. Charged fr"
type textarea "x"
type textarea "Details given to driver. Charged fro"
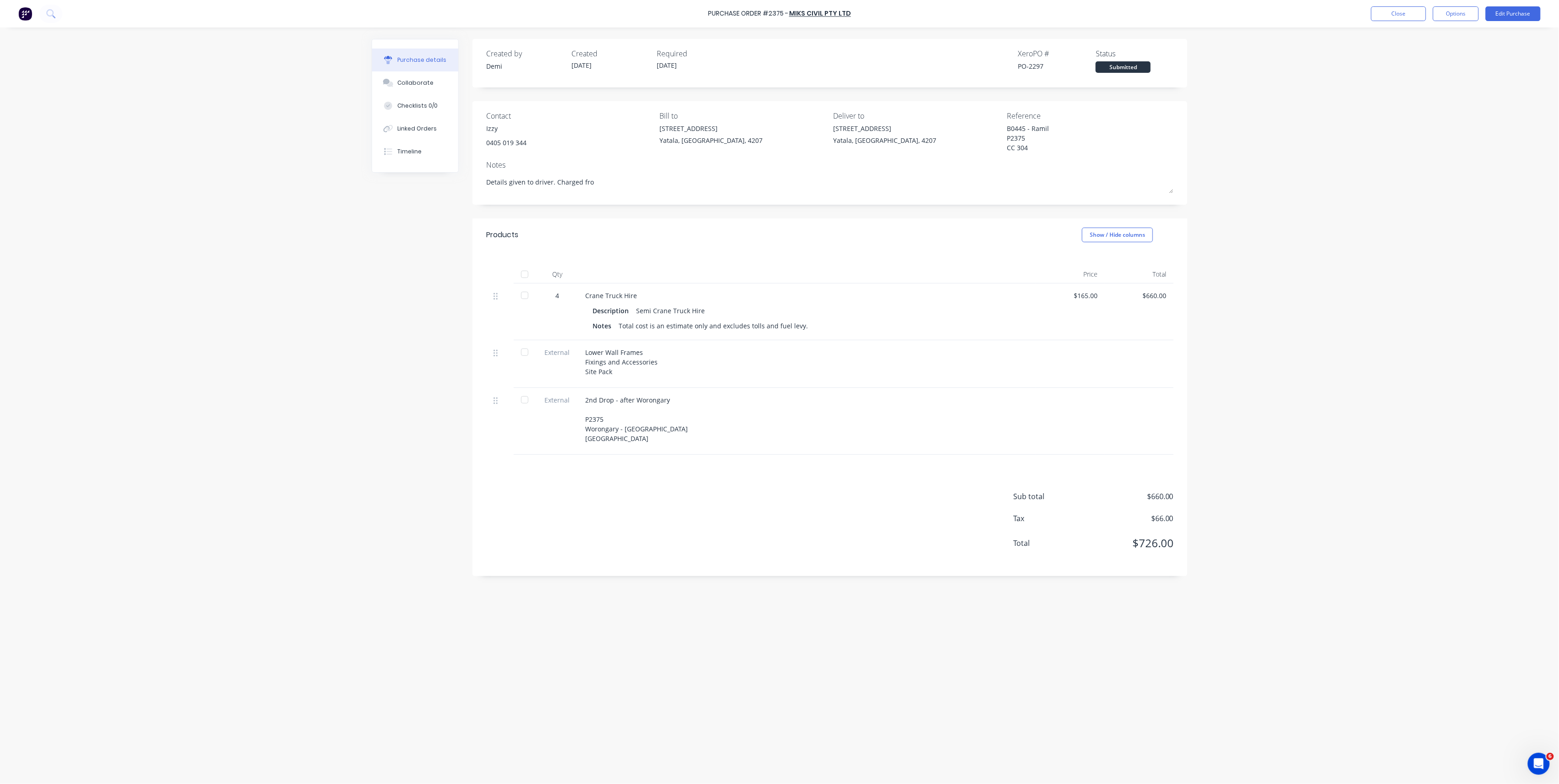
type textarea "x"
type textarea "Details given to driver. Charged from"
type textarea "x"
type textarea "Details given to driver. Charged from"
type textarea "x"
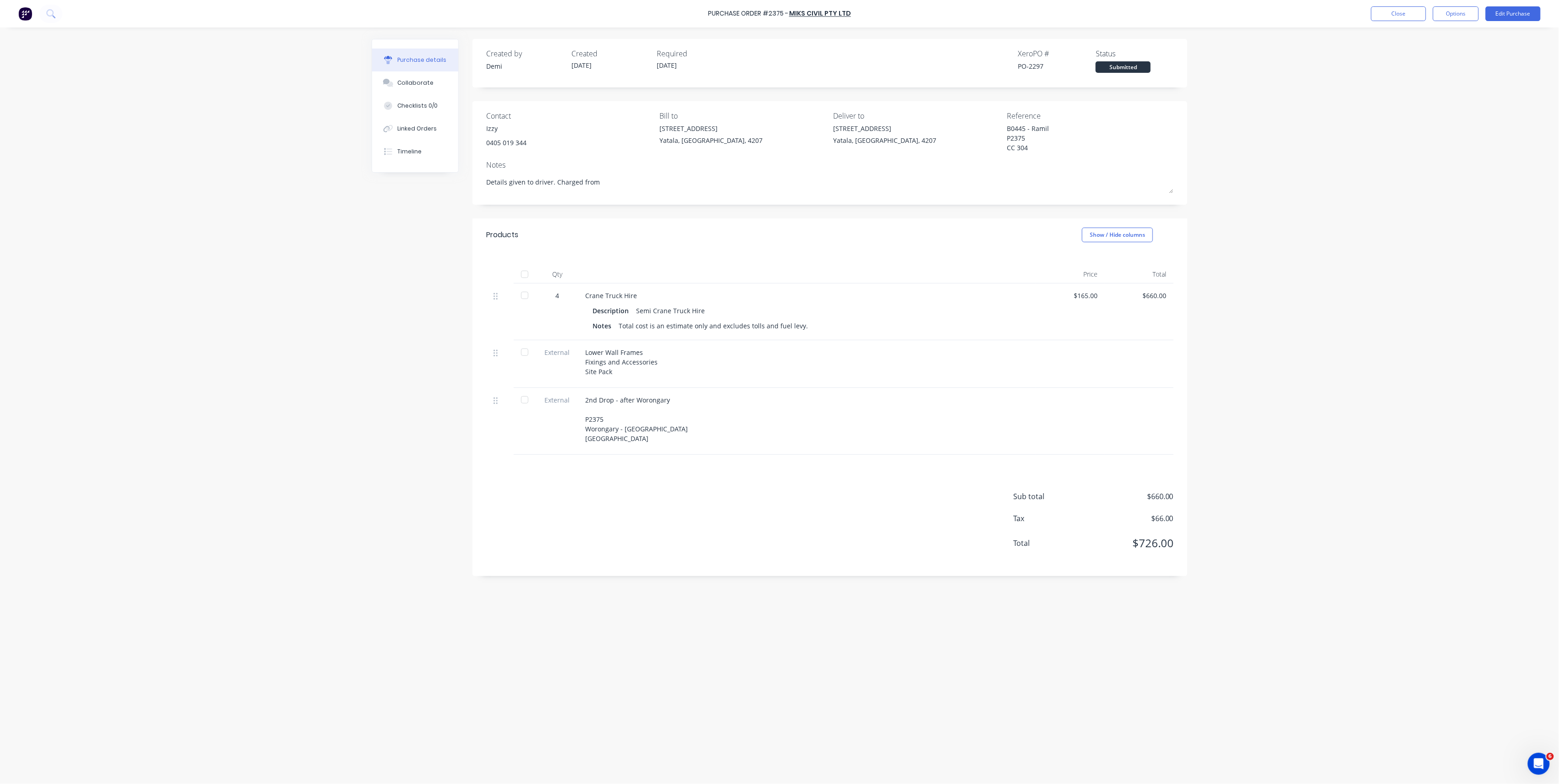
type textarea "Details given to driver. Charged from W"
type textarea "x"
type textarea "Details given to driver. Charged from Wo"
type textarea "x"
type textarea "Details given to driver. Charged from Wor"
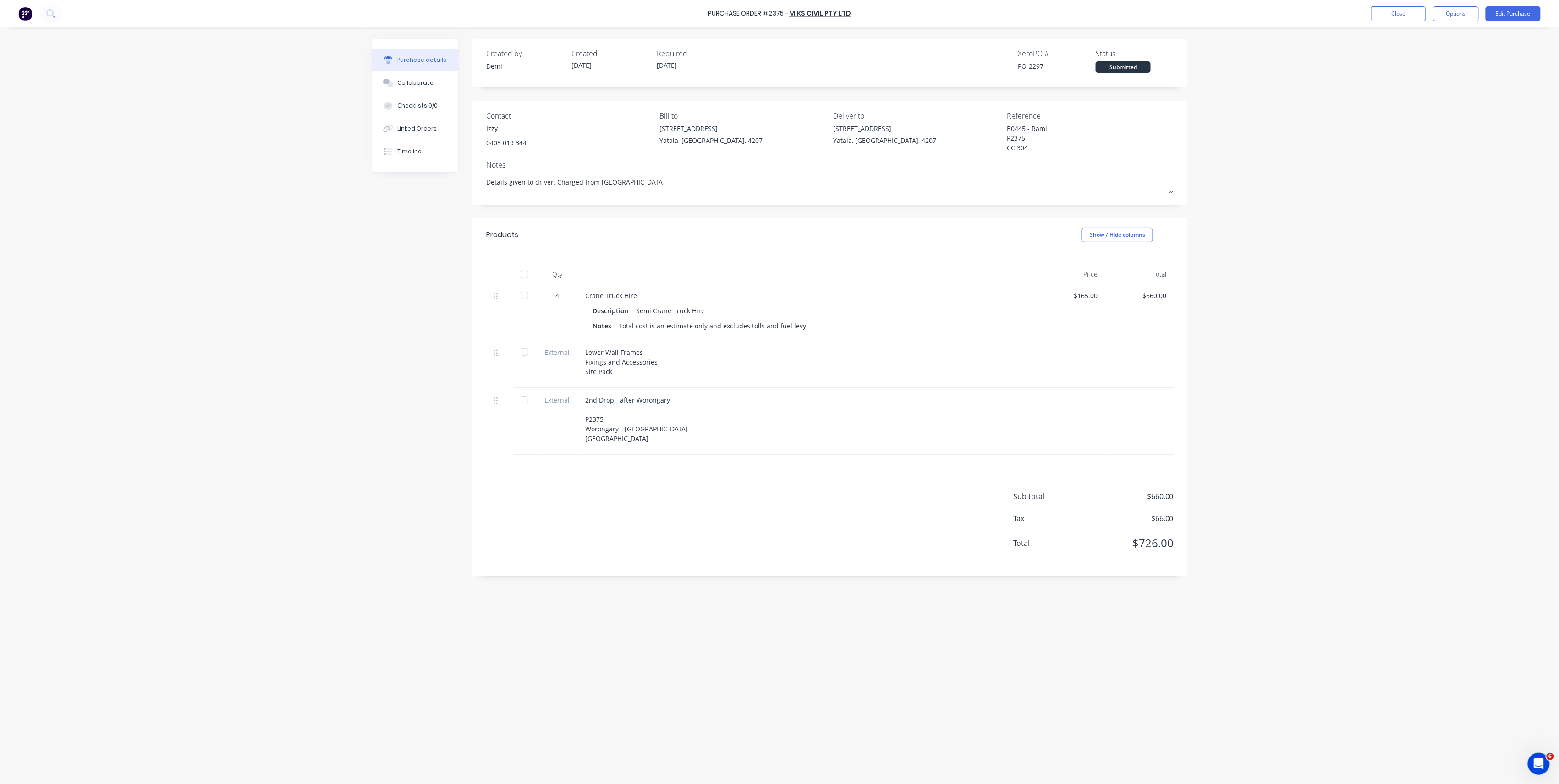
type textarea "x"
type textarea "Details given to driver. Charged from Wori"
type textarea "x"
type textarea "Details given to driver. Charged from Wor"
type textarea "x"
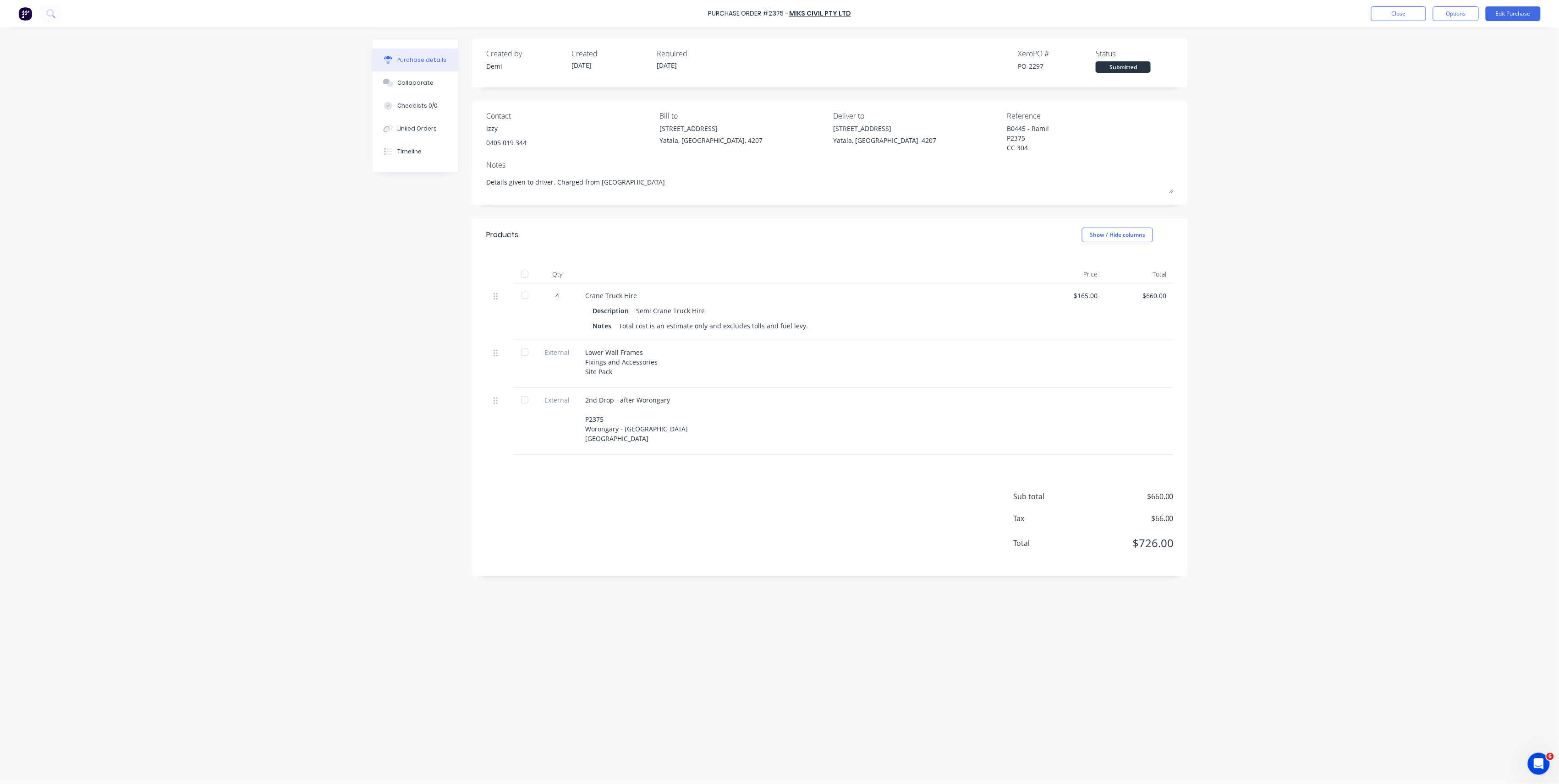
type textarea "Details given to driver. Charged from Woro"
type textarea "x"
type textarea "Details given to driver. Charged from Woron"
type textarea "x"
type textarea "Details given to driver. Charged from Worong"
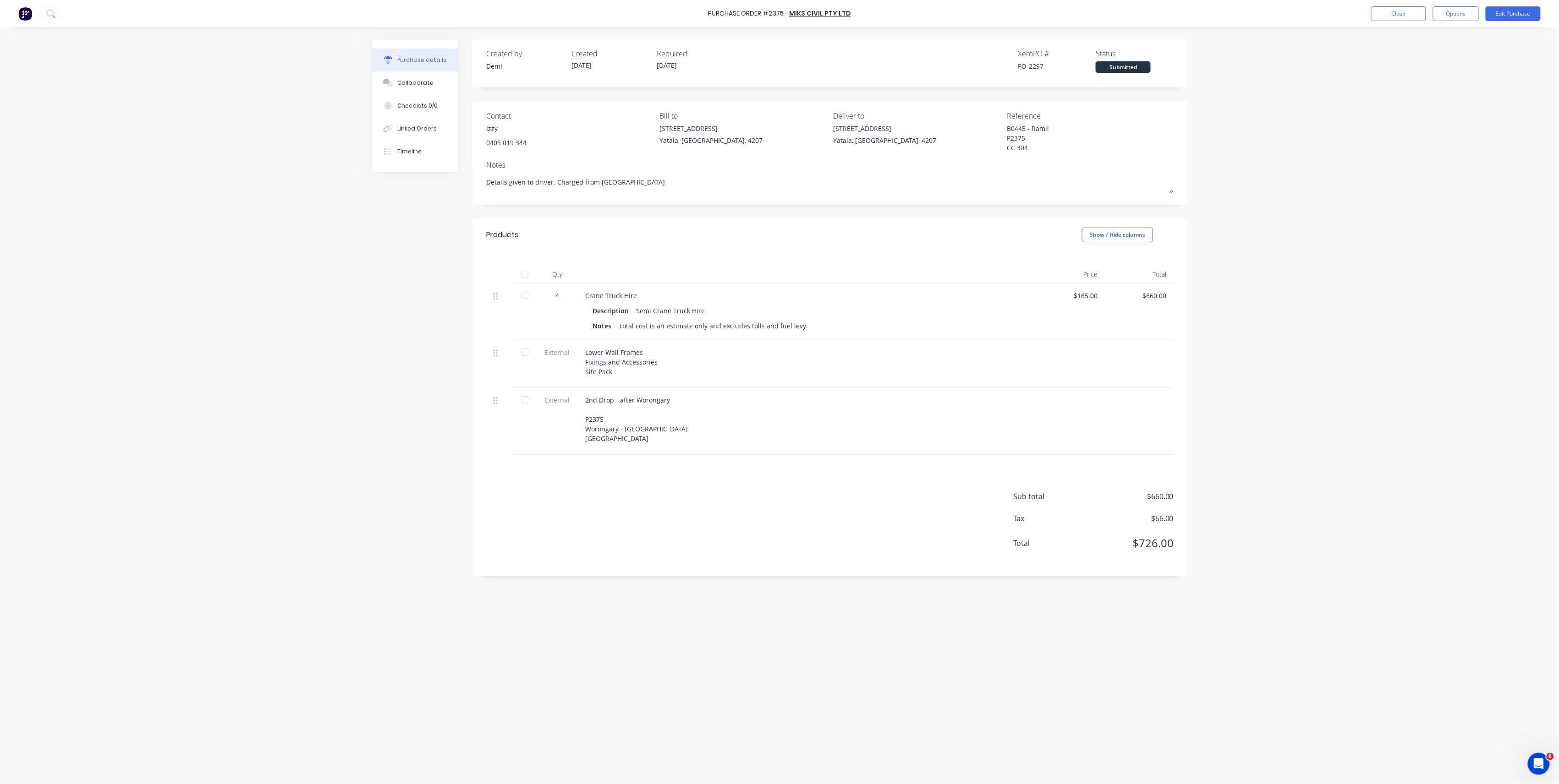
type textarea "x"
type textarea "Details given to driver. Charged from Woronga"
type textarea "x"
type textarea "Details given to driver. Charged from Worongar"
type textarea "x"
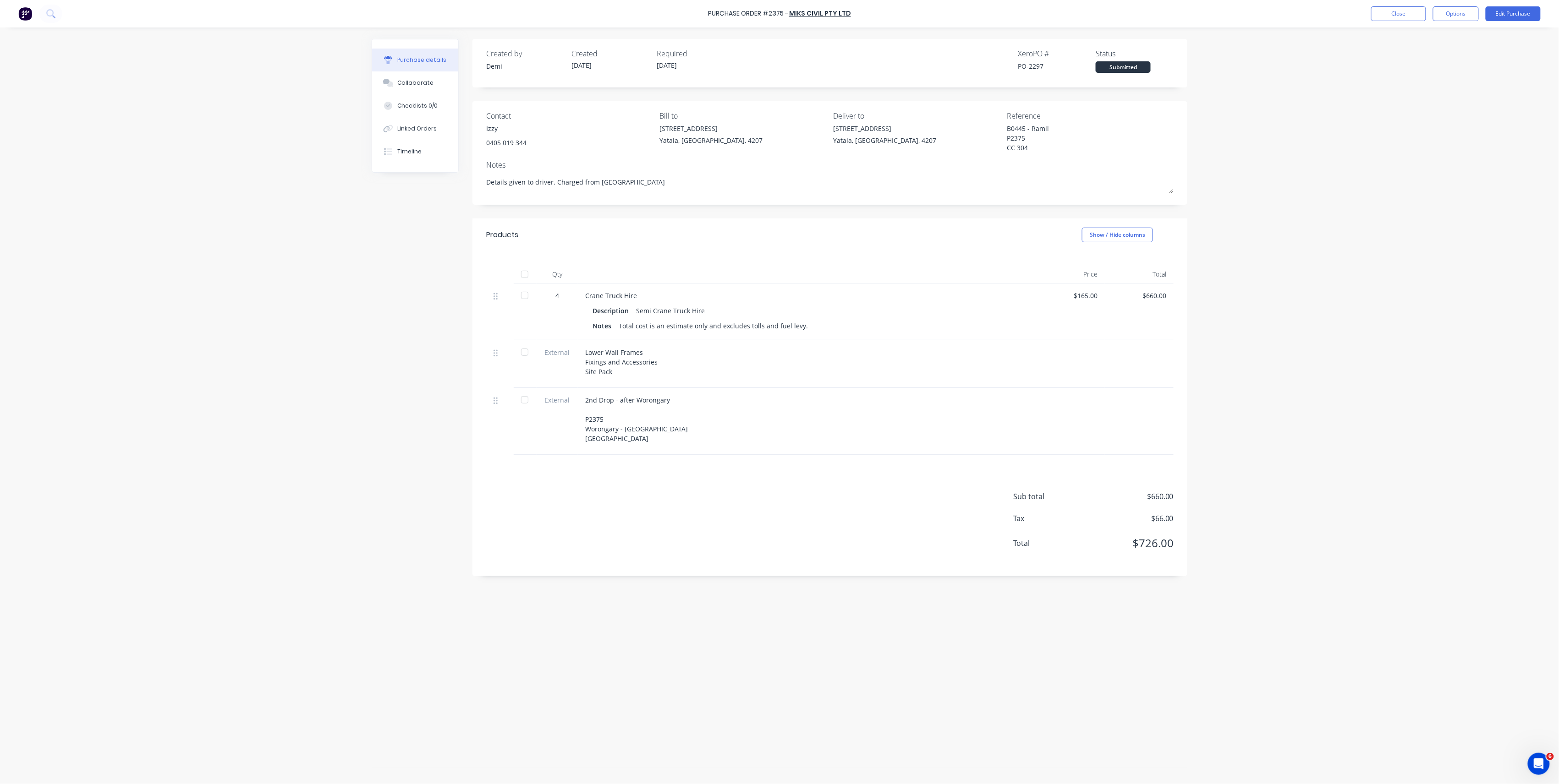
type textarea "Details given to driver. Charged from Worongary"
type textarea "x"
type textarea "Details given to driver. Charged from Worongary"
type textarea "x"
type textarea "Details given to driver. Charged from Worongary to"
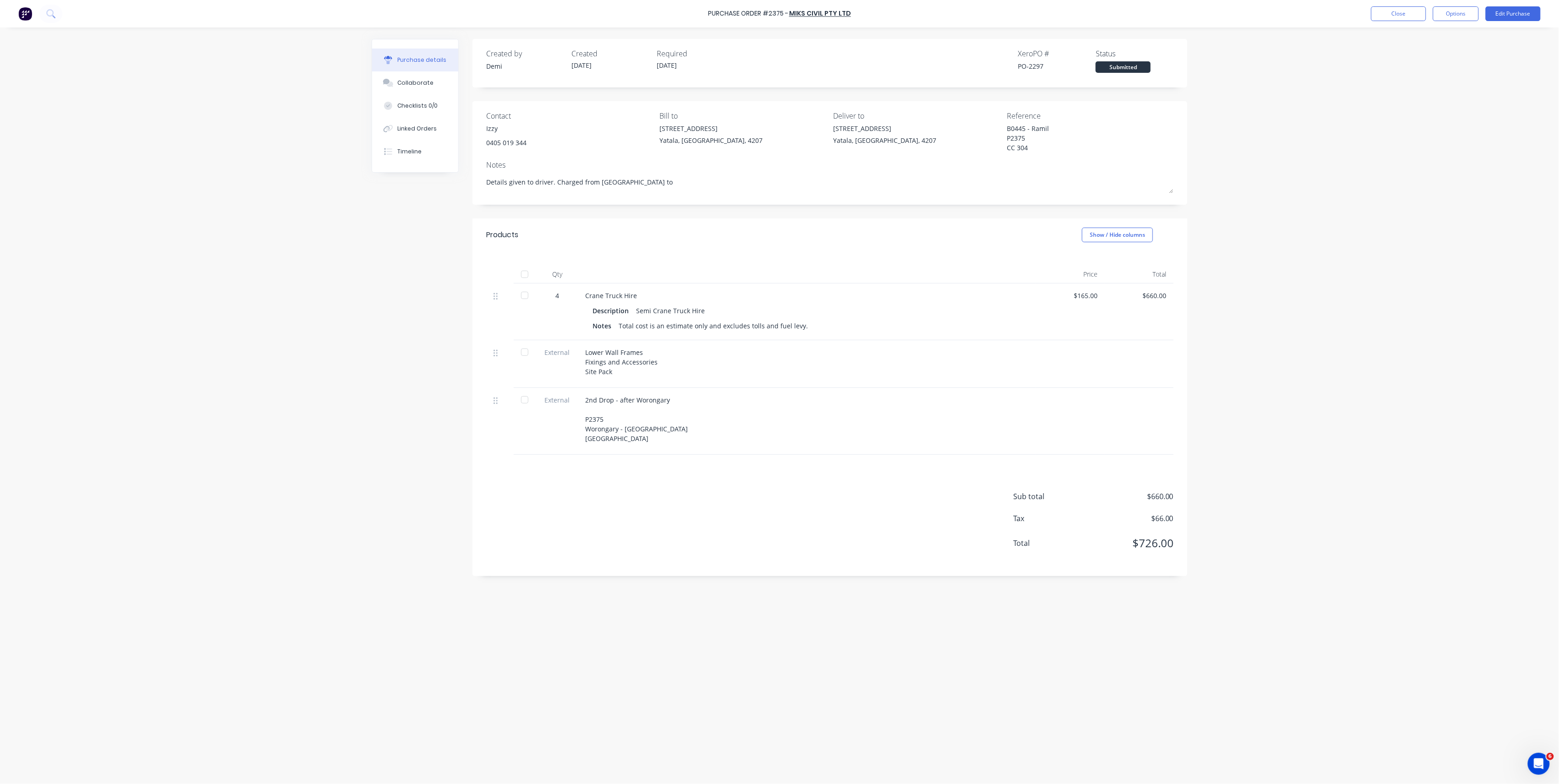
type textarea "x"
type textarea "Details given to driver. Charged from Worongary to"
type textarea "x"
type textarea "Details given to driver. Charged from Worongary to"
type textarea "x"
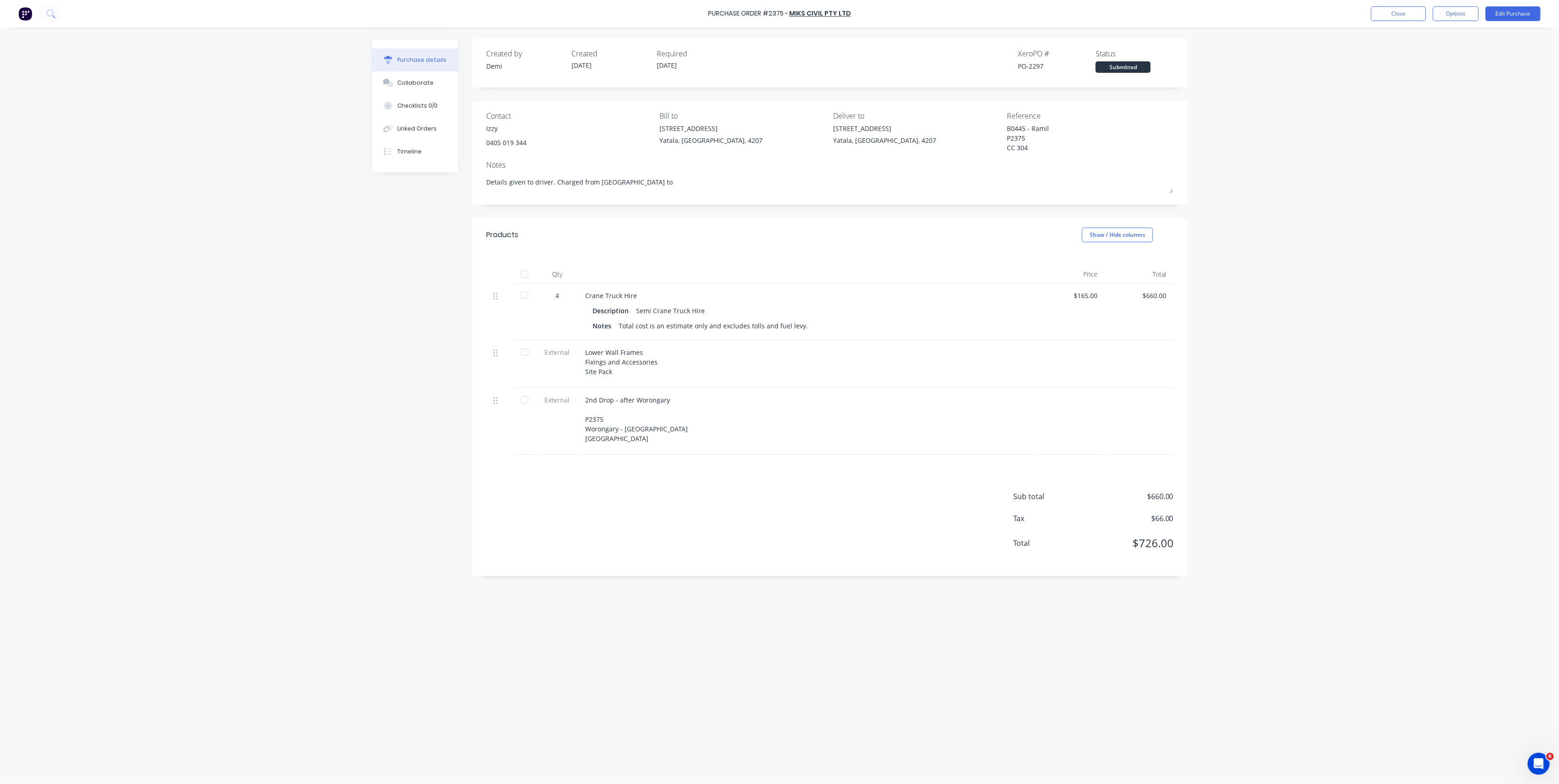
type textarea "Details given to driver. Charged from Worongary t"
type textarea "x"
type textarea "Details given to driver. Charged from Worongary"
type textarea "x"
type textarea "Details given to driver. Charged from Worongary >"
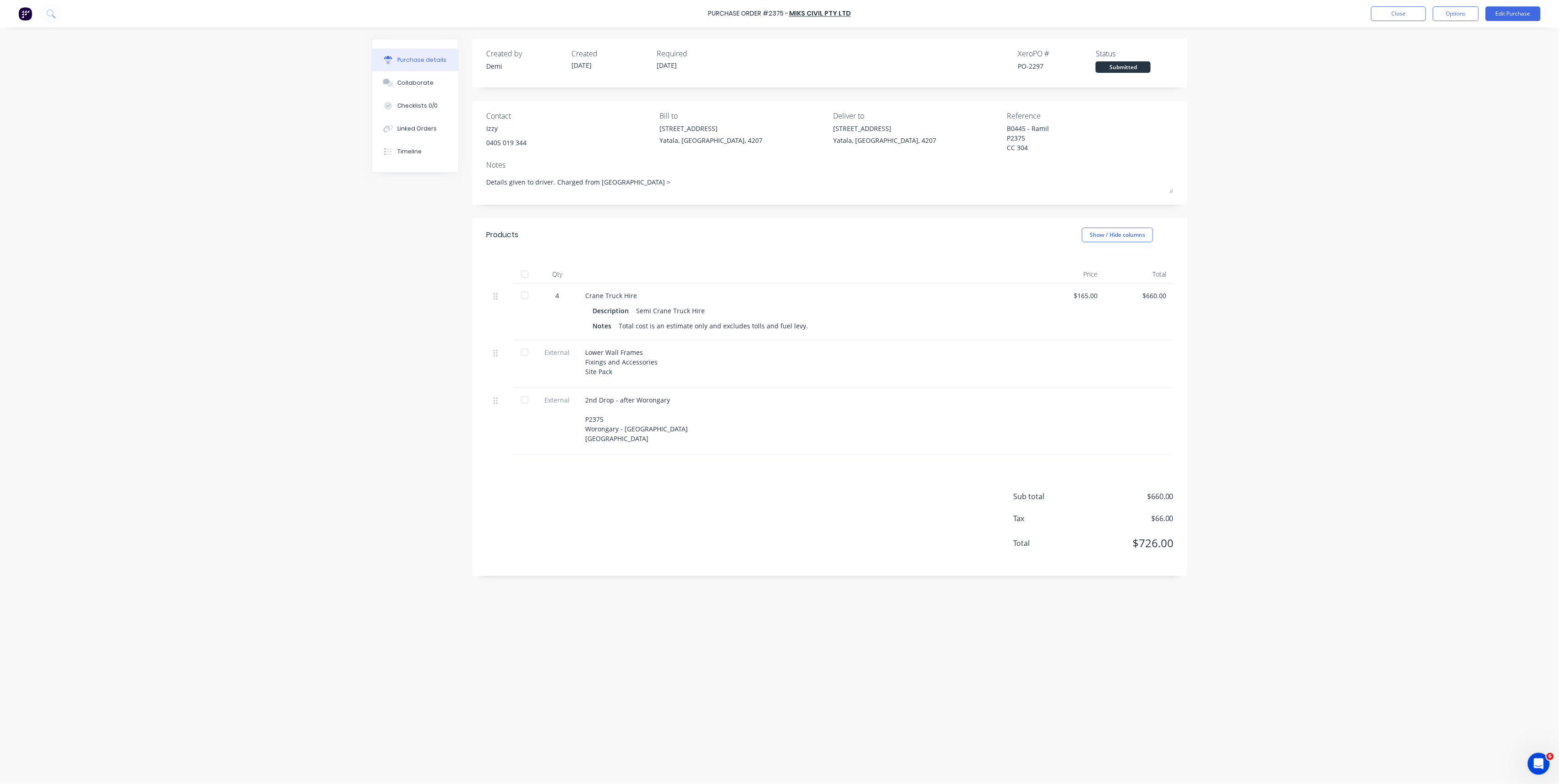
type textarea "x"
type textarea "Details given to driver. Charged from Worongary >"
type textarea "x"
type textarea "Details given to driver. Charged from Worongary > C"
type textarea "x"
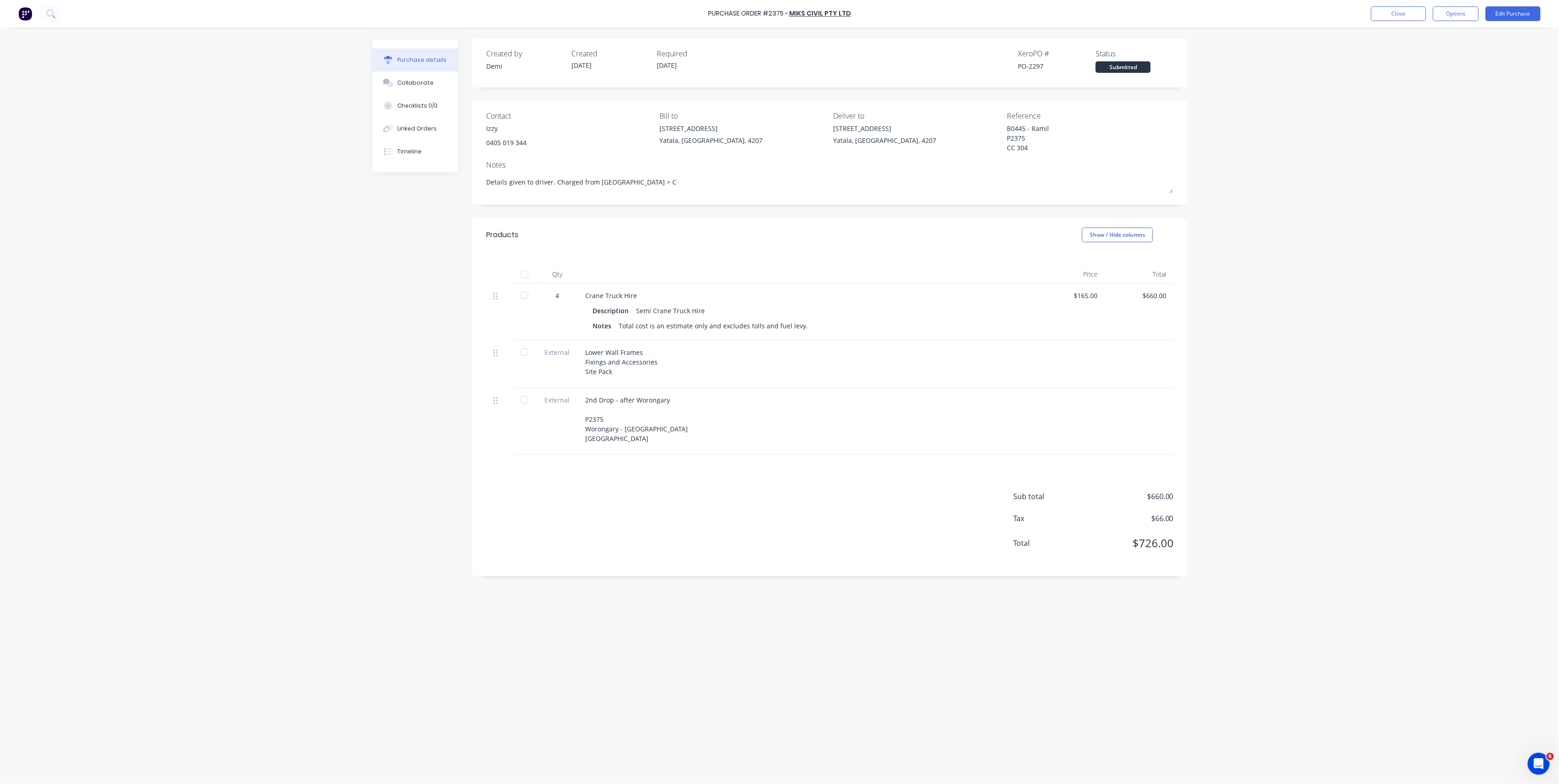
type textarea "Details given to driver. Charged from Worongary > Ca"
type textarea "x"
type textarea "Details given to driver. Charged from Worongary > Car"
type textarea "x"
type textarea "Details given to driver. Charged from Worongary > Cars"
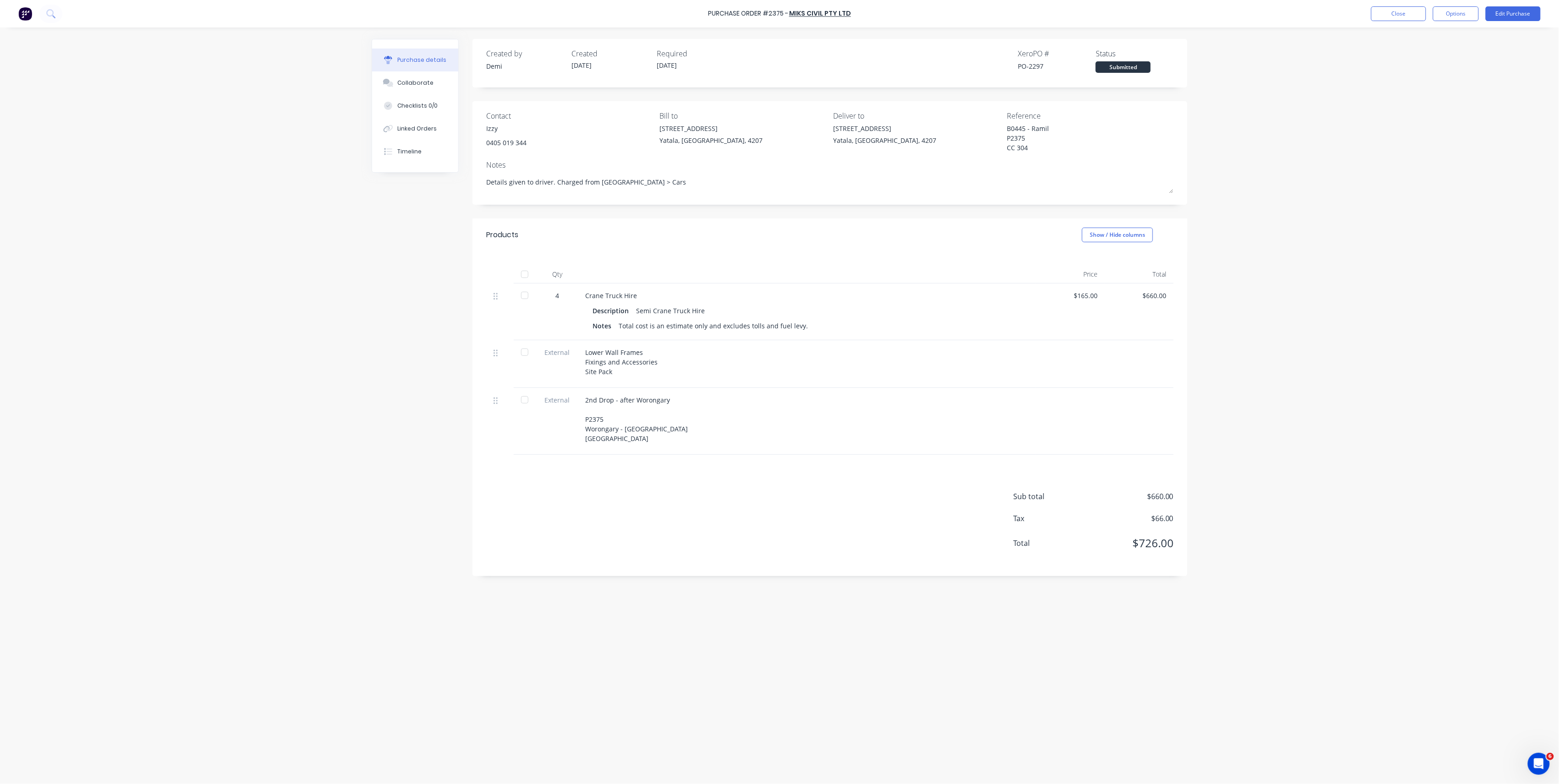
type textarea "x"
type textarea "Details given to driver. Charged from Worongary > Carse"
type textarea "x"
click at [1392, 17] on button "Close" at bounding box center [1399, 14] width 55 height 15
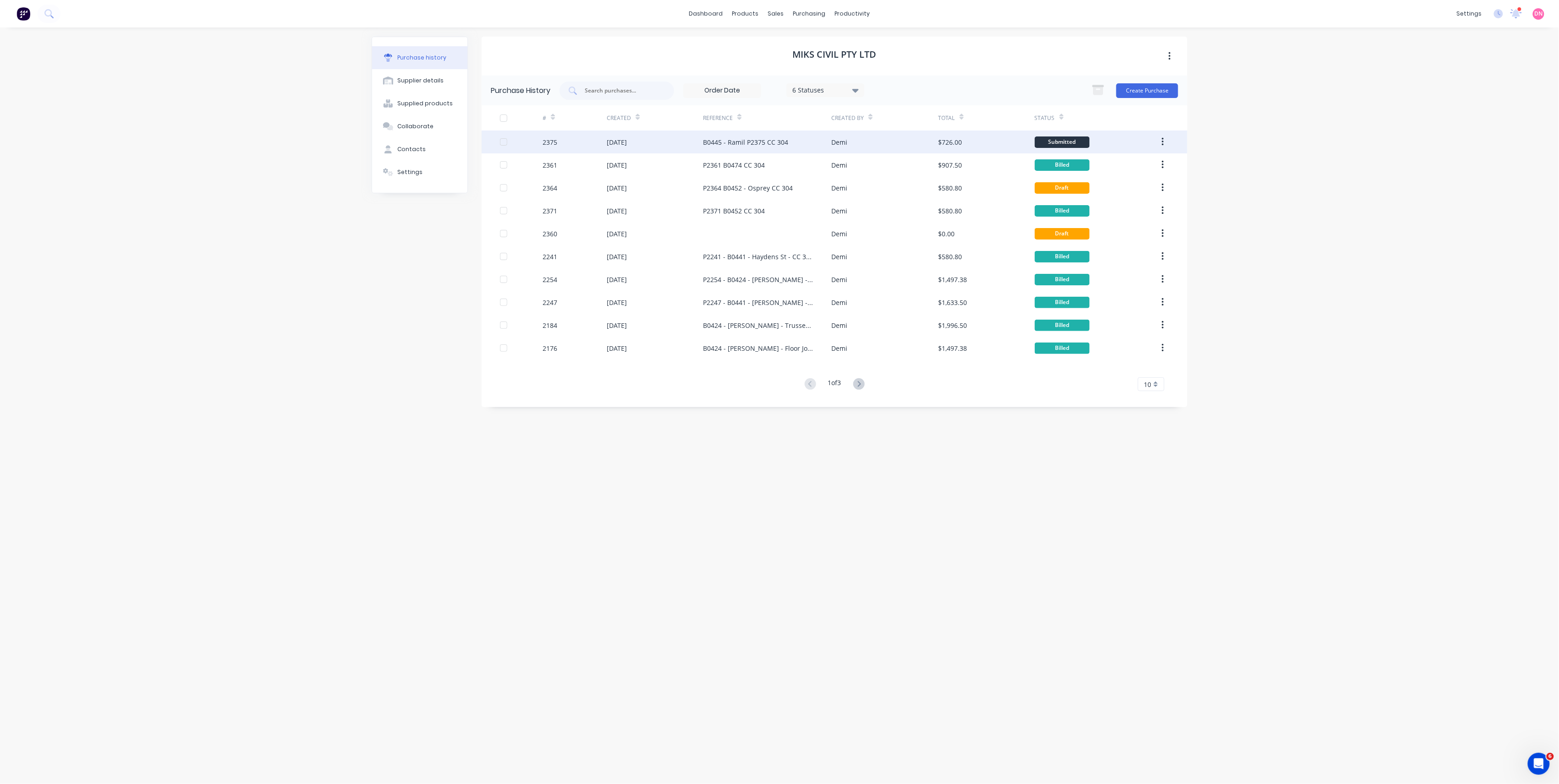
click at [866, 143] on div "Demi" at bounding box center [885, 142] width 107 height 23
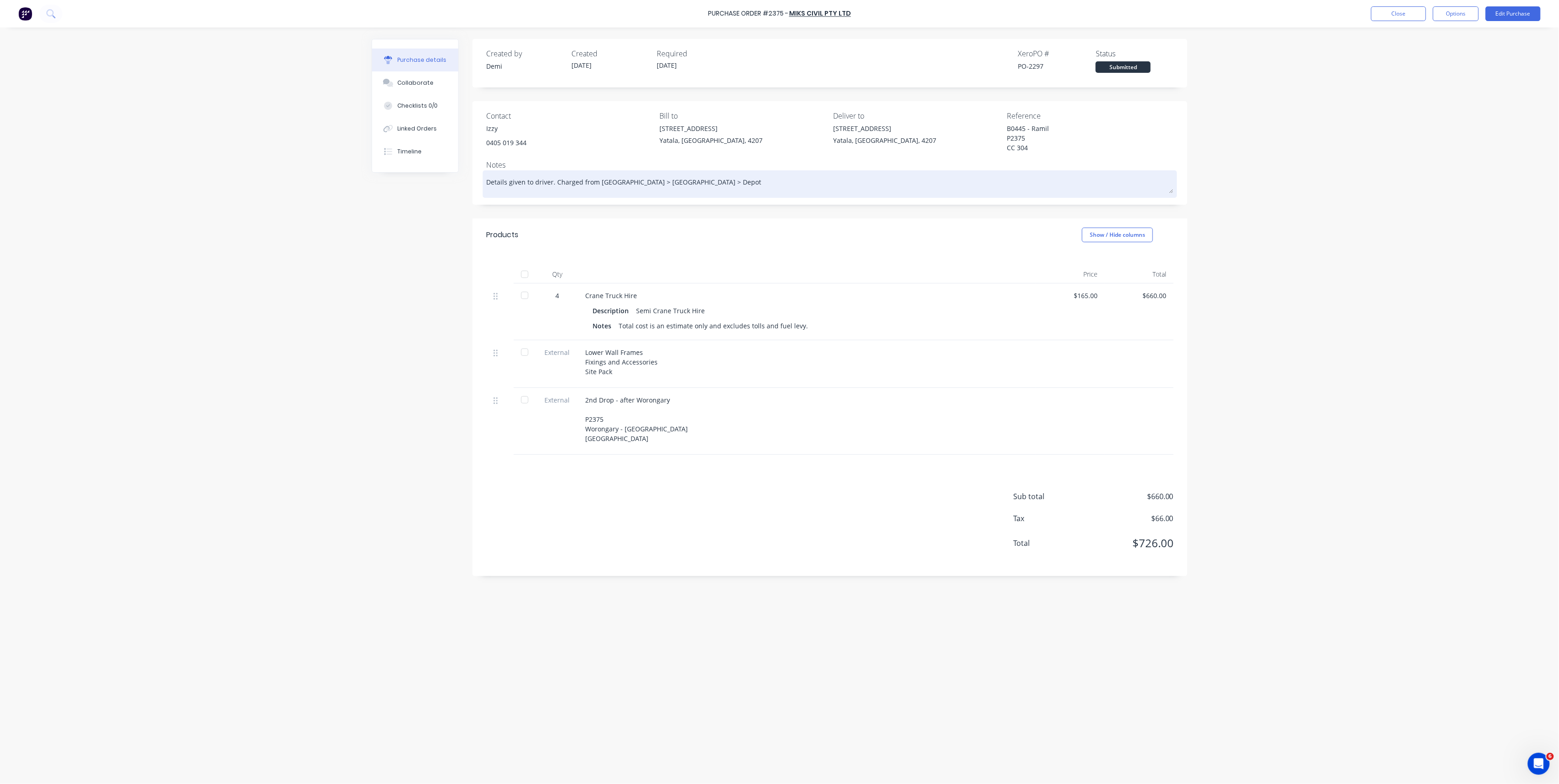
click at [722, 182] on textarea "Details given to driver. Charged from Worongary > Carseldine > Depot" at bounding box center [830, 183] width 688 height 21
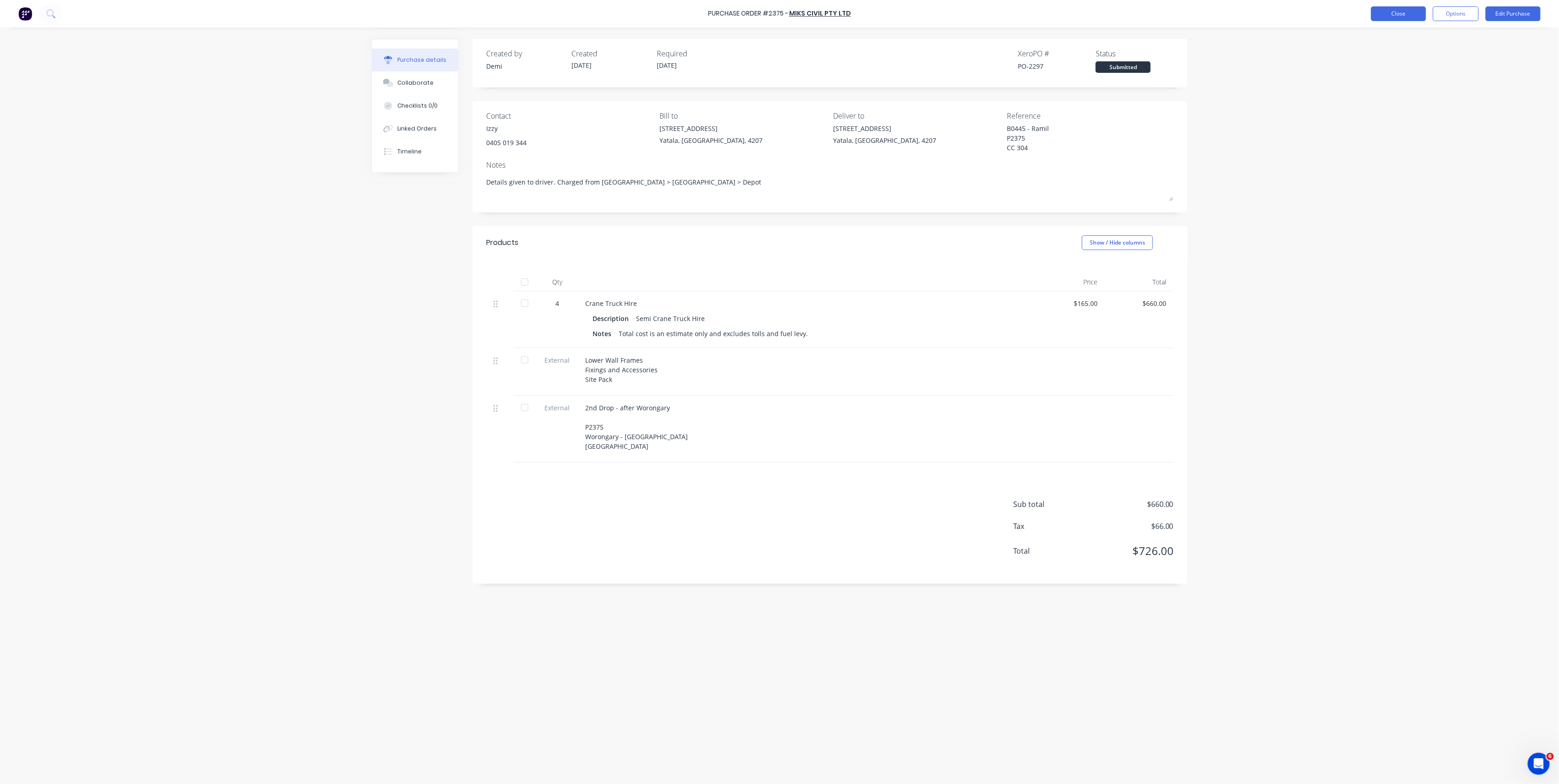
click at [1390, 16] on button "Close" at bounding box center [1399, 14] width 55 height 15
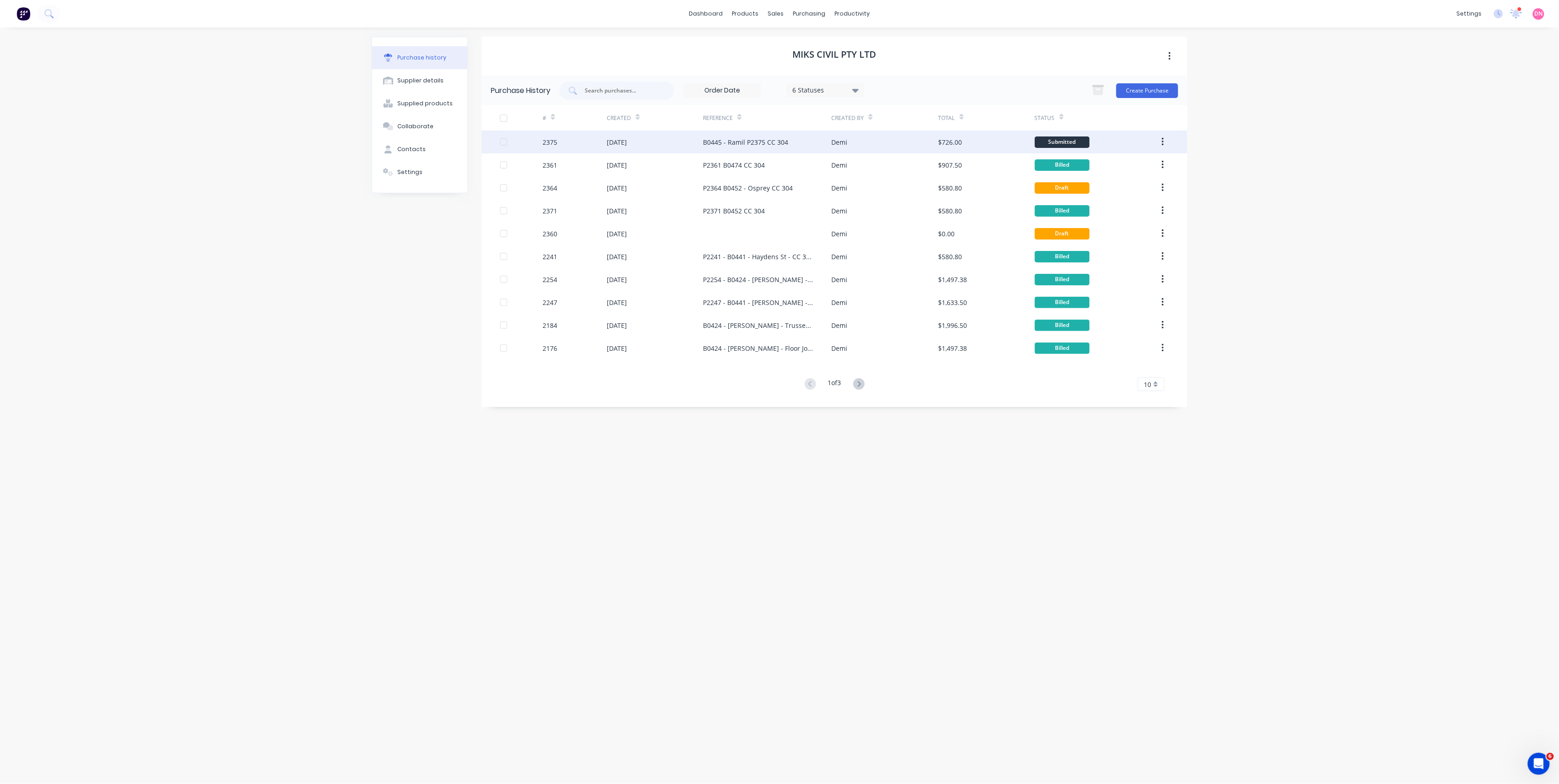
click at [991, 145] on div "$726.00" at bounding box center [986, 142] width 96 height 23
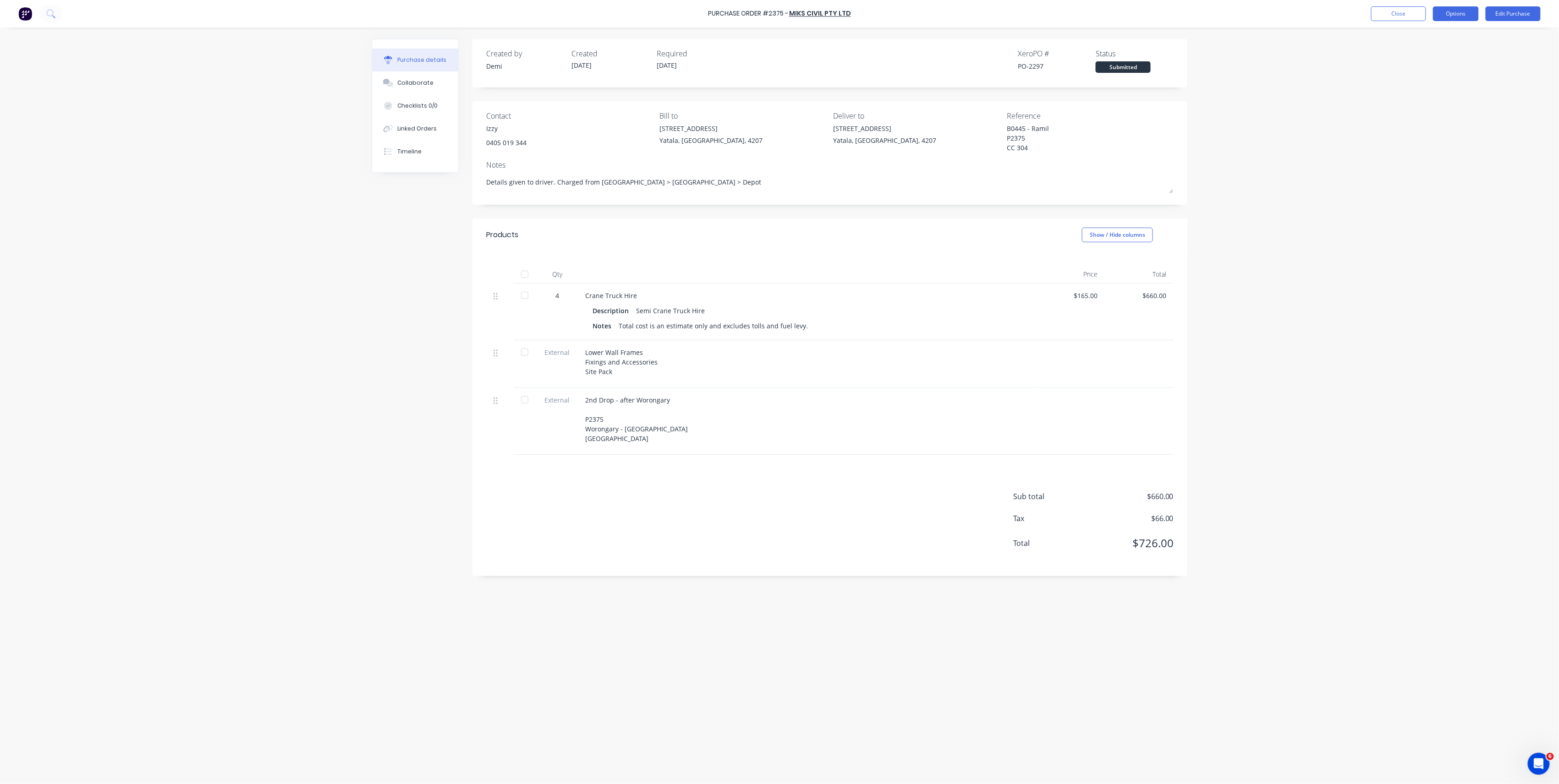
click at [1450, 18] on button "Options" at bounding box center [1456, 14] width 46 height 15
click at [1436, 46] on button "Convert to Bill" at bounding box center [1436, 55] width 87 height 18
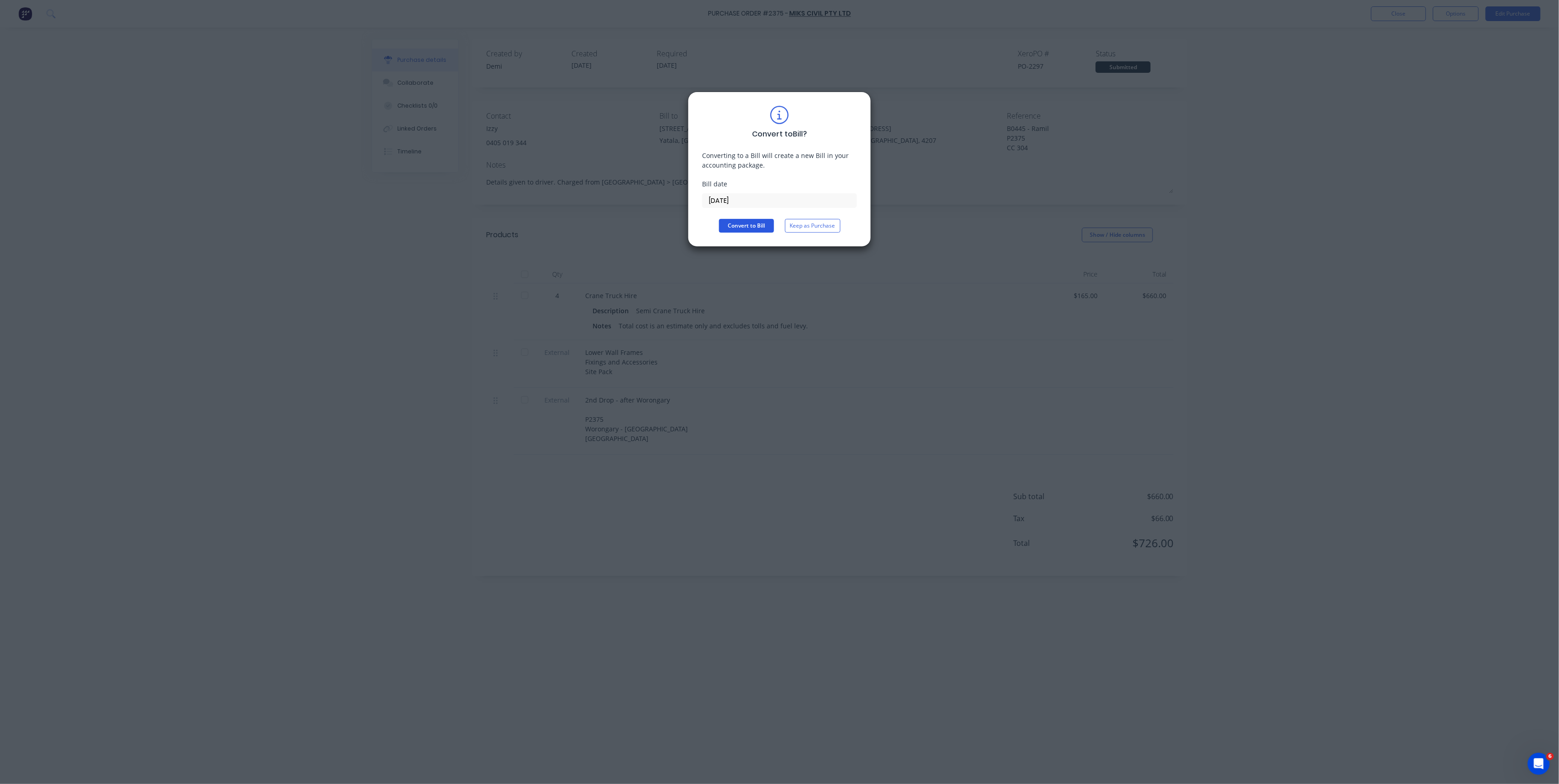
click at [759, 219] on button "Convert to Bill" at bounding box center [746, 226] width 55 height 14
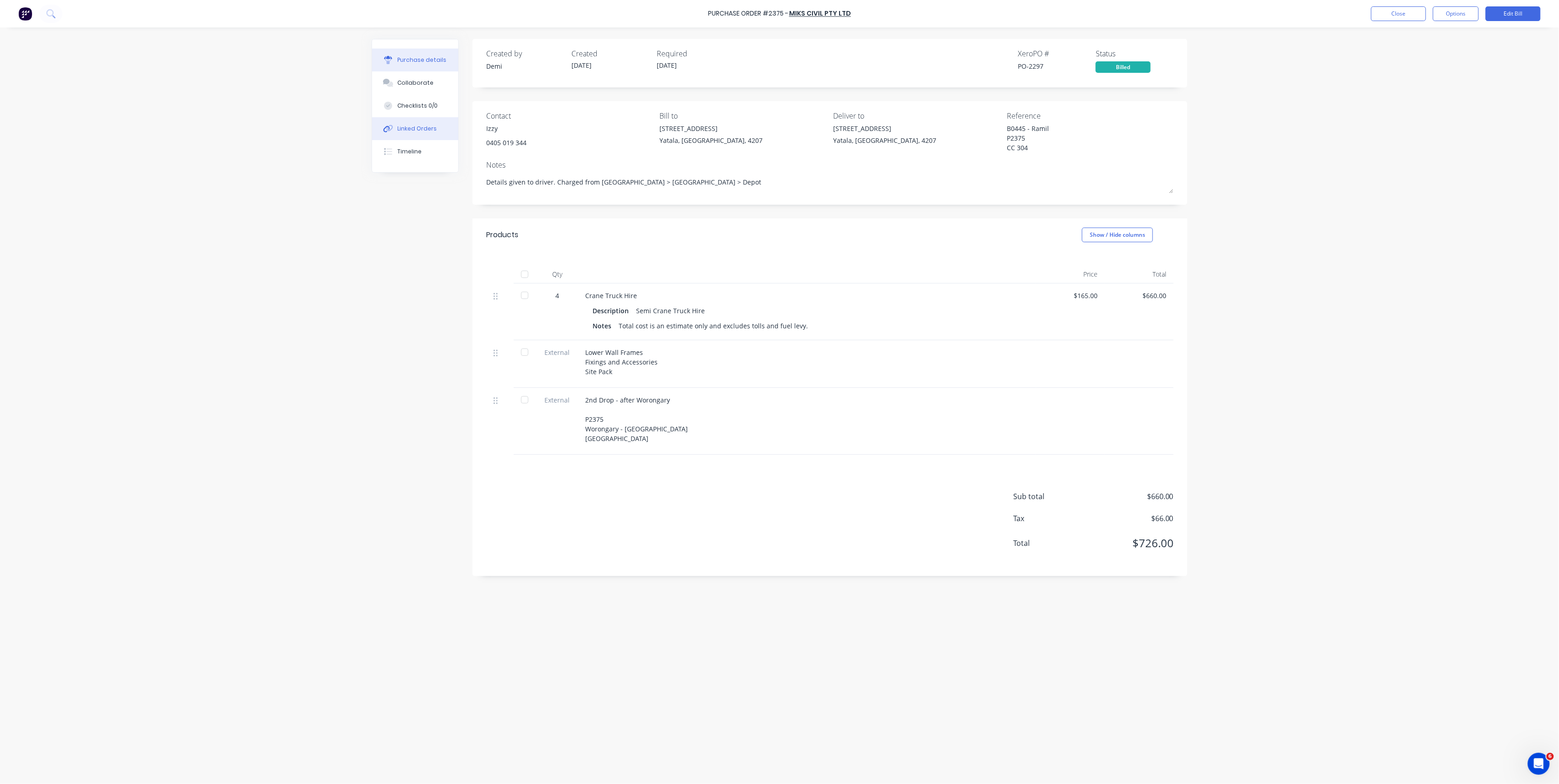
click at [441, 123] on button "Linked Orders" at bounding box center [415, 129] width 86 height 23
click at [1135, 57] on button "Link Orders" at bounding box center [1150, 54] width 55 height 14
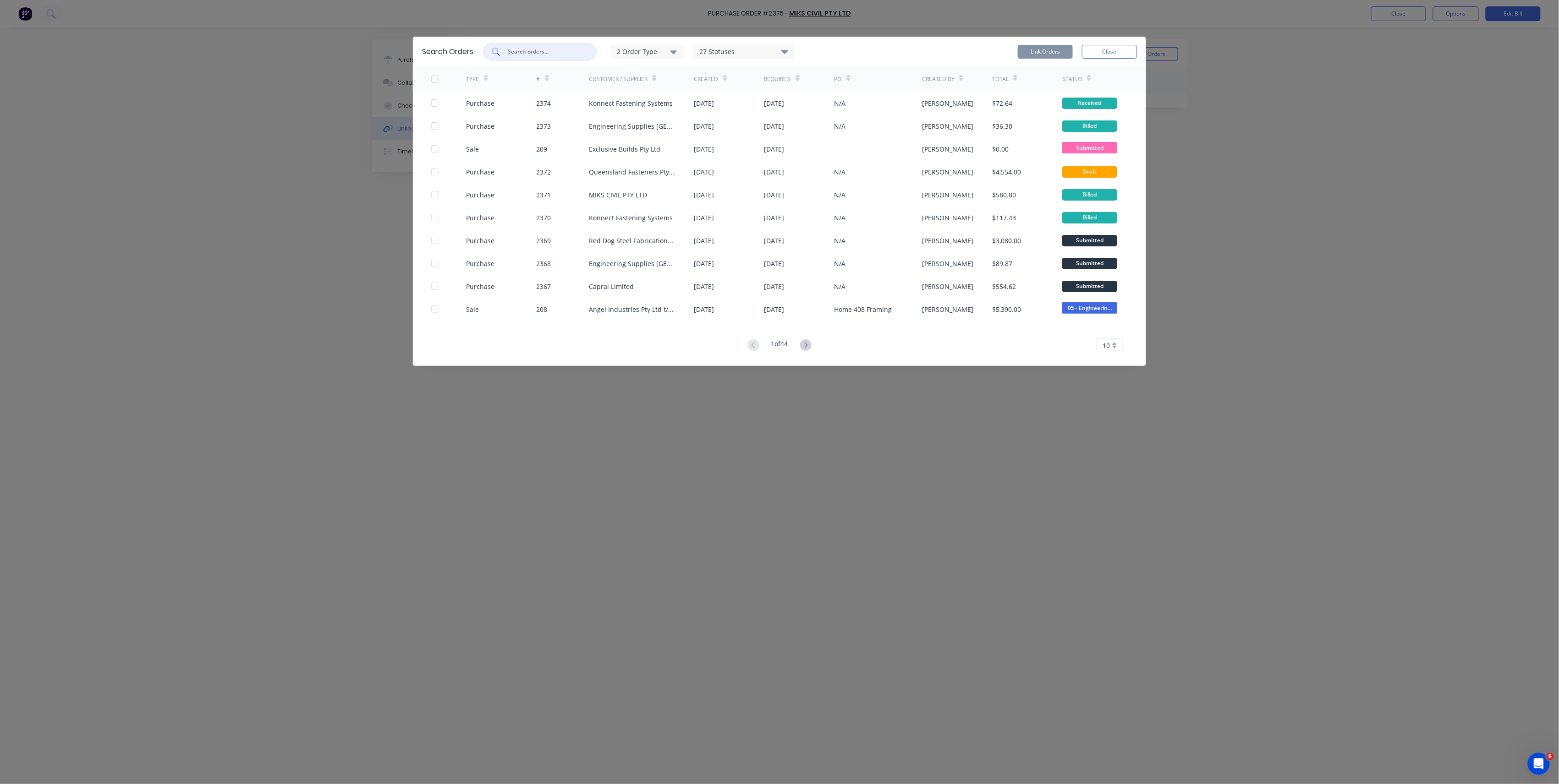
click at [576, 52] on input "text" at bounding box center [545, 51] width 76 height 9
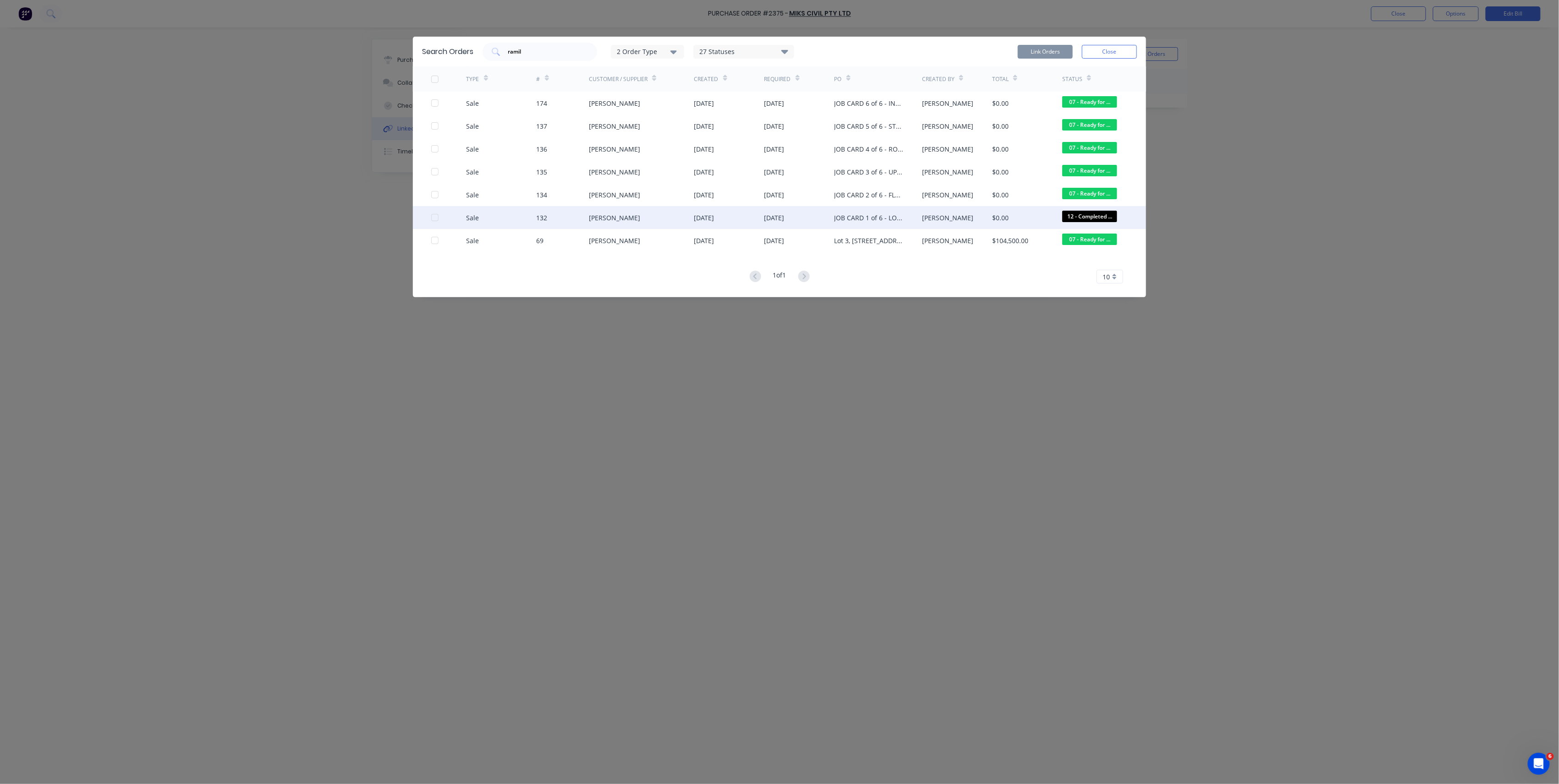
click at [436, 227] on div at bounding box center [449, 218] width 35 height 23
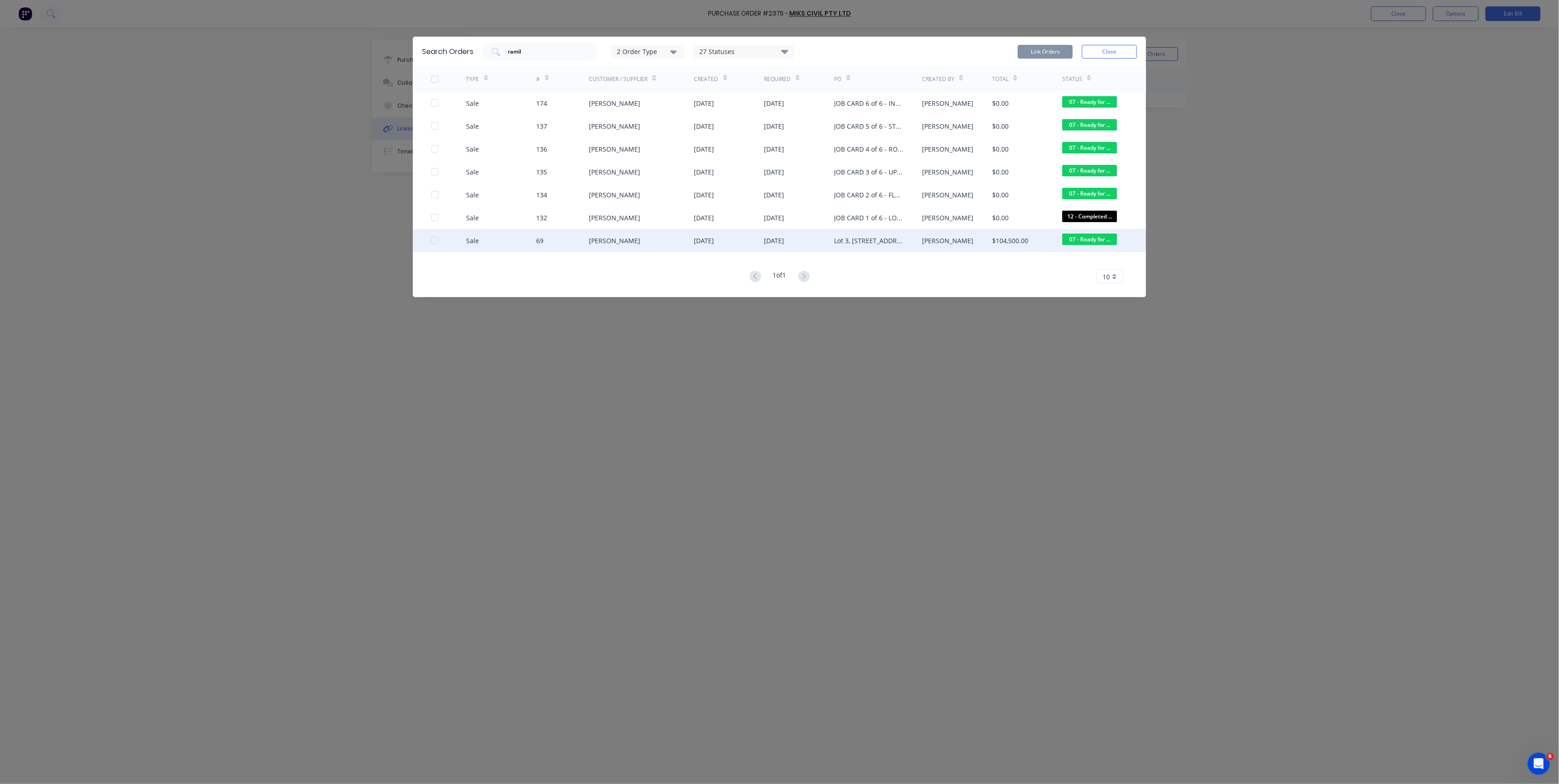
click at [436, 238] on div at bounding box center [435, 240] width 18 height 18
click at [437, 219] on div at bounding box center [435, 218] width 18 height 18
click at [1033, 54] on button "Link Orders" at bounding box center [1045, 51] width 55 height 14
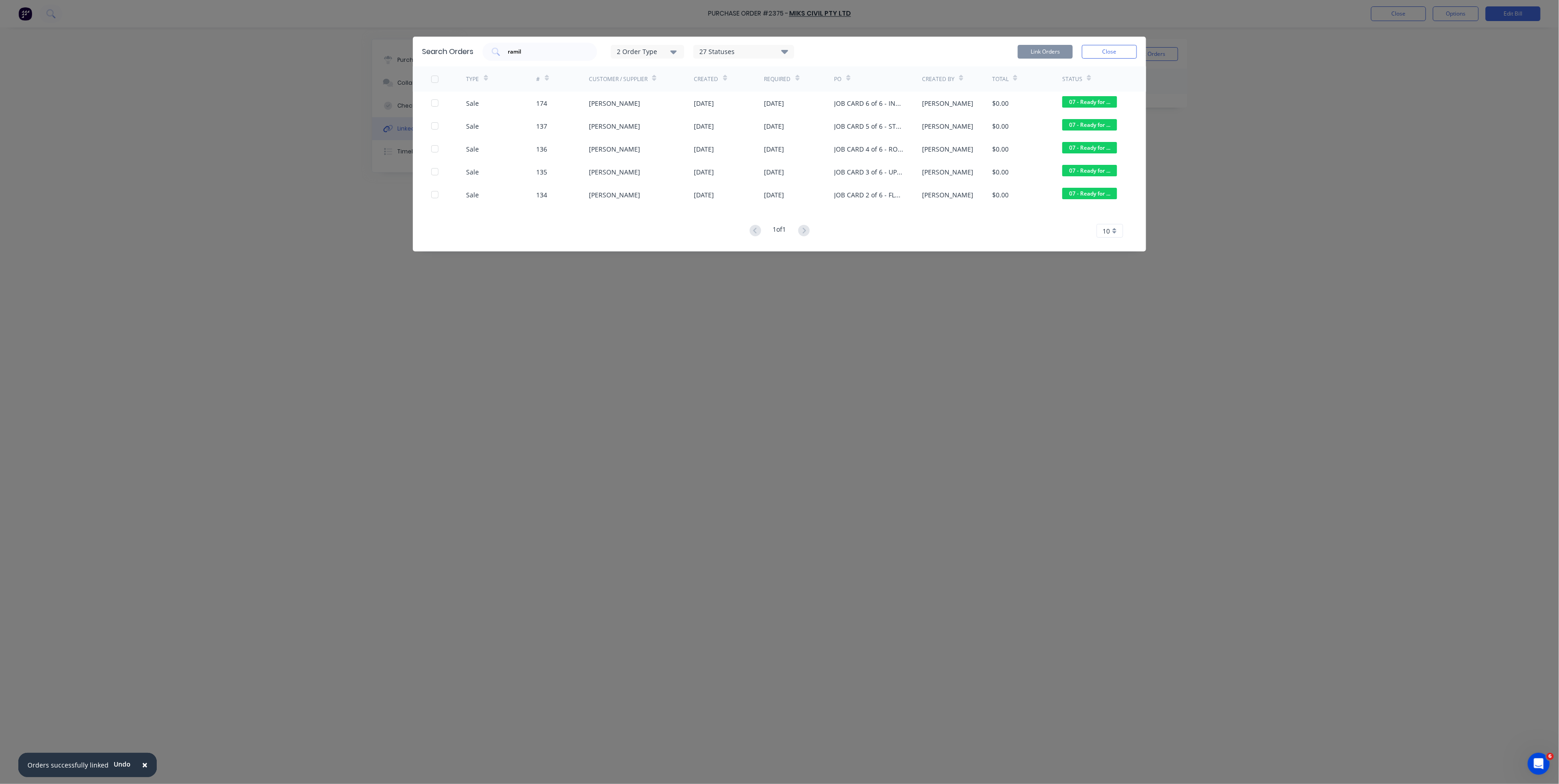
click at [1101, 48] on button "Close" at bounding box center [1109, 51] width 55 height 14
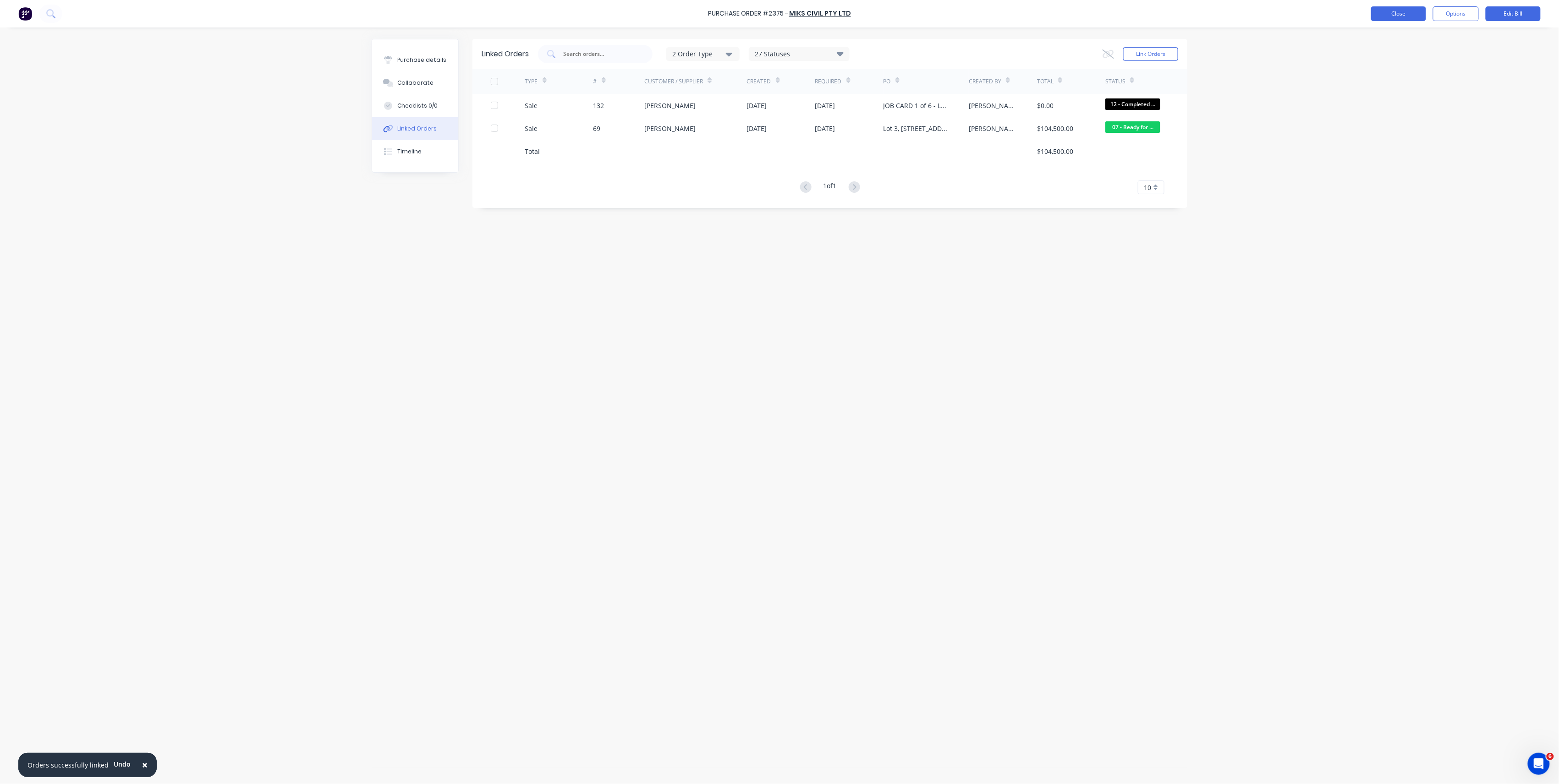
click at [1377, 12] on button "Close" at bounding box center [1399, 14] width 55 height 15
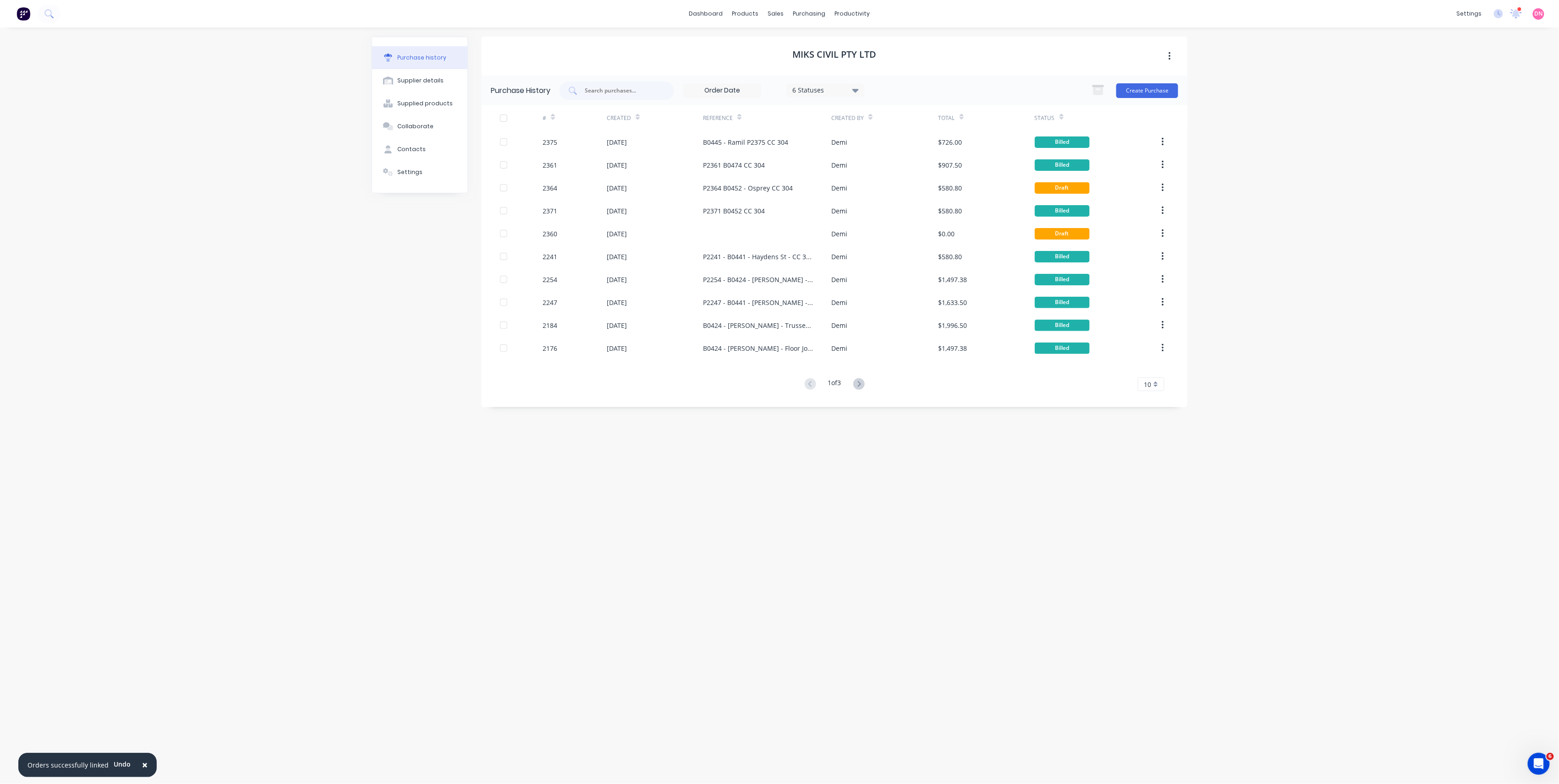
click at [633, 113] on div "Created" at bounding box center [623, 118] width 33 height 16
click at [637, 117] on icon at bounding box center [637, 119] width 4 height 3
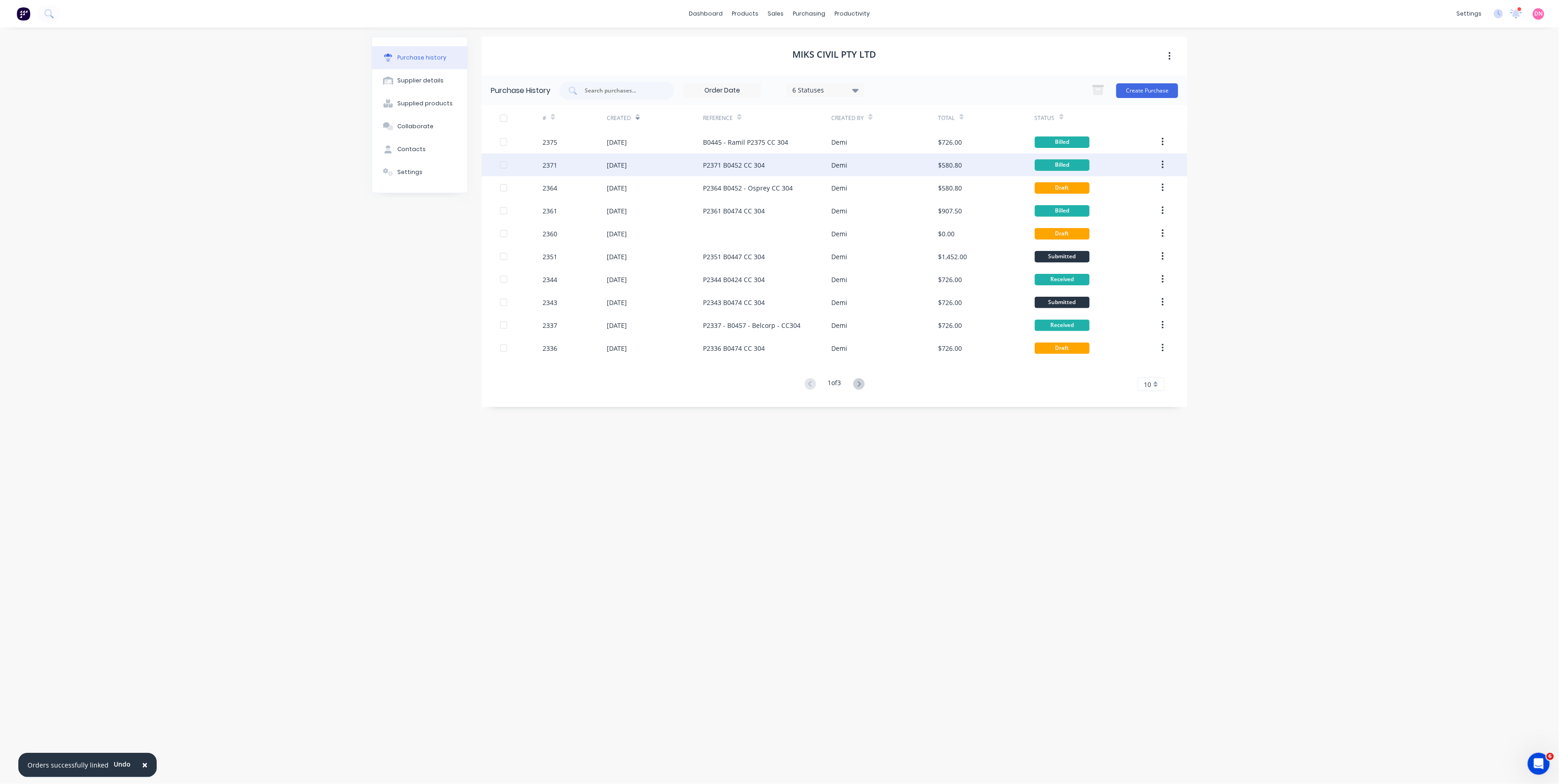
click at [652, 169] on div "[DATE]" at bounding box center [655, 165] width 96 height 23
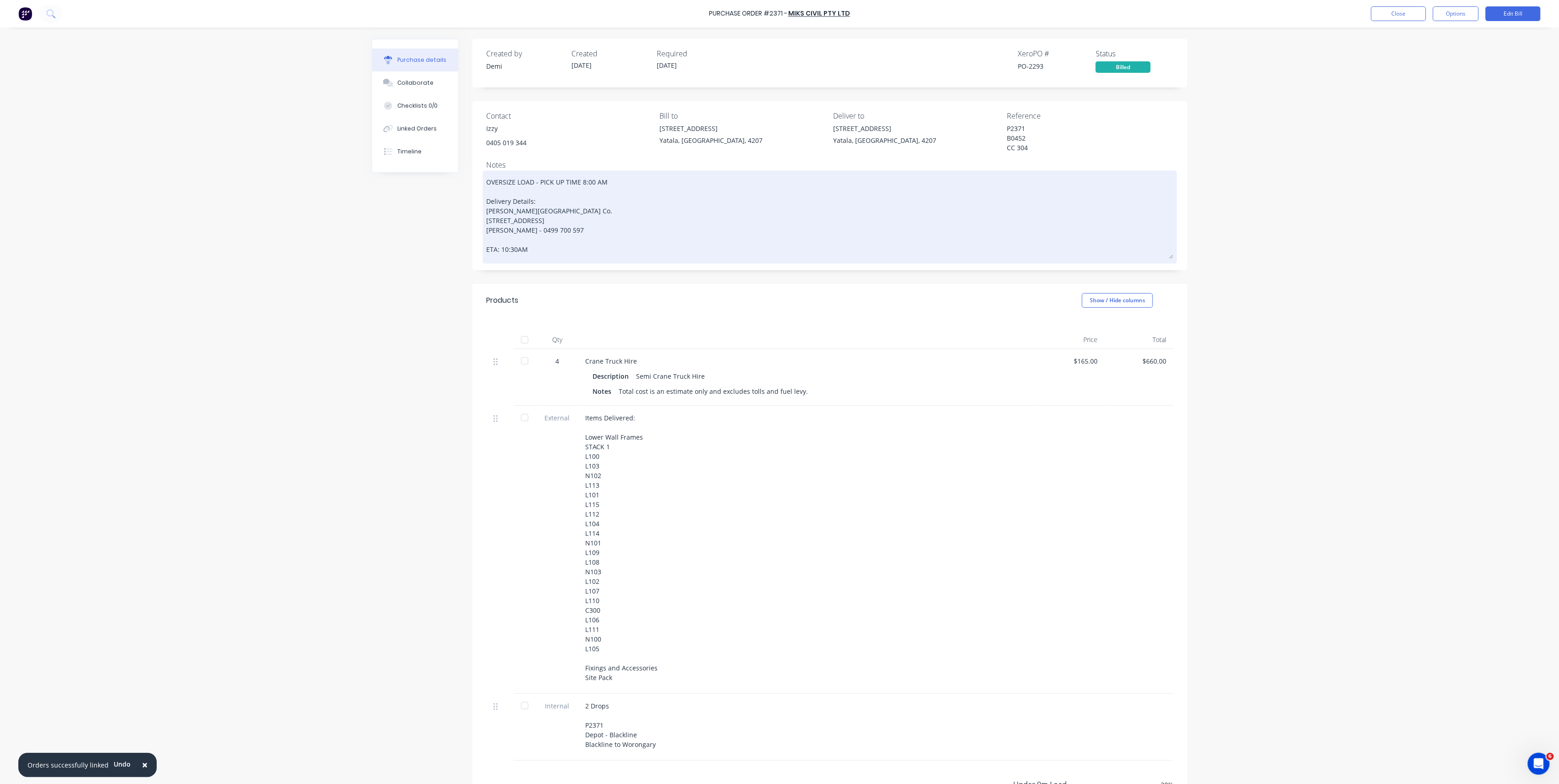
click at [563, 246] on textarea "OVERSIZE LOAD - PICK UP TIME 8:00 AM Delivery Details: Blackwood Building Co. L…" at bounding box center [830, 215] width 688 height 86
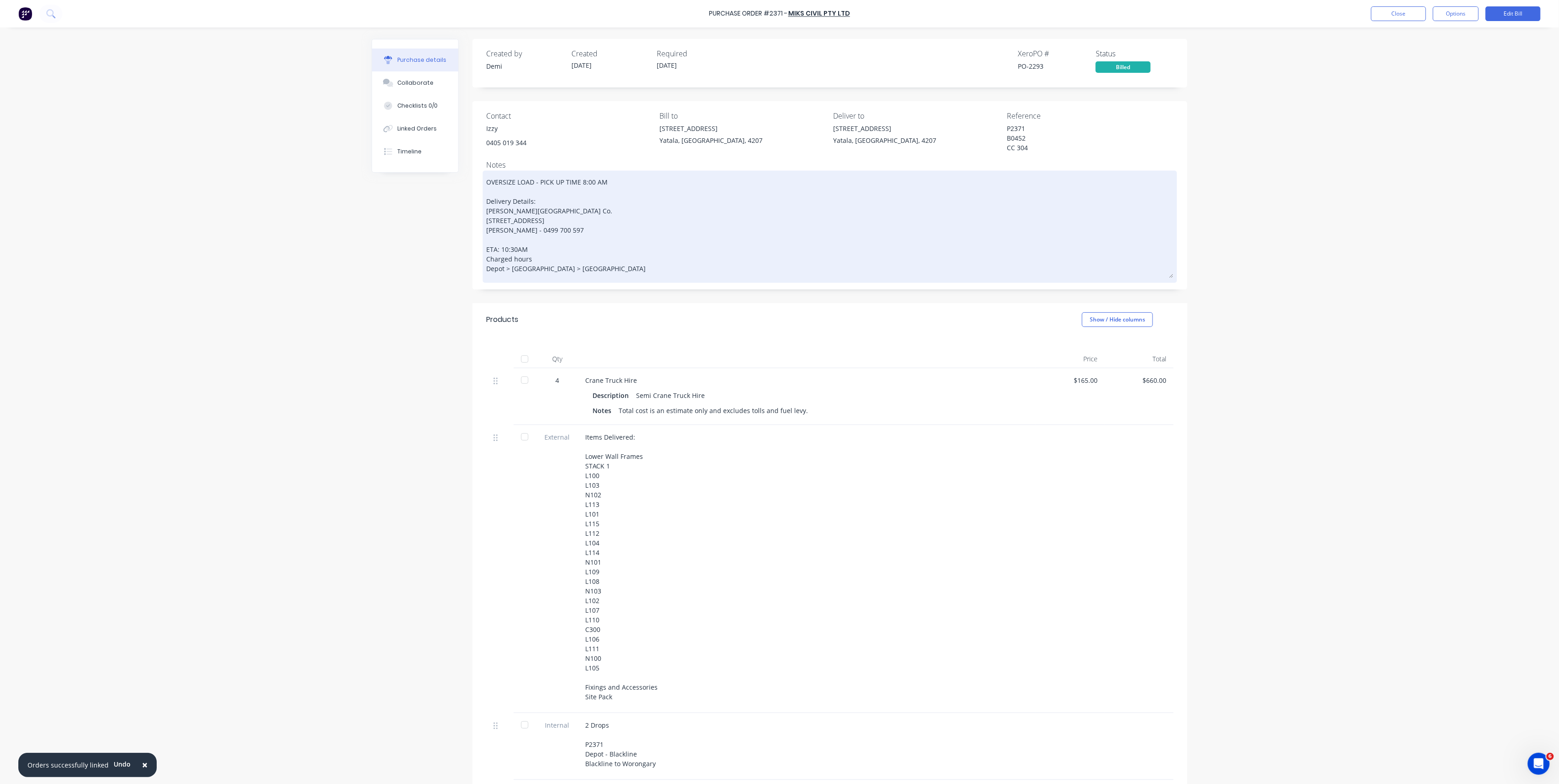
click at [569, 248] on textarea "OVERSIZE LOAD - PICK UP TIME 8:00 AM Delivery Details: Blackwood Building Co. L…" at bounding box center [830, 225] width 688 height 105
click at [486, 246] on textarea "OVERSIZE LOAD - PICK UP TIME 8:00 AM Delivery Details: Blackwood Building Co. L…" at bounding box center [830, 230] width 688 height 115
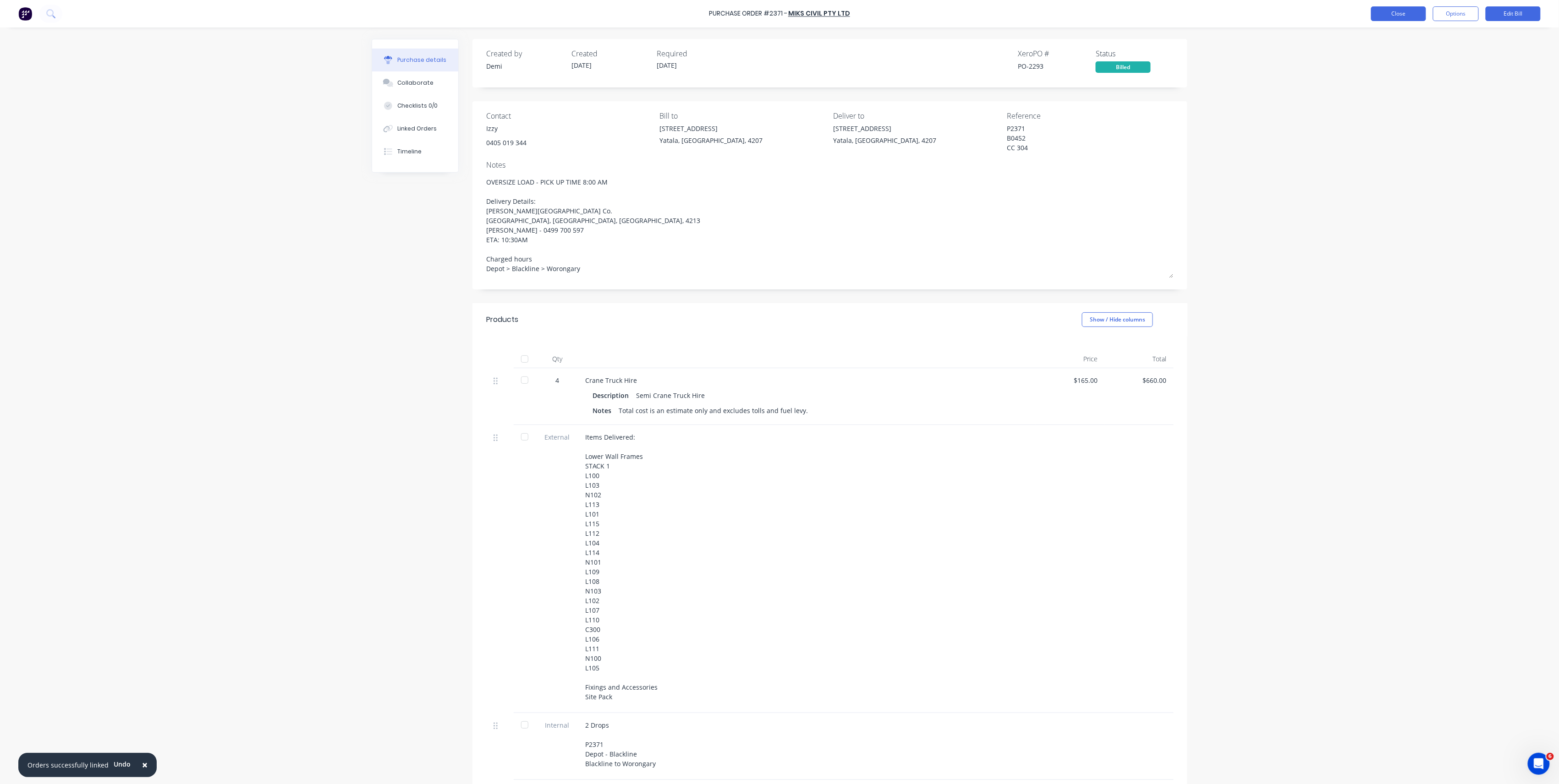
click at [1406, 13] on button "Close" at bounding box center [1399, 14] width 55 height 15
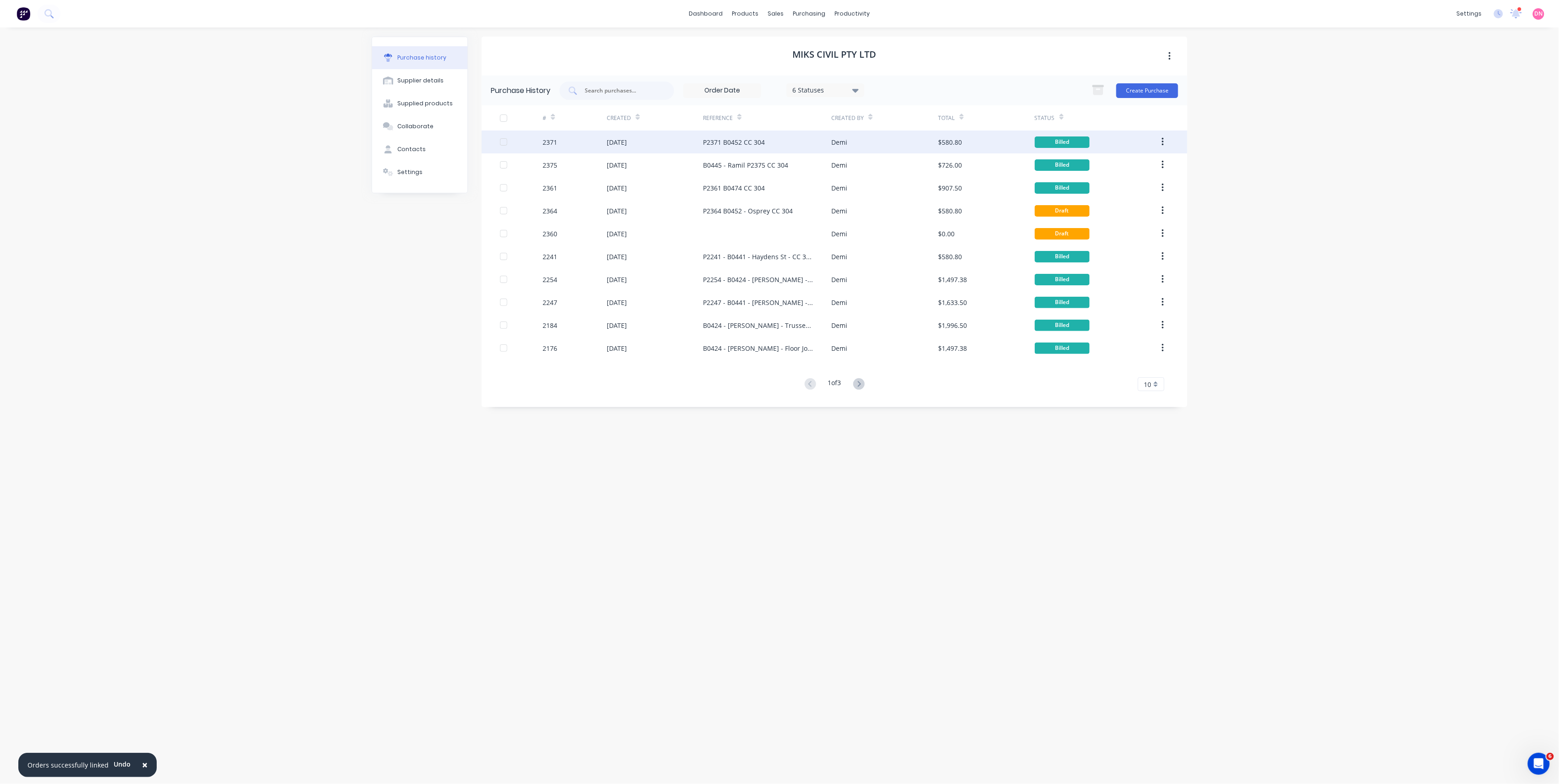
click at [766, 140] on div "P2371 B0452 CC 304" at bounding box center [767, 142] width 128 height 23
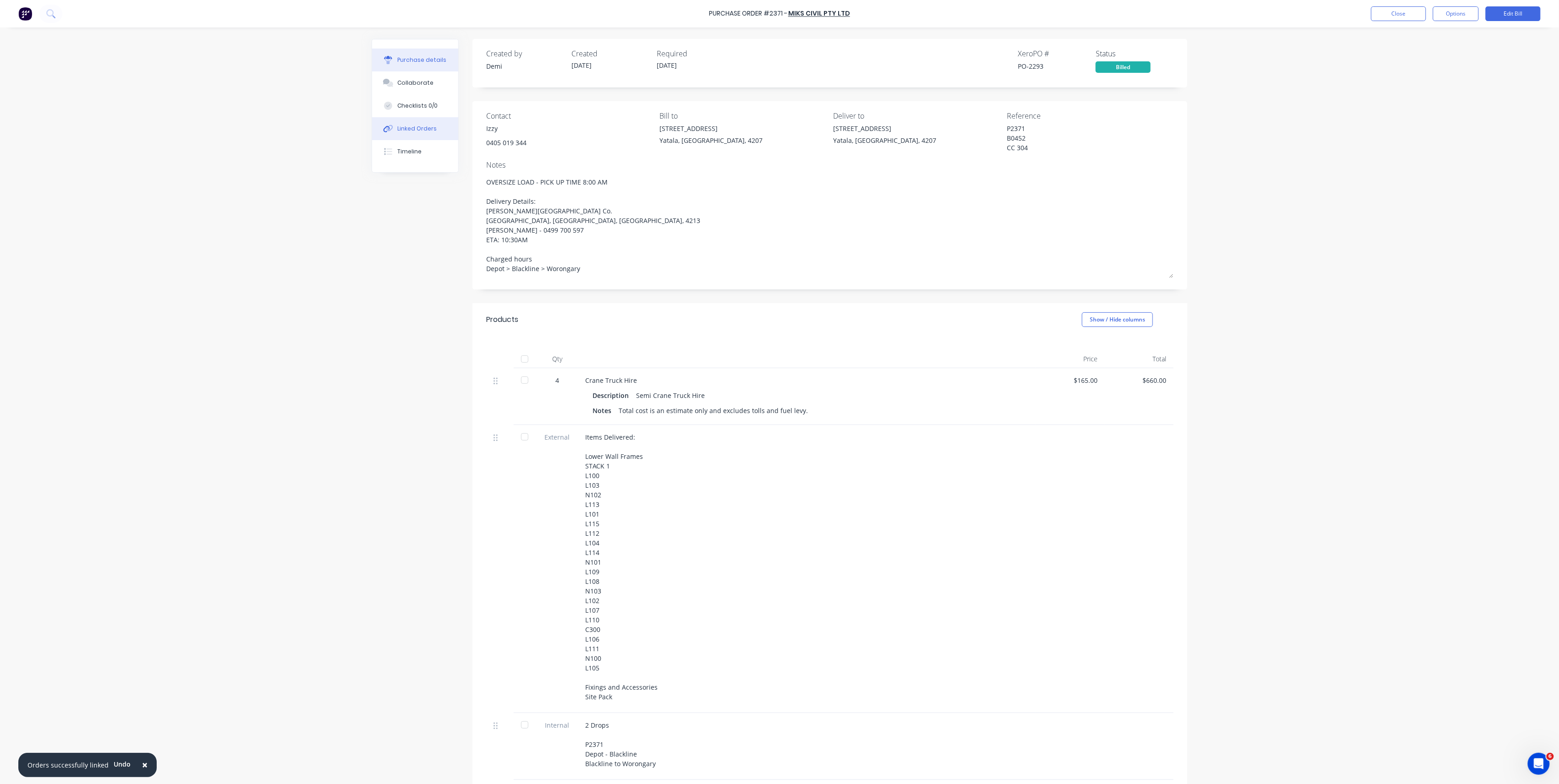
drag, startPoint x: 420, startPoint y: 130, endPoint x: 432, endPoint y: 128, distance: 12.2
click at [421, 129] on div "Linked Orders" at bounding box center [417, 129] width 39 height 8
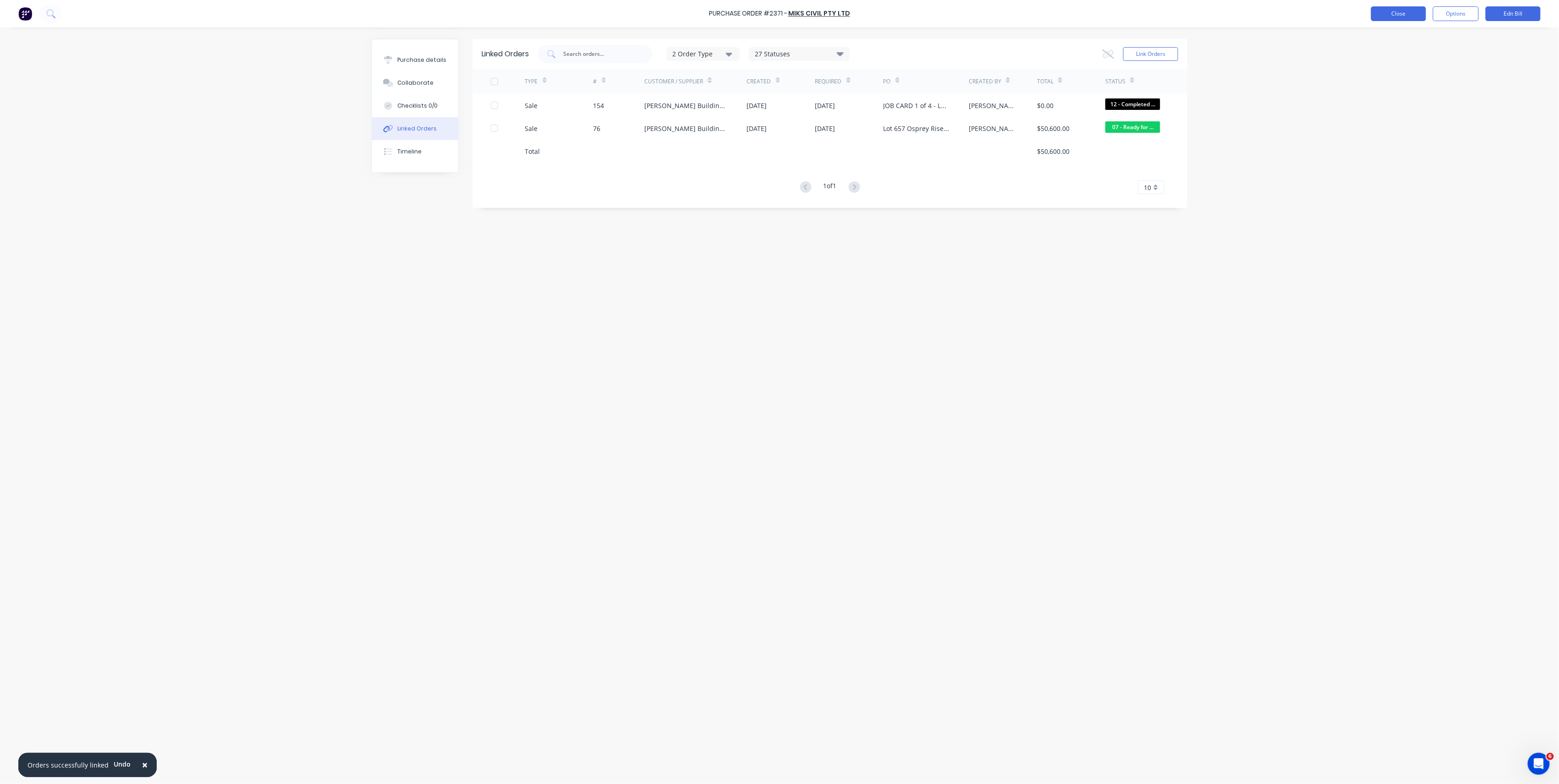
click at [1414, 11] on button "Close" at bounding box center [1399, 14] width 55 height 15
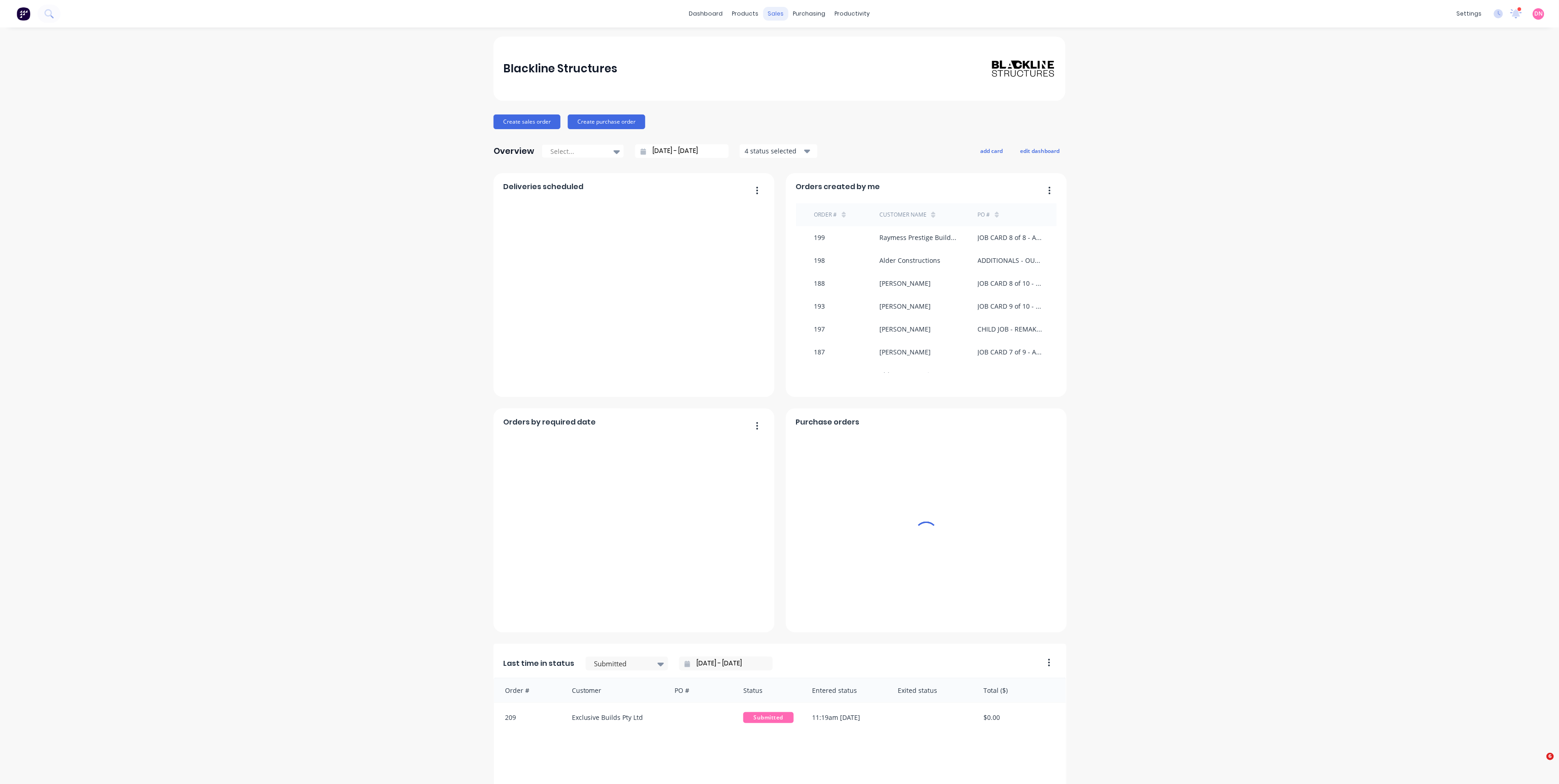
click at [773, 15] on div "sales" at bounding box center [776, 13] width 25 height 14
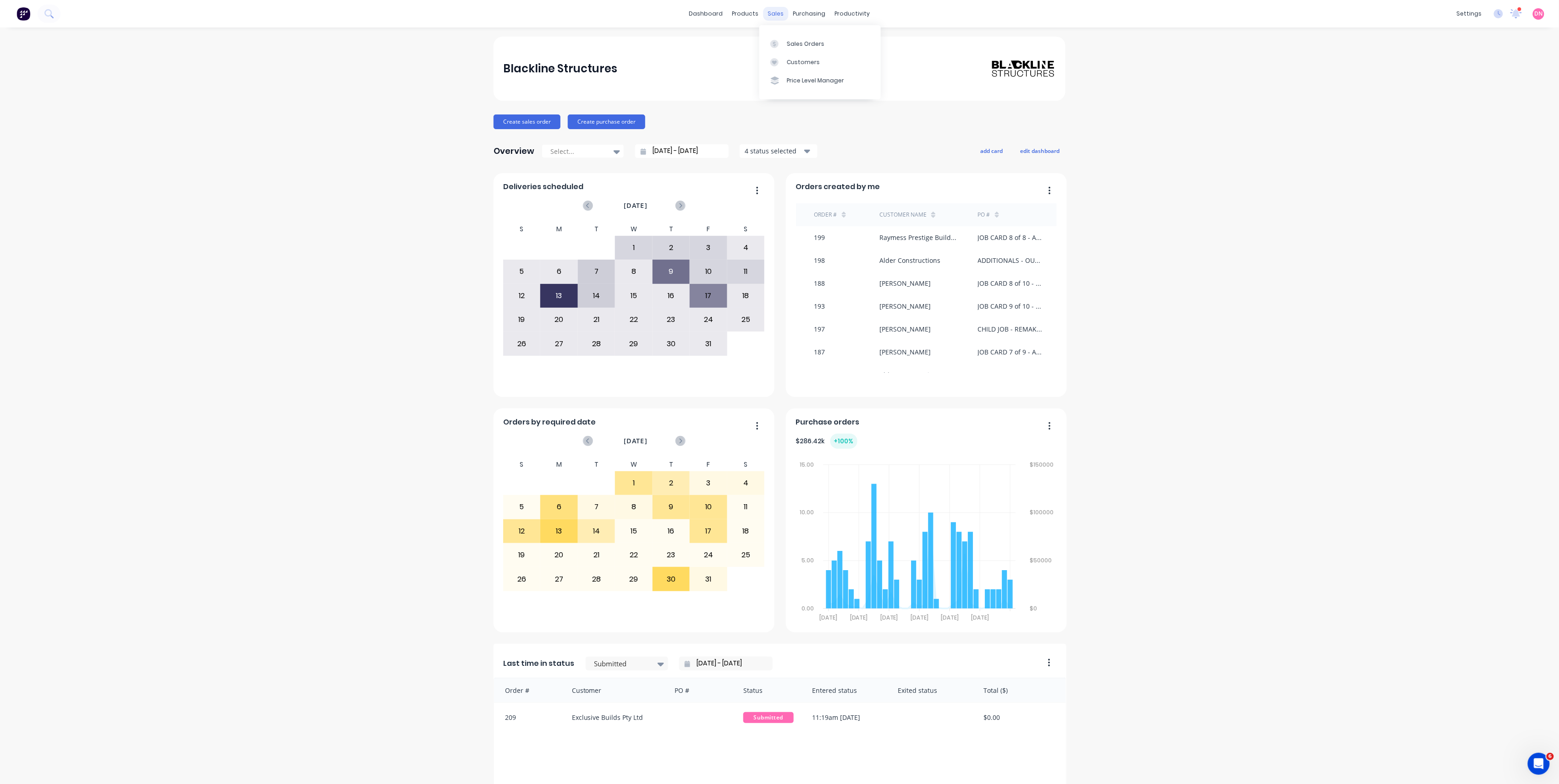
click at [773, 15] on div "sales" at bounding box center [776, 13] width 25 height 14
click at [772, 41] on icon at bounding box center [775, 44] width 8 height 8
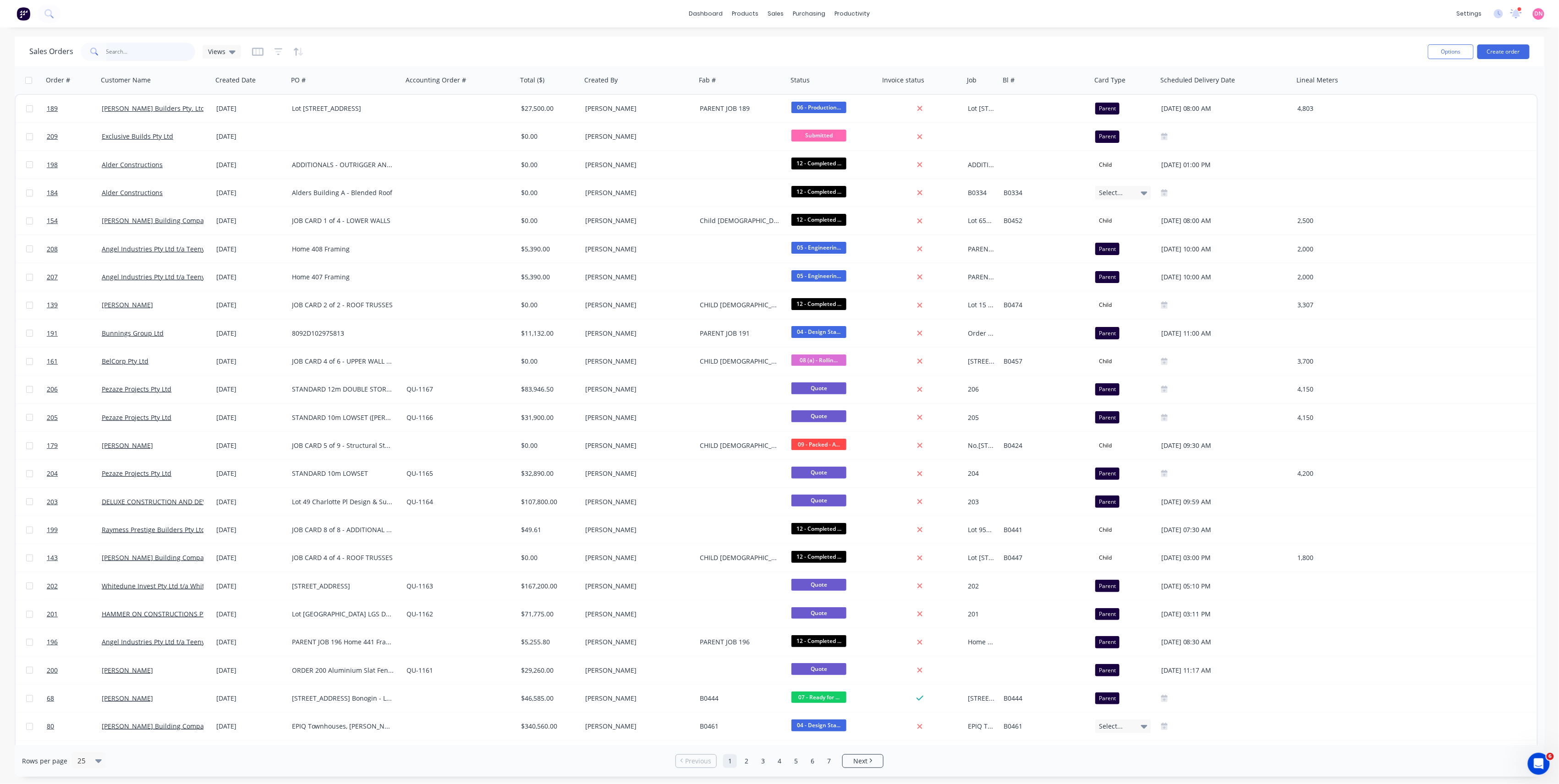
click at [157, 54] on input "text" at bounding box center [151, 51] width 90 height 18
type input "cowell"
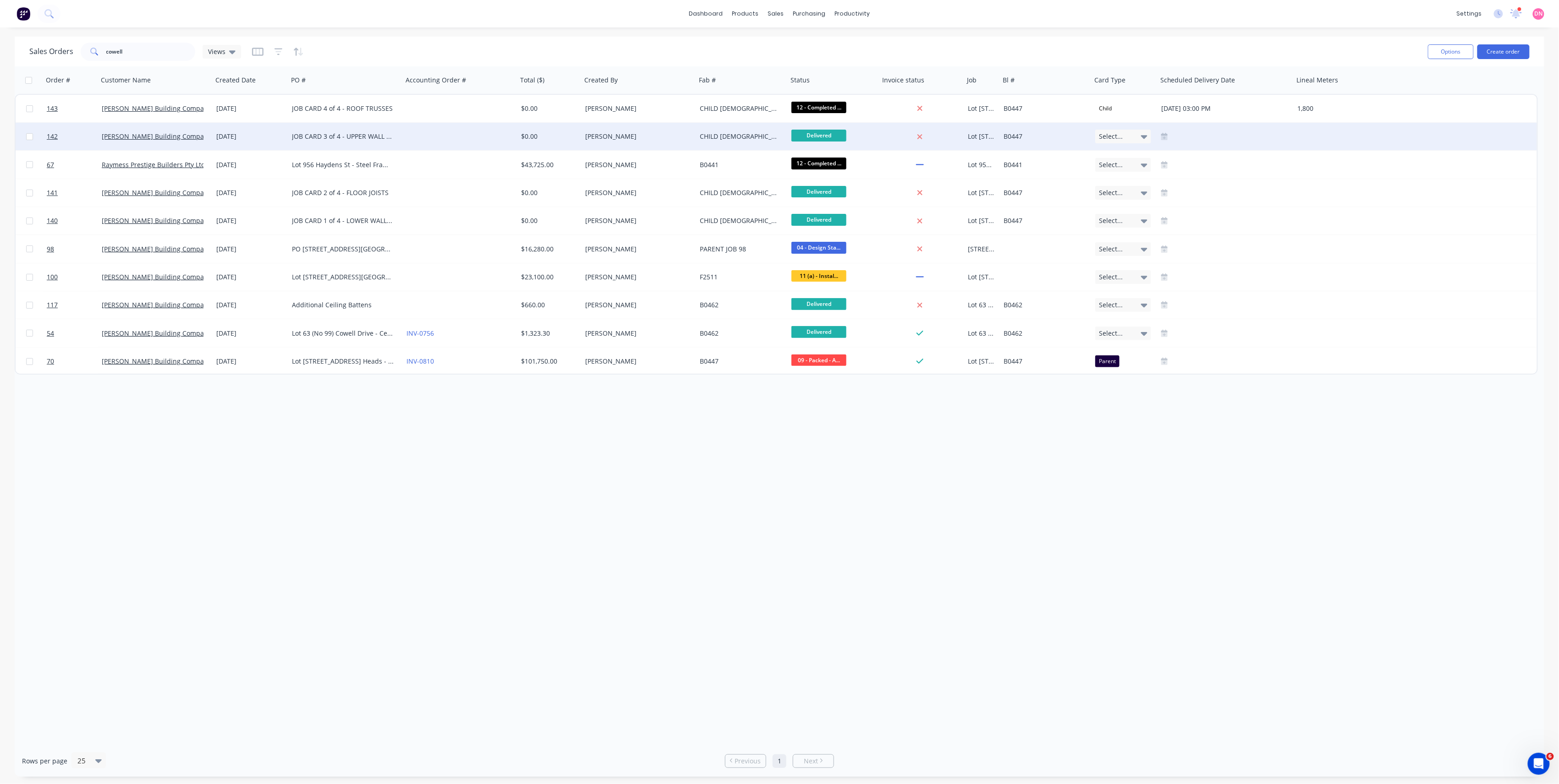
click at [374, 130] on div "JOB CARD 3 of 4 - UPPER WALL FRAMES" at bounding box center [345, 136] width 114 height 27
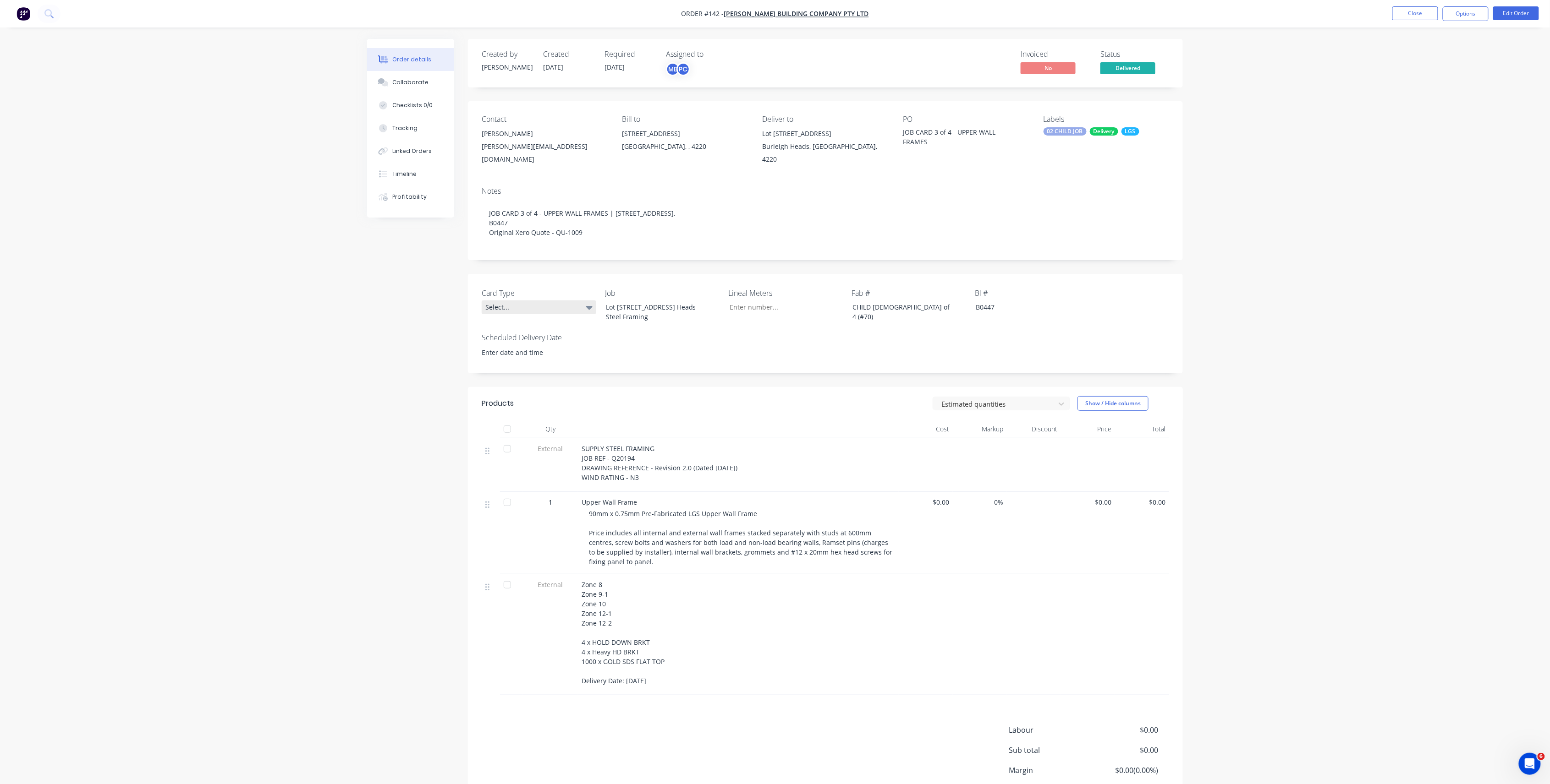
click at [552, 301] on div "Select..." at bounding box center [539, 307] width 114 height 14
click at [548, 360] on button "Child" at bounding box center [551, 354] width 137 height 18
click at [1458, 17] on button "Options" at bounding box center [1466, 14] width 46 height 15
click at [1432, 204] on div "Duplicate" at bounding box center [1437, 207] width 84 height 13
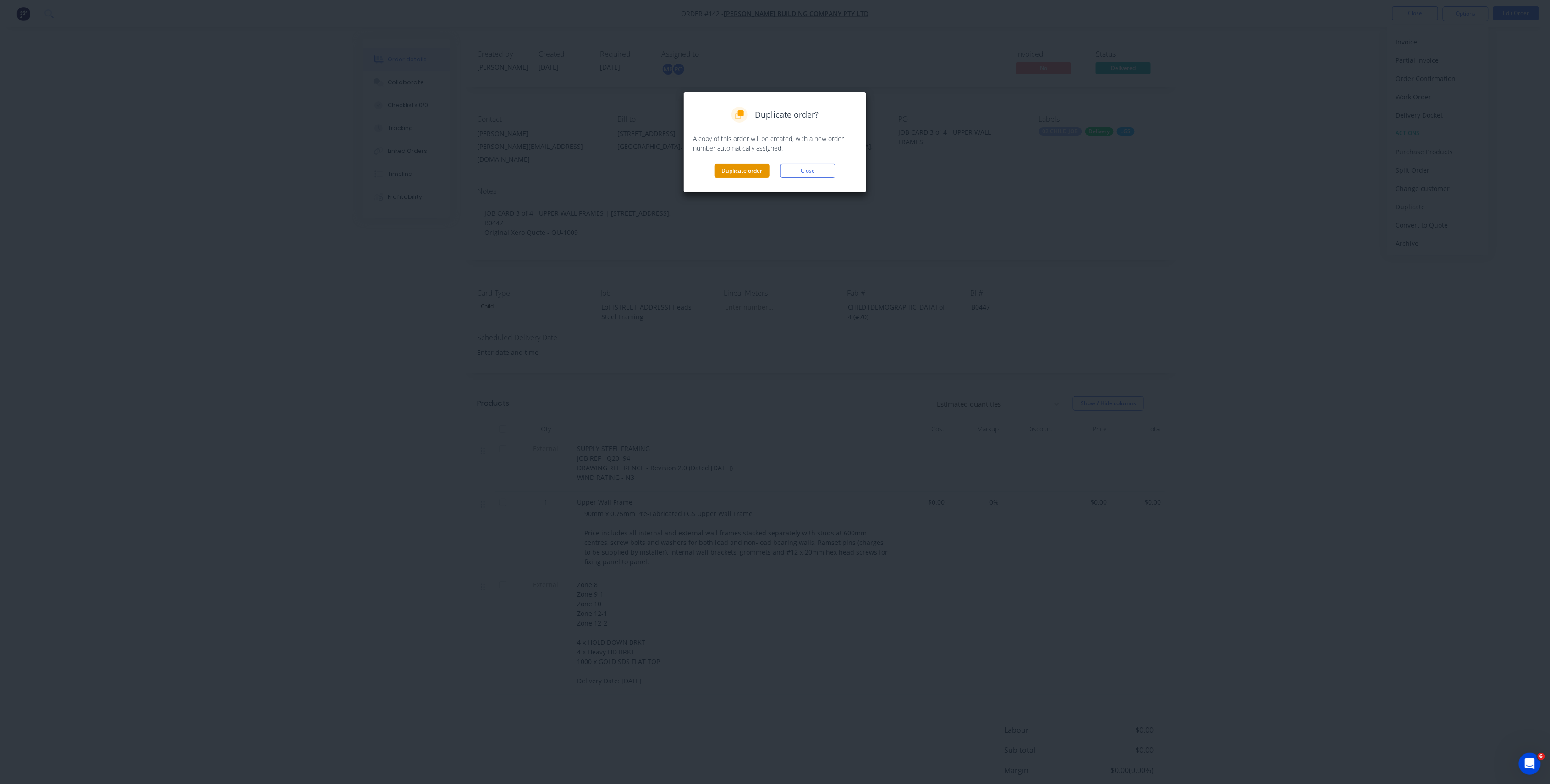
click at [752, 175] on button "Duplicate order" at bounding box center [741, 171] width 55 height 14
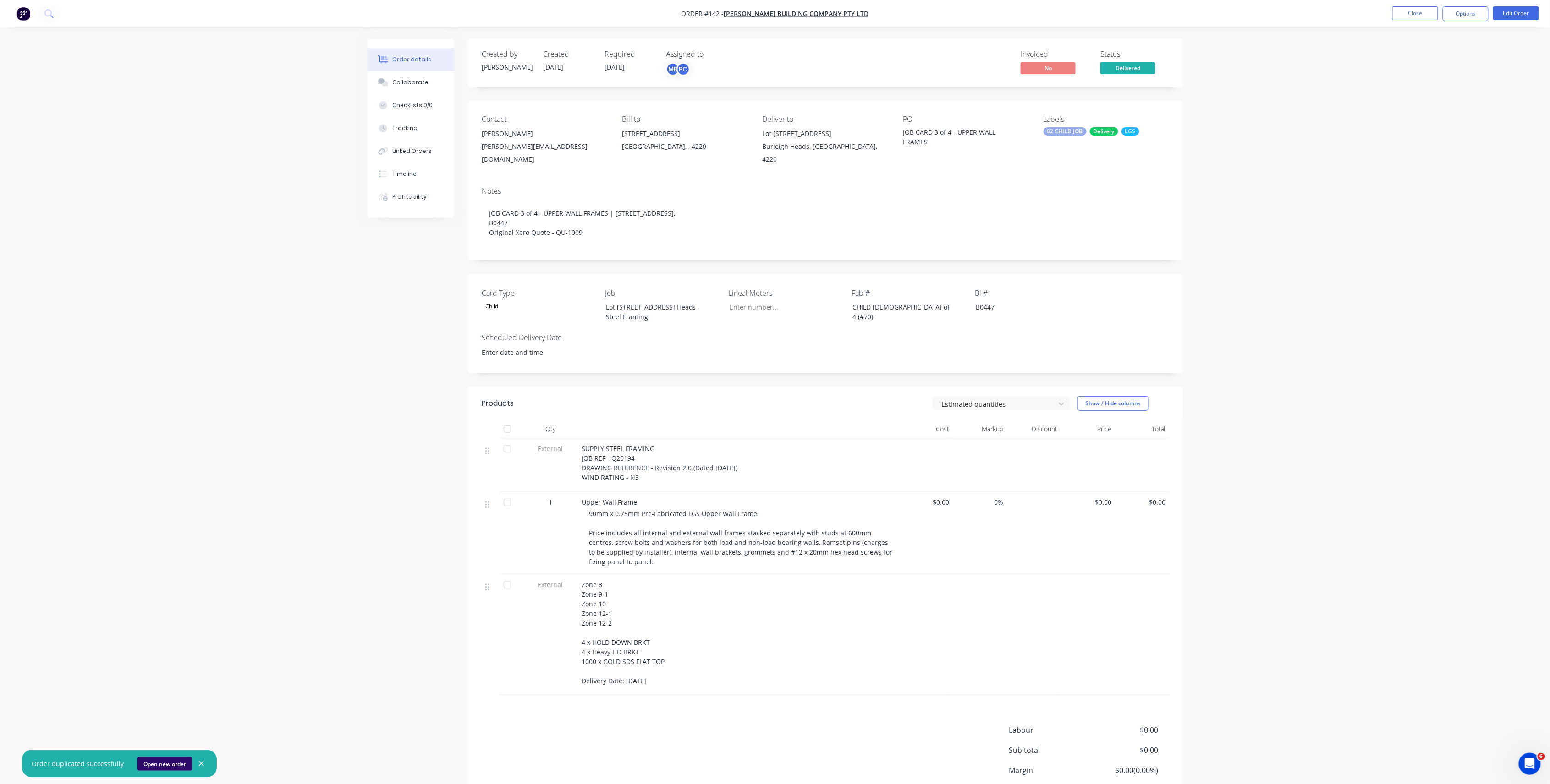
click at [167, 765] on button "Open new order" at bounding box center [165, 764] width 54 height 14
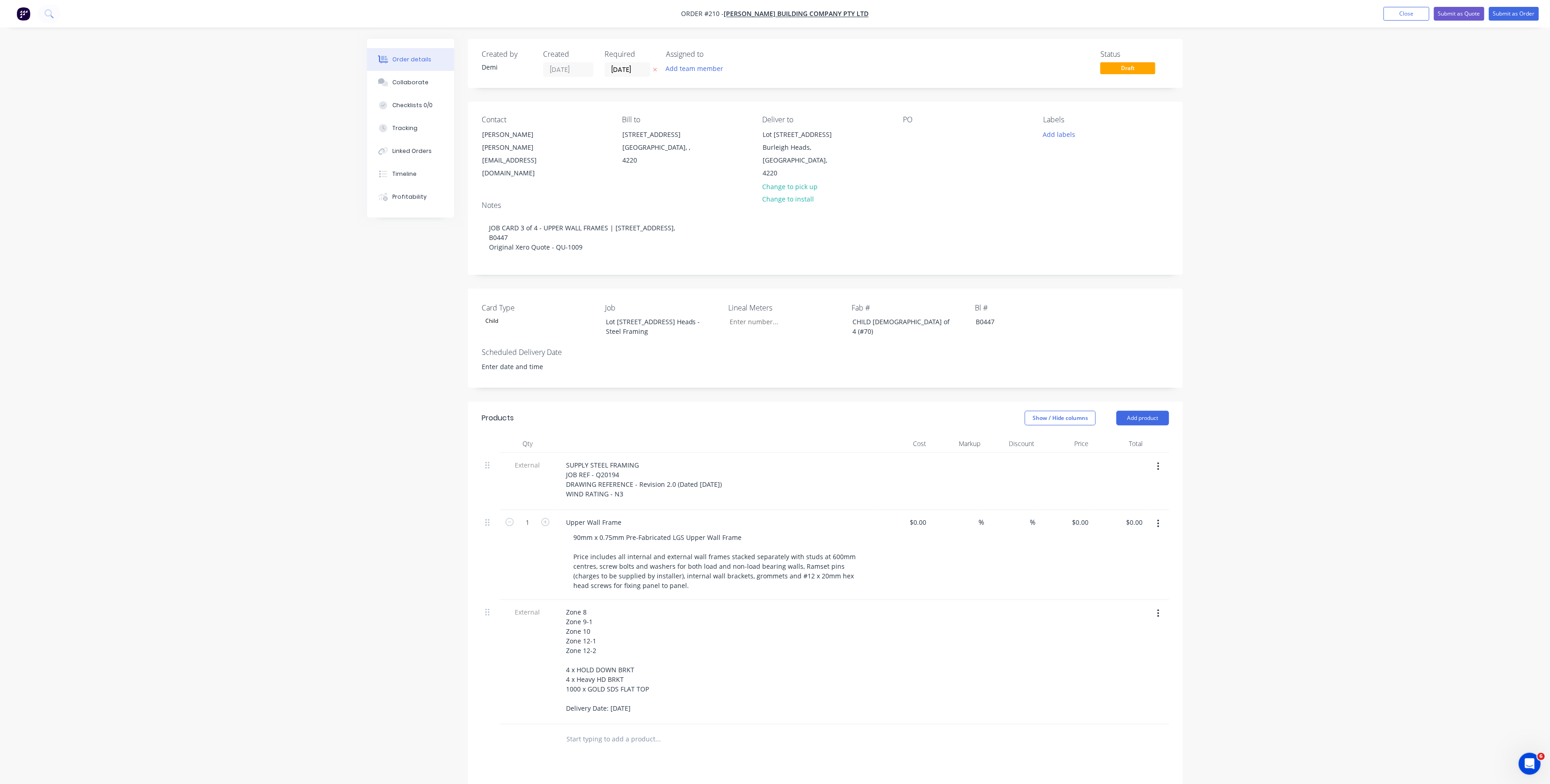
click at [924, 139] on div "PO" at bounding box center [965, 148] width 125 height 65
click at [916, 131] on div at bounding box center [910, 134] width 15 height 13
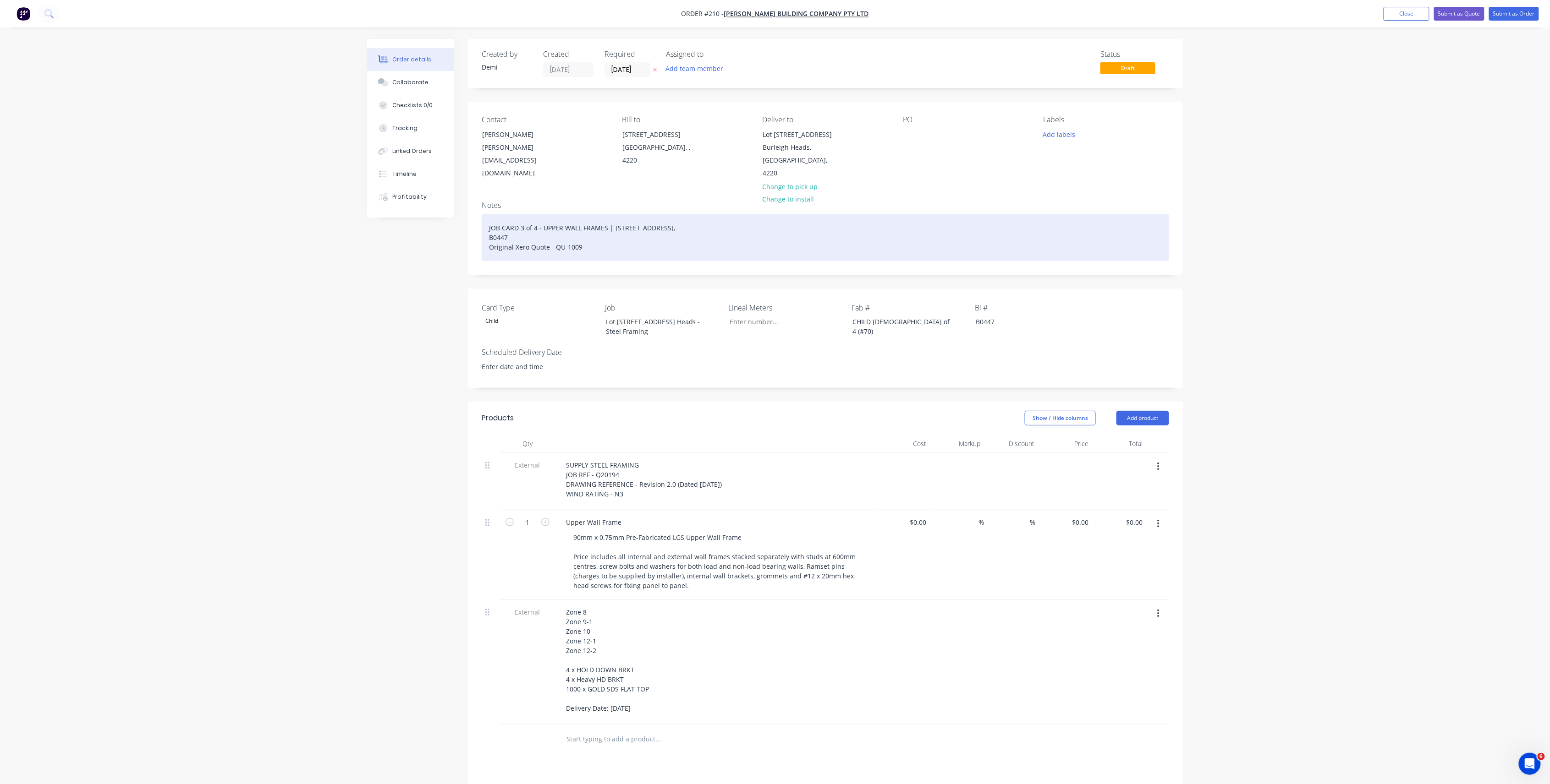
click at [596, 223] on div "JOB CARD 3 of 4 - UPPER WALL FRAMES | [STREET_ADDRESS], B0447 Original Xero Quo…" at bounding box center [826, 238] width 688 height 47
drag, startPoint x: 536, startPoint y: 214, endPoint x: 533, endPoint y: 218, distance: 5.0
click at [527, 215] on div "JOB CARD 3 of 4 - UPPER WALL FRAMES | [STREET_ADDRESS], B0447 Original Xero Quo…" at bounding box center [826, 238] width 688 height 47
click at [534, 215] on div "JOB CARD 3 of 4 - UPPER WALL FRAMES | [STREET_ADDRESS], B0447 Original Xero Quo…" at bounding box center [826, 238] width 688 height 47
drag, startPoint x: 537, startPoint y: 215, endPoint x: 429, endPoint y: 217, distance: 108.0
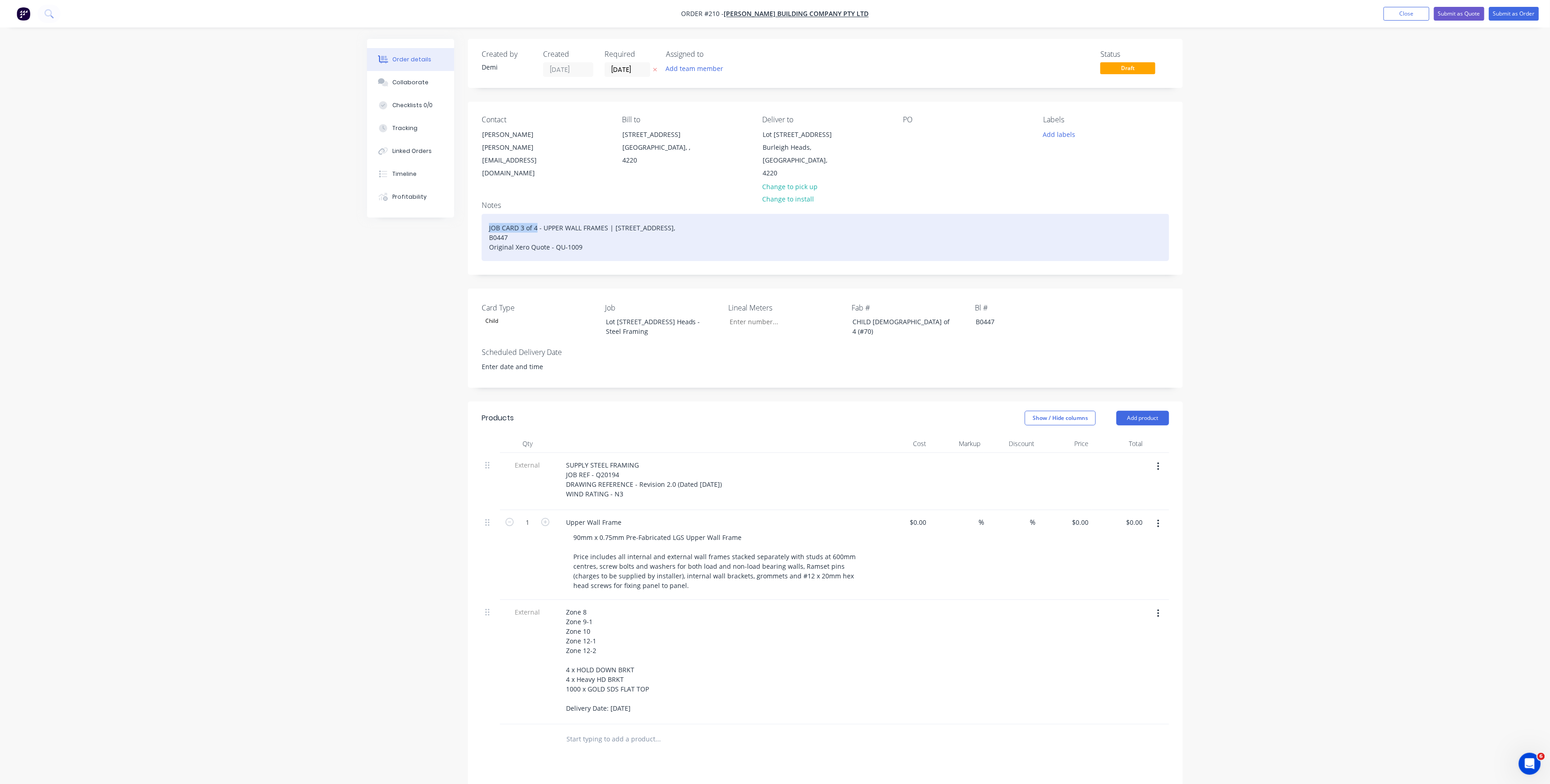
click at [429, 217] on div "Order details Collaborate Checklists 0/0 Tracking Linked Orders Timeline Profit…" at bounding box center [775, 513] width 834 height 949
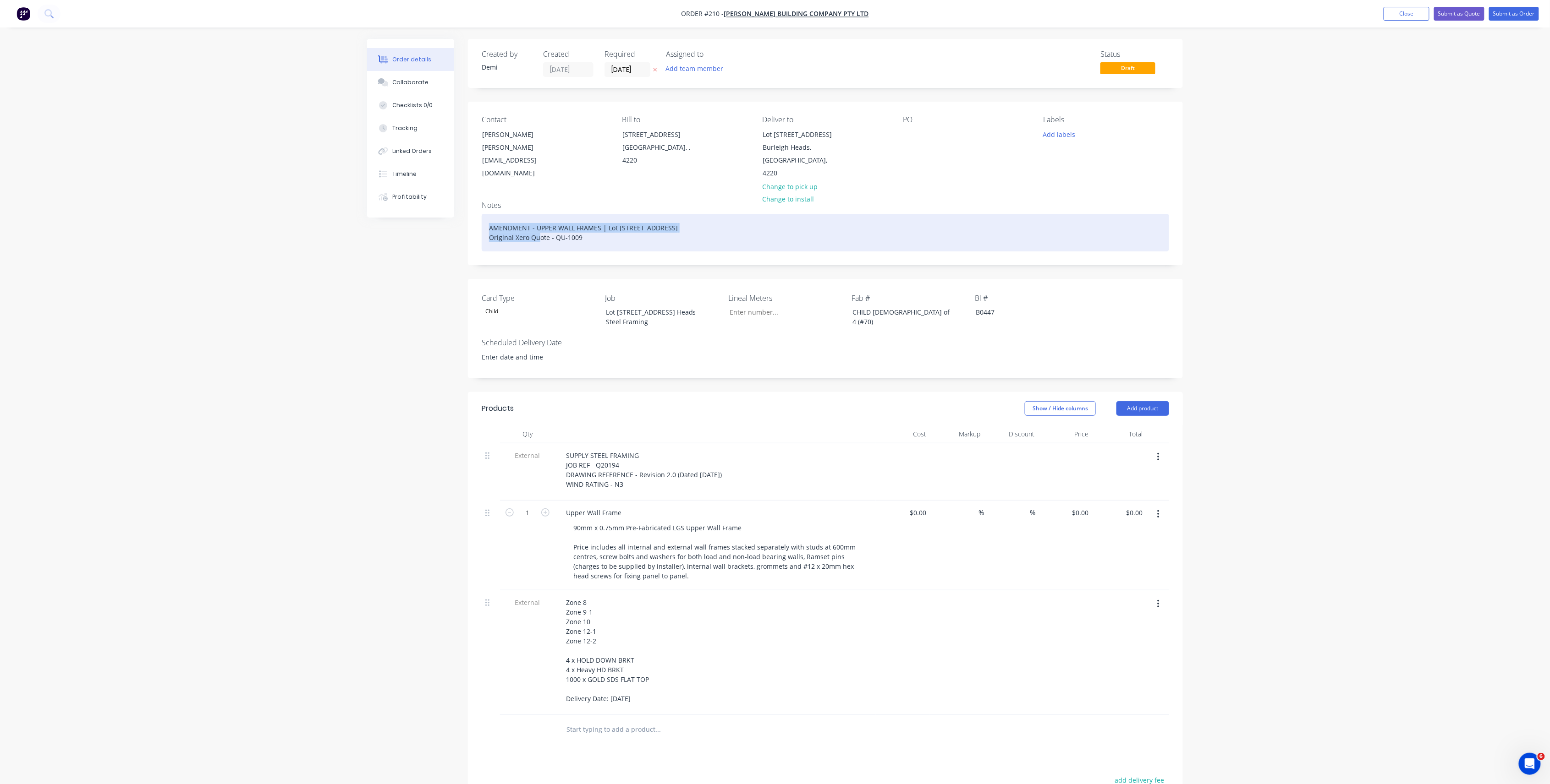
drag, startPoint x: 488, startPoint y: 215, endPoint x: 754, endPoint y: 214, distance: 266.0
click at [746, 217] on div "AMENDMENT - UPPER WALL FRAMES | Lot [STREET_ADDRESS] Original Xero Quote - QU-1…" at bounding box center [826, 233] width 688 height 38
copy div "AMENDMENT - UPPER WALL FRAMES | Lot [STREET_ADDRESS],"
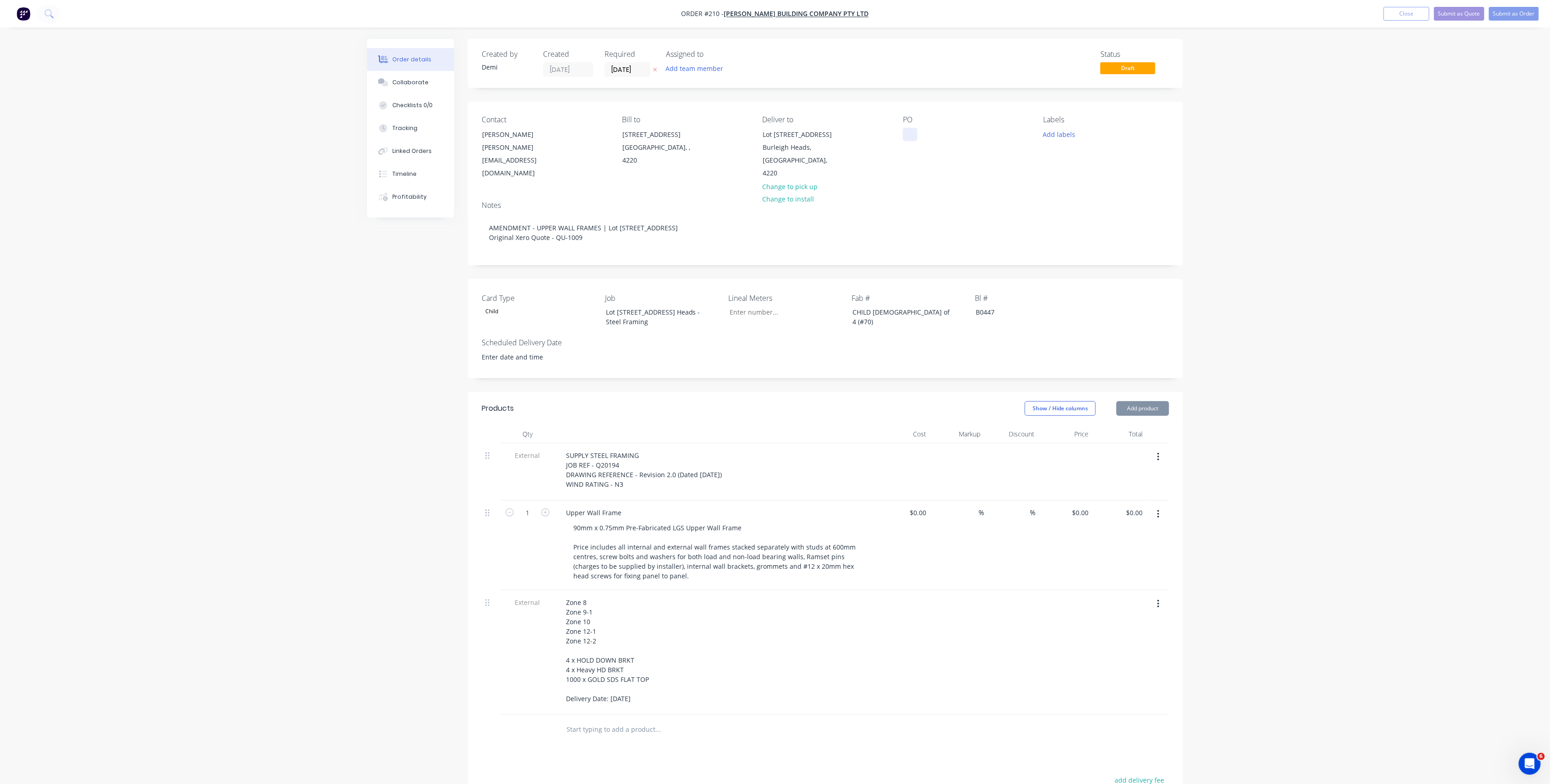
click at [911, 131] on div at bounding box center [910, 134] width 15 height 13
paste div
click at [1071, 133] on button "Add labels" at bounding box center [1059, 134] width 42 height 12
click at [1059, 172] on div at bounding box center [1060, 174] width 18 height 18
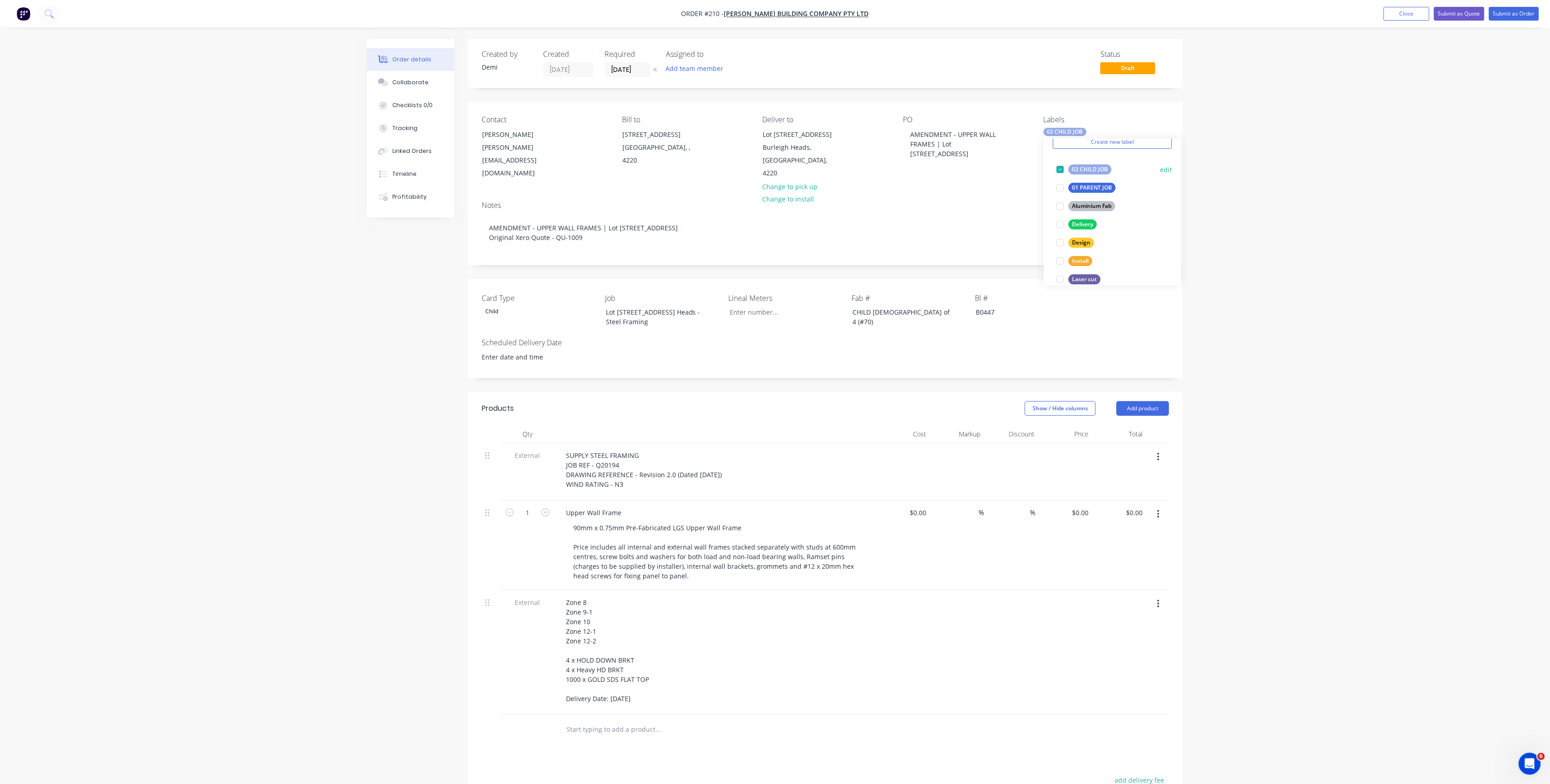
click at [1060, 169] on div at bounding box center [1060, 169] width 18 height 18
click at [1056, 192] on div at bounding box center [1060, 192] width 18 height 18
click at [1060, 167] on div at bounding box center [1060, 169] width 18 height 18
click at [1060, 199] on div at bounding box center [1060, 198] width 18 height 18
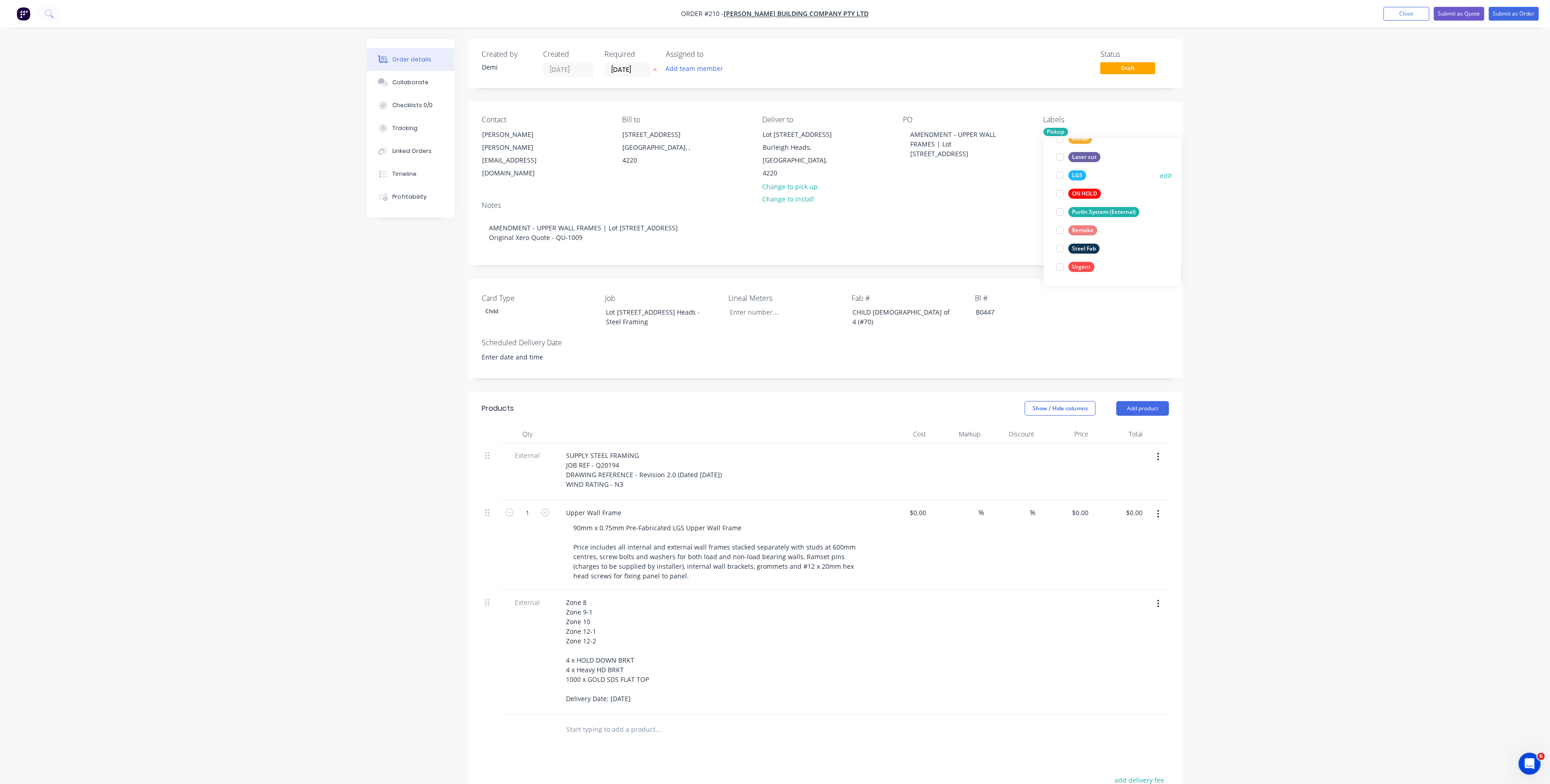
click at [1060, 174] on div at bounding box center [1060, 175] width 18 height 18
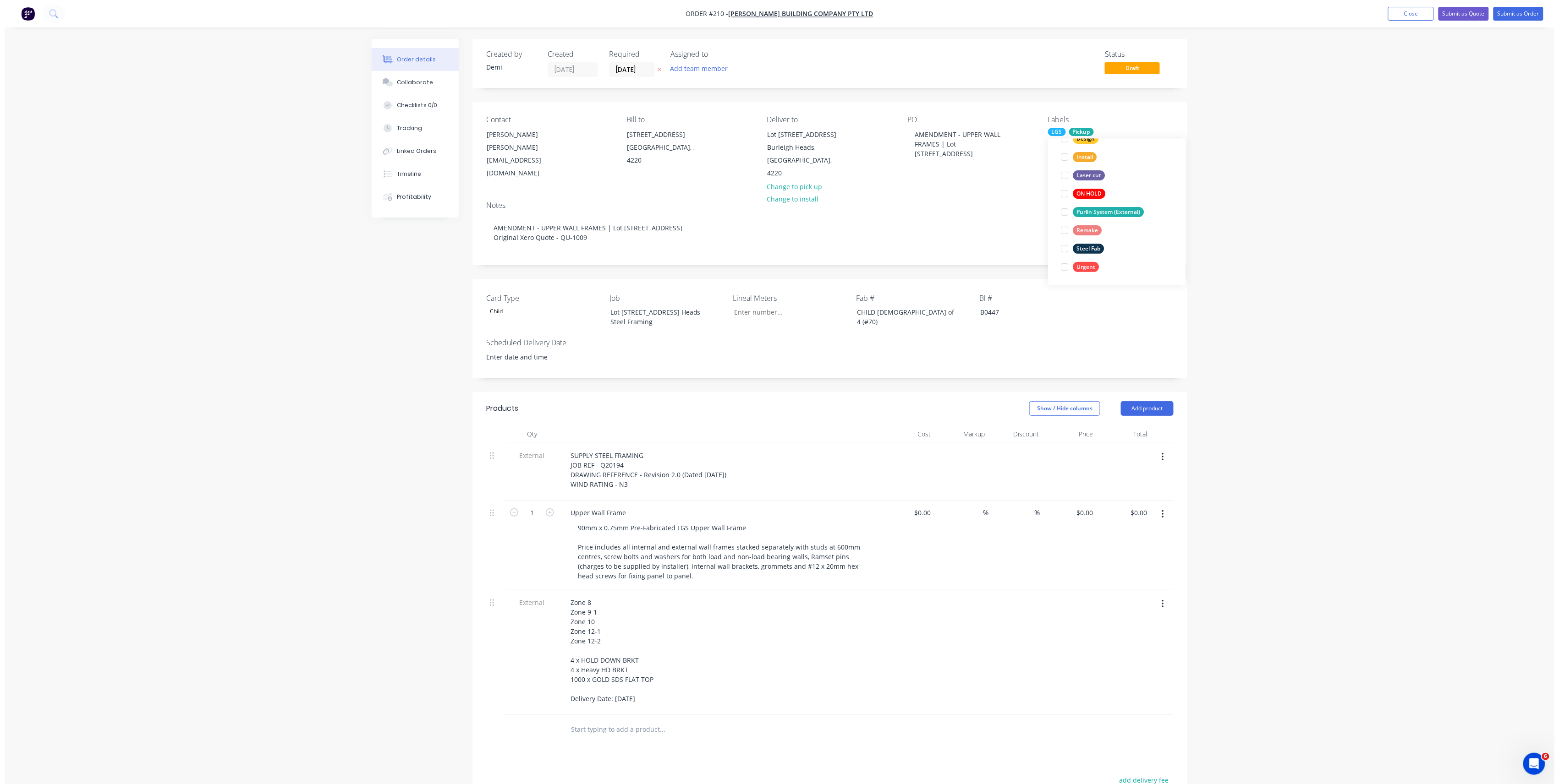
scroll to position [37, 0]
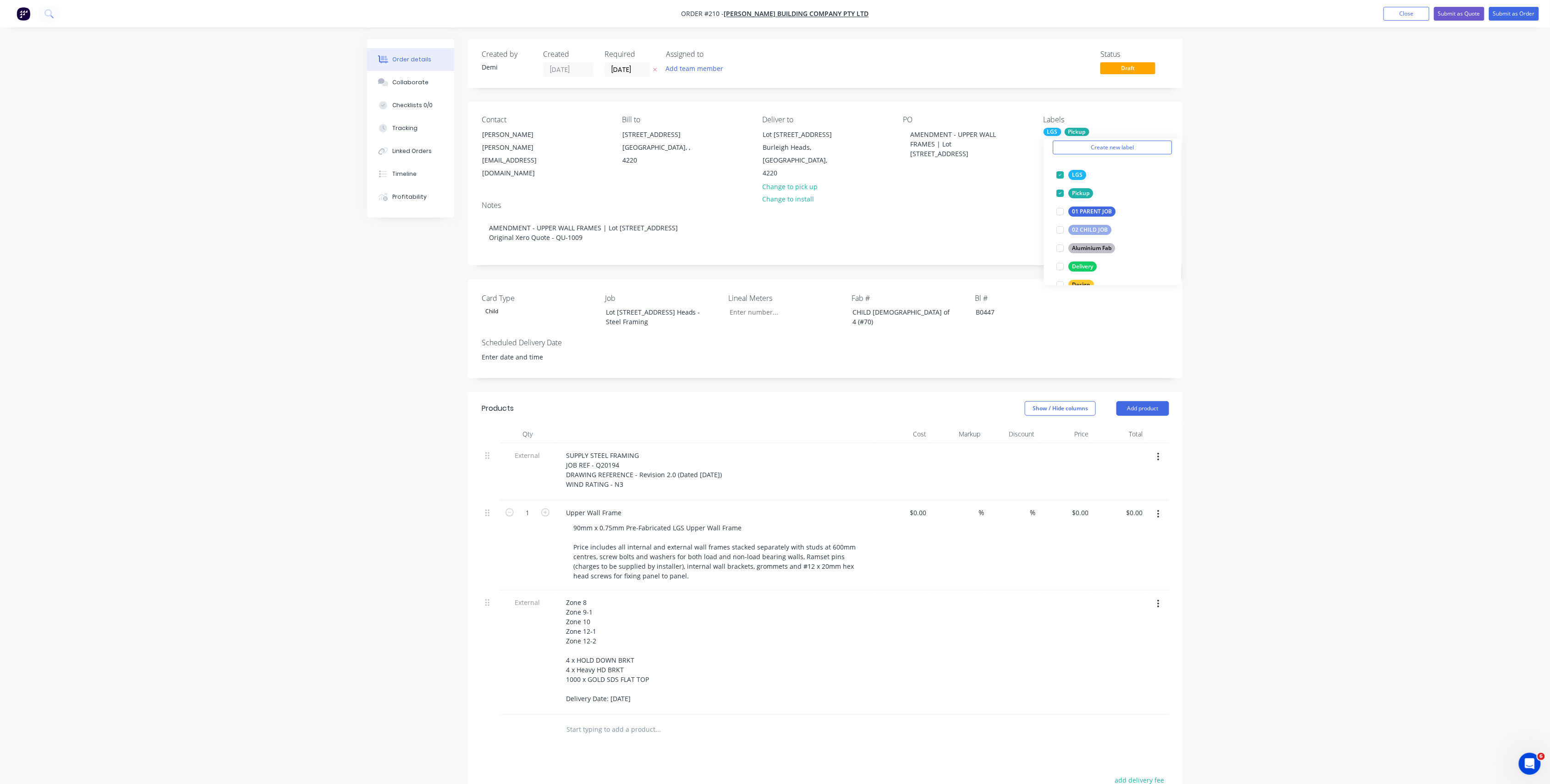
click at [1014, 194] on div "Notes AMENDMENT - UPPER WALL FRAMES | Lot [STREET_ADDRESS] Original Xero Quote …" at bounding box center [825, 229] width 715 height 71
click at [704, 71] on button "Add team member" at bounding box center [694, 68] width 67 height 12
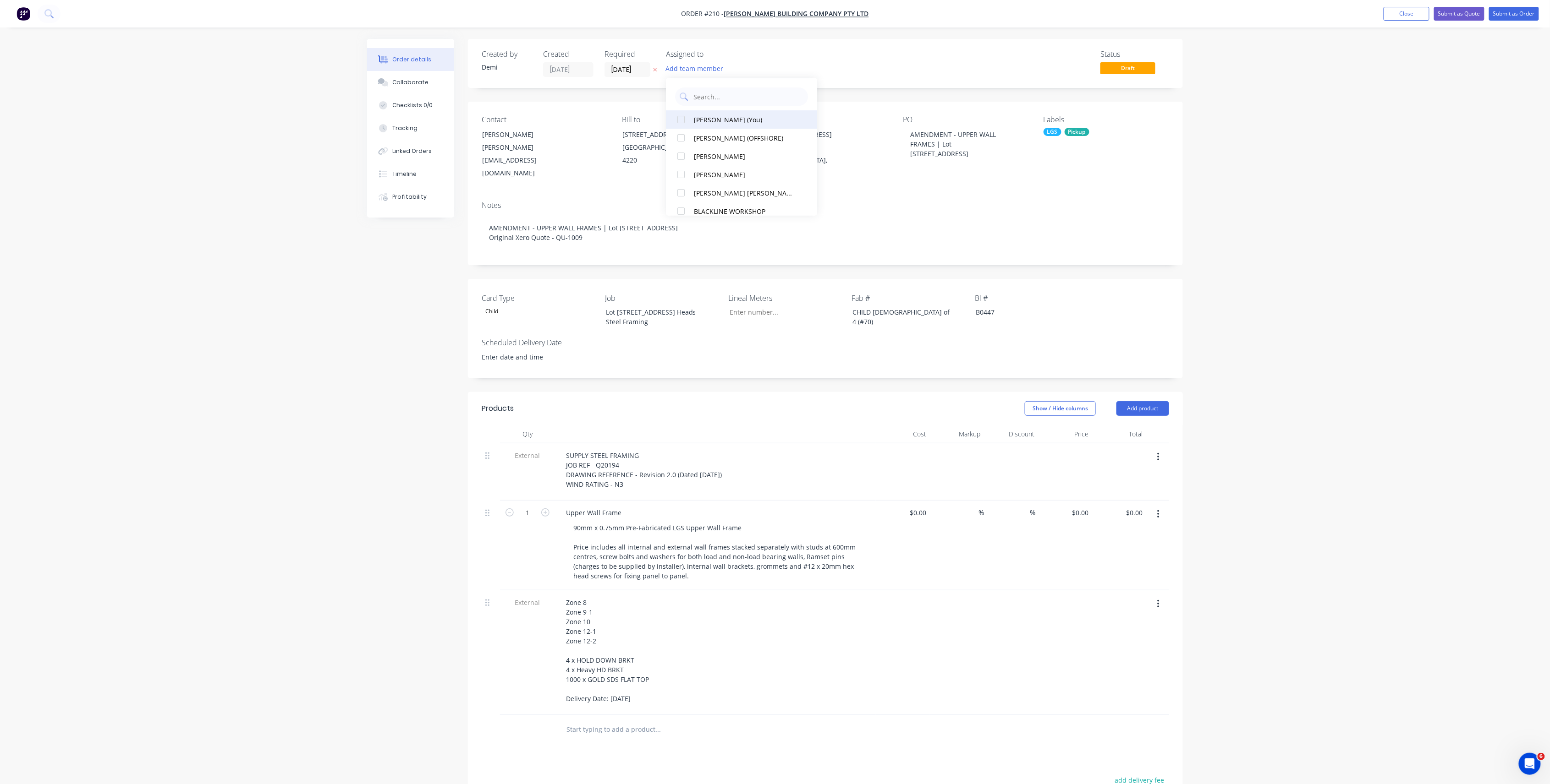
click at [678, 120] on div at bounding box center [681, 119] width 18 height 18
click at [802, 67] on div "Status Draft" at bounding box center [964, 64] width 412 height 27
click at [623, 69] on input "[DATE]" at bounding box center [628, 70] width 45 height 14
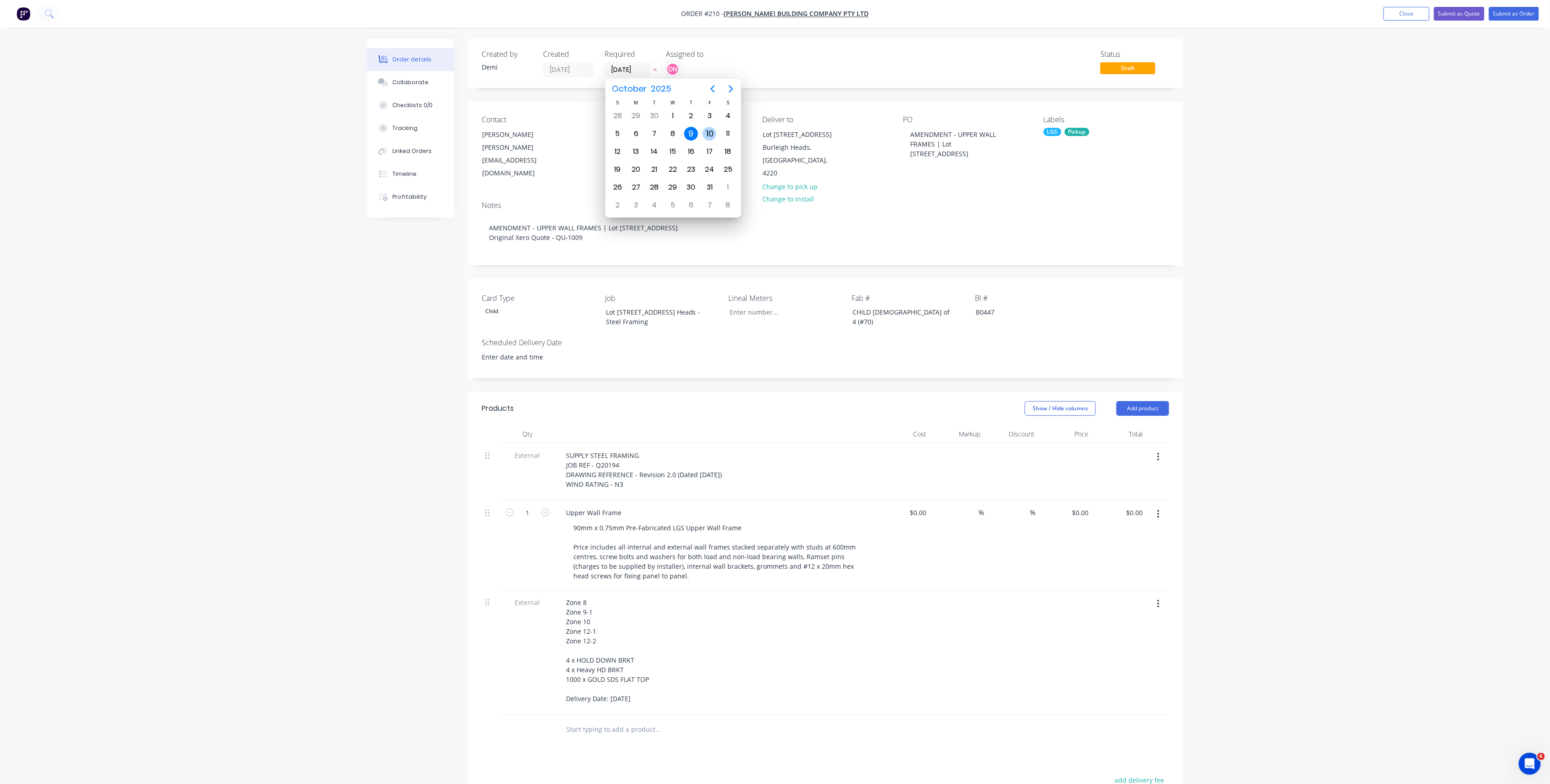
click at [703, 131] on div "10" at bounding box center [709, 134] width 14 height 14
type input "[DATE]"
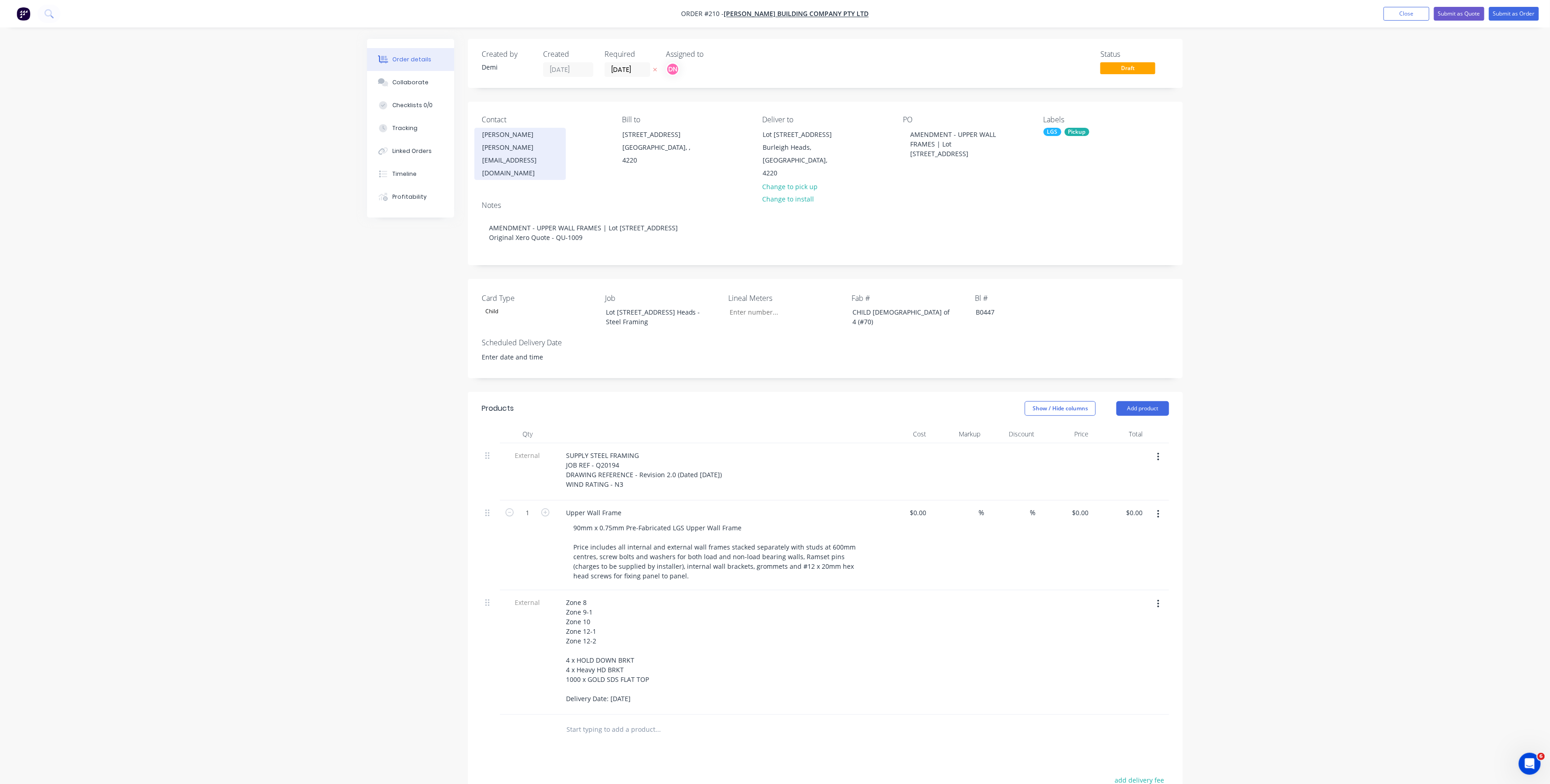
click at [552, 139] on div "[PERSON_NAME]" at bounding box center [520, 134] width 76 height 13
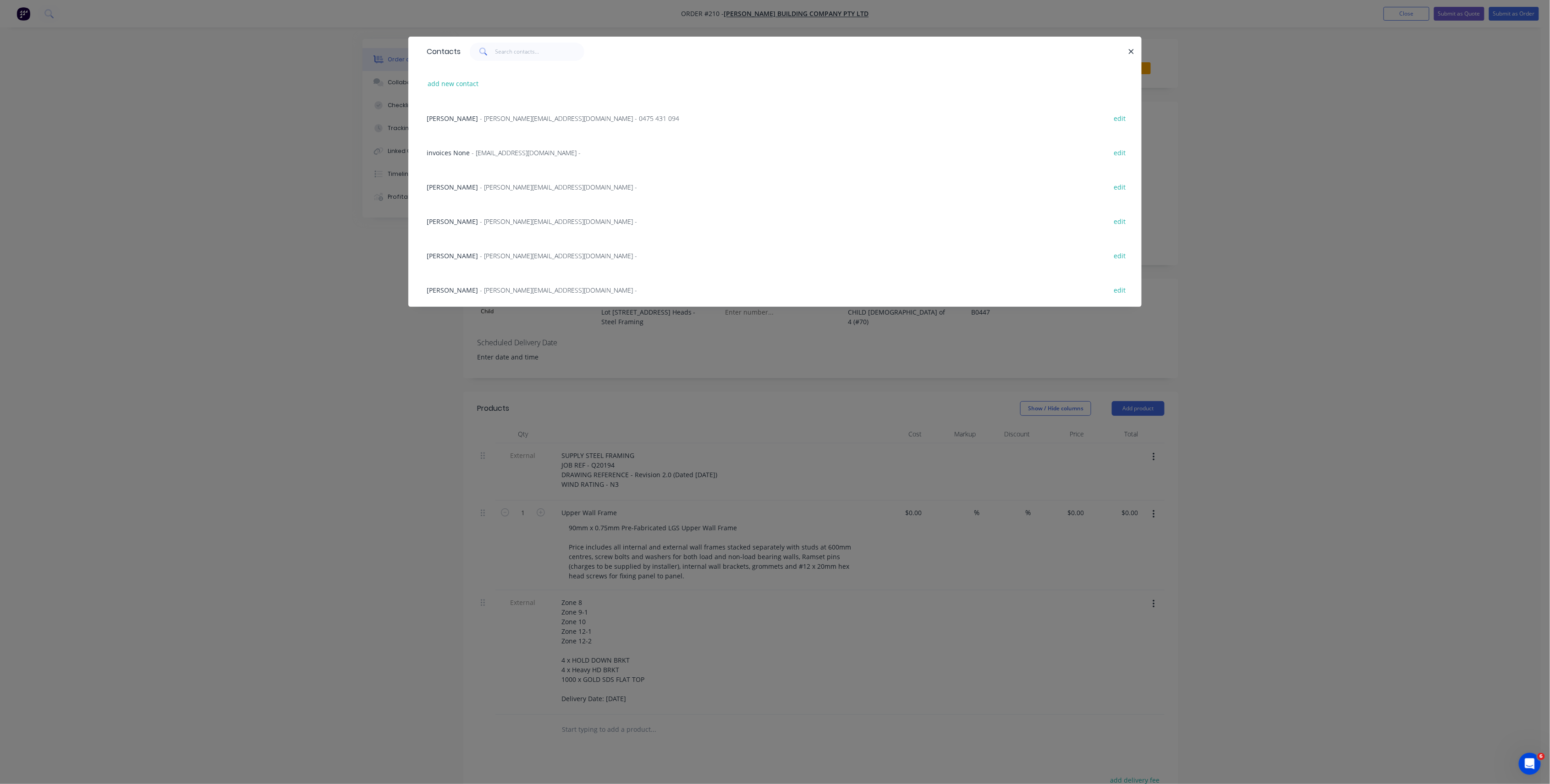
click at [605, 123] on div "[PERSON_NAME] - [PERSON_NAME][EMAIL_ADDRESS][DOMAIN_NAME] - 0475 431 094" at bounding box center [553, 119] width 252 height 10
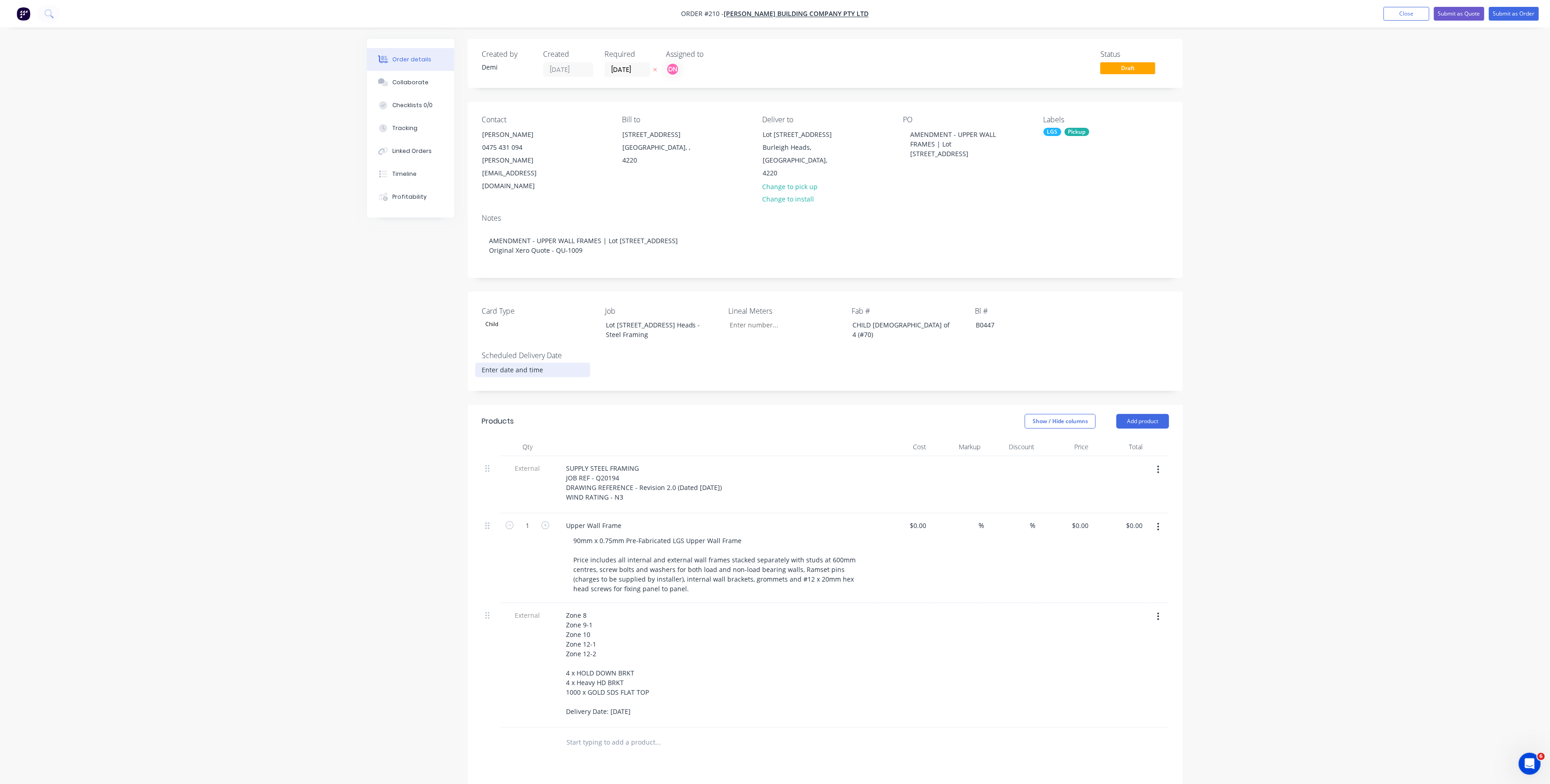
click at [547, 363] on input at bounding box center [533, 370] width 114 height 14
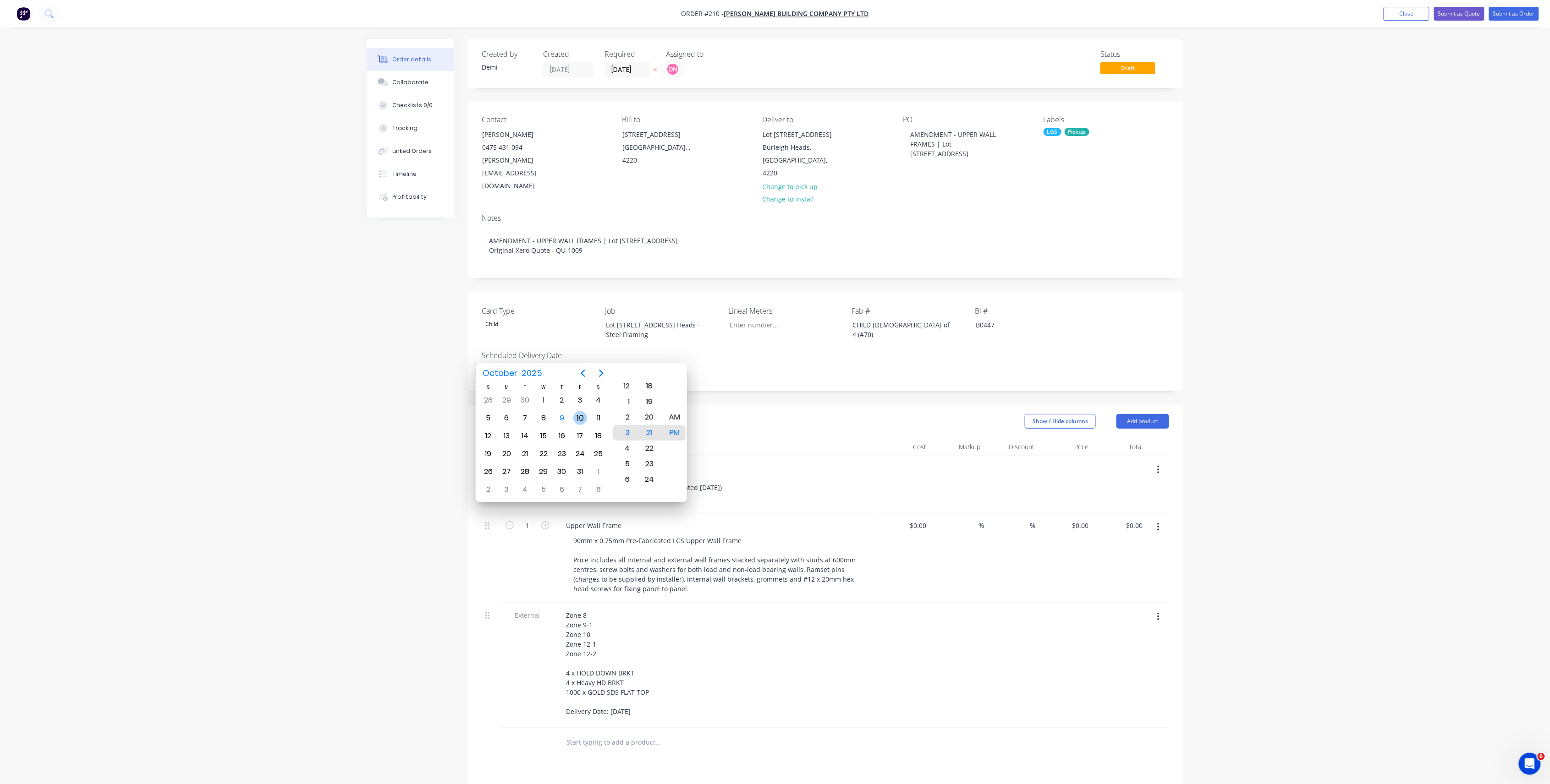
click at [578, 423] on div "10" at bounding box center [580, 418] width 14 height 14
type input "[DATE] 2:30 PM"
click at [666, 433] on div "PM" at bounding box center [674, 433] width 22 height 16
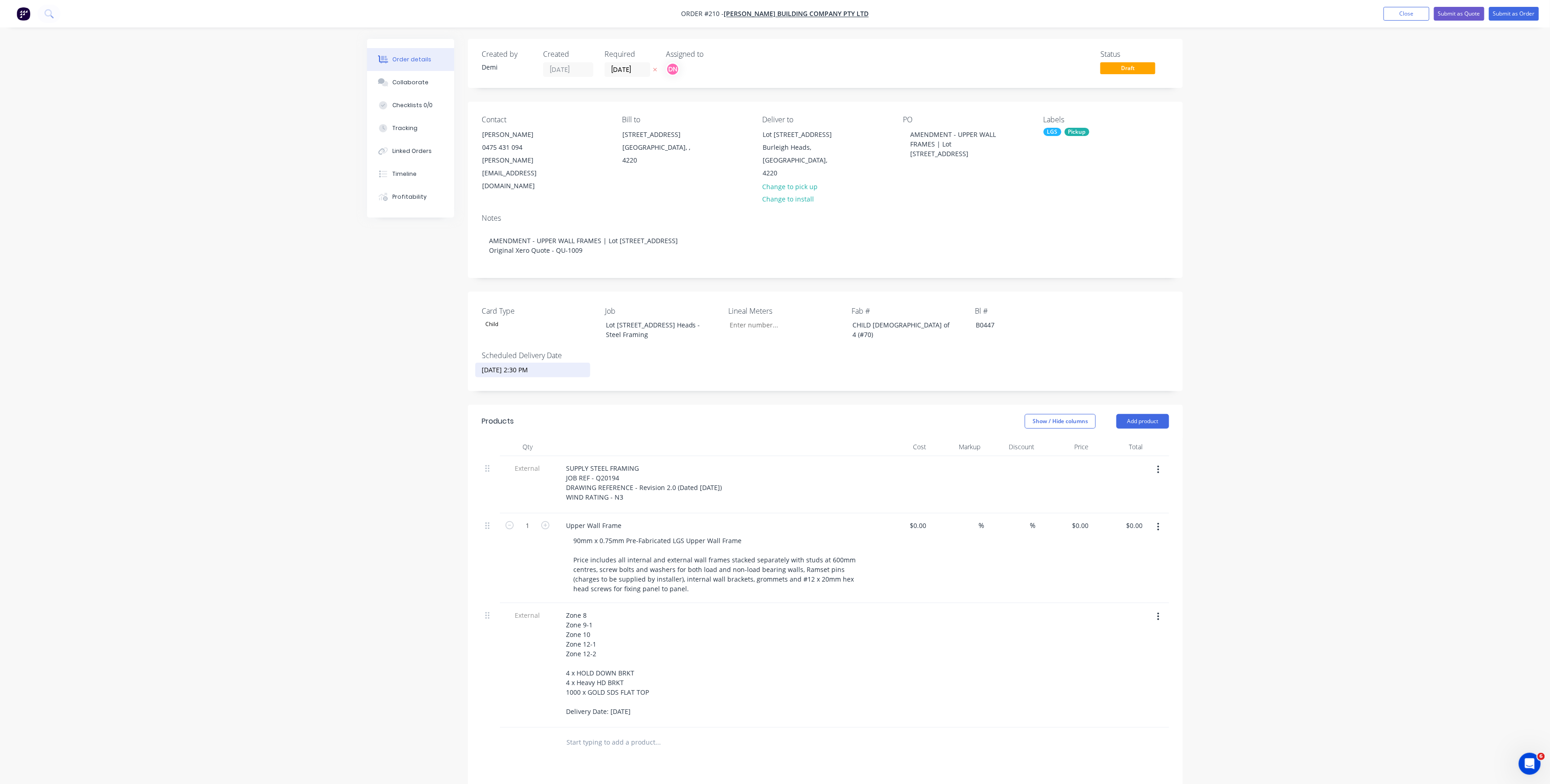
click at [1152, 519] on button "button" at bounding box center [1158, 527] width 22 height 16
click at [1117, 599] on div "Delete" at bounding box center [1125, 606] width 71 height 13
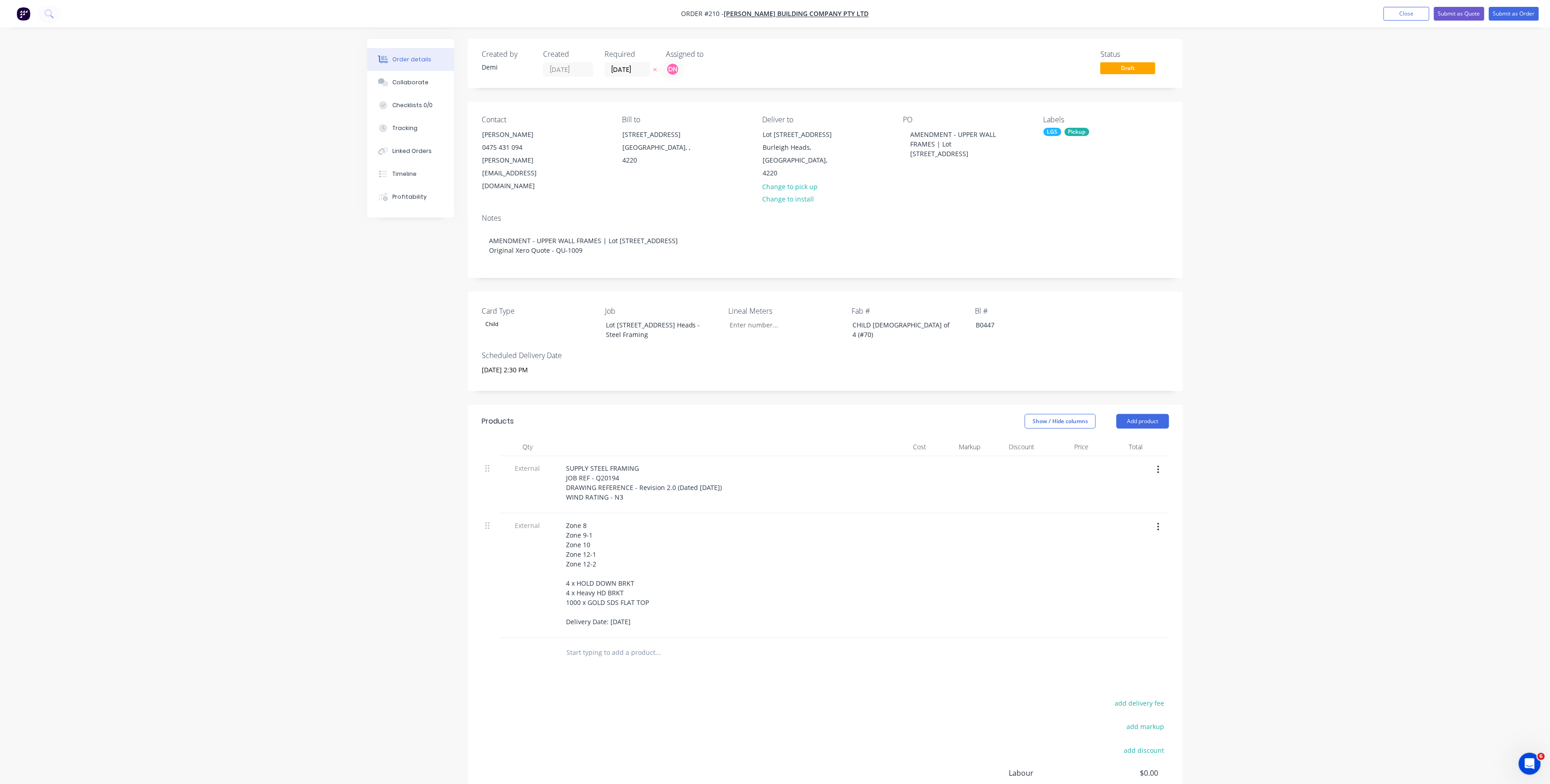
click at [1157, 522] on icon "button" at bounding box center [1158, 527] width 2 height 10
drag, startPoint x: 1137, startPoint y: 561, endPoint x: 1089, endPoint y: 563, distance: 48.0
click at [1137, 561] on button "Delete" at bounding box center [1126, 569] width 87 height 18
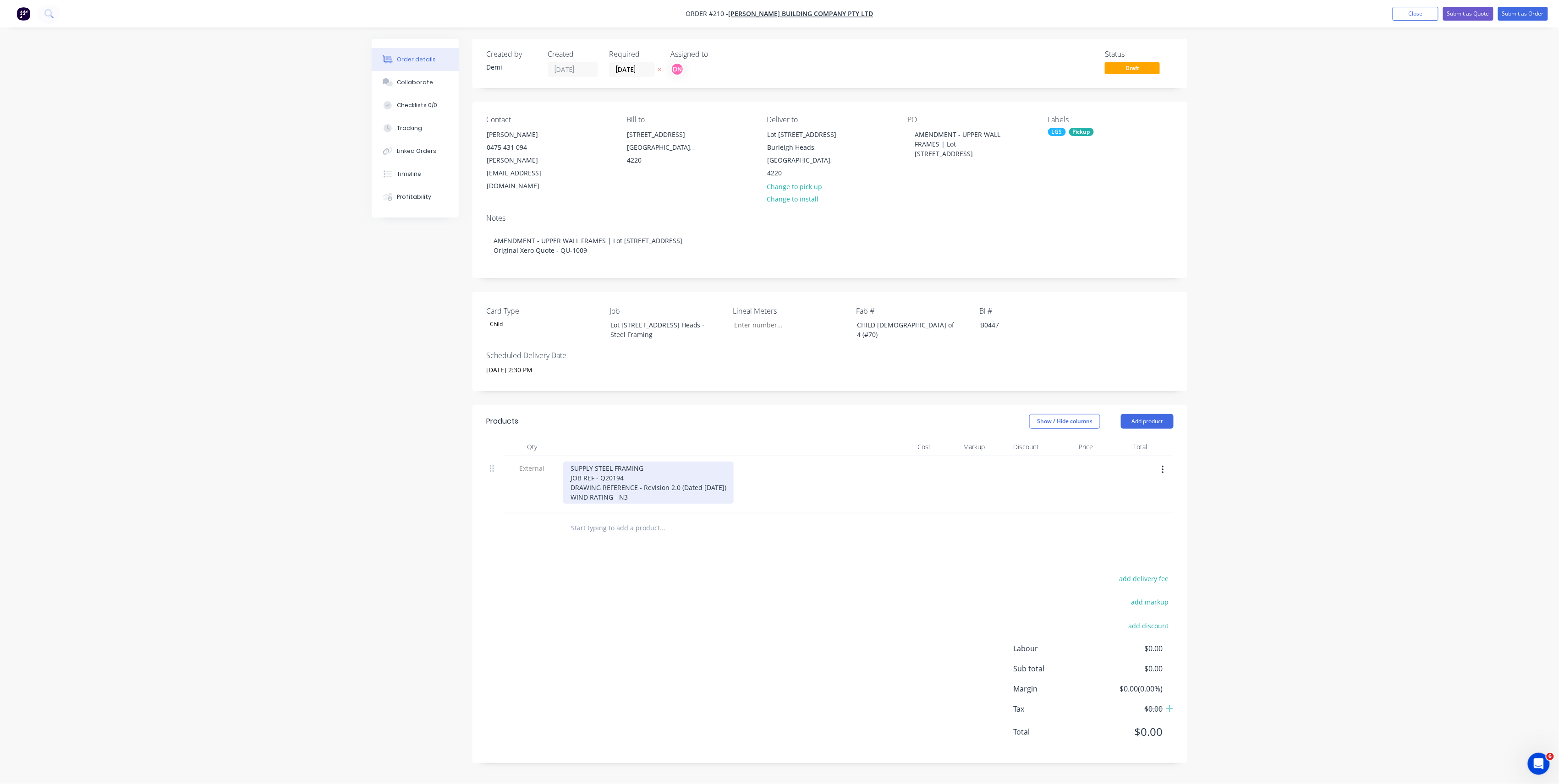
click at [643, 476] on div "SUPPLY STEEL FRAMING JOB REF - Q20194 DRAWING REFERENCE - Revision 2.0 (Dated […" at bounding box center [649, 483] width 171 height 42
drag, startPoint x: 645, startPoint y: 480, endPoint x: 512, endPoint y: 433, distance: 141.1
click at [506, 439] on div "Qty Cost Markup Discount Price Total External SUPPLY STEEL FRAMING JOB REF - Q2…" at bounding box center [830, 475] width 688 height 76
click at [677, 486] on div "SUPPLY STEEL FRAMING JOB REF - Q20194 DRAWING REFERENCE - Revision 2.0 (Dated […" at bounding box center [649, 483] width 171 height 42
drag, startPoint x: 666, startPoint y: 486, endPoint x: 529, endPoint y: 440, distance: 144.5
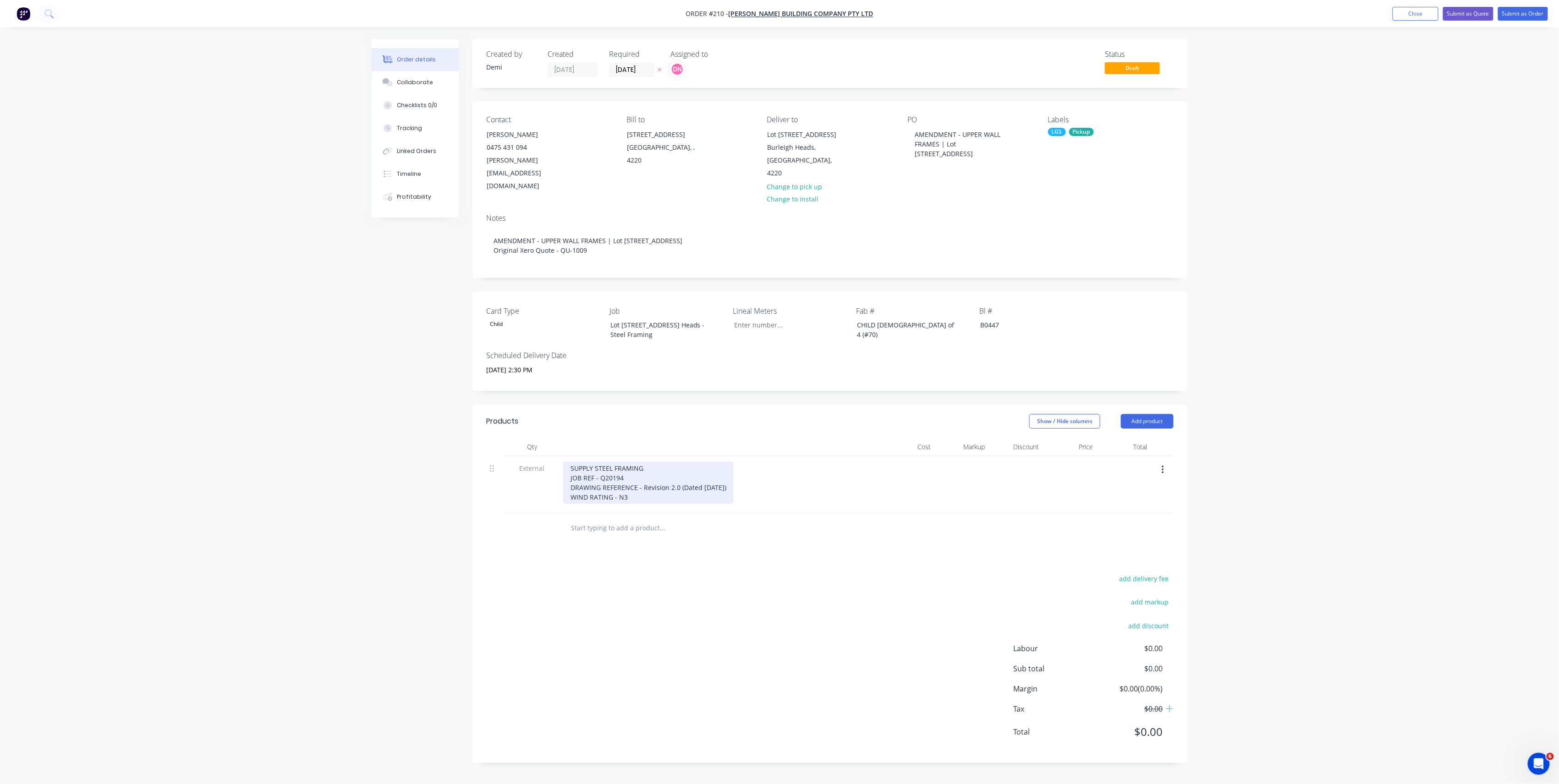
click at [529, 440] on div "Qty Cost Markup Discount Price Total External SUPPLY STEEL FRAMING JOB REF - Q2…" at bounding box center [830, 475] width 688 height 76
paste div
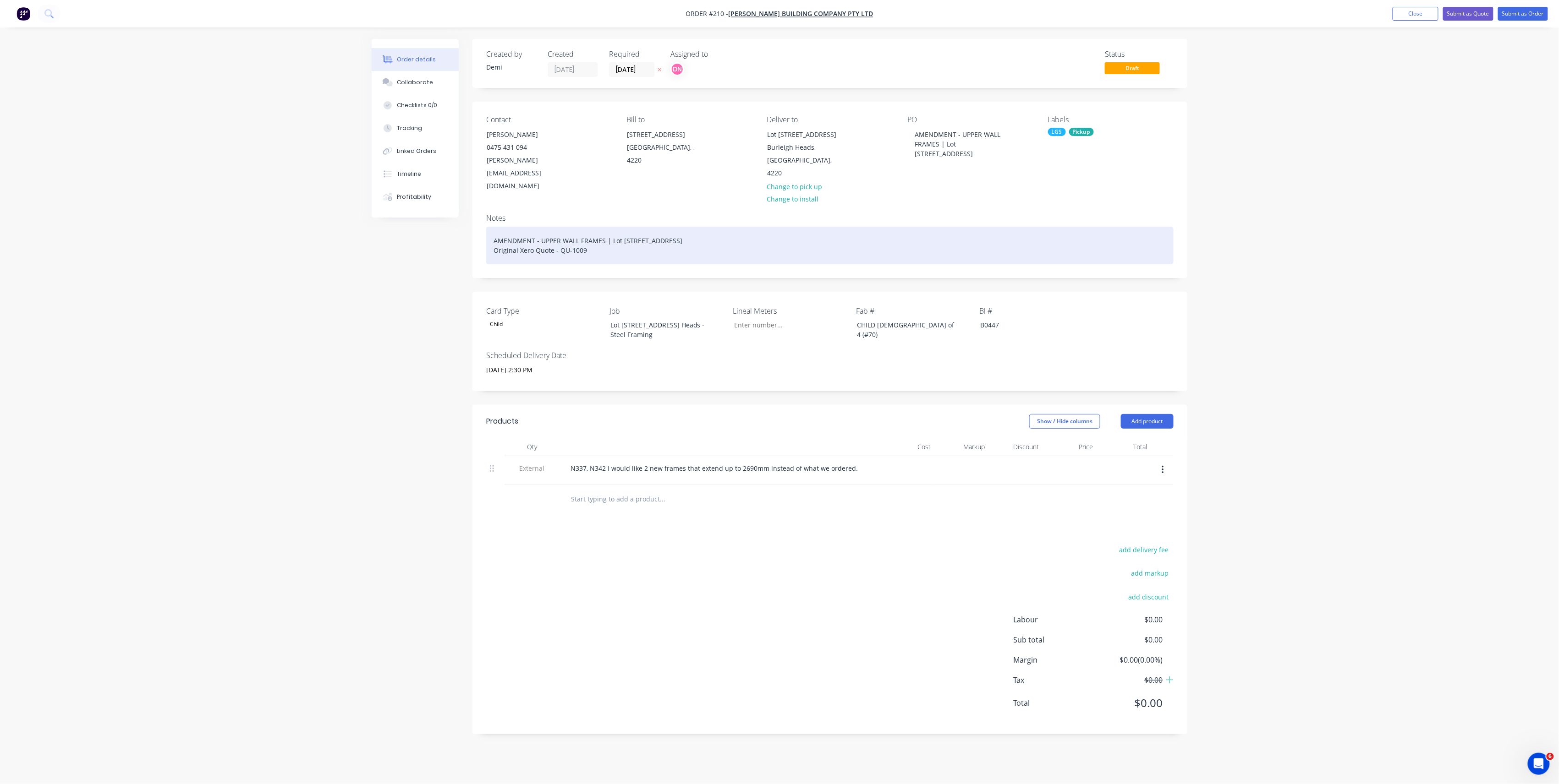
click at [586, 227] on div "AMENDMENT - UPPER WALL FRAMES | Lot [STREET_ADDRESS] Original Xero Quote - QU-1…" at bounding box center [830, 246] width 688 height 38
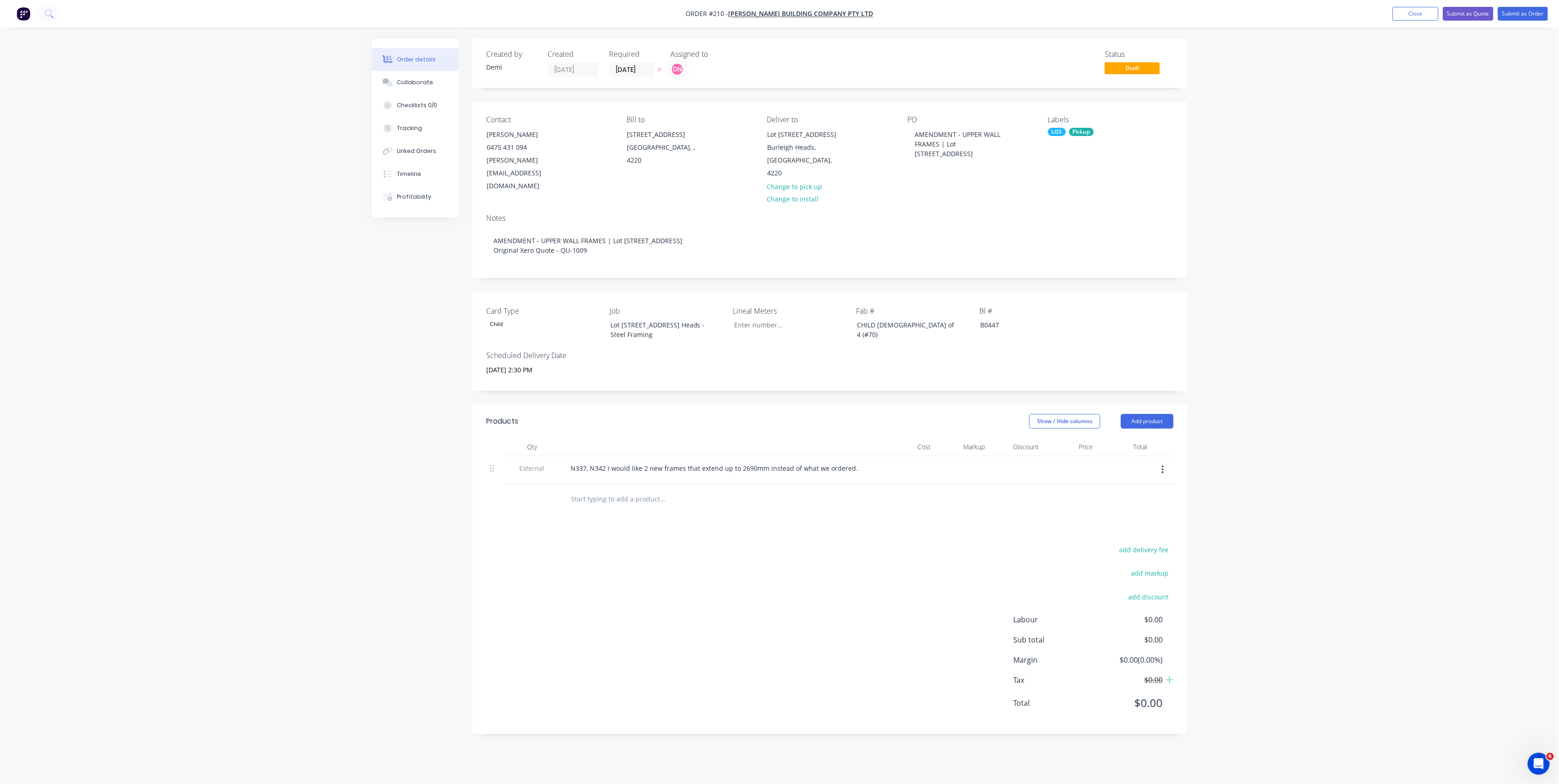
click at [505, 318] on div "Child" at bounding box center [496, 324] width 20 height 12
click at [556, 318] on div "Child" at bounding box center [543, 324] width 114 height 12
click at [571, 462] on div "N337, N342 I would like 2 new frames that extend up to 2690mm instead of what w…" at bounding box center [714, 468] width 302 height 13
drag, startPoint x: 854, startPoint y: 465, endPoint x: 556, endPoint y: 469, distance: 298.0
click at [556, 469] on div "External Email from [PERSON_NAME] - [DATE] N337, N342 I would like 2 new frames…" at bounding box center [830, 475] width 688 height 38
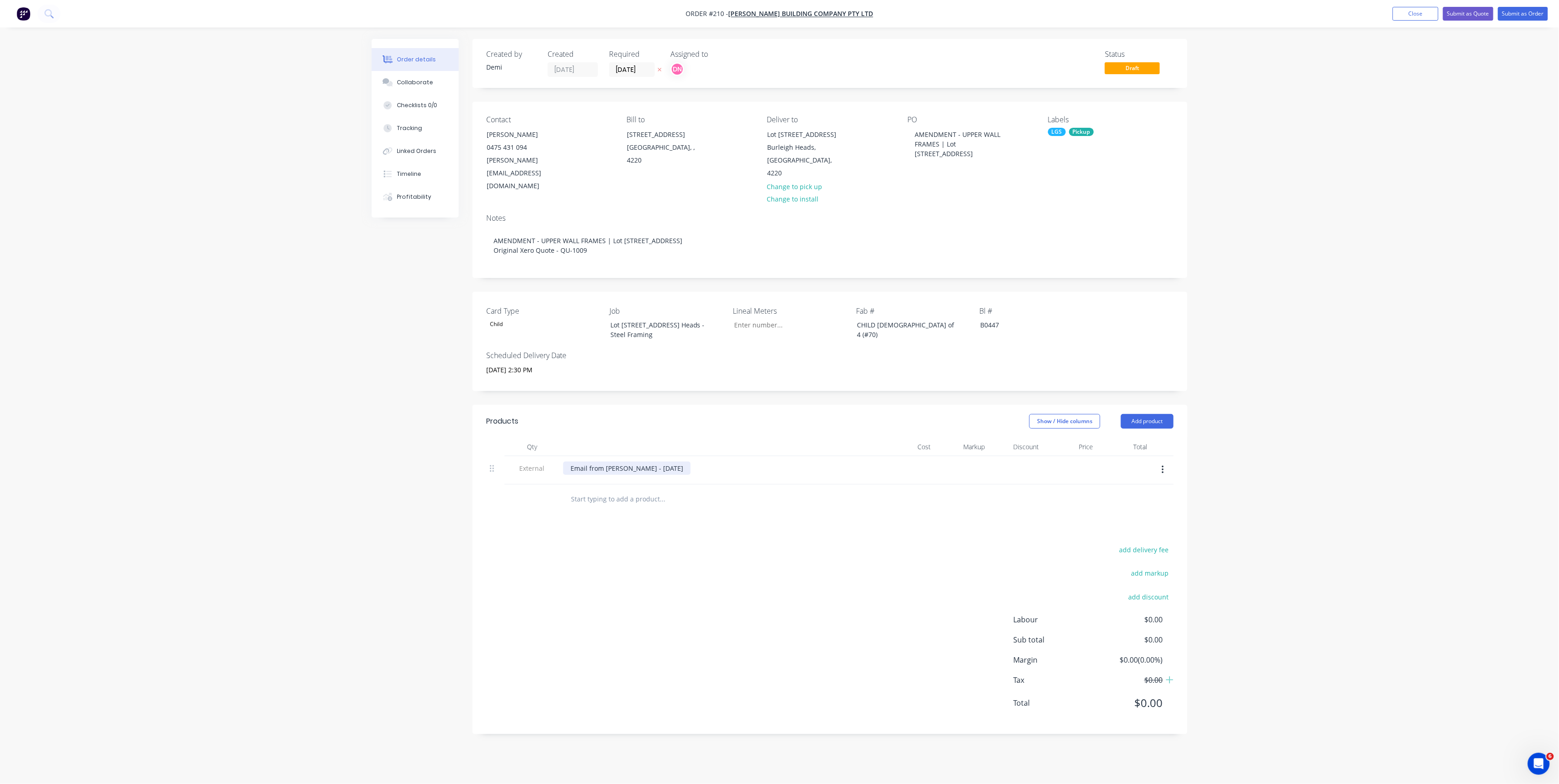
click at [565, 462] on div "Email from [PERSON_NAME] - [DATE]" at bounding box center [627, 468] width 128 height 13
click at [1147, 414] on button "Add product" at bounding box center [1147, 422] width 53 height 15
click at [648, 490] on input "text" at bounding box center [662, 499] width 183 height 18
paste input "N337, N342 I would like 2 new frames that extend up to 2690mm instead of what w…"
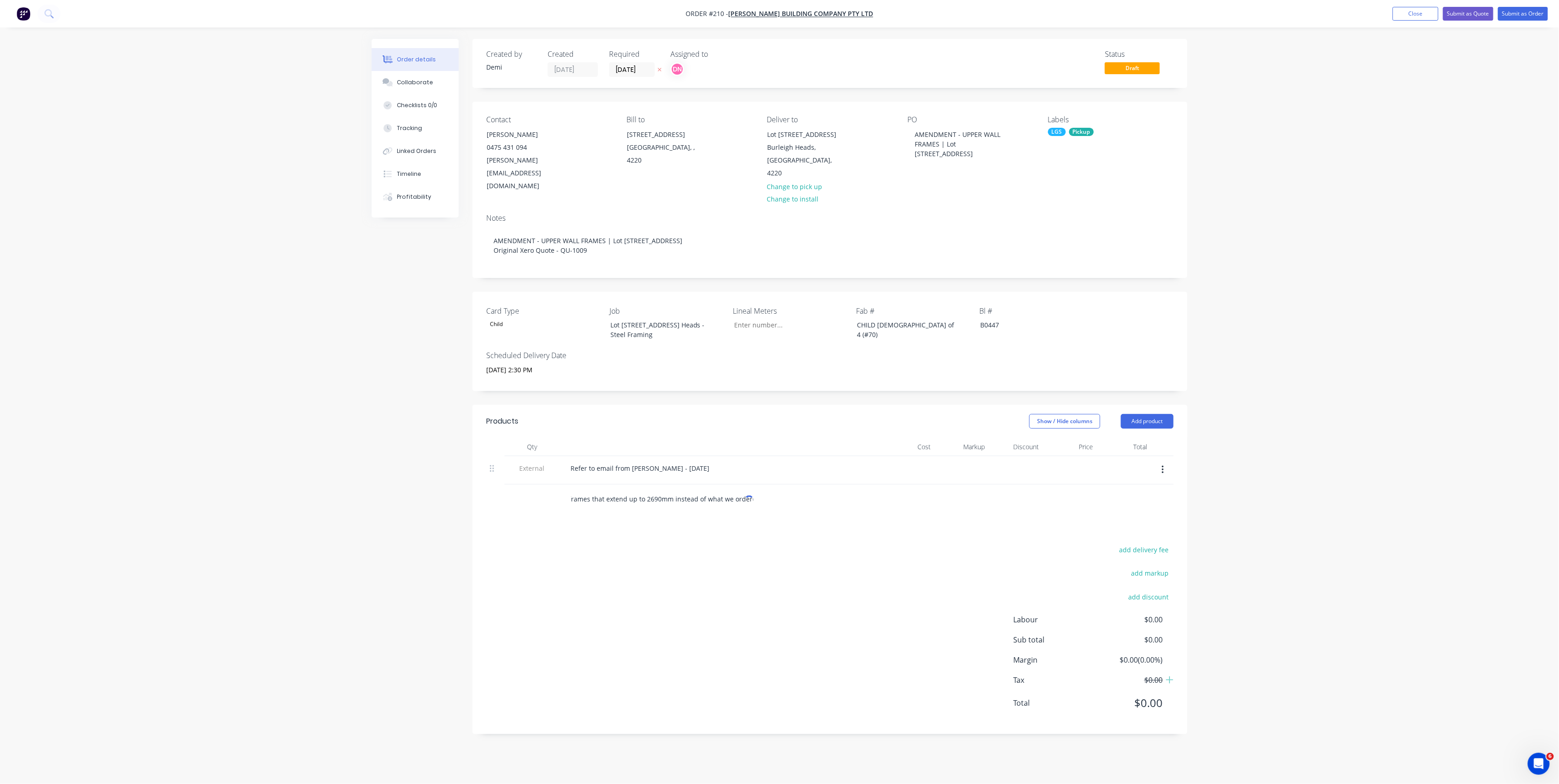
click at [643, 490] on input "N337, N342 I would like 2 new frames that extend up to 2690mm instead of what w…" at bounding box center [662, 499] width 183 height 18
drag, startPoint x: 668, startPoint y: 486, endPoint x: 801, endPoint y: 479, distance: 133.2
click at [801, 490] on div "N337, N342 I would like 2 new frames that extend up to 2690mm instead of what w…" at bounding box center [701, 499] width 275 height 18
drag, startPoint x: 593, startPoint y: 486, endPoint x: 829, endPoint y: 497, distance: 236.3
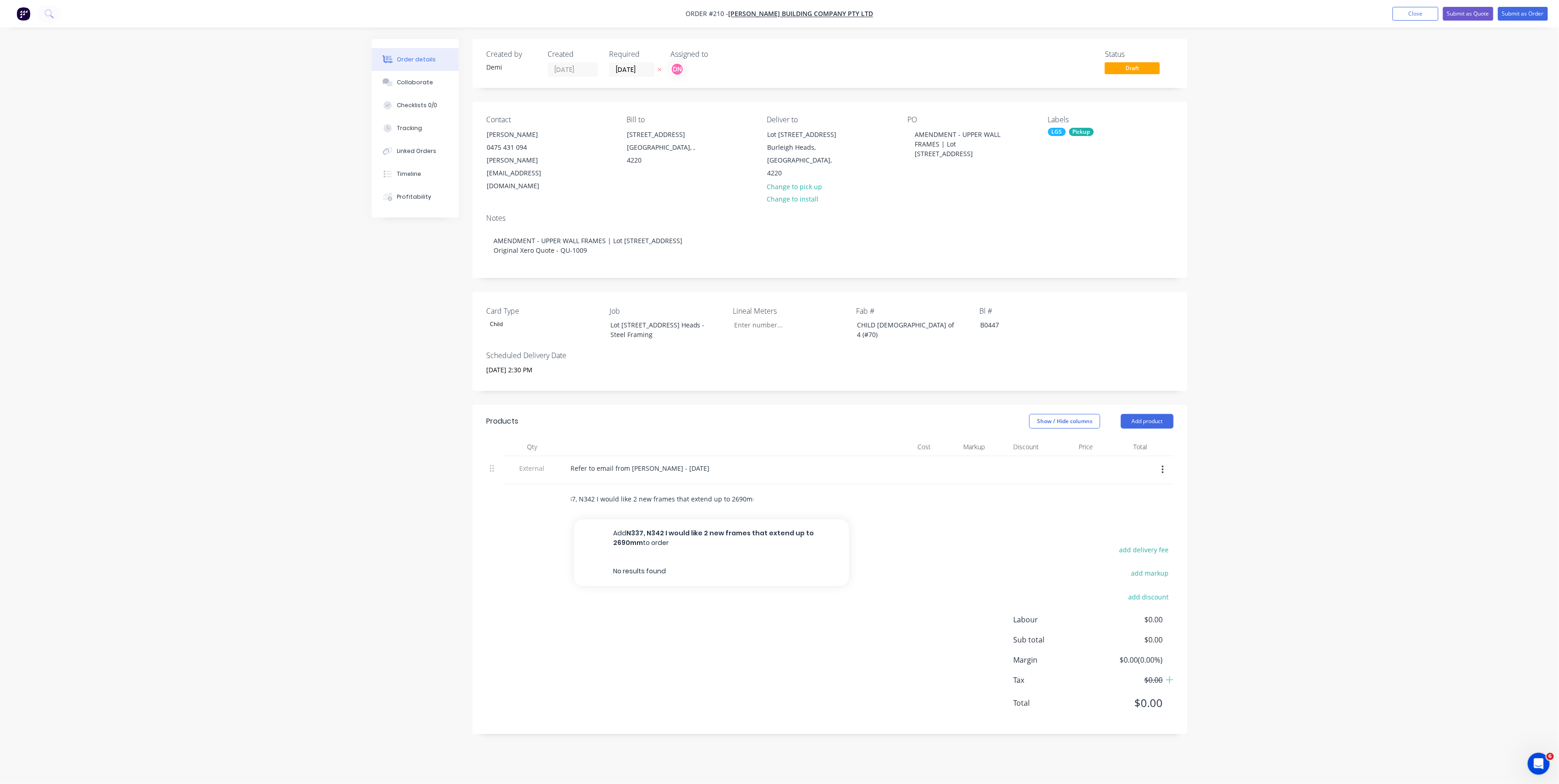
click at [829, 497] on div "N337, N342 I would like 2 new frames that extend up to 2690mm Add N337, N342 I …" at bounding box center [724, 499] width 330 height 30
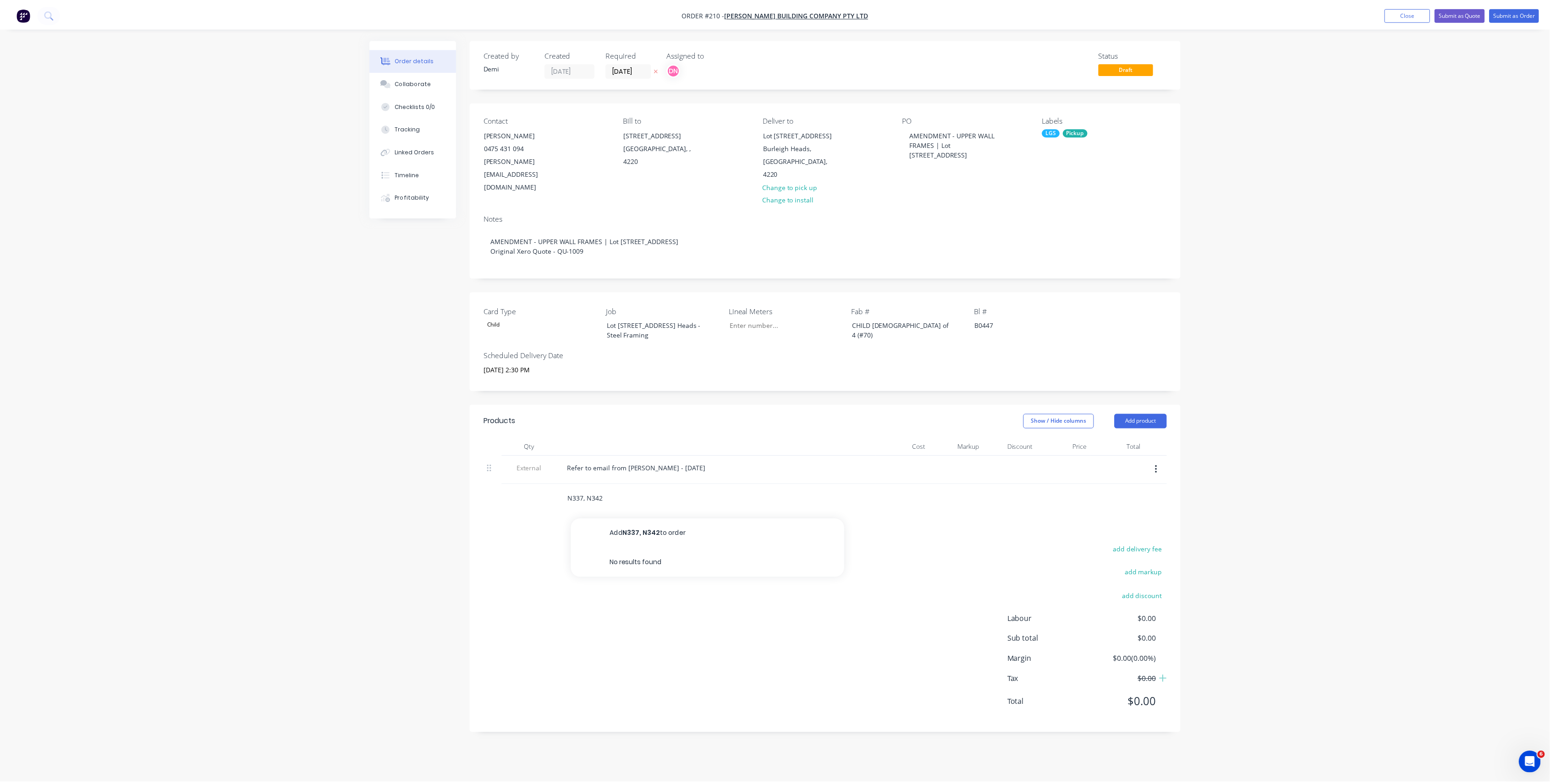
scroll to position [0, 0]
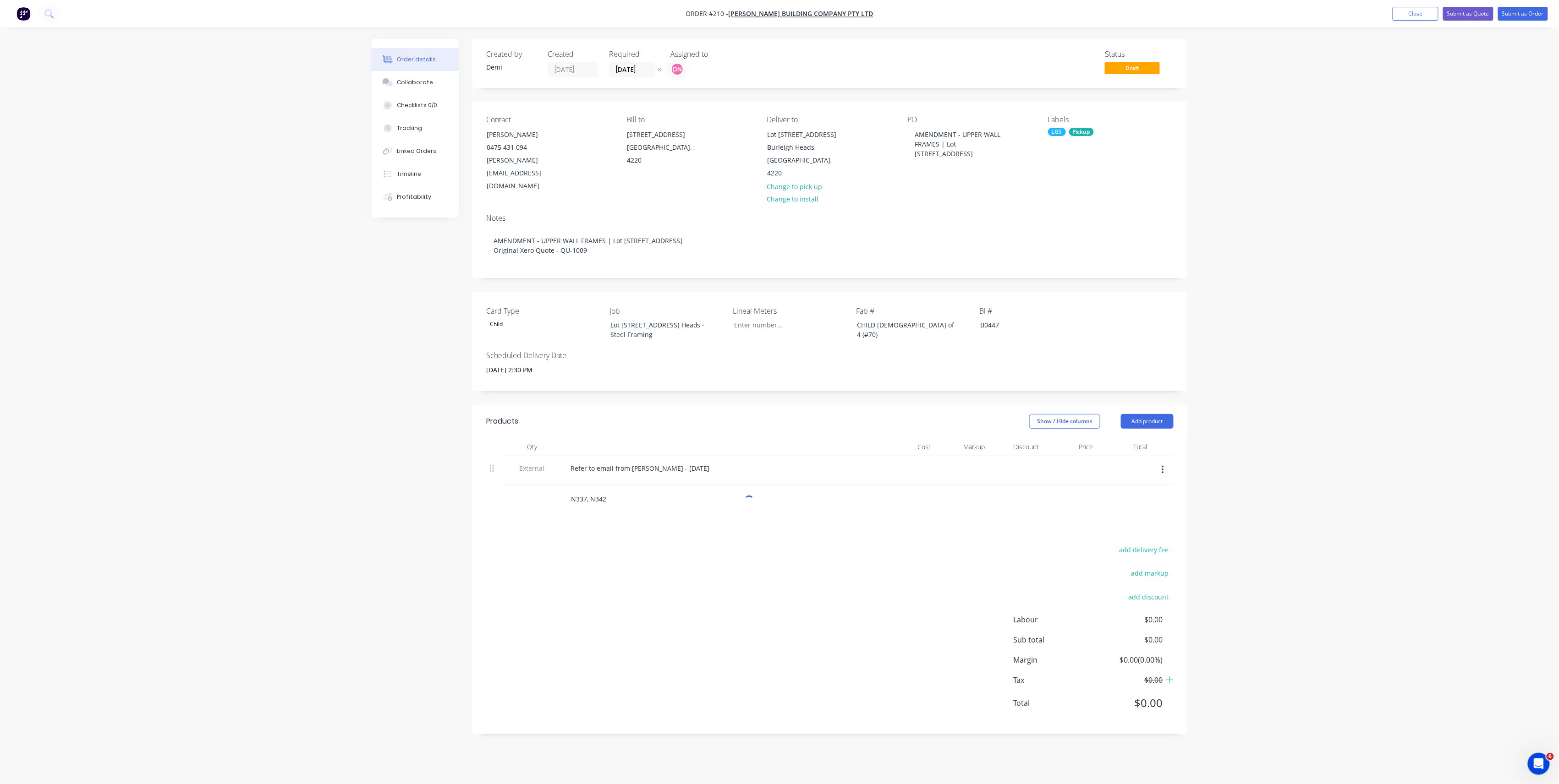
click at [589, 490] on input "N337, N342" at bounding box center [662, 499] width 183 height 18
click at [624, 490] on input "N337N342" at bounding box center [662, 499] width 183 height 18
type input "N337"
click at [659, 544] on div "add delivery fee add markup add discount Labour $0.00 Sub total $0.00 Margin $0…" at bounding box center [830, 632] width 688 height 177
click at [660, 490] on input "N337" at bounding box center [662, 499] width 183 height 18
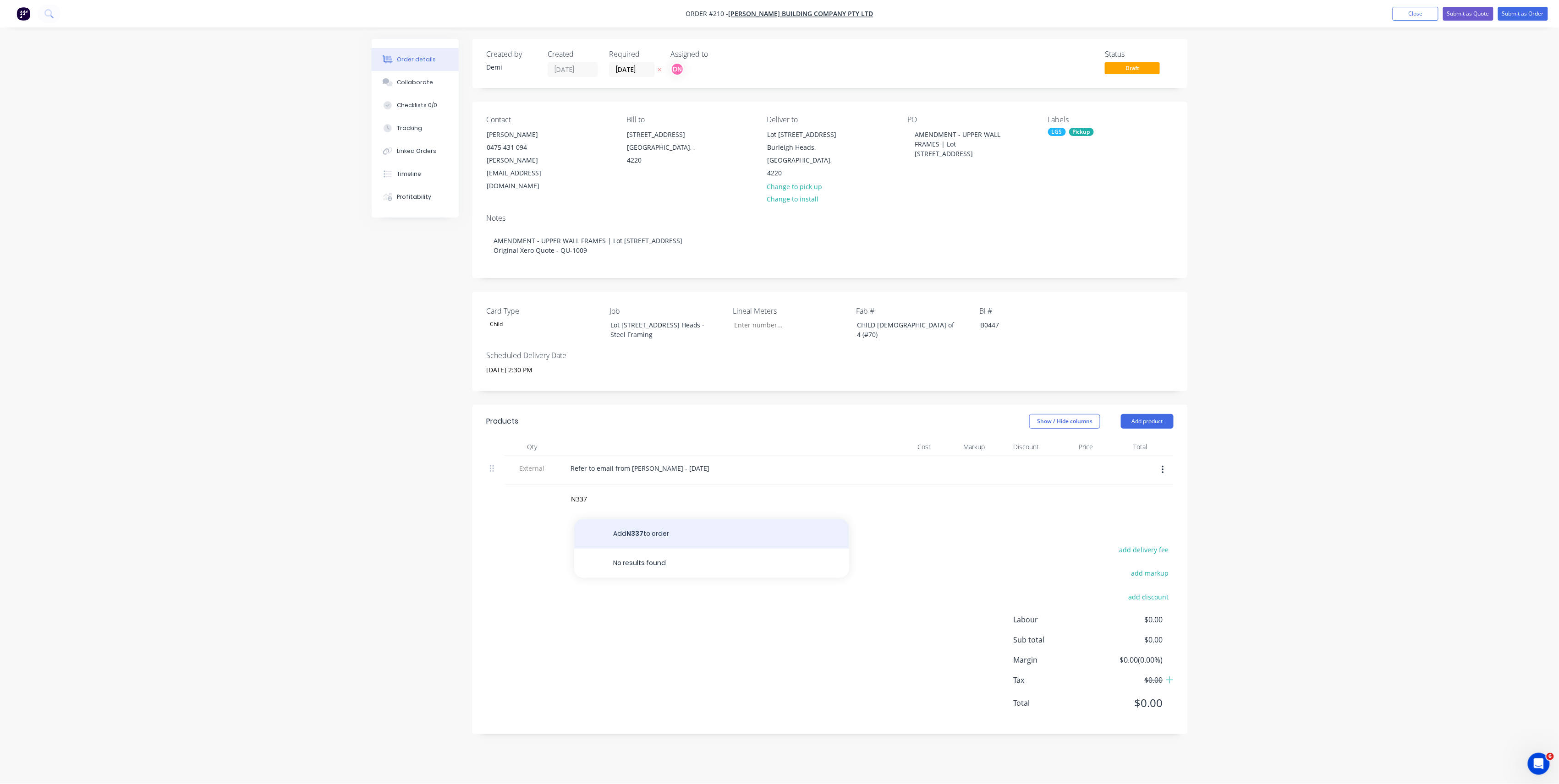
click at [666, 520] on button "Add N337 to order" at bounding box center [712, 534] width 275 height 29
click at [1149, 414] on button "Add product" at bounding box center [1147, 422] width 53 height 15
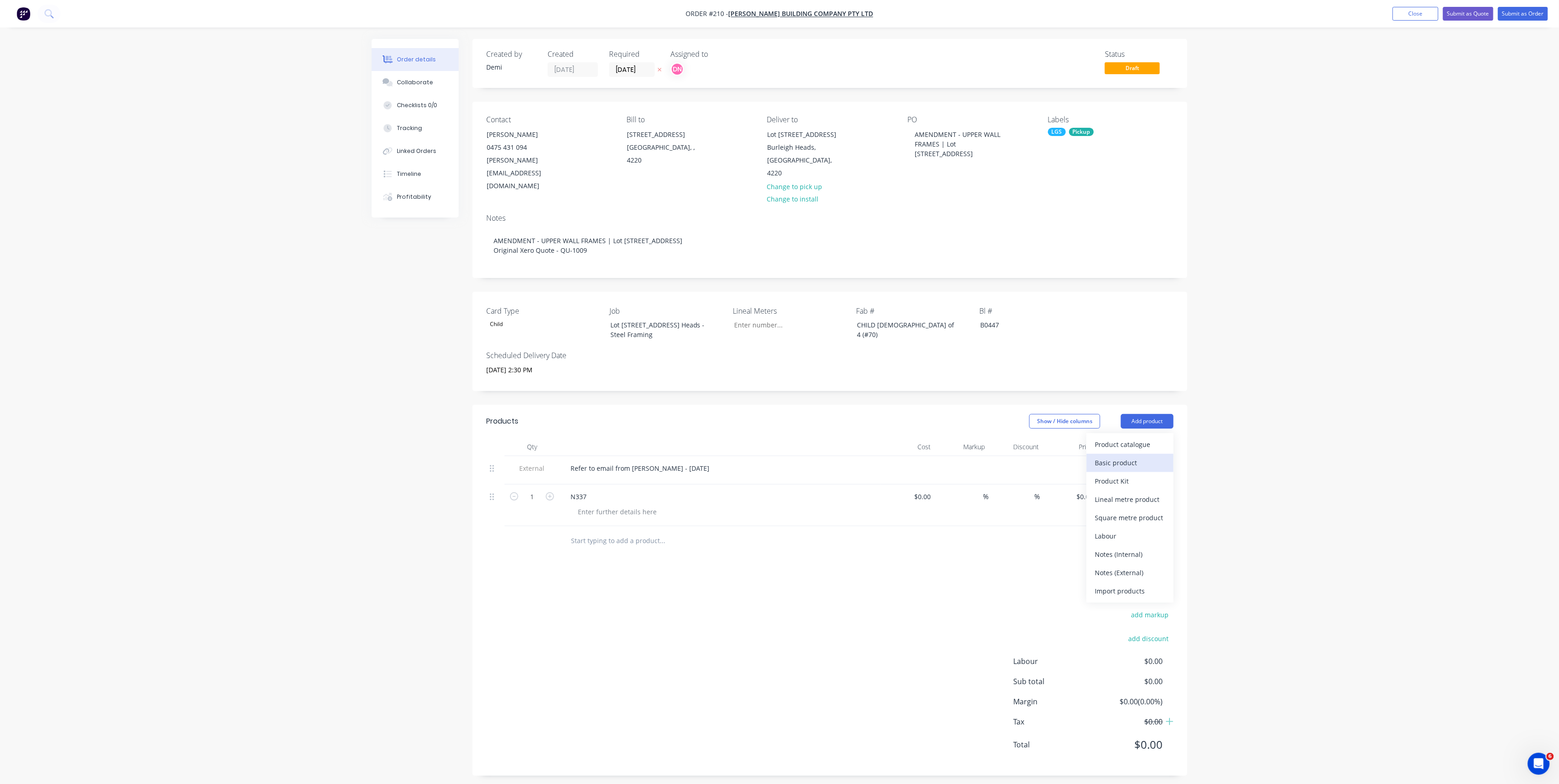
click at [1115, 456] on div "Basic product" at bounding box center [1130, 463] width 71 height 13
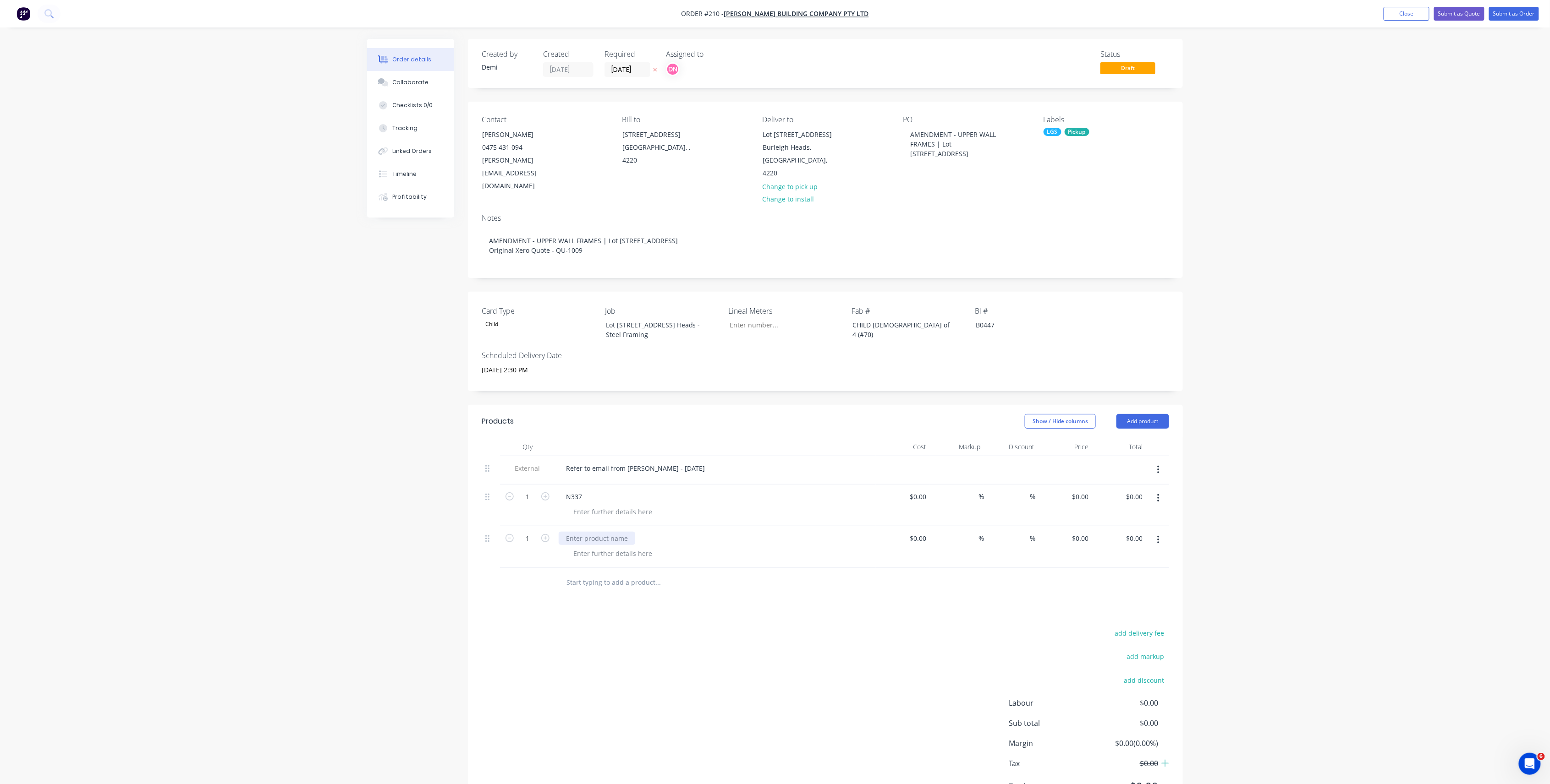
click at [616, 532] on div at bounding box center [597, 538] width 76 height 13
click at [778, 665] on div "add delivery fee add markup add discount Labour $0.00 Sub total $0.00 Margin $0…" at bounding box center [826, 716] width 688 height 177
click at [619, 505] on div at bounding box center [612, 512] width 93 height 13
click at [595, 505] on div "Height 2690mm" at bounding box center [597, 512] width 63 height 13
drag, startPoint x: 626, startPoint y: 495, endPoint x: 531, endPoint y: 498, distance: 95.0
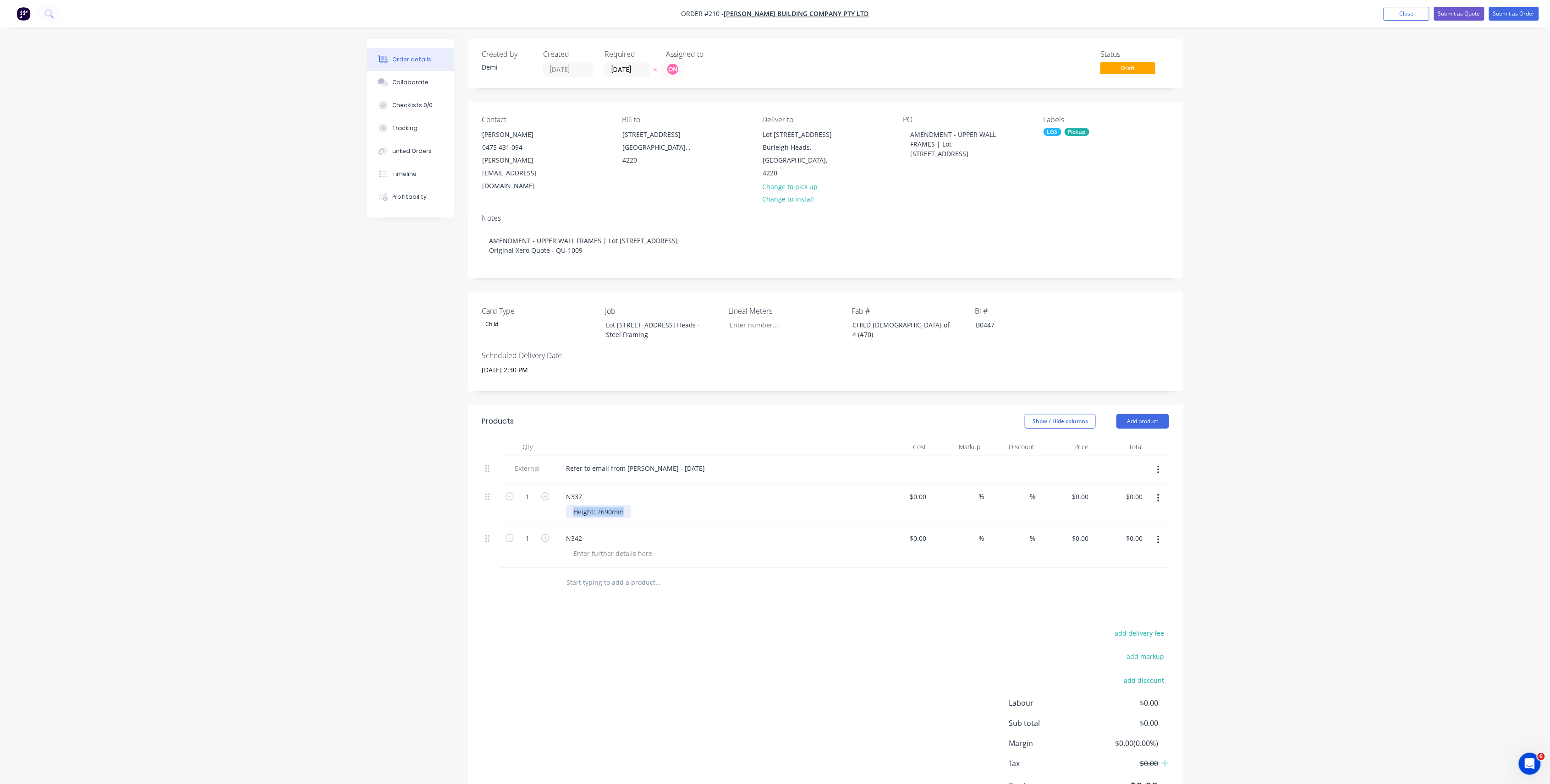
click at [531, 498] on div "1 N337 Height: 2690mm $0.00 $0.00 % % $0.00 $0.00 $0.00 $0.00" at bounding box center [826, 505] width 688 height 42
copy div "Height: 2690mm"
click at [622, 547] on div at bounding box center [612, 554] width 93 height 13
paste div
click at [658, 605] on div "Products Show / Hide columns Add product Qty Cost Markup Discount Price Total E…" at bounding box center [825, 611] width 715 height 413
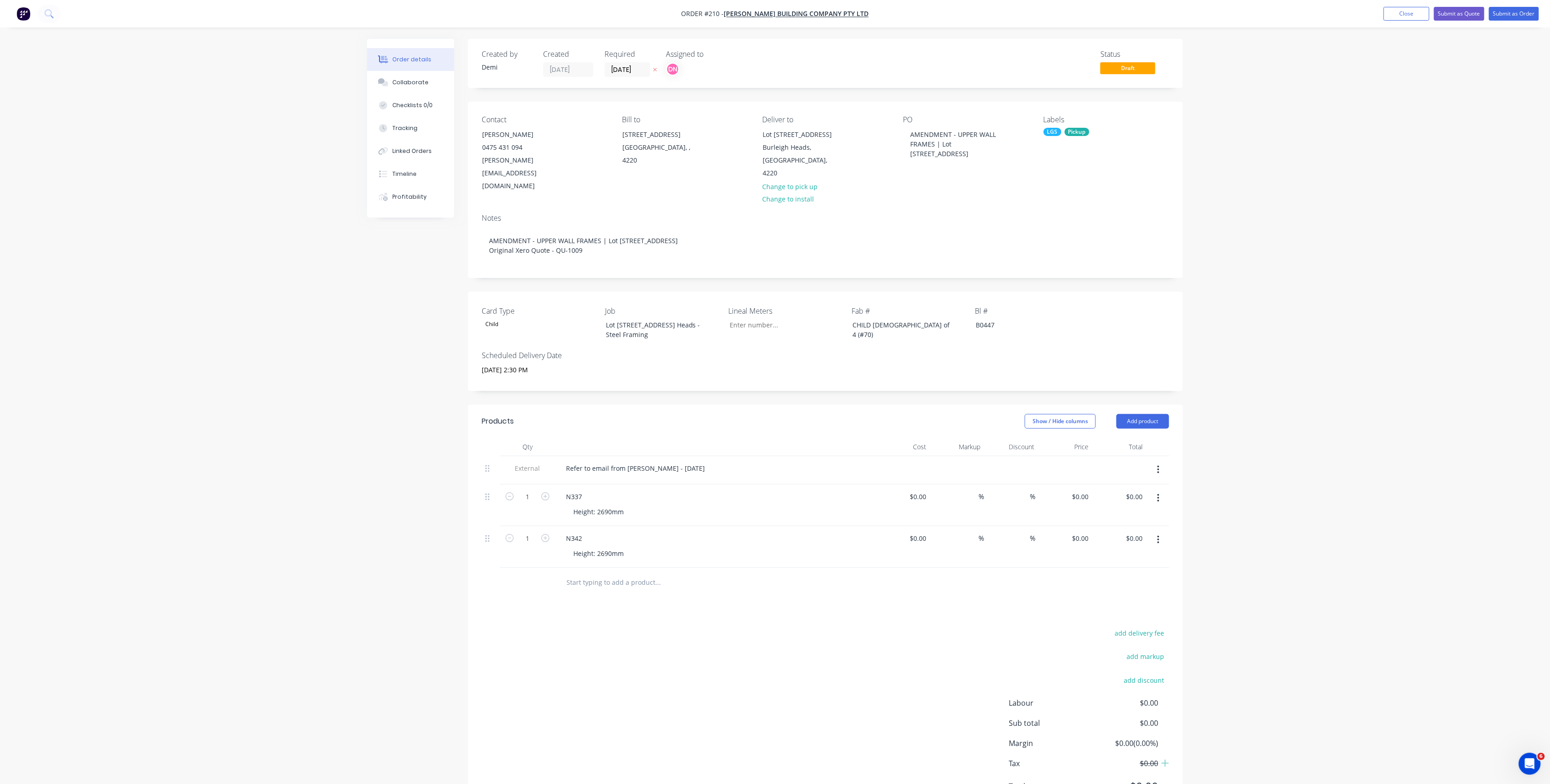
click at [1071, 131] on div "Pickup" at bounding box center [1077, 132] width 25 height 8
click at [1055, 262] on div at bounding box center [1060, 261] width 18 height 18
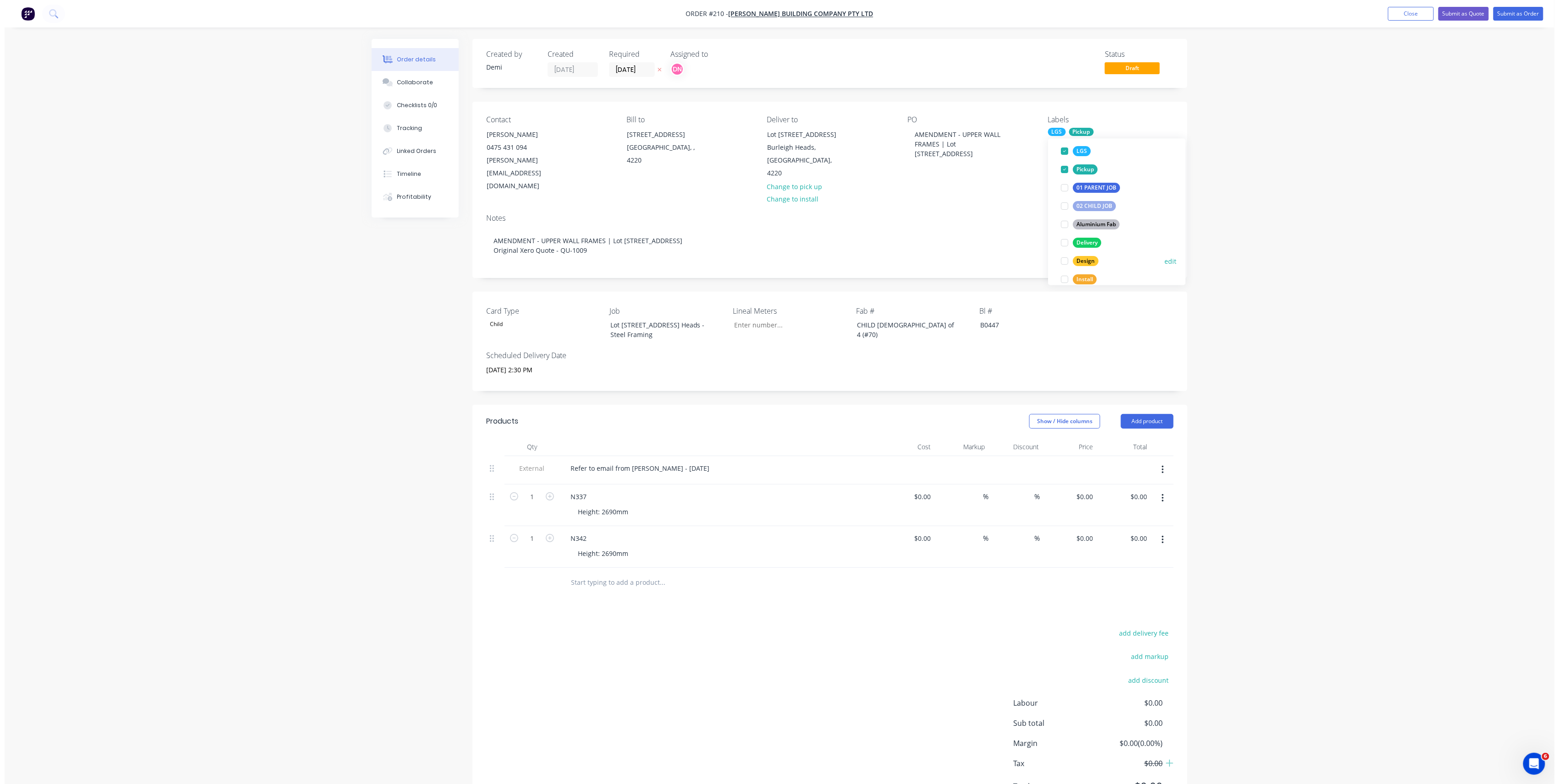
scroll to position [0, 0]
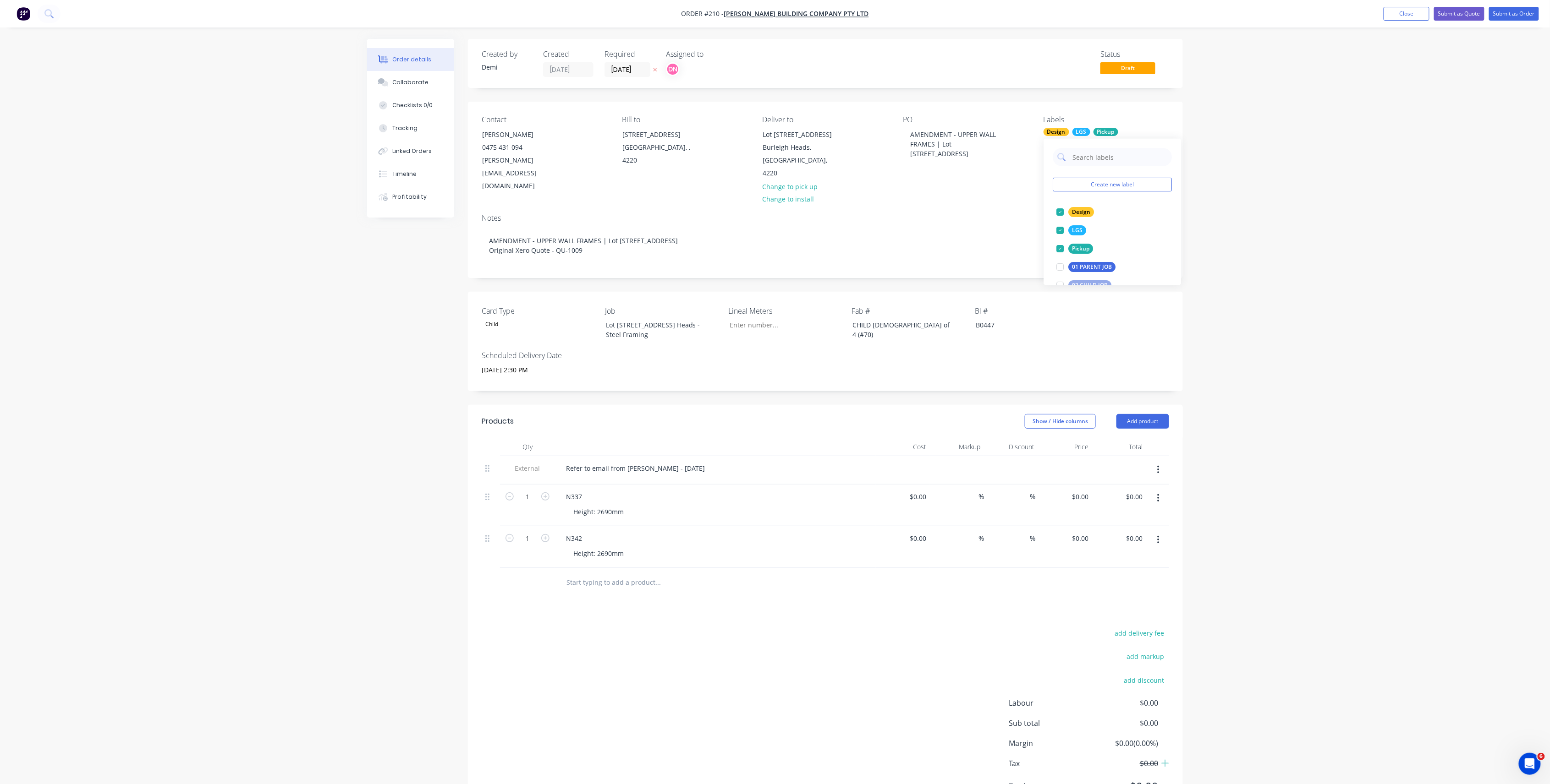
click at [1266, 246] on div "Order details Collaborate Checklists 0/0 Tracking Linked Orders Timeline Profit…" at bounding box center [775, 416] width 1550 height 831
click at [945, 144] on div "AMENDMENT - UPPER WALL FRAMES | Lot [STREET_ADDRESS]" at bounding box center [960, 144] width 114 height 33
drag, startPoint x: 488, startPoint y: 452, endPoint x: 490, endPoint y: 552, distance: 100.0
click at [490, 552] on div "External Refer to email from [PERSON_NAME] - [DATE] 1 N337 Height: 2690mm $0.00…" at bounding box center [826, 512] width 688 height 112
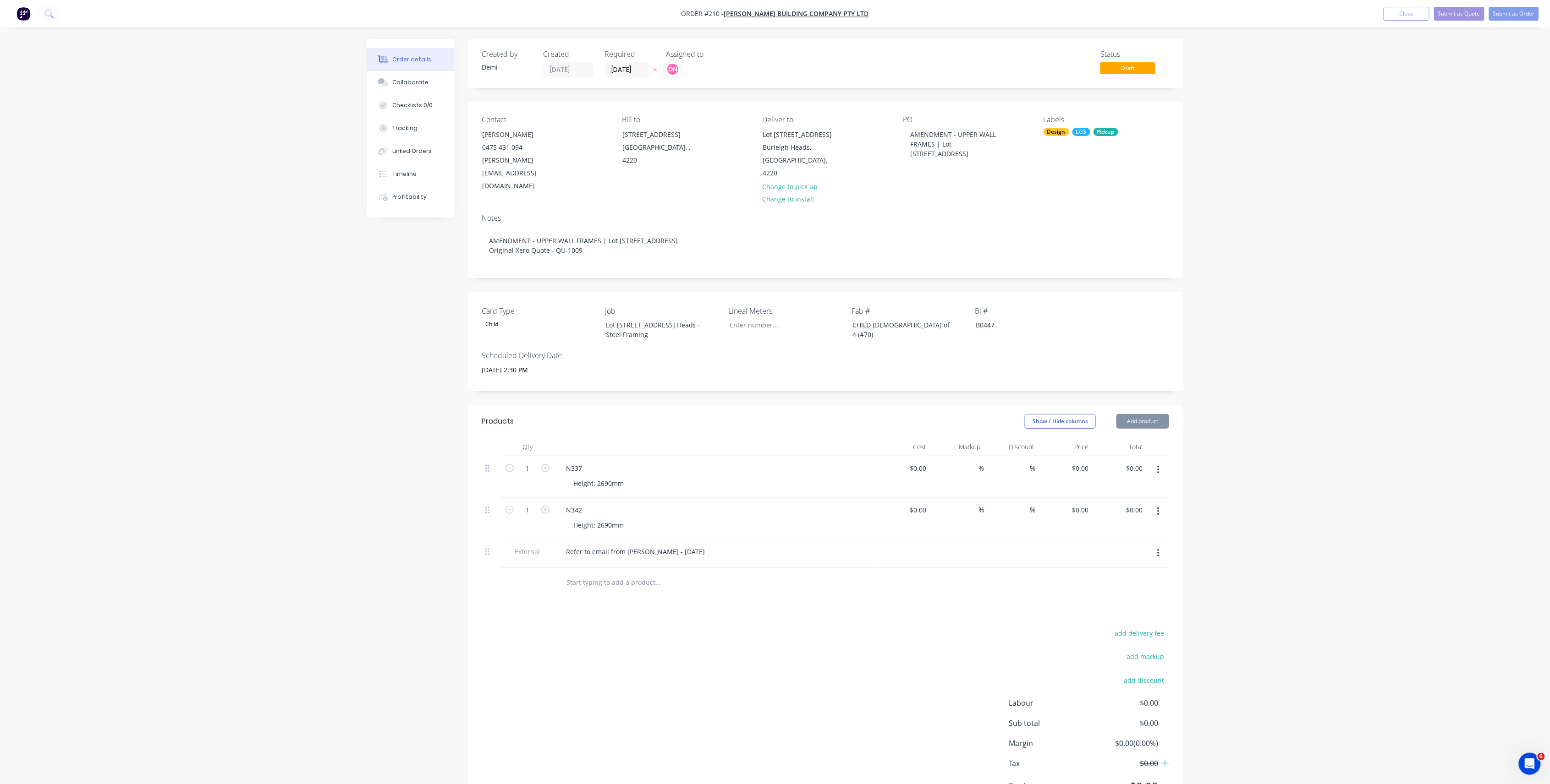
click at [1153, 545] on button "button" at bounding box center [1158, 553] width 22 height 16
drag, startPoint x: 563, startPoint y: 536, endPoint x: 790, endPoint y: 537, distance: 227.0
click at [790, 545] on div "Refer to email from [PERSON_NAME] - [DATE]" at bounding box center [715, 552] width 314 height 13
click at [1154, 545] on button "button" at bounding box center [1158, 553] width 22 height 16
click at [1137, 589] on div "Delete" at bounding box center [1125, 596] width 71 height 13
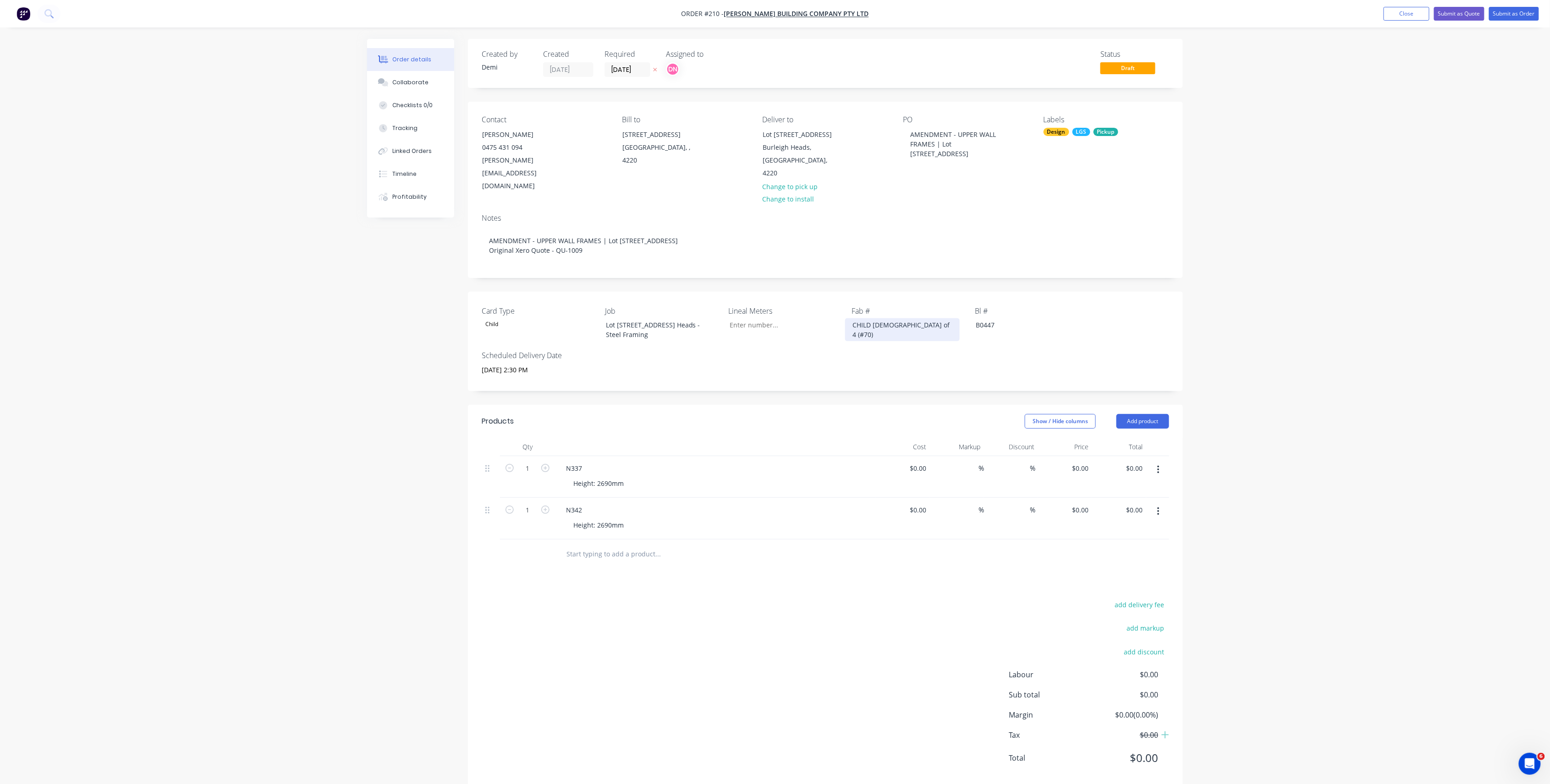
click at [858, 318] on div "CHILD [DEMOGRAPHIC_DATA] of 4 (#70)" at bounding box center [902, 330] width 114 height 23
drag, startPoint x: 928, startPoint y: 309, endPoint x: 803, endPoint y: 309, distance: 125.0
click at [803, 309] on div "Card Type Child Job Lot [STREET_ADDRESS] Heads - Steel Framing Lineal Meters Fa…" at bounding box center [825, 341] width 715 height 99
click at [996, 318] on div "B0447" at bounding box center [1025, 325] width 114 height 13
click at [948, 136] on div "AMENDMENT - UPPER WALL FRAMES | Lot [STREET_ADDRESS]" at bounding box center [960, 144] width 114 height 33
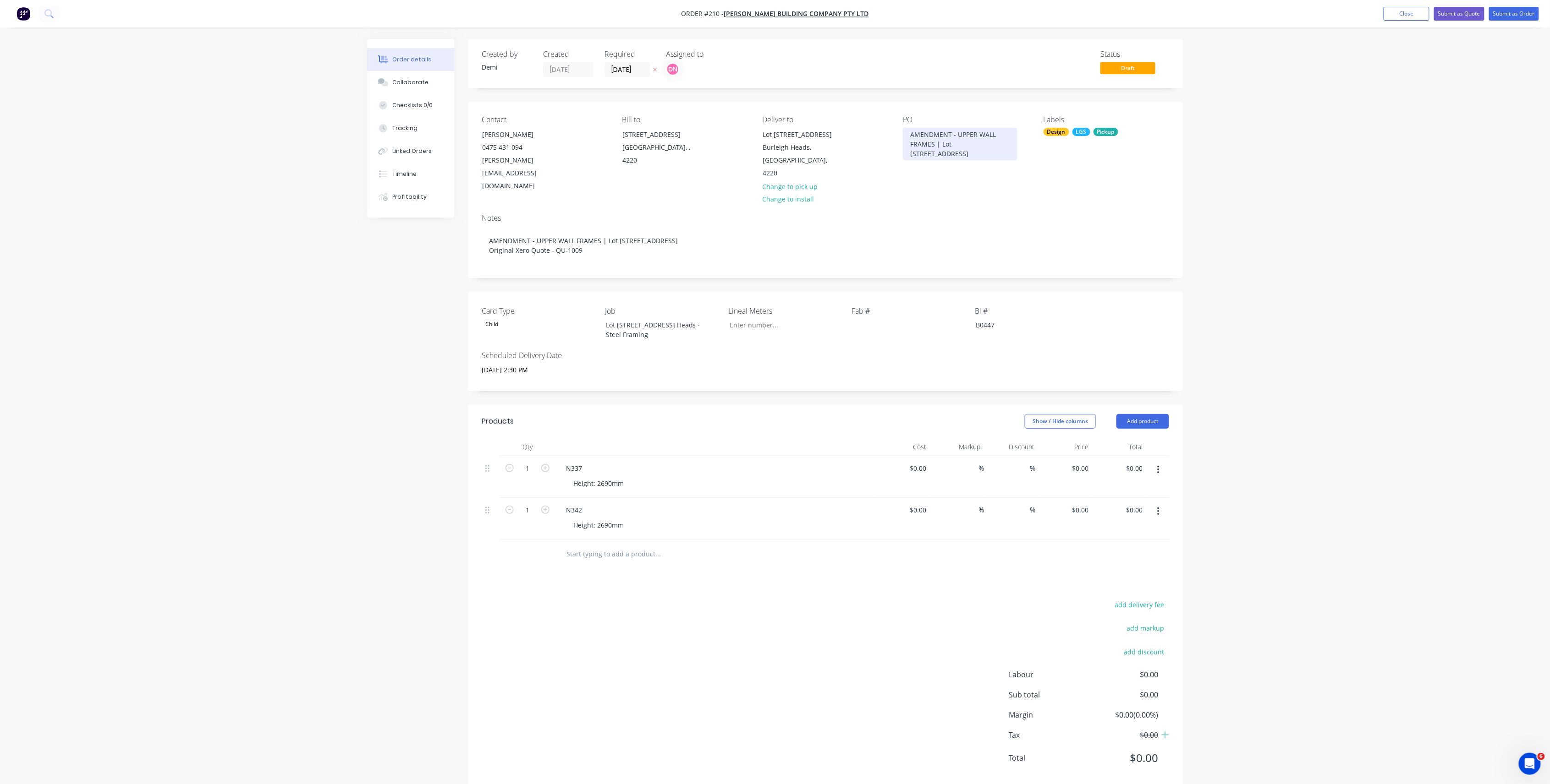
click at [948, 136] on div "AMENDMENT - UPPER WALL FRAMES | Lot [STREET_ADDRESS]" at bounding box center [960, 144] width 114 height 33
click at [956, 134] on div "AMENDMENT - UPPER WALL FRAMES | Lot [STREET_ADDRESS]" at bounding box center [960, 144] width 114 height 33
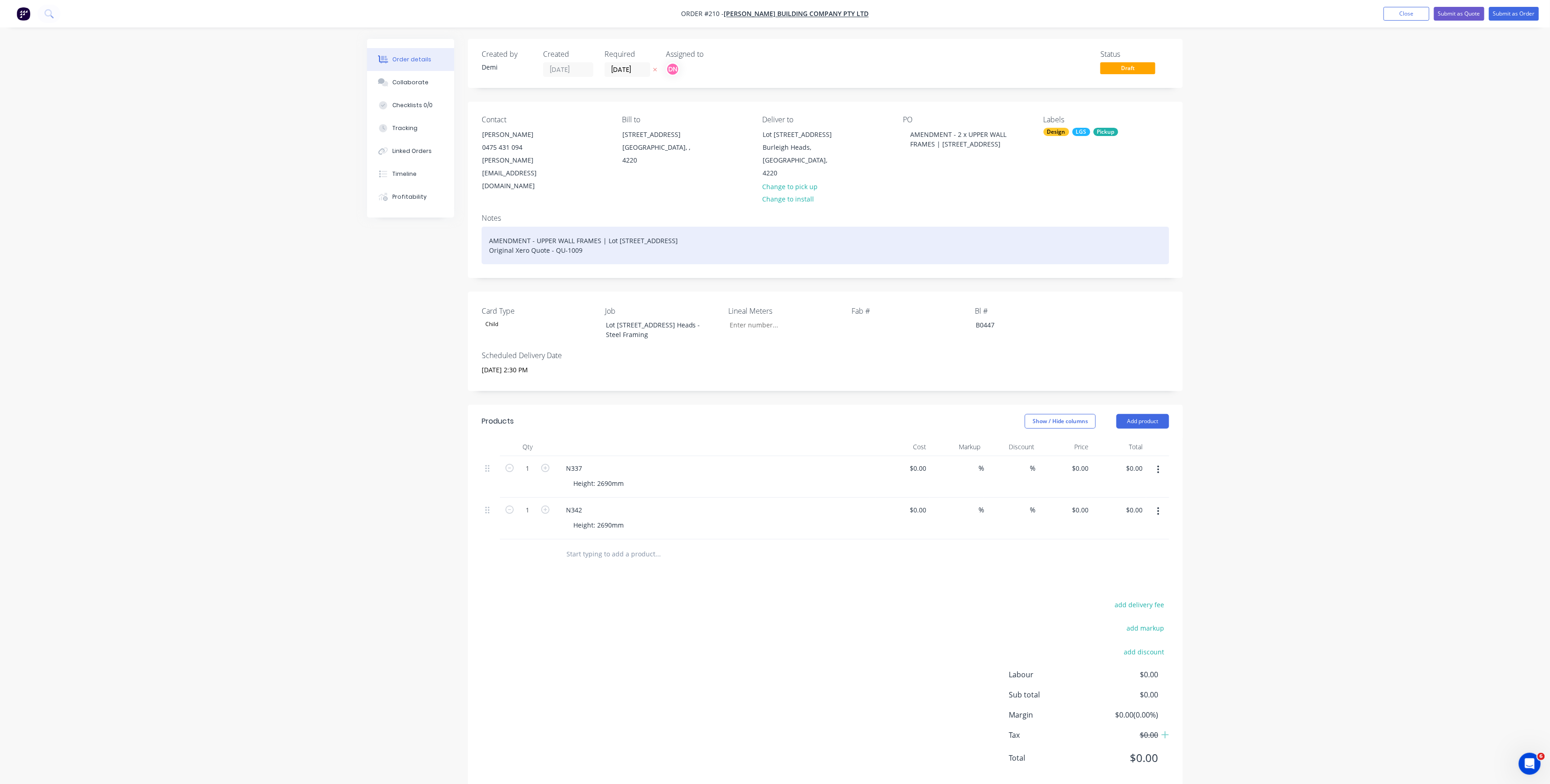
click at [536, 227] on div "AMENDMENT - UPPER WALL FRAMES | Lot [STREET_ADDRESS] Original Xero Quote - QU-1…" at bounding box center [826, 246] width 688 height 38
click at [739, 227] on div "AMENDMENT - 2 x UPPER WALL FRAMES | [STREET_ADDRESS], B0447 Original Xero Quote…" at bounding box center [826, 250] width 688 height 47
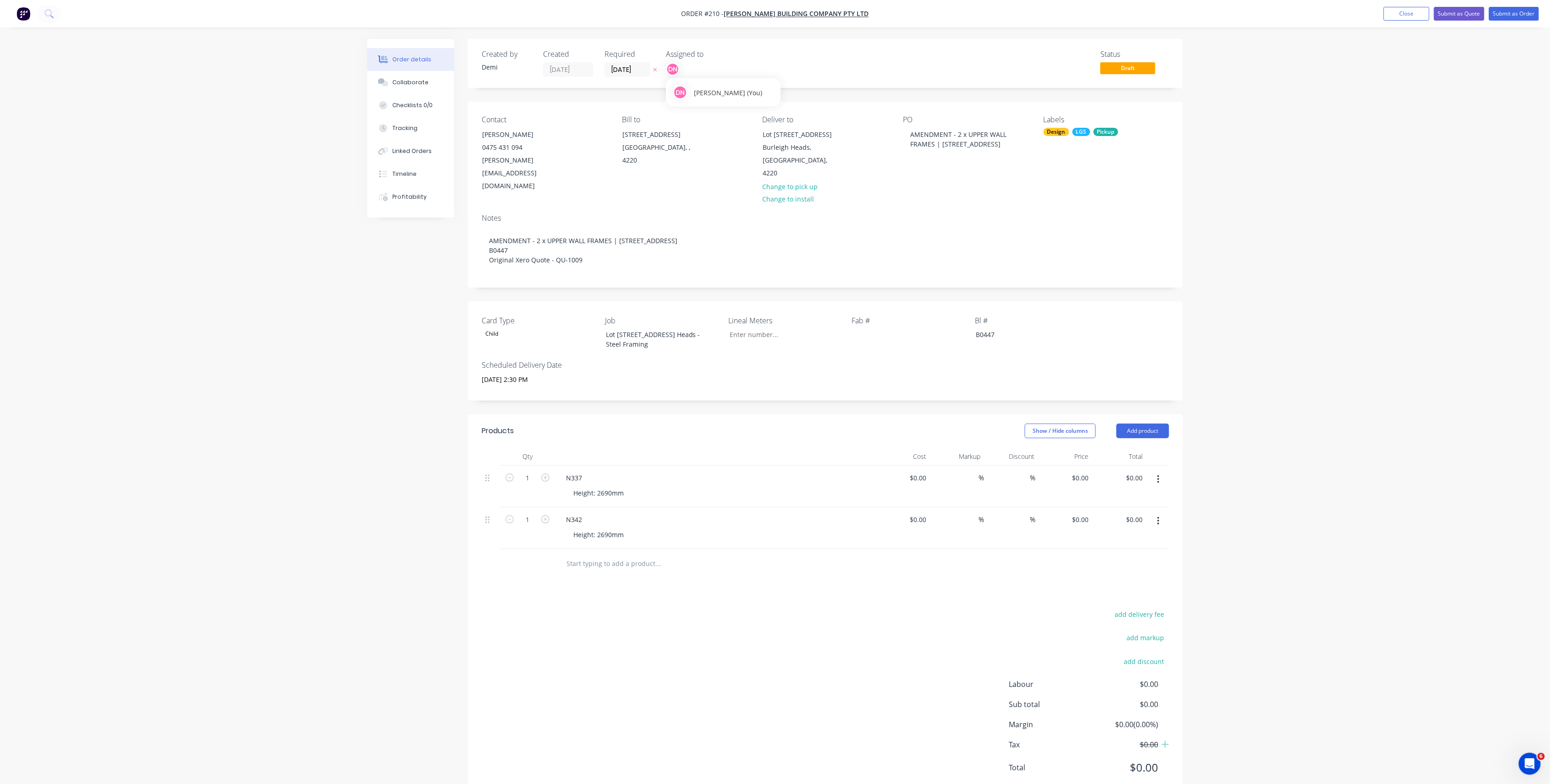
click at [675, 68] on div "DN" at bounding box center [672, 69] width 14 height 14
click at [699, 95] on input "text" at bounding box center [747, 97] width 111 height 18
type input "mi"
click at [677, 154] on div at bounding box center [681, 156] width 18 height 18
click at [1058, 214] on div "Notes" at bounding box center [826, 218] width 688 height 8
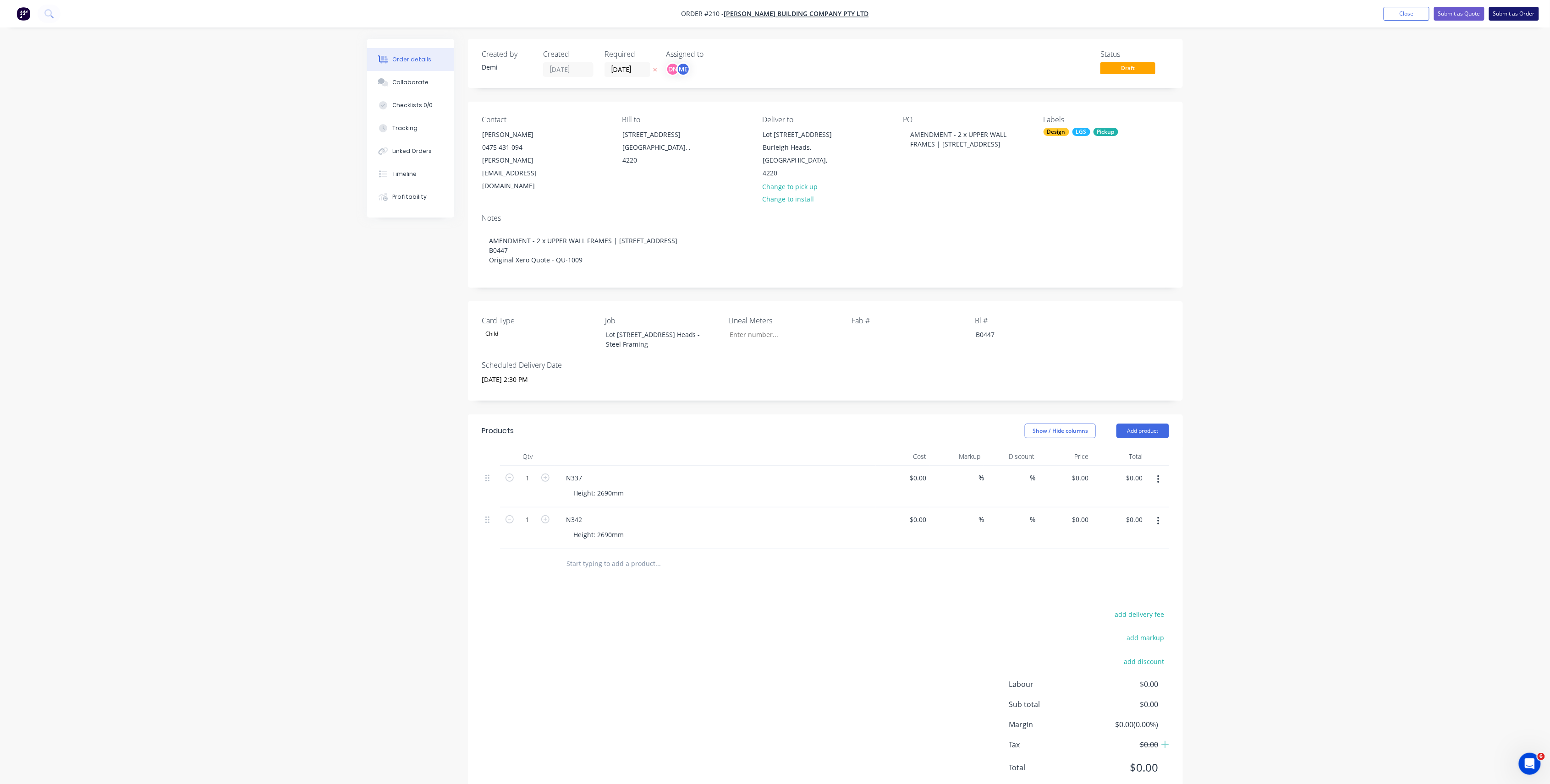
click at [1505, 18] on button "Submit as Order" at bounding box center [1514, 13] width 50 height 14
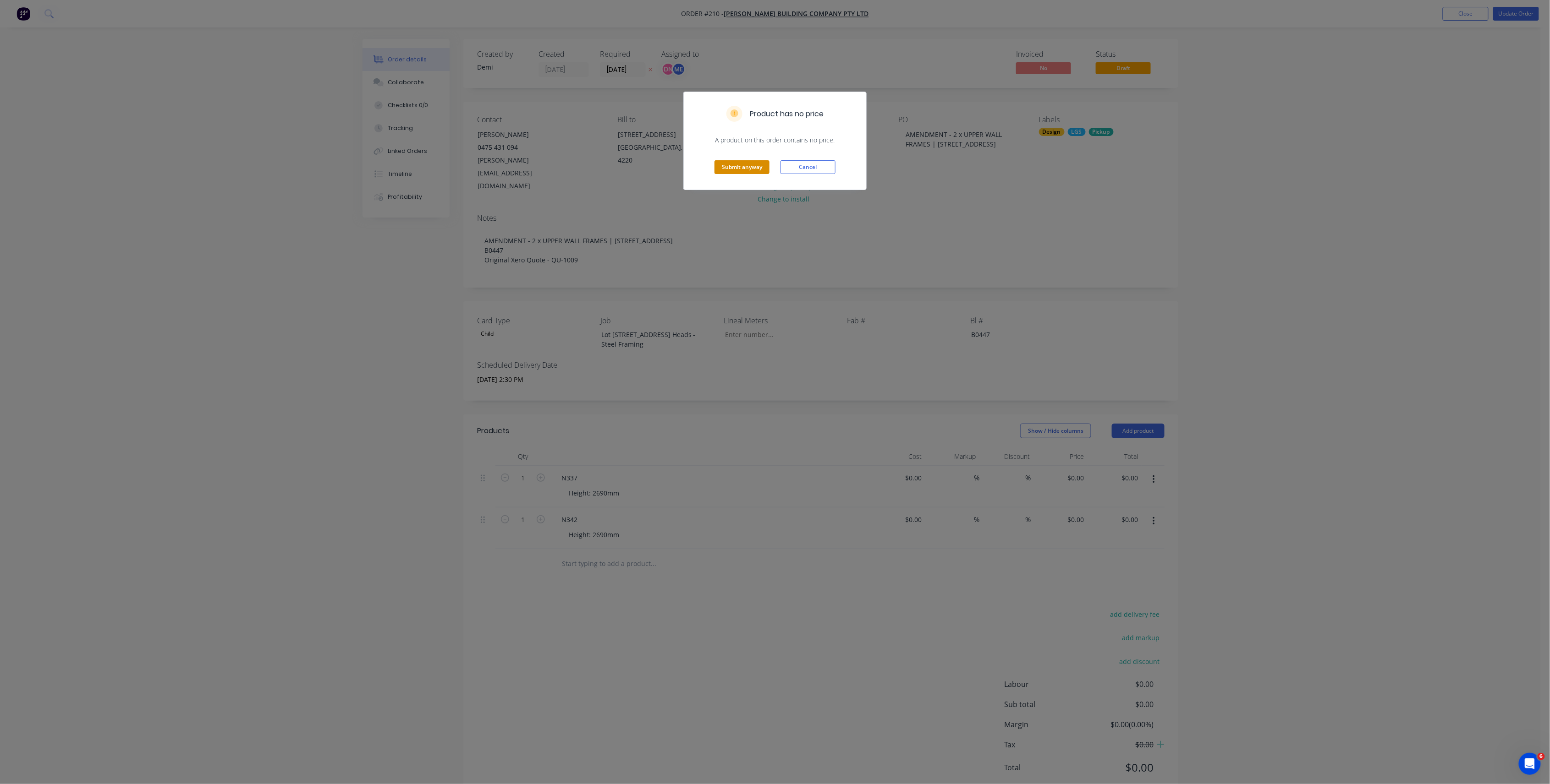
click at [746, 166] on button "Submit anyway" at bounding box center [741, 167] width 55 height 14
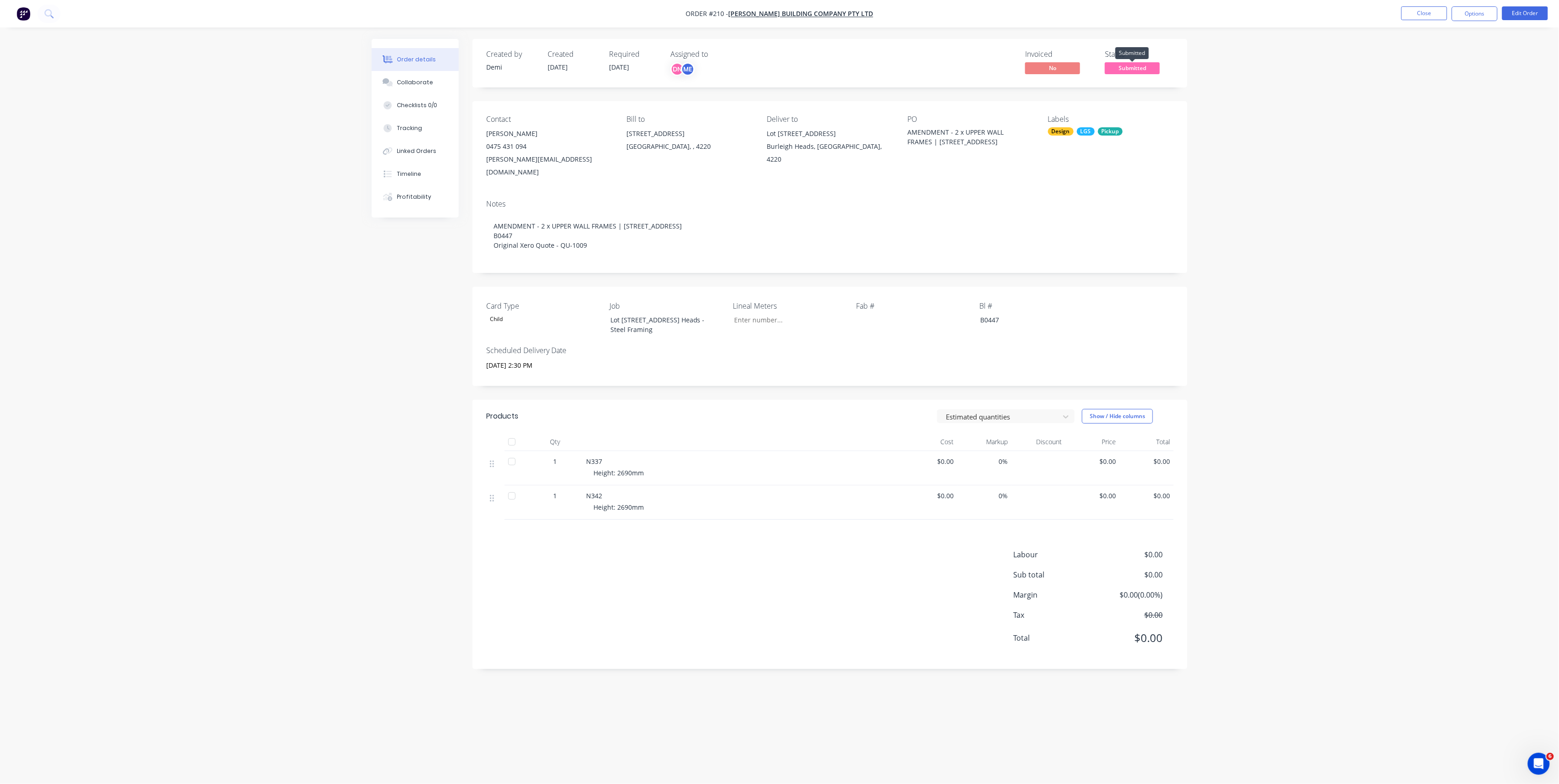
click at [1122, 65] on span "Submitted" at bounding box center [1132, 68] width 55 height 11
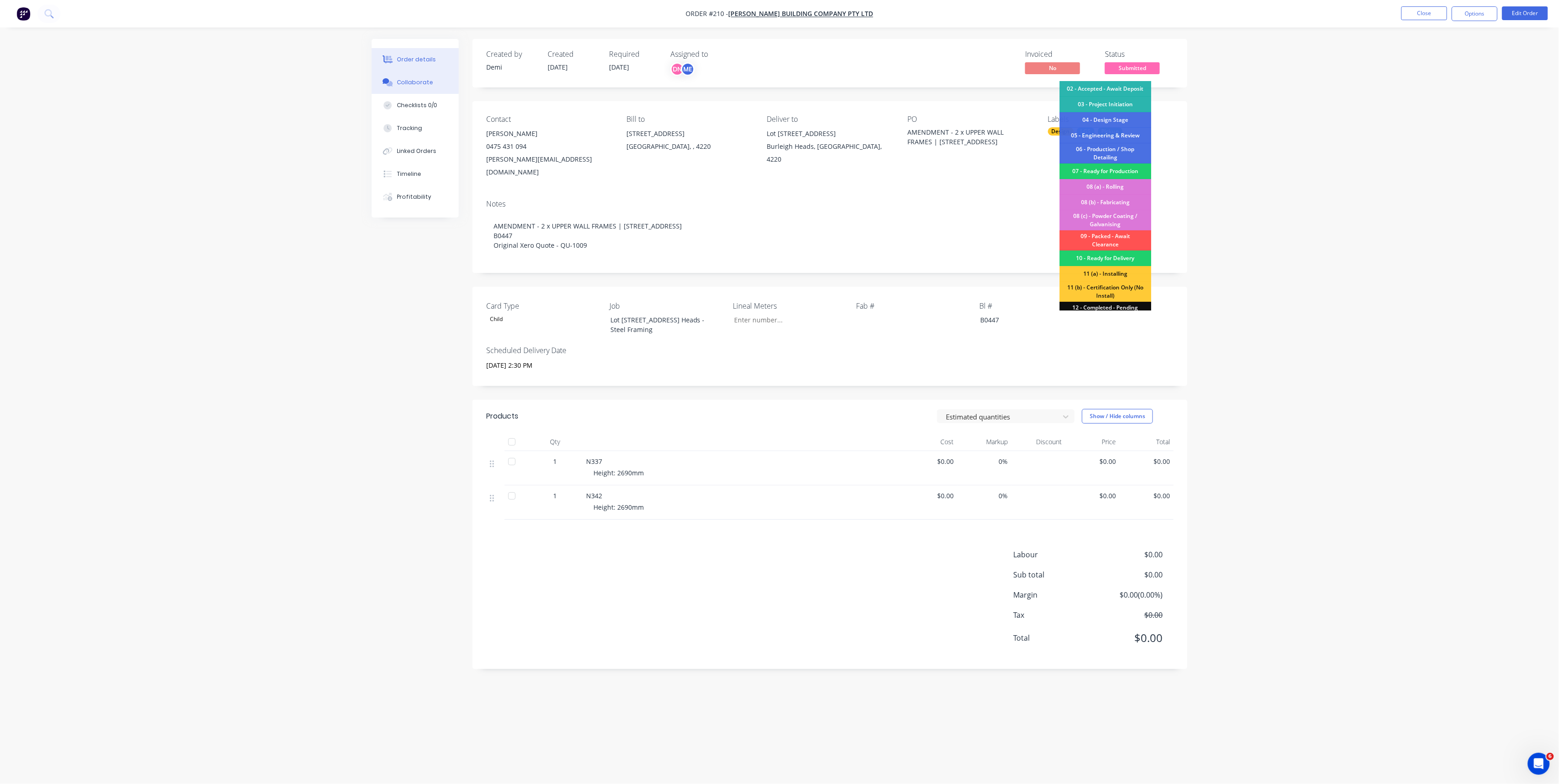
click at [430, 84] on button "Collaborate" at bounding box center [415, 82] width 87 height 23
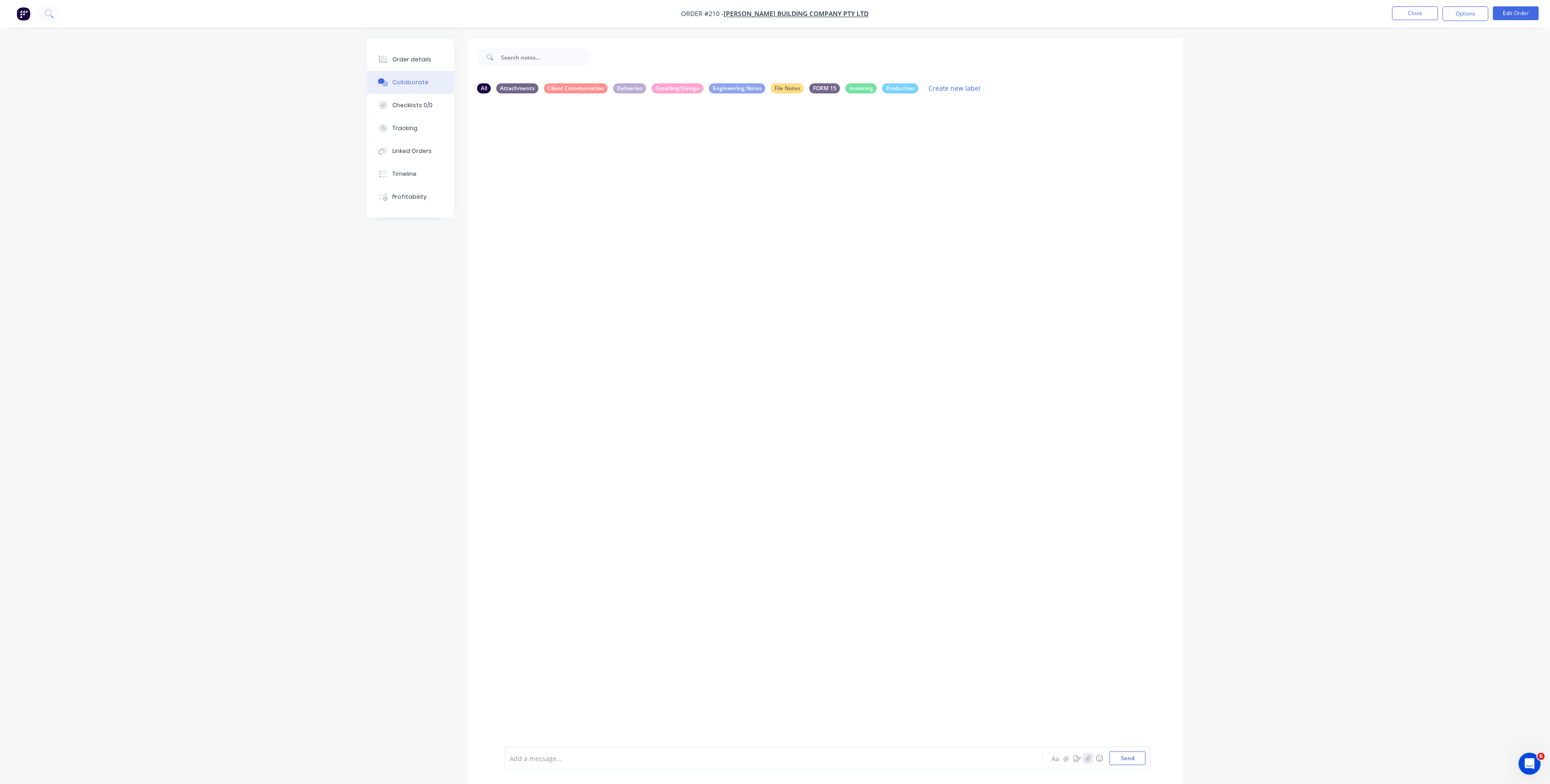
click at [1086, 761] on icon "button" at bounding box center [1088, 759] width 5 height 7
click at [1139, 752] on button "Send" at bounding box center [1128, 759] width 36 height 14
click at [579, 169] on icon "button" at bounding box center [578, 171] width 3 height 10
click at [607, 174] on button "Labels" at bounding box center [639, 175] width 103 height 21
click at [620, 241] on div at bounding box center [623, 242] width 18 height 18
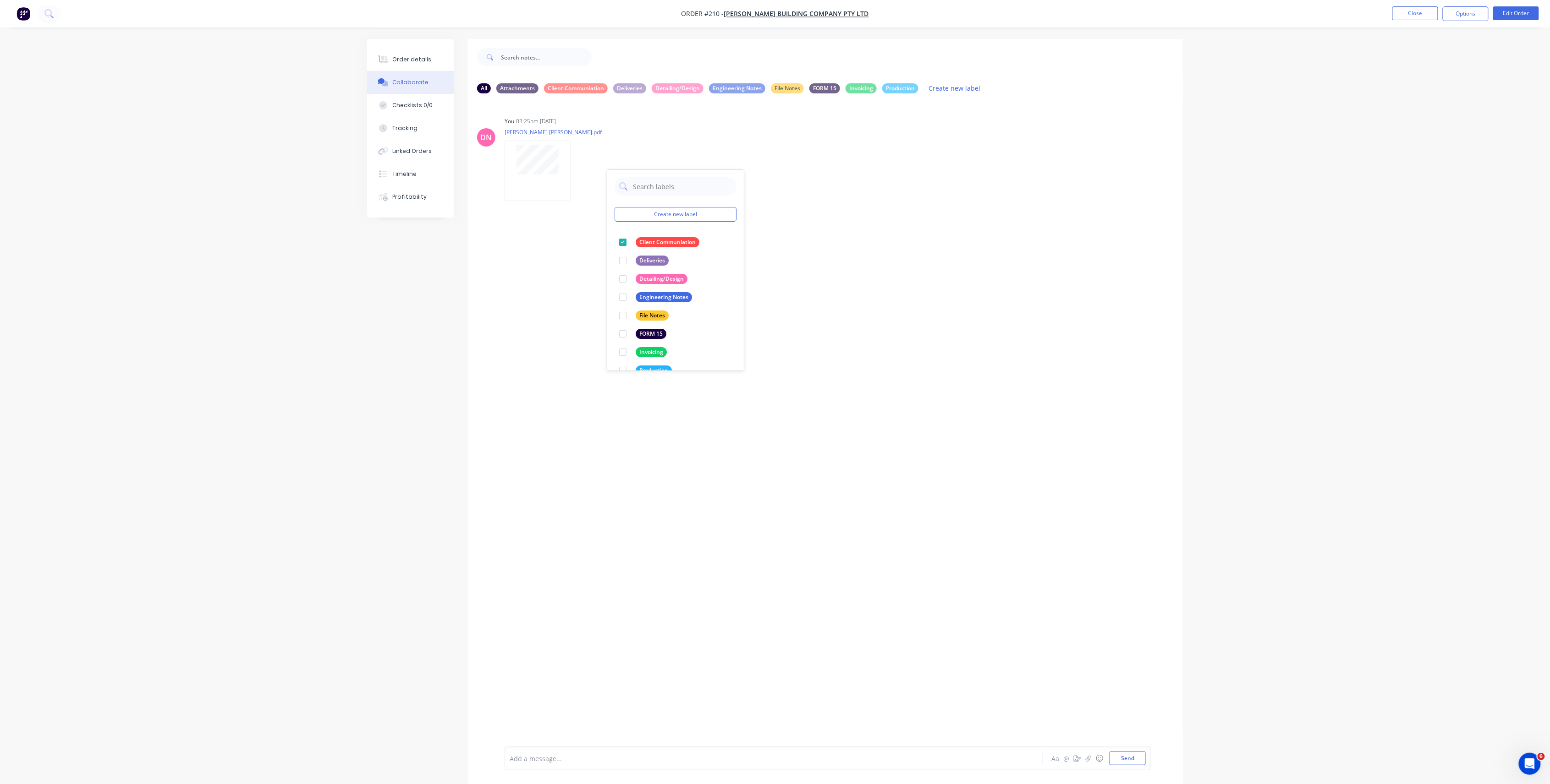
click at [782, 267] on div "DN You 03:25pm [DATE] [PERSON_NAME] [PERSON_NAME].pdf Labels Download Delete Cr…" at bounding box center [825, 424] width 715 height 646
click at [430, 60] on button "Order details" at bounding box center [411, 60] width 87 height 23
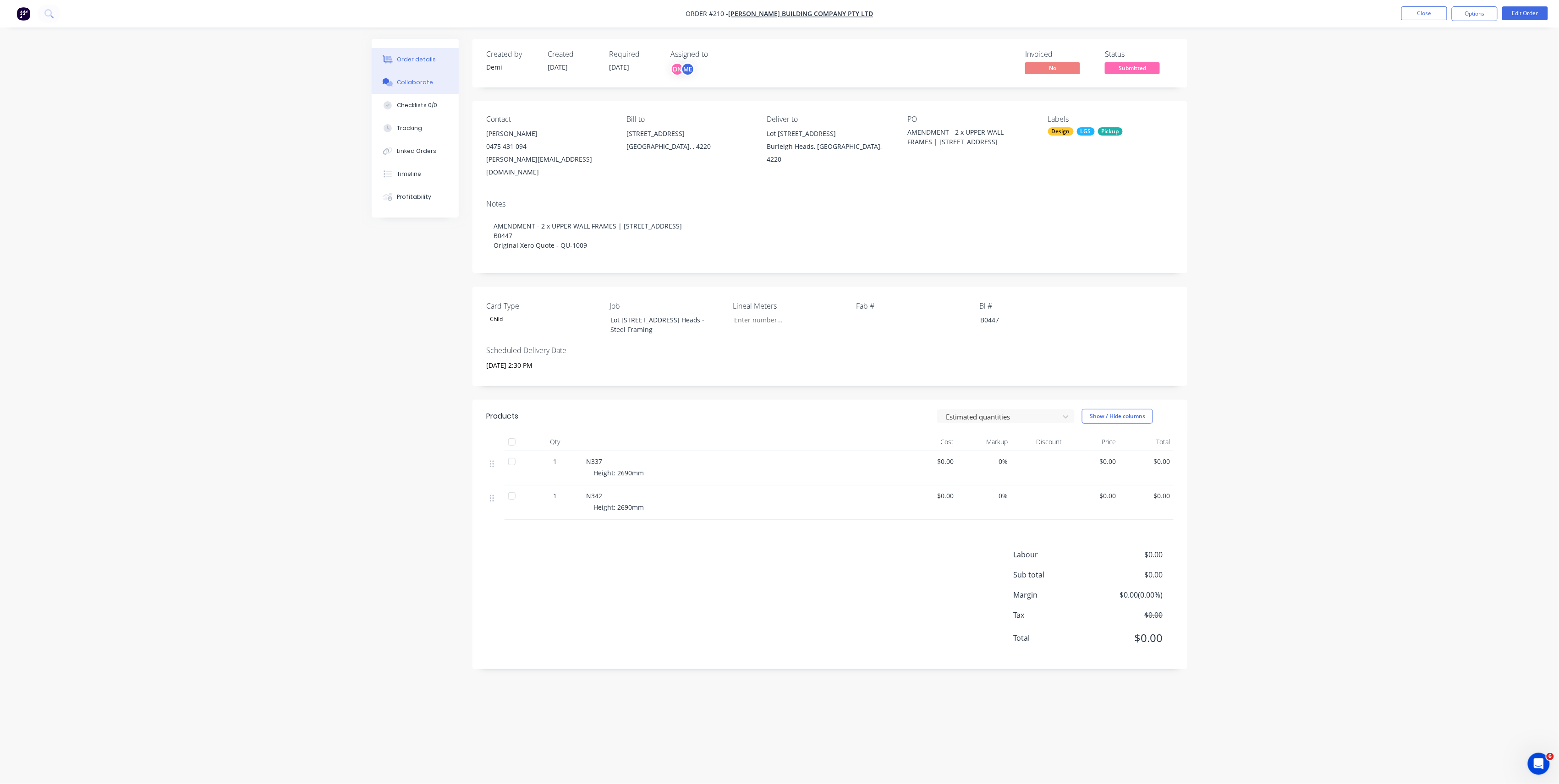
click at [422, 76] on button "Collaborate" at bounding box center [415, 82] width 87 height 23
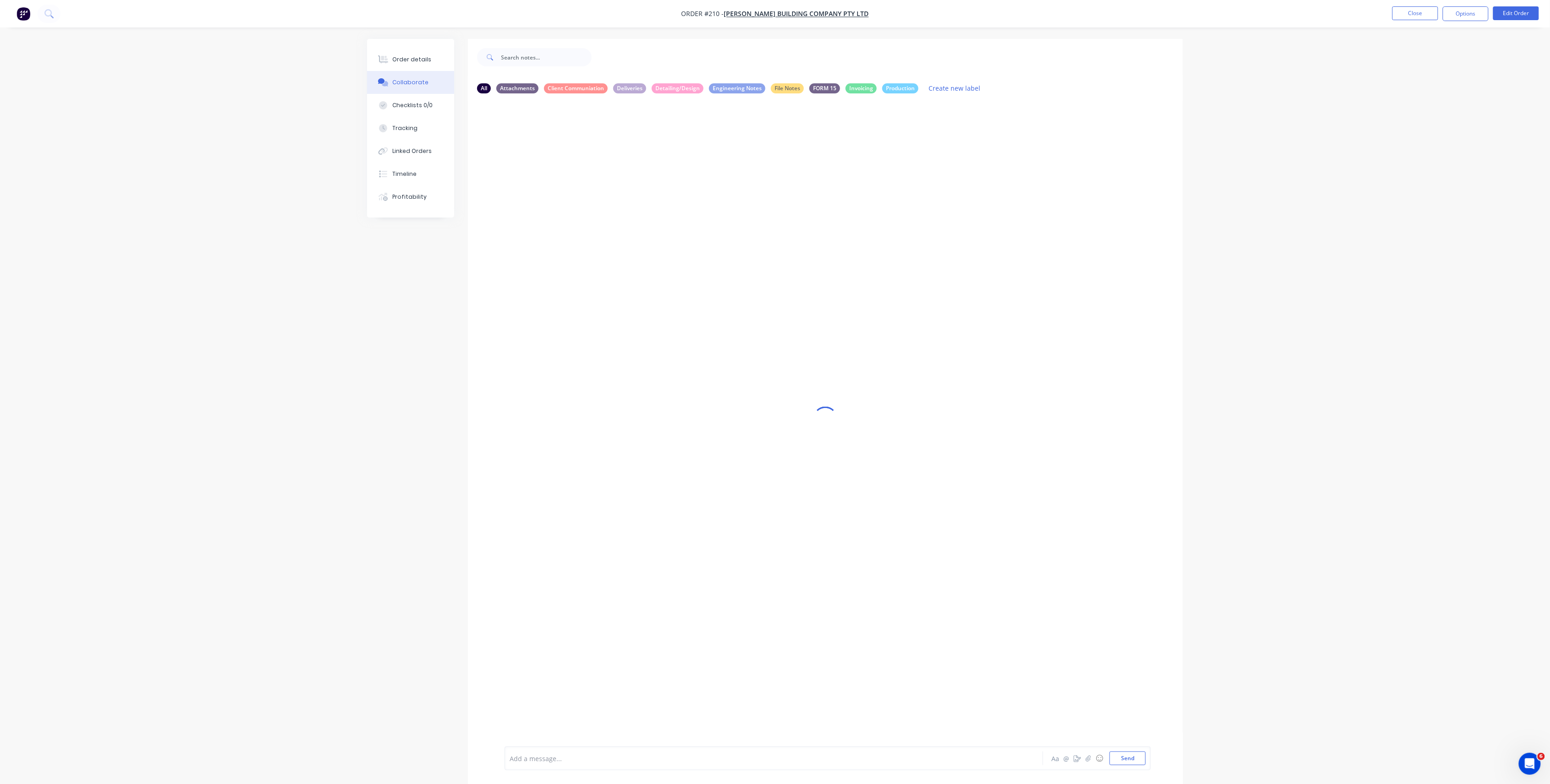
click at [674, 752] on div "Add a message..." at bounding box center [748, 759] width 477 height 14
click at [666, 759] on span "New sales order created for Cowell Drive frames" at bounding box center [645, 759] width 149 height 8
click at [1139, 765] on div "@[PERSON_NAME] New sales order created for Cowell Drive frames Aa @ ☺ Send" at bounding box center [828, 758] width 646 height 24
click at [1138, 757] on button "Send" at bounding box center [1128, 759] width 36 height 14
click at [424, 56] on div "Order details" at bounding box center [412, 60] width 39 height 8
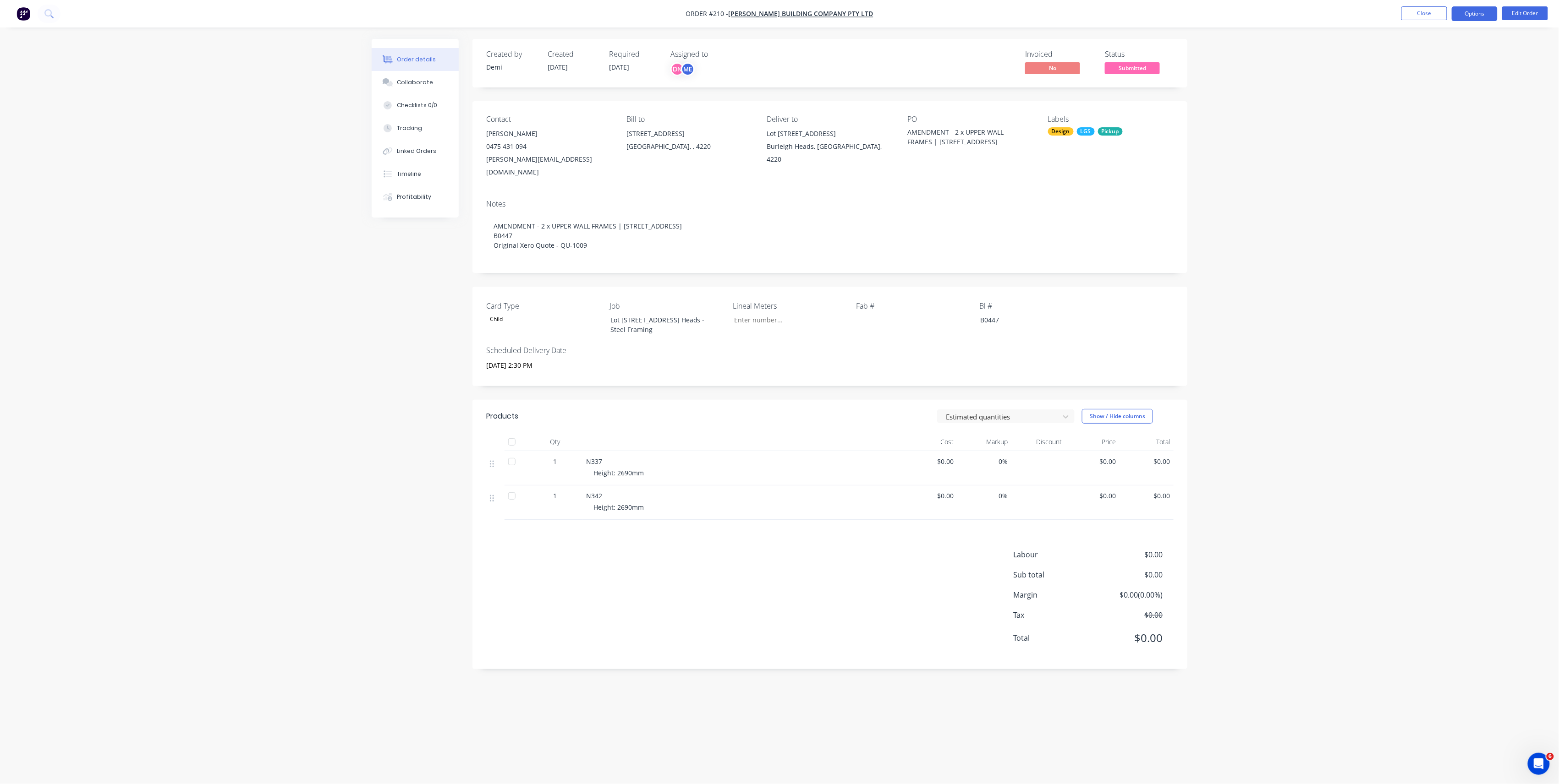
click at [1469, 8] on button "Options" at bounding box center [1475, 14] width 46 height 15
click at [1445, 125] on div "Delivery Docket" at bounding box center [1447, 129] width 84 height 13
click at [1445, 93] on div "Without pricing" at bounding box center [1447, 93] width 84 height 13
click at [1420, 16] on button "Close" at bounding box center [1425, 13] width 46 height 14
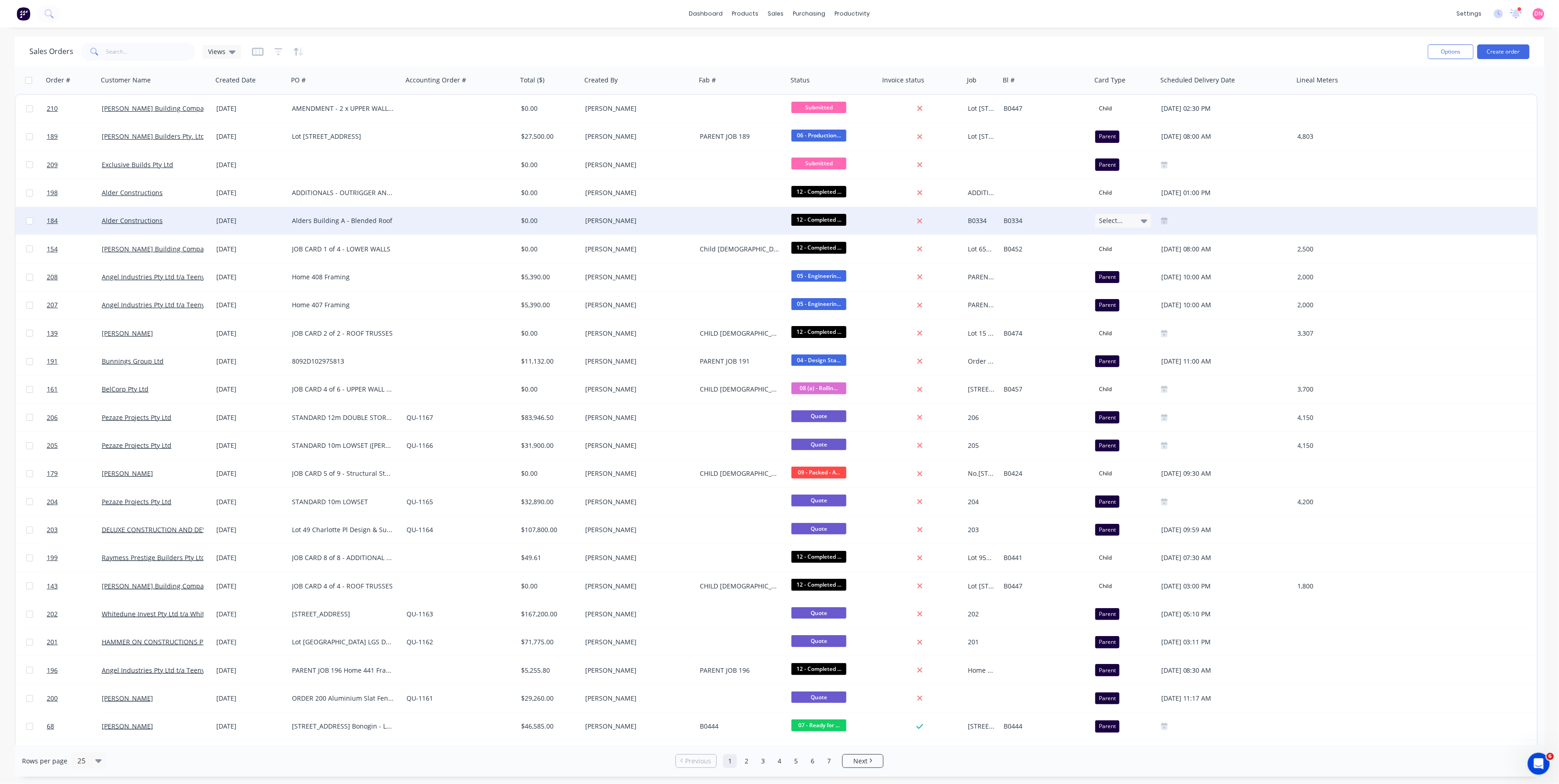
click at [1126, 224] on div "Select..." at bounding box center [1123, 221] width 56 height 14
click at [1117, 287] on div "Child" at bounding box center [1109, 288] width 20 height 13
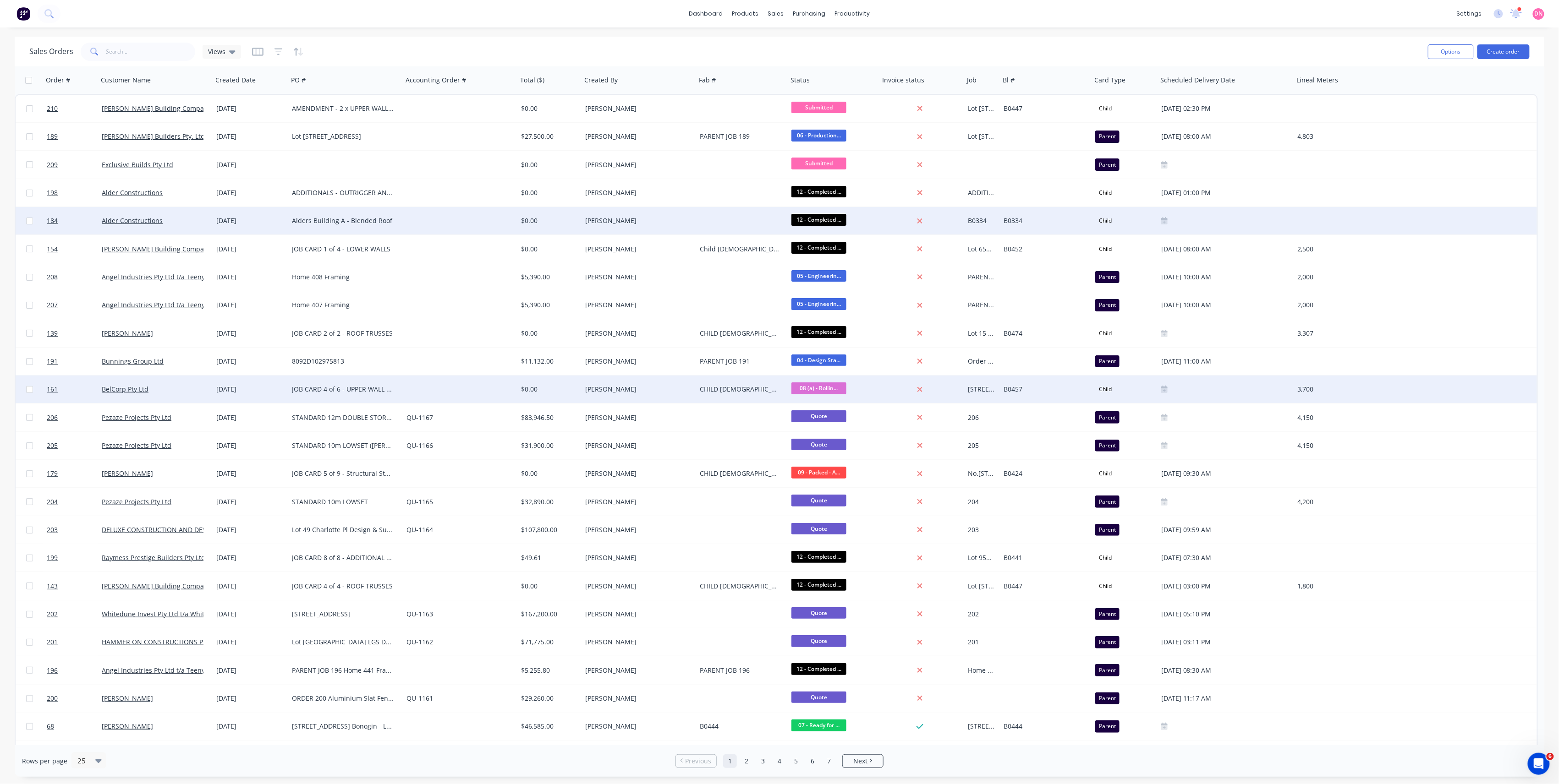
click at [1161, 390] on icon at bounding box center [1164, 391] width 7 height 5
click at [1193, 474] on div "13" at bounding box center [1192, 471] width 14 height 14
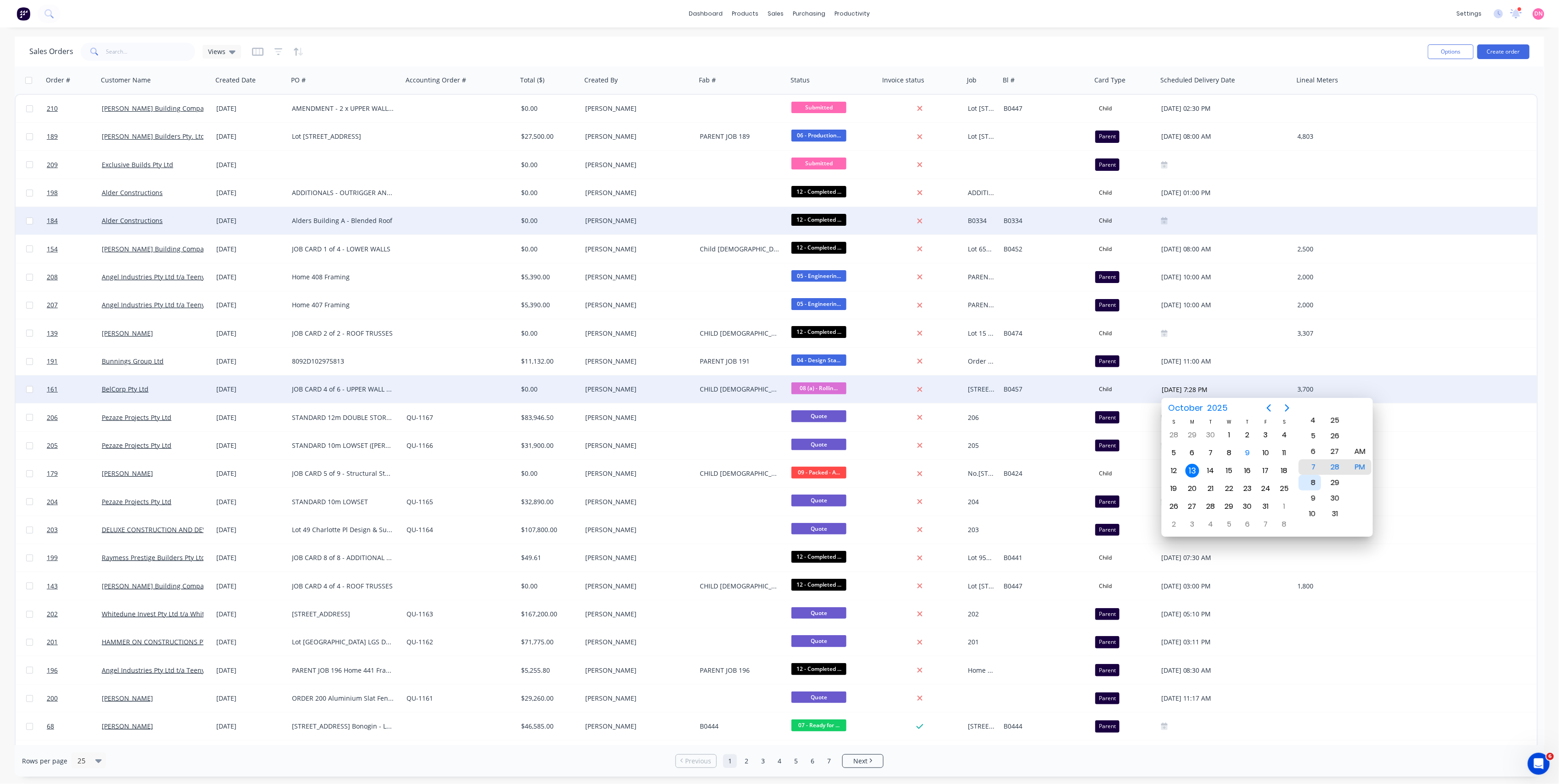
click at [1311, 485] on div "8" at bounding box center [1310, 483] width 22 height 16
click at [1361, 456] on div "AM" at bounding box center [1360, 452] width 22 height 16
type input "[DATE] 11:00 AM"
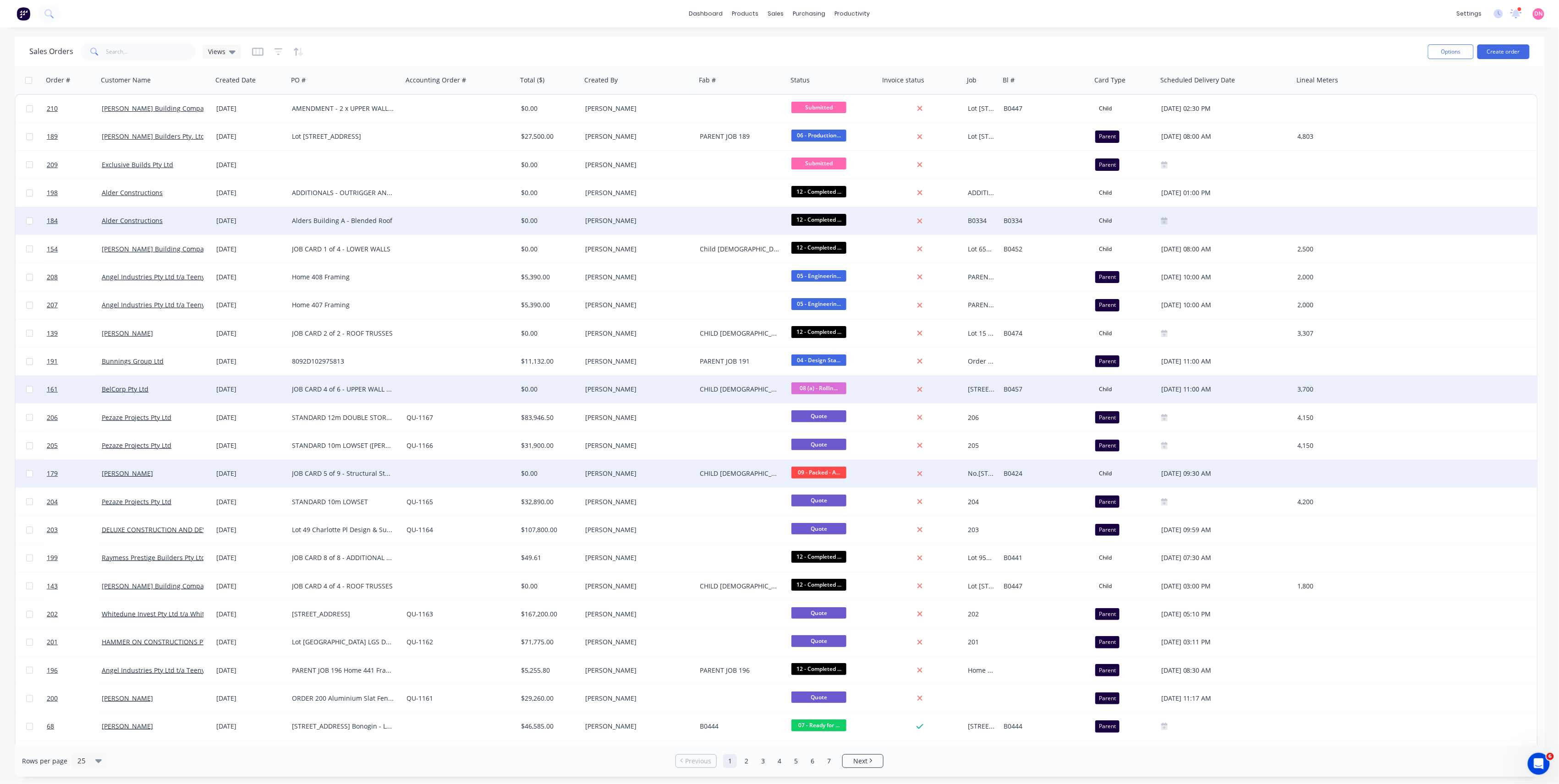
click at [816, 474] on span "09 - Packed - A..." at bounding box center [819, 472] width 55 height 11
click at [881, 615] on span "12 - Completed - Pending Audit" at bounding box center [843, 617] width 96 height 8
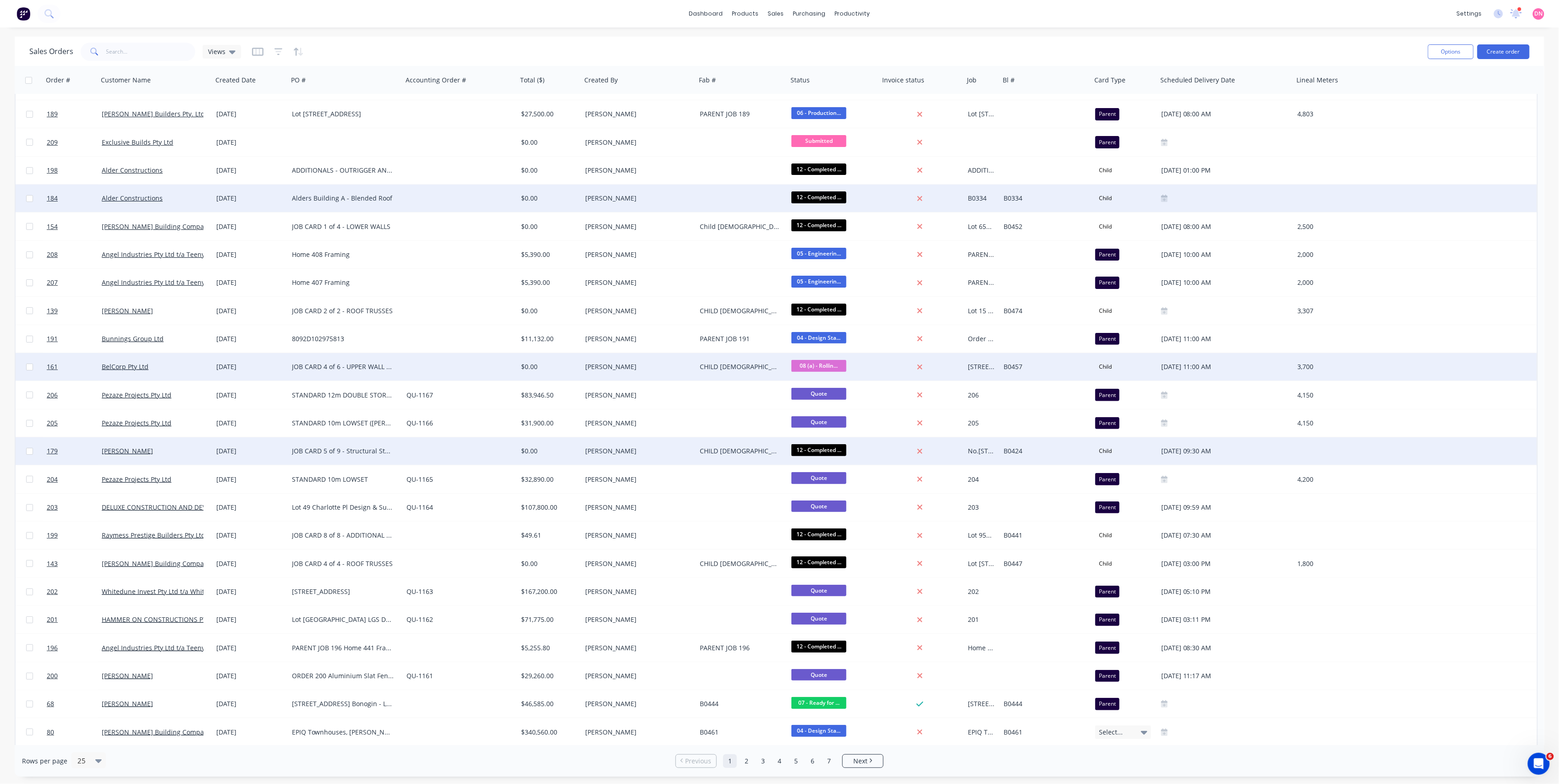
scroll to position [0, 0]
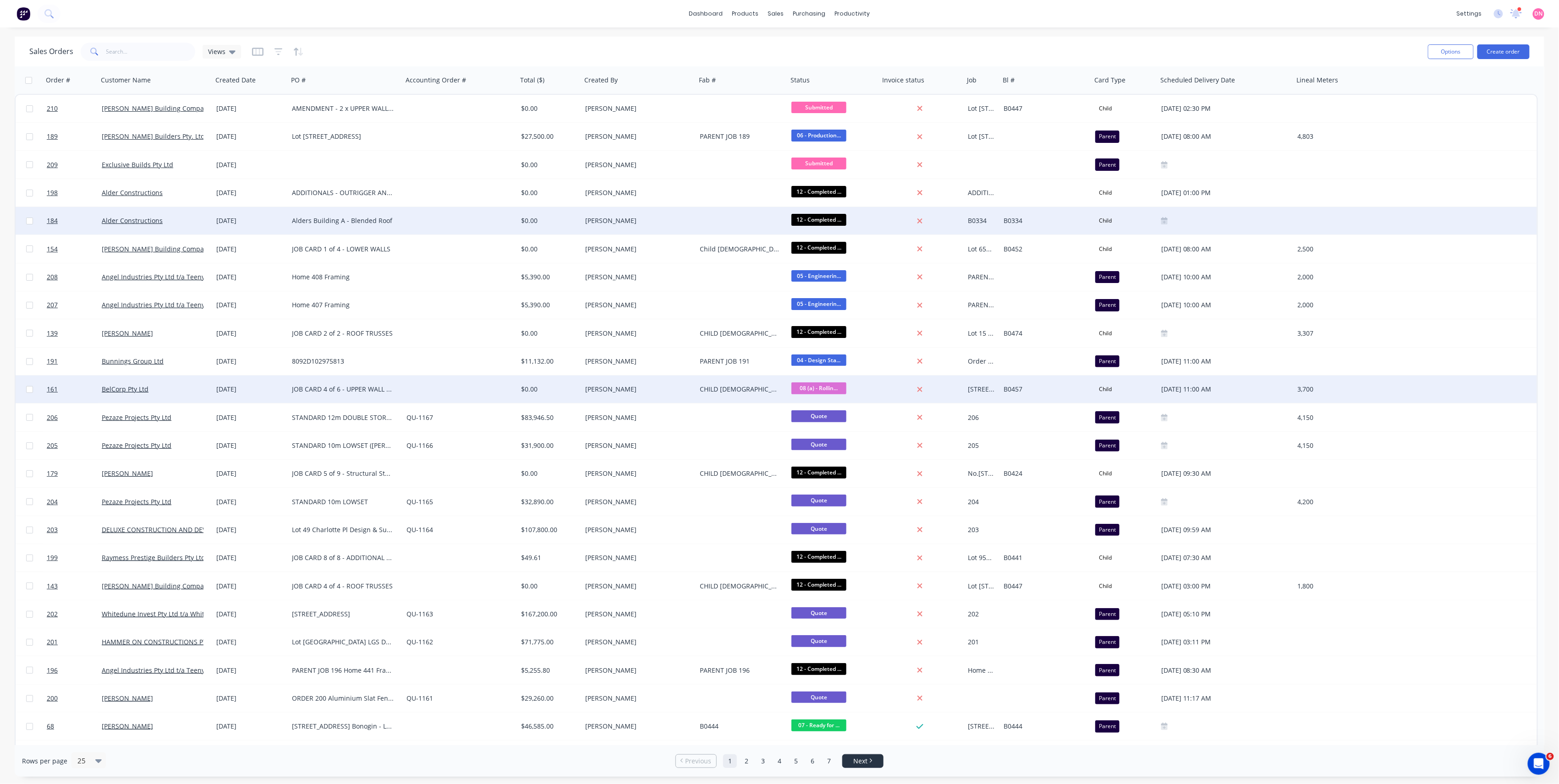
click at [868, 765] on link "Next" at bounding box center [862, 761] width 41 height 9
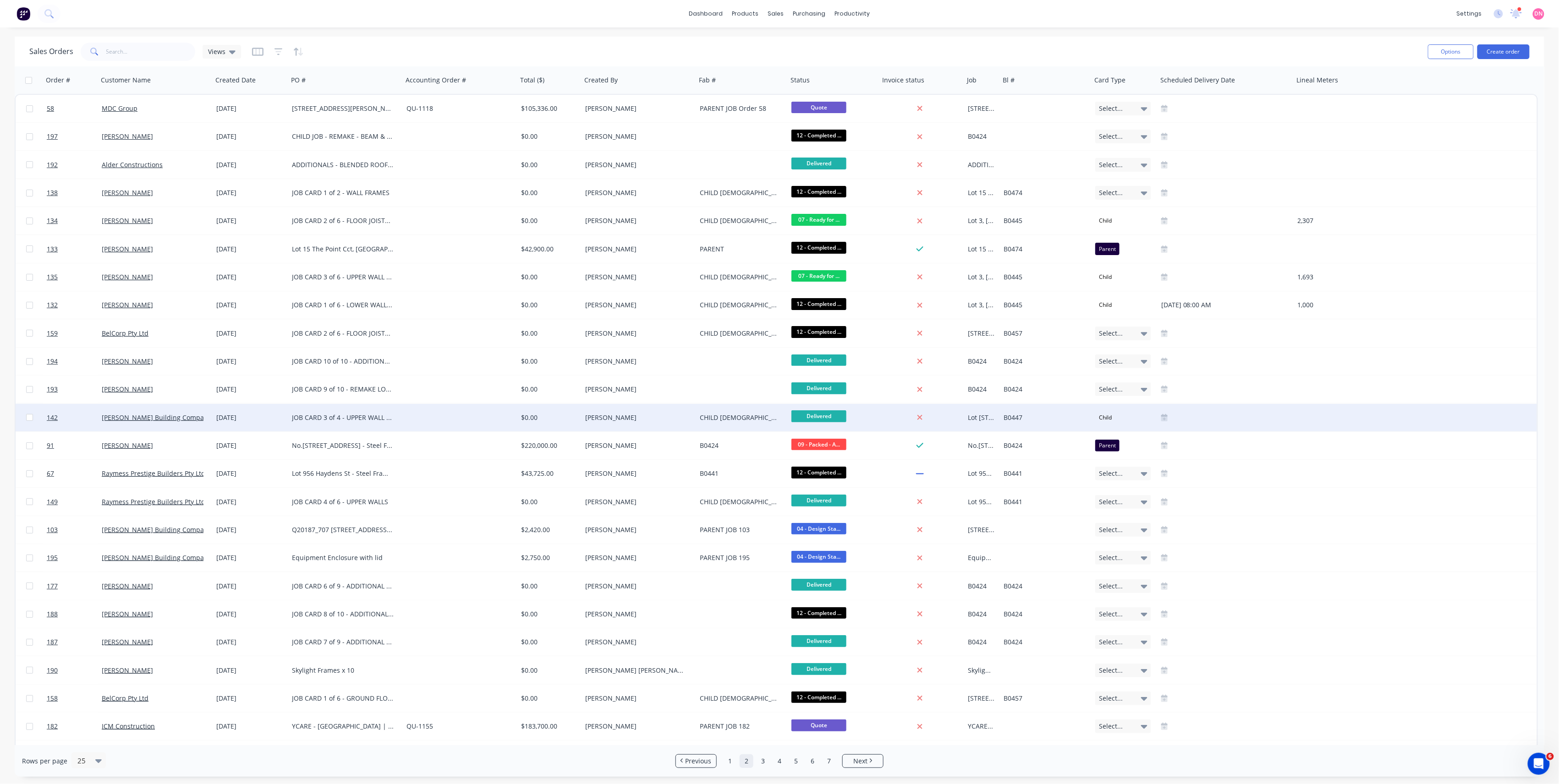
click at [372, 416] on div "JOB CARD 3 of 4 - UPPER WALL FRAMES" at bounding box center [343, 417] width 102 height 9
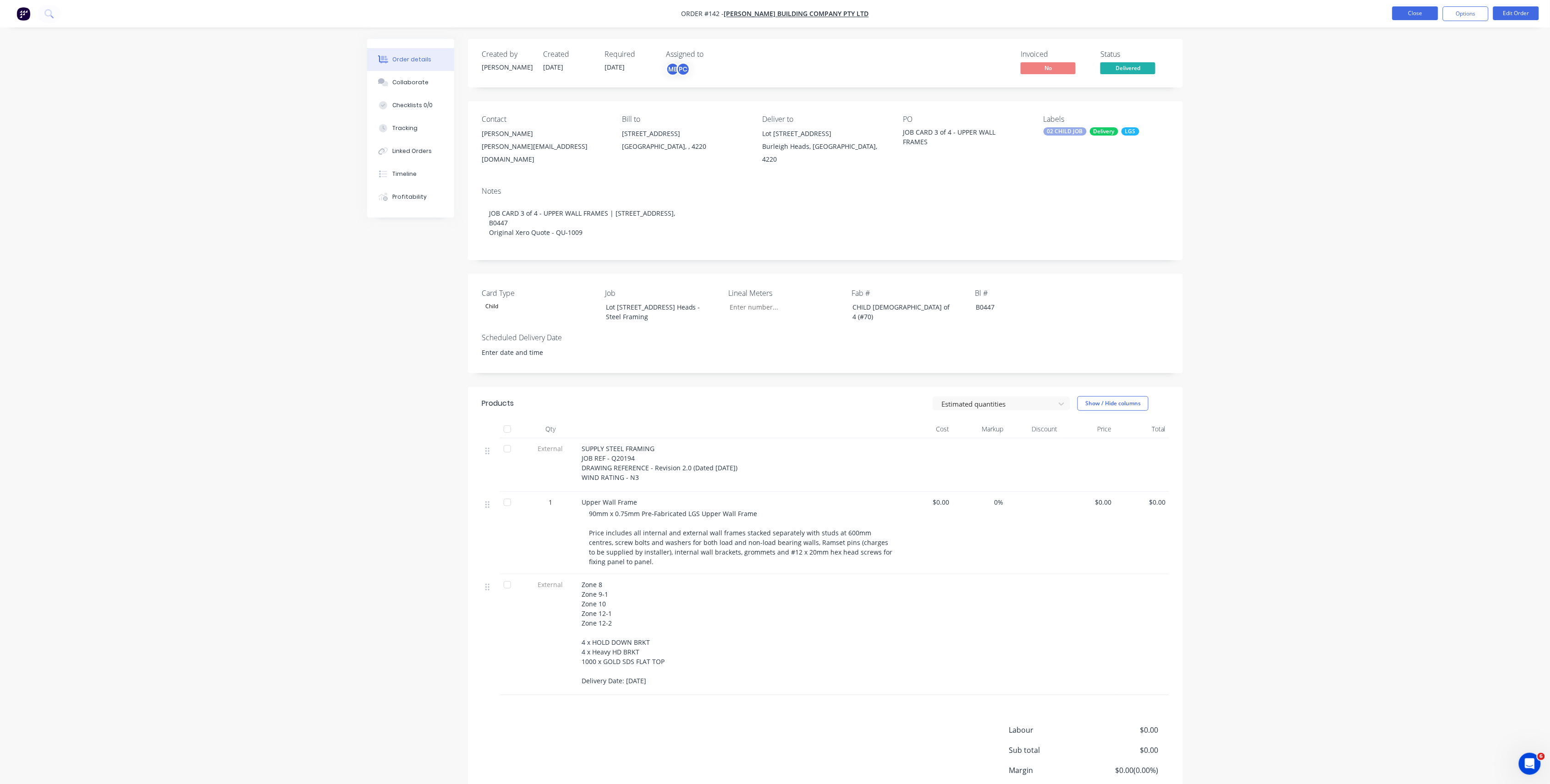
click at [1408, 13] on button "Close" at bounding box center [1415, 13] width 46 height 14
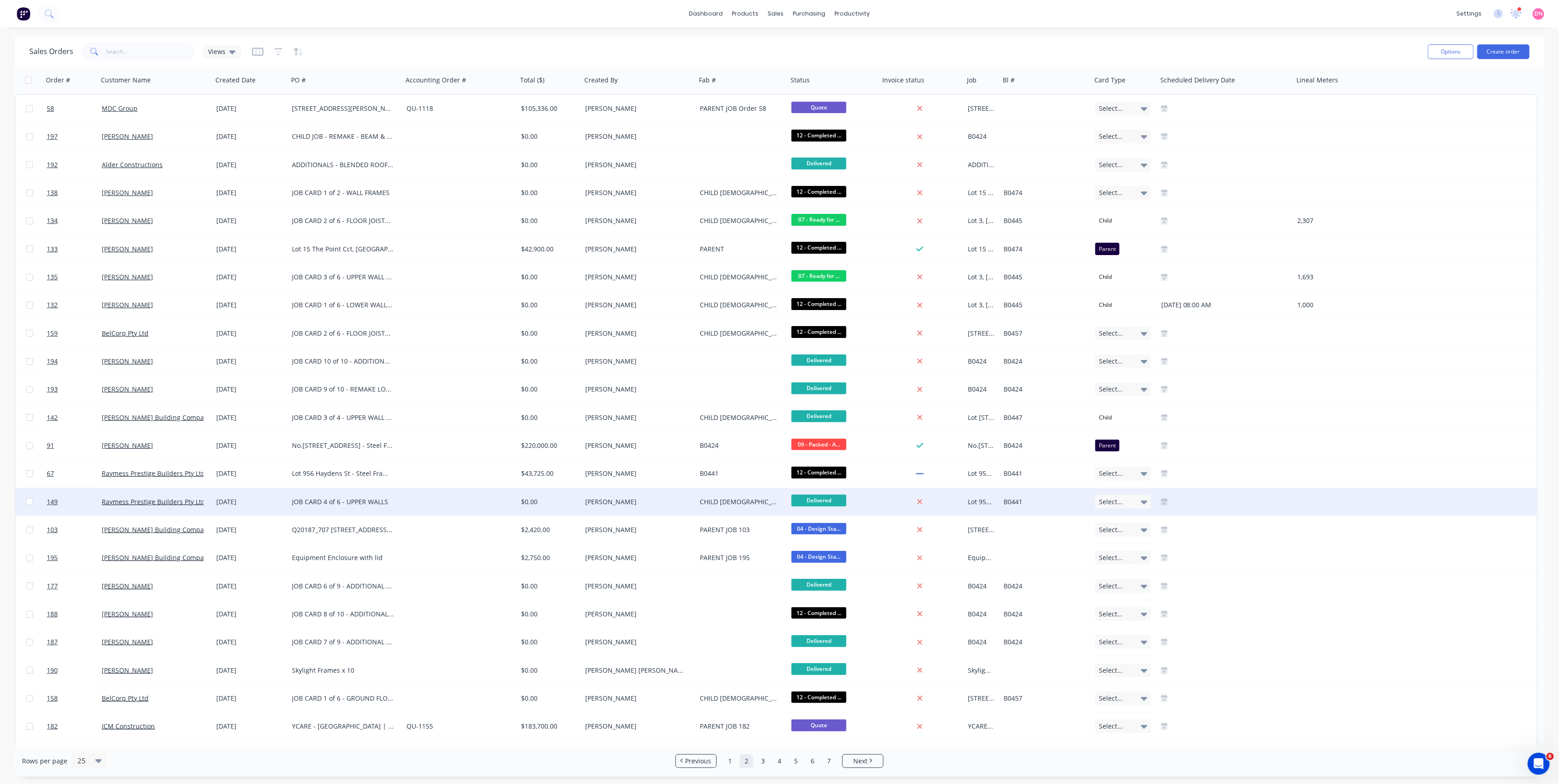
click at [818, 501] on span "Delivered" at bounding box center [819, 500] width 55 height 11
click at [877, 590] on span "12 - Completed - Pending Audit" at bounding box center [843, 592] width 96 height 8
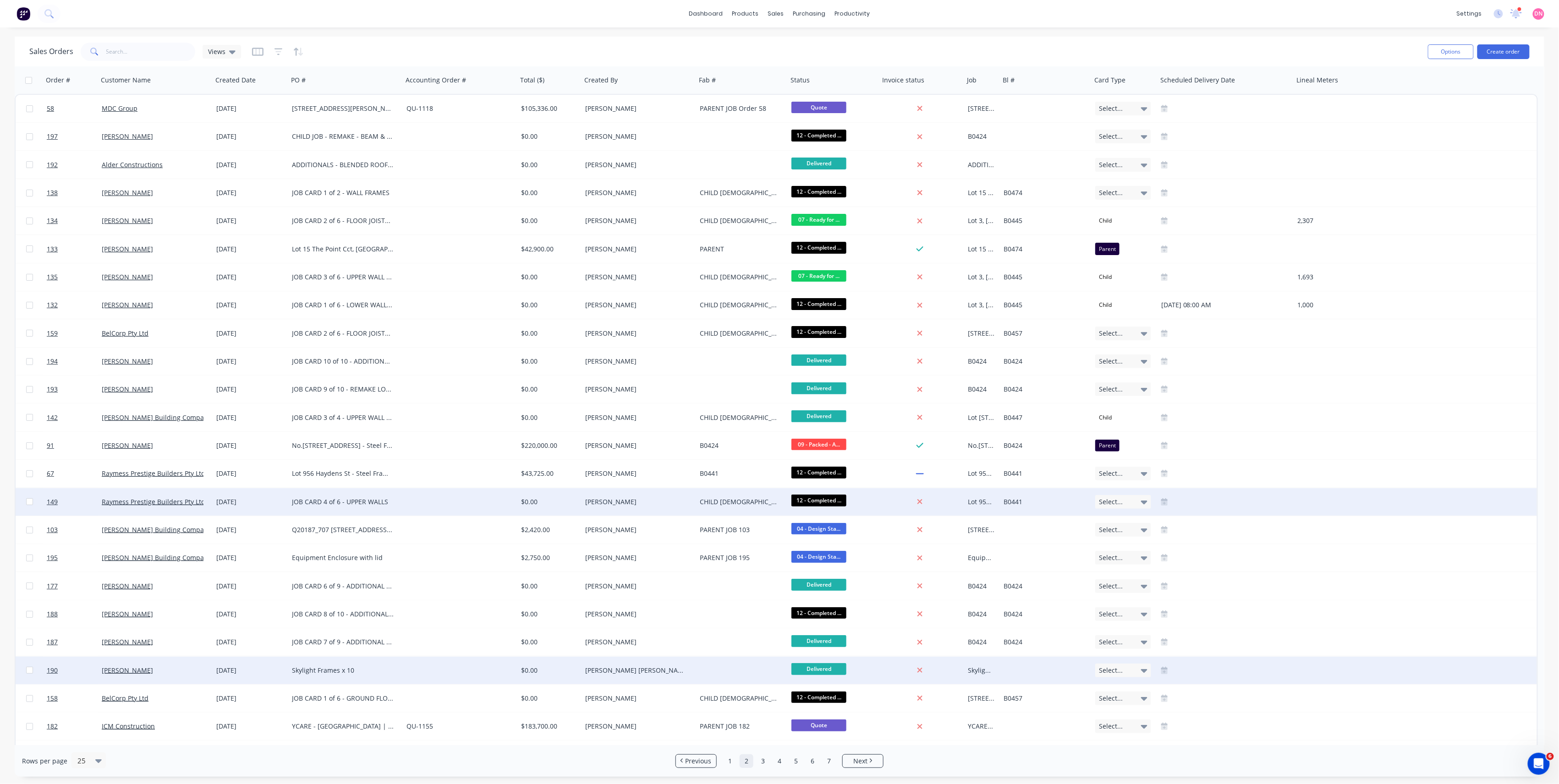
click at [1111, 673] on span "Select..." at bounding box center [1111, 670] width 24 height 9
click at [1111, 721] on div "Parent" at bounding box center [1112, 719] width 24 height 13
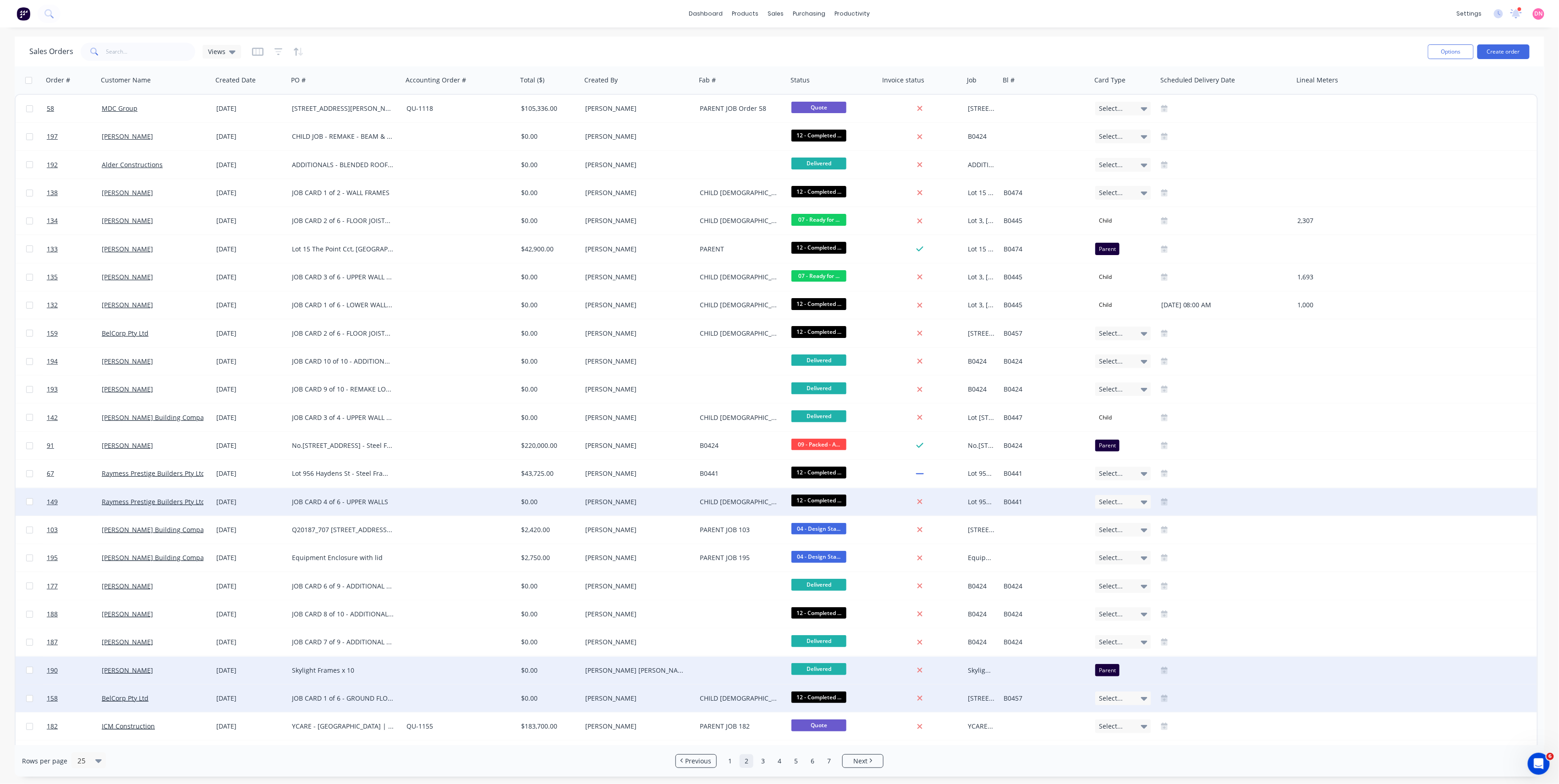
click at [1115, 700] on span "Select..." at bounding box center [1111, 698] width 24 height 9
click at [1115, 762] on div "Child" at bounding box center [1109, 765] width 20 height 13
click at [860, 763] on span "Next" at bounding box center [860, 761] width 14 height 9
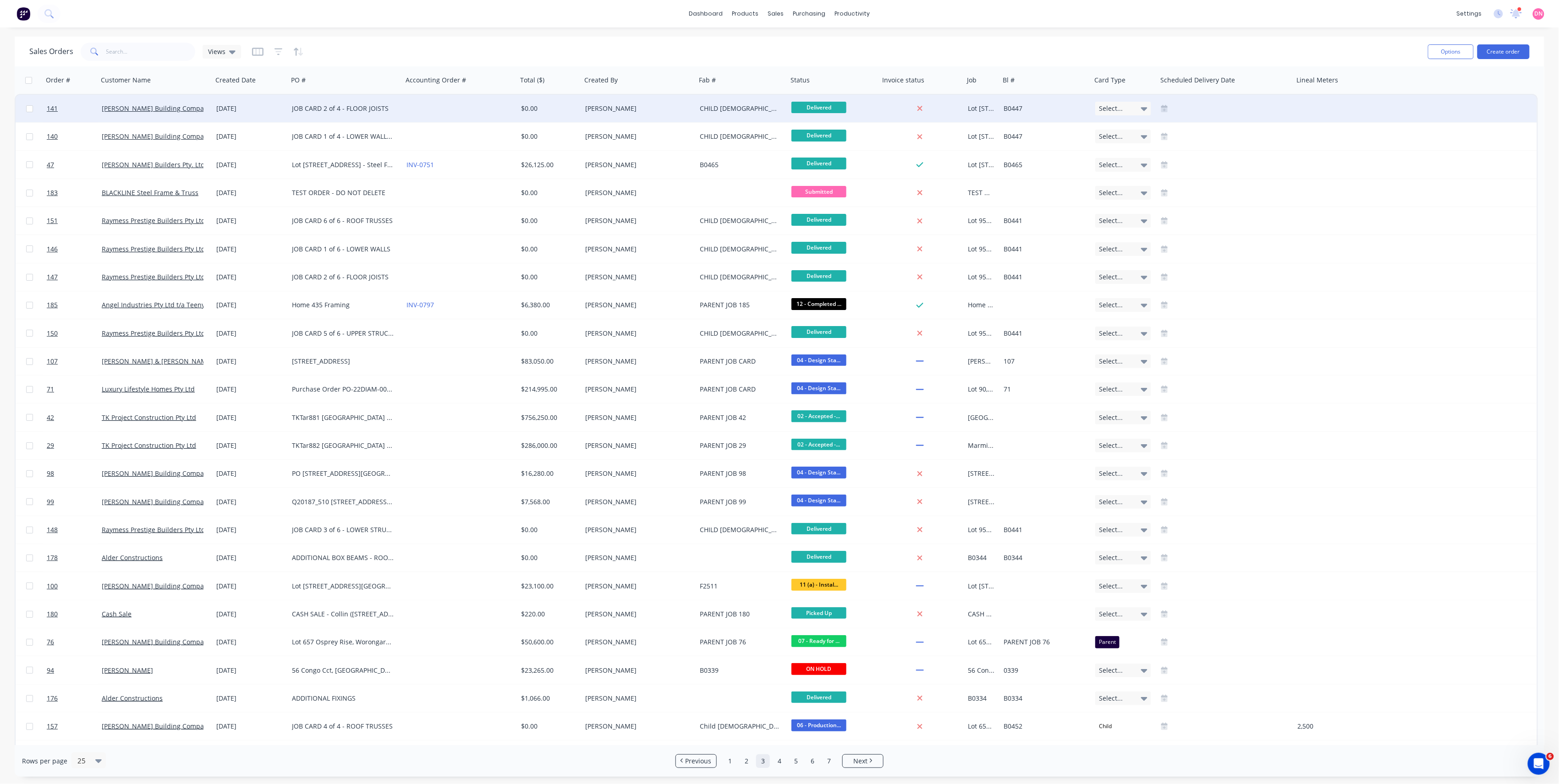
click at [1129, 106] on div "Select..." at bounding box center [1123, 108] width 56 height 14
click at [1124, 178] on button "Child" at bounding box center [1140, 176] width 91 height 18
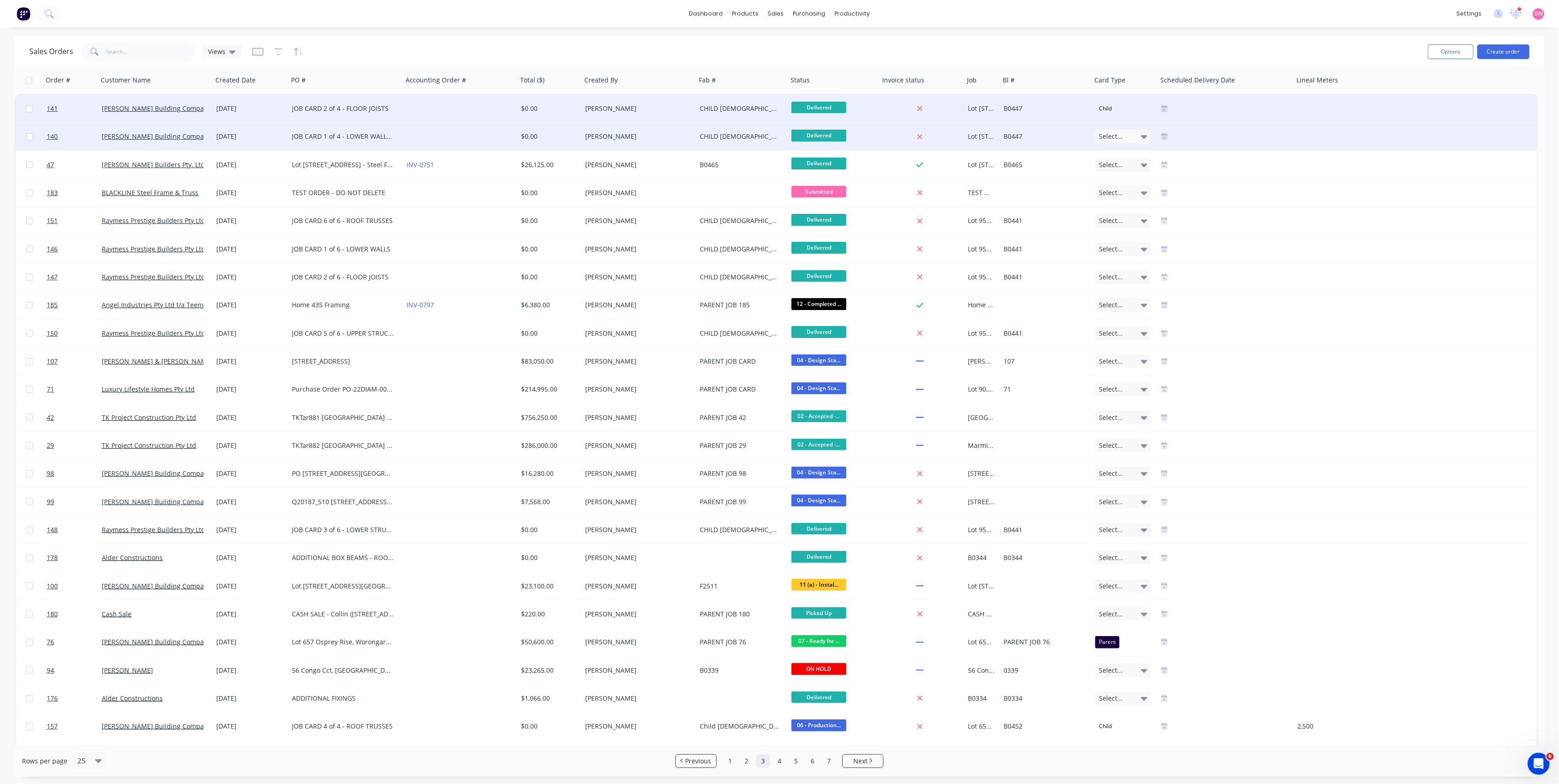
click at [1130, 132] on div "Select..." at bounding box center [1123, 136] width 56 height 14
click at [1121, 210] on button "Child" at bounding box center [1140, 204] width 91 height 18
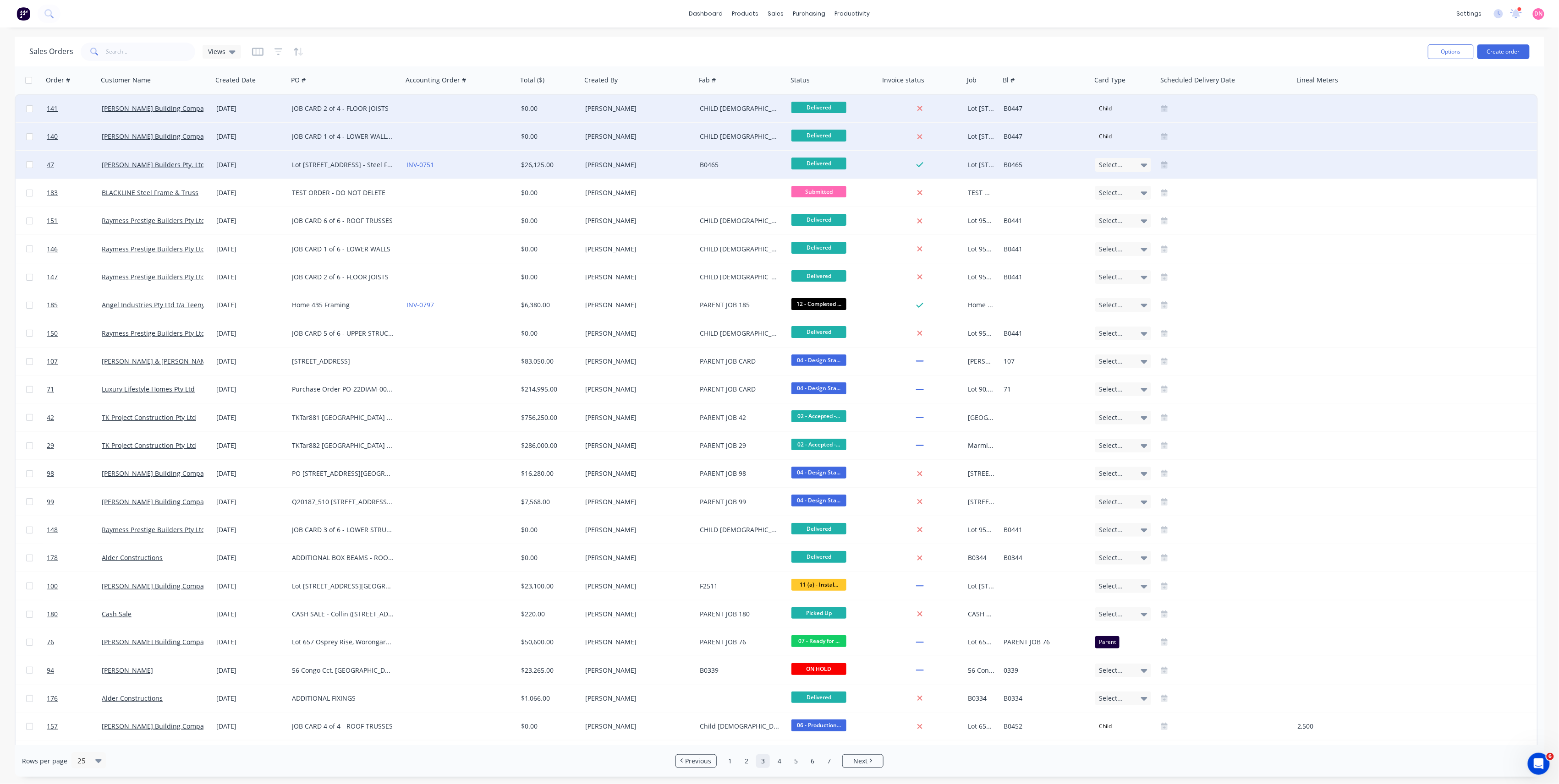
click at [1120, 163] on span "Select..." at bounding box center [1111, 165] width 24 height 9
click at [1115, 209] on div "Parent" at bounding box center [1112, 213] width 24 height 13
click at [768, 162] on div "B0465" at bounding box center [740, 165] width 80 height 9
click at [160, 165] on link "[PERSON_NAME] Builders Pty. Ltd." at bounding box center [154, 165] width 105 height 8
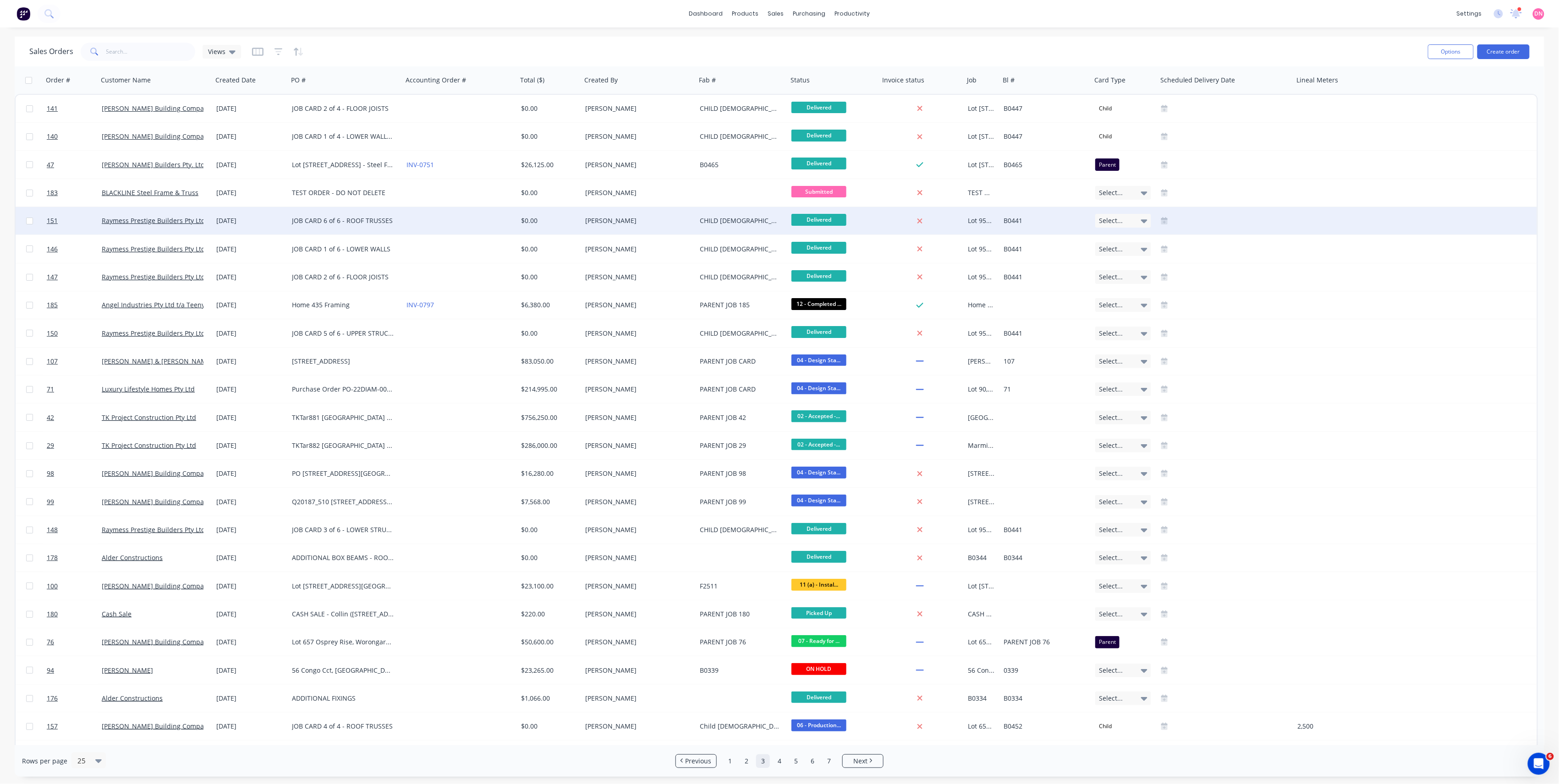
click at [1114, 219] on span "Select..." at bounding box center [1111, 220] width 24 height 9
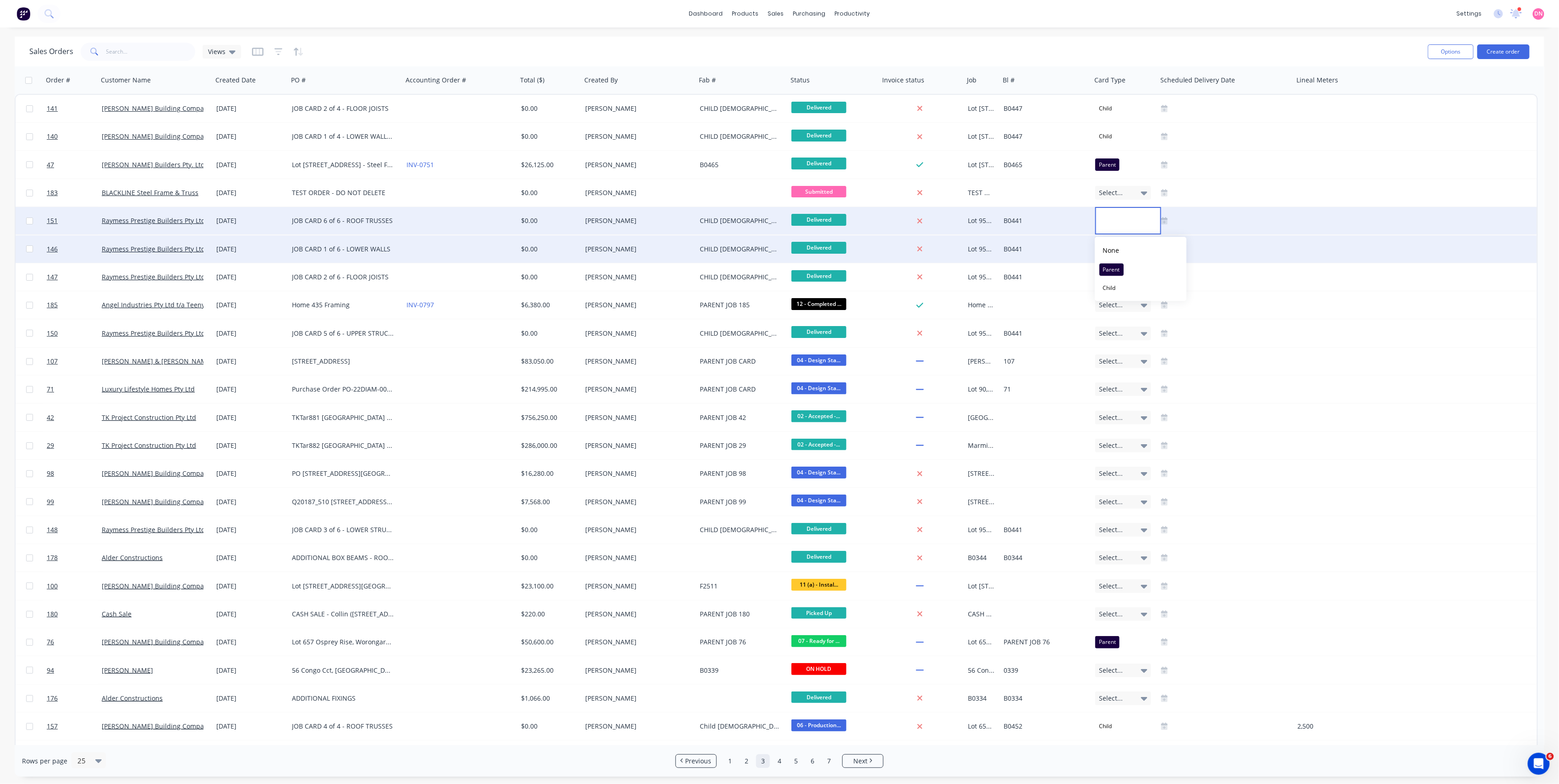
click at [1117, 282] on div "Child" at bounding box center [1109, 288] width 20 height 13
click at [1120, 240] on div "Select..." at bounding box center [1124, 249] width 66 height 27
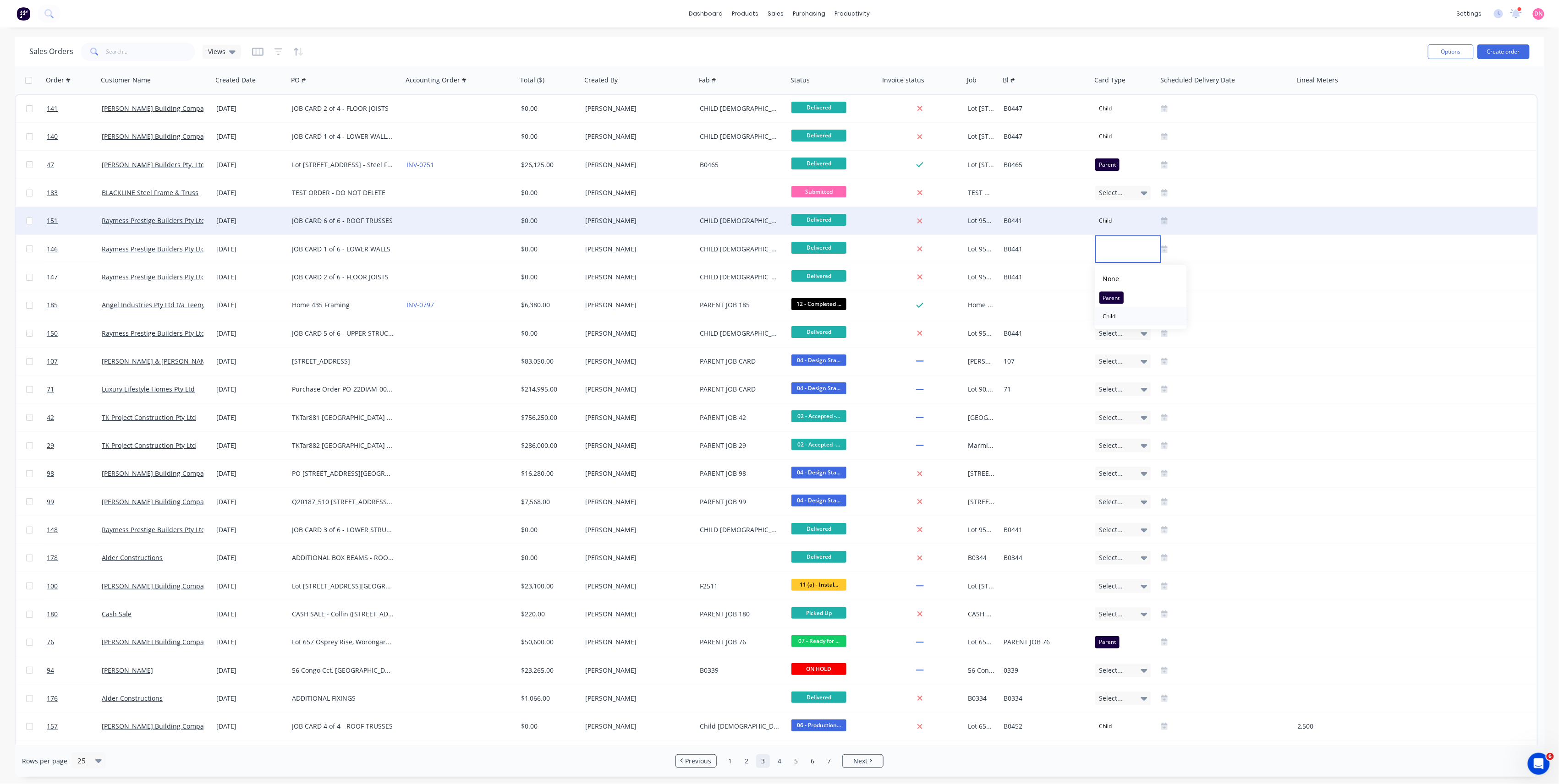
click at [1119, 316] on div "Child" at bounding box center [1109, 316] width 20 height 13
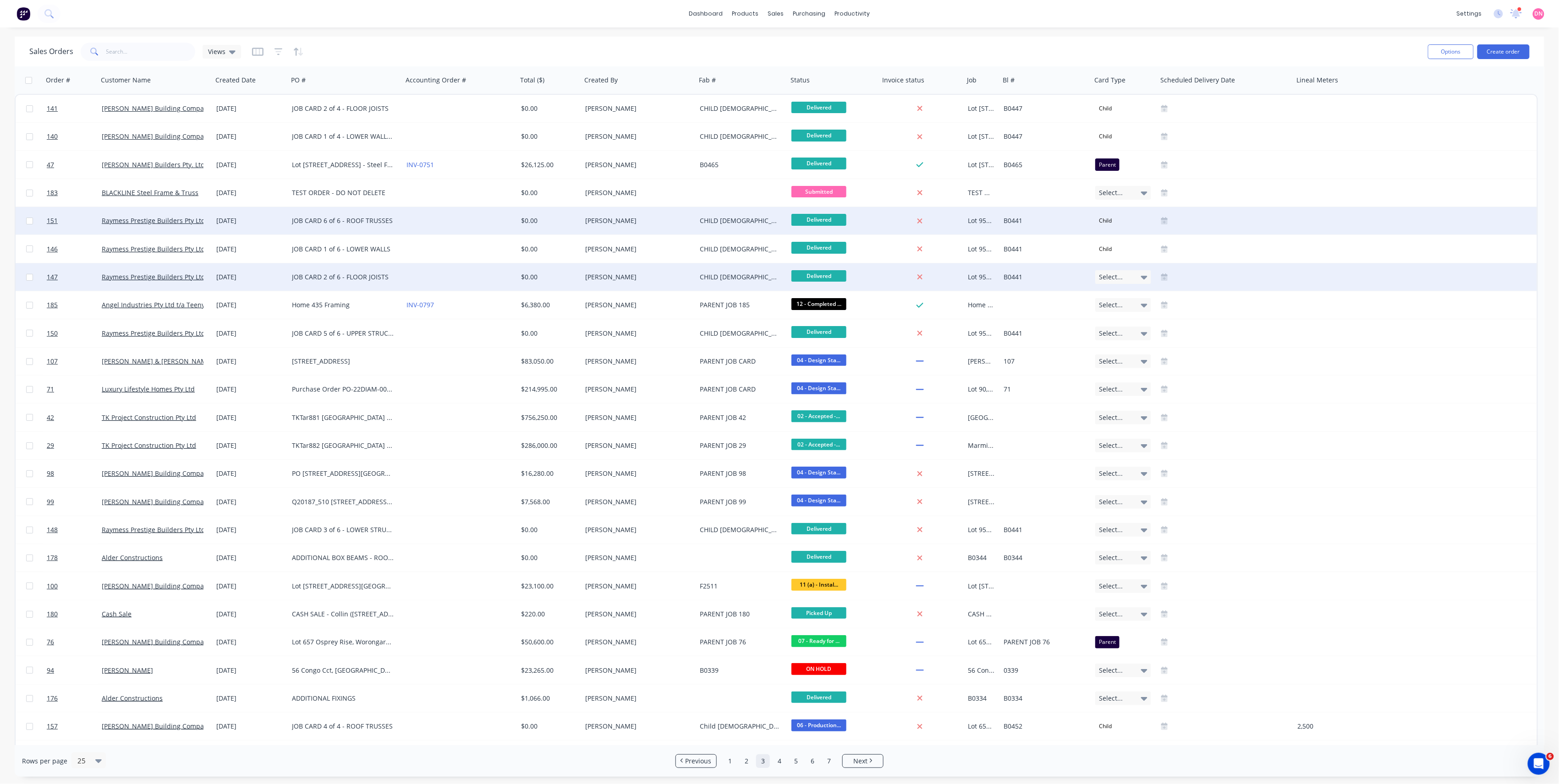
click at [1134, 272] on div "Select..." at bounding box center [1123, 277] width 56 height 14
click at [1117, 350] on div "Child" at bounding box center [1109, 344] width 20 height 13
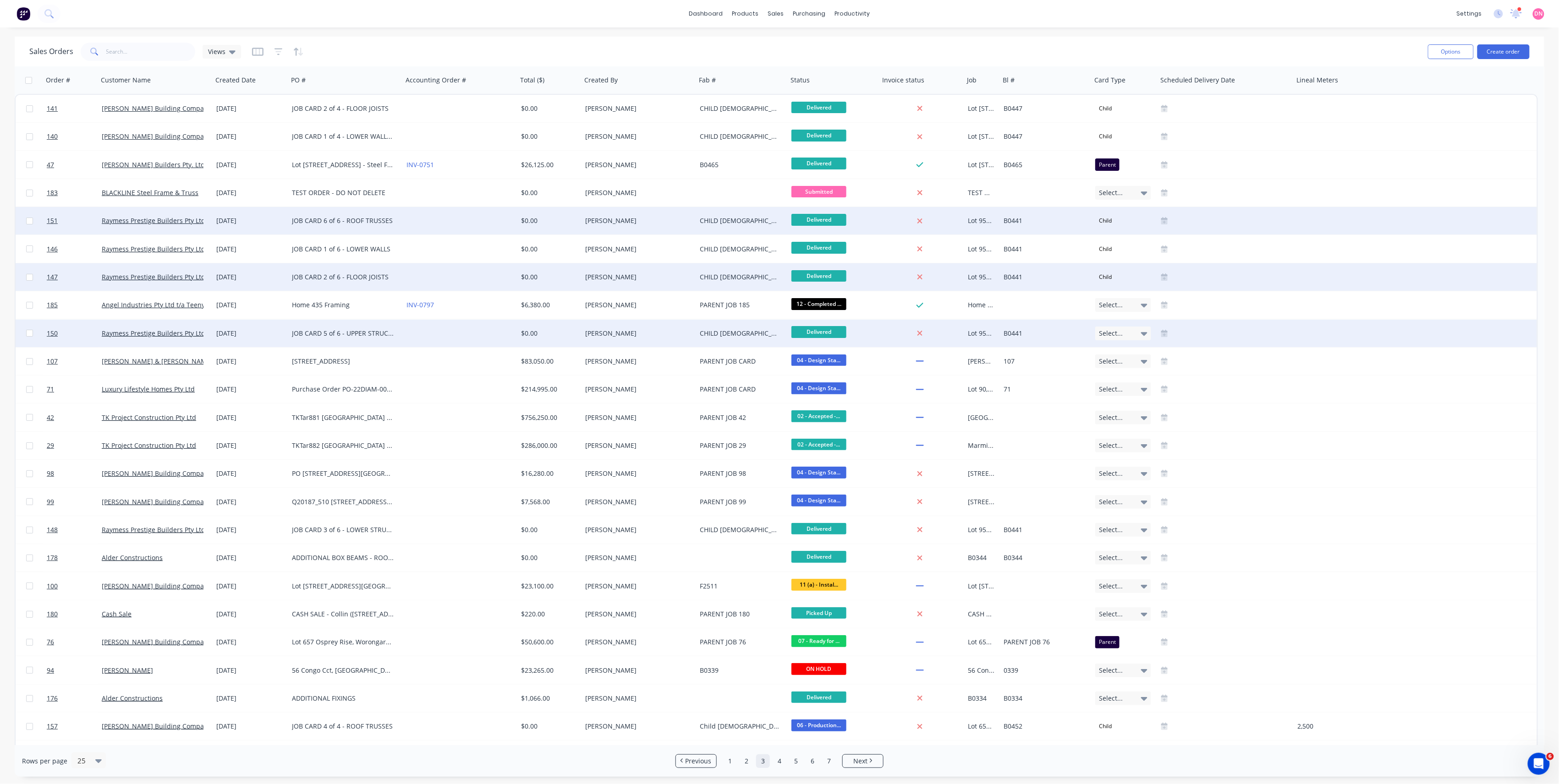
click at [1100, 331] on span "Select..." at bounding box center [1111, 333] width 24 height 9
click at [1106, 401] on div "Child" at bounding box center [1109, 400] width 20 height 13
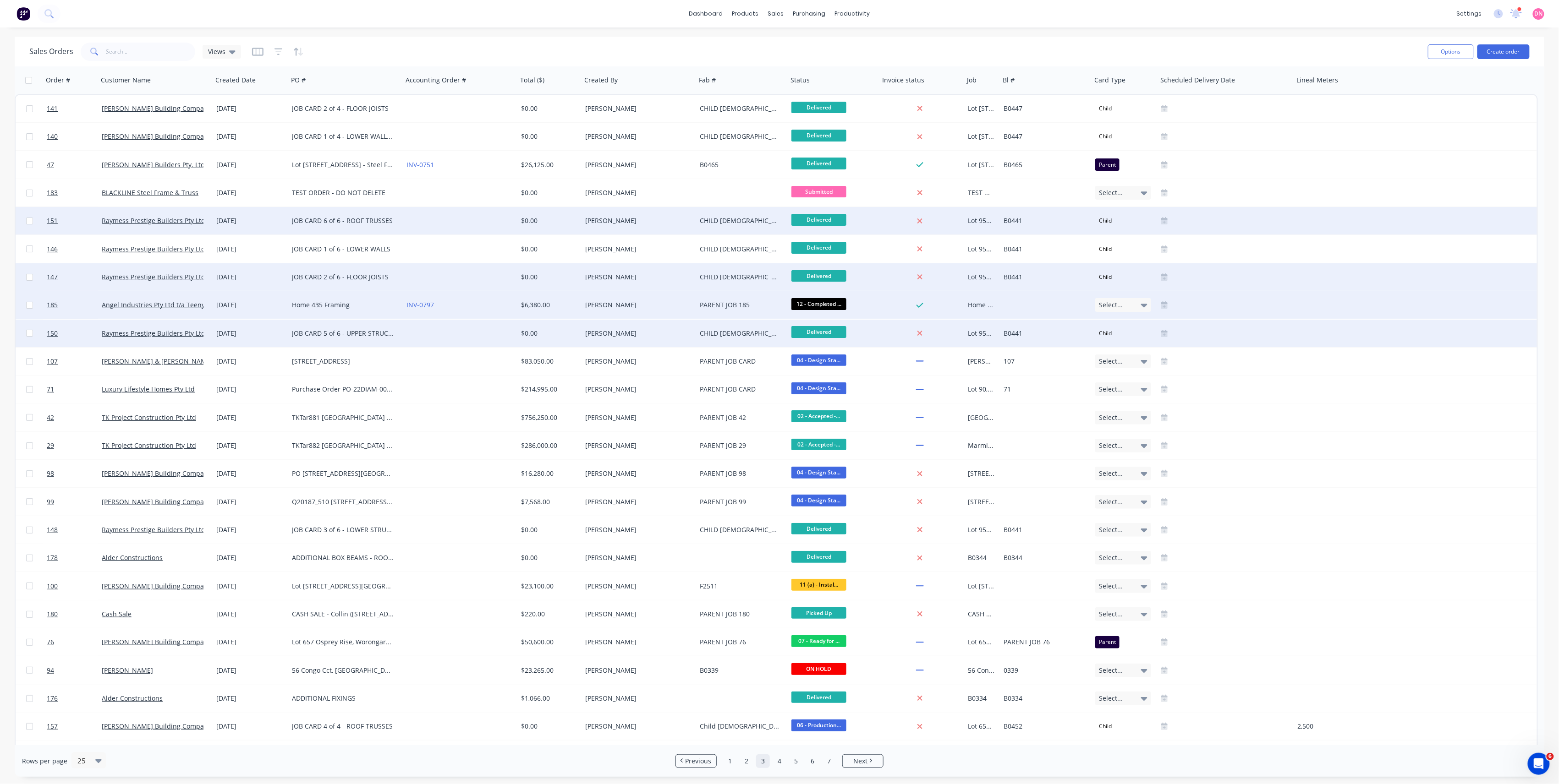
click at [1120, 307] on span "Select..." at bounding box center [1111, 305] width 24 height 9
click at [1111, 353] on div "Parent" at bounding box center [1112, 354] width 24 height 13
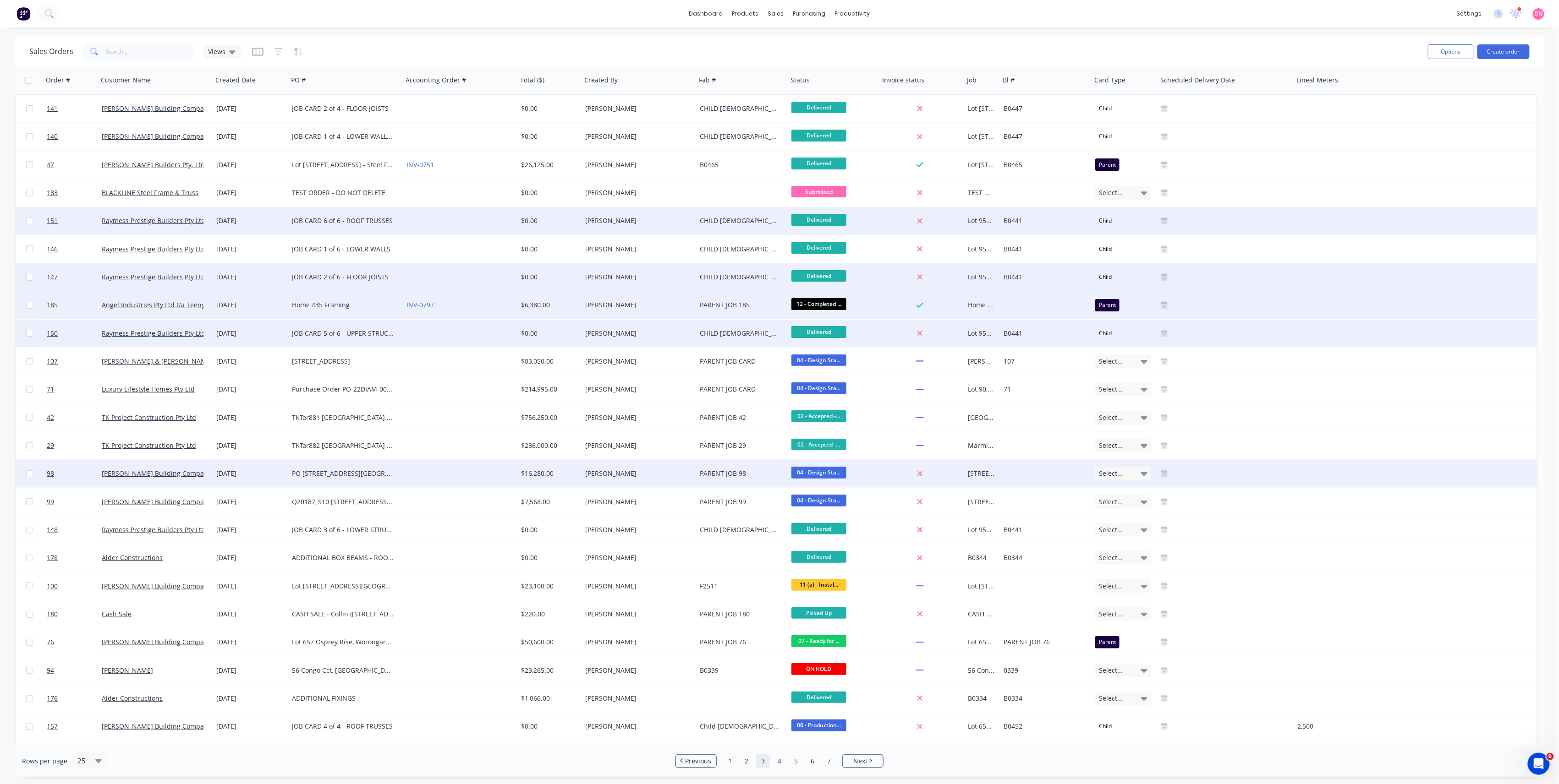
click at [1099, 473] on span "Select..." at bounding box center [1111, 473] width 24 height 9
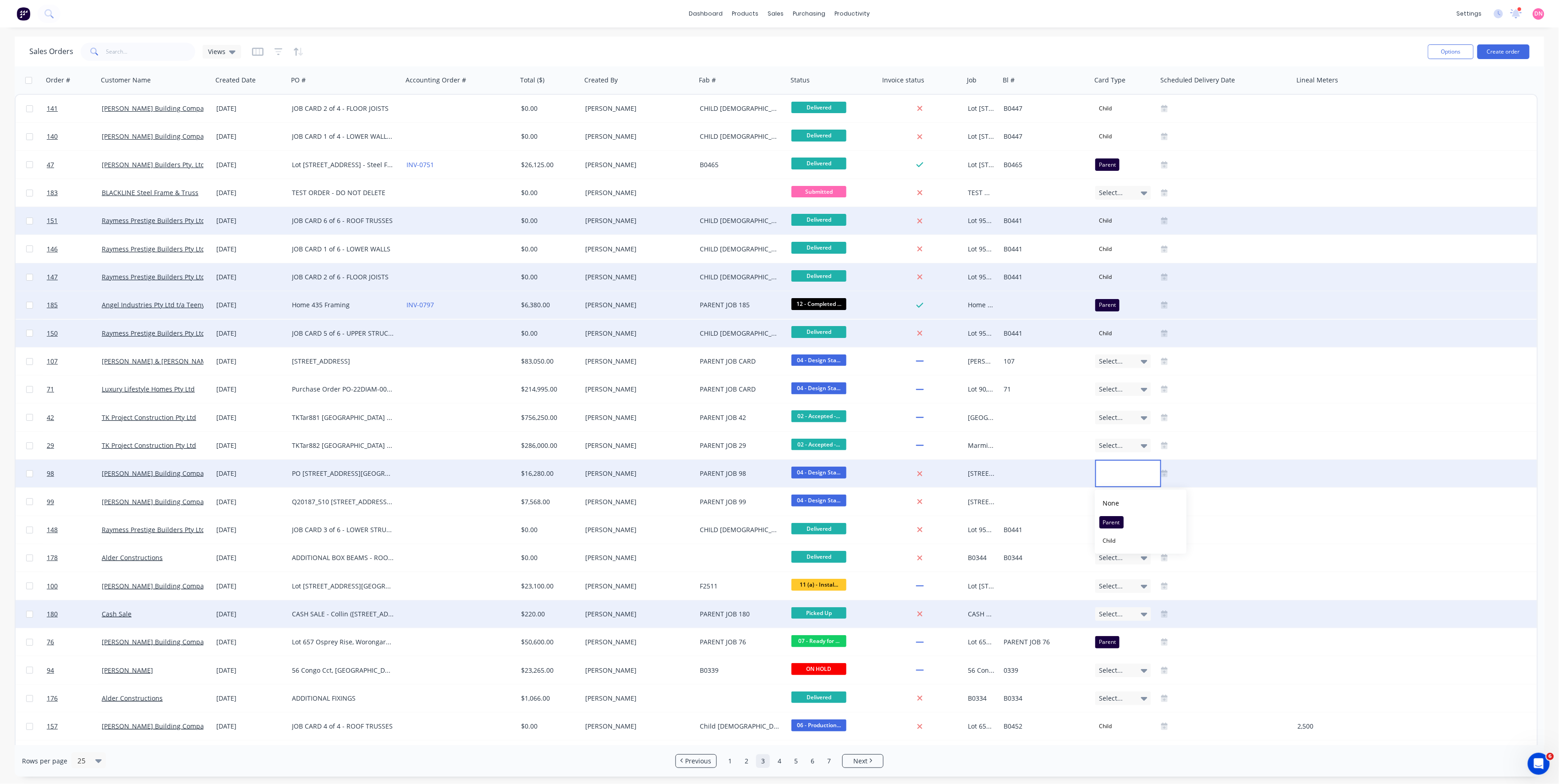
click at [1101, 615] on span "Select..." at bounding box center [1111, 614] width 24 height 9
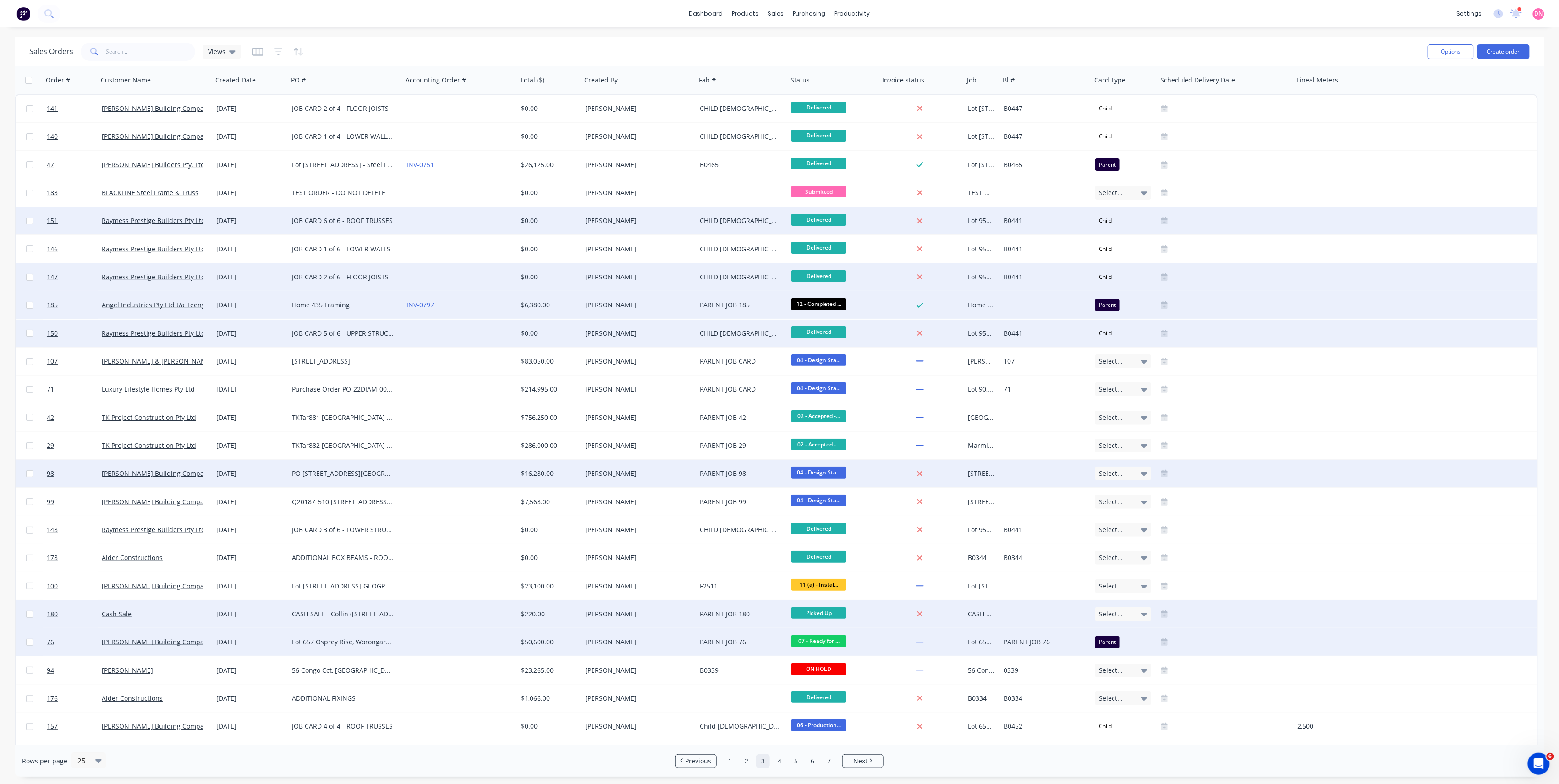
click at [1110, 645] on div "Parent" at bounding box center [1108, 642] width 24 height 12
click at [878, 757] on link "Next" at bounding box center [862, 761] width 41 height 9
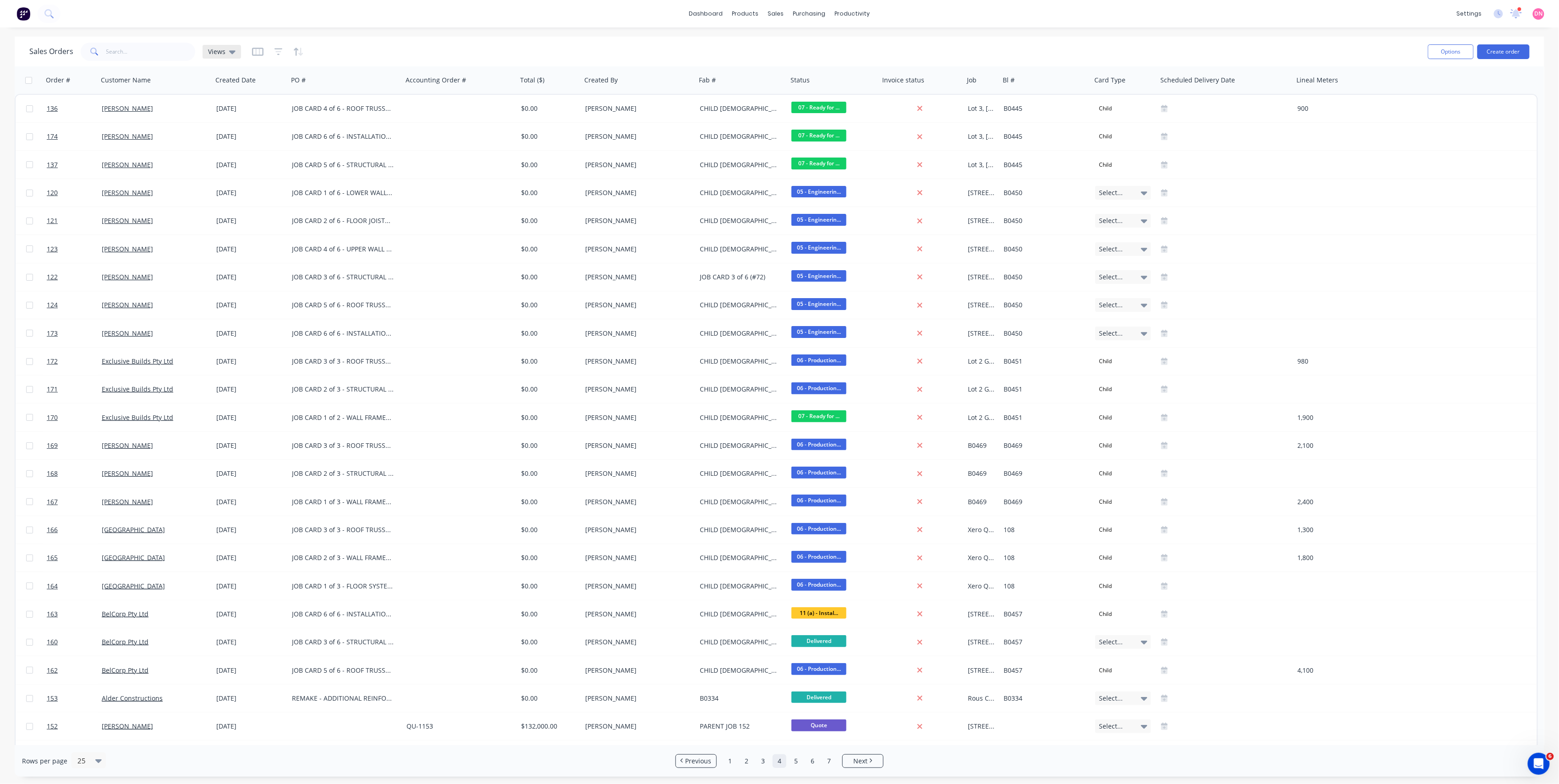
click at [229, 51] on icon at bounding box center [232, 52] width 7 height 4
click at [250, 148] on button "01 [PERSON_NAME]" at bounding box center [257, 147] width 105 height 10
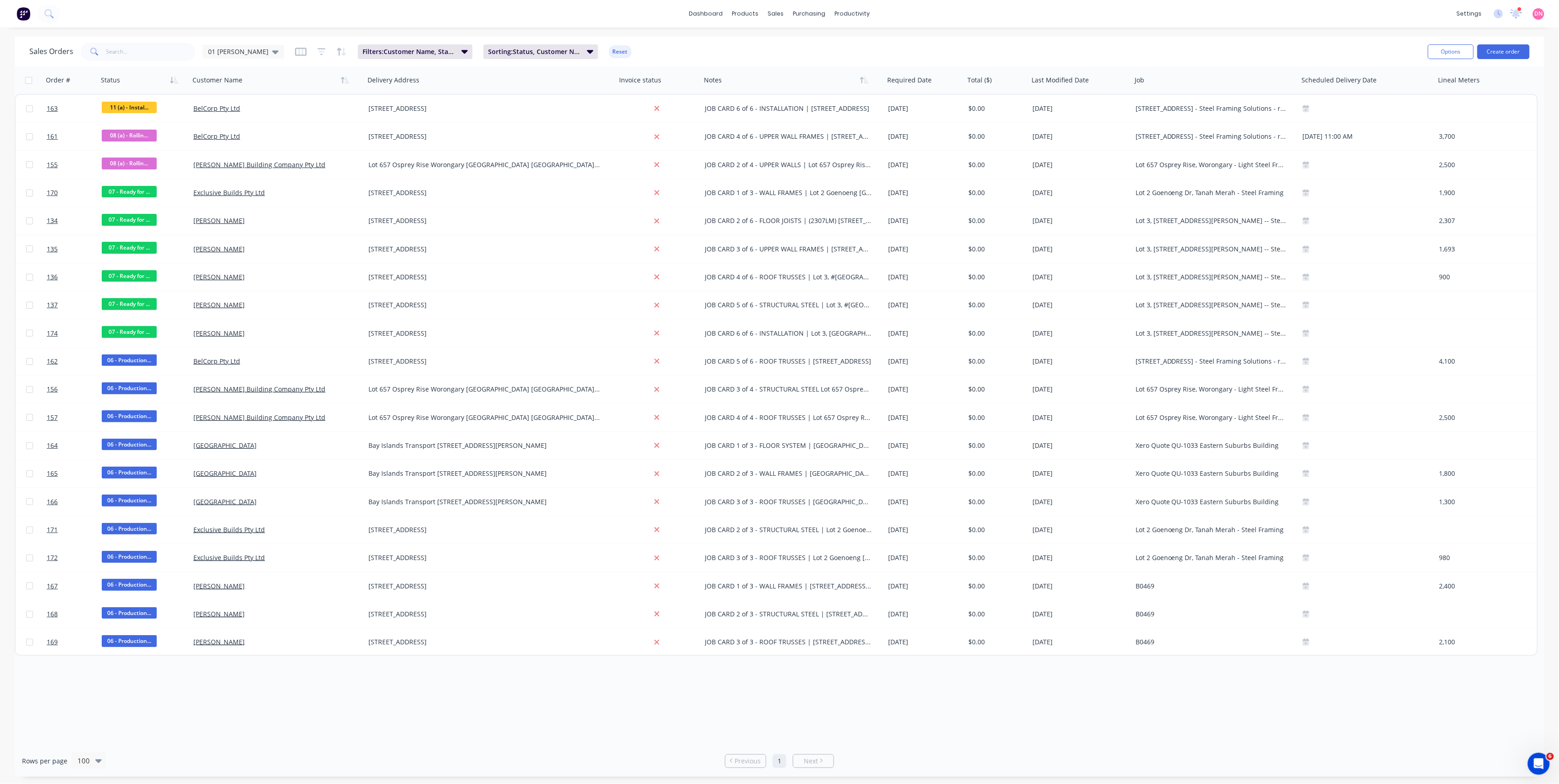
click at [1313, 727] on div "Order # Status Customer Name Delivery Address Invoice status Notes Required Dat…" at bounding box center [780, 406] width 1530 height 679
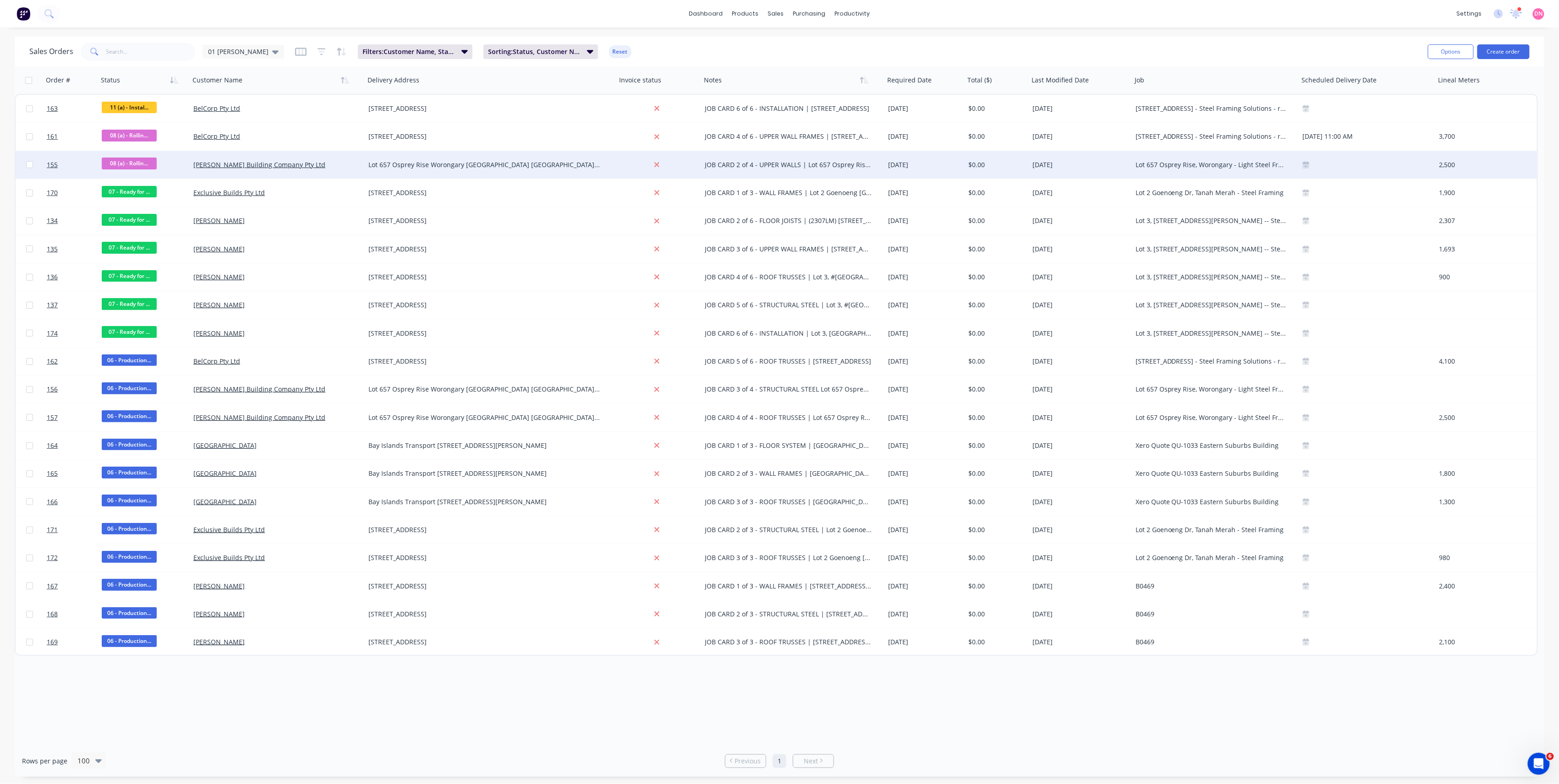
click at [1309, 163] on icon at bounding box center [1306, 165] width 7 height 7
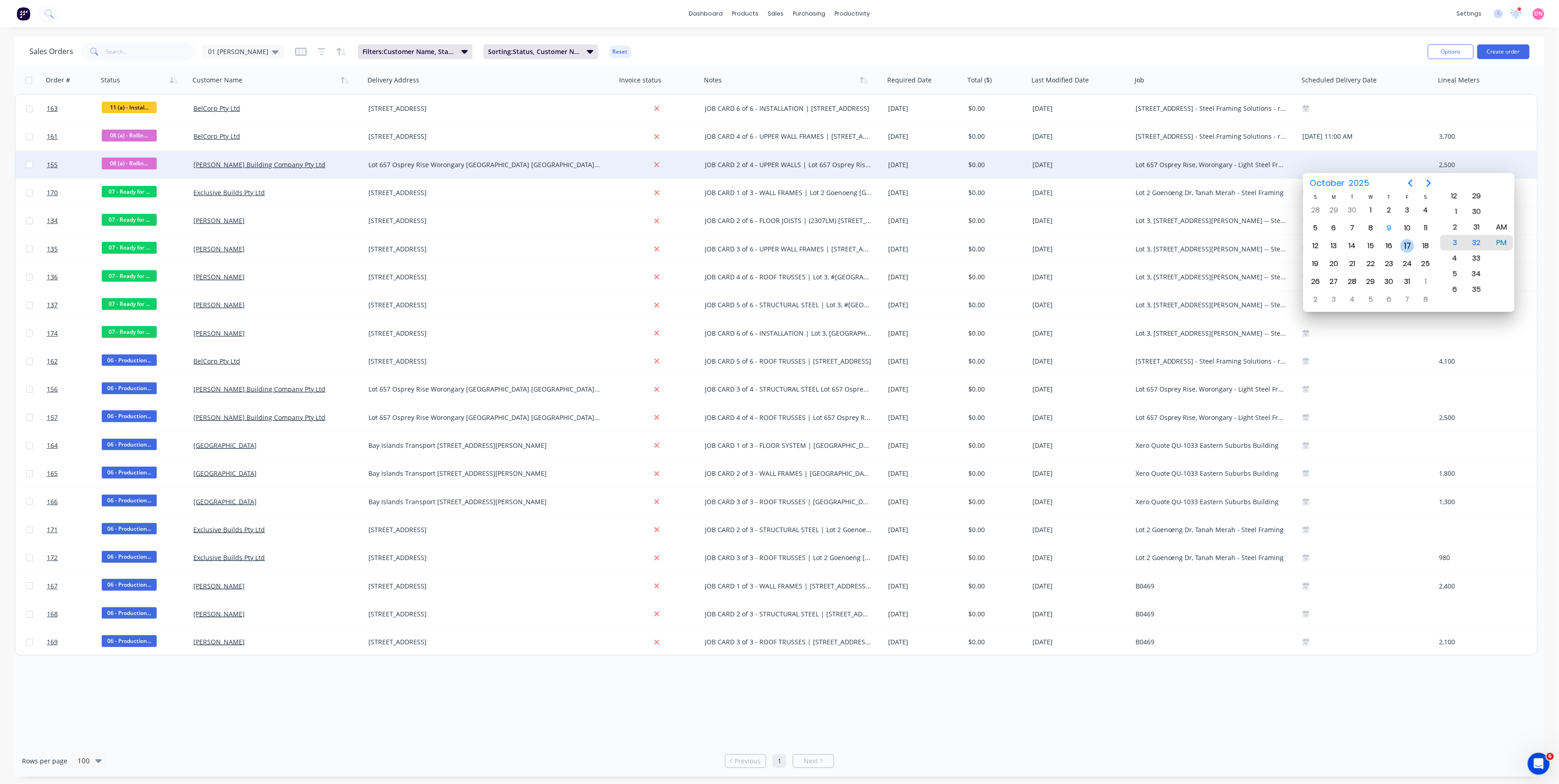
click at [1404, 242] on div "17" at bounding box center [1407, 246] width 14 height 14
click at [1459, 259] on div "10" at bounding box center [1451, 258] width 22 height 16
click at [1502, 222] on div "AM" at bounding box center [1502, 227] width 22 height 16
click at [1475, 206] on div "30" at bounding box center [1477, 212] width 22 height 16
type input "[DATE] 10:30 AM"
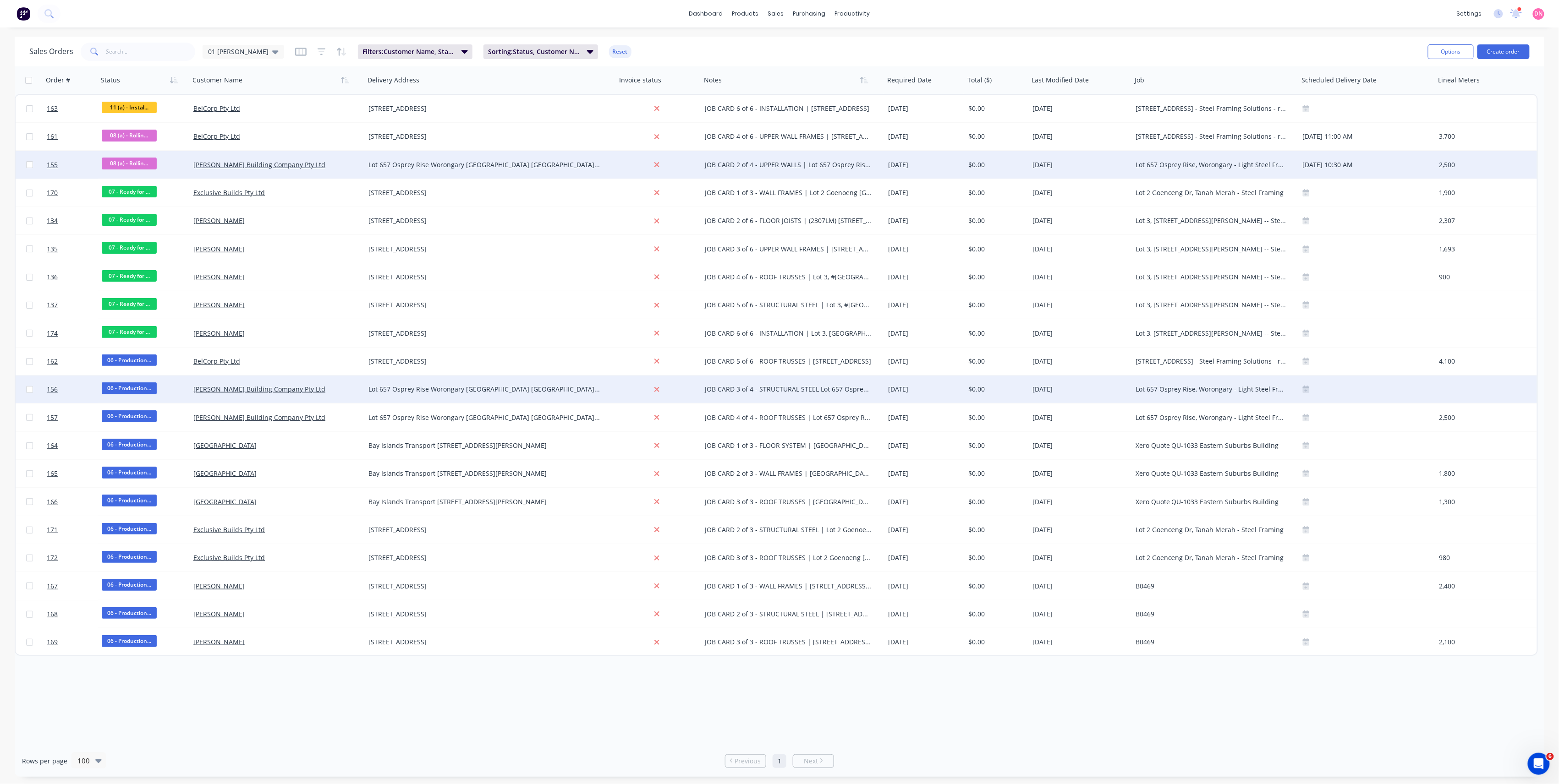
click at [1303, 390] on icon at bounding box center [1306, 390] width 7 height 7
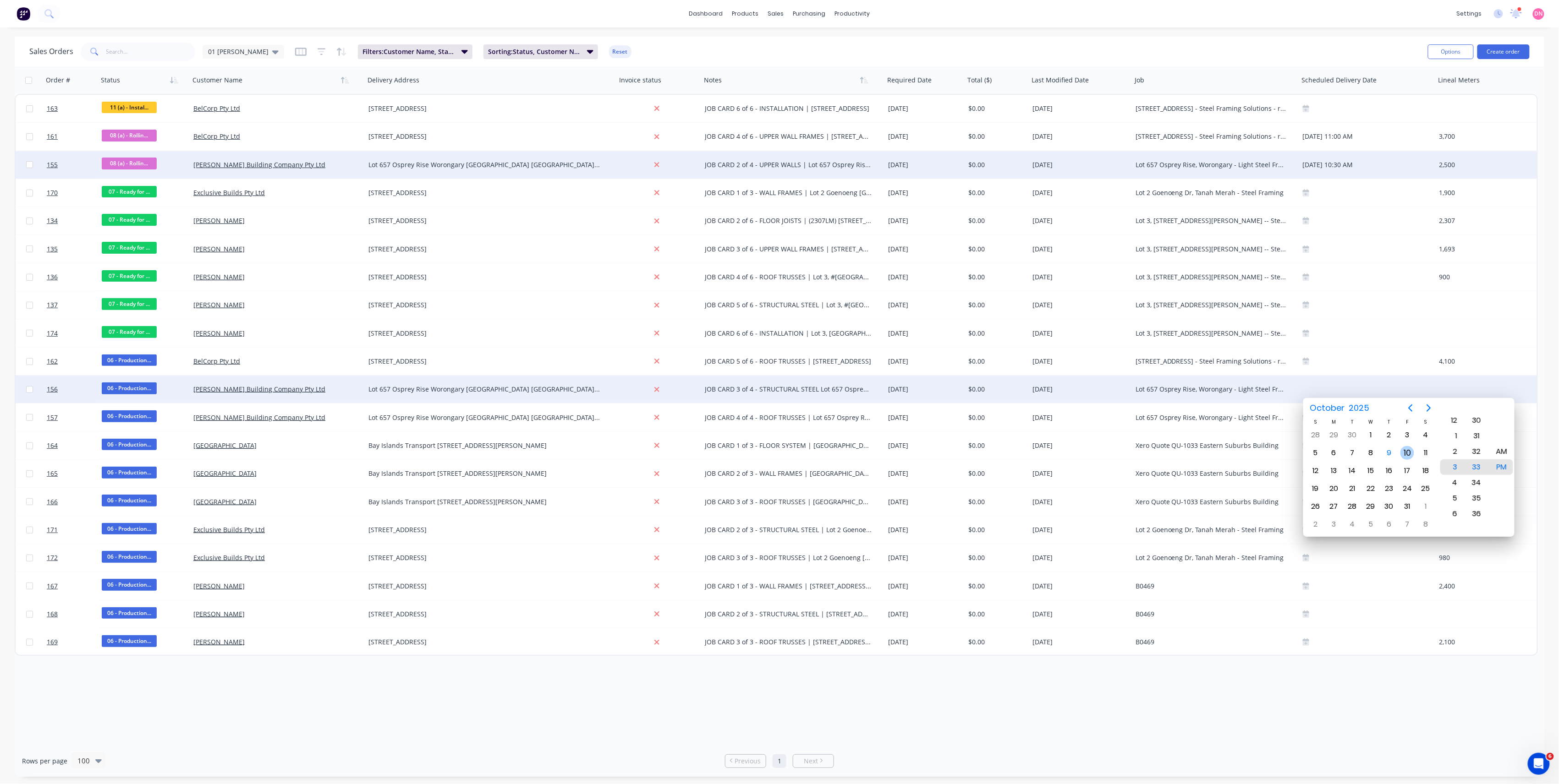
click at [1408, 451] on div "10" at bounding box center [1407, 453] width 14 height 14
click at [1456, 480] on div "2" at bounding box center [1451, 483] width 22 height 16
click at [1476, 418] on div "30" at bounding box center [1477, 420] width 22 height 16
type input "[DATE] 2:30 PM"
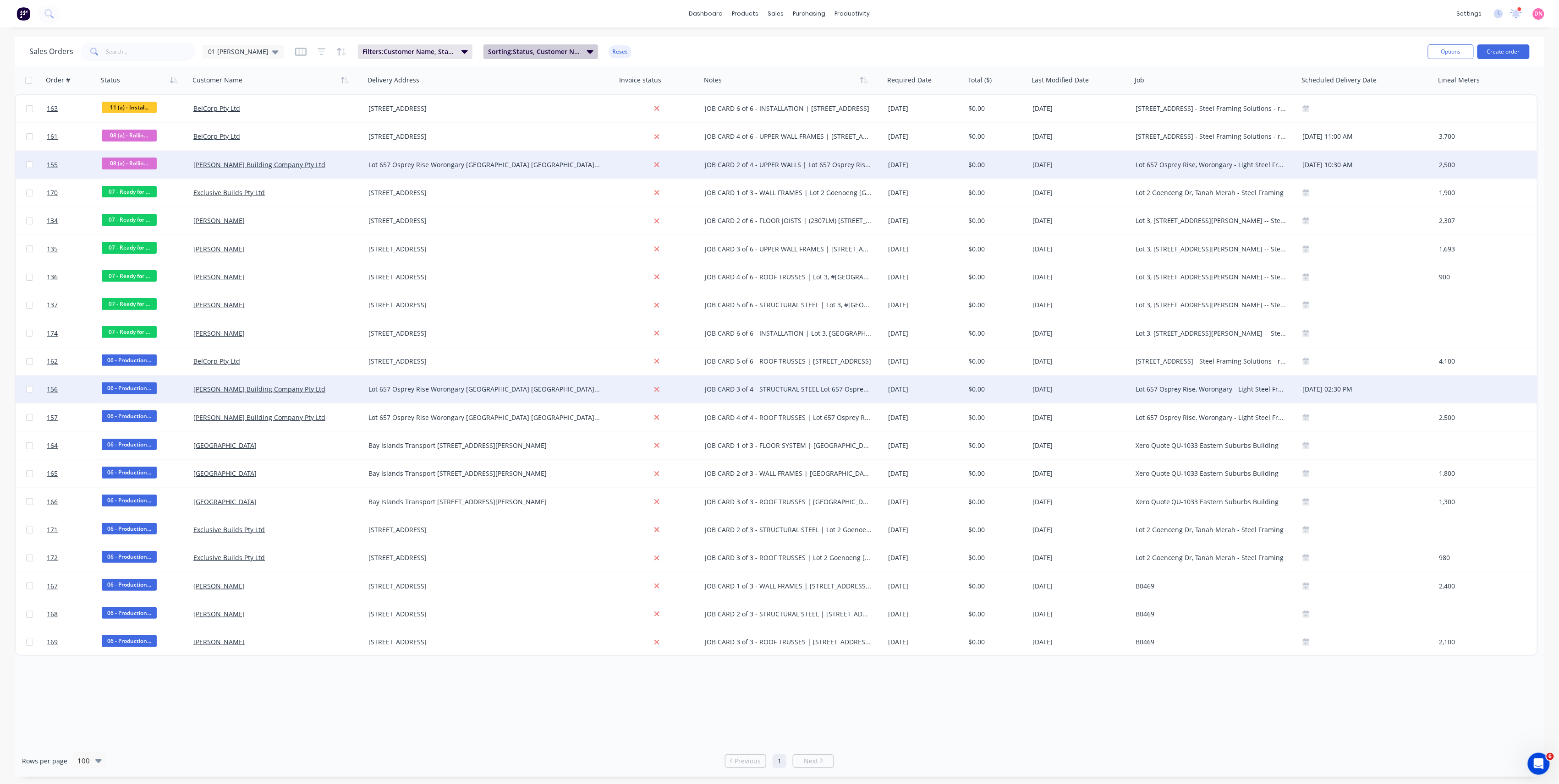
click at [492, 52] on span "Sorting: Status, Customer Name, Notes" at bounding box center [534, 51] width 93 height 9
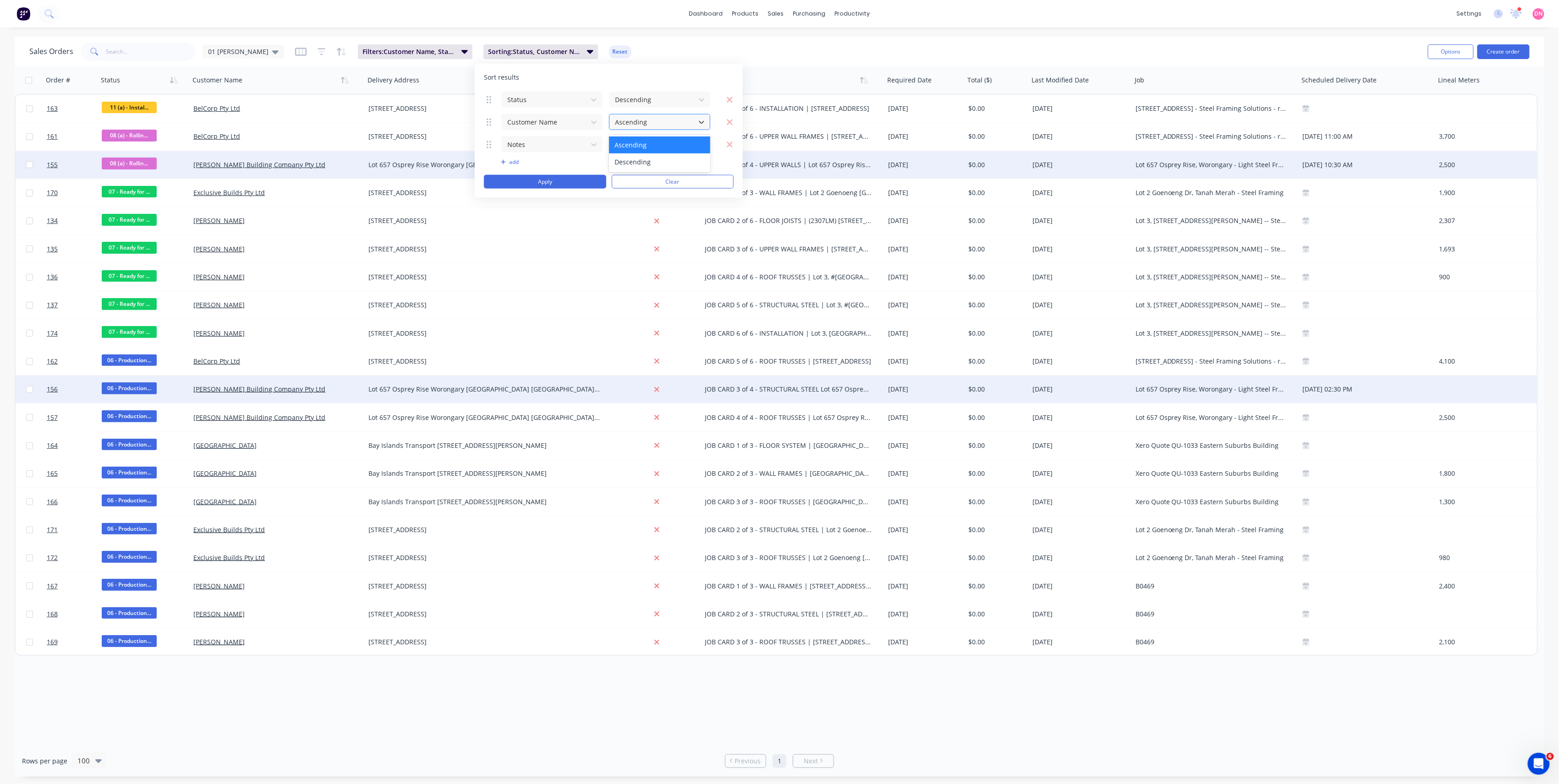
click at [626, 119] on div at bounding box center [652, 122] width 76 height 11
click at [563, 120] on div at bounding box center [545, 122] width 76 height 11
click at [412, 52] on span "Filters: Customer Name, Status, Card Type" at bounding box center [409, 51] width 93 height 9
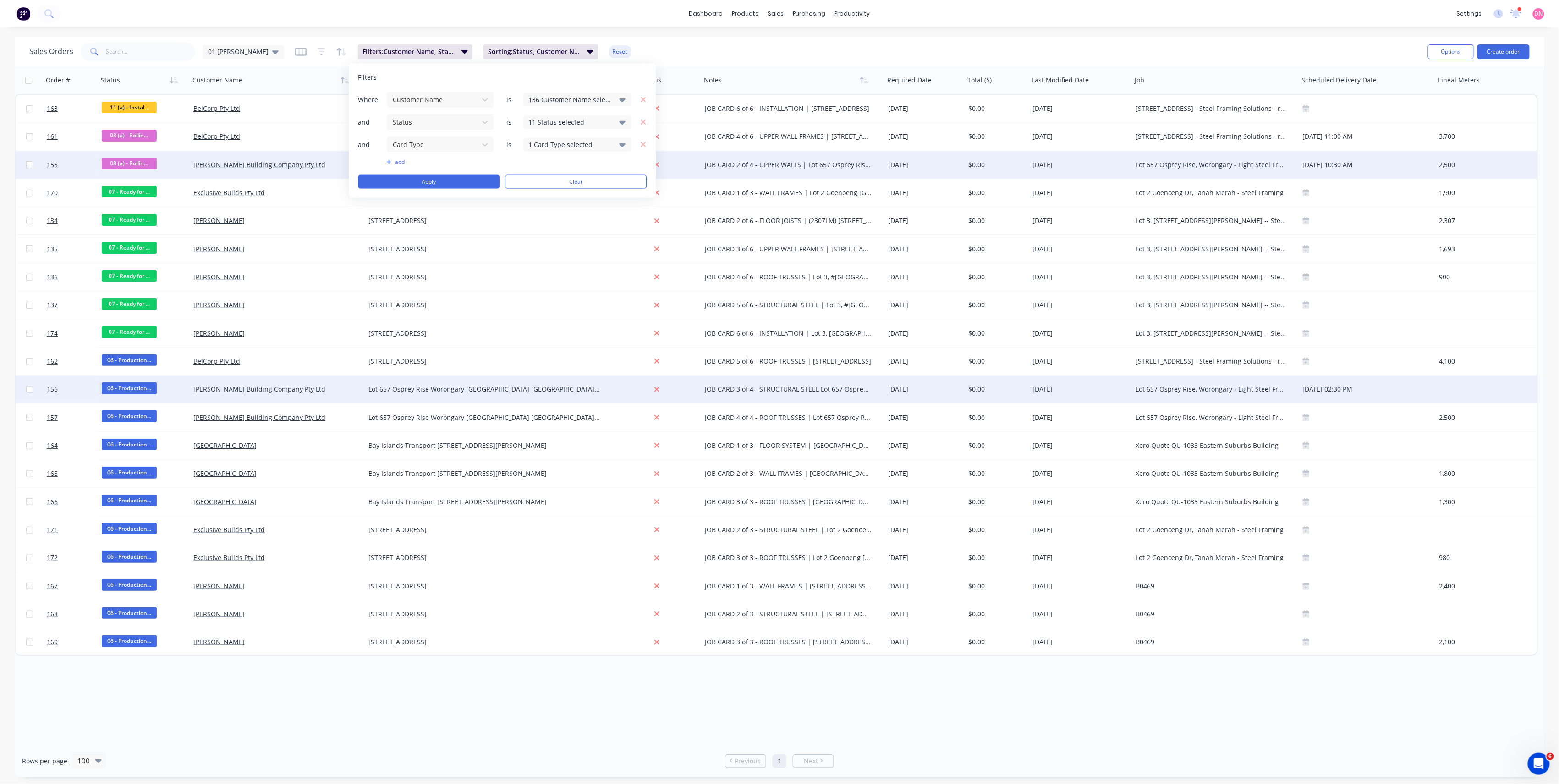
click at [537, 100] on div "136 Customer Name selected" at bounding box center [569, 100] width 83 height 10
click at [558, 98] on div "136 Customer Name selected" at bounding box center [569, 100] width 83 height 10
click at [558, 93] on div "136 Customer Name selected" at bounding box center [577, 99] width 108 height 14
click at [571, 80] on div "Filters" at bounding box center [502, 77] width 289 height 9
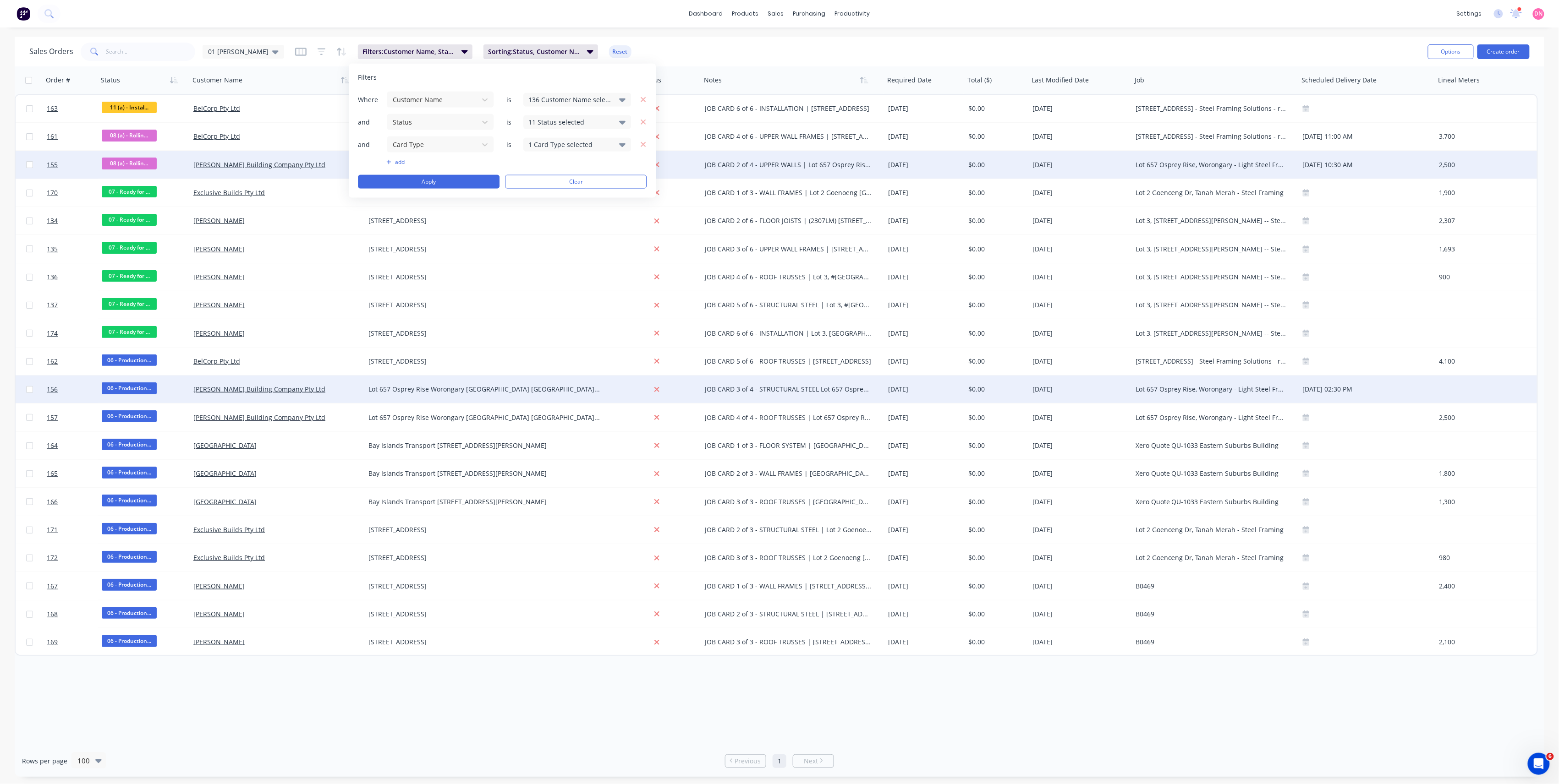
click at [583, 123] on div "11 Status selected" at bounding box center [569, 122] width 83 height 10
click at [562, 82] on div "Filters Where Customer Name is 136 Customer Name selected and Status is 11 Stat…" at bounding box center [502, 131] width 307 height 134
click at [578, 142] on div "1 Card Type selected" at bounding box center [569, 145] width 83 height 10
drag, startPoint x: 578, startPoint y: 142, endPoint x: 578, endPoint y: 150, distance: 8.0
click at [578, 149] on div "1 Card Type selected" at bounding box center [569, 145] width 83 height 10
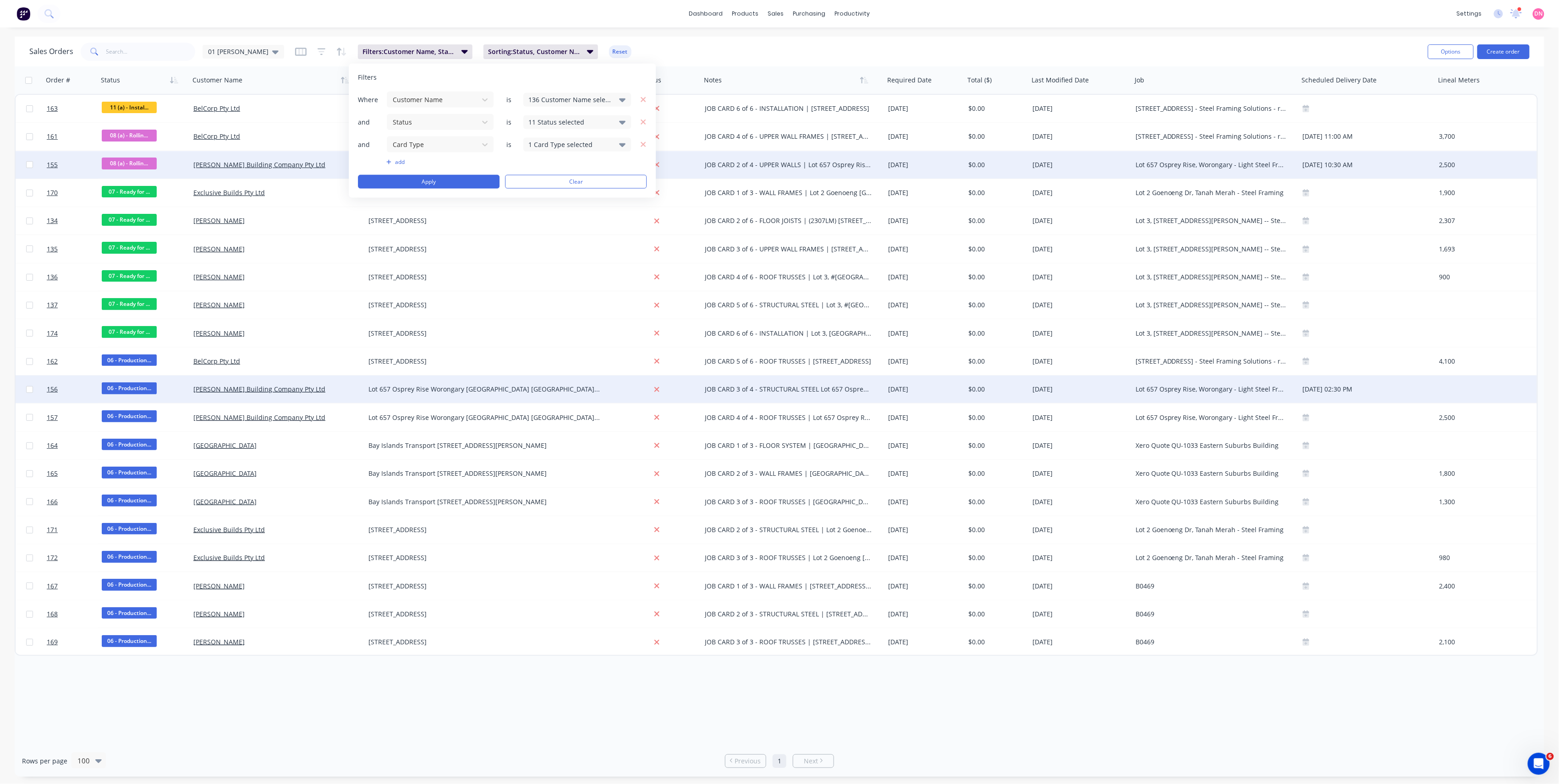
click at [548, 70] on div "Filters Where Customer Name is 136 Customer Name selected and Status is 11 Stat…" at bounding box center [502, 131] width 307 height 134
click at [677, 39] on div "Sales Orders 01 [PERSON_NAME]: Customer Name, Status, Card Type Sorting: Status…" at bounding box center [780, 51] width 1530 height 30
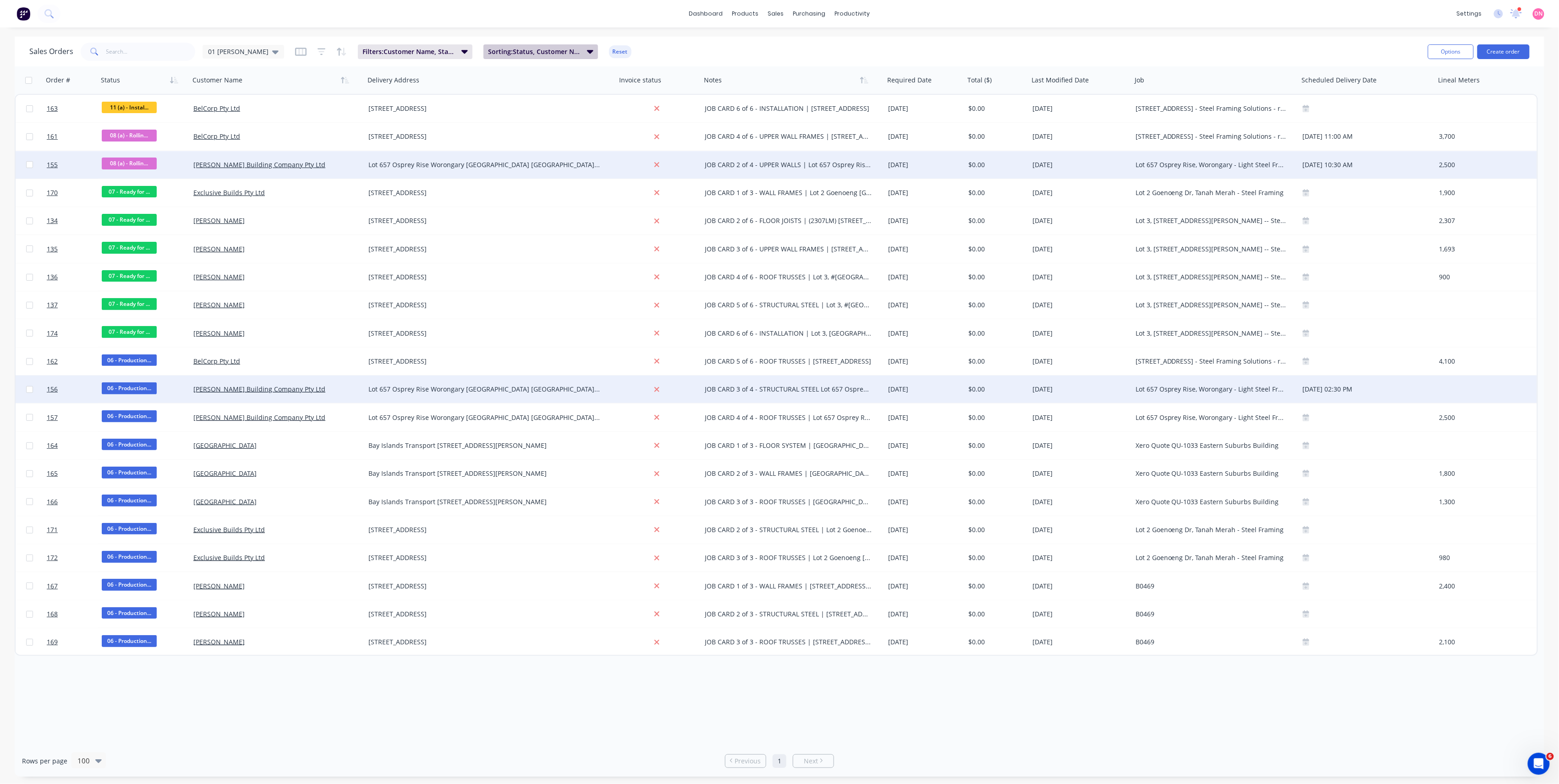
click at [543, 52] on span "Sorting: Status, Customer Name, Notes" at bounding box center [534, 51] width 93 height 9
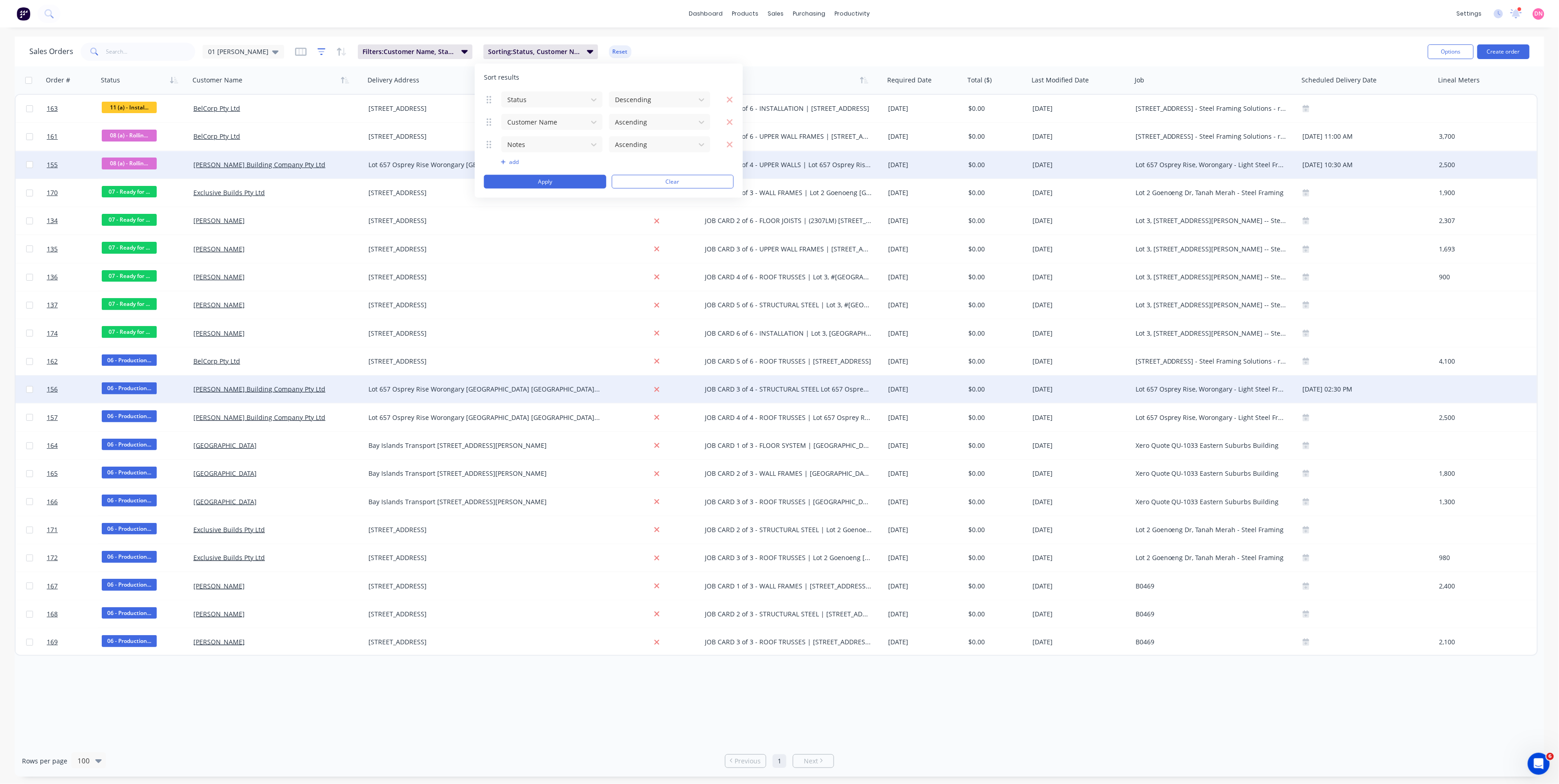
click at [318, 48] on icon "button" at bounding box center [322, 51] width 8 height 9
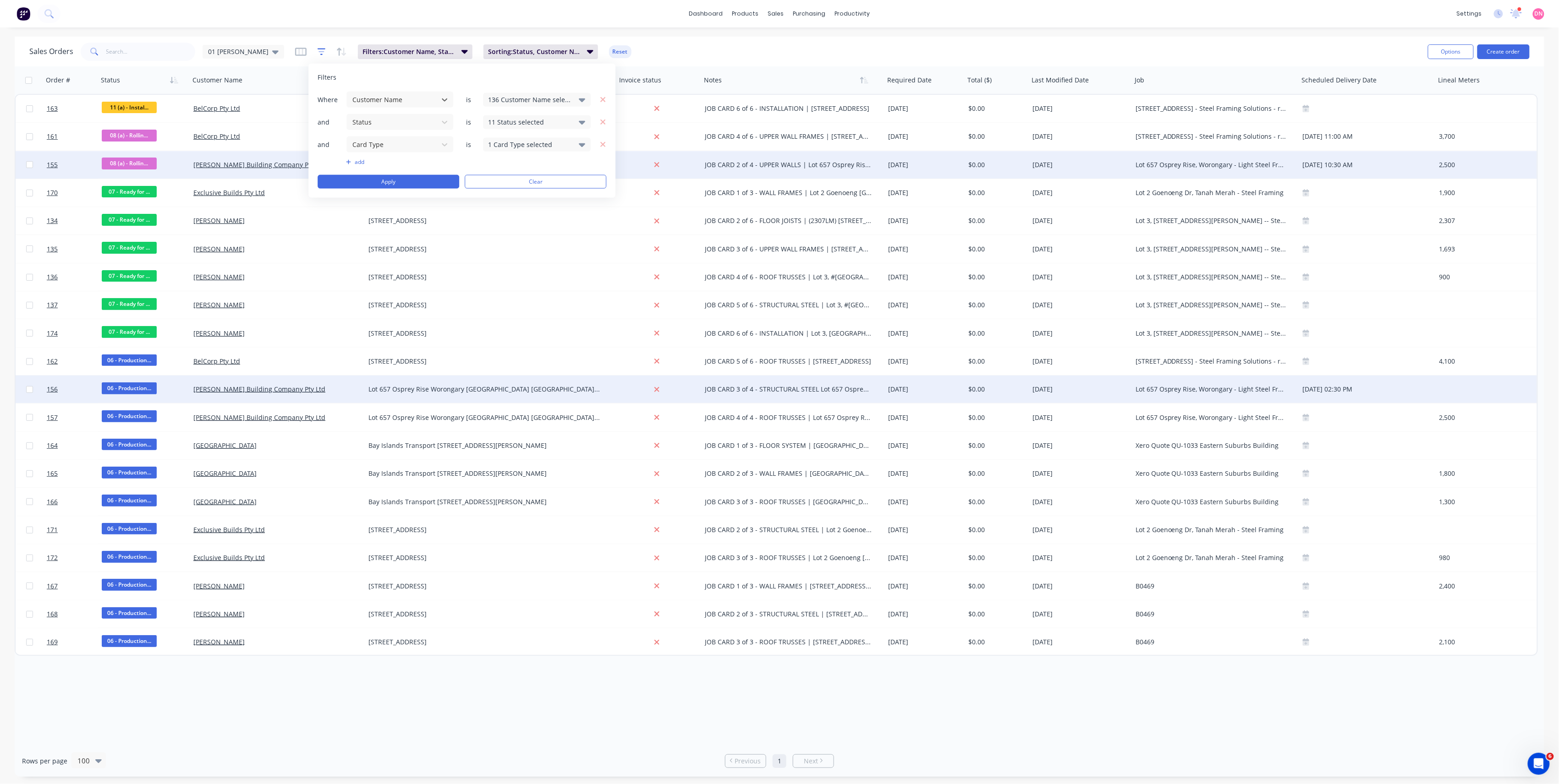
click at [318, 48] on icon "button" at bounding box center [322, 51] width 8 height 9
click at [490, 93] on div "136 Customer Name selected" at bounding box center [537, 99] width 108 height 14
click at [514, 123] on div "11 Status selected" at bounding box center [529, 122] width 83 height 10
click at [547, 103] on div "136 Customer Name selected" at bounding box center [529, 100] width 83 height 10
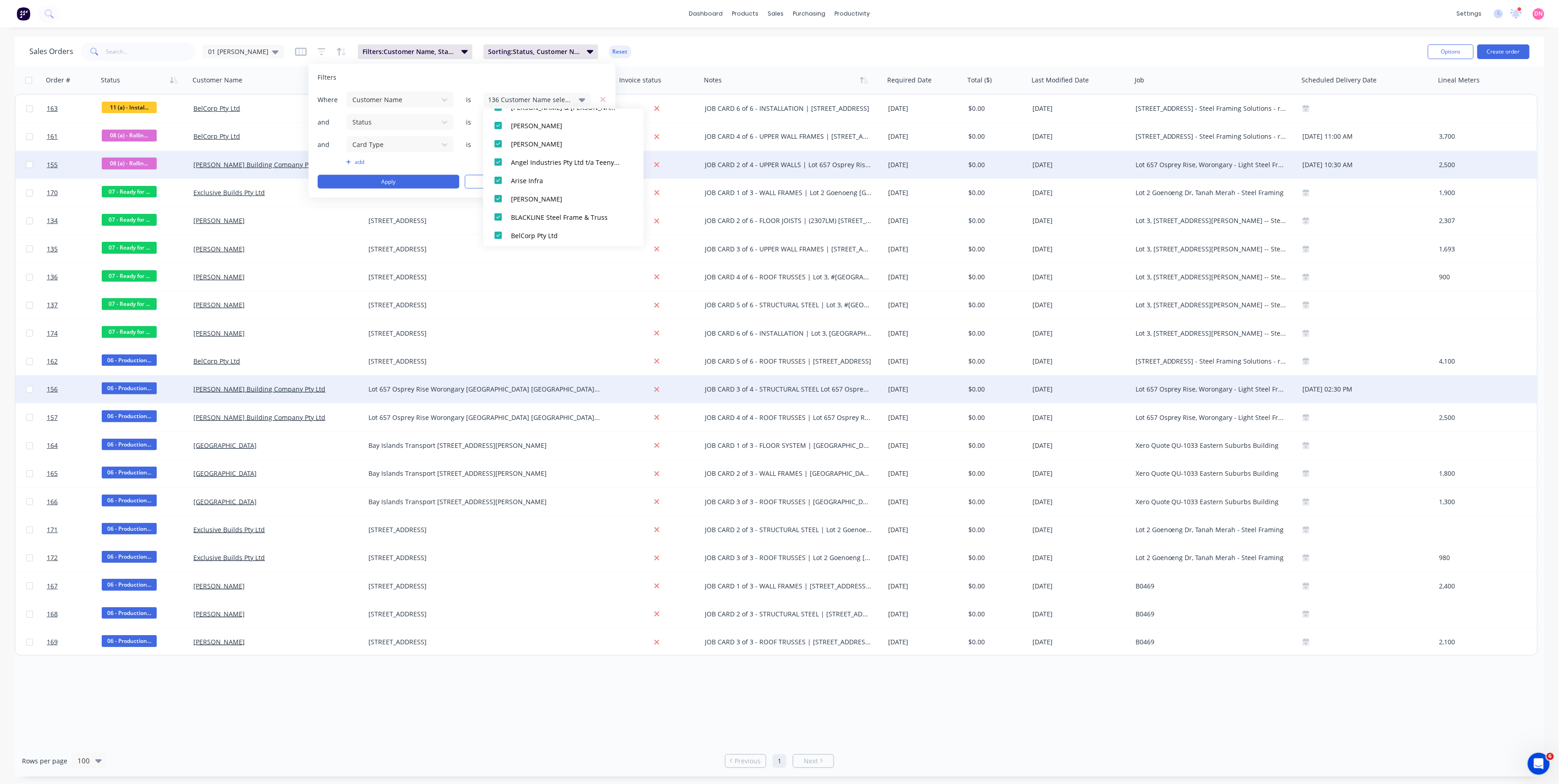
click at [766, 41] on div "Sales Orders 01 [PERSON_NAME]: Customer Name, Status, Card Type Sorting: Status…" at bounding box center [724, 51] width 1391 height 22
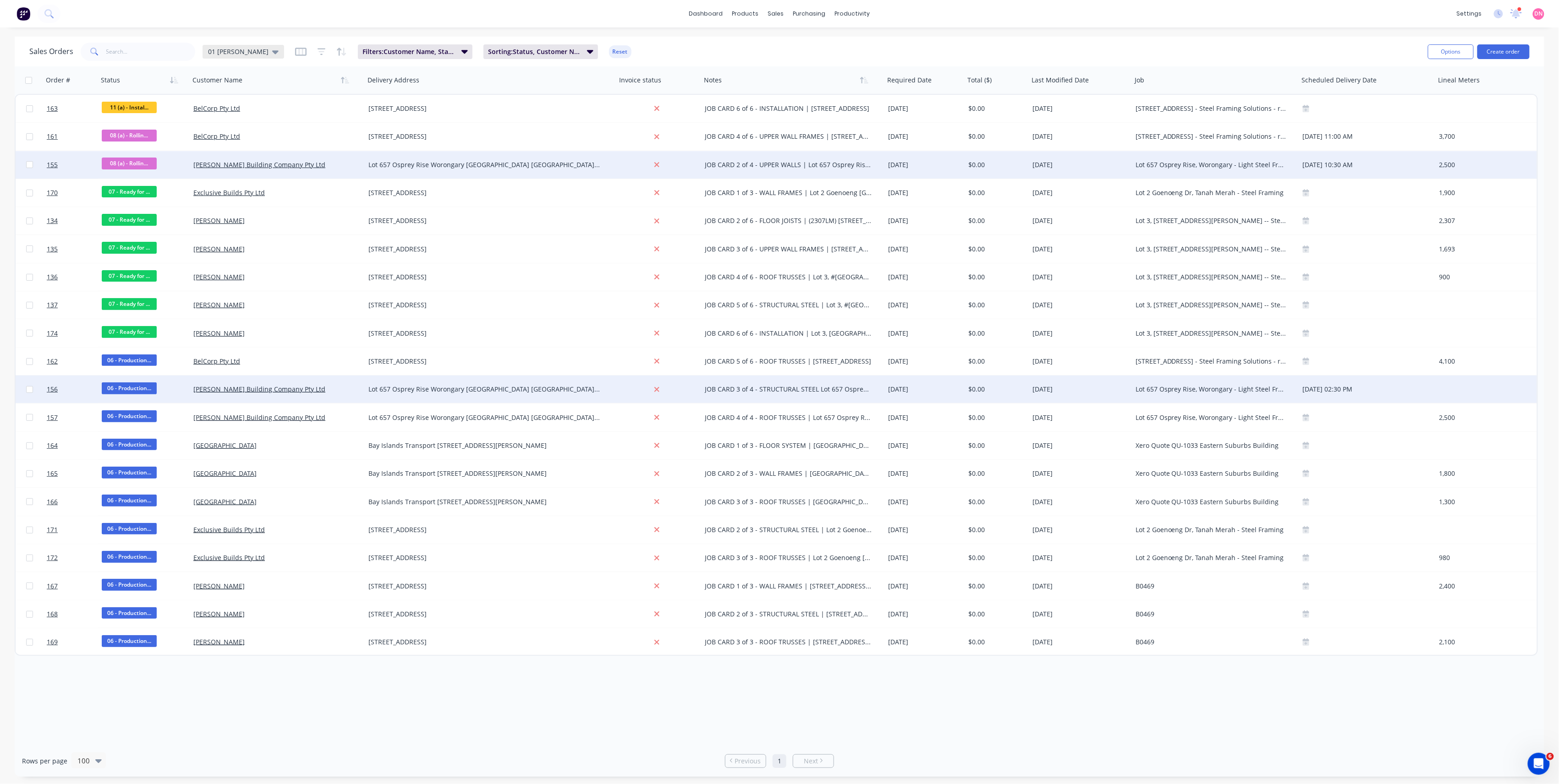
click at [246, 54] on span "01 [PERSON_NAME]" at bounding box center [238, 51] width 61 height 10
click at [269, 156] on div "01 [PERSON_NAME] edit" at bounding box center [266, 148] width 123 height 18
click at [257, 167] on button "02 FOCUSED VIEW" at bounding box center [257, 166] width 105 height 10
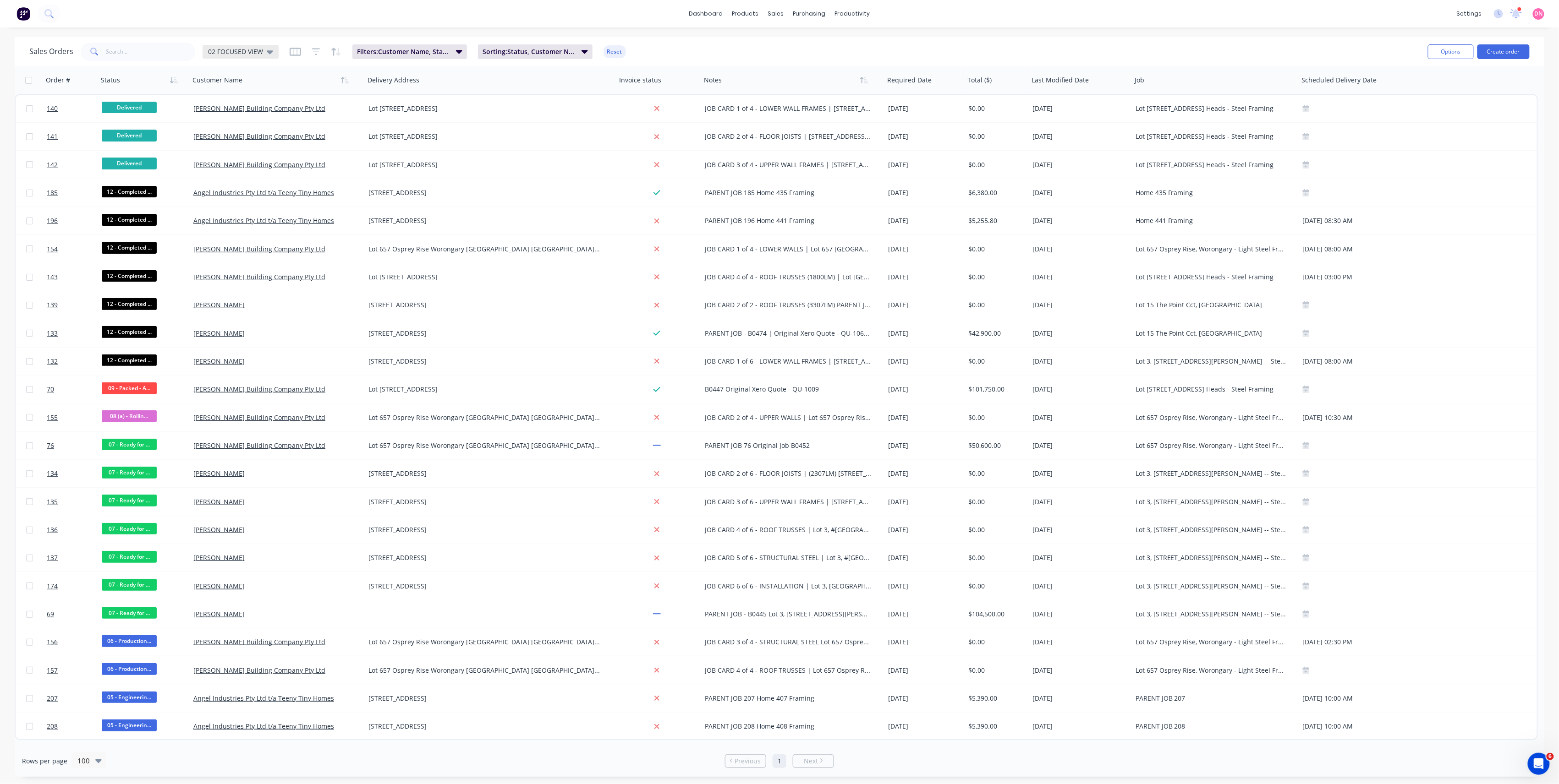
click at [253, 48] on span "02 FOCUSED VIEW" at bounding box center [235, 51] width 55 height 10
click at [235, 141] on div "01 [PERSON_NAME] edit" at bounding box center [266, 148] width 123 height 18
click at [233, 144] on button "01 [PERSON_NAME]" at bounding box center [257, 147] width 105 height 10
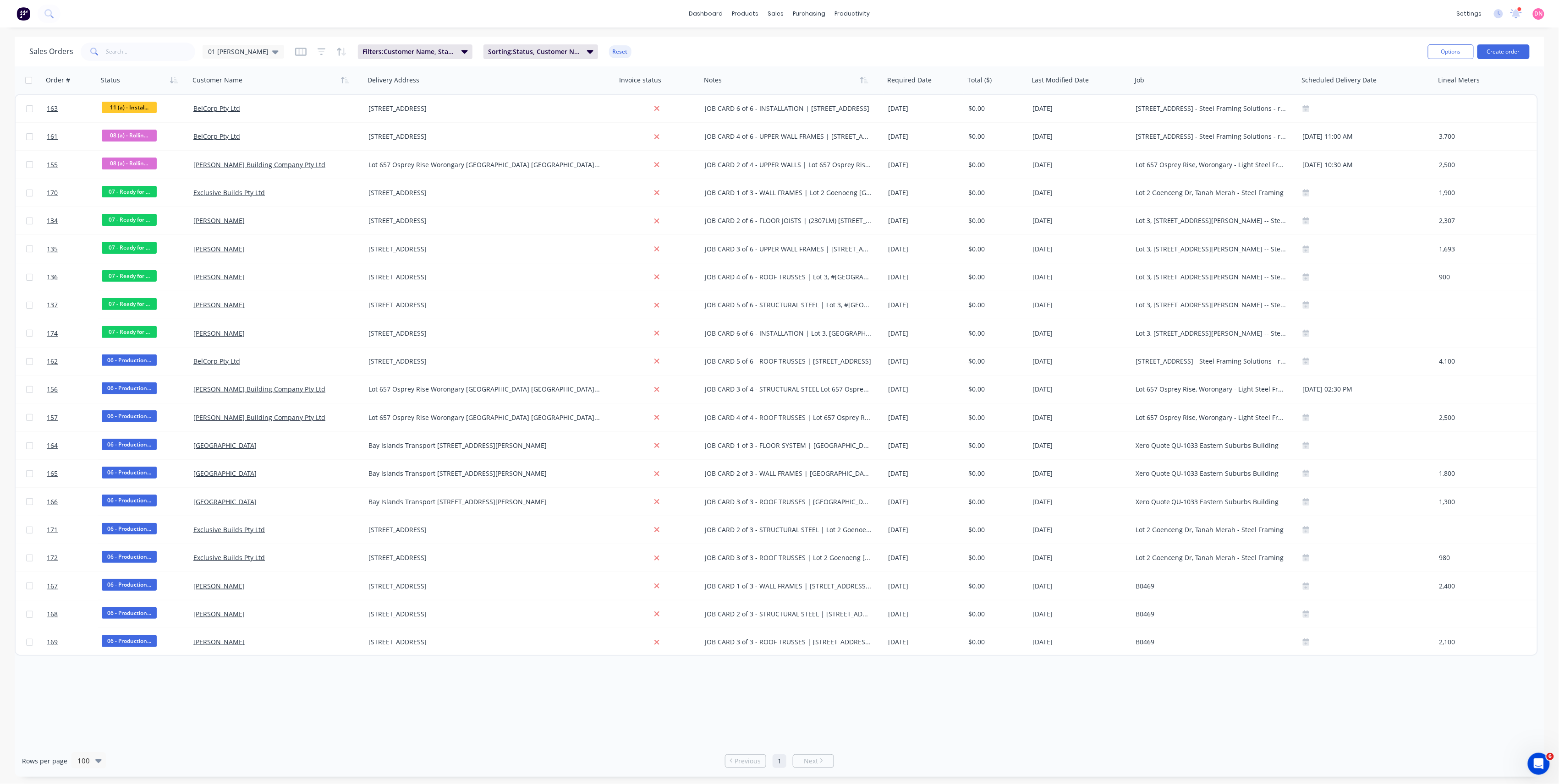
click at [262, 59] on div "Sales Orders 01 [PERSON_NAME]" at bounding box center [156, 51] width 255 height 18
click at [262, 55] on div "01 [PERSON_NAME]" at bounding box center [243, 52] width 71 height 8
click at [320, 146] on button "edit" at bounding box center [320, 148] width 12 height 10
click at [422, 47] on span "Filters: Customer Name, Status, Card Type" at bounding box center [409, 51] width 93 height 9
click at [576, 120] on div "11 Status selected" at bounding box center [569, 122] width 83 height 10
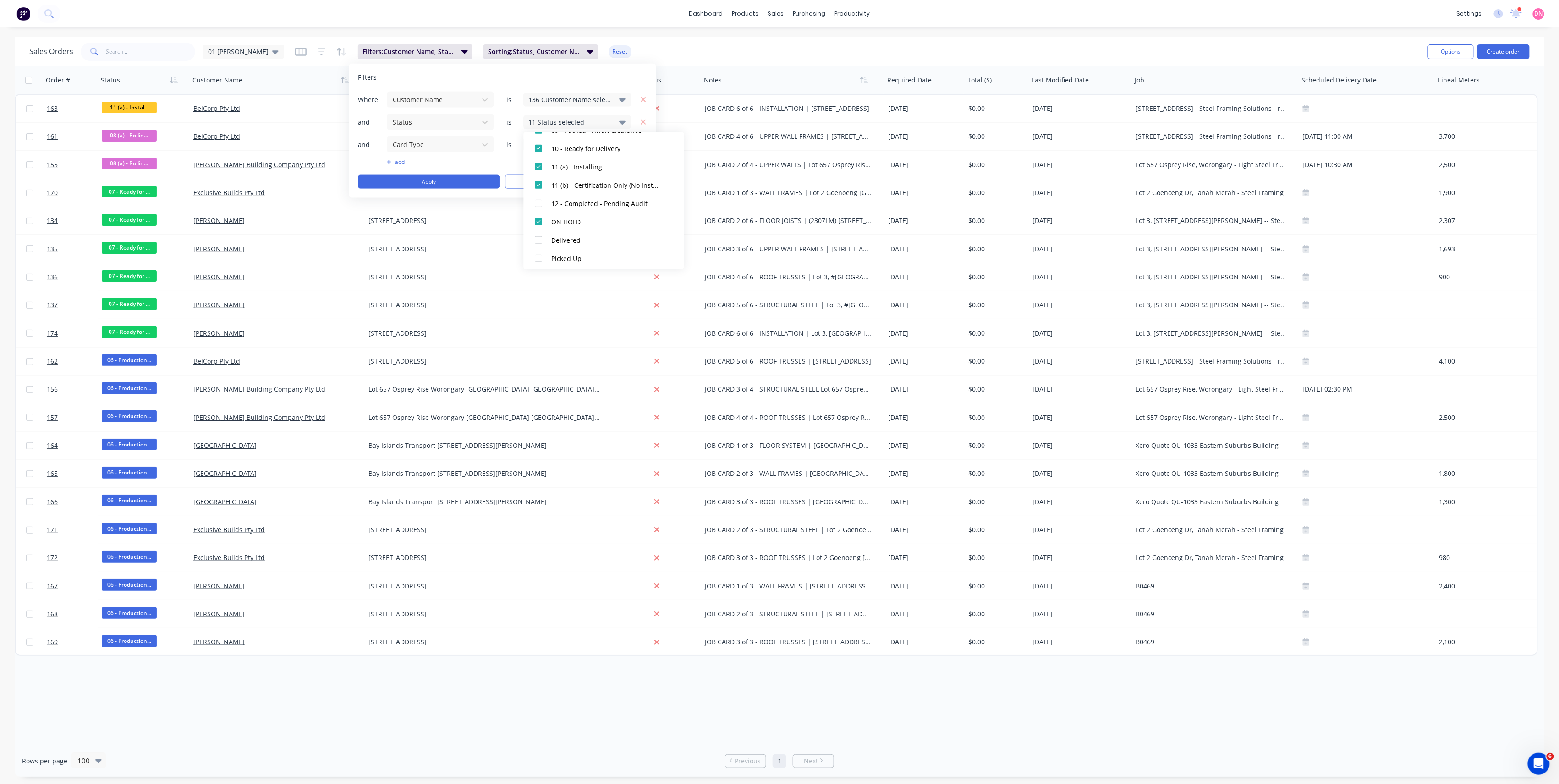
scroll to position [302, 0]
click at [539, 221] on div at bounding box center [539, 219] width 18 height 18
click at [540, 182] on div at bounding box center [539, 182] width 18 height 18
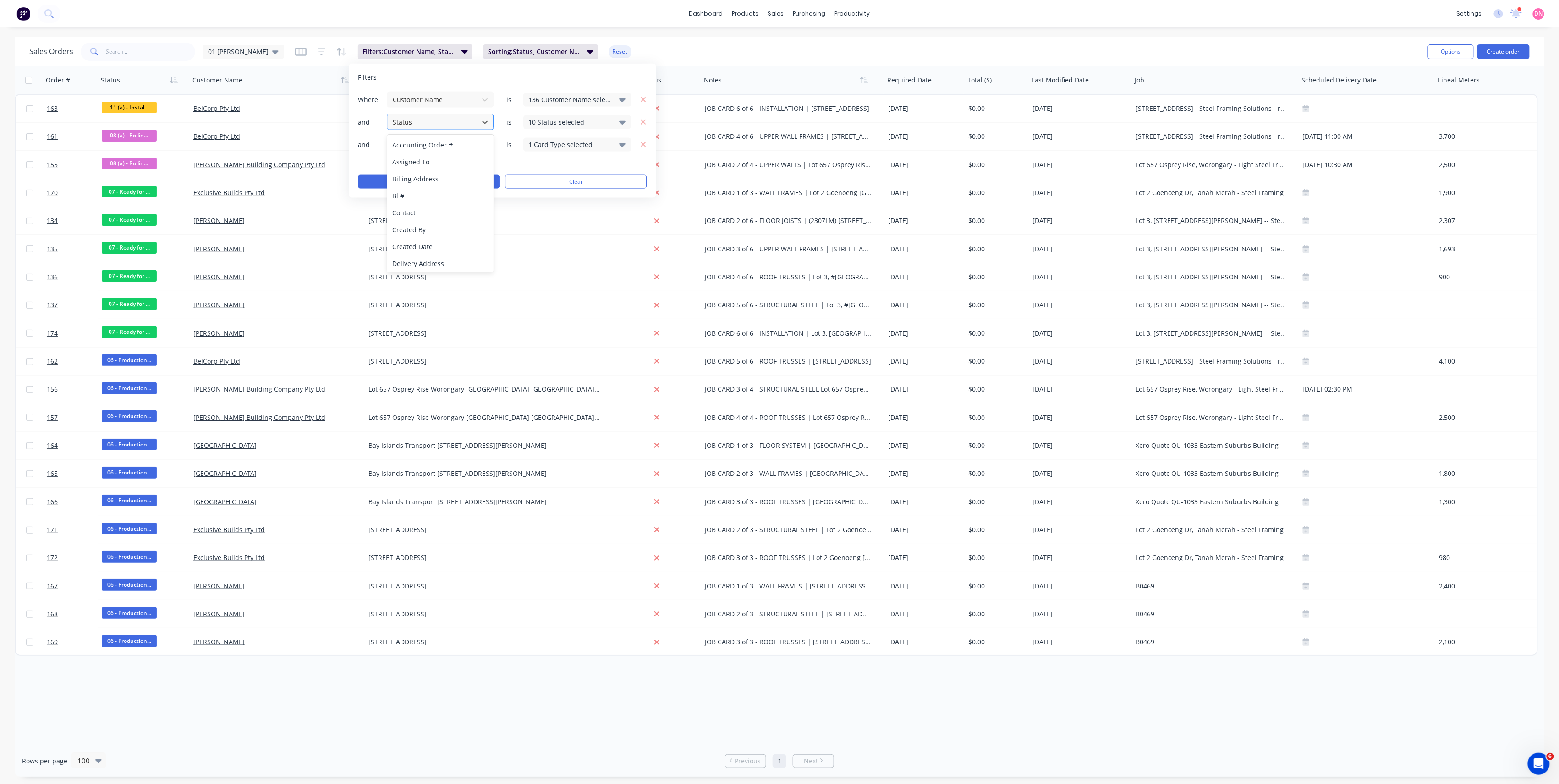
click at [553, 140] on div "1 Card Type selected" at bounding box center [577, 144] width 108 height 14
click at [640, 145] on icon "button" at bounding box center [643, 145] width 7 height 8
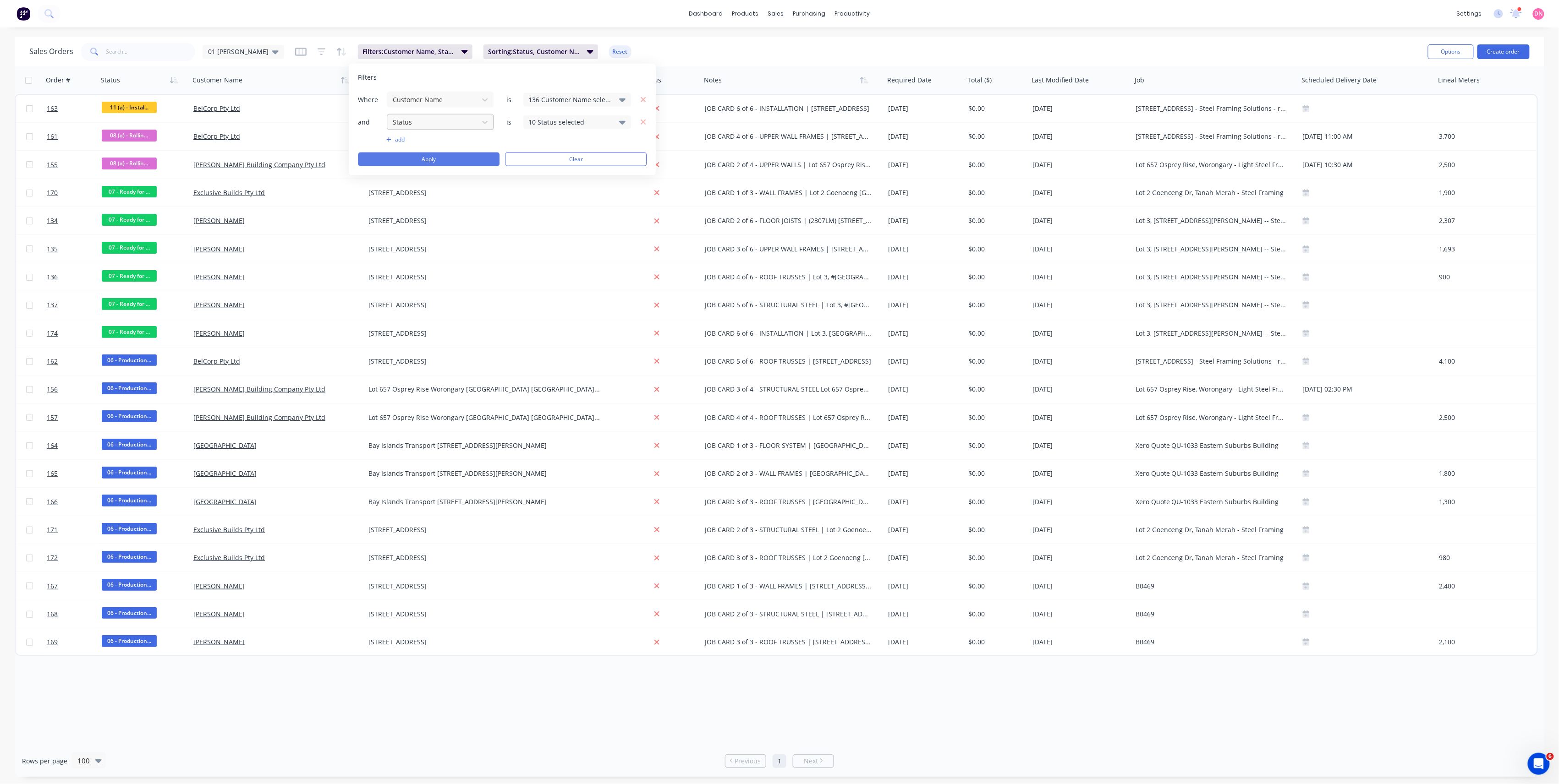
click at [482, 162] on button "Apply" at bounding box center [428, 159] width 142 height 14
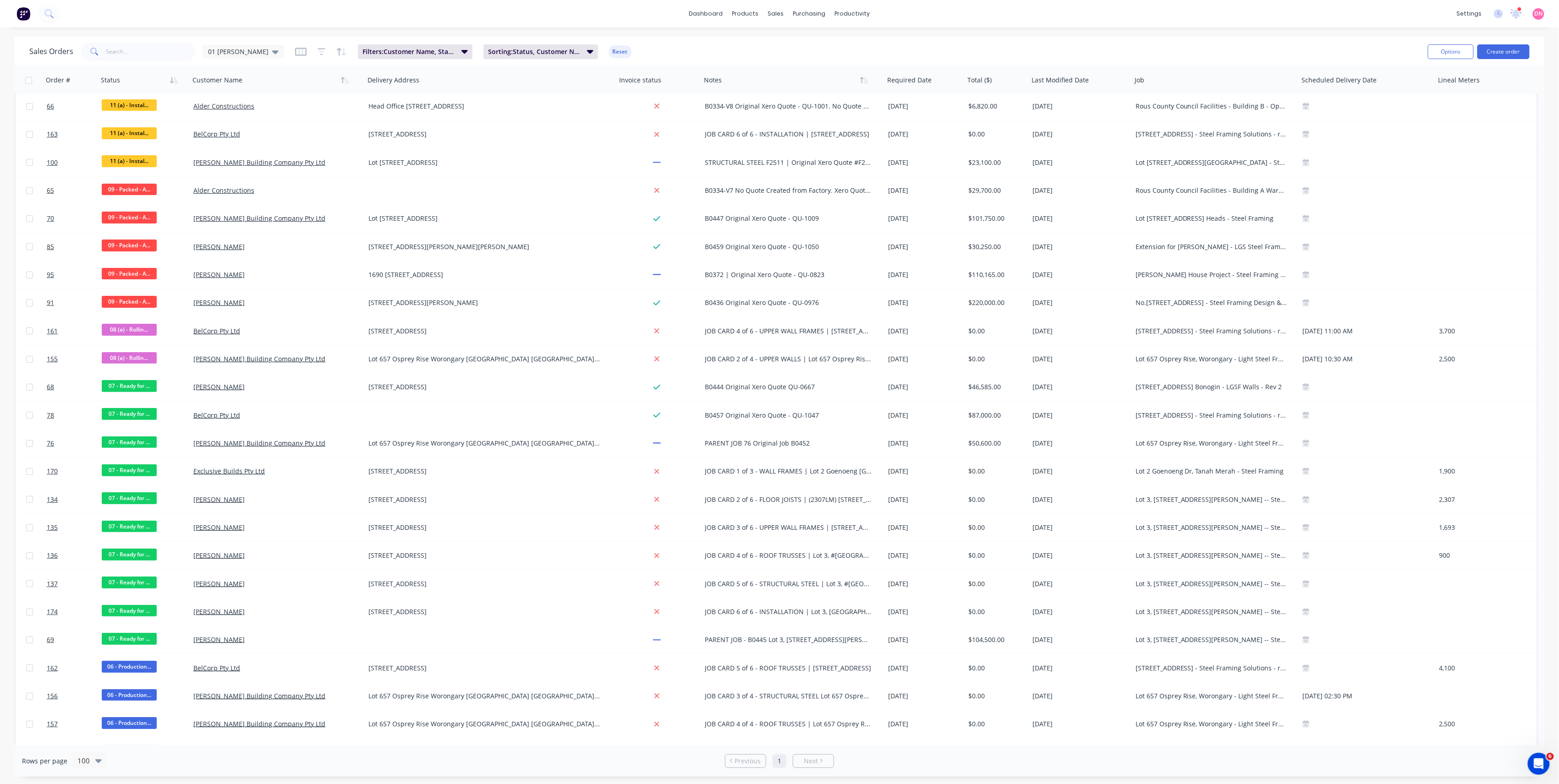
scroll to position [0, 0]
click at [436, 50] on span "Filters: Customer Name, Status" at bounding box center [409, 51] width 93 height 9
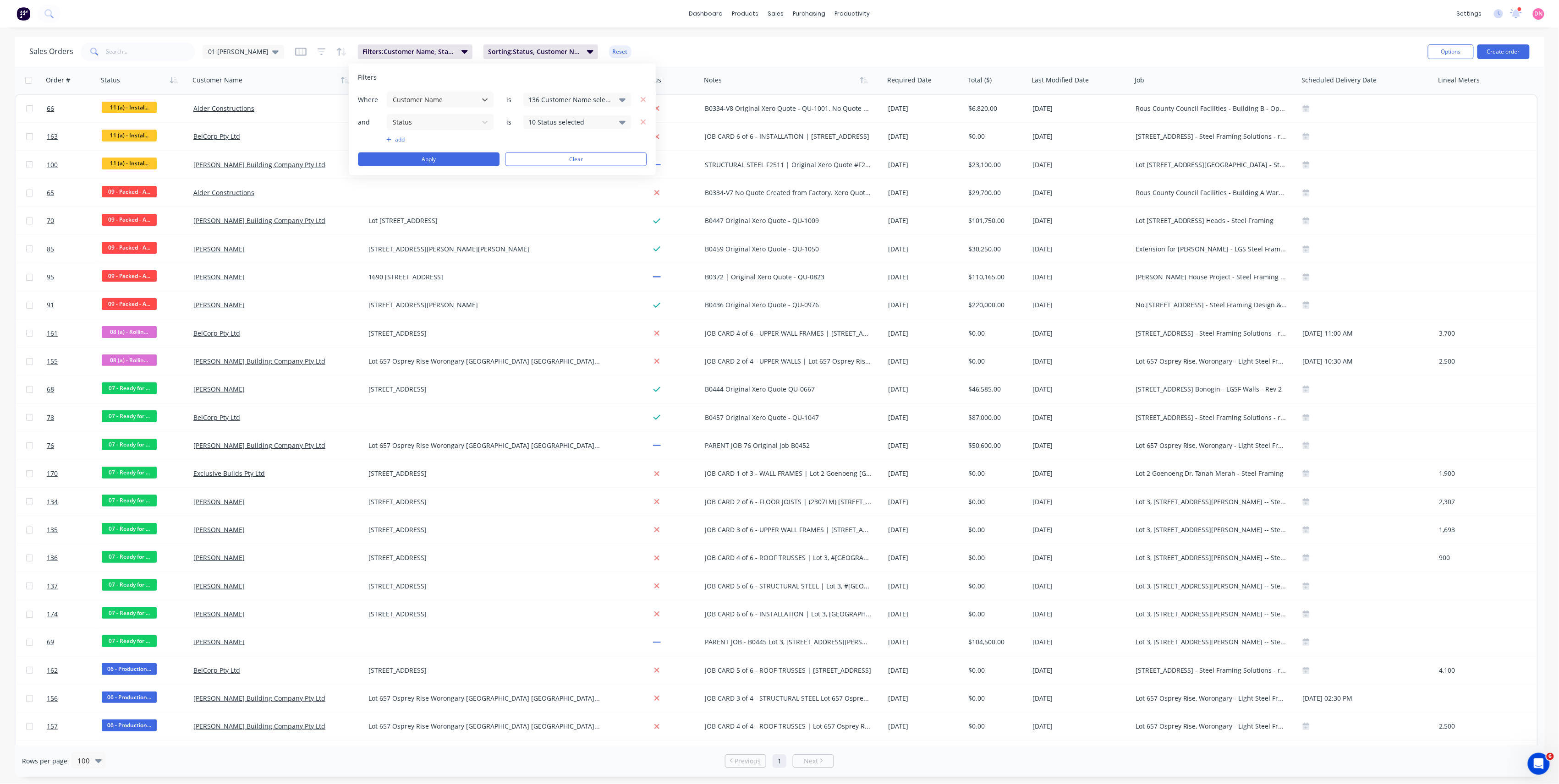
click at [565, 101] on div "136 Customer Name selected" at bounding box center [569, 100] width 83 height 10
drag, startPoint x: 565, startPoint y: 101, endPoint x: 565, endPoint y: 118, distance: 17.0
click at [565, 118] on div "10 Status selected" at bounding box center [569, 122] width 83 height 10
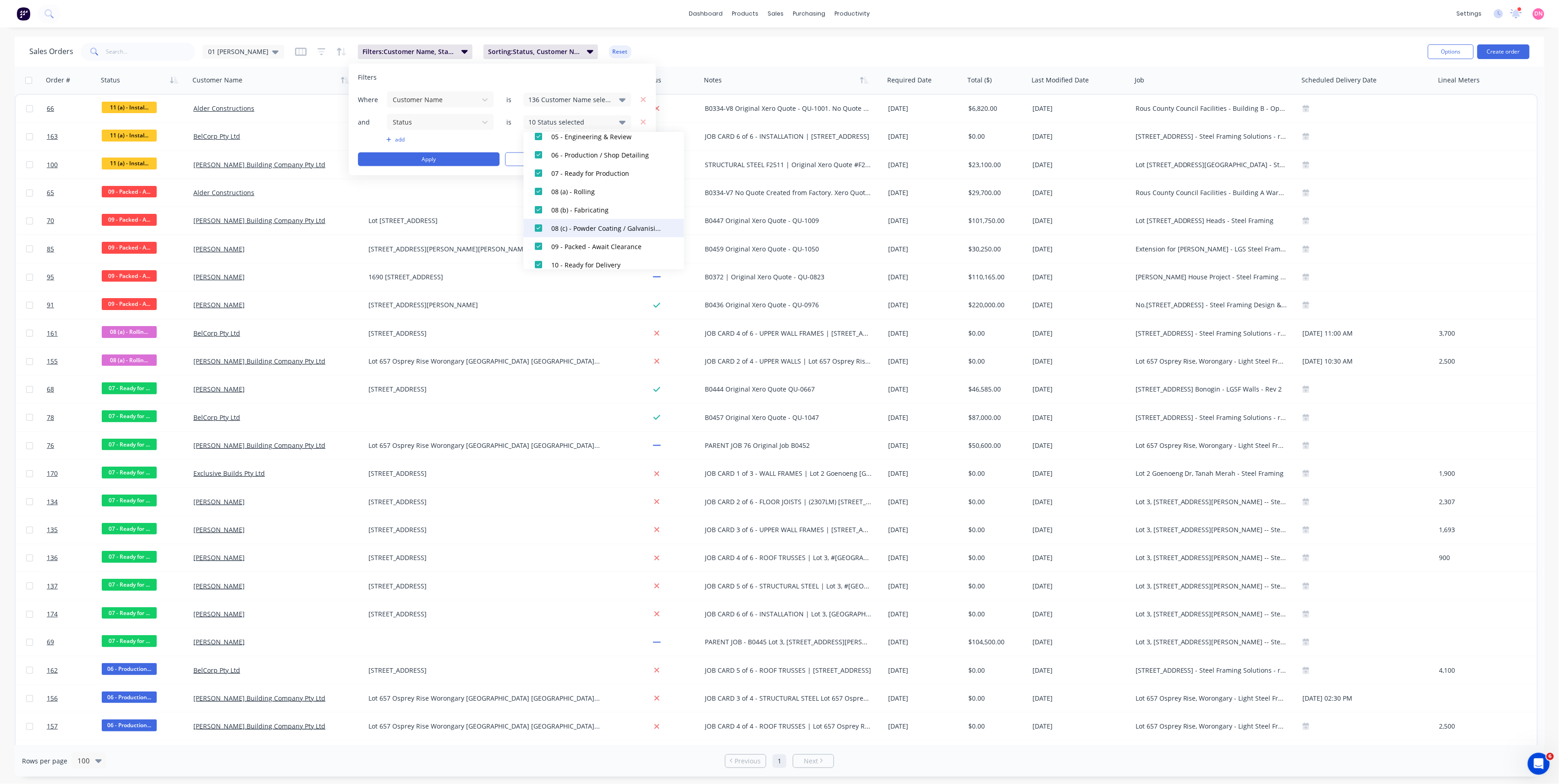
click at [536, 232] on div at bounding box center [539, 228] width 18 height 18
click at [537, 220] on div at bounding box center [539, 222] width 18 height 18
click at [537, 242] on div at bounding box center [539, 240] width 18 height 18
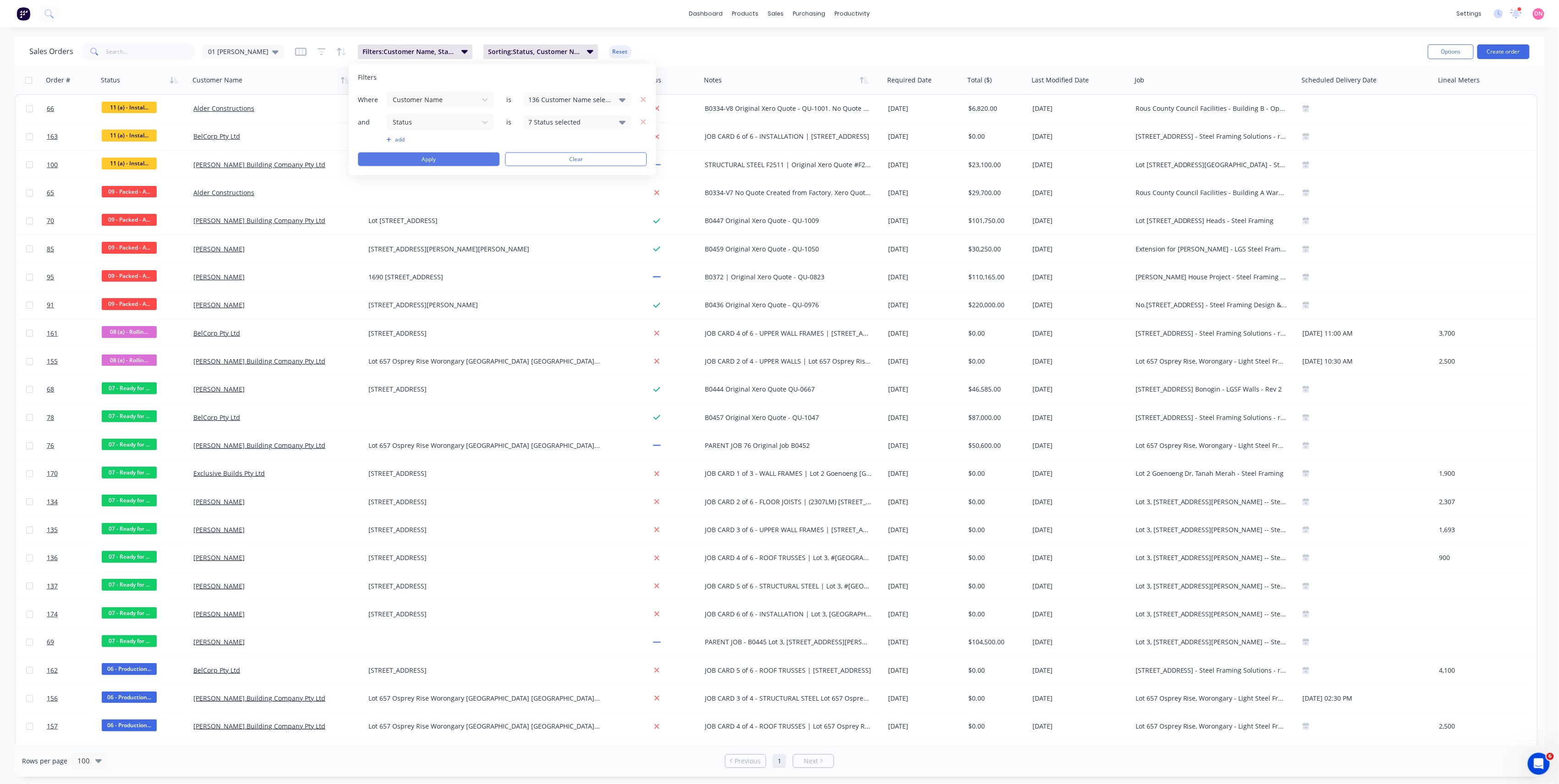
click at [474, 160] on button "Apply" at bounding box center [428, 159] width 142 height 14
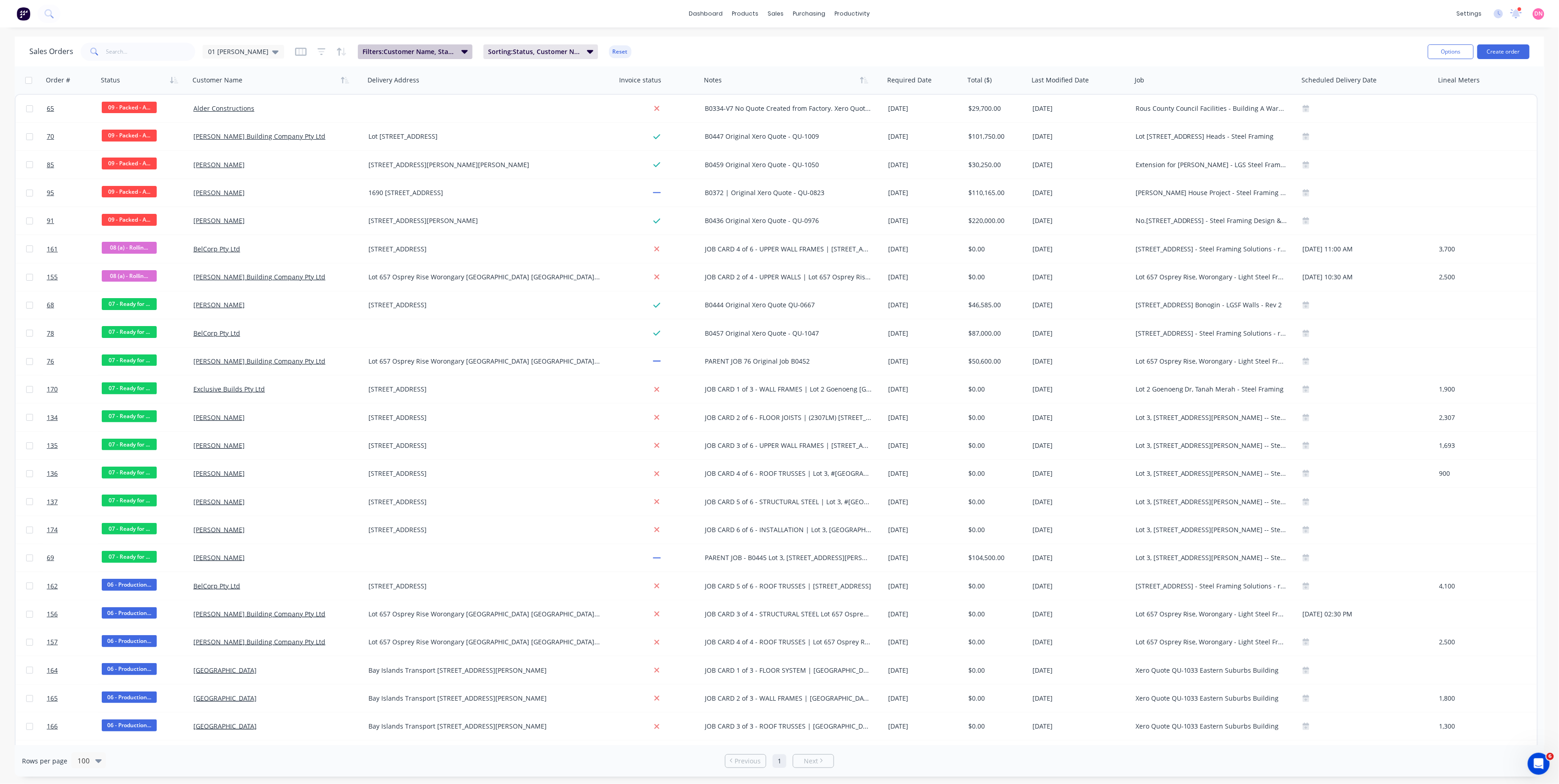
click at [437, 52] on span "Filters: Customer Name, Status" at bounding box center [409, 51] width 93 height 9
click at [558, 129] on div "7 Status selected" at bounding box center [577, 122] width 108 height 14
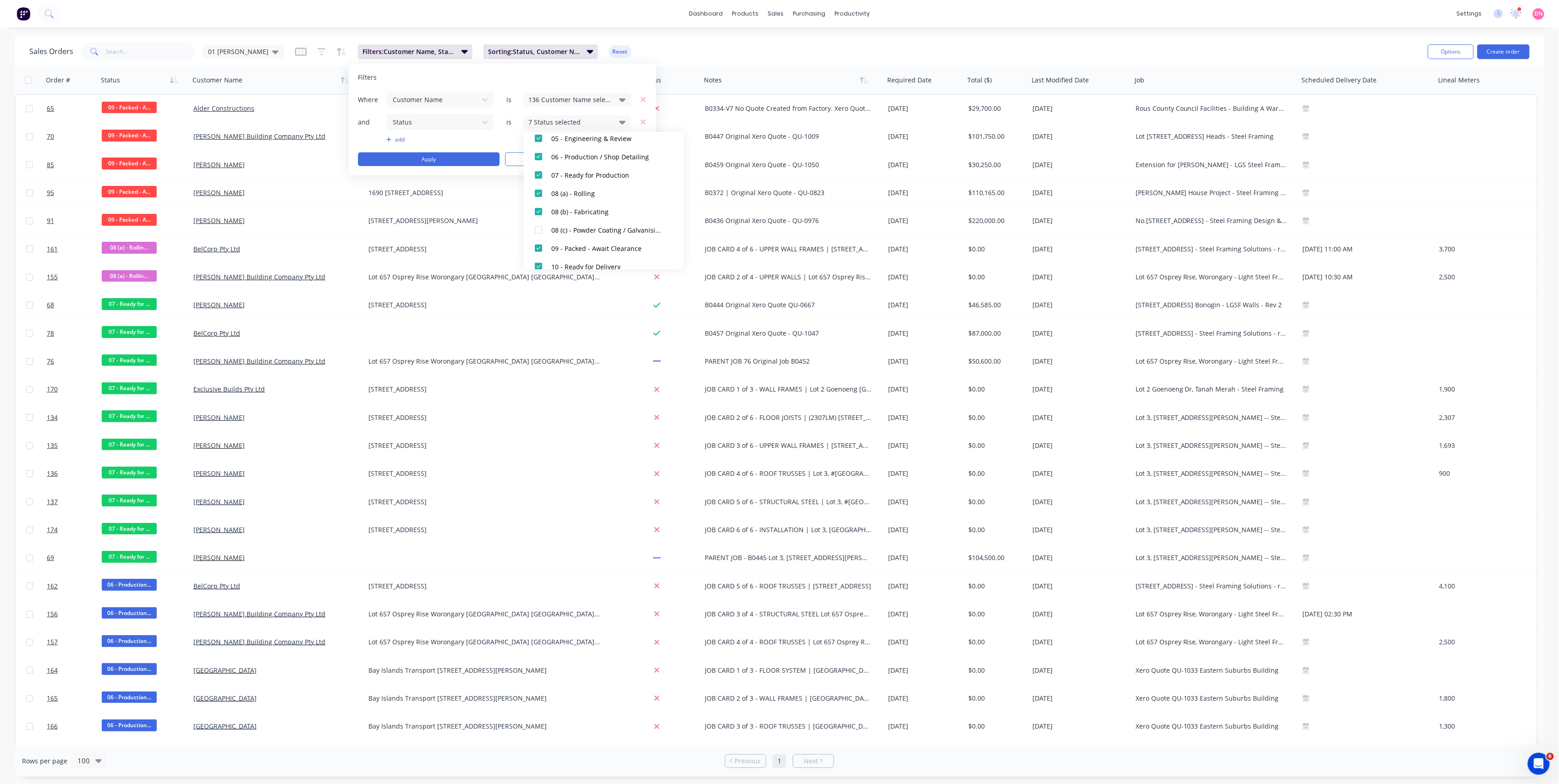
scroll to position [183, 0]
click at [537, 248] on div at bounding box center [539, 246] width 18 height 18
click at [539, 209] on div at bounding box center [539, 204] width 18 height 18
click at [442, 154] on button "Apply" at bounding box center [428, 159] width 142 height 14
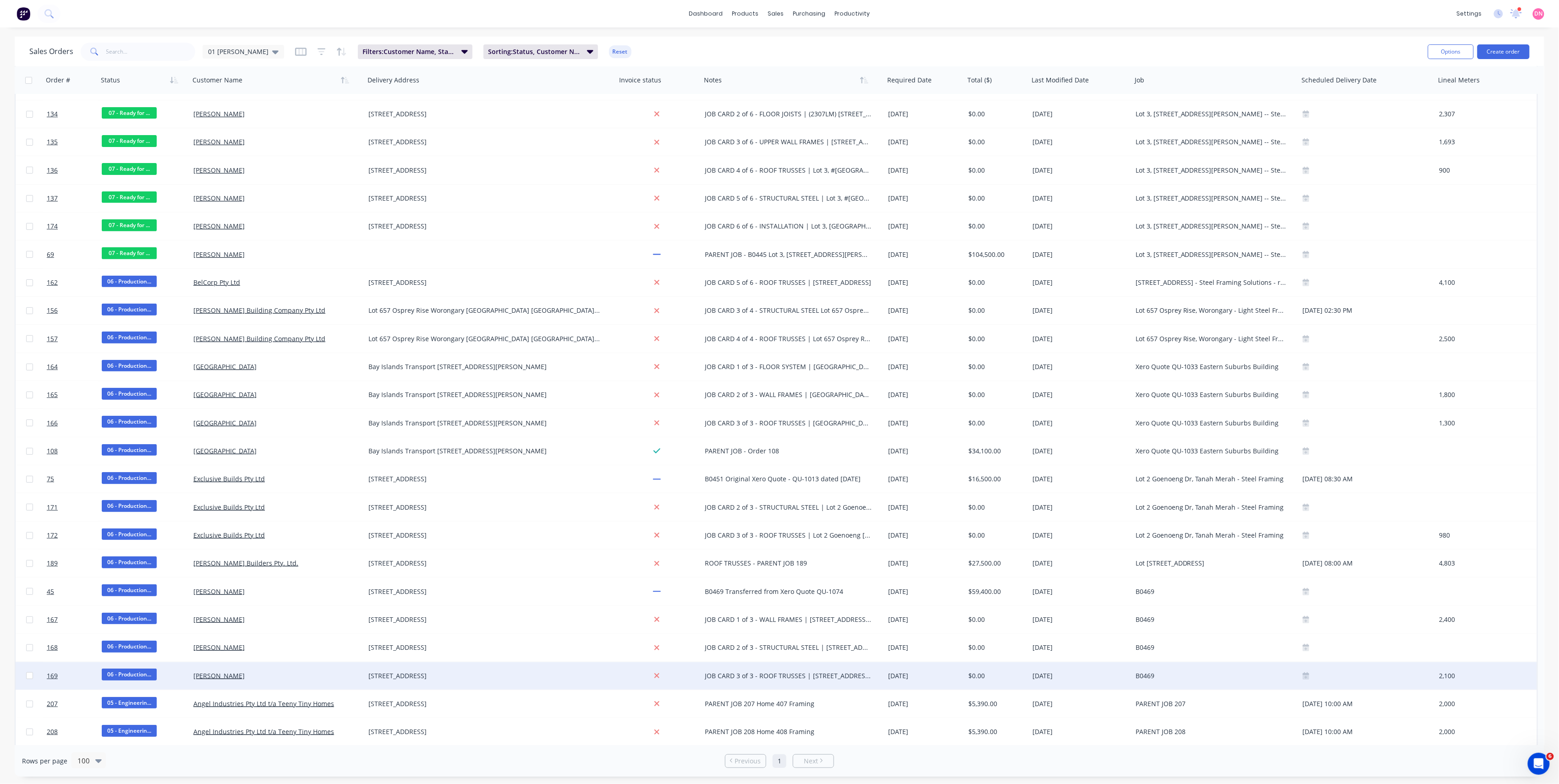
scroll to position [0, 0]
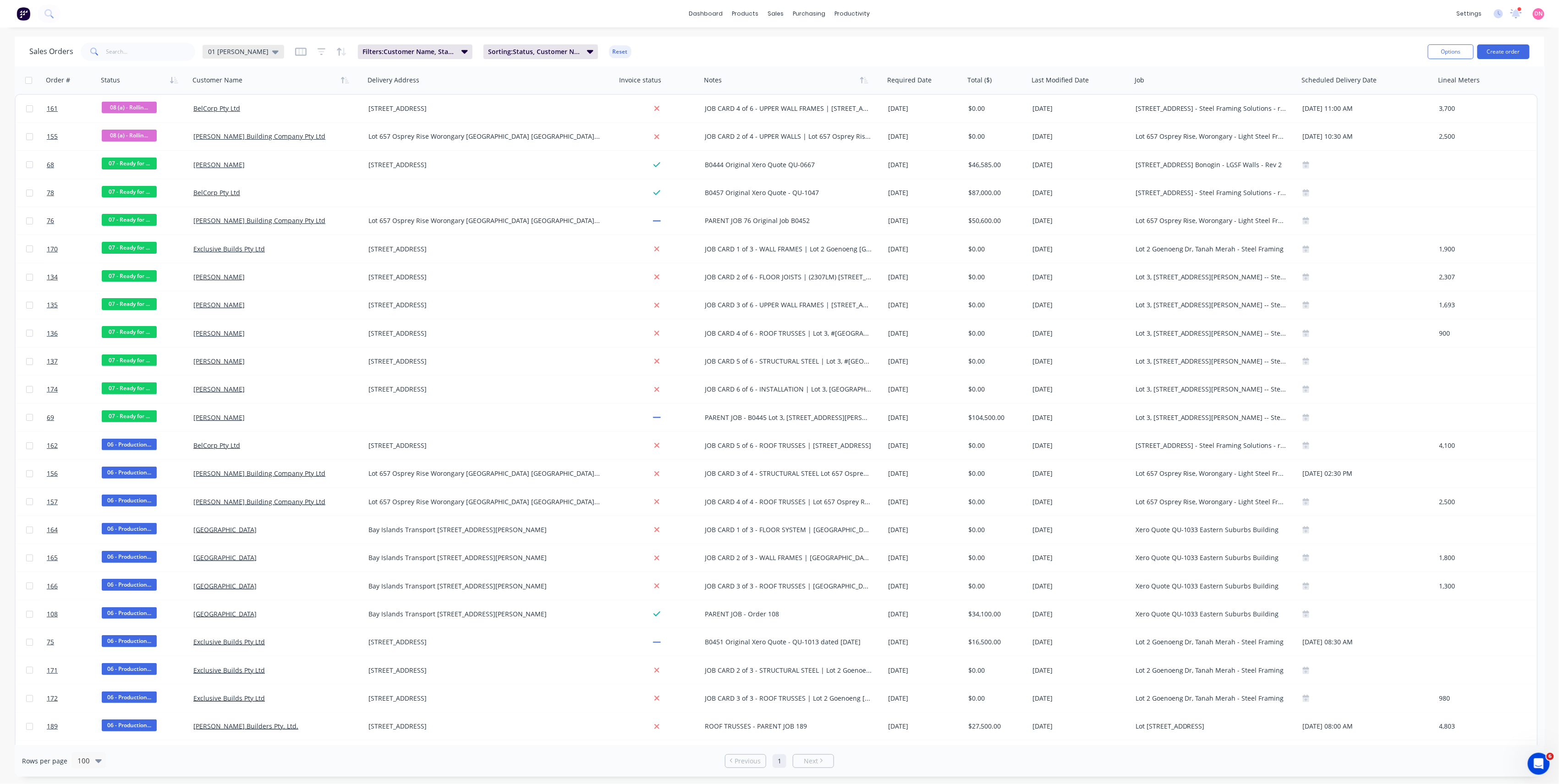
click at [260, 52] on div "01 [PERSON_NAME]" at bounding box center [243, 52] width 71 height 8
click at [320, 146] on button "edit" at bounding box center [320, 148] width 12 height 10
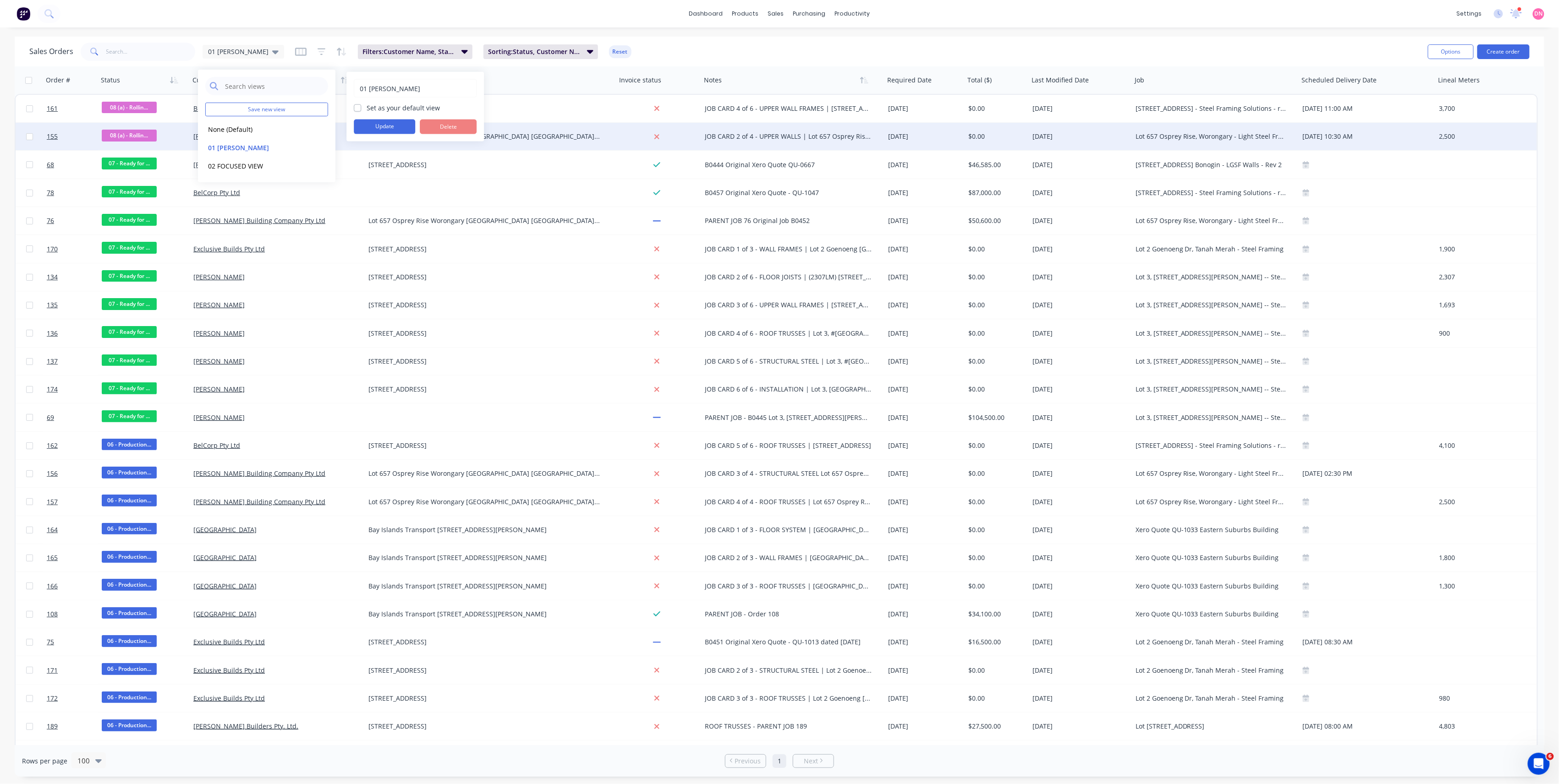
click at [369, 128] on button "Update" at bounding box center [384, 127] width 61 height 15
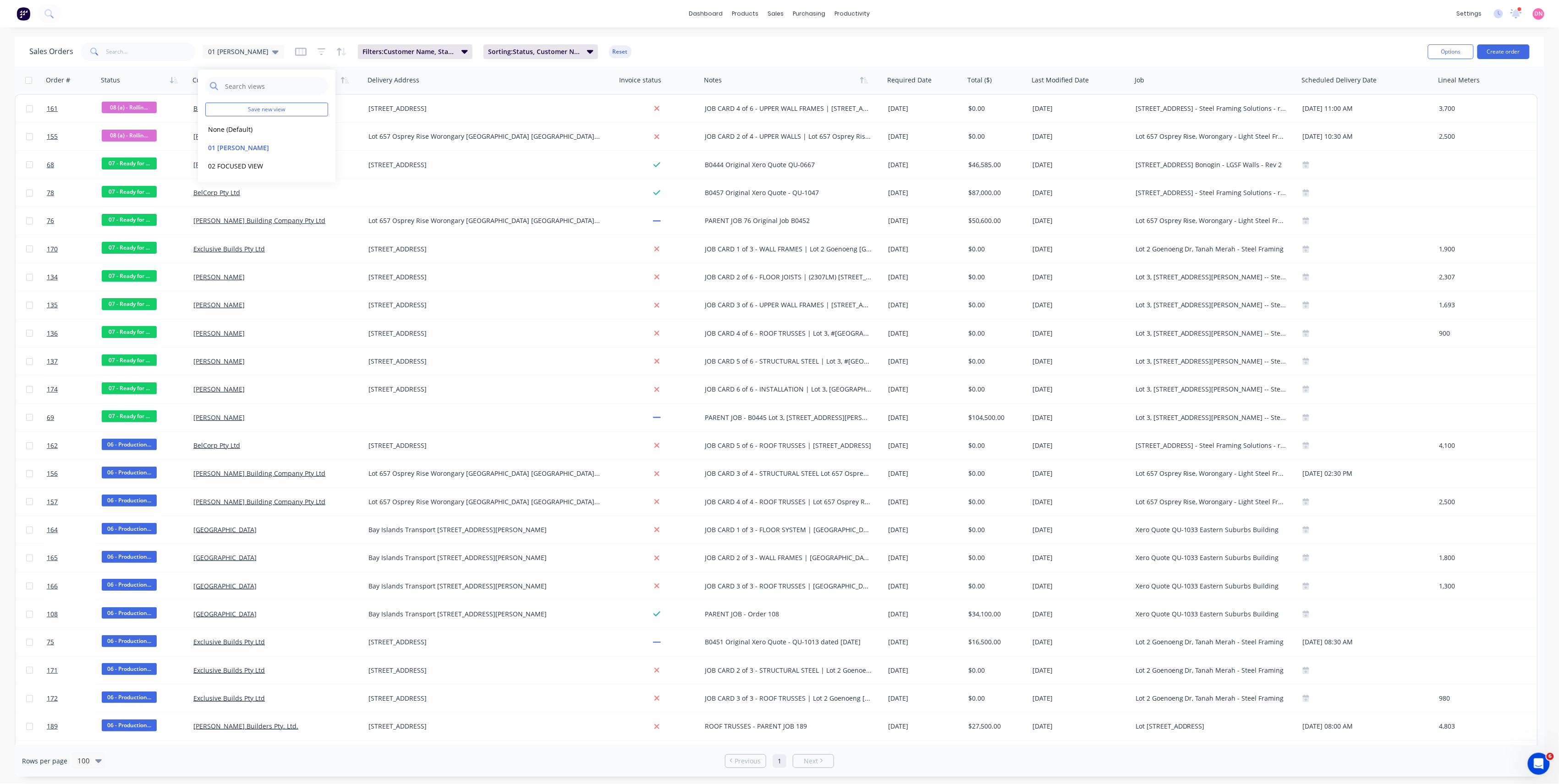
click at [652, 47] on div "Sales Orders 01 [PERSON_NAME]: Customer Name, Status Sorting: Status, Customer …" at bounding box center [724, 51] width 1391 height 22
click at [545, 43] on div "Sales Orders 01 [PERSON_NAME]: Customer Name, Status Sorting: Status, Customer …" at bounding box center [724, 51] width 1391 height 22
click at [545, 47] on span "Sorting: Status, Customer Name, Notes" at bounding box center [534, 51] width 93 height 9
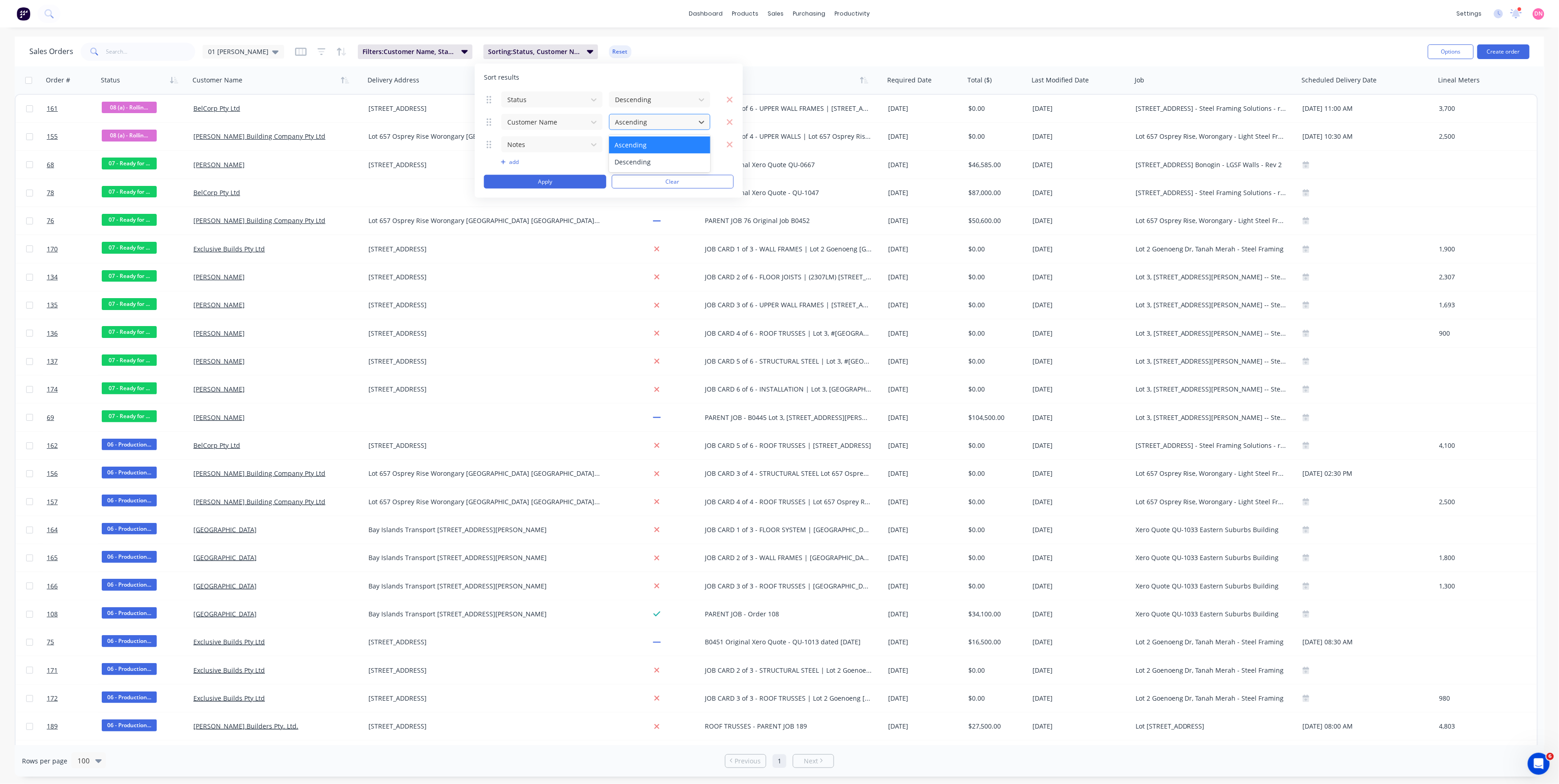
click at [637, 121] on div at bounding box center [652, 122] width 76 height 11
click at [516, 162] on button "add" at bounding box center [552, 162] width 102 height 7
click at [516, 162] on div "Sort by" at bounding box center [545, 167] width 82 height 15
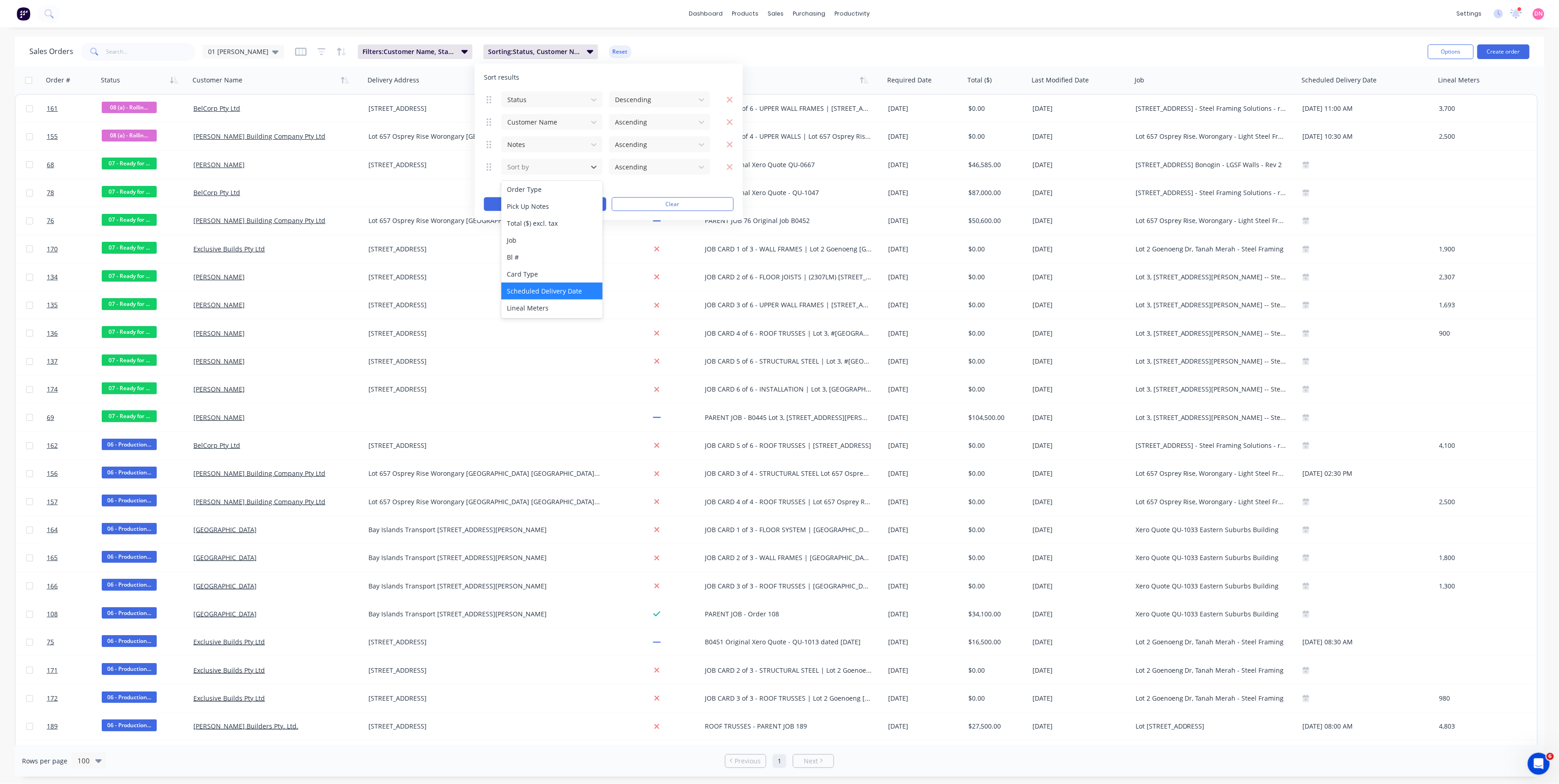
click at [560, 283] on div "Scheduled Delivery Date" at bounding box center [551, 291] width 101 height 17
click at [581, 210] on button "Apply" at bounding box center [545, 204] width 122 height 14
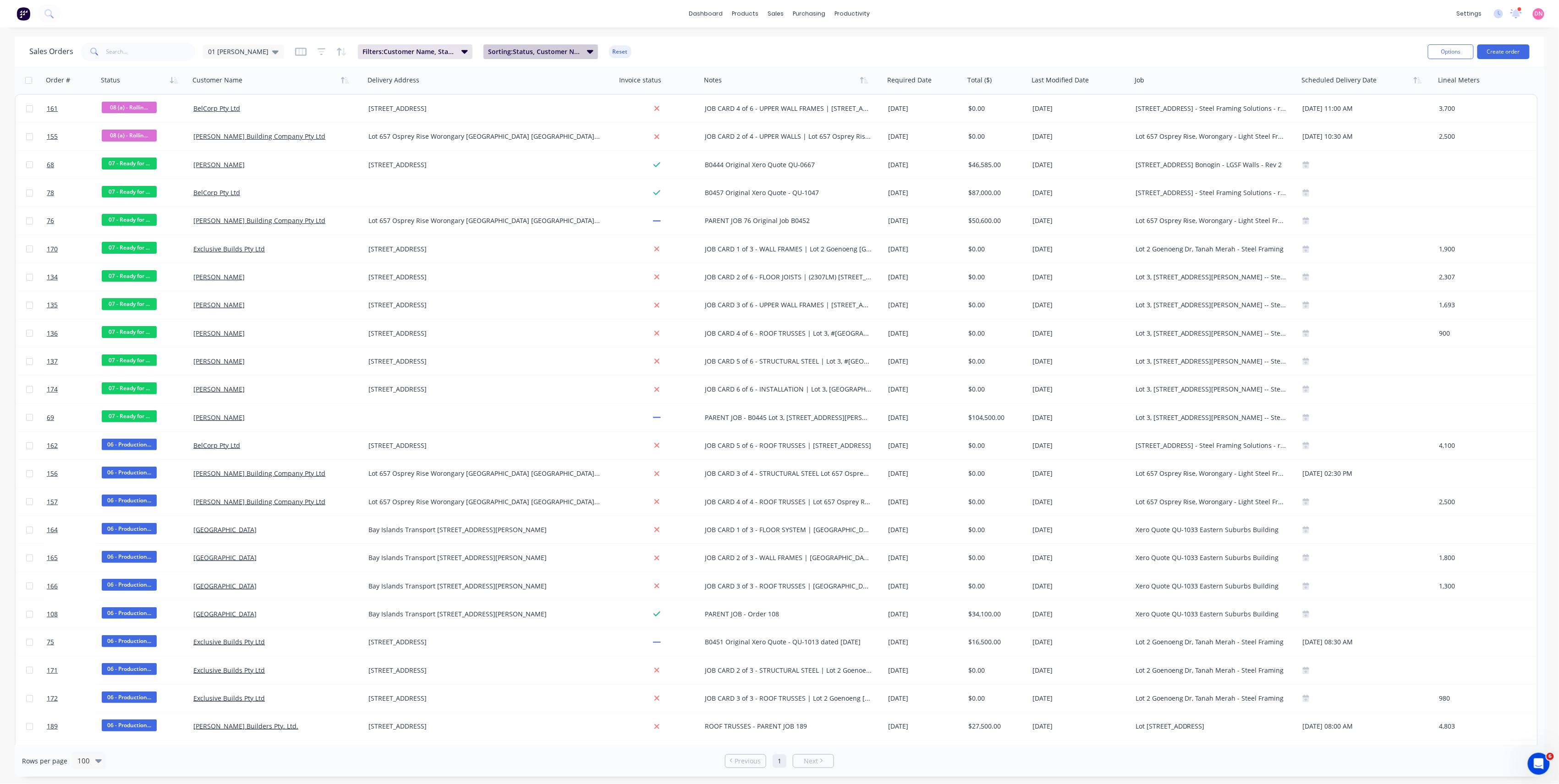
click at [573, 52] on button "Sorting: Status, Customer Name, Notes, Scheduled Delivery Date" at bounding box center [540, 51] width 114 height 15
drag, startPoint x: 490, startPoint y: 172, endPoint x: 492, endPoint y: 102, distance: 70.0
click at [492, 100] on icon at bounding box center [491, 96] width 5 height 9
drag, startPoint x: 490, startPoint y: 147, endPoint x: 488, endPoint y: 102, distance: 45.0
click at [488, 102] on icon at bounding box center [488, 99] width 5 height 9
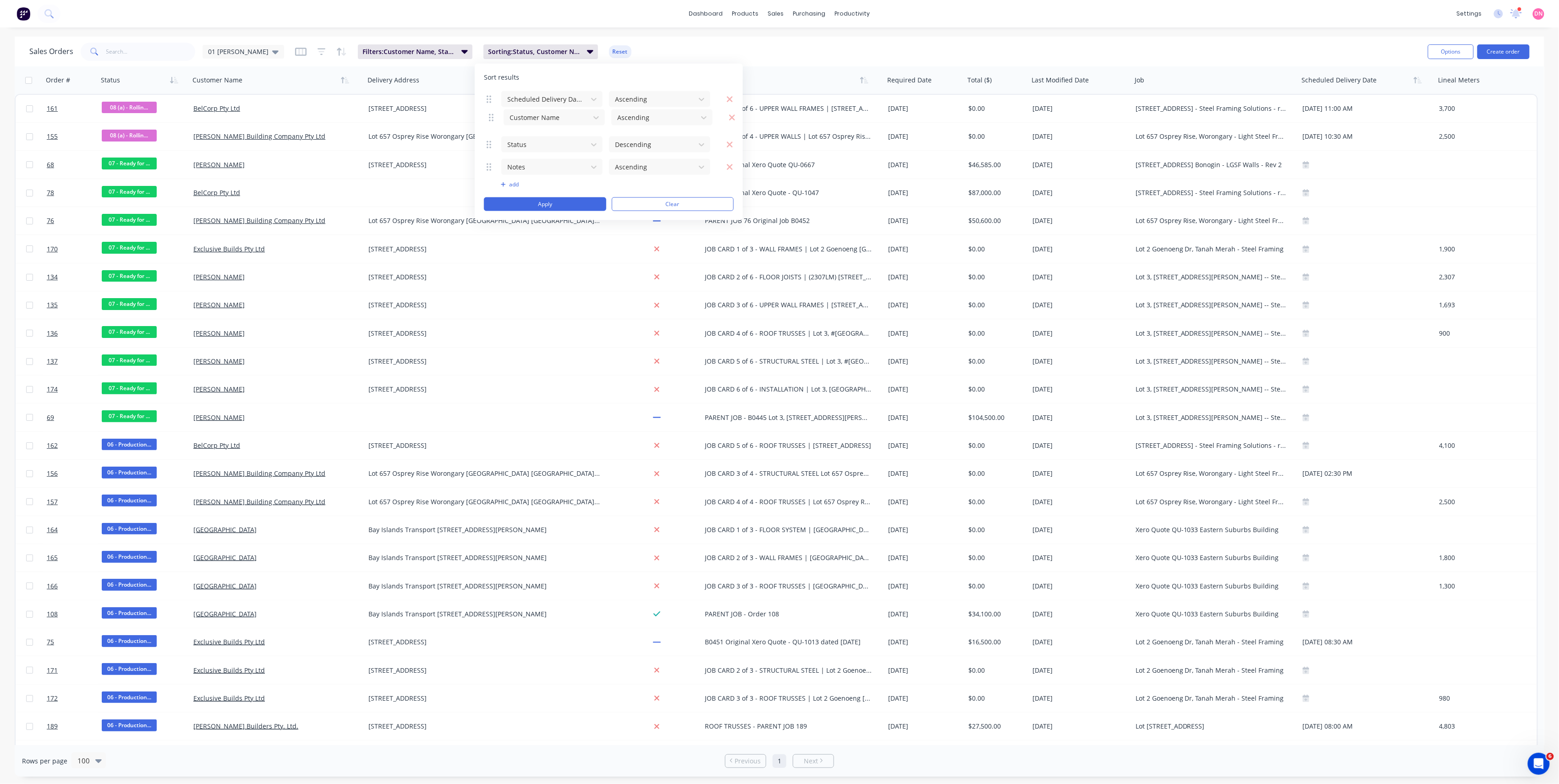
drag, startPoint x: 485, startPoint y: 99, endPoint x: 488, endPoint y: 116, distance: 17.3
click at [539, 203] on button "Apply" at bounding box center [545, 204] width 122 height 14
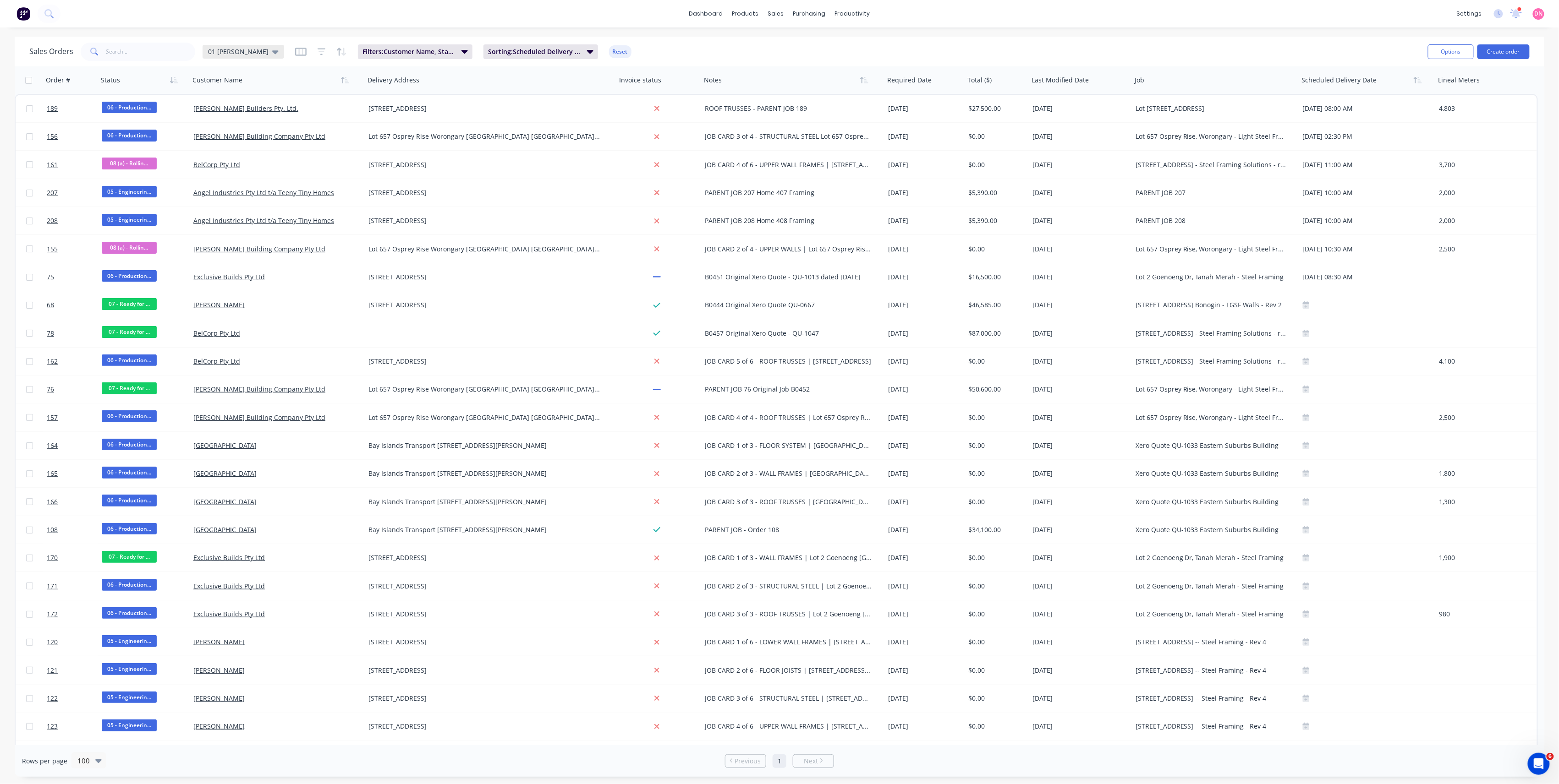
click at [248, 48] on span "01 [PERSON_NAME]" at bounding box center [238, 51] width 61 height 10
click at [320, 145] on button "edit" at bounding box center [320, 148] width 12 height 10
click at [403, 127] on button "Update" at bounding box center [384, 127] width 61 height 15
click at [699, 55] on div "Sales Orders 01 [PERSON_NAME]: Customer Name, Status Sorting: Scheduled Deliver…" at bounding box center [724, 51] width 1391 height 22
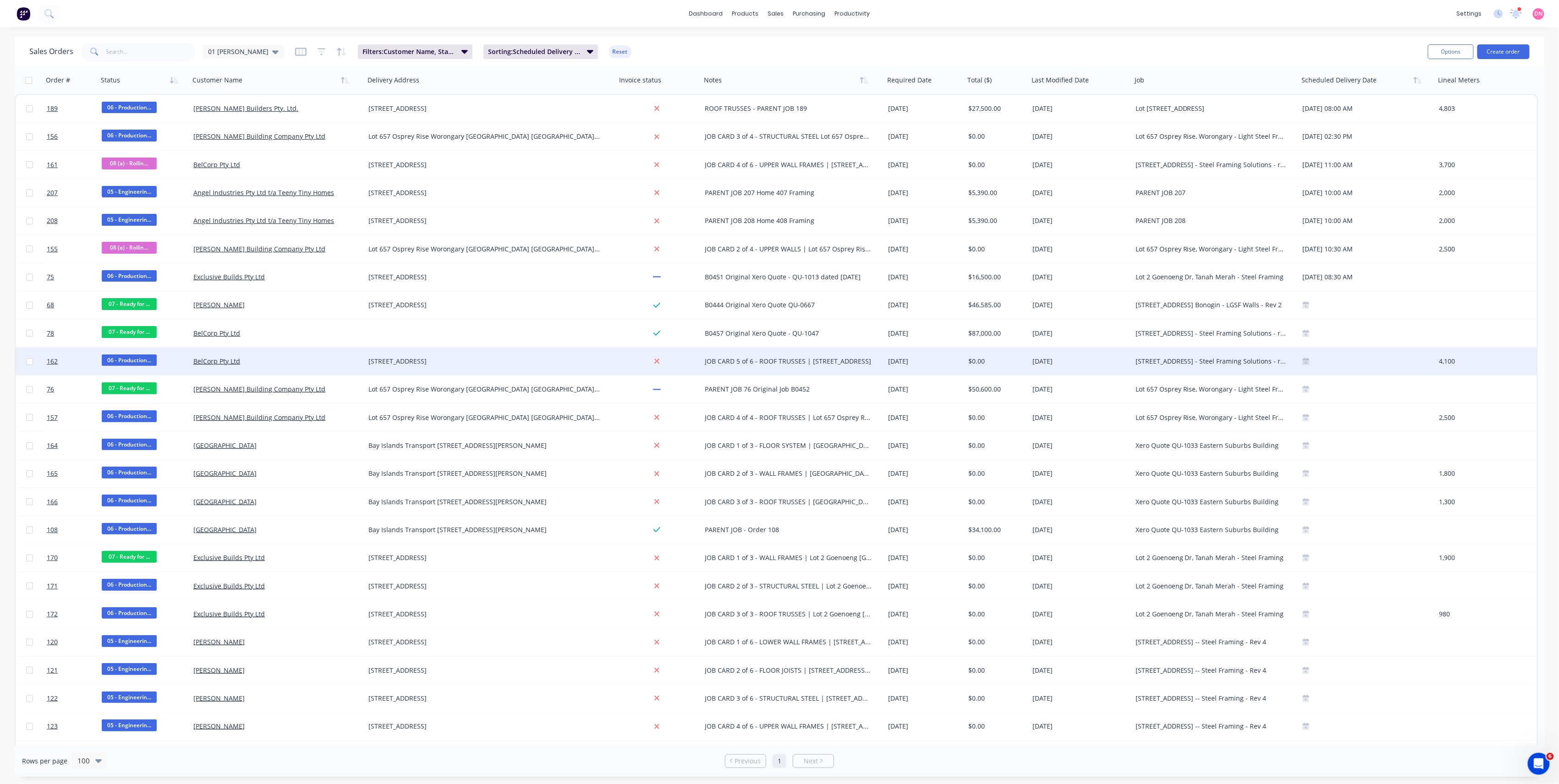
click at [1306, 356] on div at bounding box center [1368, 361] width 137 height 27
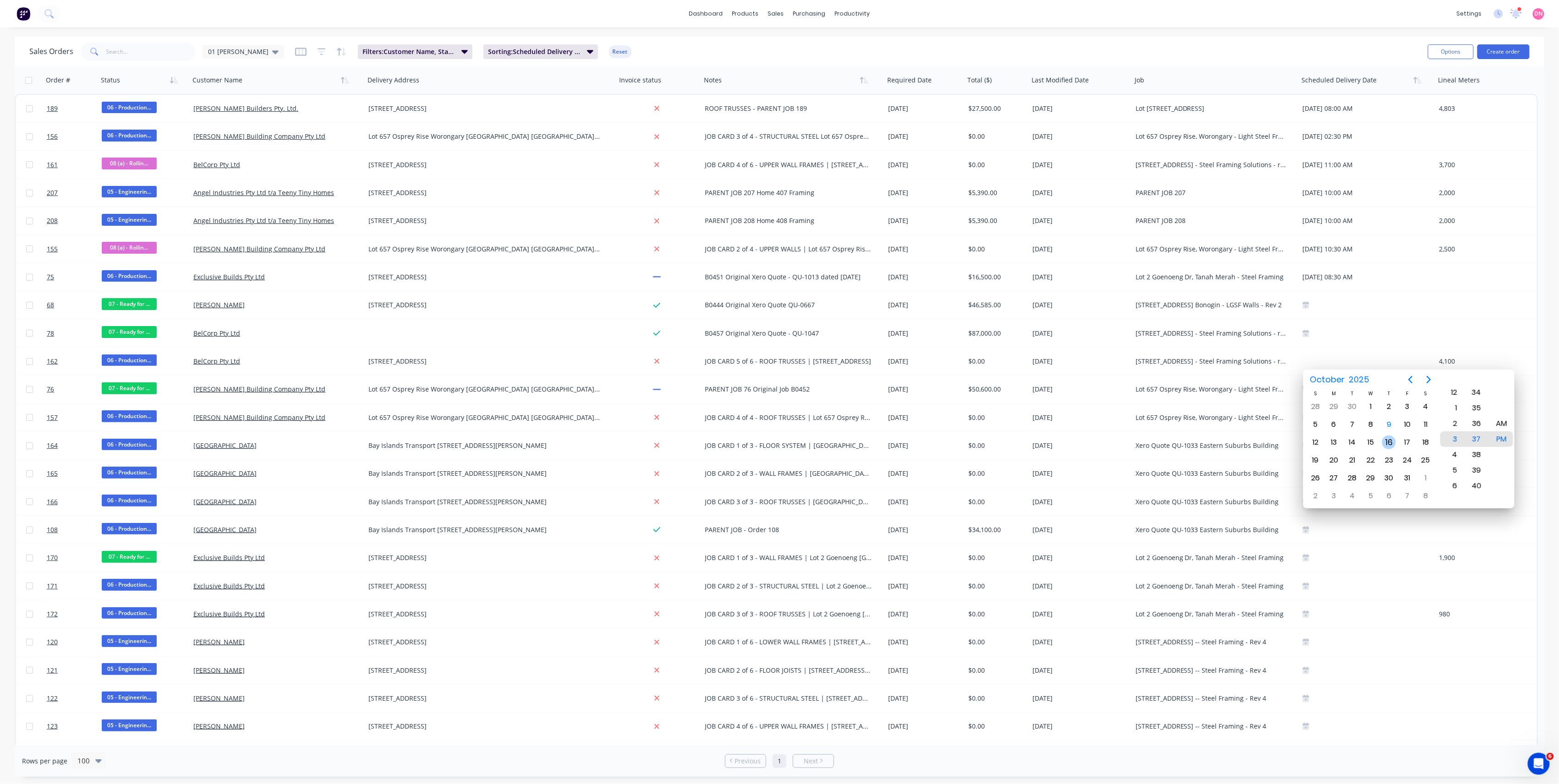
click at [1388, 443] on div "16" at bounding box center [1389, 442] width 14 height 14
type input "[DATE] 12:00 PM"
click at [1506, 440] on div "PM" at bounding box center [1502, 439] width 22 height 16
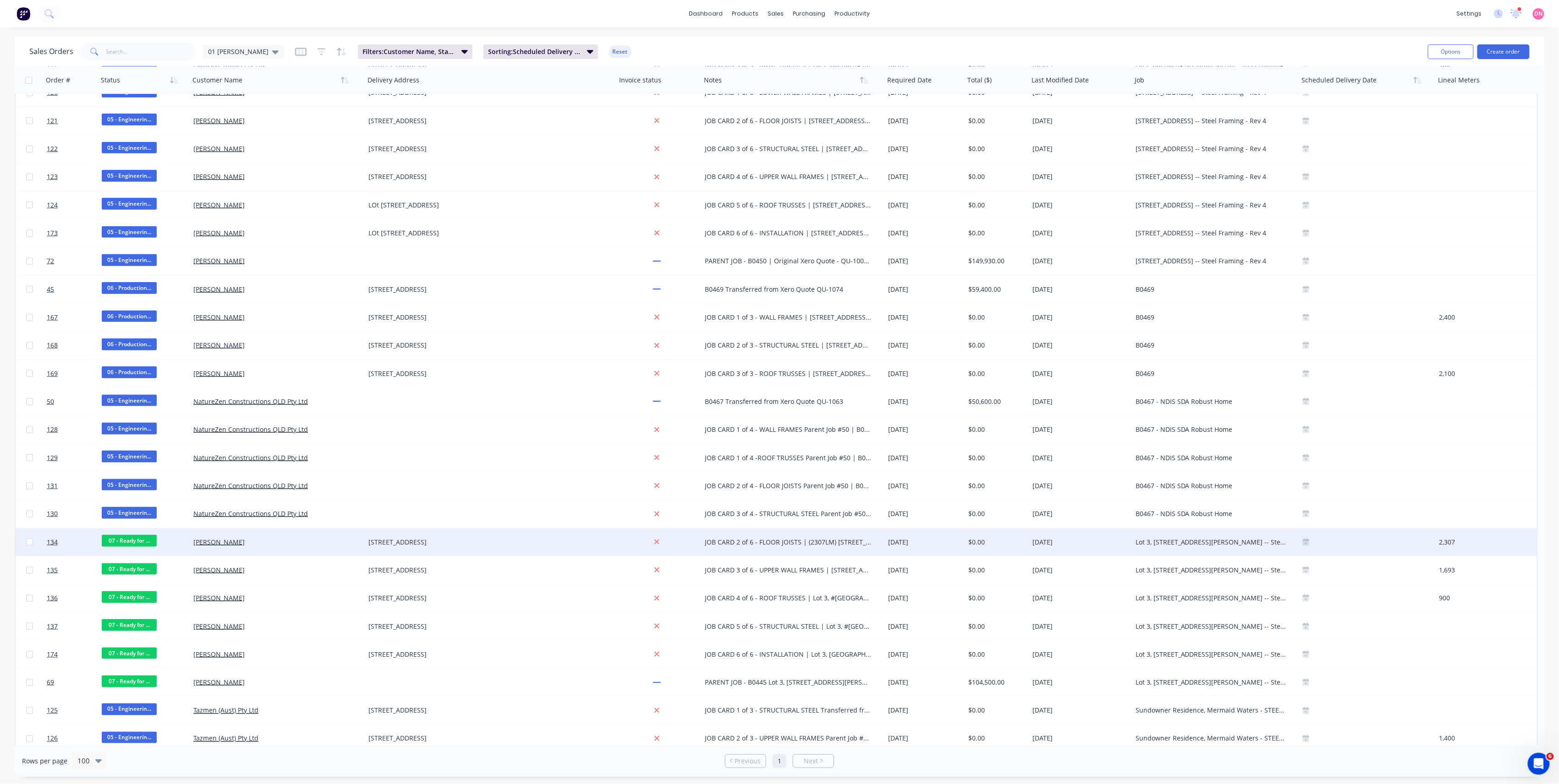
scroll to position [610, 0]
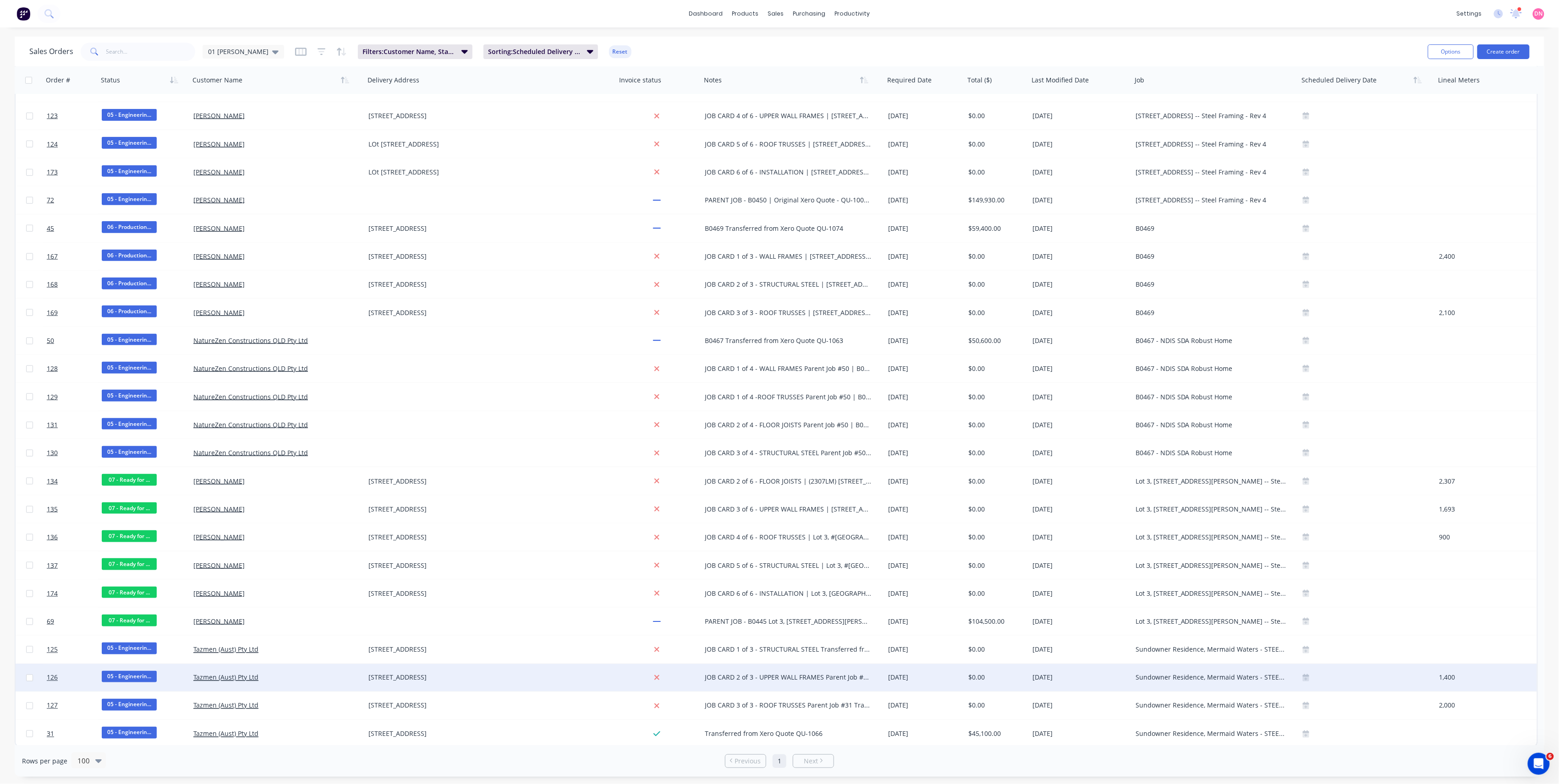
click at [1309, 677] on icon at bounding box center [1306, 679] width 7 height 5
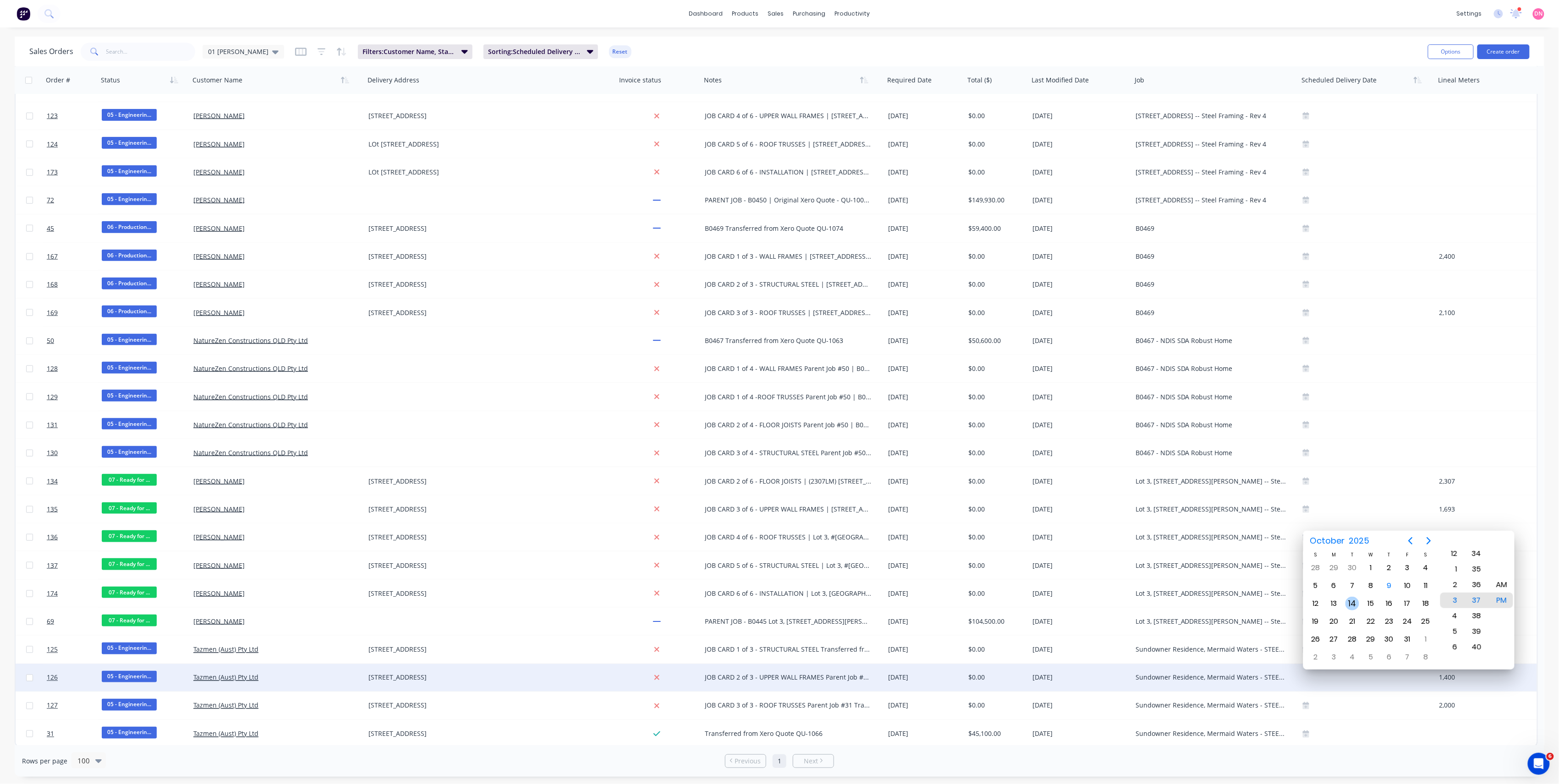
click at [1348, 607] on div "14" at bounding box center [1352, 604] width 14 height 14
type input "[DATE] 12:00 PM"
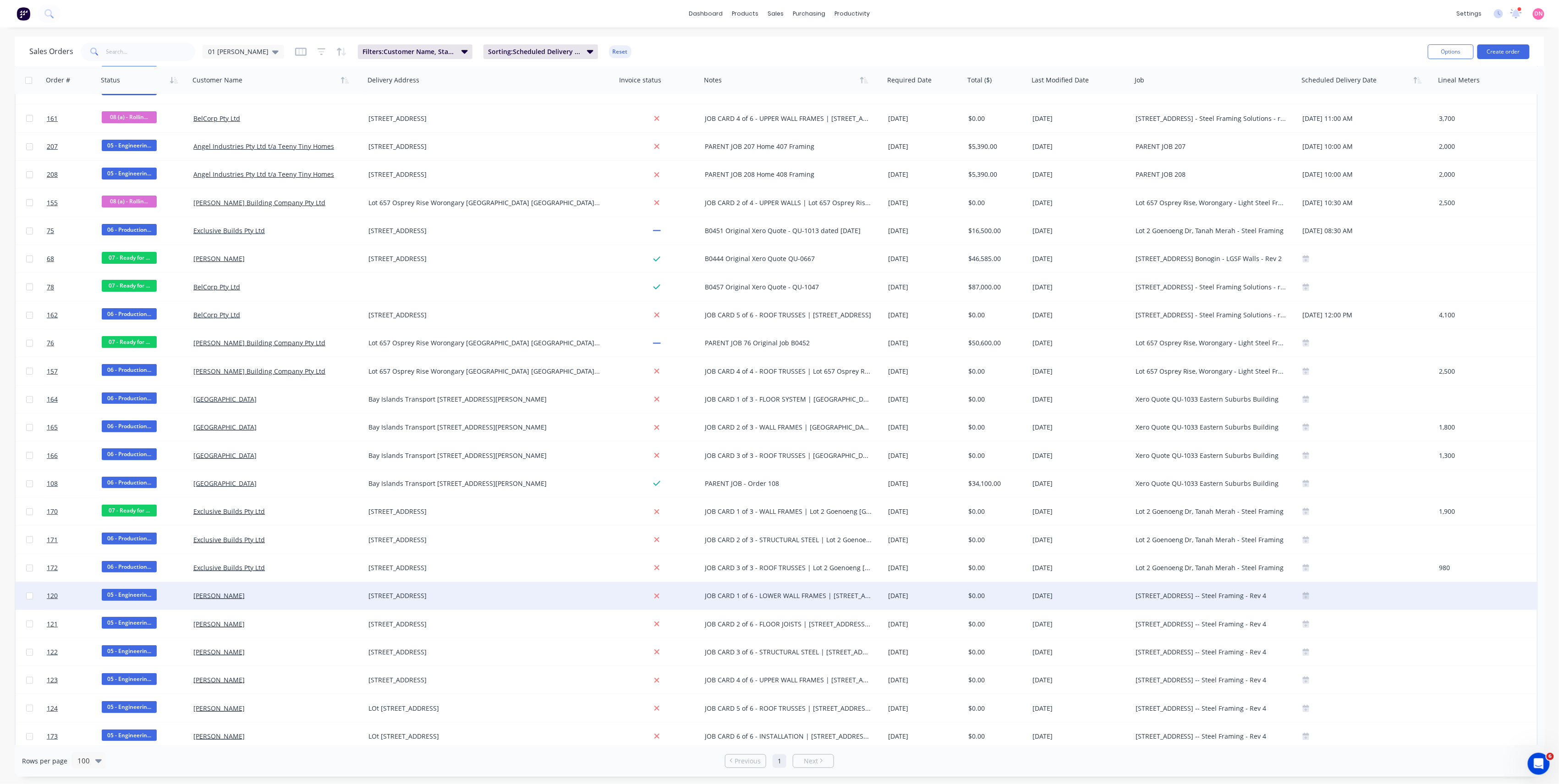
scroll to position [0, 0]
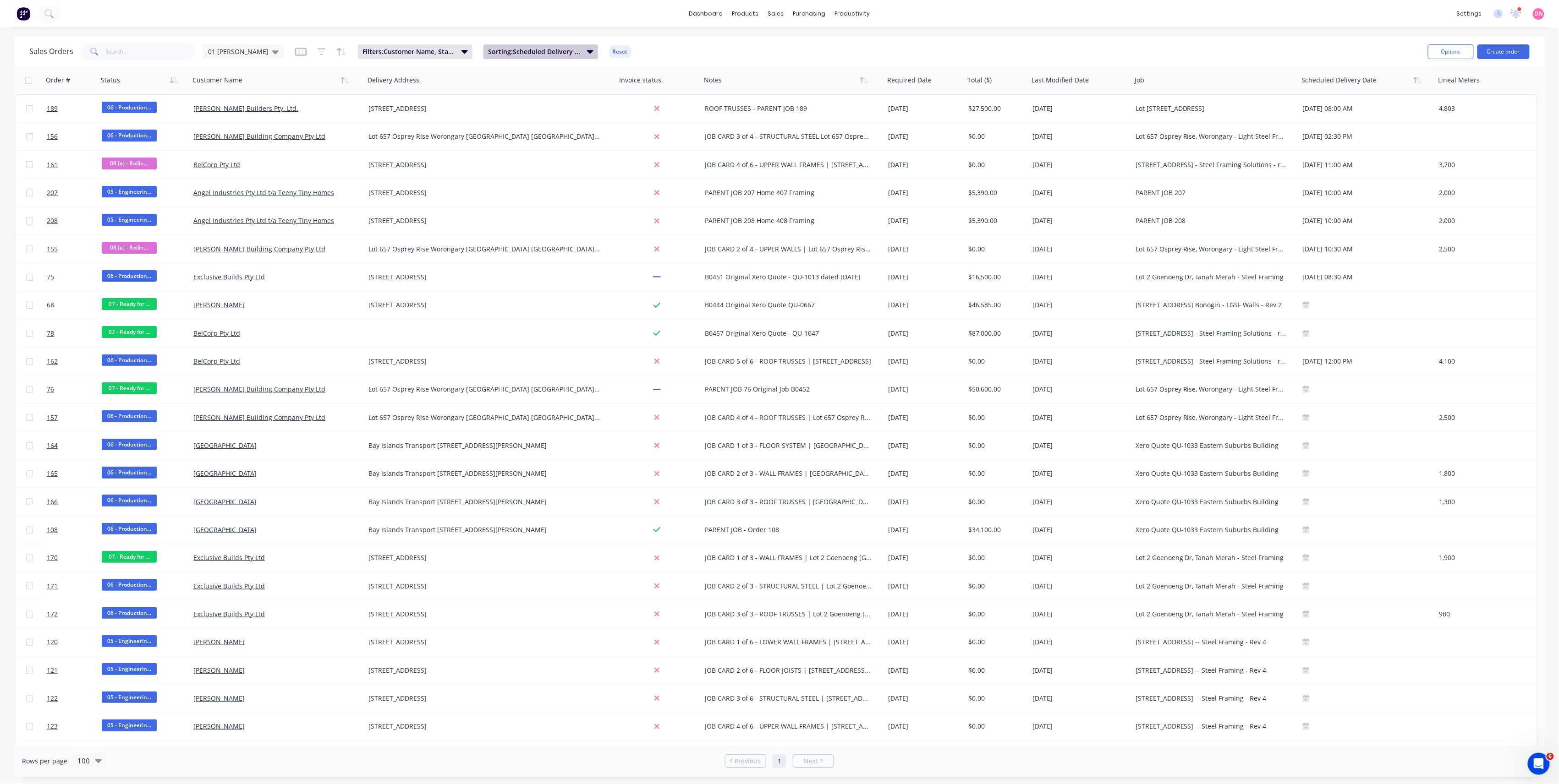
click at [587, 53] on icon "button" at bounding box center [590, 51] width 7 height 10
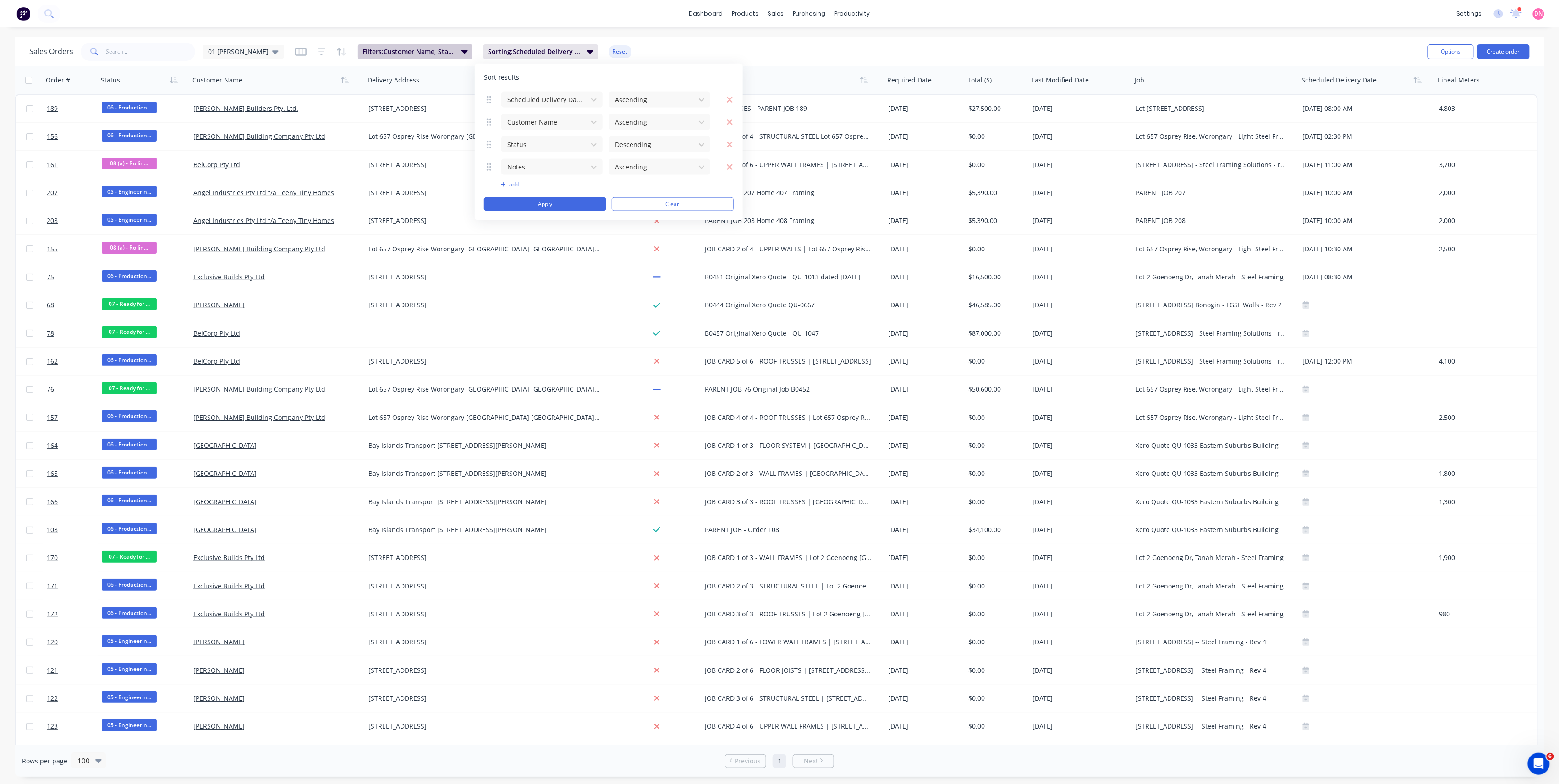
click at [444, 53] on span "Filters: Customer Name, Status" at bounding box center [409, 51] width 93 height 9
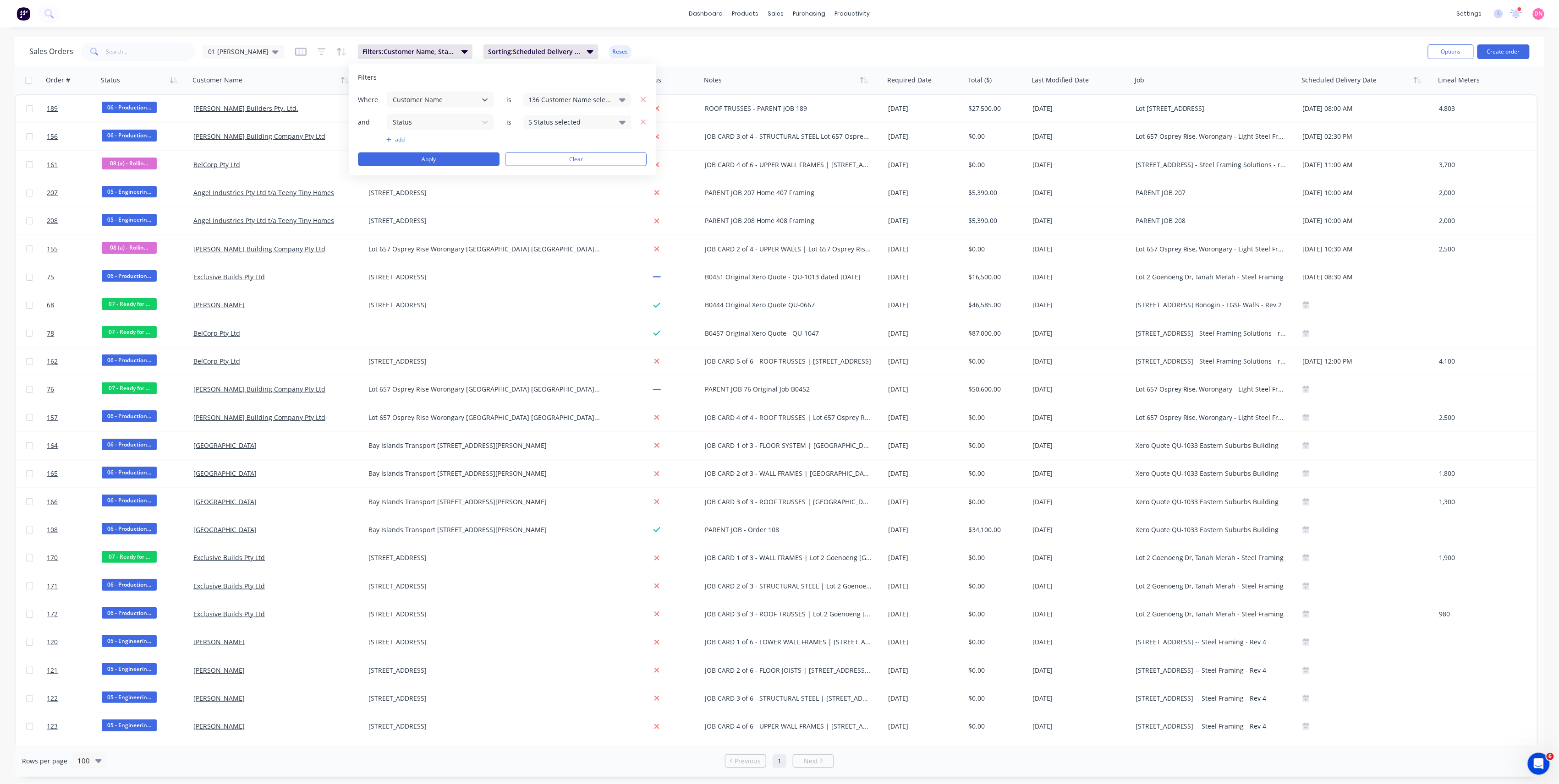
click at [403, 140] on button "add" at bounding box center [440, 140] width 108 height 7
click at [686, 48] on div "Sales Orders 01 [PERSON_NAME]: Customer Name, Status Sorting: Scheduled Deliver…" at bounding box center [724, 51] width 1391 height 22
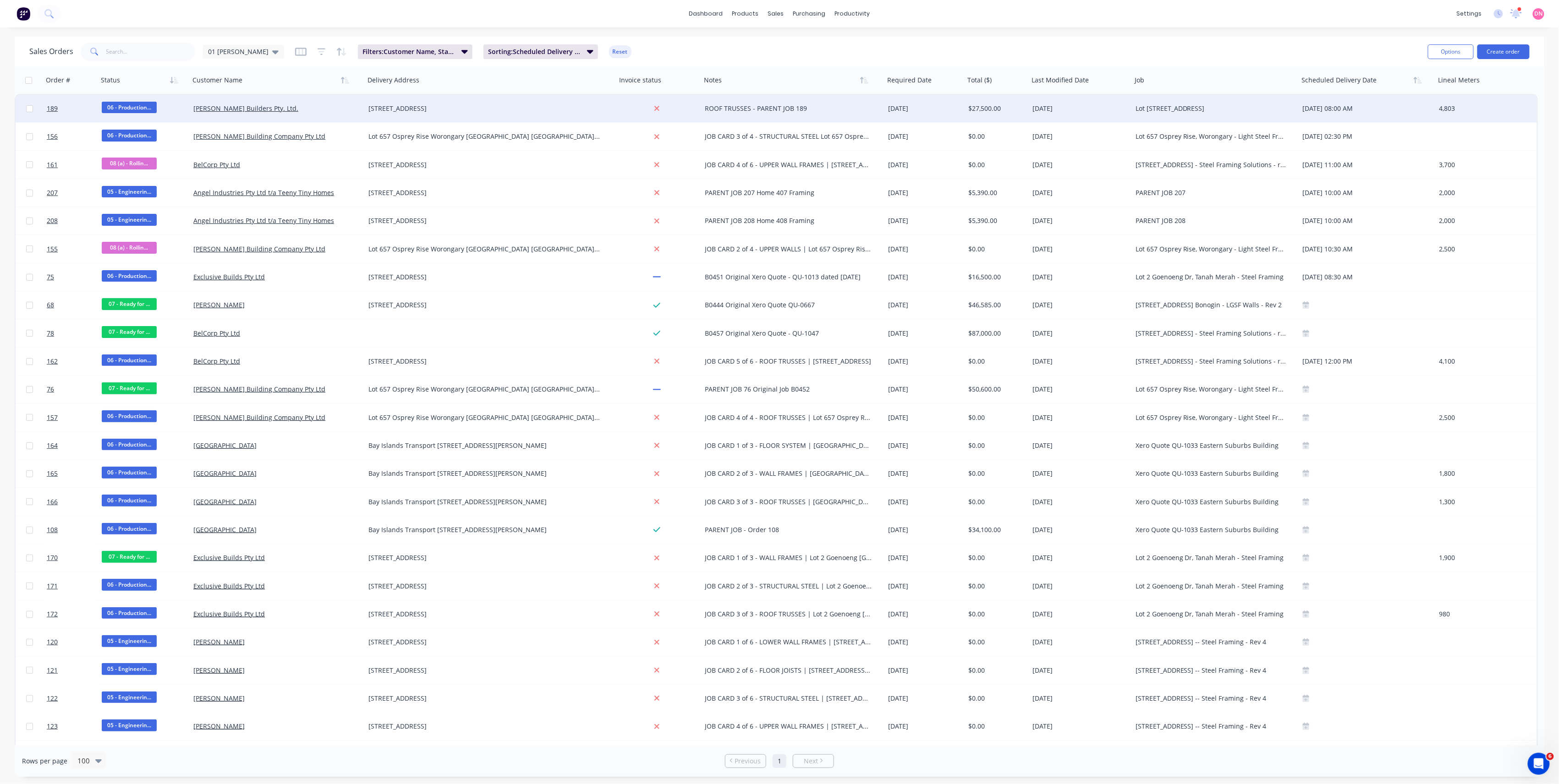
click at [794, 109] on div "ROOF TRUSSES - PARENT JOB 189" at bounding box center [789, 108] width 167 height 9
click at [755, 99] on div "ROOF TRUSSES - PARENT JOB 189" at bounding box center [793, 102] width 182 height 13
drag, startPoint x: 755, startPoint y: 99, endPoint x: 688, endPoint y: 101, distance: 67.0
click at [688, 101] on div "189 06 - Production... [PERSON_NAME] Builders Pty. Ltd. Lot [GEOGRAPHIC_DATA] […" at bounding box center [776, 109] width 1521 height 28
click at [806, 103] on div "PARENT JOB 189" at bounding box center [793, 102] width 182 height 13
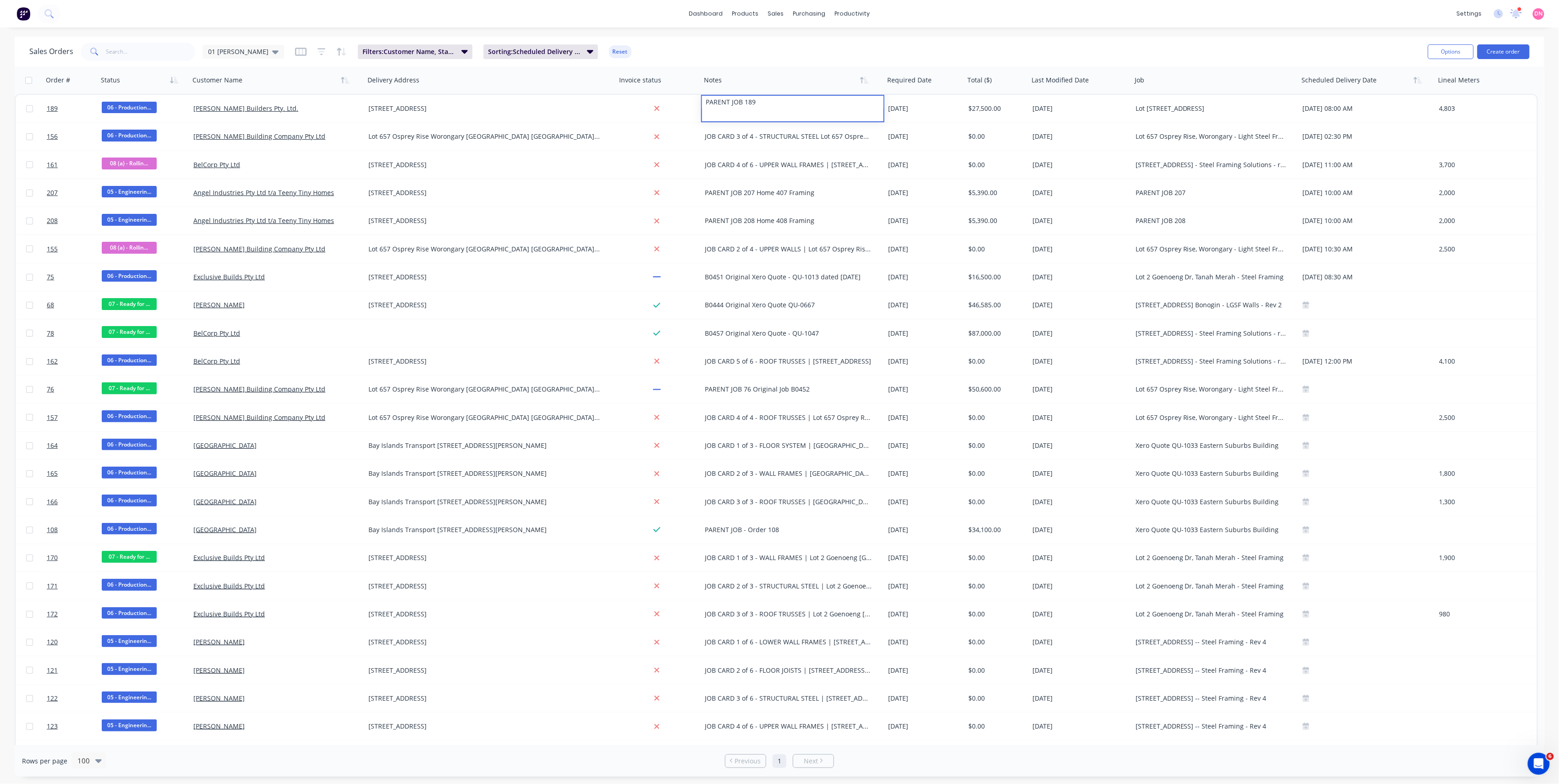
click at [832, 63] on div "Sales Orders 01 [PERSON_NAME]: Customer Name, Status Sorting: Scheduled Deliver…" at bounding box center [780, 51] width 1530 height 30
click at [844, 59] on icon at bounding box center [842, 61] width 7 height 7
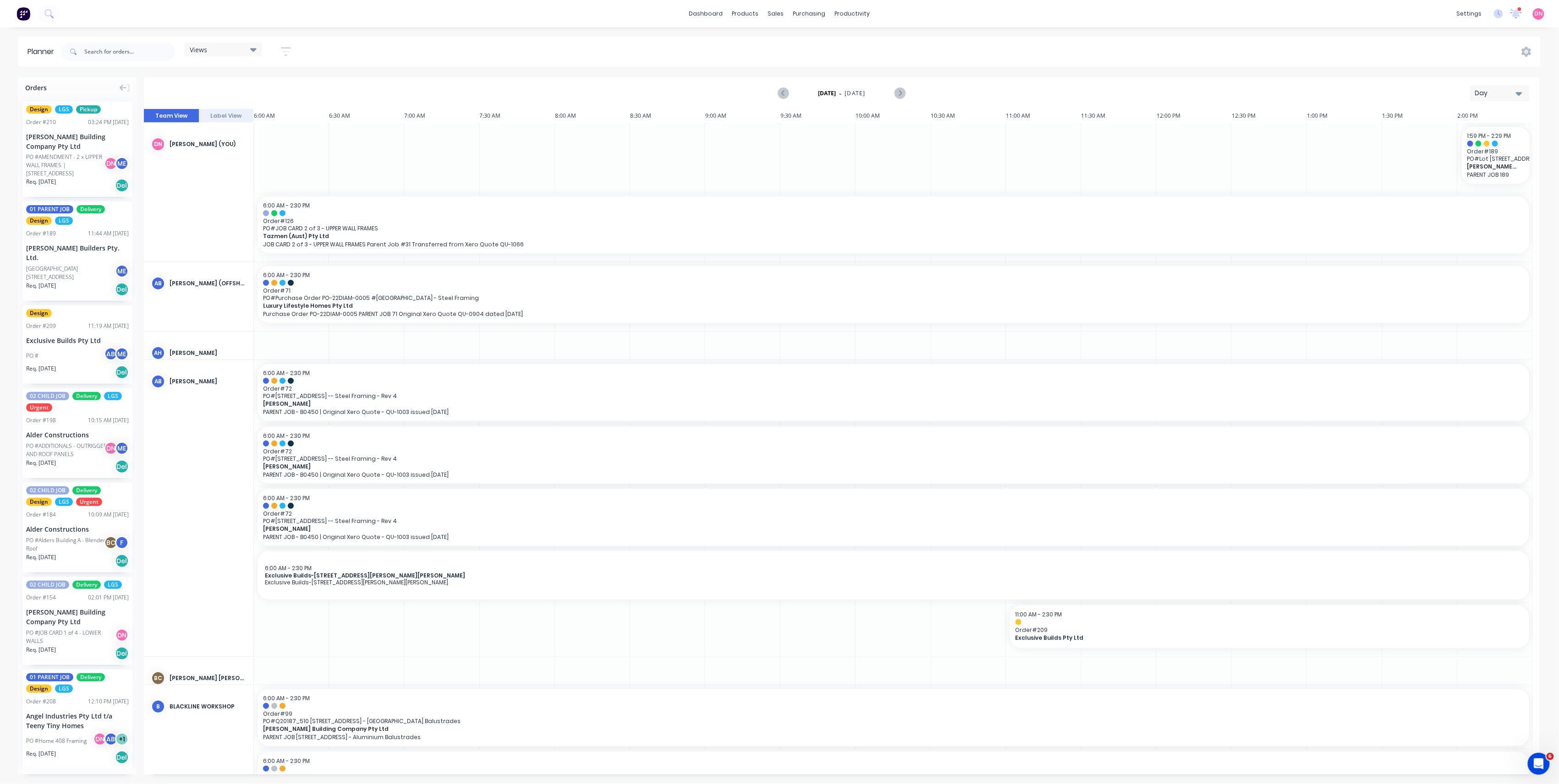
click at [241, 43] on div "Views" at bounding box center [223, 49] width 78 height 14
click at [245, 182] on div "PRODUCTION - DEMI edit" at bounding box center [248, 189] width 114 height 18
click at [250, 189] on button "PRODUCTION - DEMI" at bounding box center [240, 189] width 97 height 10
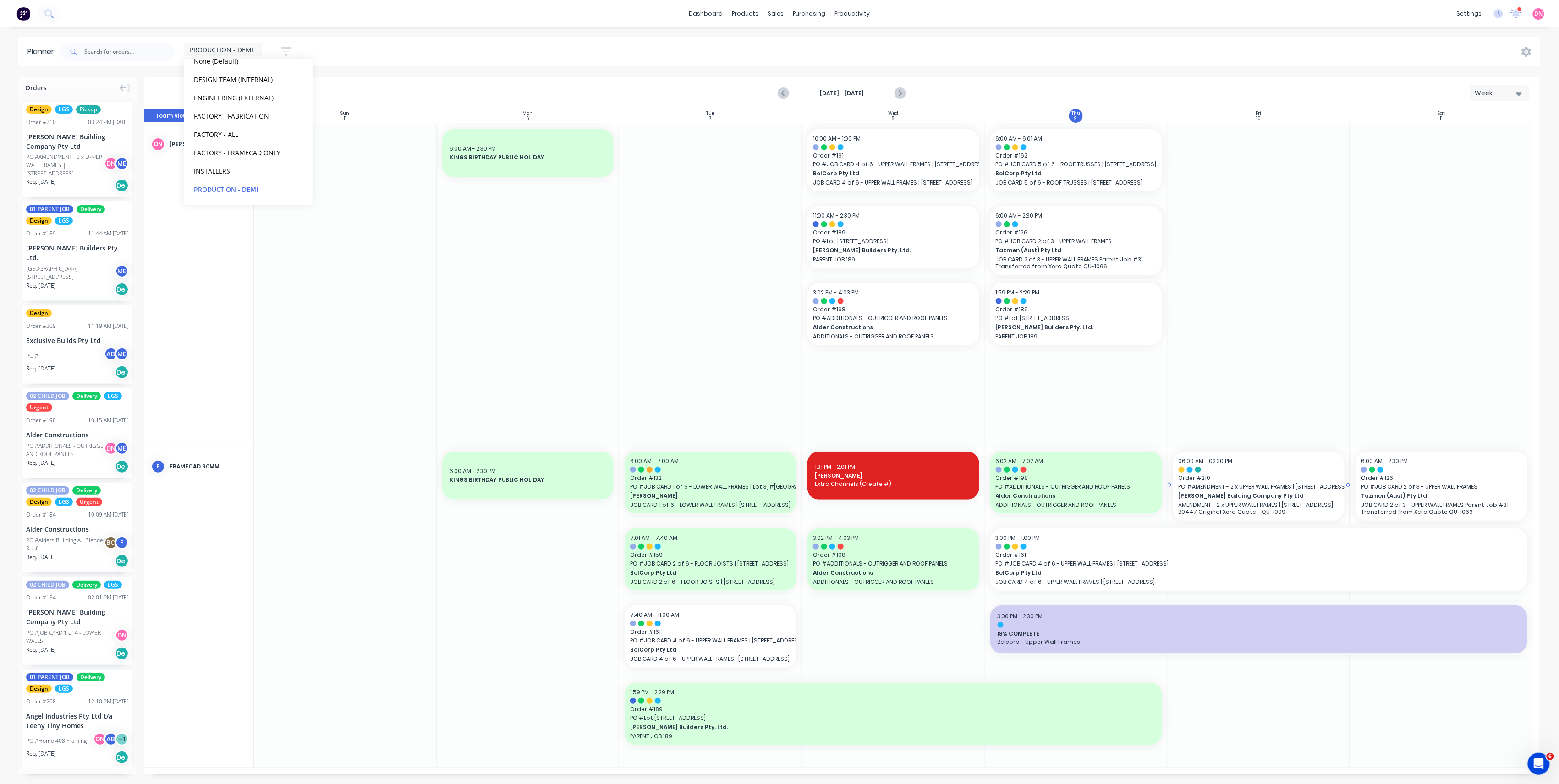
drag, startPoint x: 78, startPoint y: 143, endPoint x: 1242, endPoint y: 520, distance: 1223.5
click at [1289, 475] on div "Set start/finish time" at bounding box center [1327, 466] width 98 height 19
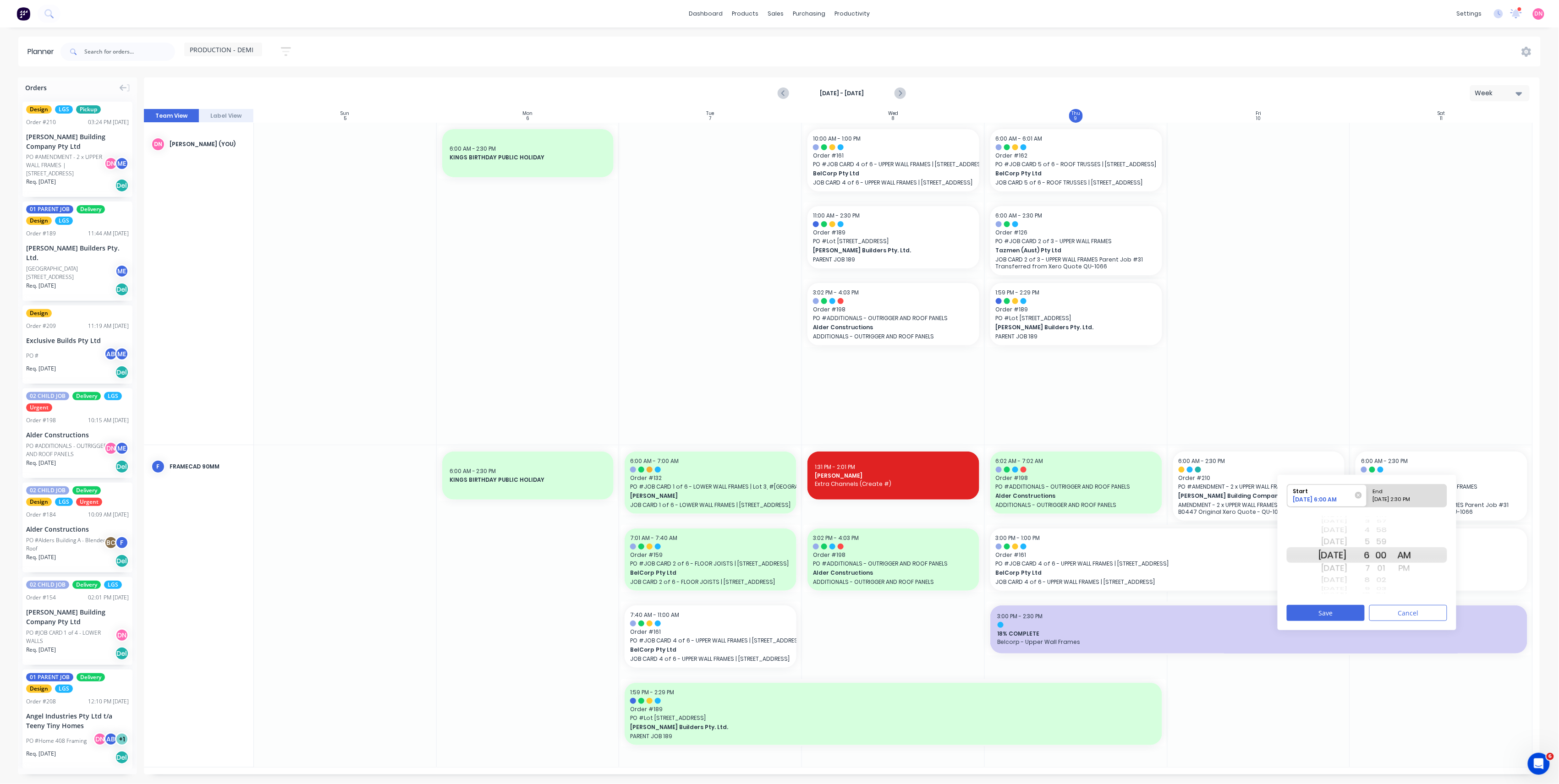
click at [1273, 411] on div at bounding box center [1259, 284] width 183 height 322
click at [1382, 616] on button "Cancel" at bounding box center [1408, 613] width 78 height 16
click at [131, 46] on input "text" at bounding box center [130, 51] width 91 height 18
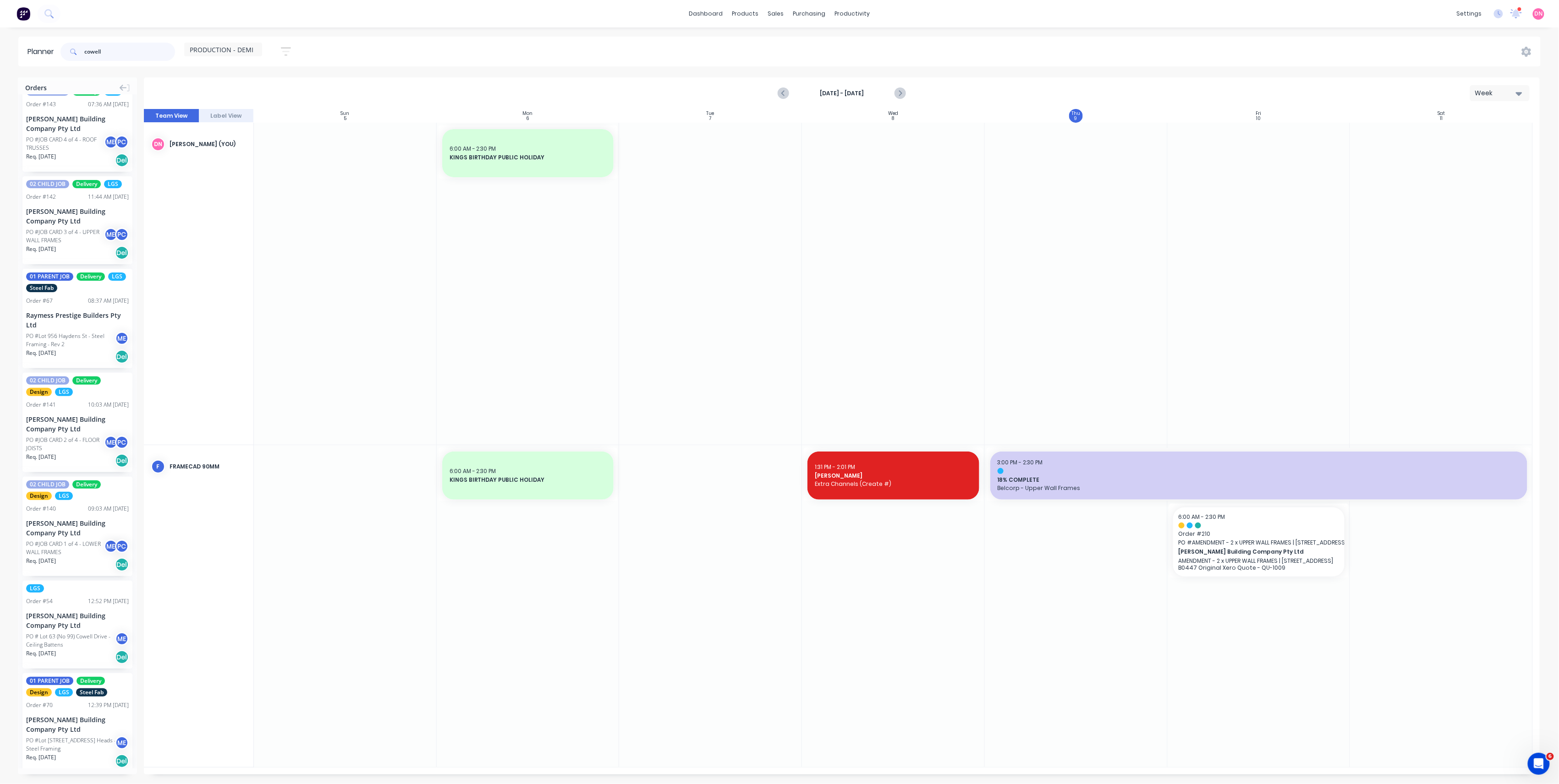
scroll to position [122, 0]
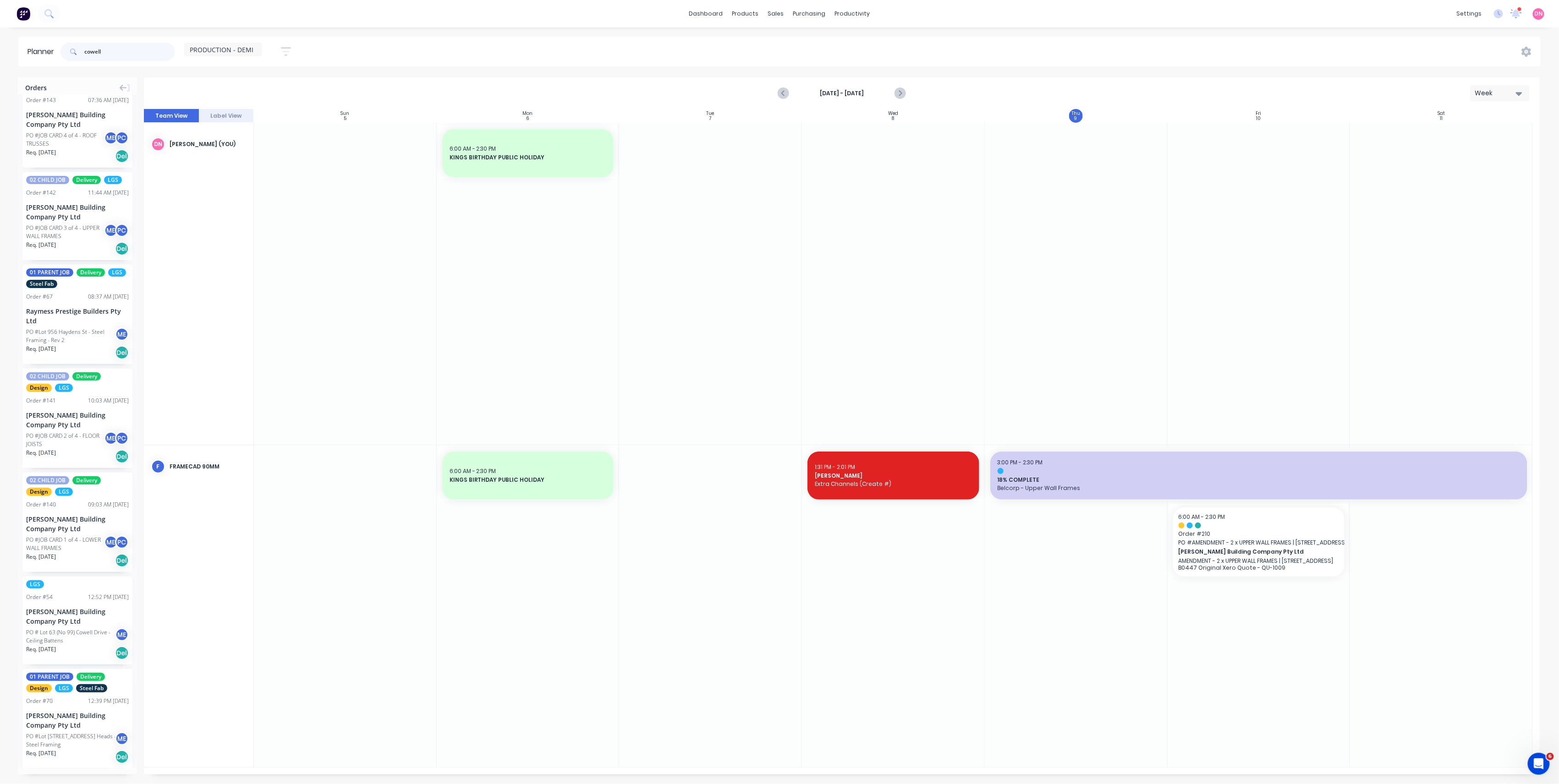
type input "cowell"
drag, startPoint x: 67, startPoint y: 690, endPoint x: 1058, endPoint y: 631, distance: 992.8
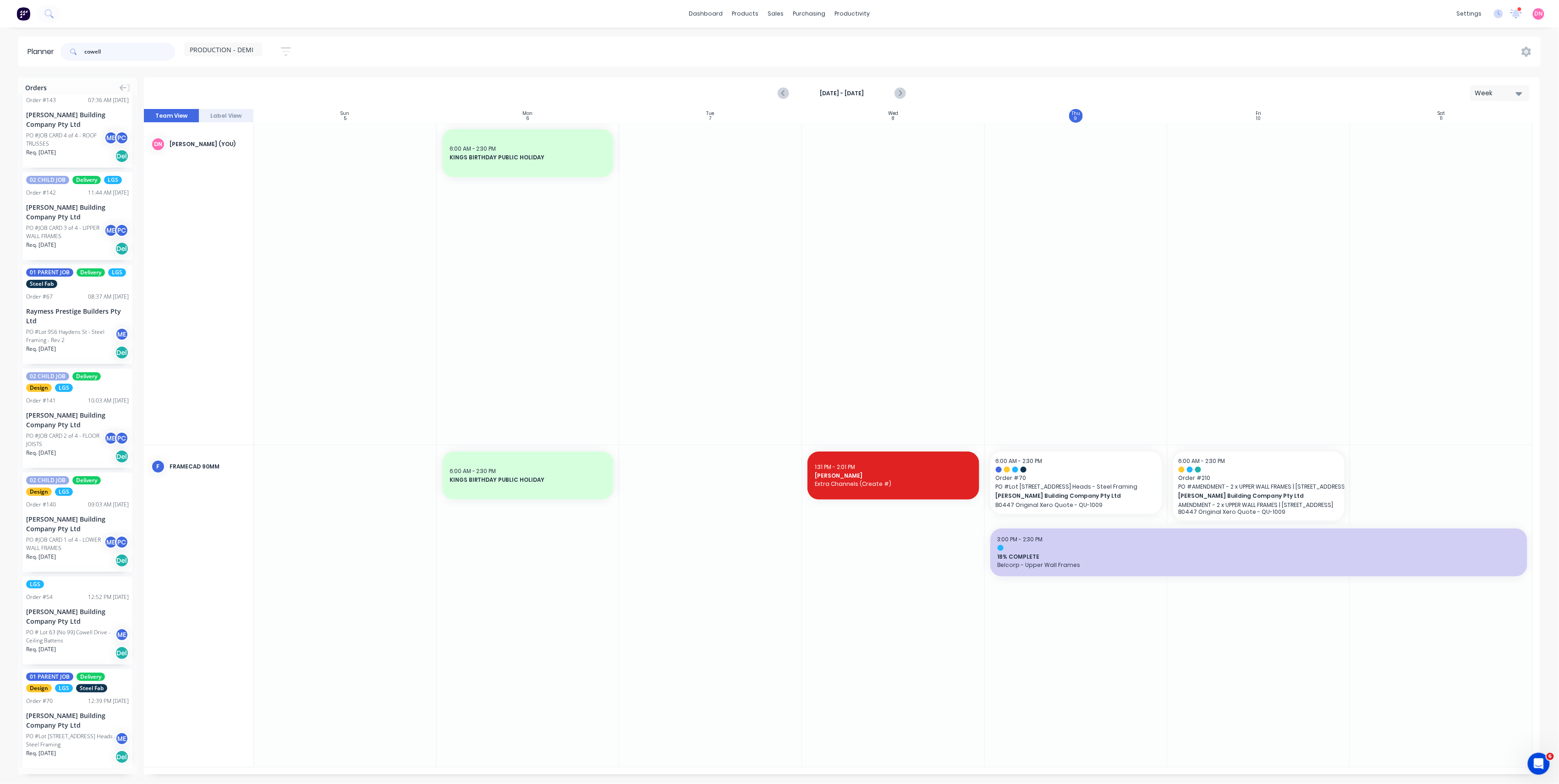
drag, startPoint x: 132, startPoint y: 57, endPoint x: 6, endPoint y: 39, distance: 127.3
click at [6, 39] on div "Planner cowell PRODUCTION - DEMI Save new view None (Default) edit DESIGN TEAM …" at bounding box center [780, 51] width 1559 height 30
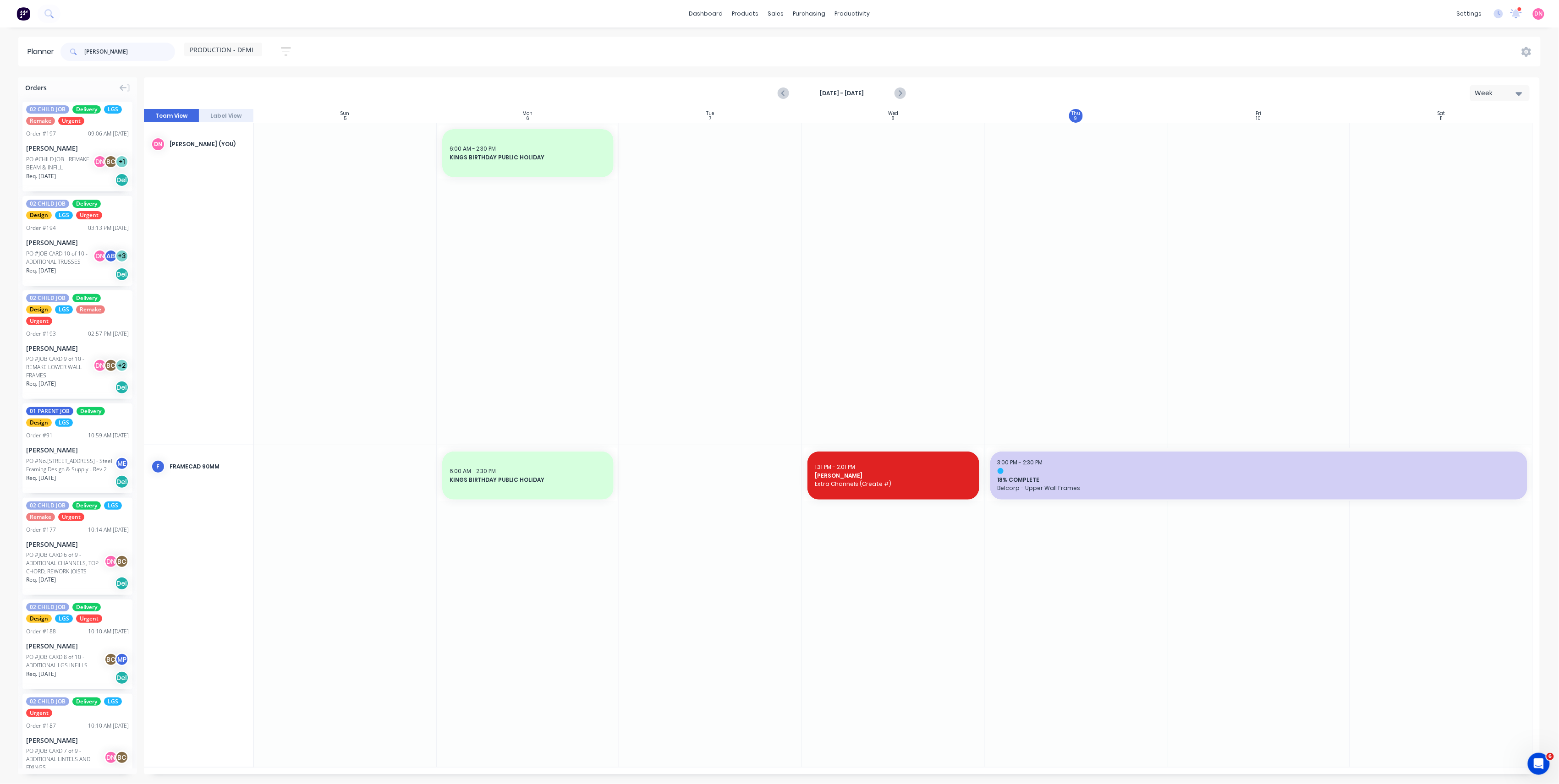
type input "[PERSON_NAME]"
drag, startPoint x: 70, startPoint y: 466, endPoint x: 1411, endPoint y: 546, distance: 1343.4
drag, startPoint x: 145, startPoint y: 54, endPoint x: 0, endPoint y: 53, distance: 145.0
click at [0, 53] on html "dashboard products sales purchasing productivity dashboard products Product Cat…" at bounding box center [780, 392] width 1559 height 784
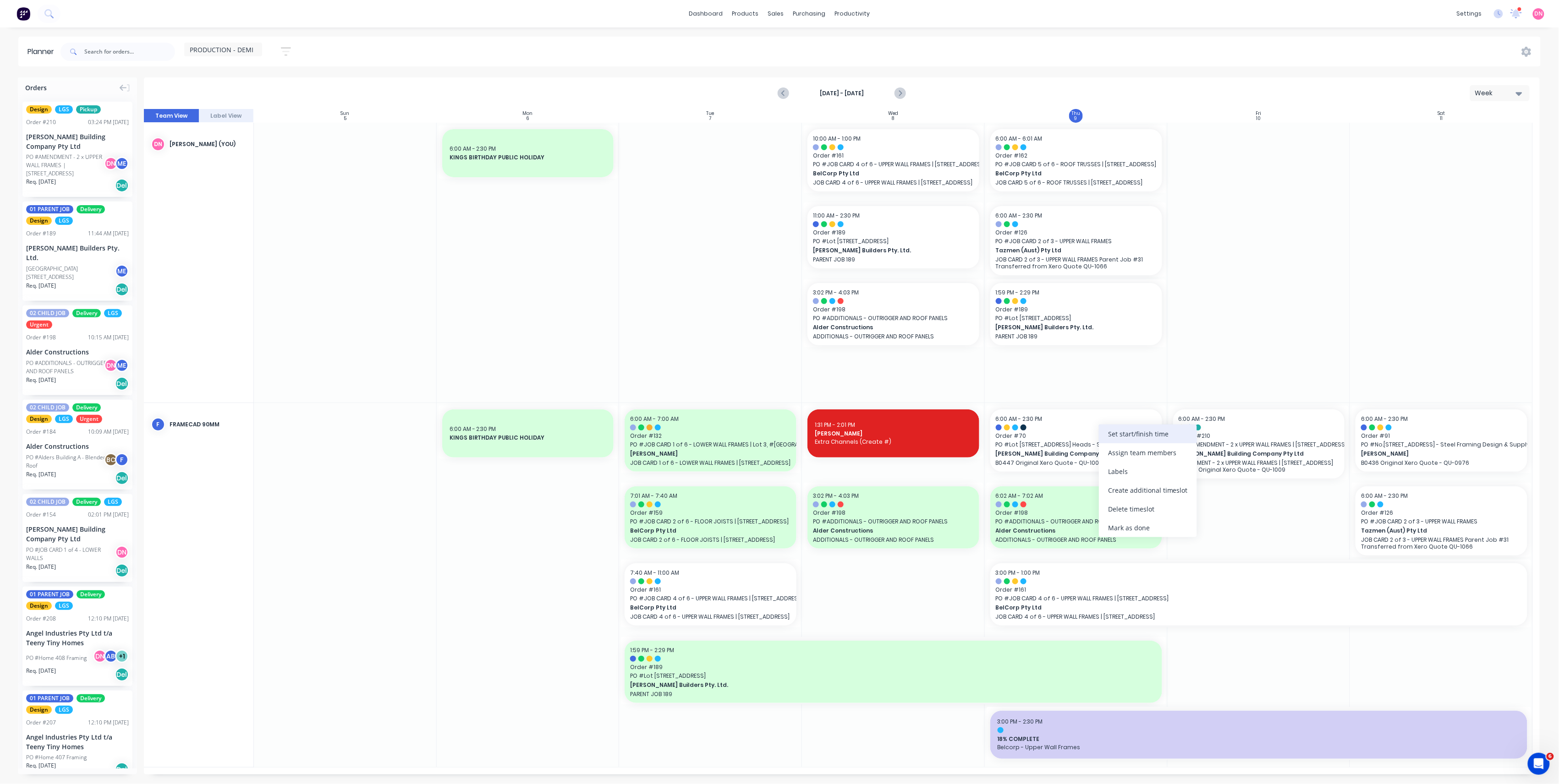
click at [1113, 442] on div "Set start/finish time" at bounding box center [1148, 434] width 98 height 19
click at [1237, 534] on div "PM" at bounding box center [1226, 536] width 23 height 15
click at [1230, 469] on div "Please select" at bounding box center [1228, 469] width 74 height 11
click at [1189, 469] on input "End Please select" at bounding box center [1188, 463] width 1 height 22
radio input "true"
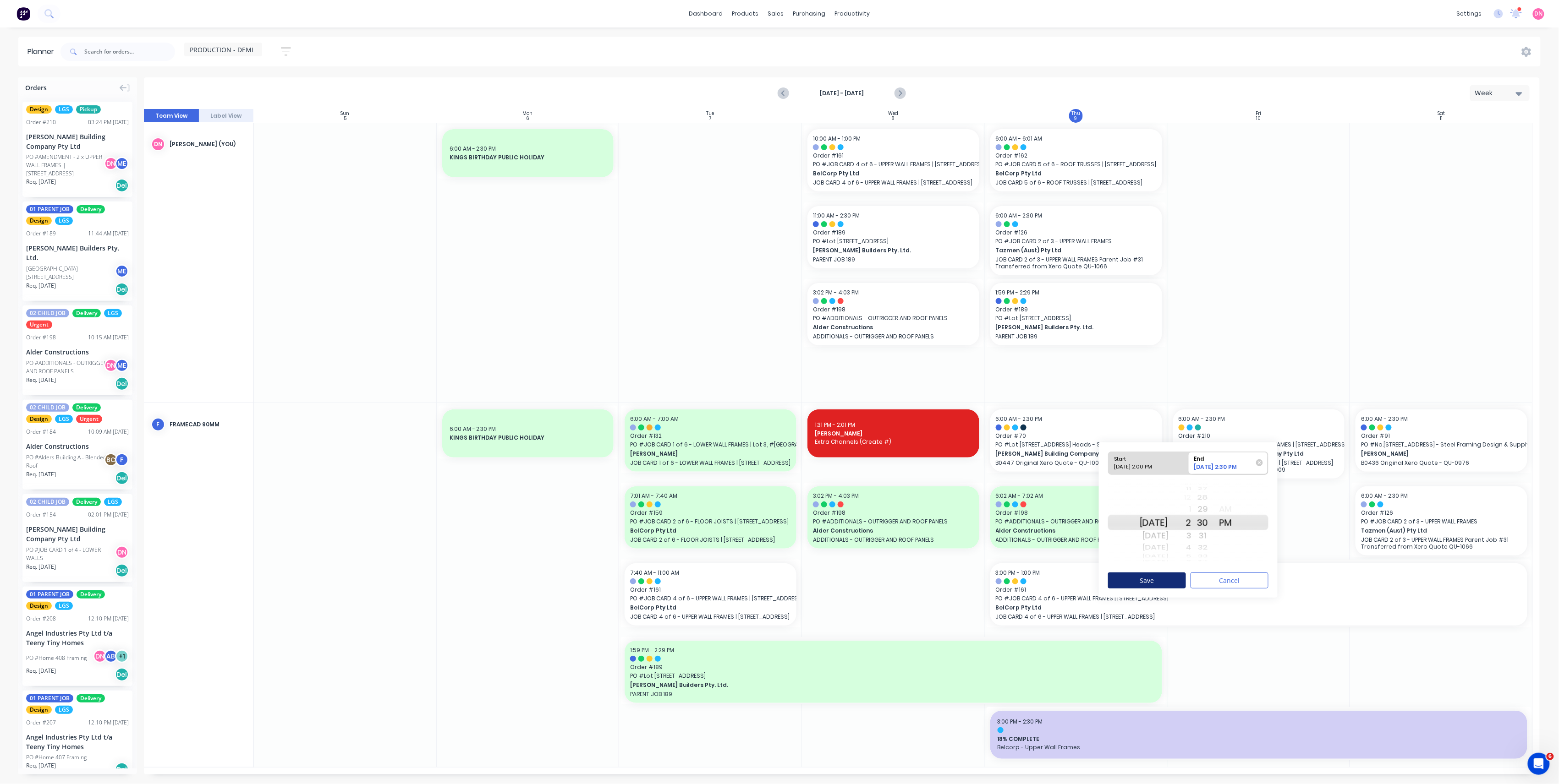
click at [1183, 577] on button "Save" at bounding box center [1147, 581] width 78 height 16
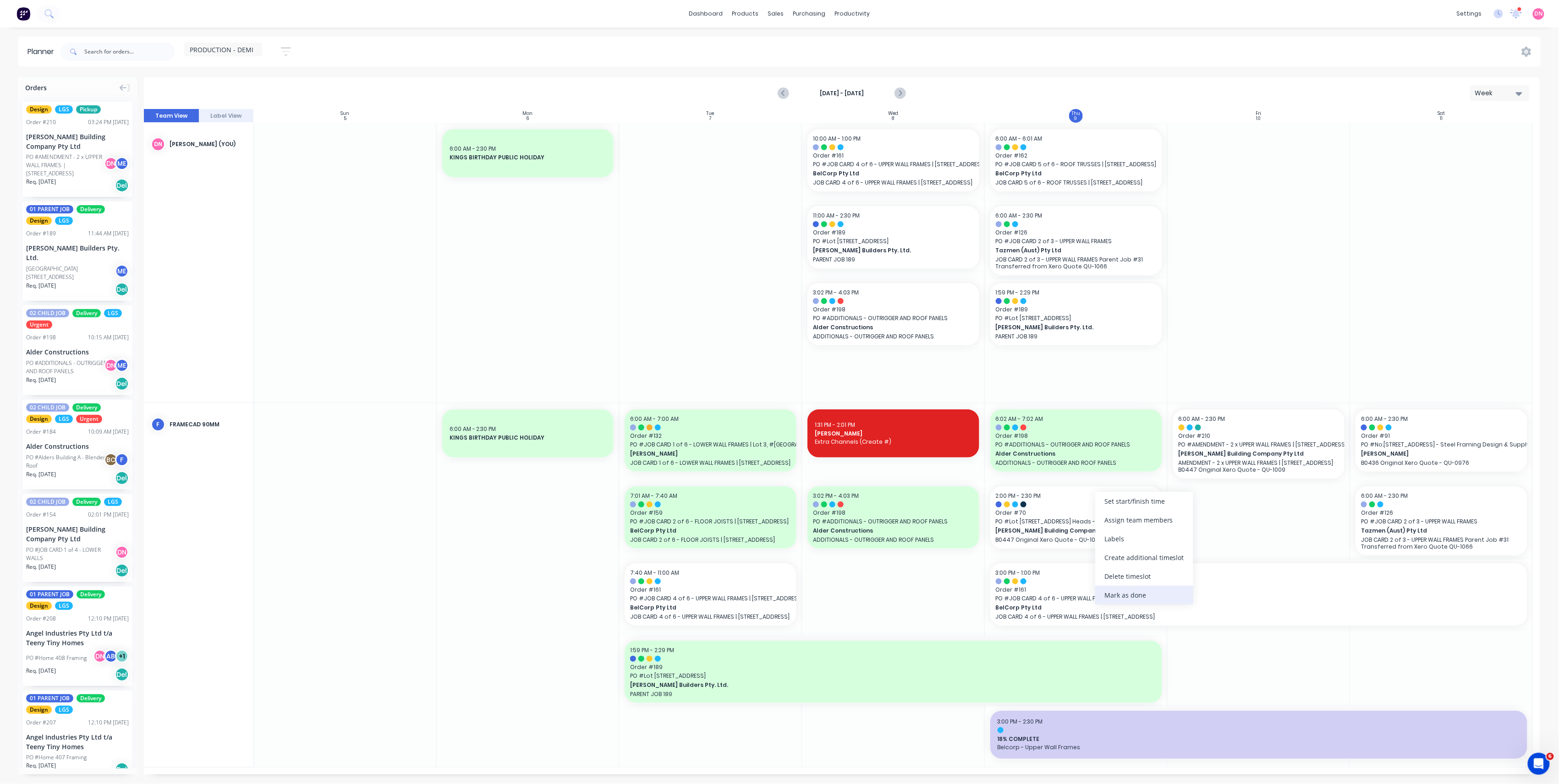
click at [1137, 587] on div "Mark as done" at bounding box center [1144, 595] width 98 height 19
drag, startPoint x: 1529, startPoint y: 593, endPoint x: 1294, endPoint y: 600, distance: 235.1
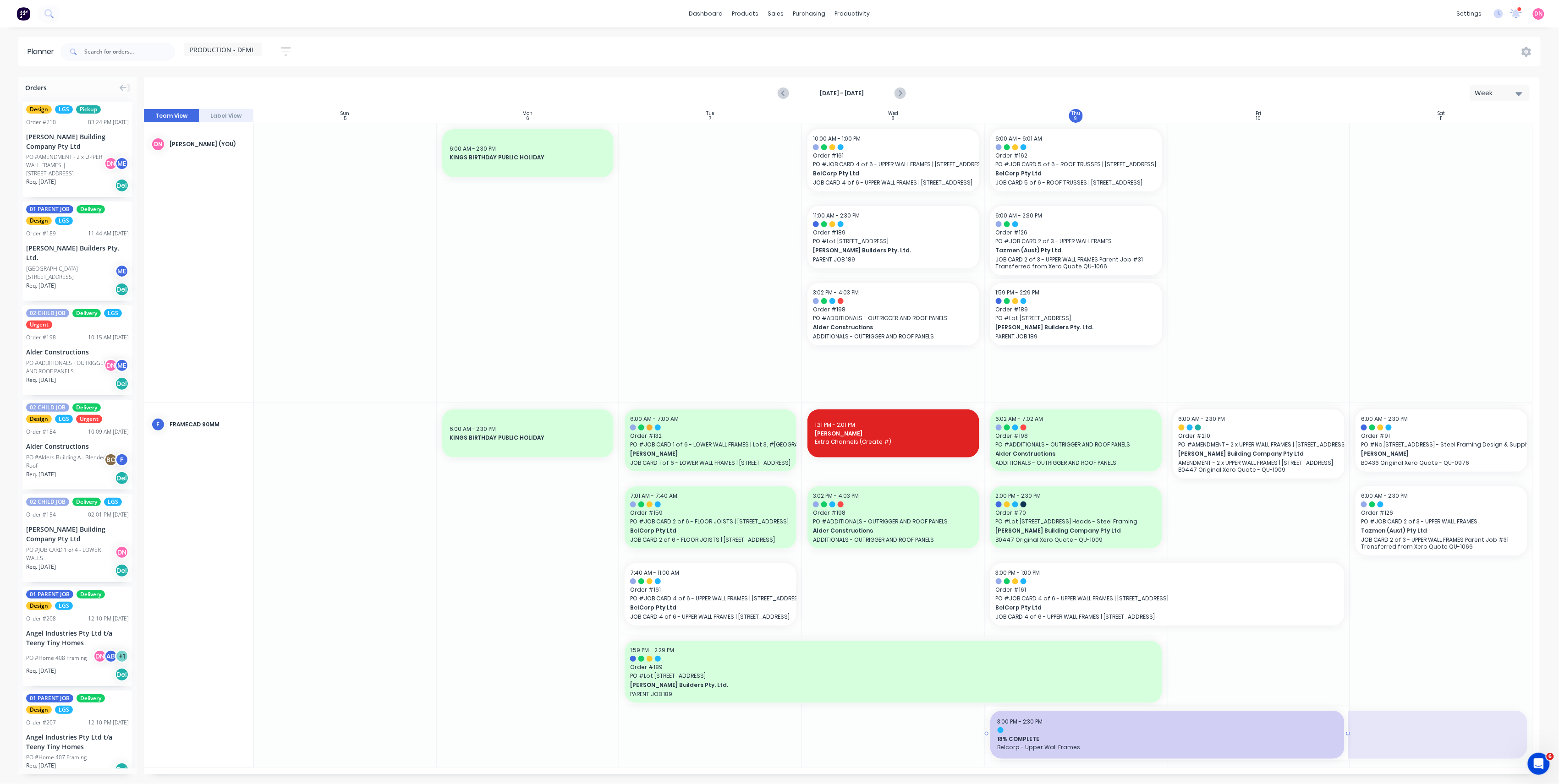
drag, startPoint x: 1532, startPoint y: 730, endPoint x: 1321, endPoint y: 717, distance: 211.4
click at [1408, 532] on span "Tazmen (Aust) Pty Ltd" at bounding box center [1433, 531] width 145 height 8
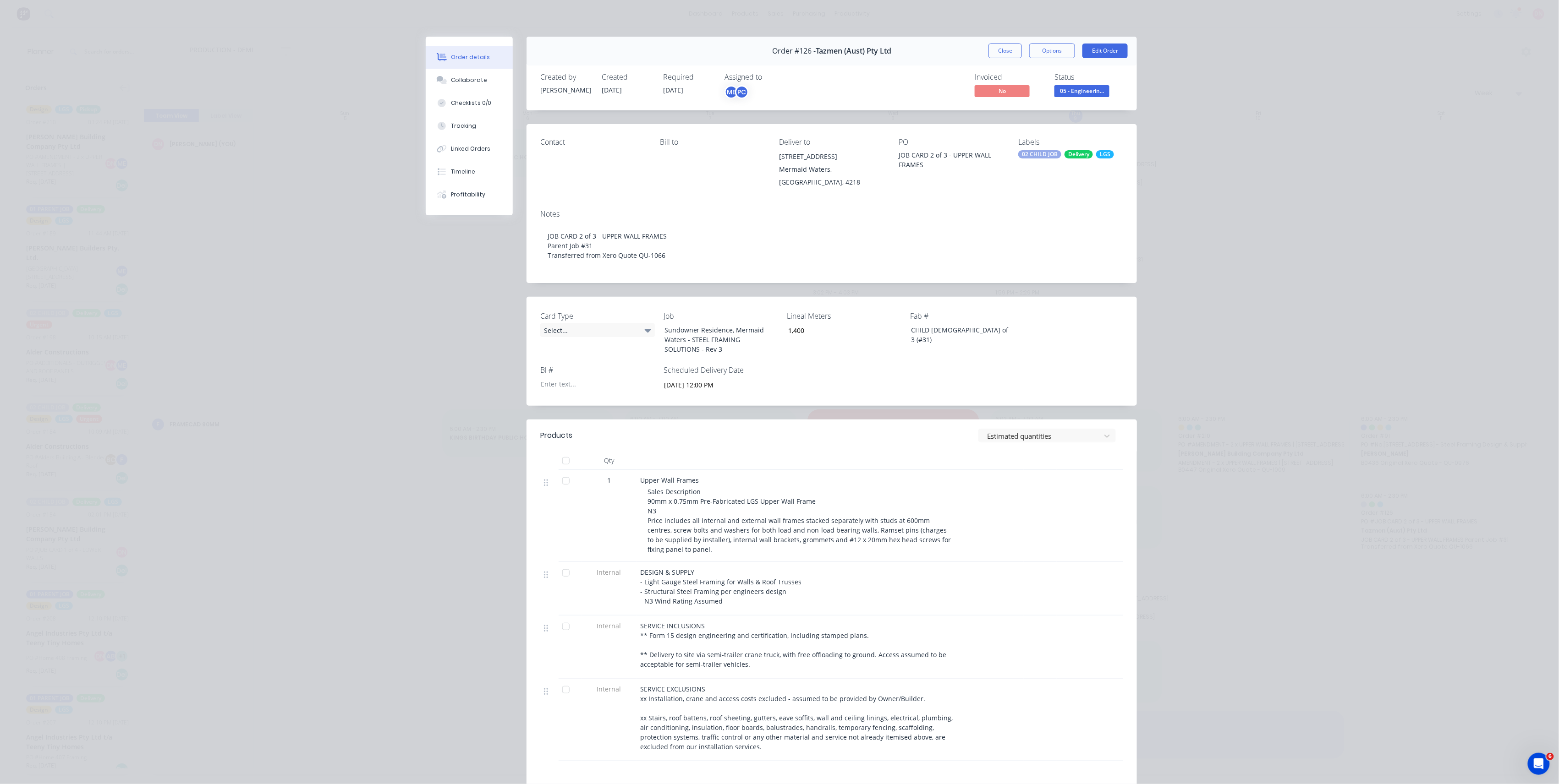
click at [1218, 522] on div "Order details Collaborate Checklists 0/0 Tracking Linked Orders Timeline Profit…" at bounding box center [780, 392] width 1559 height 784
click at [720, 382] on input "[DATE] 12:00 PM" at bounding box center [715, 385] width 114 height 14
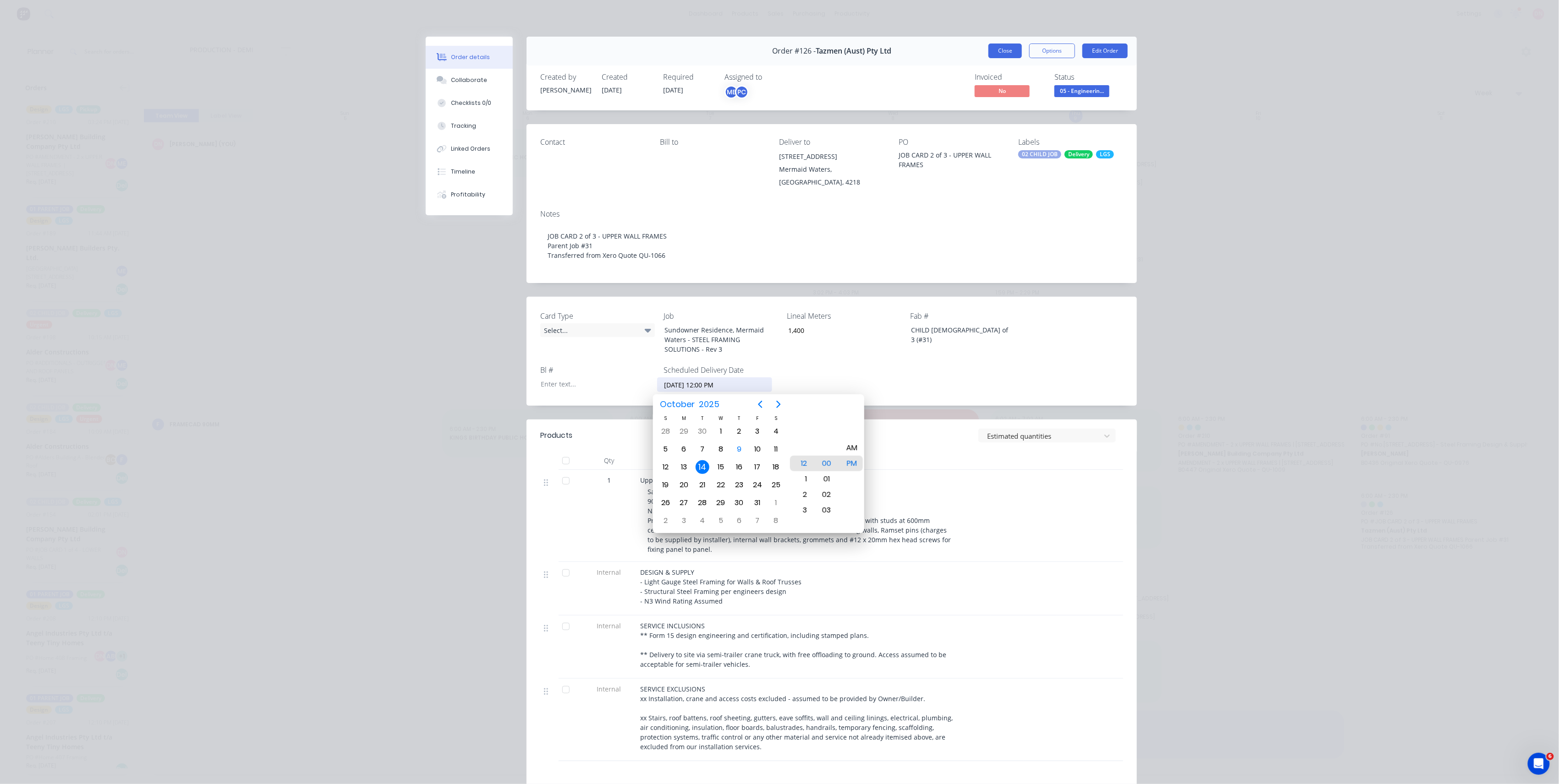
click at [1002, 57] on button "Close" at bounding box center [1005, 51] width 33 height 15
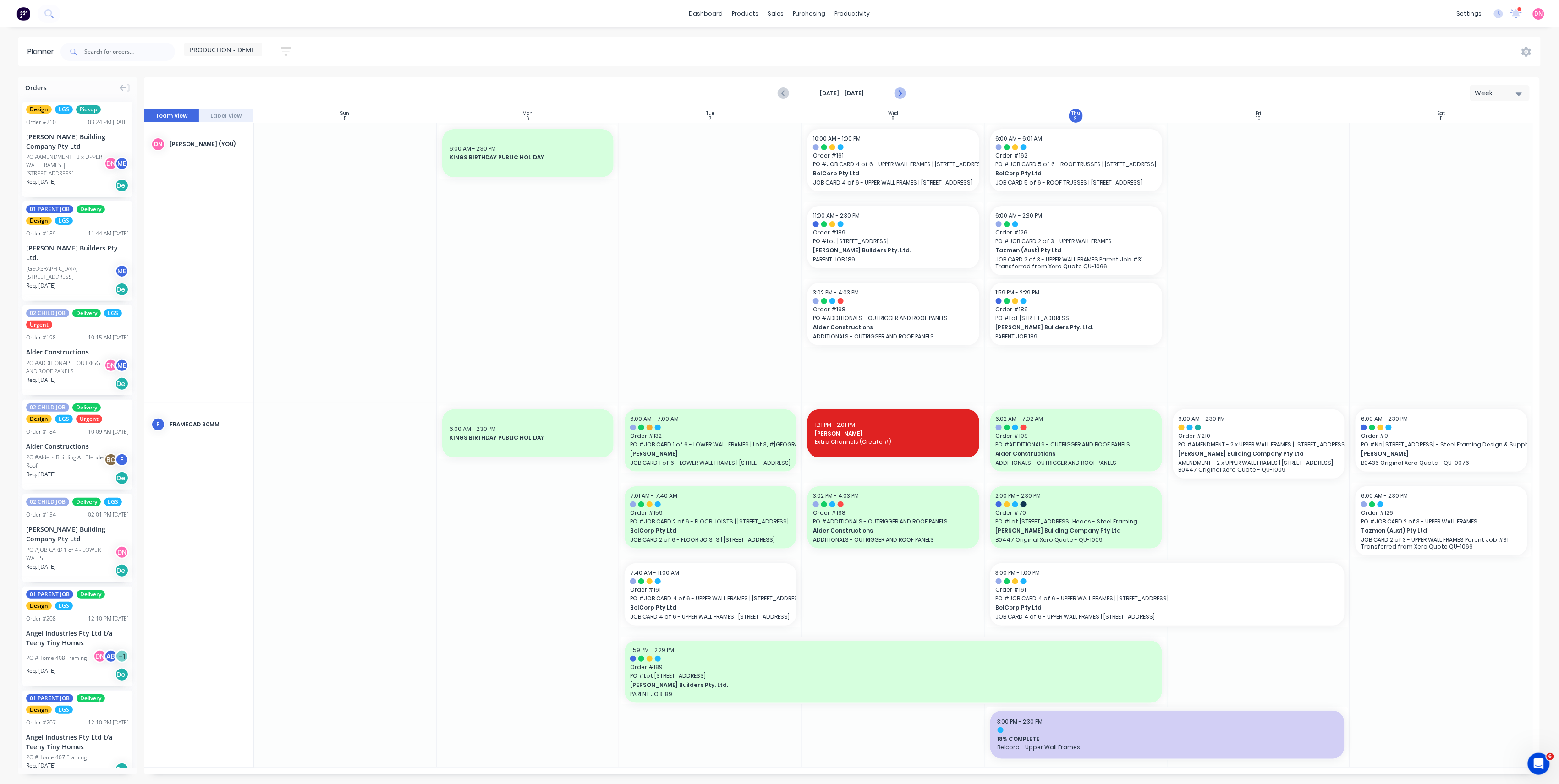
click at [903, 90] on icon "Next page" at bounding box center [899, 93] width 11 height 11
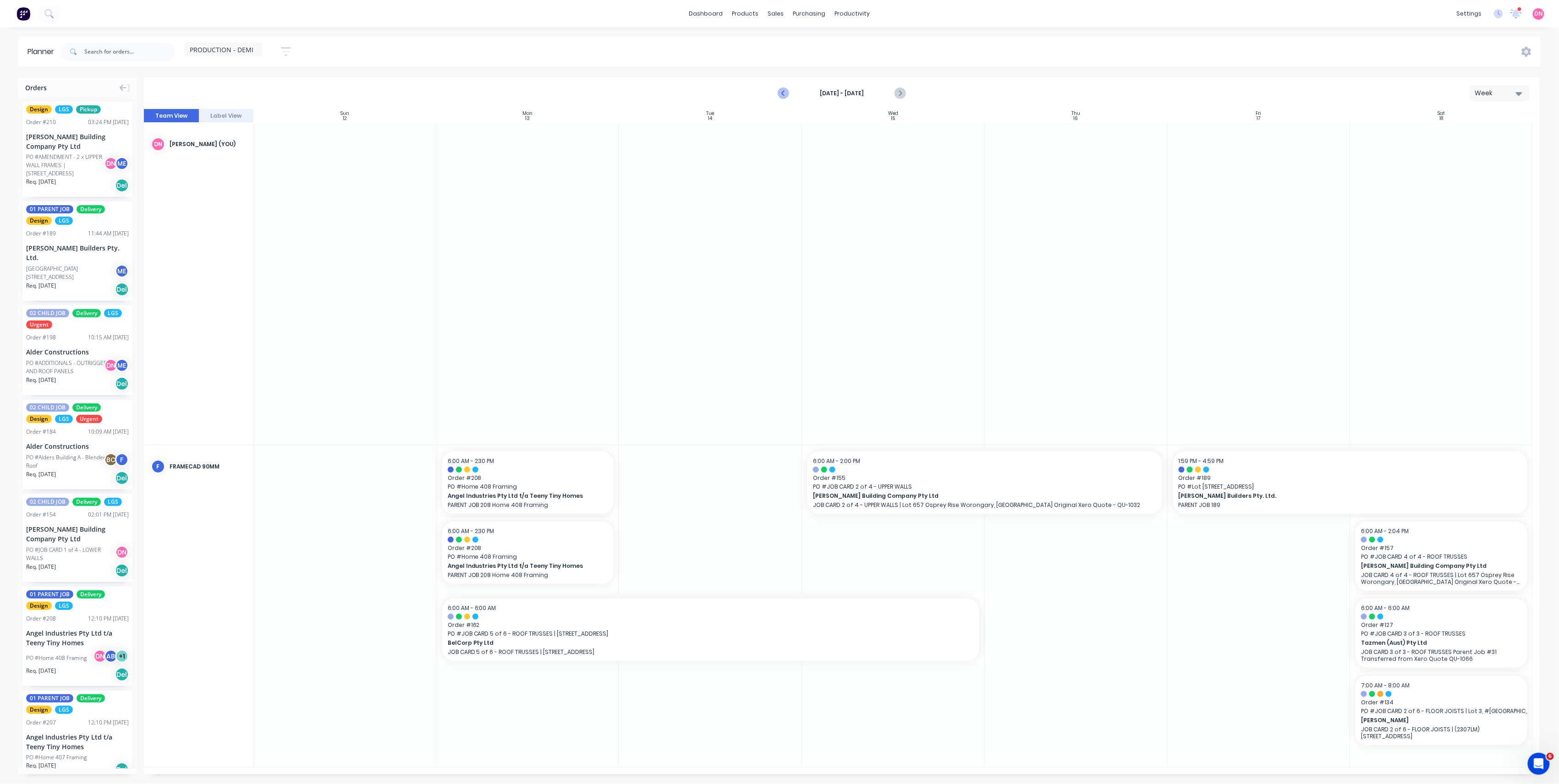
click at [786, 95] on icon "Previous page" at bounding box center [784, 93] width 11 height 11
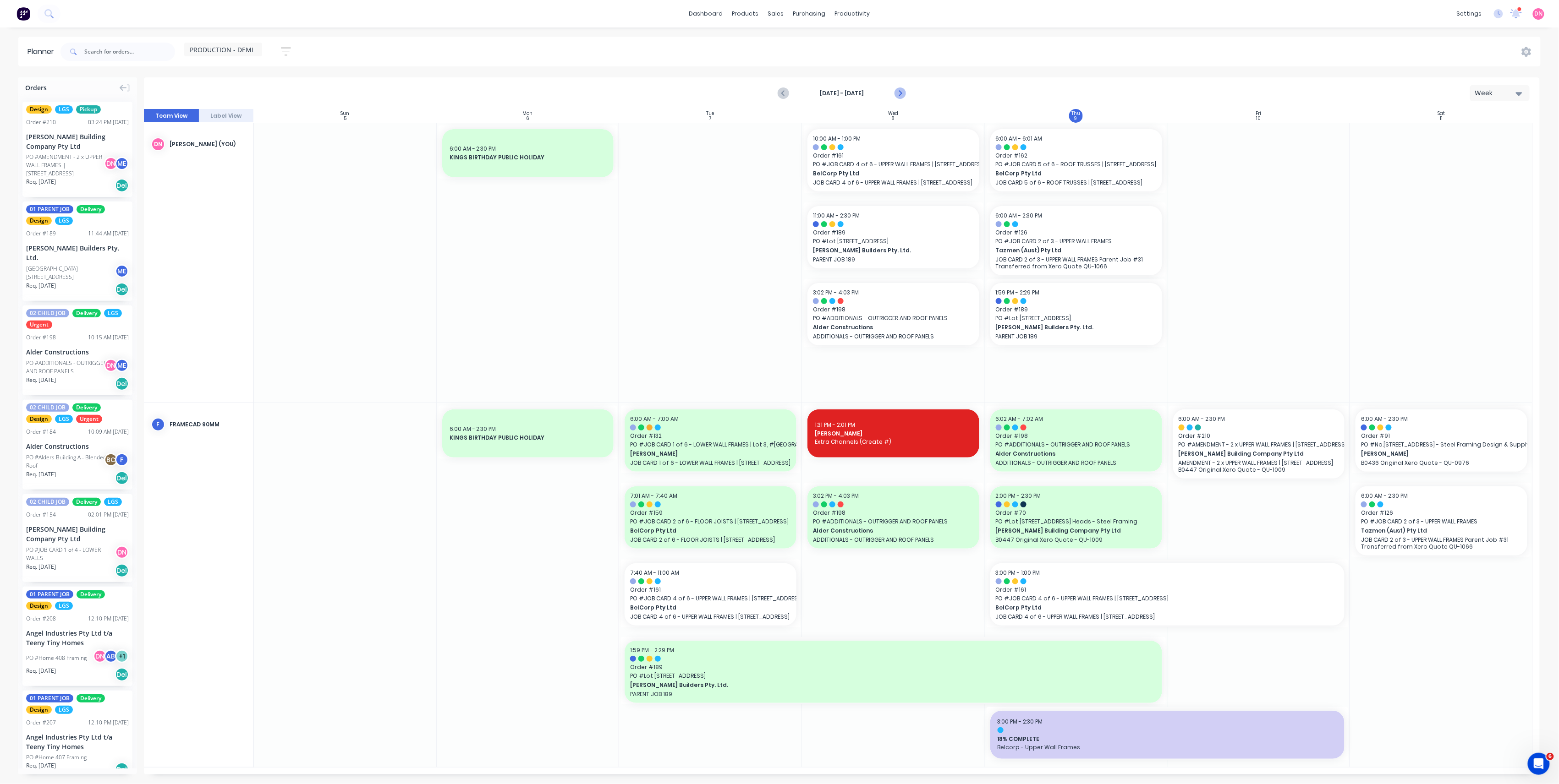
click at [901, 93] on icon "Next page" at bounding box center [899, 93] width 4 height 7
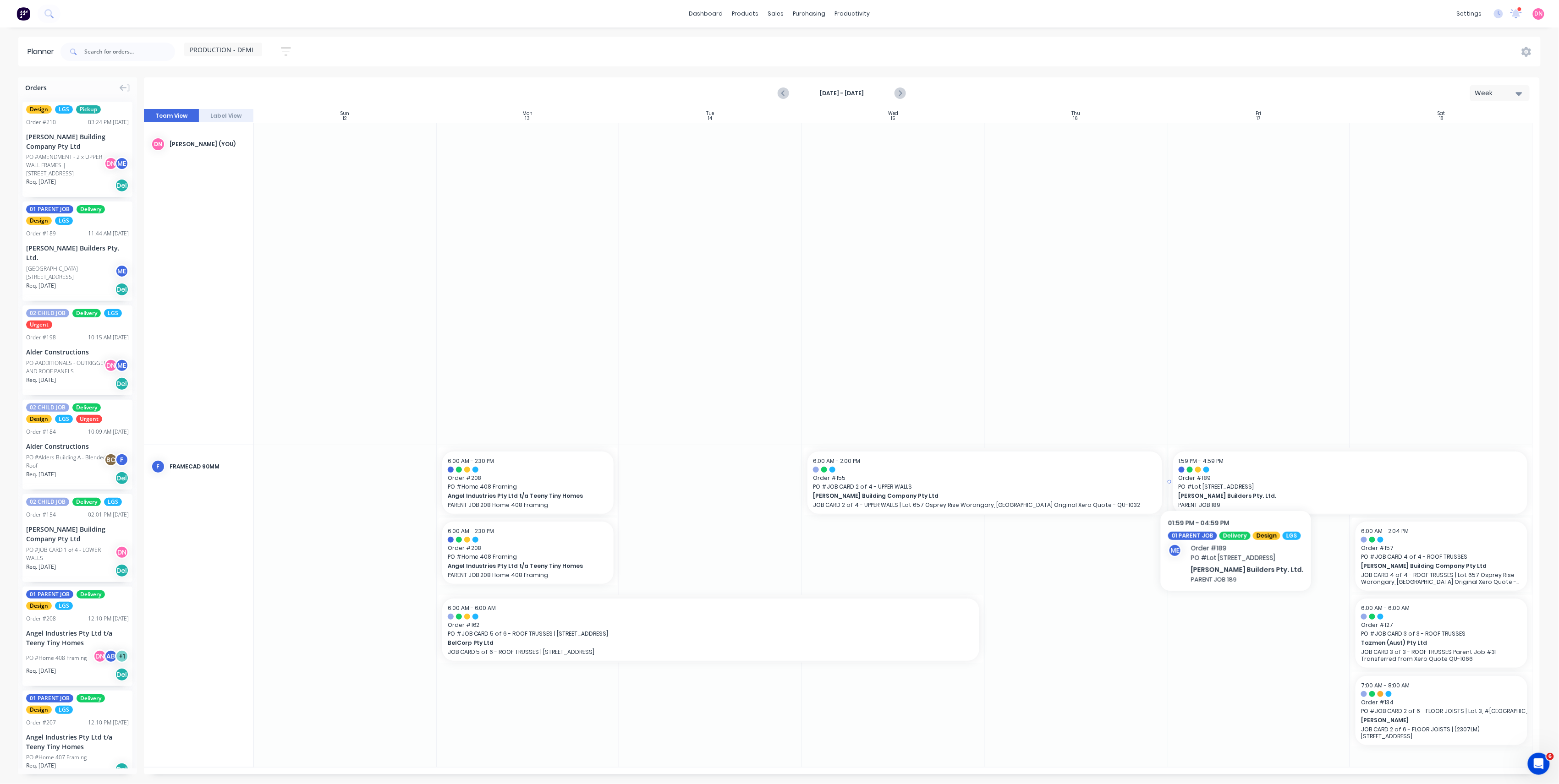
click at [1232, 480] on span "Order # 189" at bounding box center [1350, 479] width 343 height 8
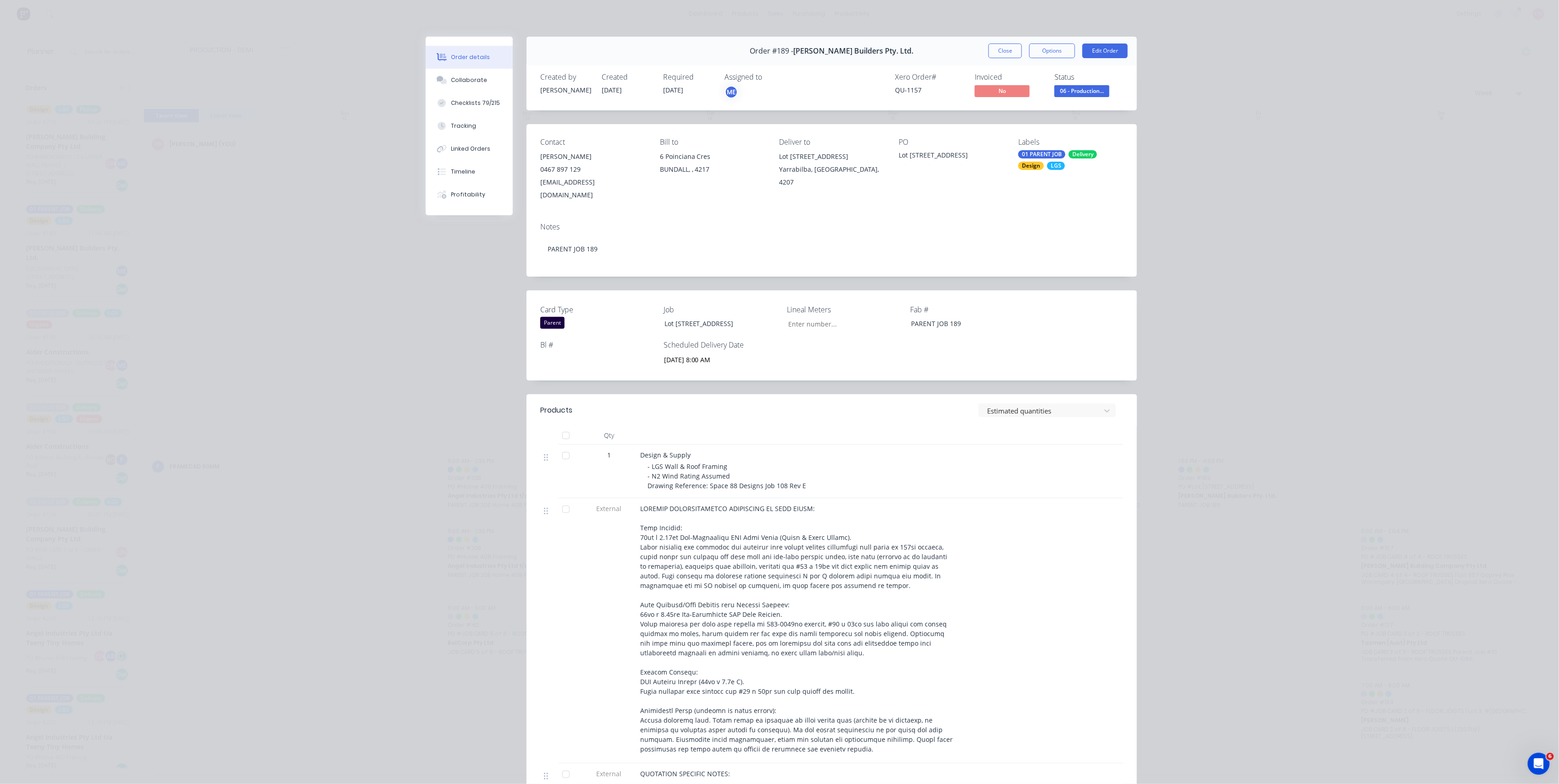
type input "4,803"
click at [1014, 50] on button "Close" at bounding box center [1005, 51] width 33 height 15
